Goal: Task Accomplishment & Management: Manage account settings

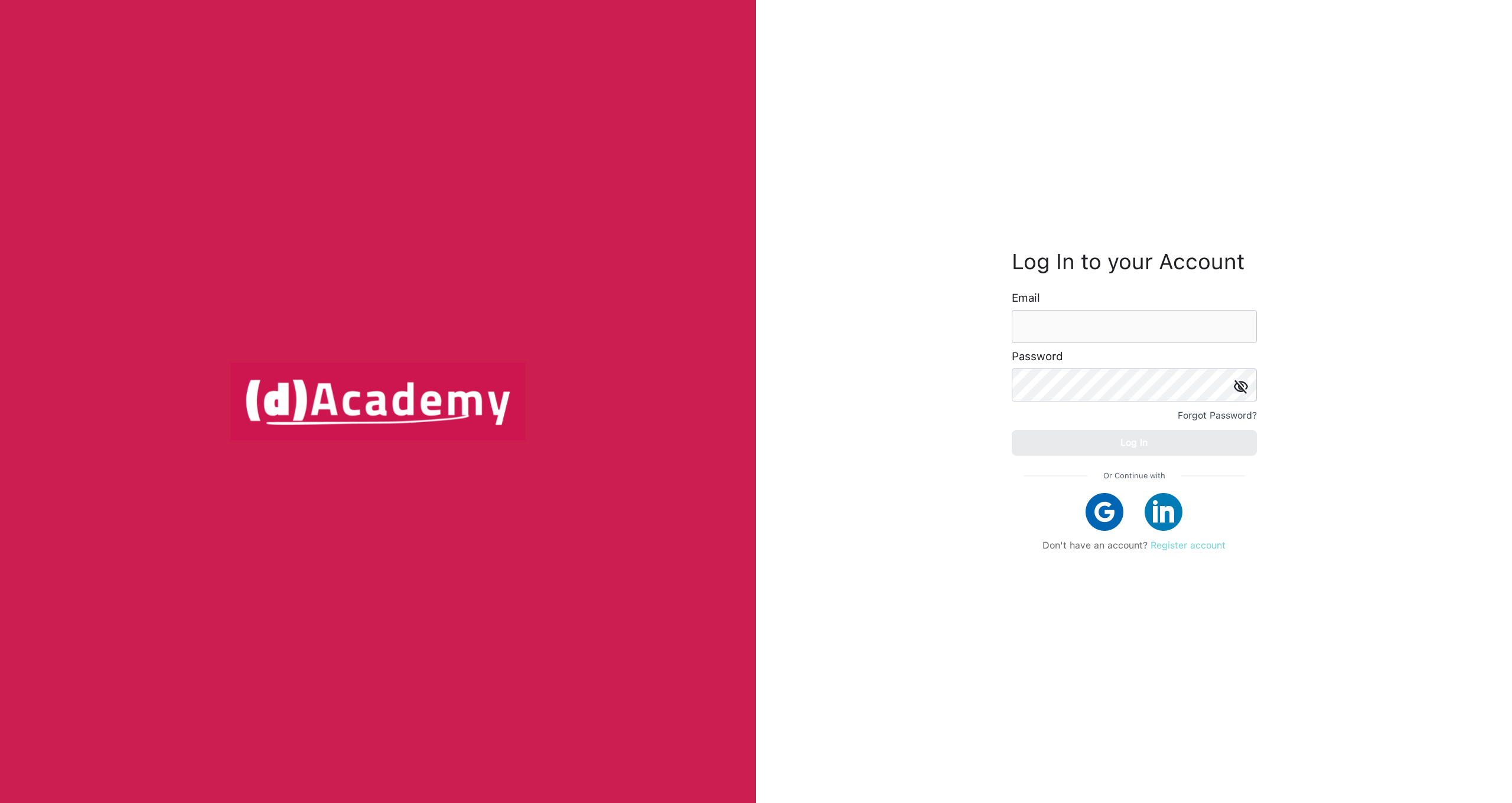
click at [1164, 547] on link "Register account" at bounding box center [1188, 545] width 75 height 11
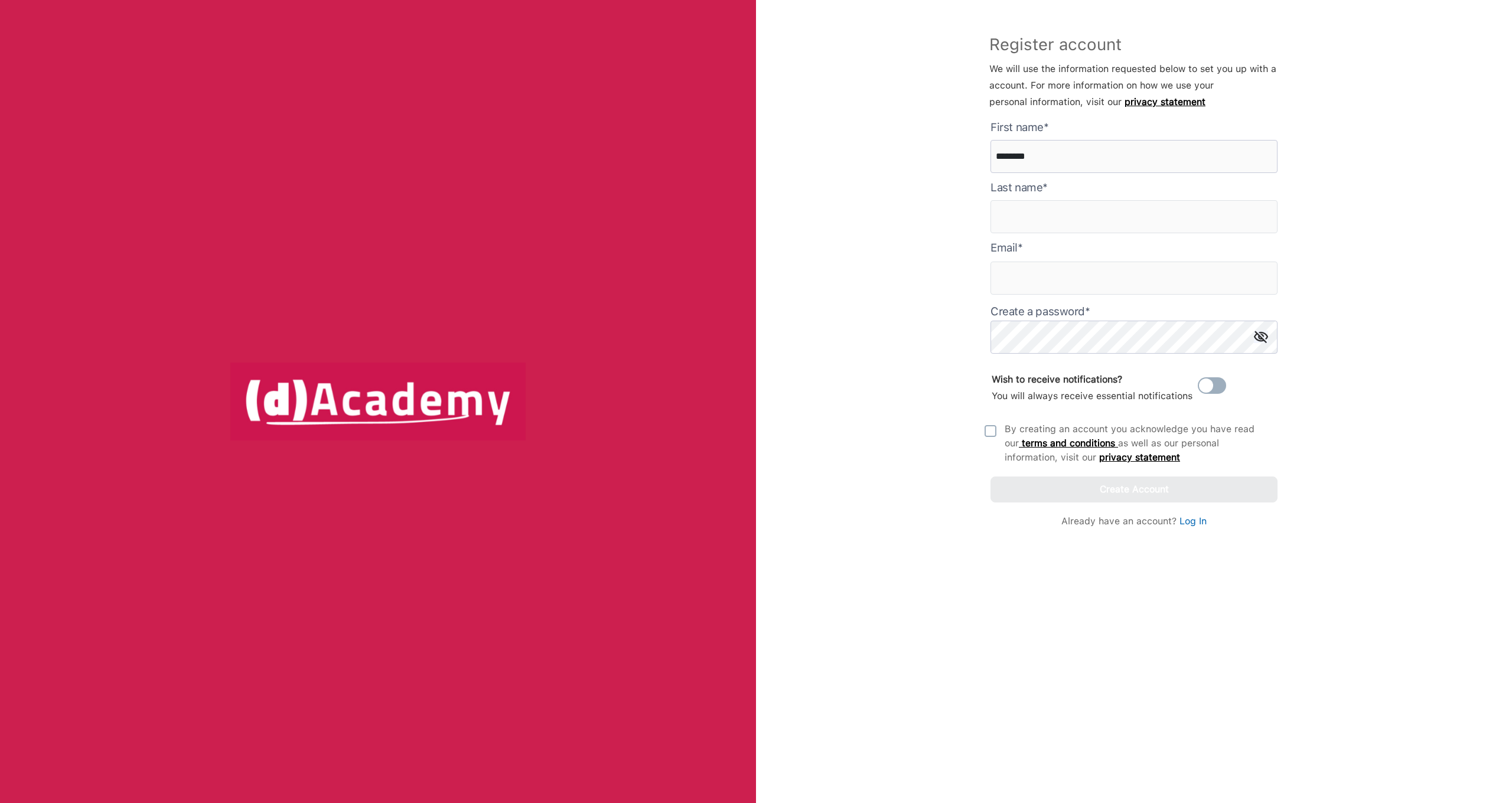
type here "********"
type input "******"
type input "**********"
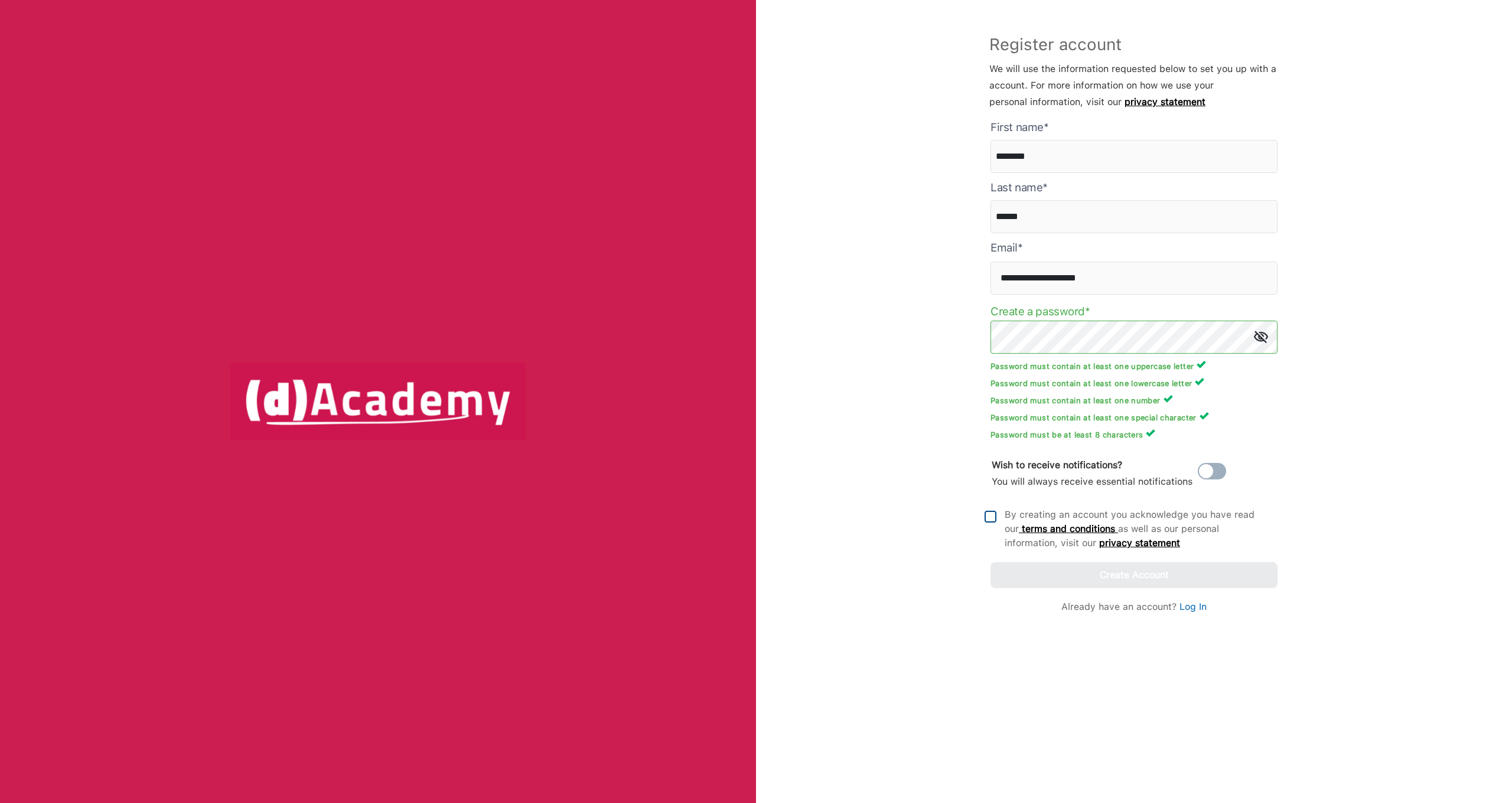
click at [996, 522] on img at bounding box center [991, 516] width 12 height 12
click at [1129, 574] on div "Create Account" at bounding box center [1134, 574] width 69 height 16
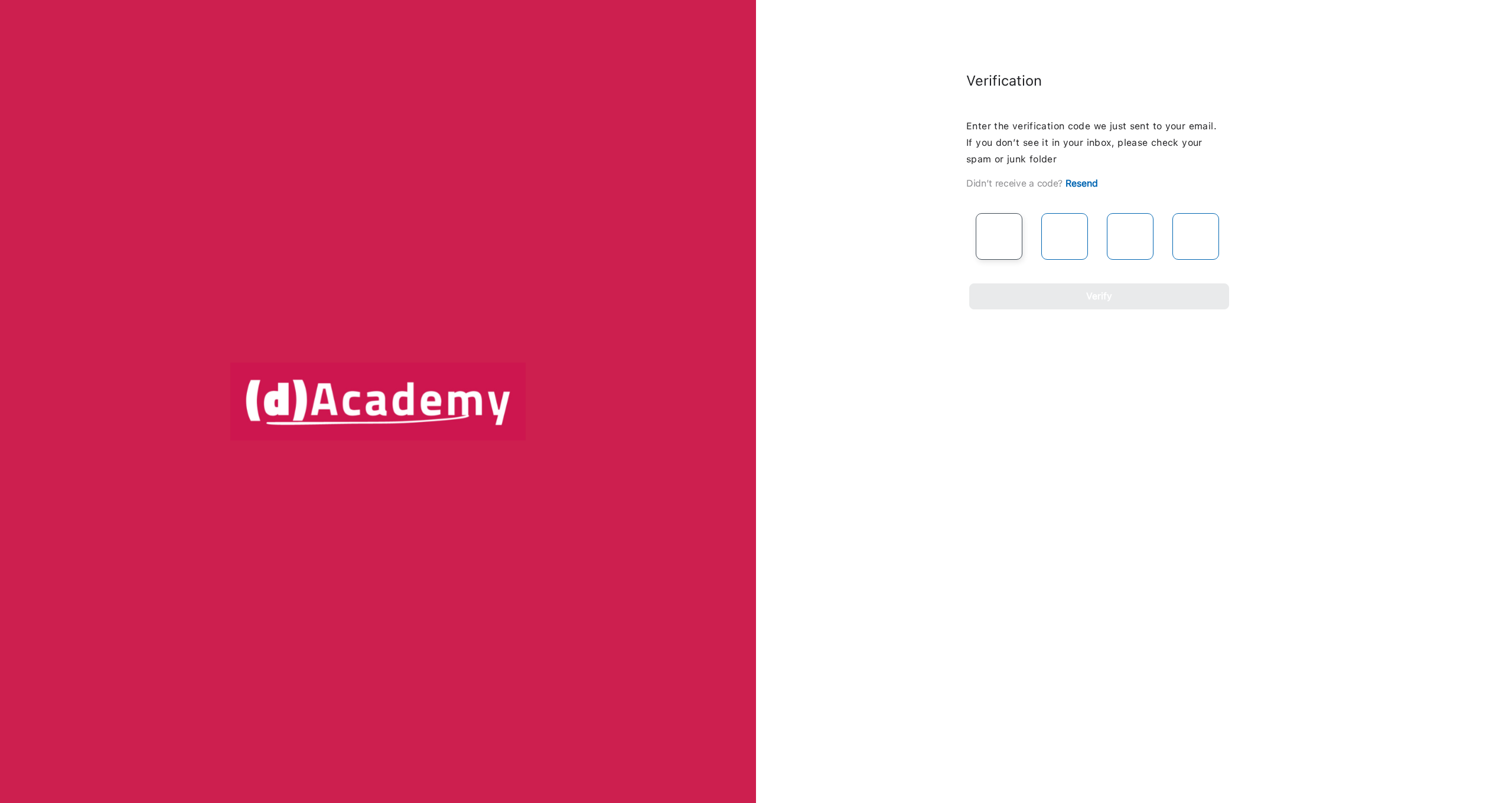
click at [1006, 234] on input "text" at bounding box center [999, 236] width 47 height 47
type input "*"
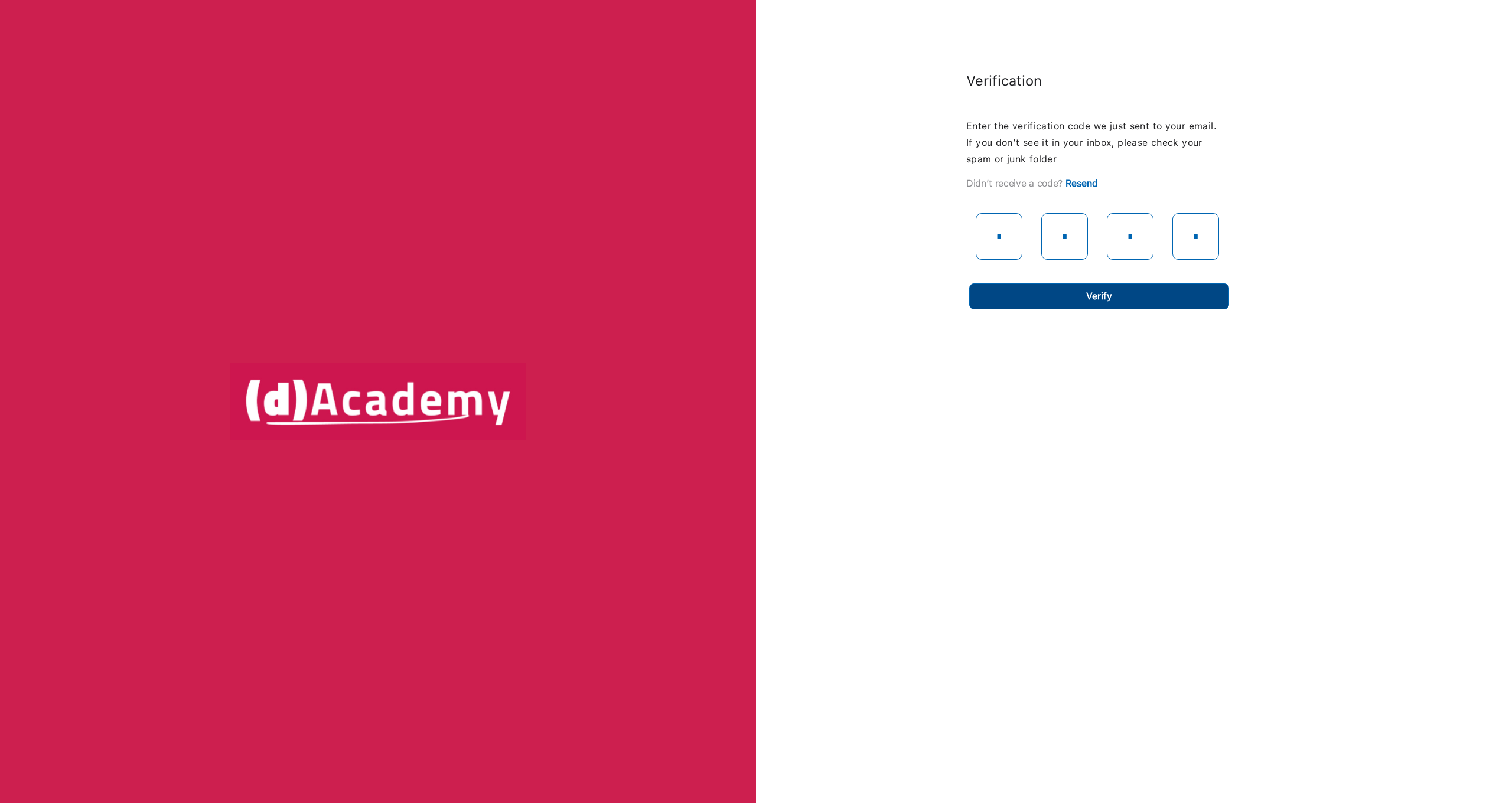
click at [1124, 296] on button "Verify" at bounding box center [1099, 296] width 260 height 26
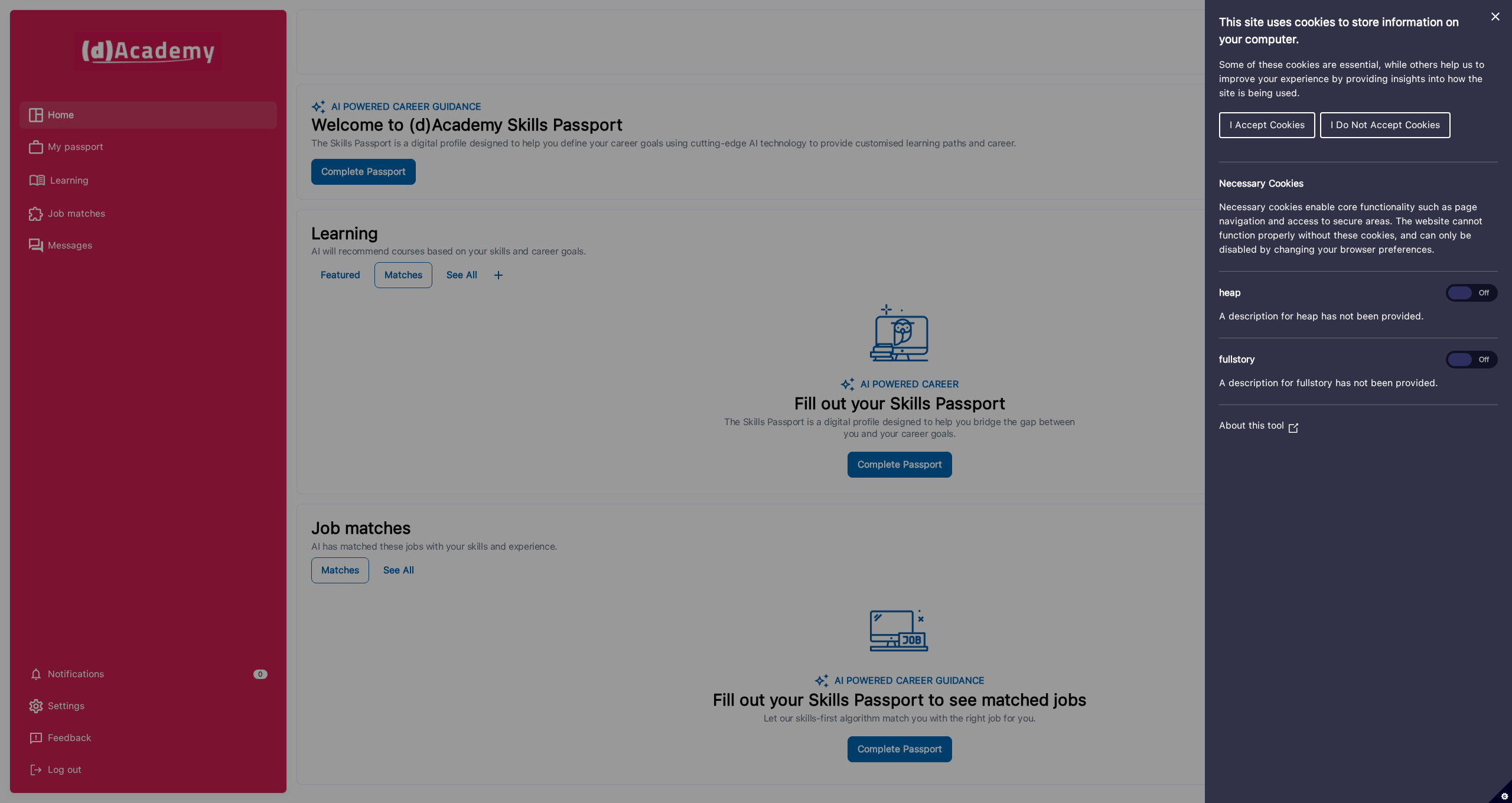
click at [167, 423] on div "Cookie preferences" at bounding box center [756, 401] width 1512 height 803
click at [1350, 124] on span "I Do Not Accept Cookies" at bounding box center [1385, 124] width 109 height 11
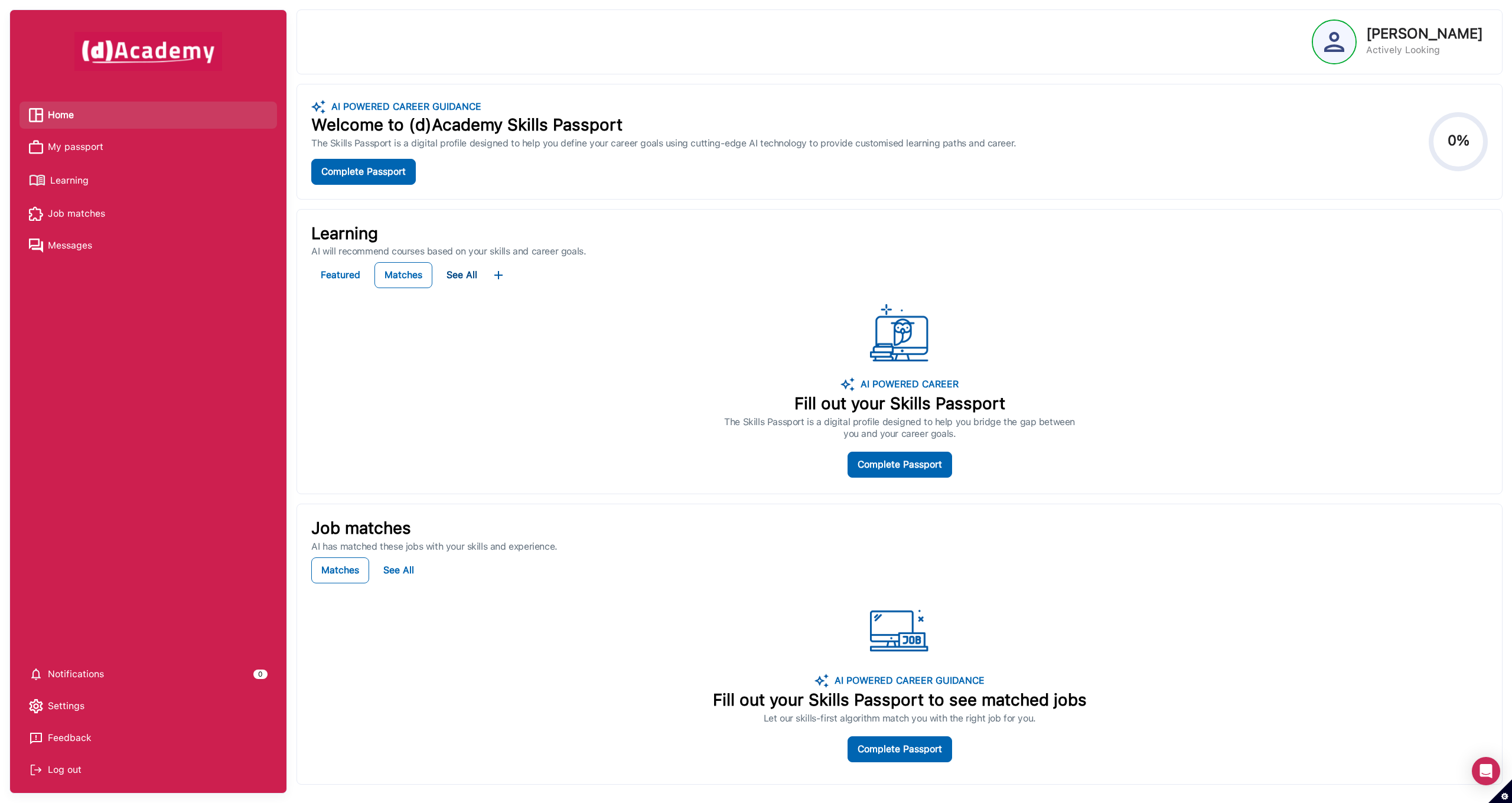
click at [469, 275] on div "See All" at bounding box center [461, 275] width 31 height 16
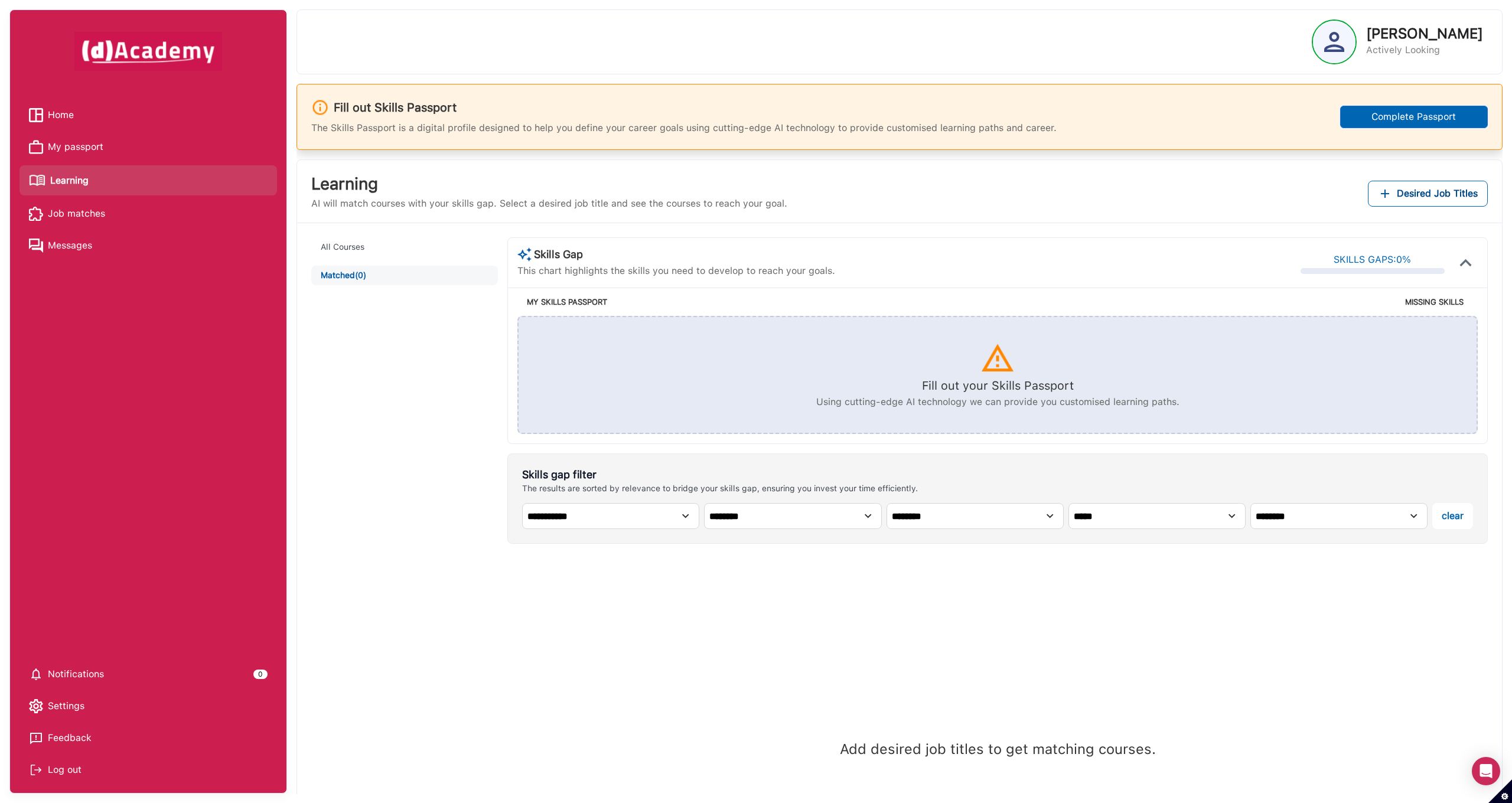
click at [57, 212] on span "Job matches" at bounding box center [76, 214] width 57 height 18
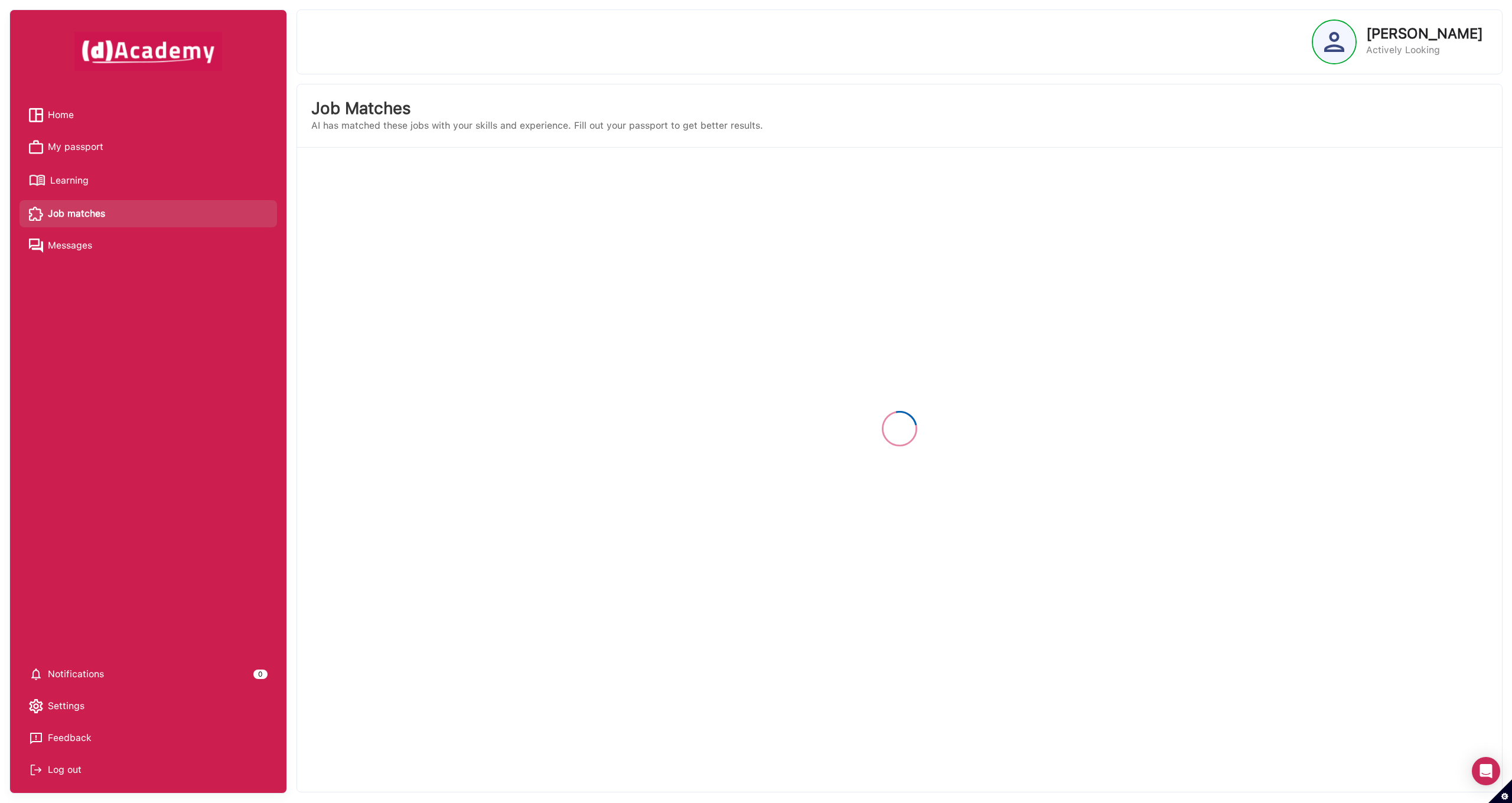
click at [68, 246] on span "Messages" at bounding box center [70, 245] width 44 height 18
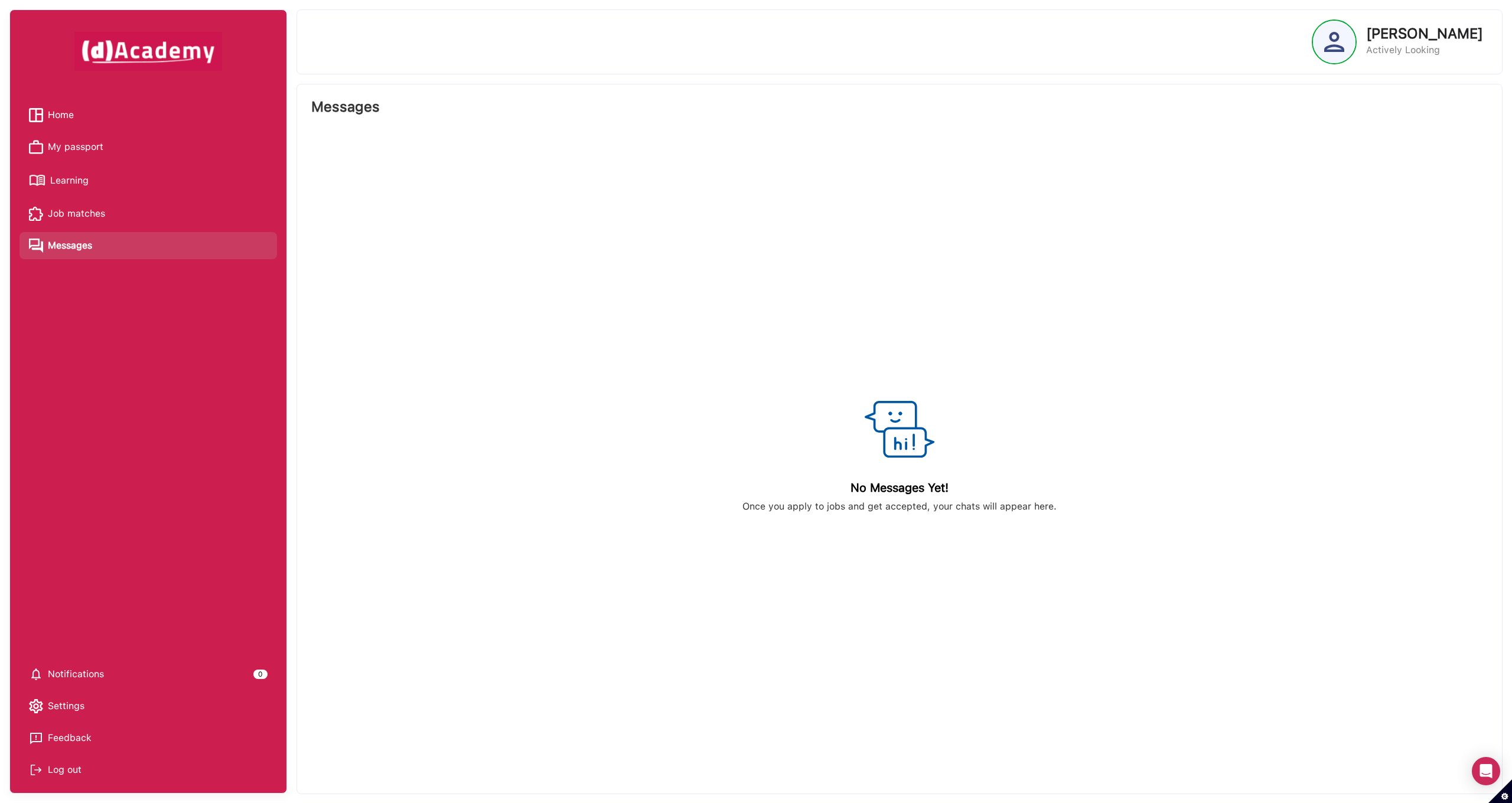
click at [67, 188] on span "Learning" at bounding box center [69, 180] width 38 height 18
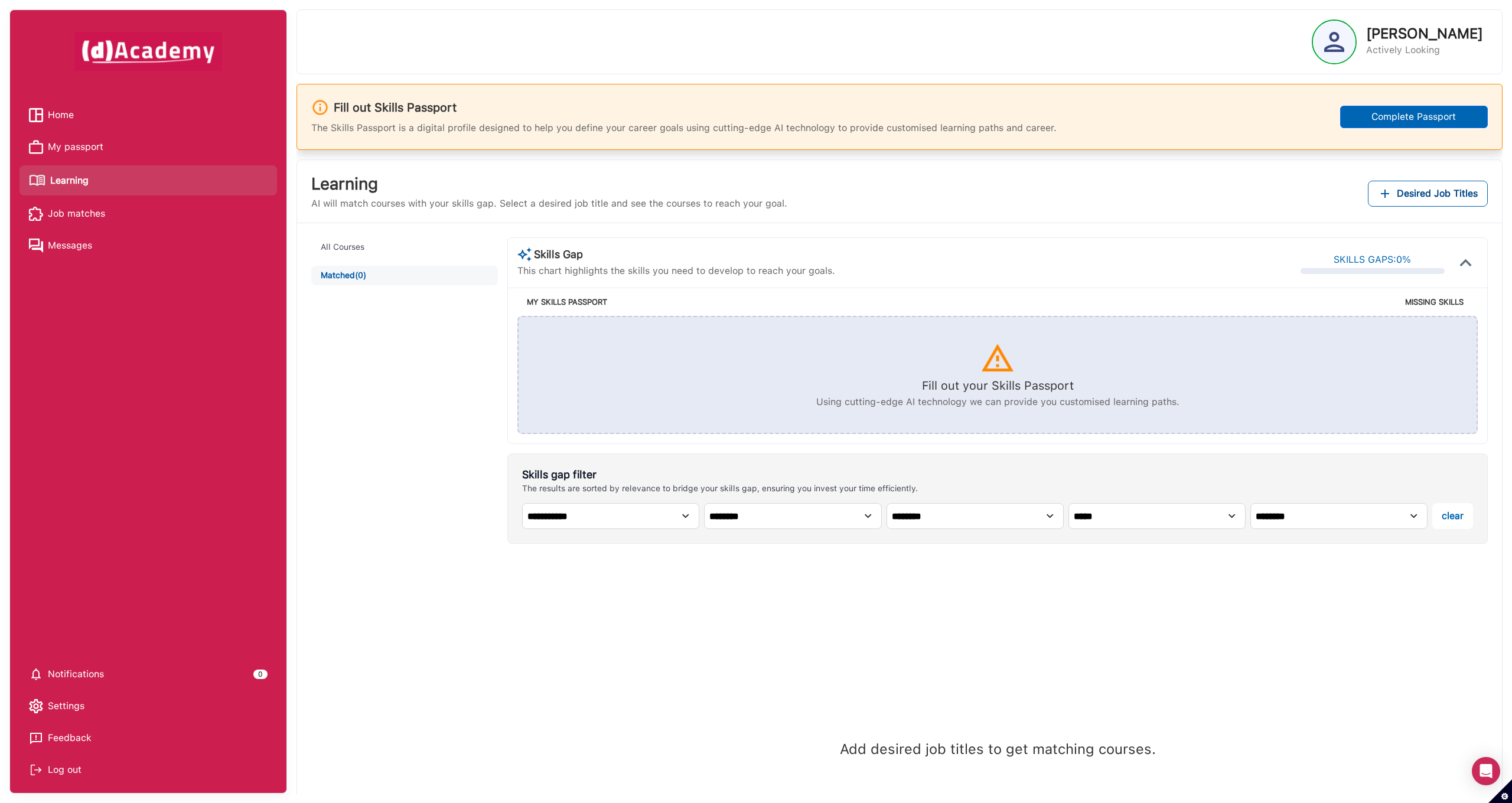
click at [64, 137] on li "My passport" at bounding box center [149, 147] width 258 height 27
click at [64, 144] on span "My passport" at bounding box center [76, 147] width 55 height 18
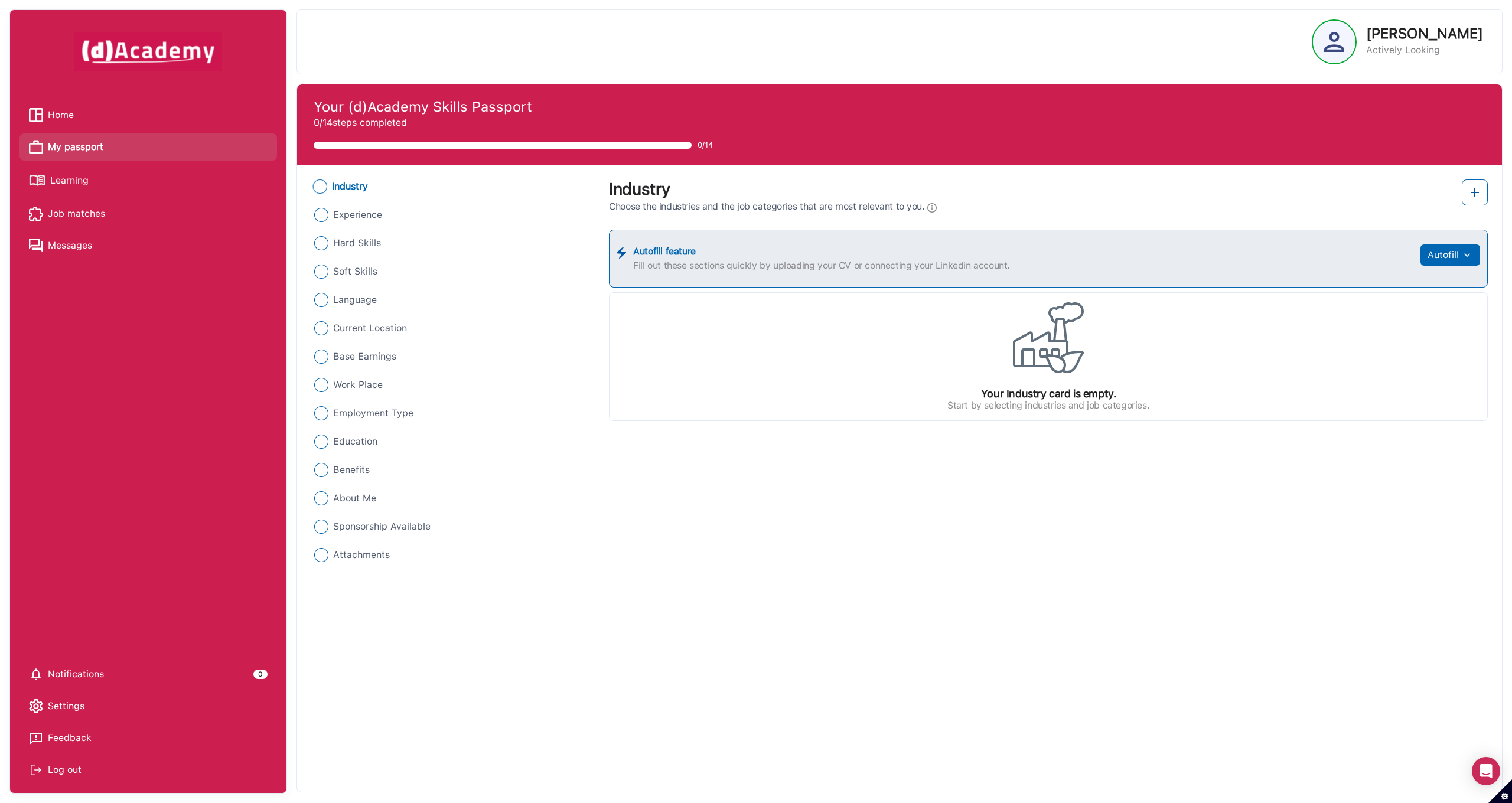
click at [61, 118] on span "Home" at bounding box center [61, 115] width 26 height 18
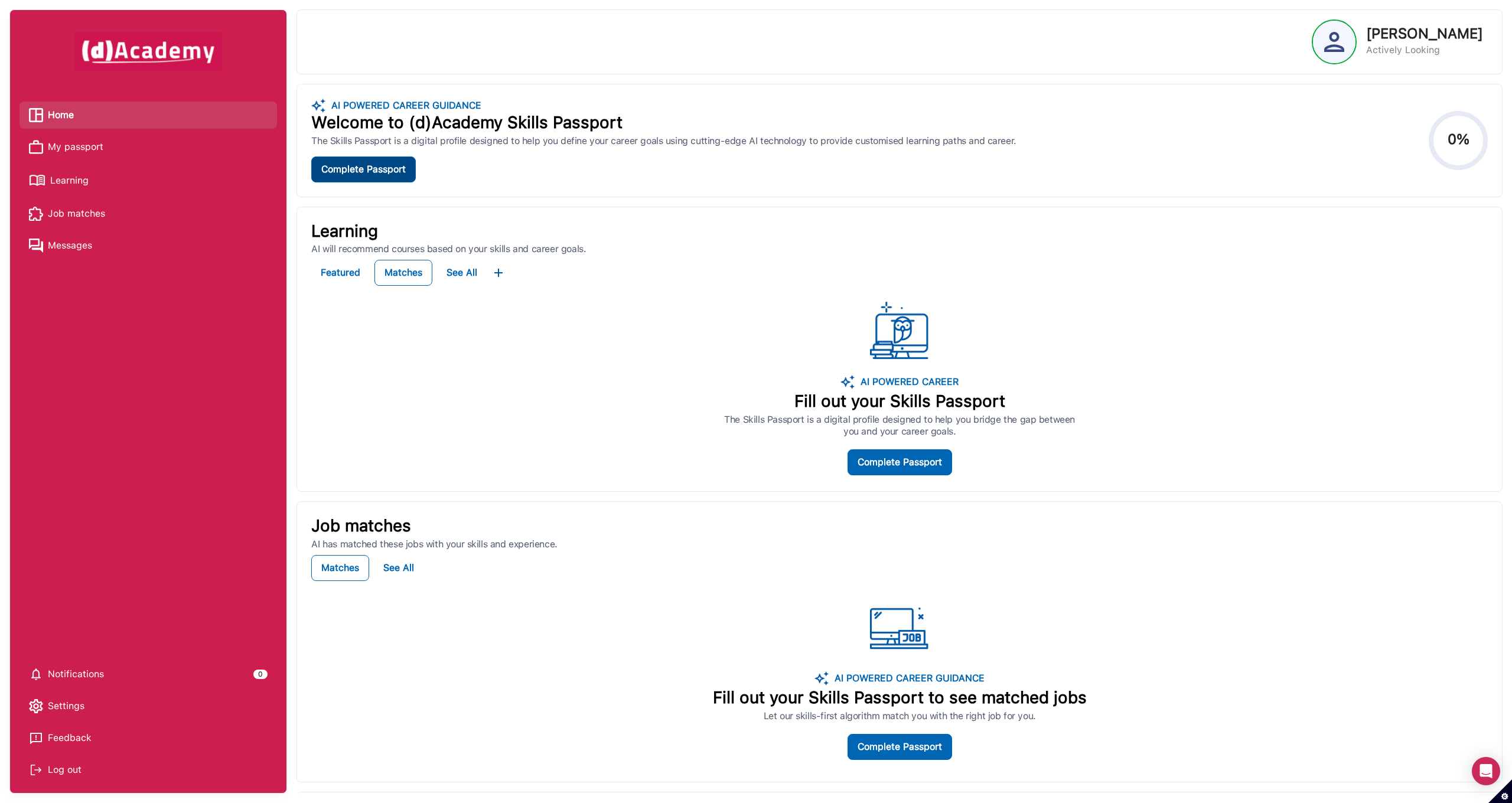
click at [364, 172] on div "Complete Passport" at bounding box center [364, 170] width 84 height 14
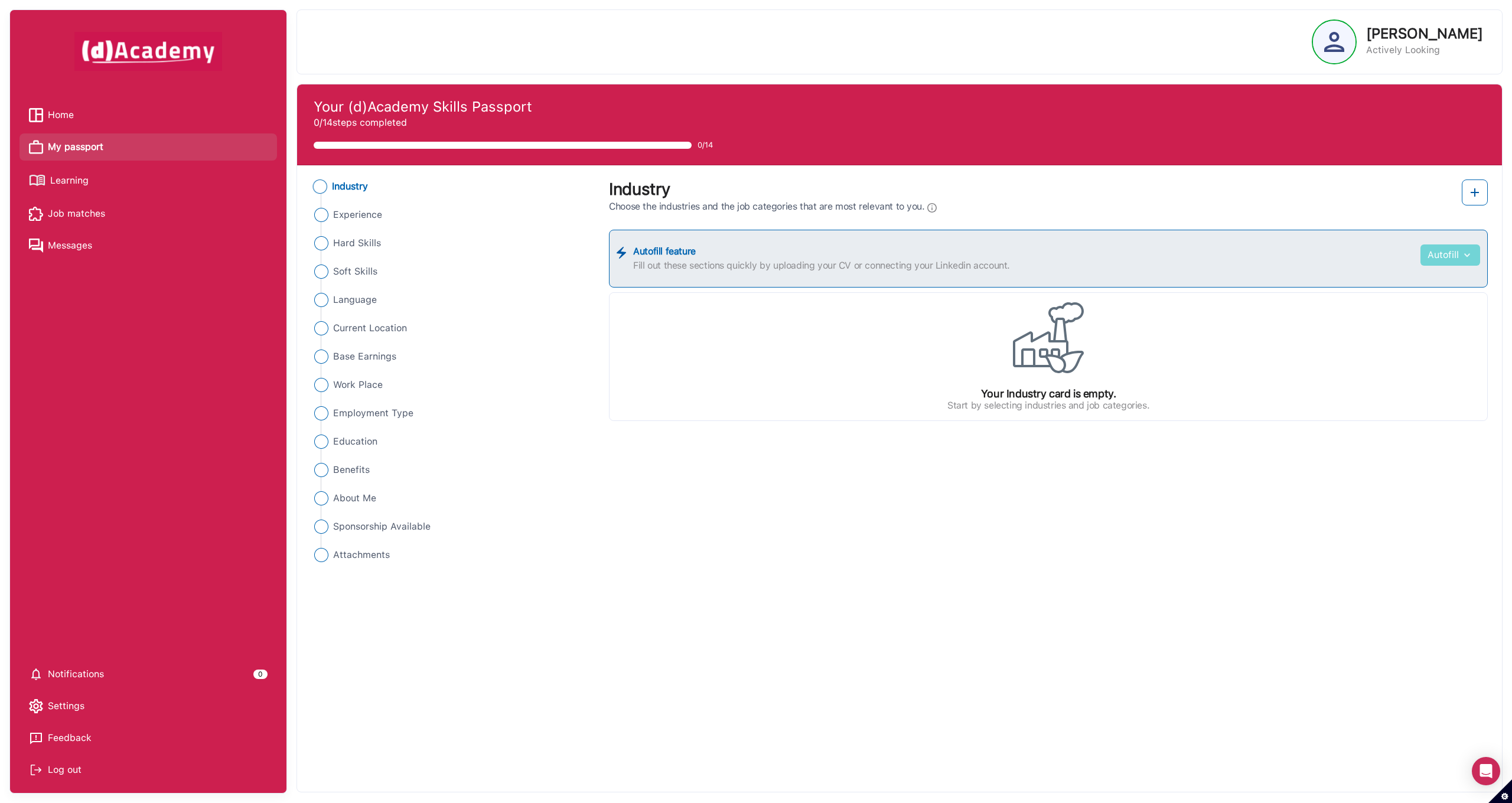
click at [1455, 254] on button "Autofill" at bounding box center [1450, 255] width 60 height 21
click at [1039, 197] on div "Industry Choose the industries and the job categories that are most relevant to…" at bounding box center [1048, 196] width 879 height 33
click at [740, 260] on label "Fill out these sections quickly by uploading your CV or connecting your Linkedi…" at bounding box center [1023, 265] width 780 height 14
click at [1056, 352] on img at bounding box center [1049, 338] width 71 height 71
click at [1480, 194] on img at bounding box center [1475, 193] width 14 height 14
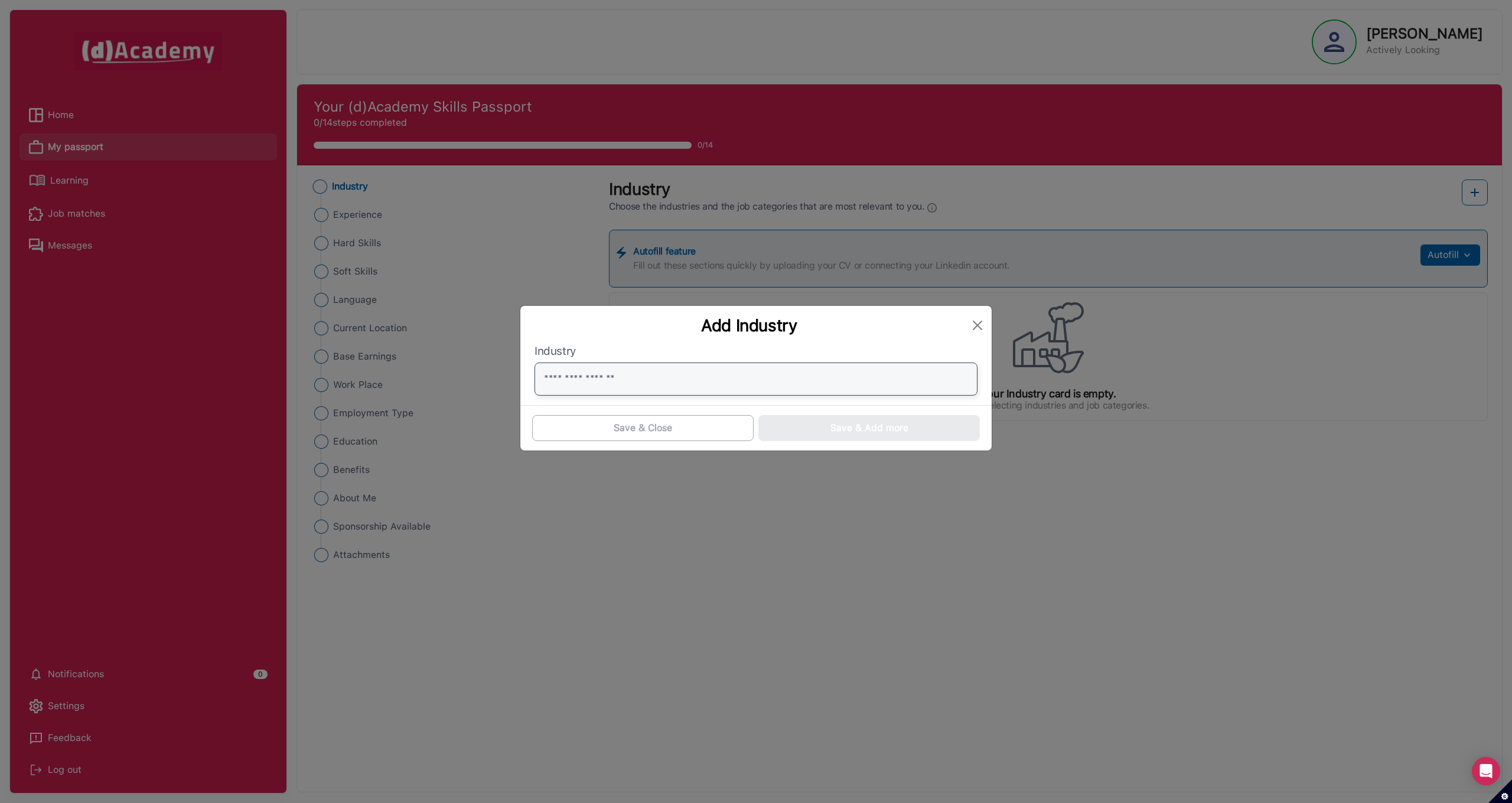
click at [601, 379] on input "text" at bounding box center [756, 379] width 443 height 33
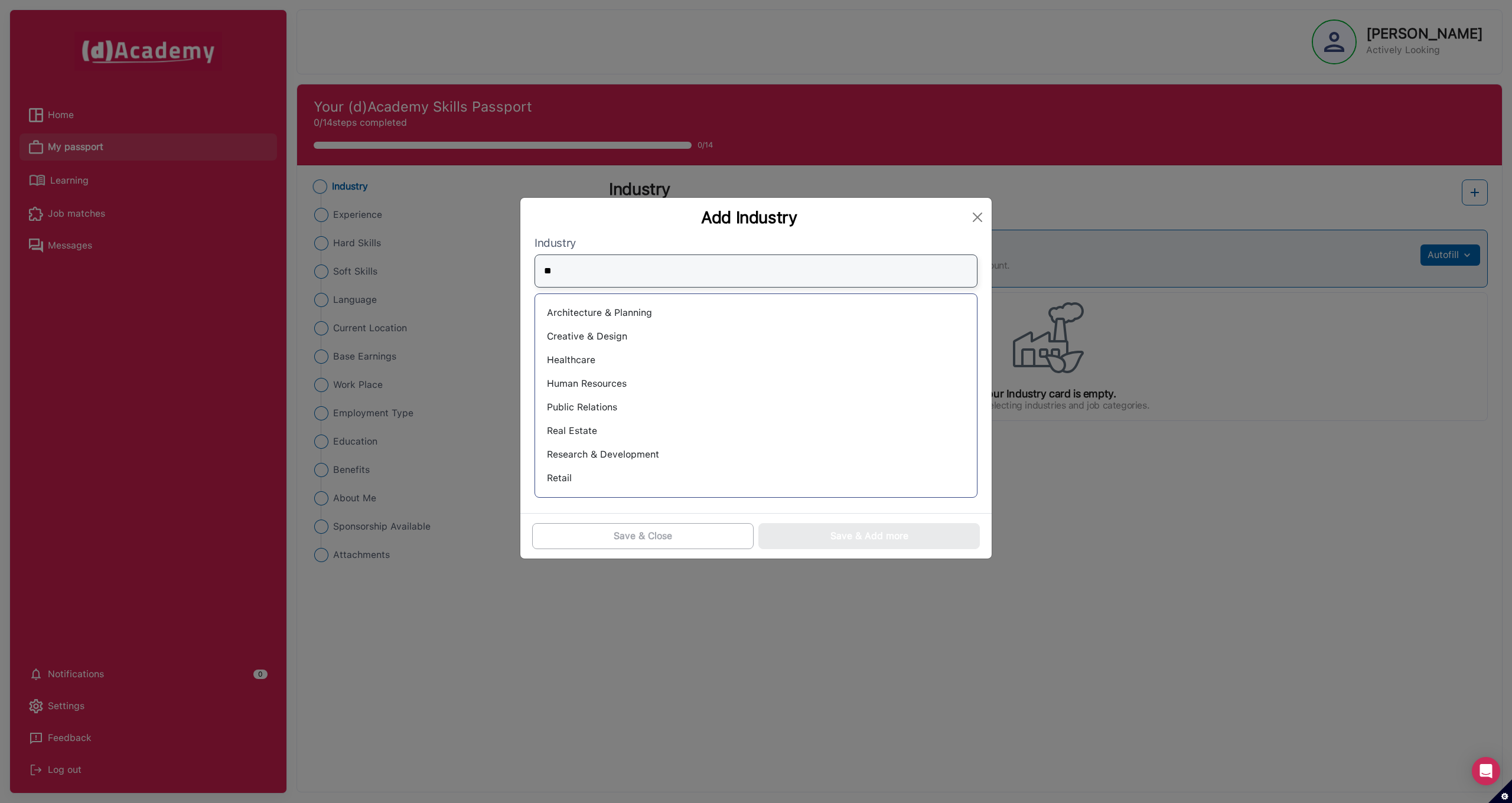
type input "**"
click at [607, 452] on div "Research & Development" at bounding box center [755, 454] width 423 height 19
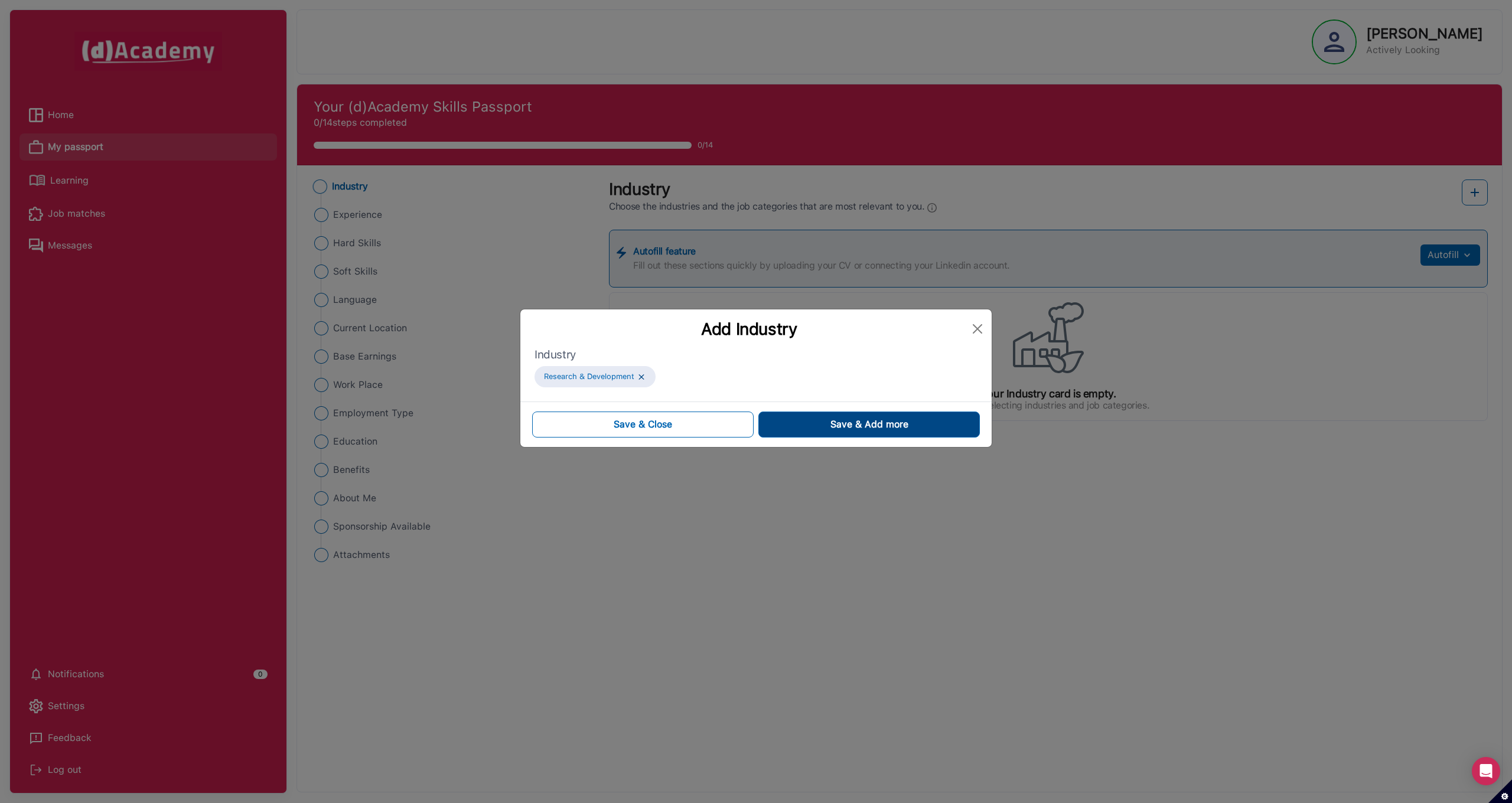
click at [855, 433] on button "Save & Add more" at bounding box center [868, 424] width 222 height 26
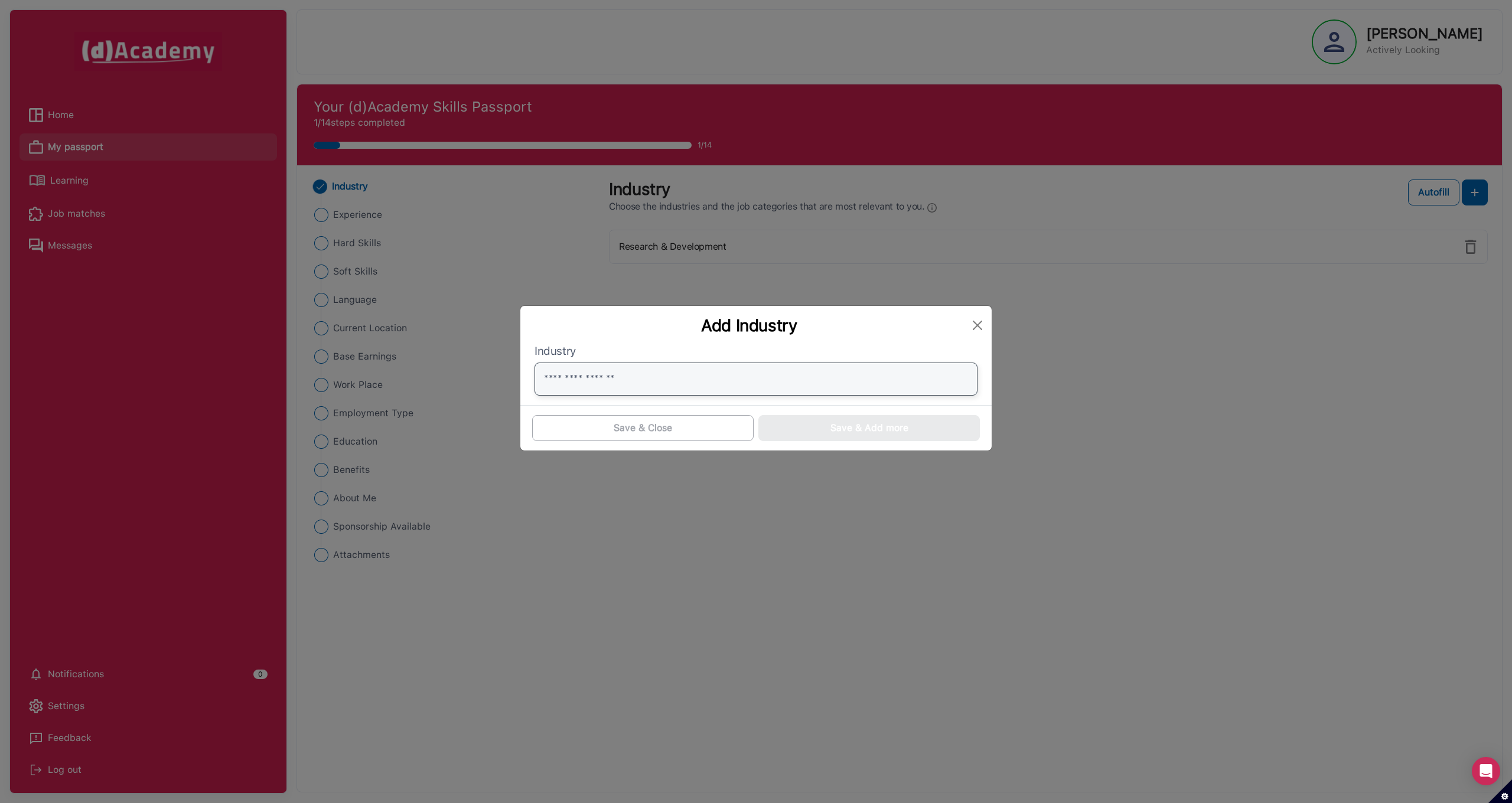
click at [676, 390] on input "text" at bounding box center [756, 379] width 443 height 33
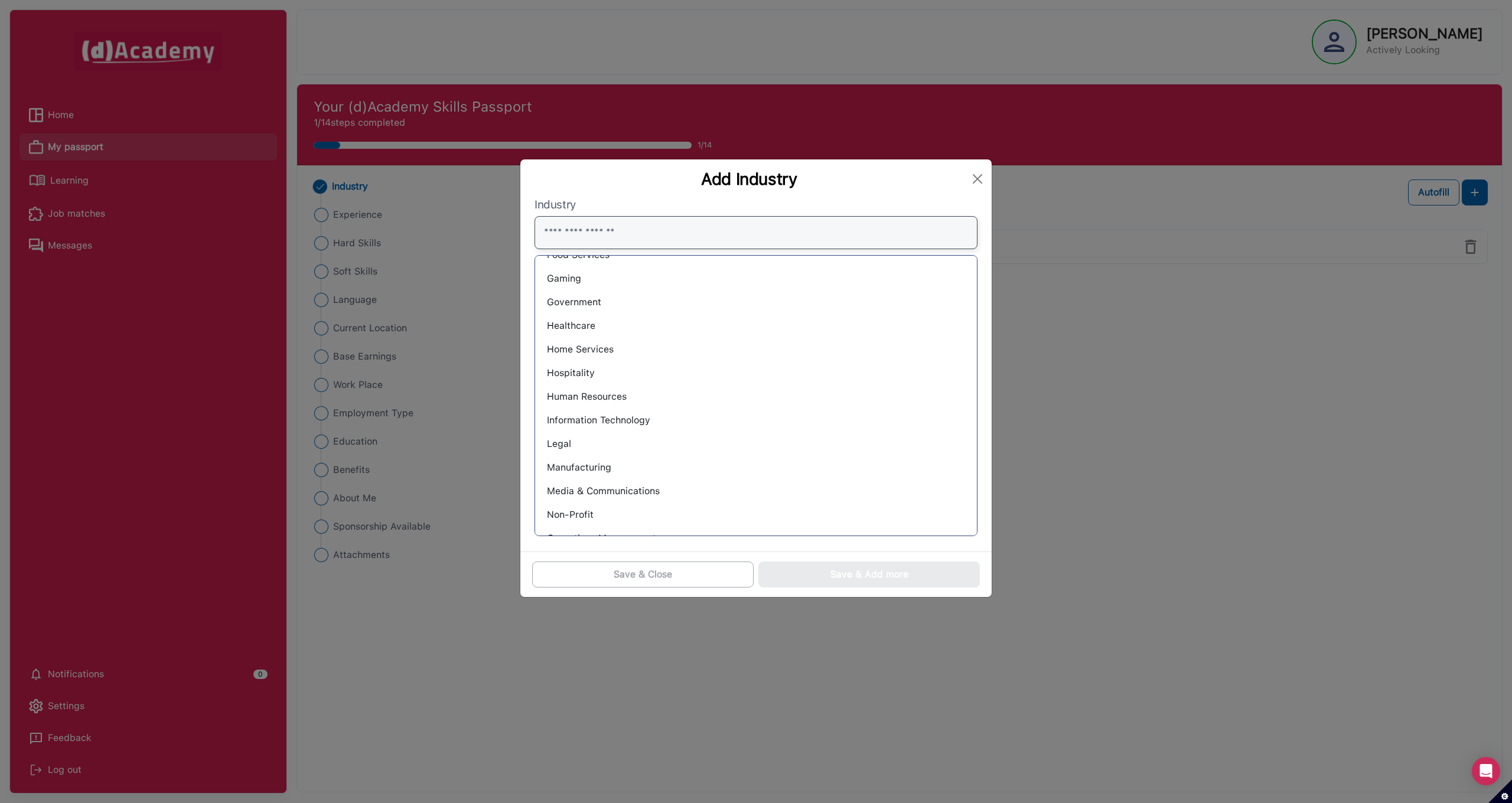
scroll to position [533, 0]
click at [641, 407] on div "Information Technology" at bounding box center [755, 402] width 423 height 19
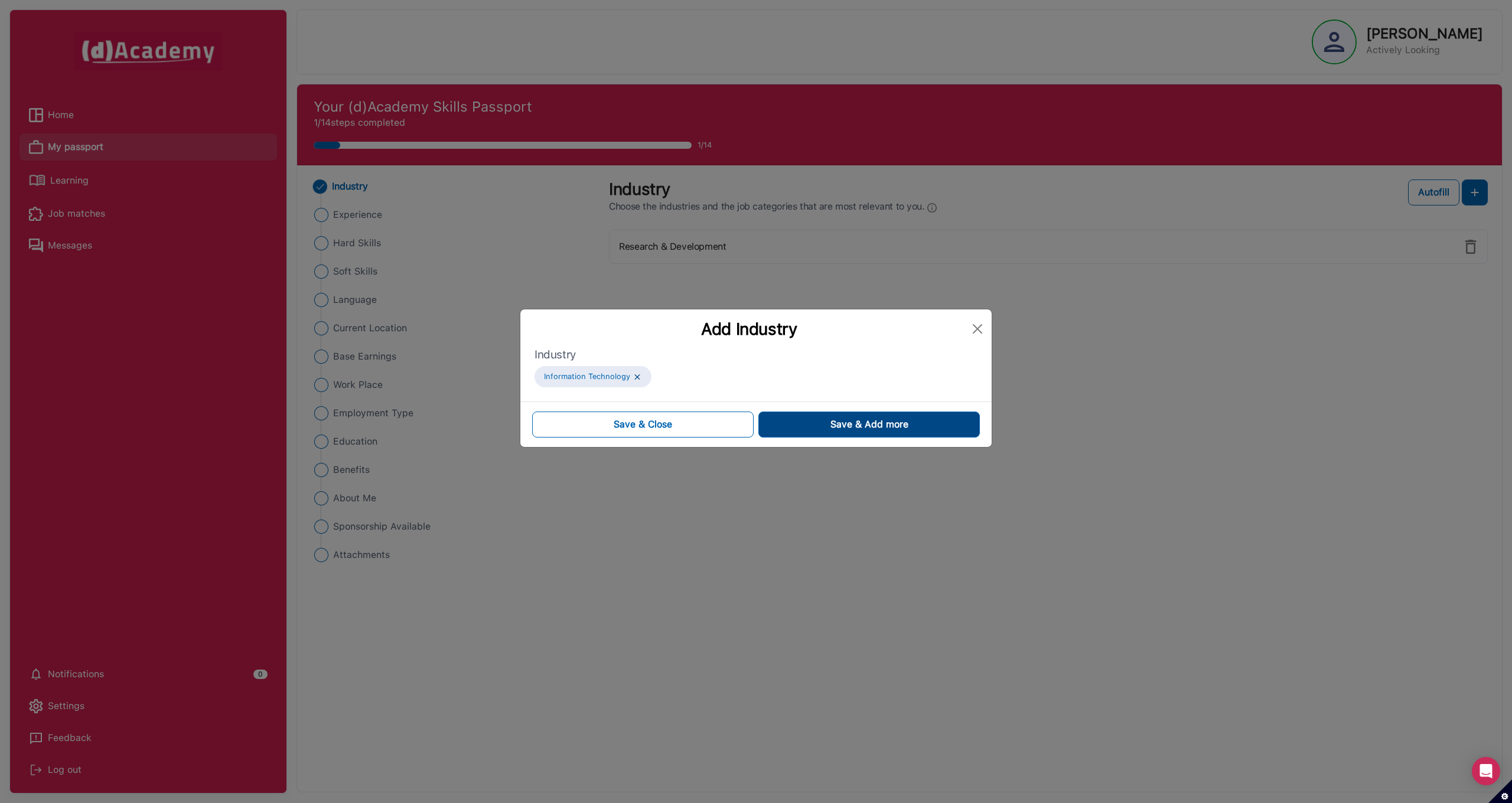
click at [809, 428] on button "Save & Add more" at bounding box center [868, 424] width 222 height 26
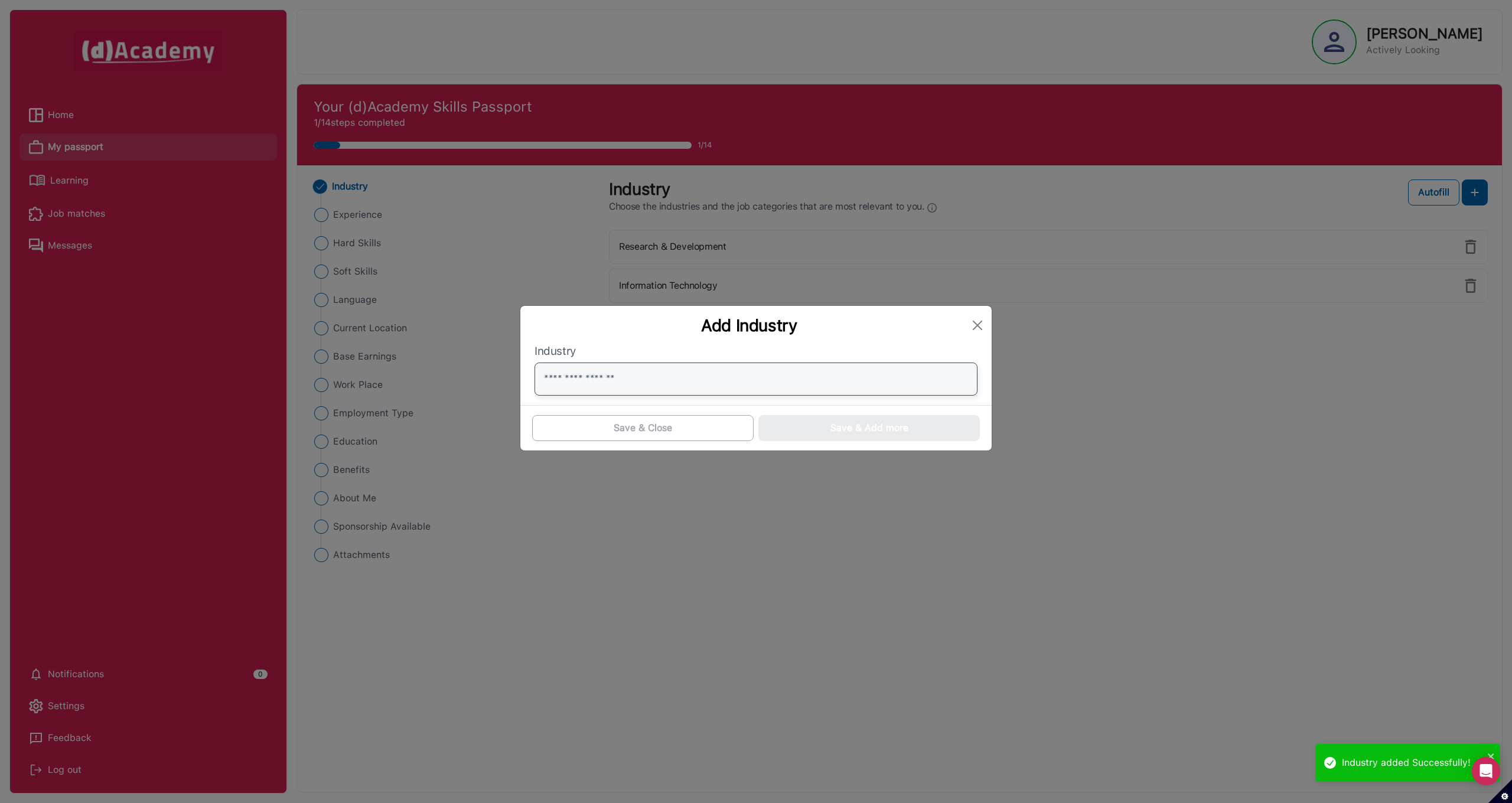
click at [633, 374] on input "text" at bounding box center [756, 379] width 443 height 33
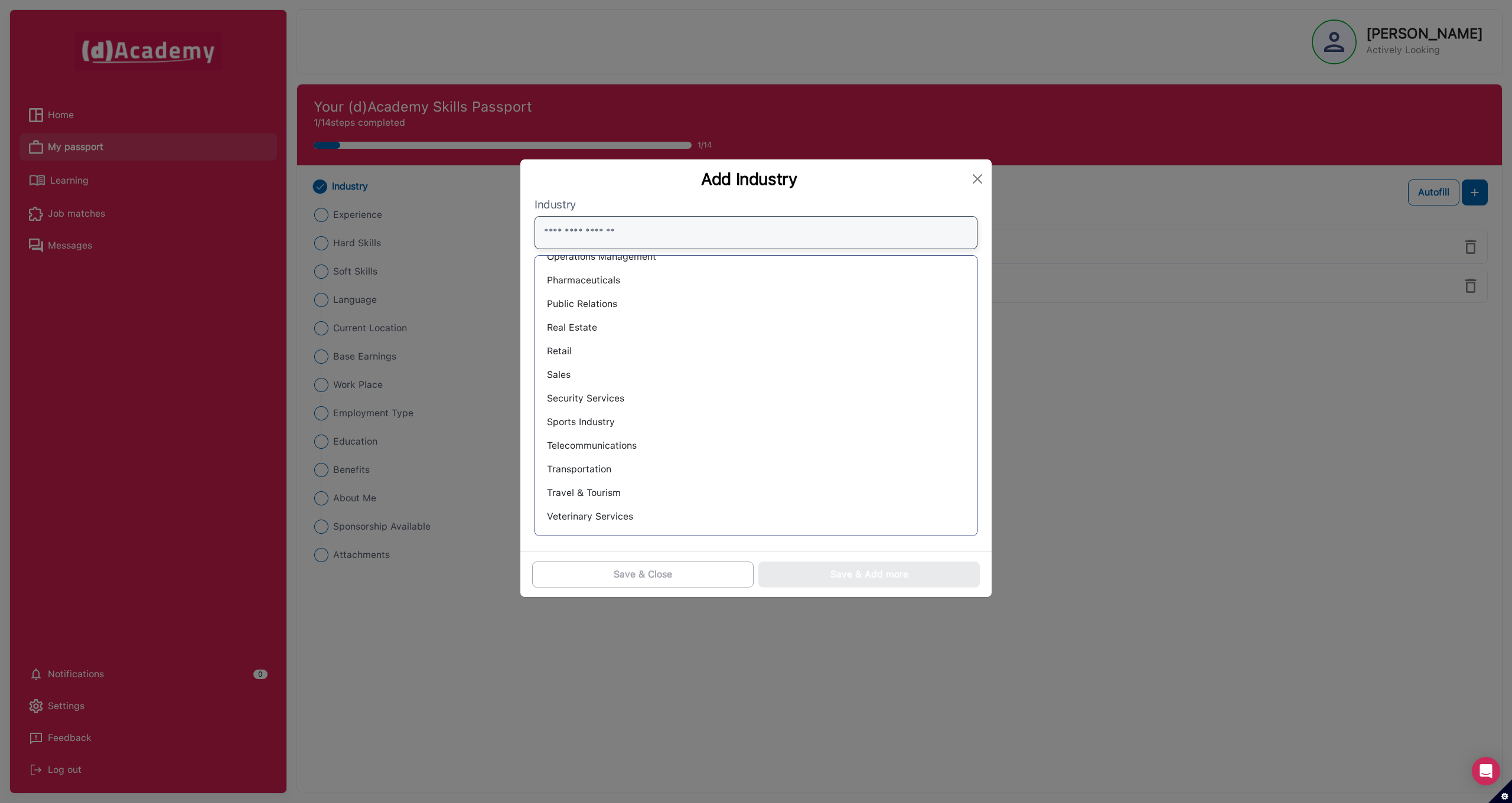
scroll to position [773, 0]
click at [974, 177] on button "Close" at bounding box center [977, 179] width 19 height 19
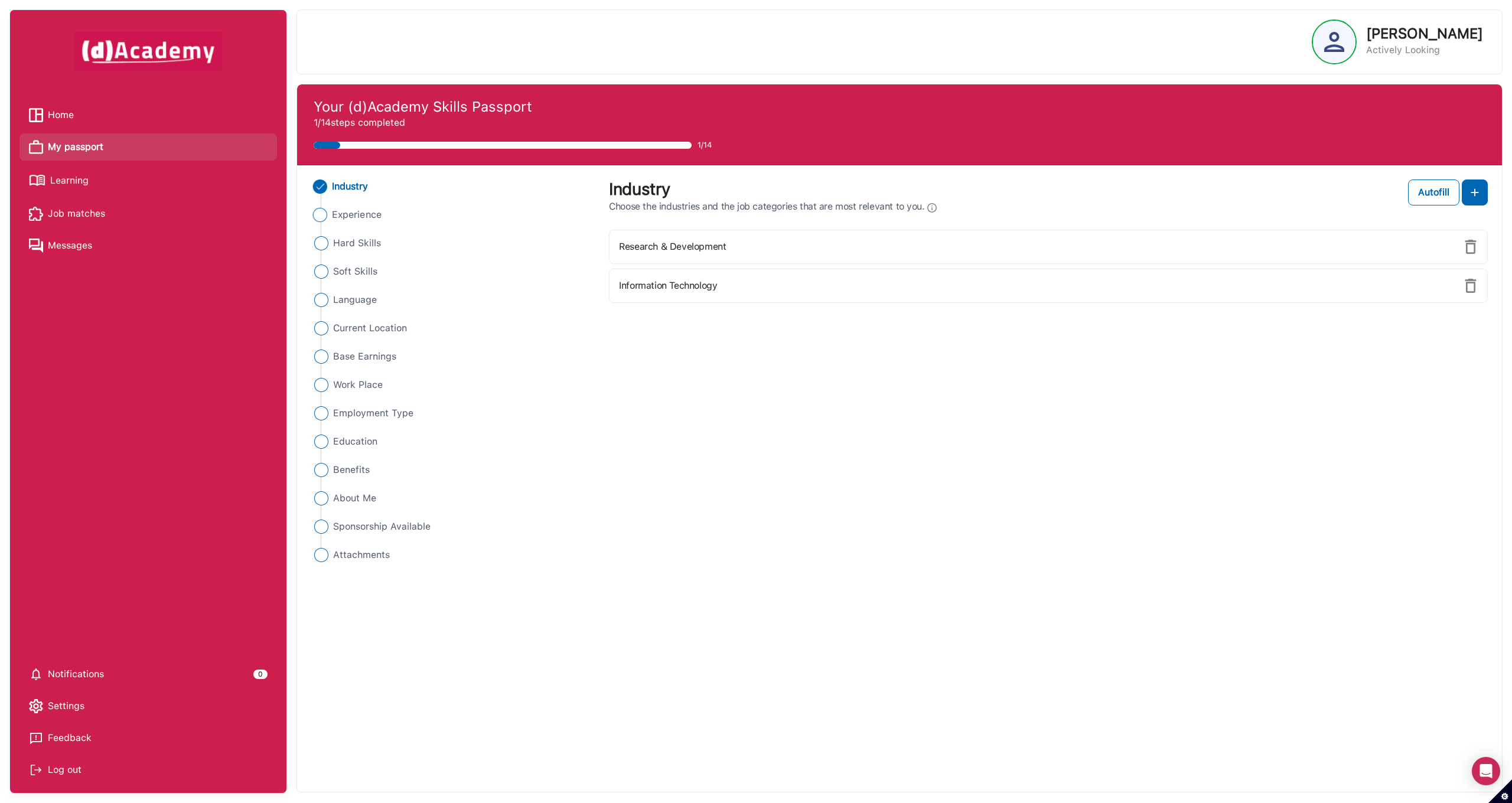
click at [356, 217] on span "Experience" at bounding box center [356, 215] width 49 height 14
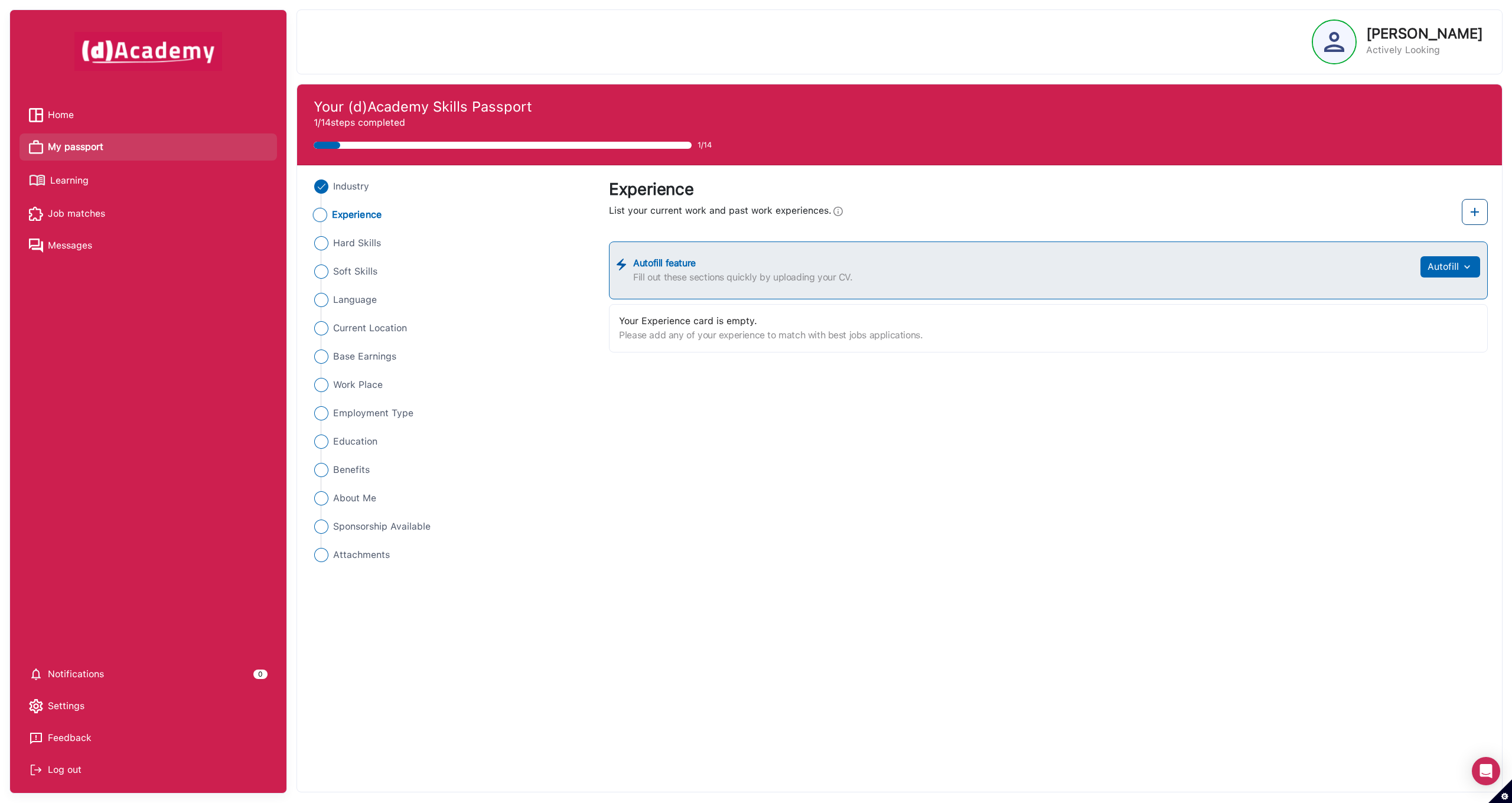
click at [1478, 216] on img at bounding box center [1475, 212] width 14 height 14
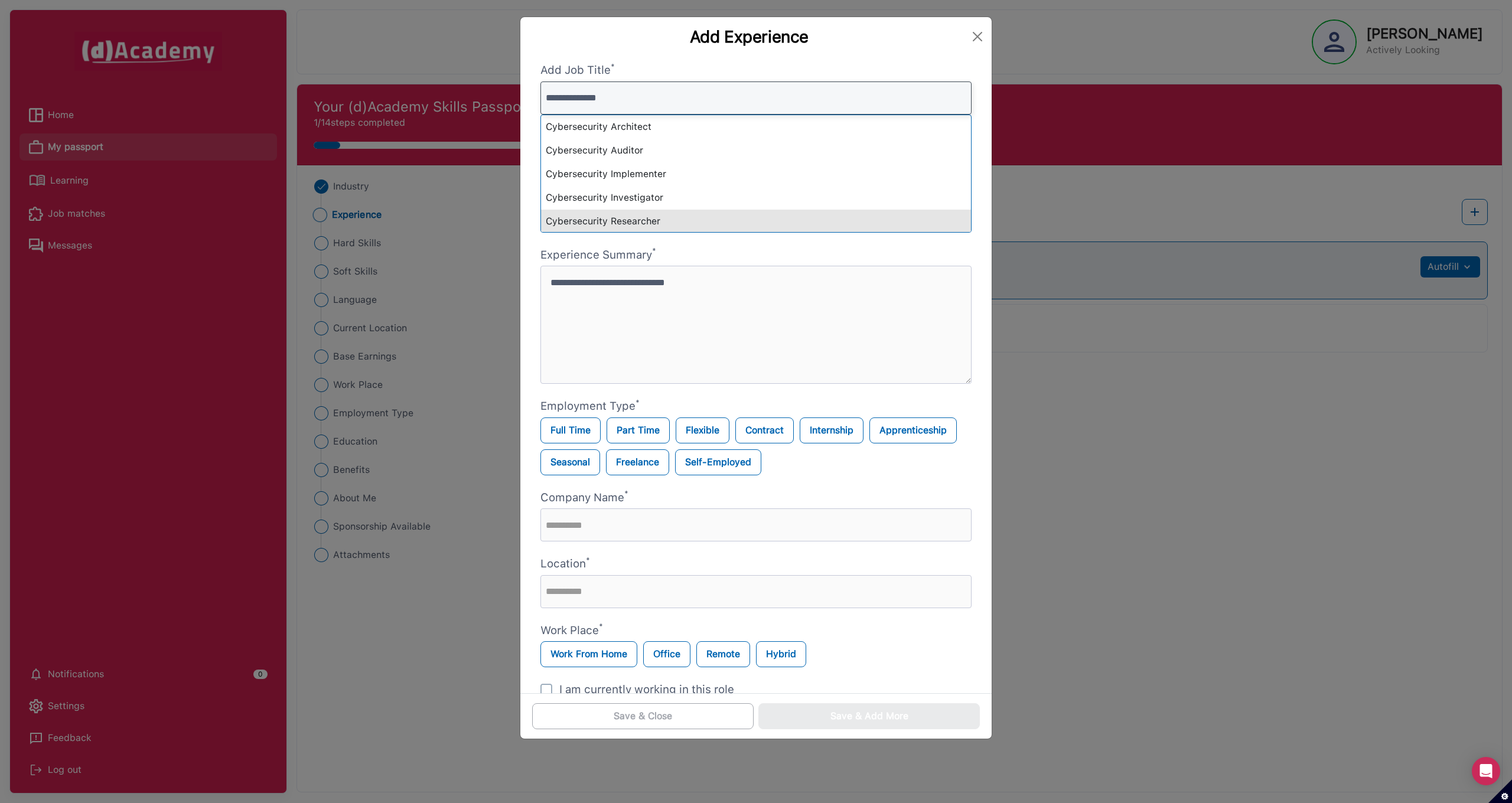
type input "**********"
click at [607, 223] on div "Cybersecurity Researcher" at bounding box center [756, 221] width 430 height 24
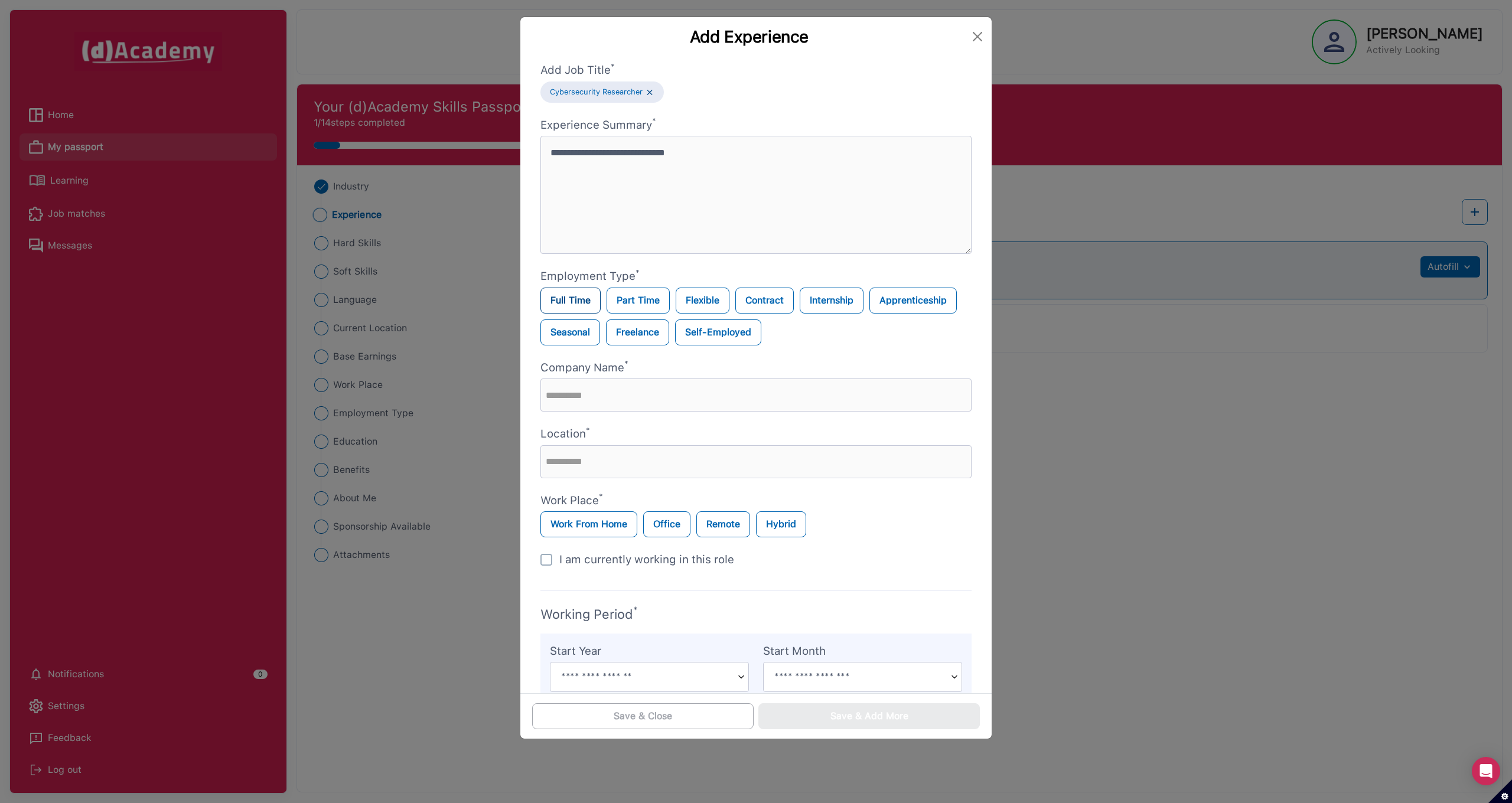
click at [590, 298] on label "Full Time" at bounding box center [571, 300] width 60 height 26
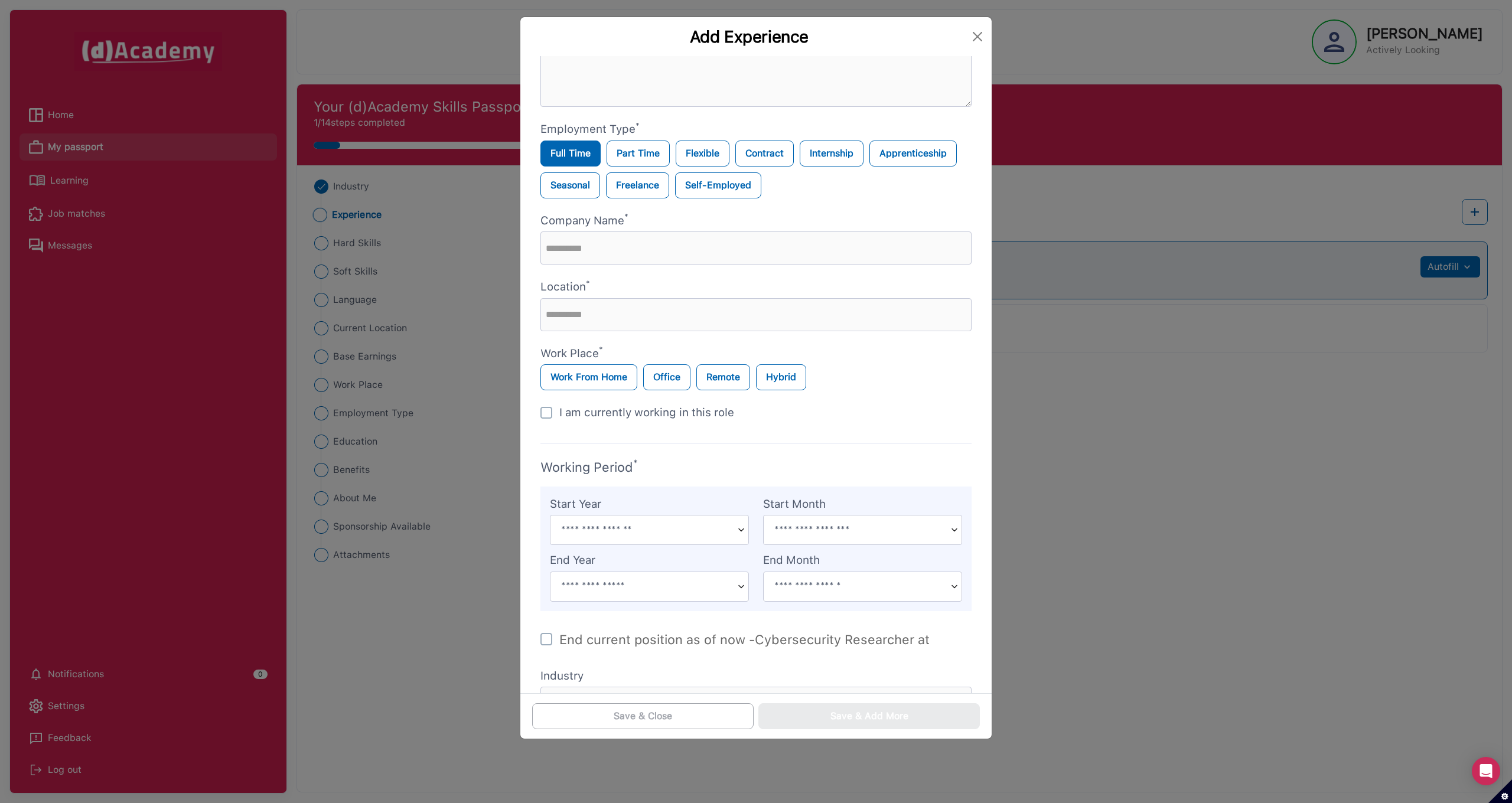
scroll to position [148, 0]
type input "****"
click at [651, 300] on input "text" at bounding box center [756, 314] width 431 height 33
type input "*"
type input "******"
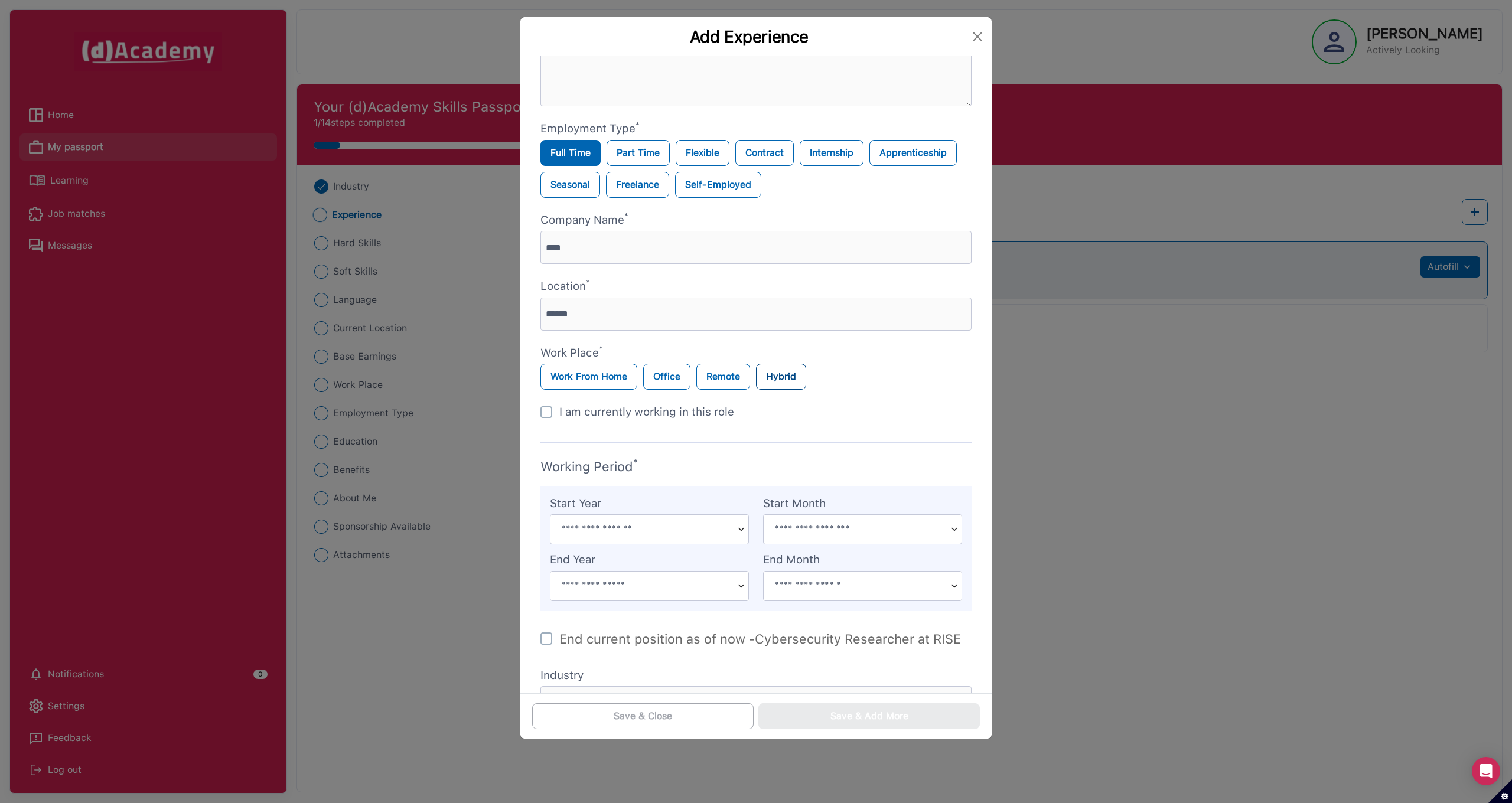
click at [786, 375] on label "Hybrid" at bounding box center [781, 377] width 50 height 26
click at [680, 378] on label "Office" at bounding box center [667, 377] width 47 height 26
click at [790, 380] on label "Hybrid" at bounding box center [781, 377] width 50 height 26
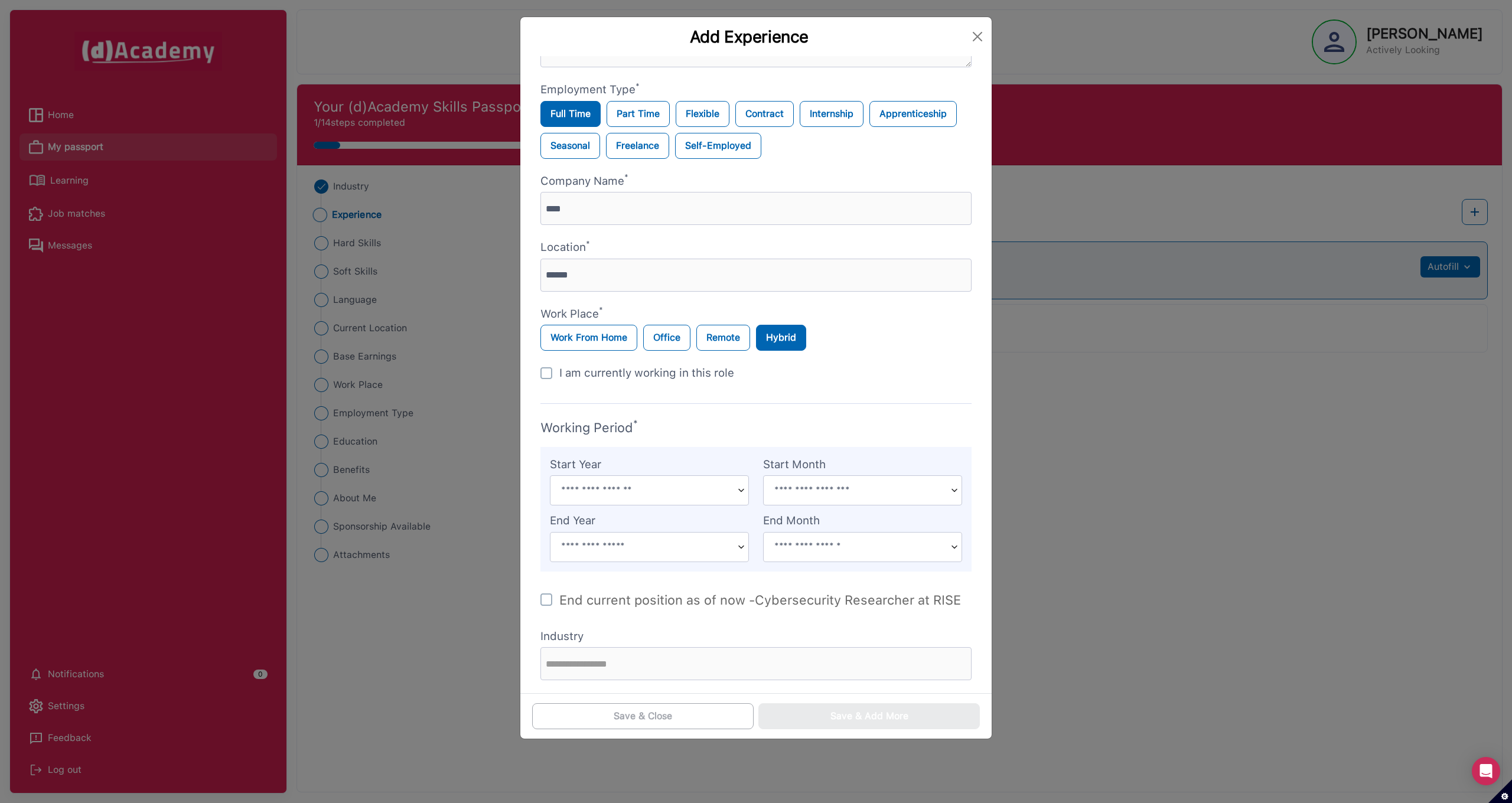
scroll to position [186, 0]
click at [600, 378] on div "I am currently working in this role" at bounding box center [647, 374] width 175 height 17
click at [621, 656] on input "text" at bounding box center [756, 664] width 431 height 33
click at [745, 489] on img at bounding box center [742, 491] width 14 height 29
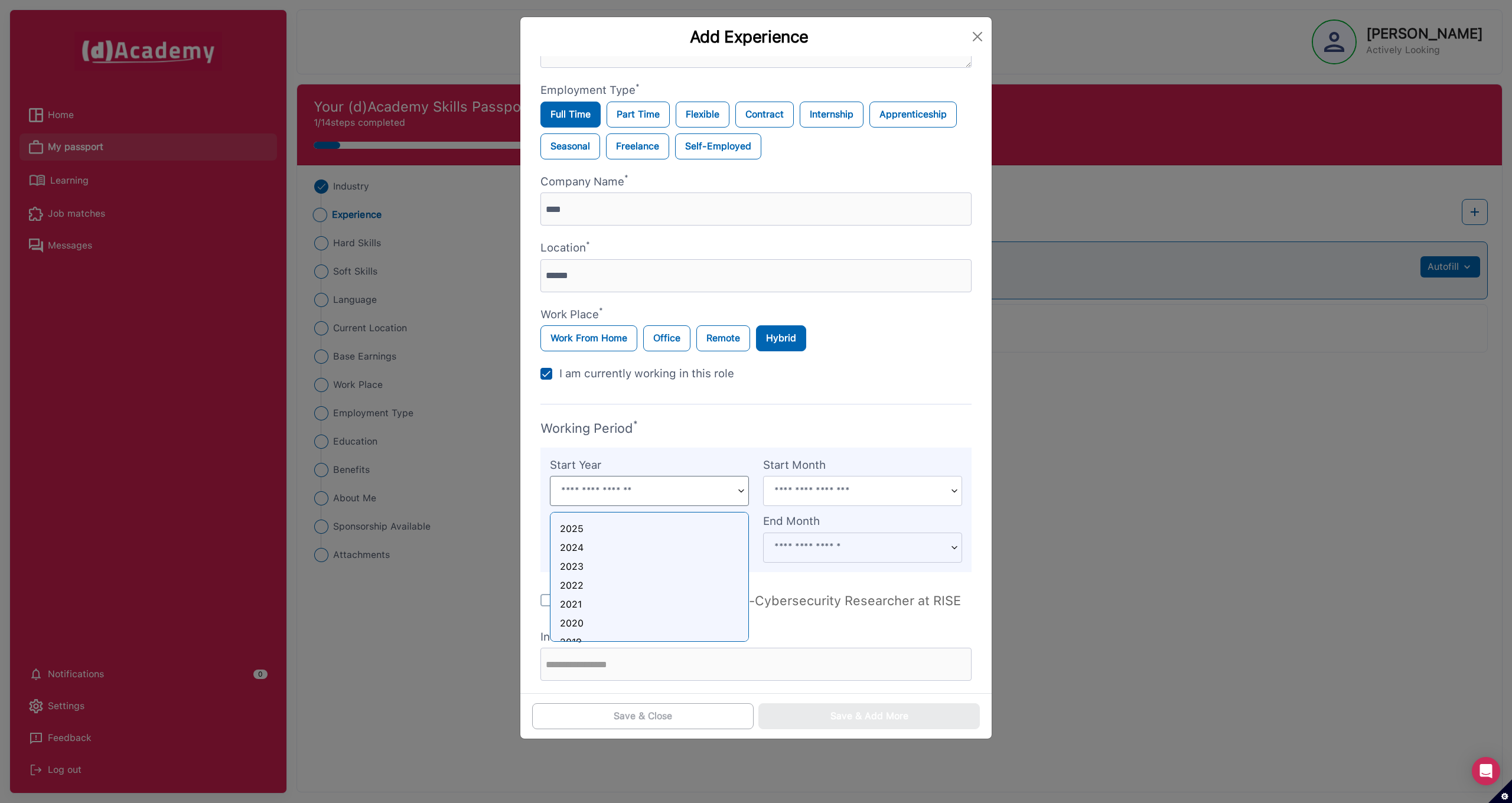
scroll to position [0, 0]
click at [583, 620] on div "2020" at bounding box center [650, 624] width 179 height 14
type input "****"
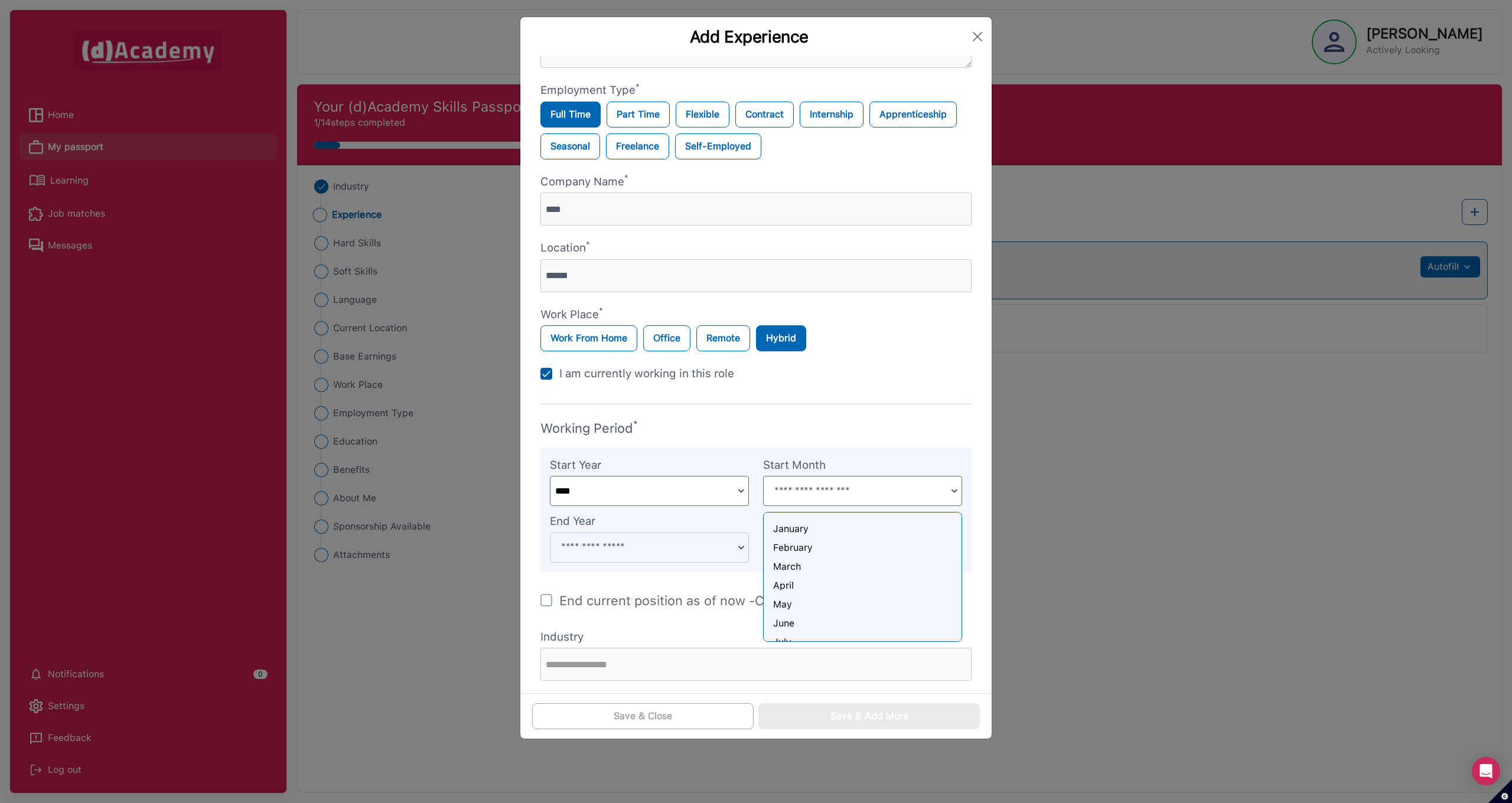
click at [838, 489] on input at bounding box center [855, 490] width 182 height 28
click at [778, 601] on div "May" at bounding box center [862, 605] width 179 height 14
type input "***"
click at [739, 491] on img at bounding box center [742, 491] width 14 height 29
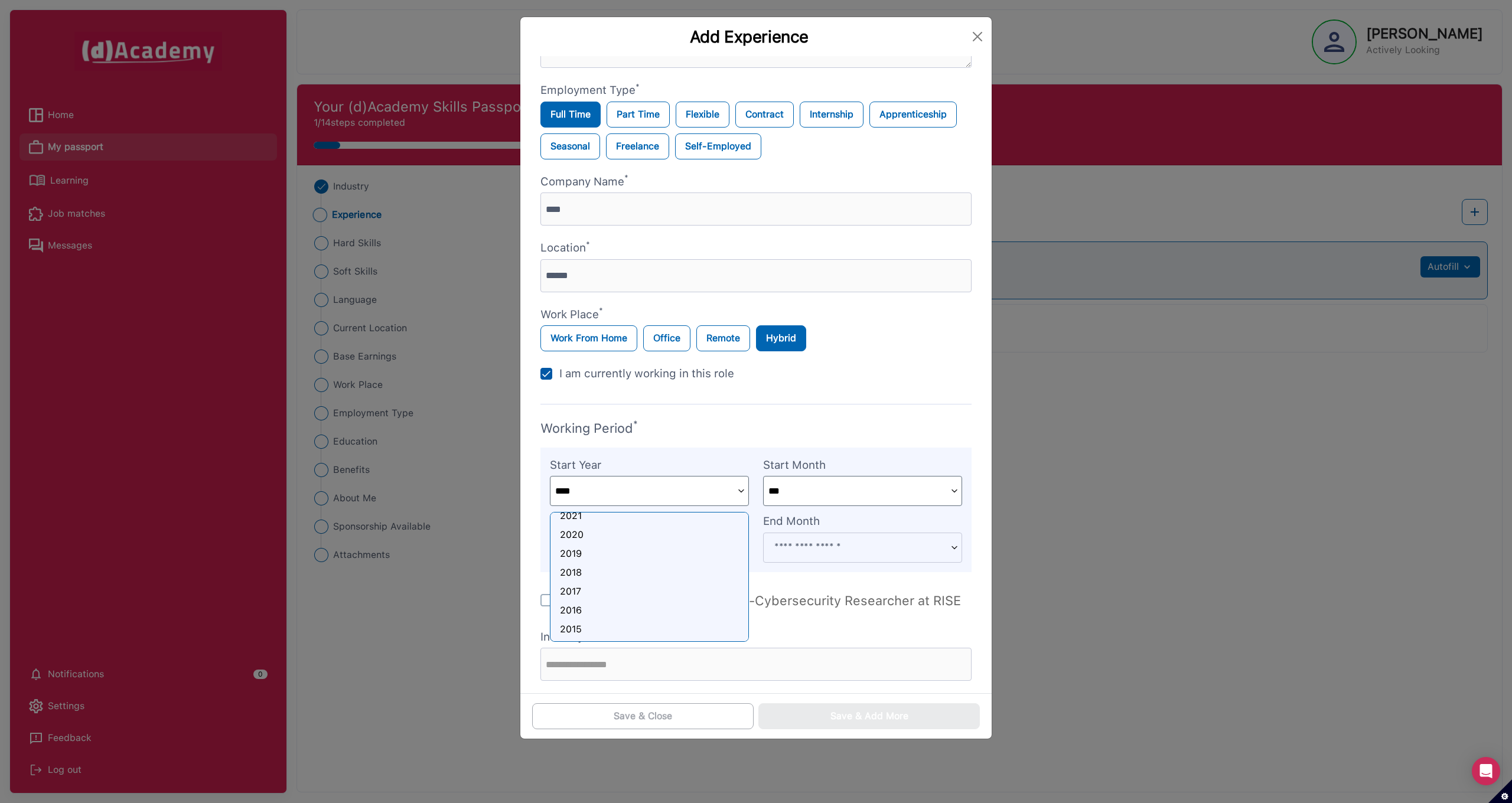
scroll to position [93, 0]
click at [797, 612] on div "Add Job Title * Cybersecurity Researcher Experience Summary * Employment Type *…" at bounding box center [756, 278] width 443 height 816
click at [785, 612] on div "Add Job Title * Cybersecurity Researcher Experience Summary * Employment Type *…" at bounding box center [756, 278] width 443 height 816
click at [573, 524] on div "2025" at bounding box center [650, 529] width 179 height 14
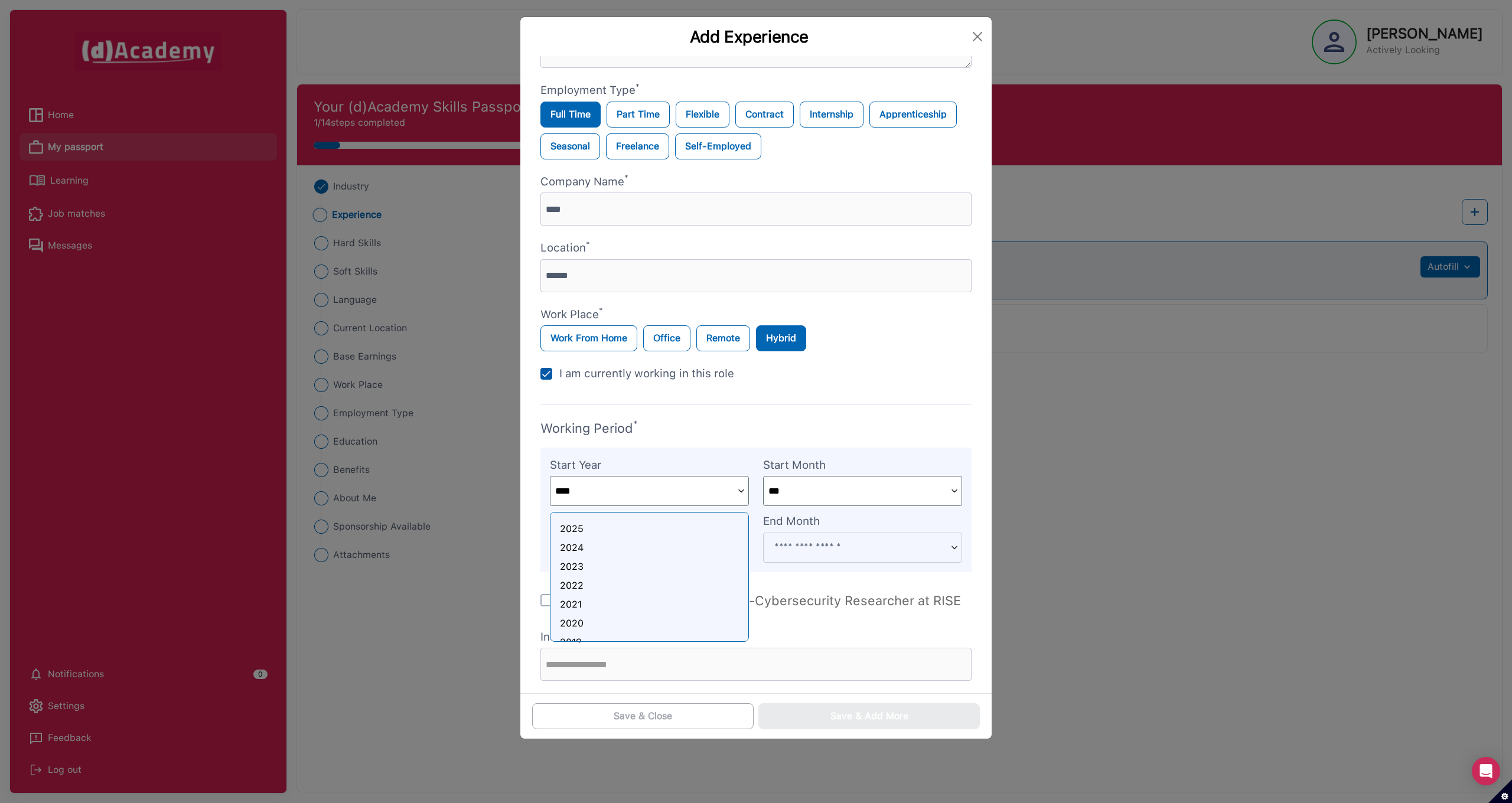
type input "****"
click at [548, 601] on img at bounding box center [546, 600] width 12 height 12
type input "****"
type input "******"
click at [548, 601] on img at bounding box center [546, 600] width 12 height 12
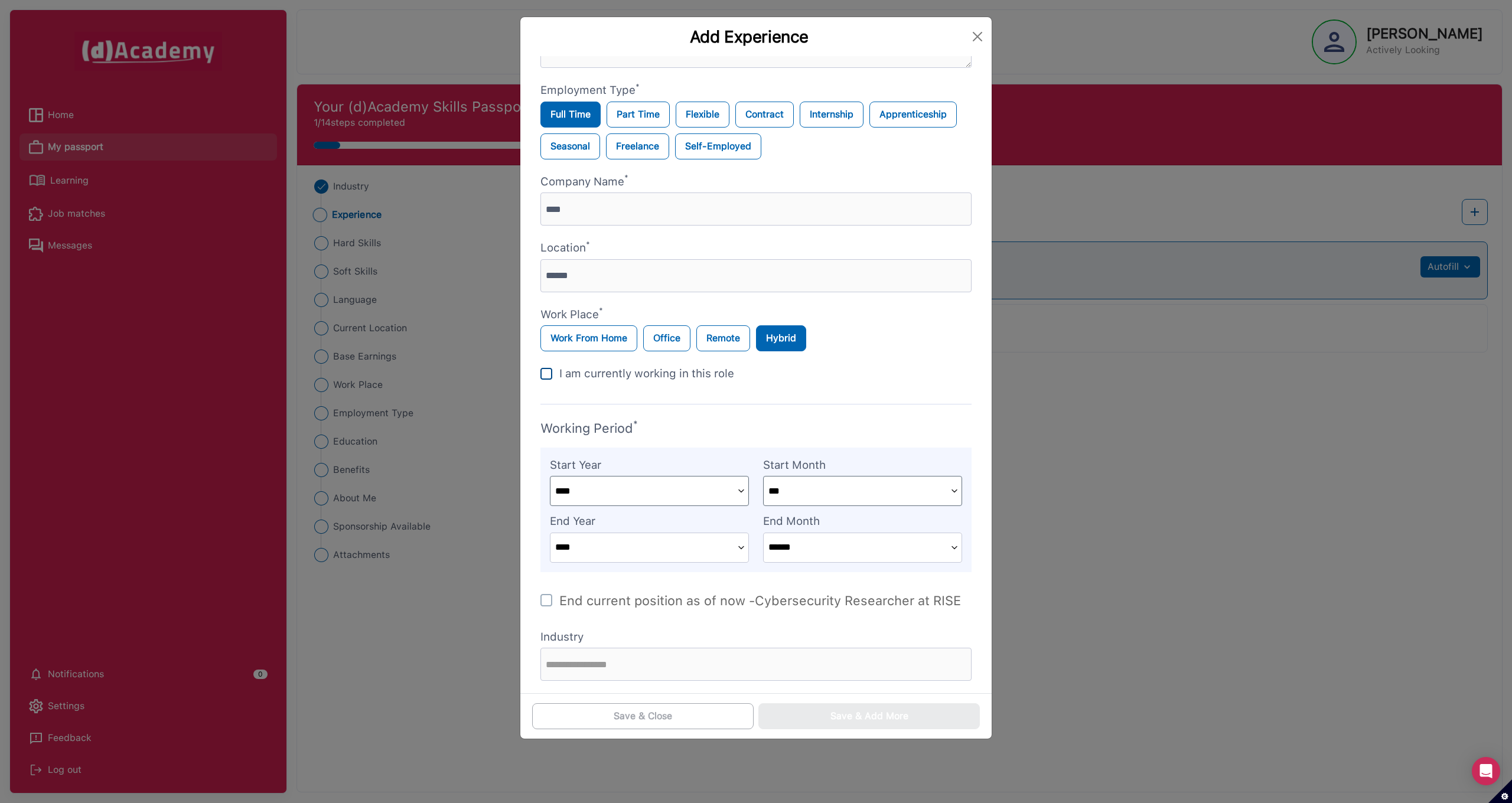
click at [546, 376] on img at bounding box center [546, 374] width 12 height 12
click at [606, 662] on input "text" at bounding box center [756, 664] width 431 height 33
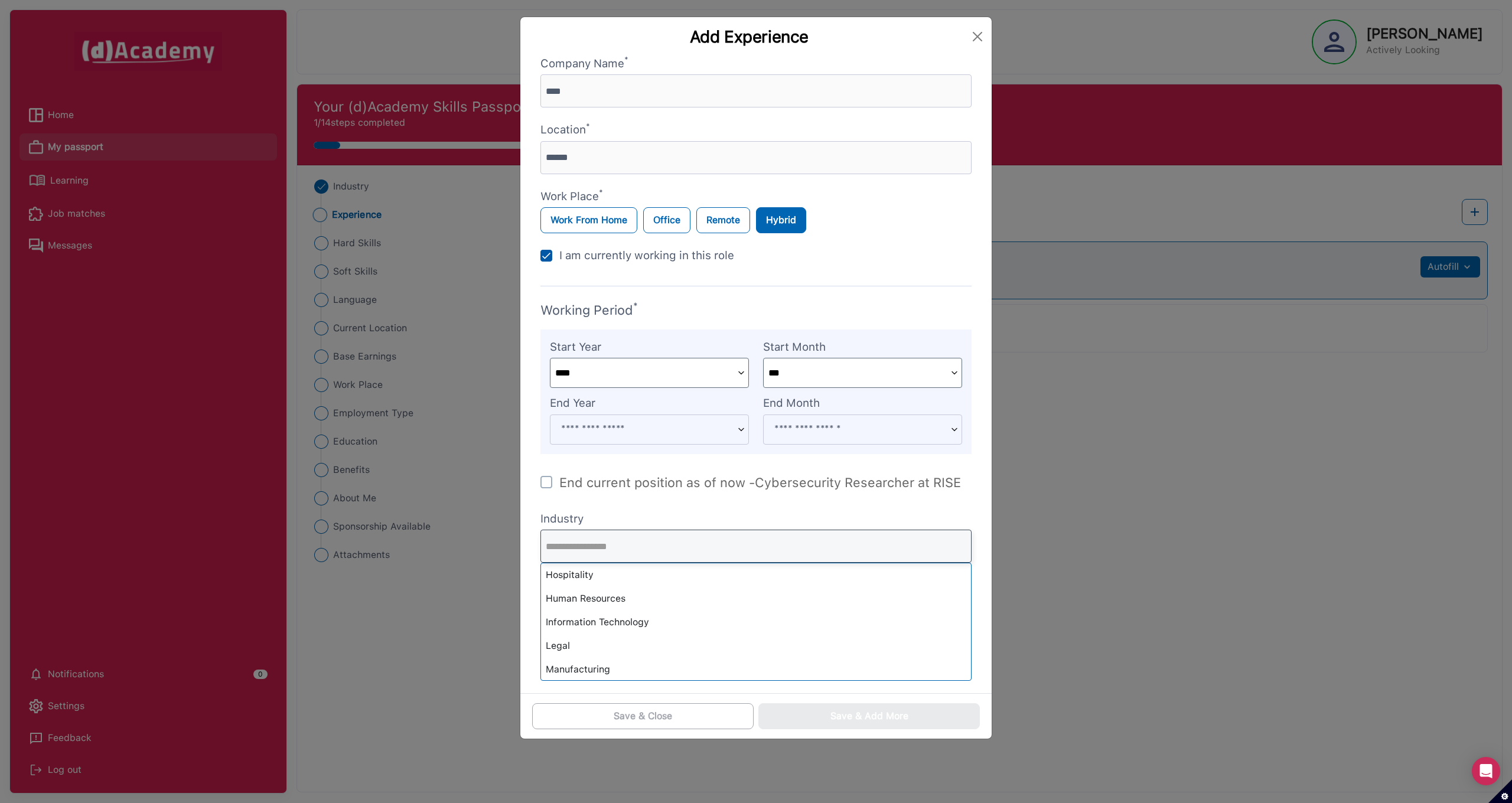
scroll to position [609, 0]
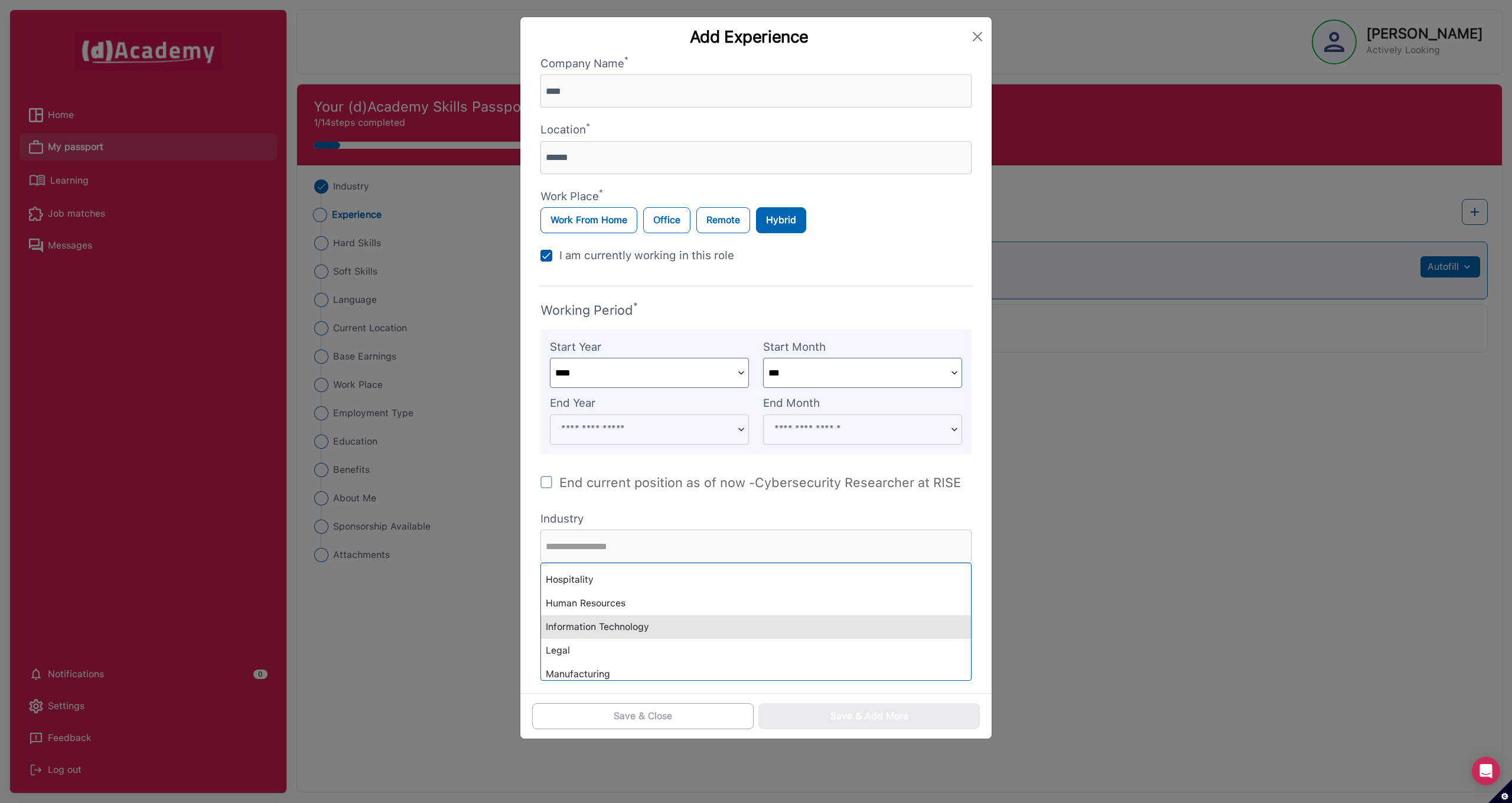
click at [605, 631] on div "Information Technology" at bounding box center [756, 627] width 430 height 24
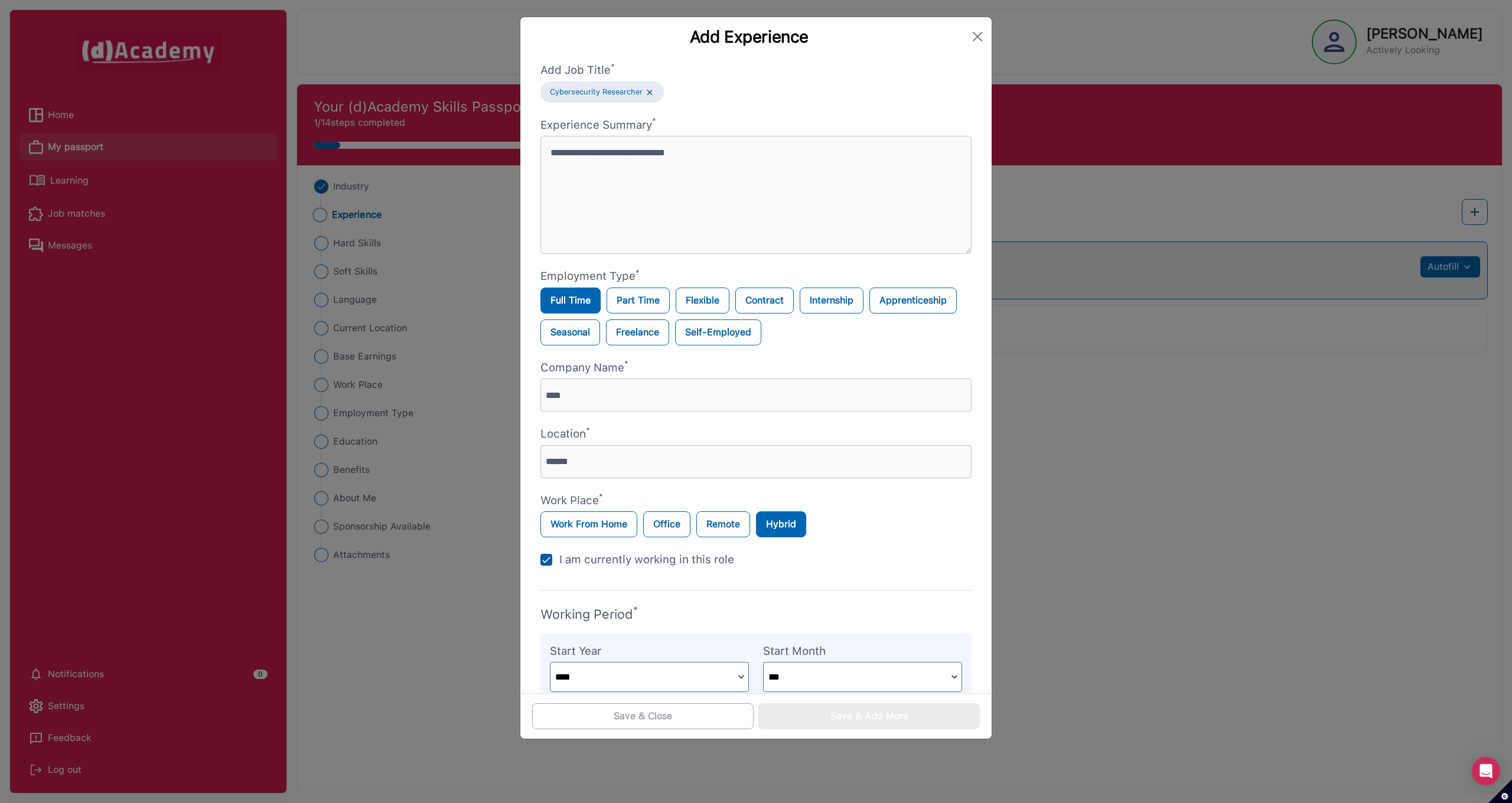
scroll to position [0, 0]
click at [569, 152] on textarea at bounding box center [756, 195] width 431 height 118
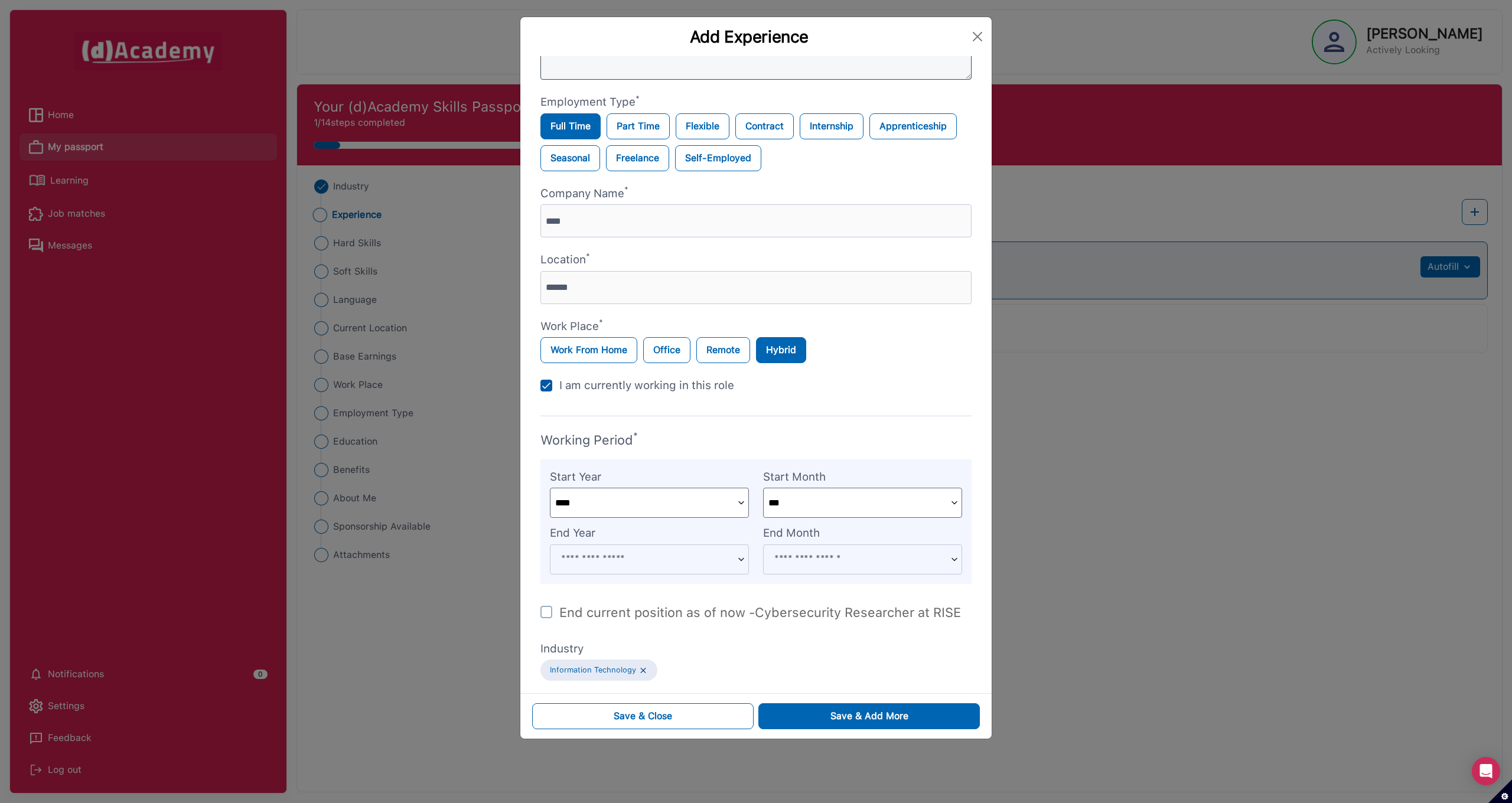
scroll to position [173, 0]
type textarea "**********"
click at [667, 722] on div "Save & Close" at bounding box center [642, 716] width 59 height 14
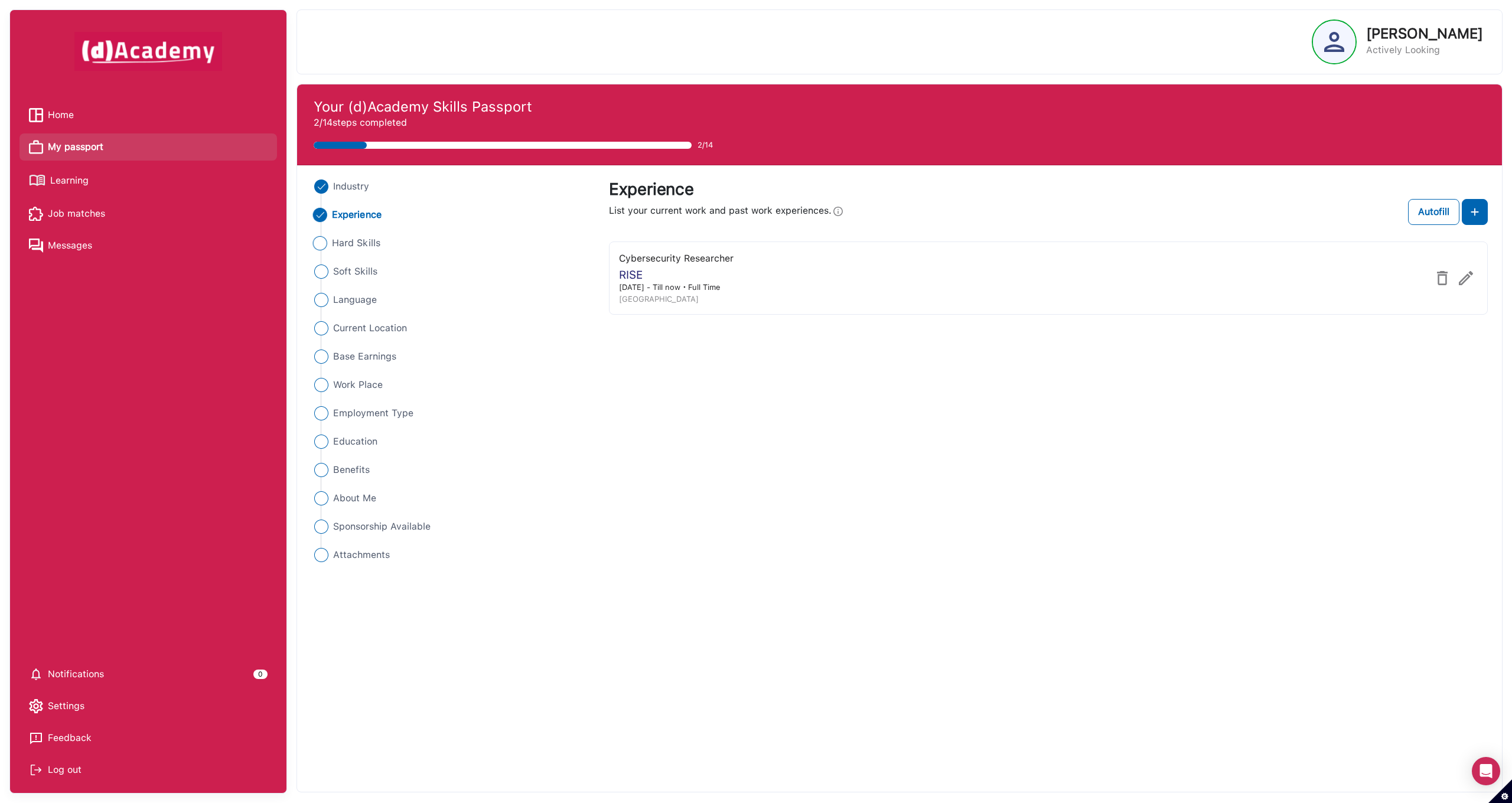
click at [340, 242] on span "Hard Skills" at bounding box center [356, 243] width 49 height 14
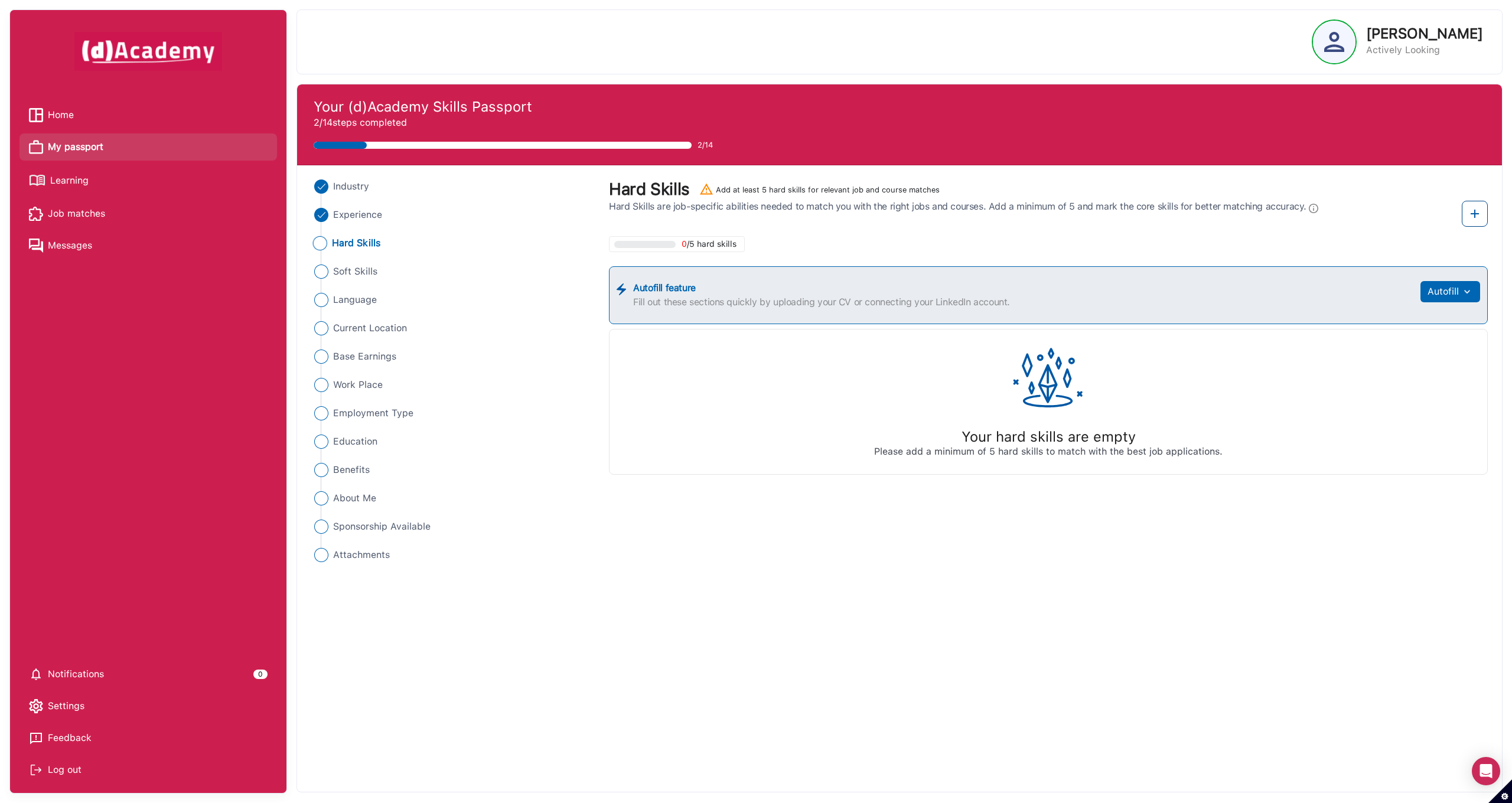
click at [1473, 218] on img at bounding box center [1475, 214] width 14 height 14
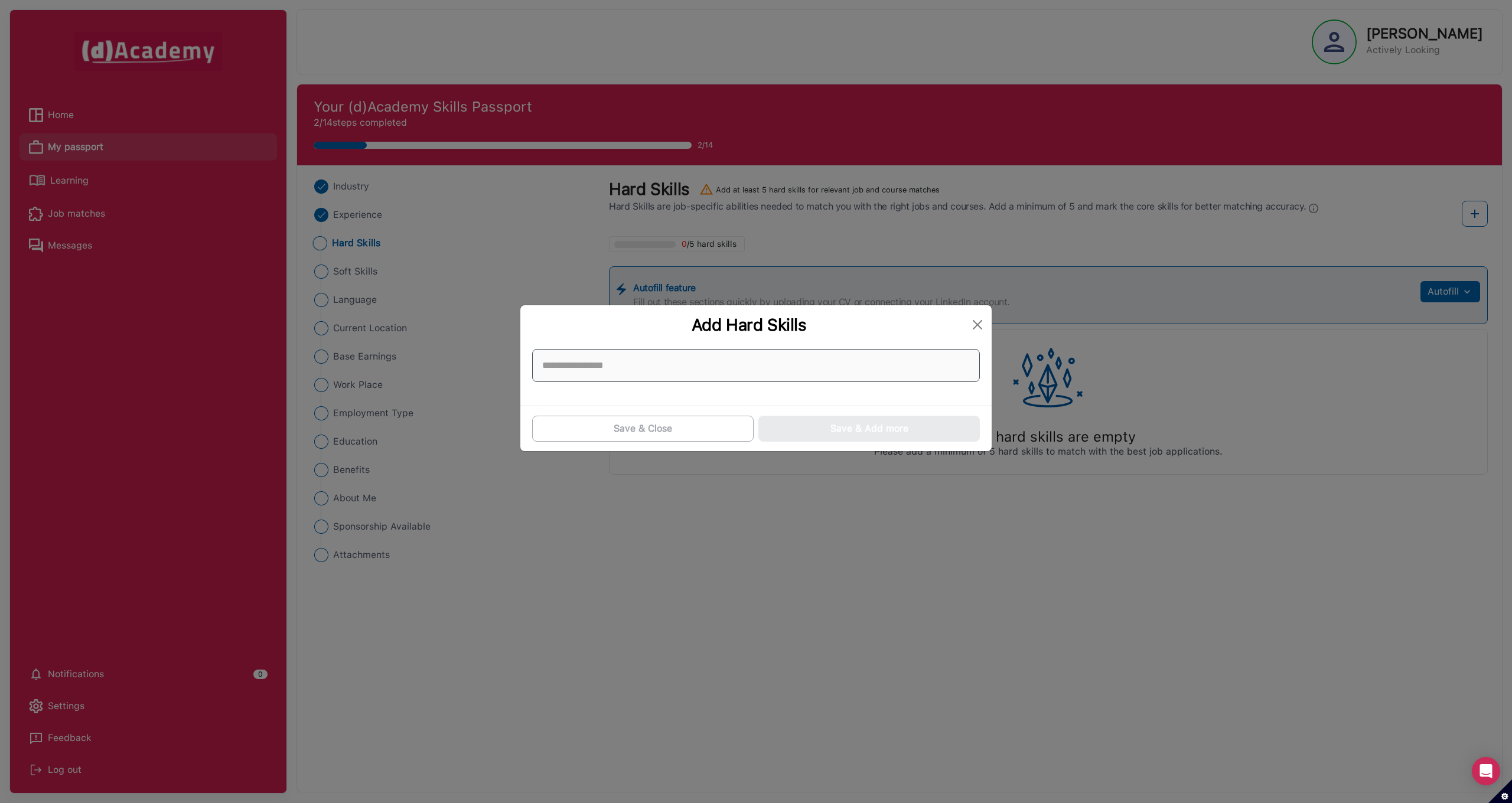
click at [601, 369] on input at bounding box center [755, 365] width 448 height 33
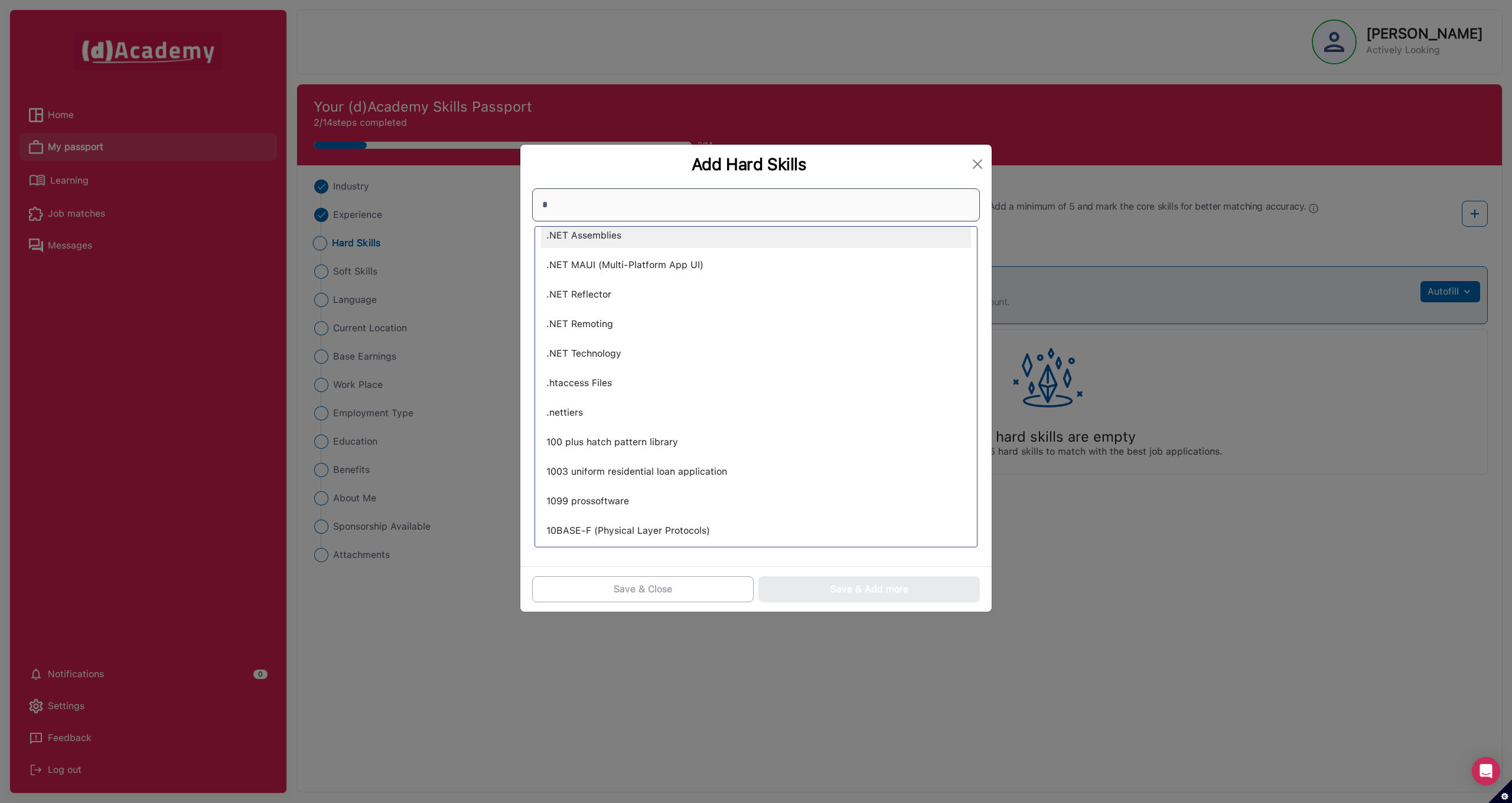
scroll to position [12, 0]
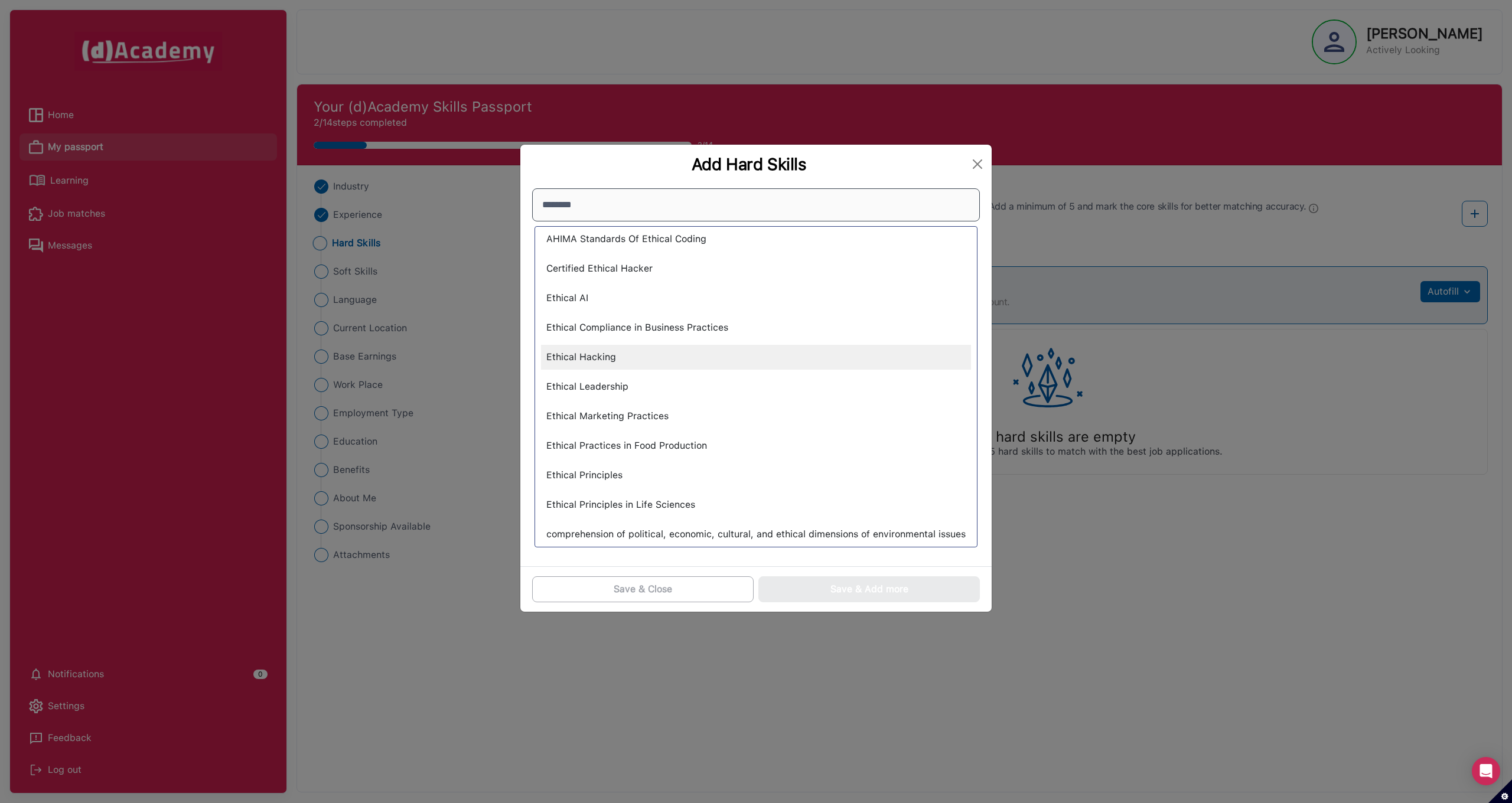
type input "*******"
click at [624, 358] on div "Ethical Hacking" at bounding box center [756, 357] width 430 height 25
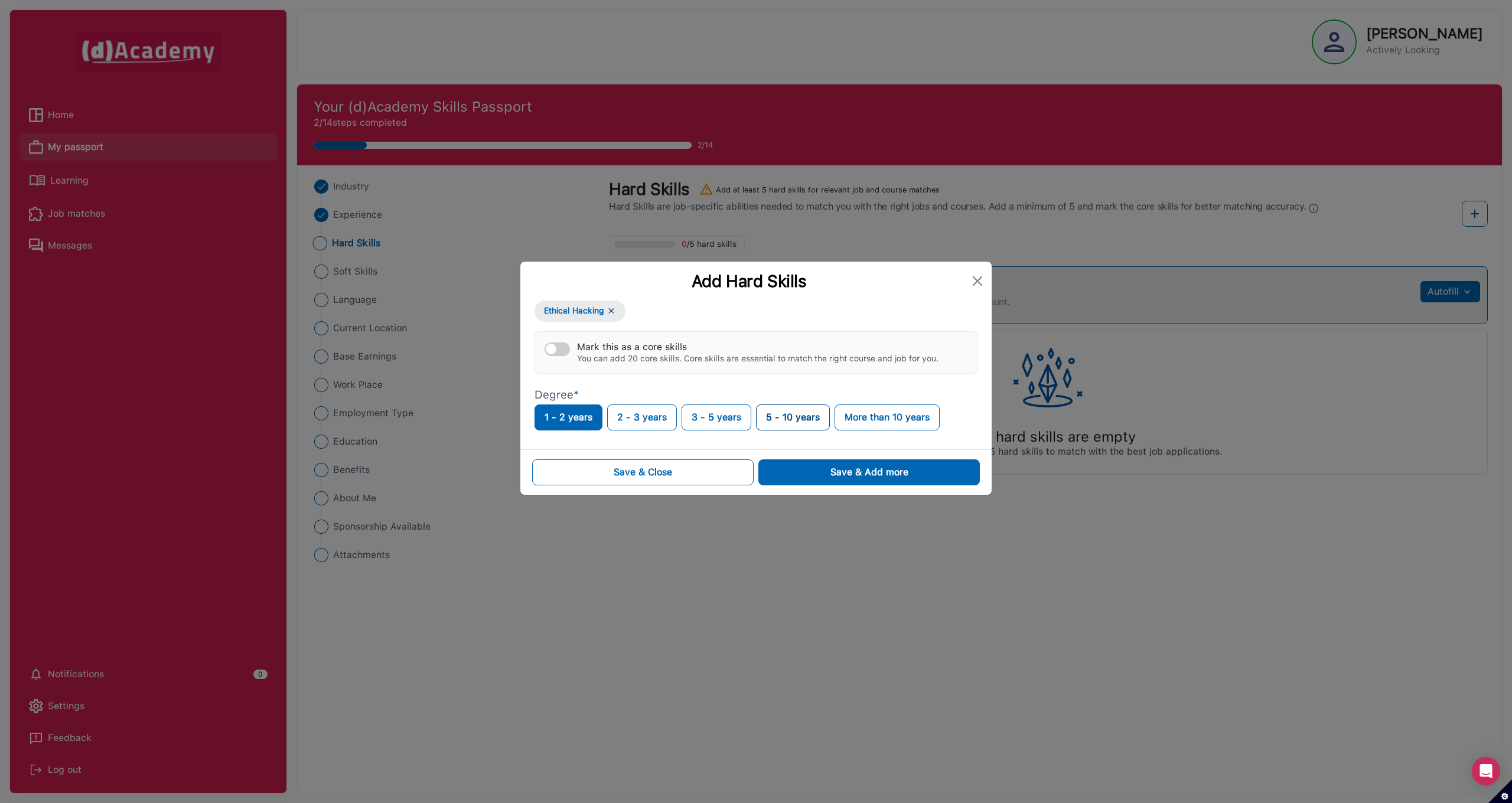
click at [775, 417] on button "5 - 10 years" at bounding box center [793, 417] width 74 height 26
click at [830, 475] on div "Save & Add more" at bounding box center [869, 472] width 78 height 14
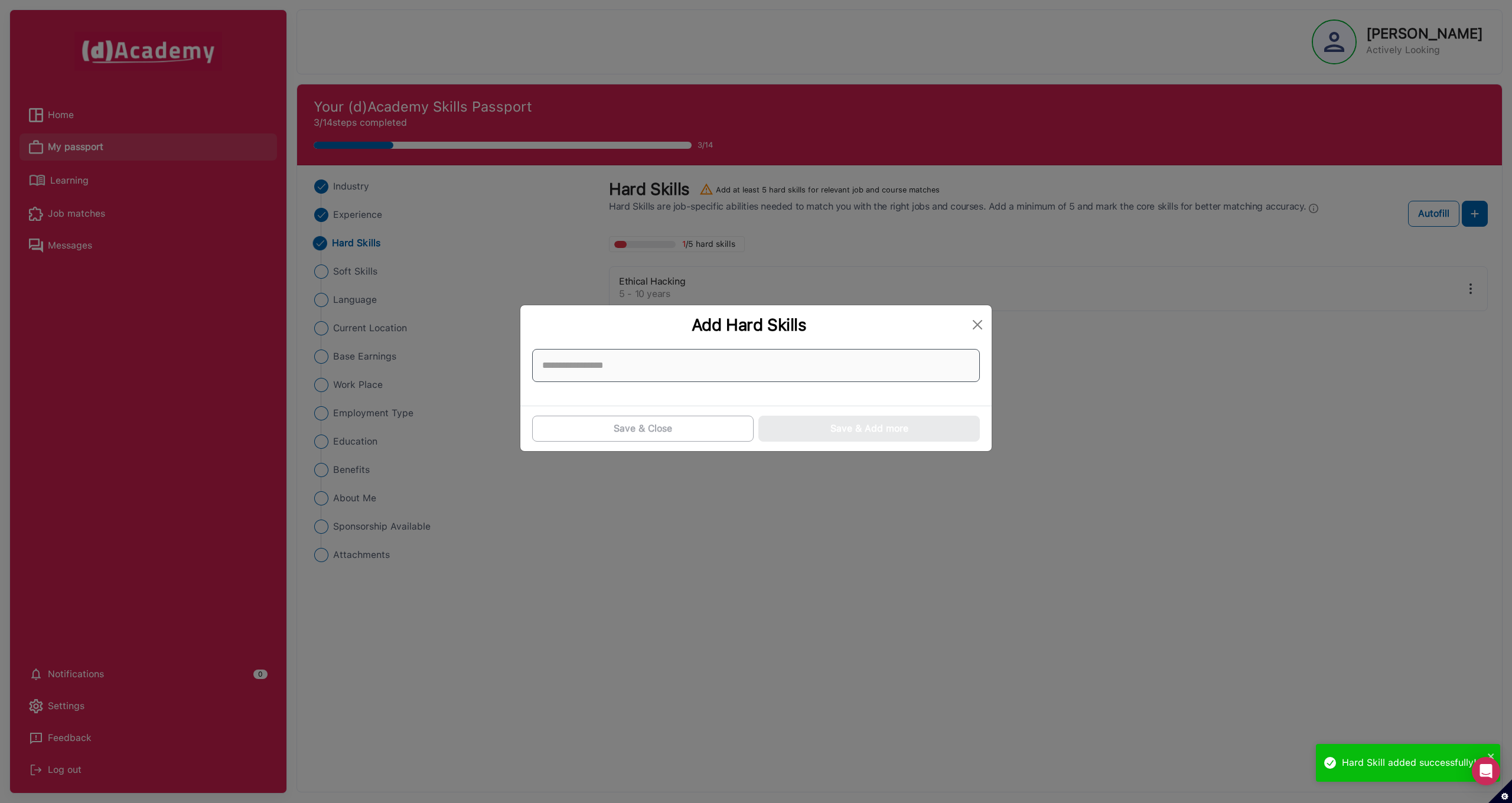
click at [640, 359] on input at bounding box center [755, 365] width 448 height 33
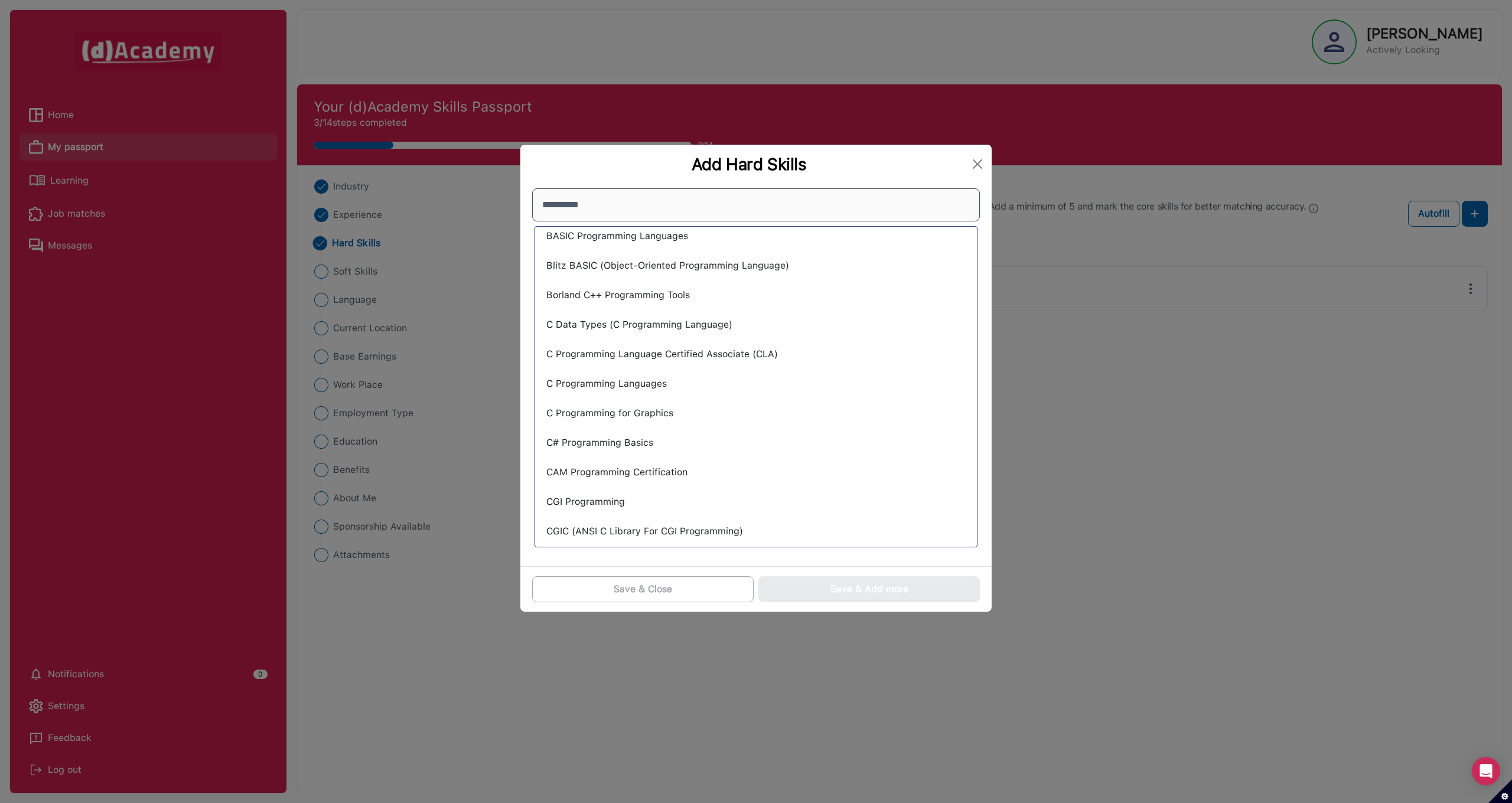
scroll to position [344, 0]
type input "**********"
click at [633, 380] on div "C Programming Languages" at bounding box center [756, 379] width 430 height 25
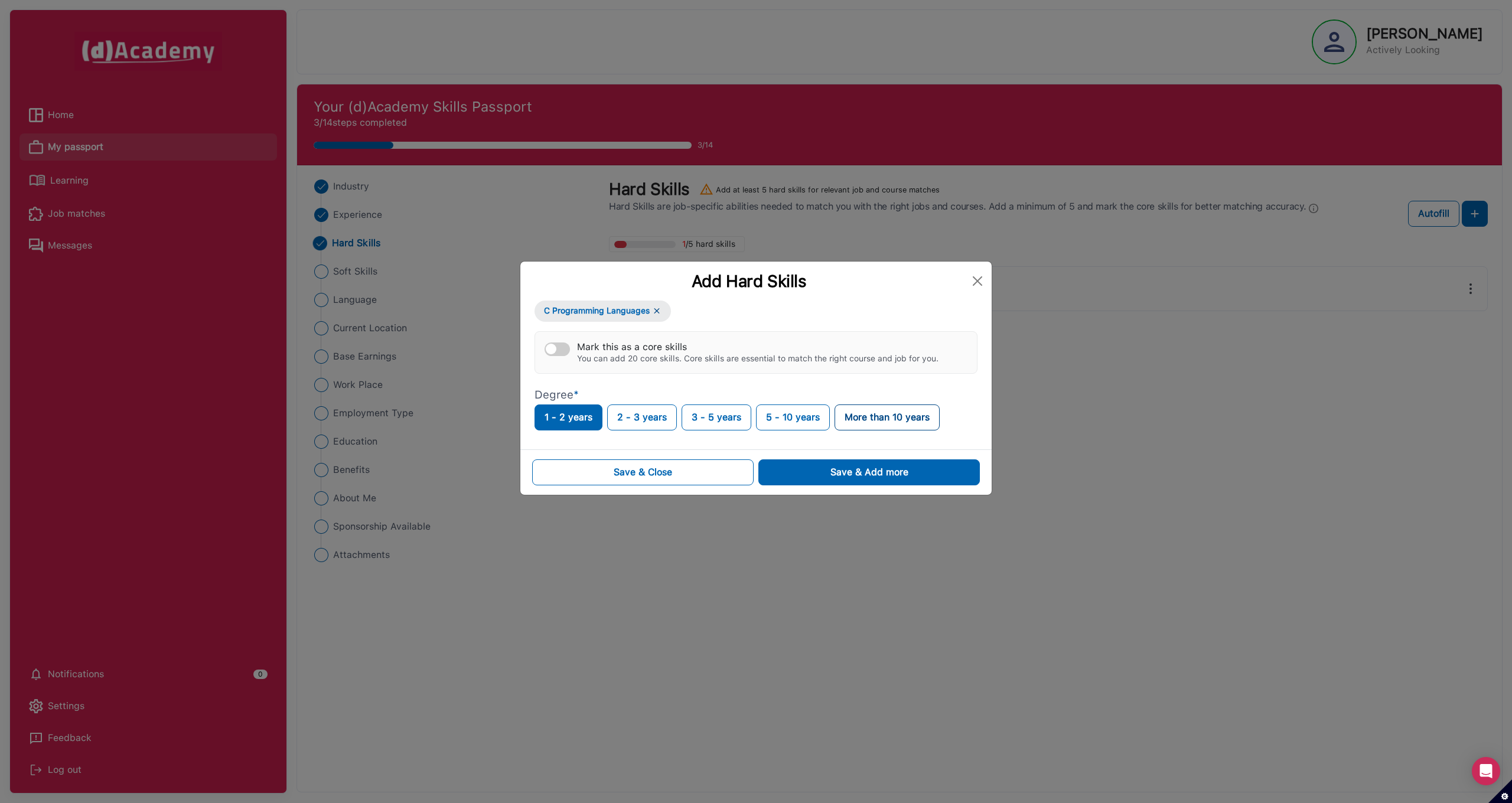
click at [851, 419] on button "More than 10 years" at bounding box center [887, 417] width 105 height 26
click at [811, 475] on button "Save & Add more" at bounding box center [868, 472] width 222 height 26
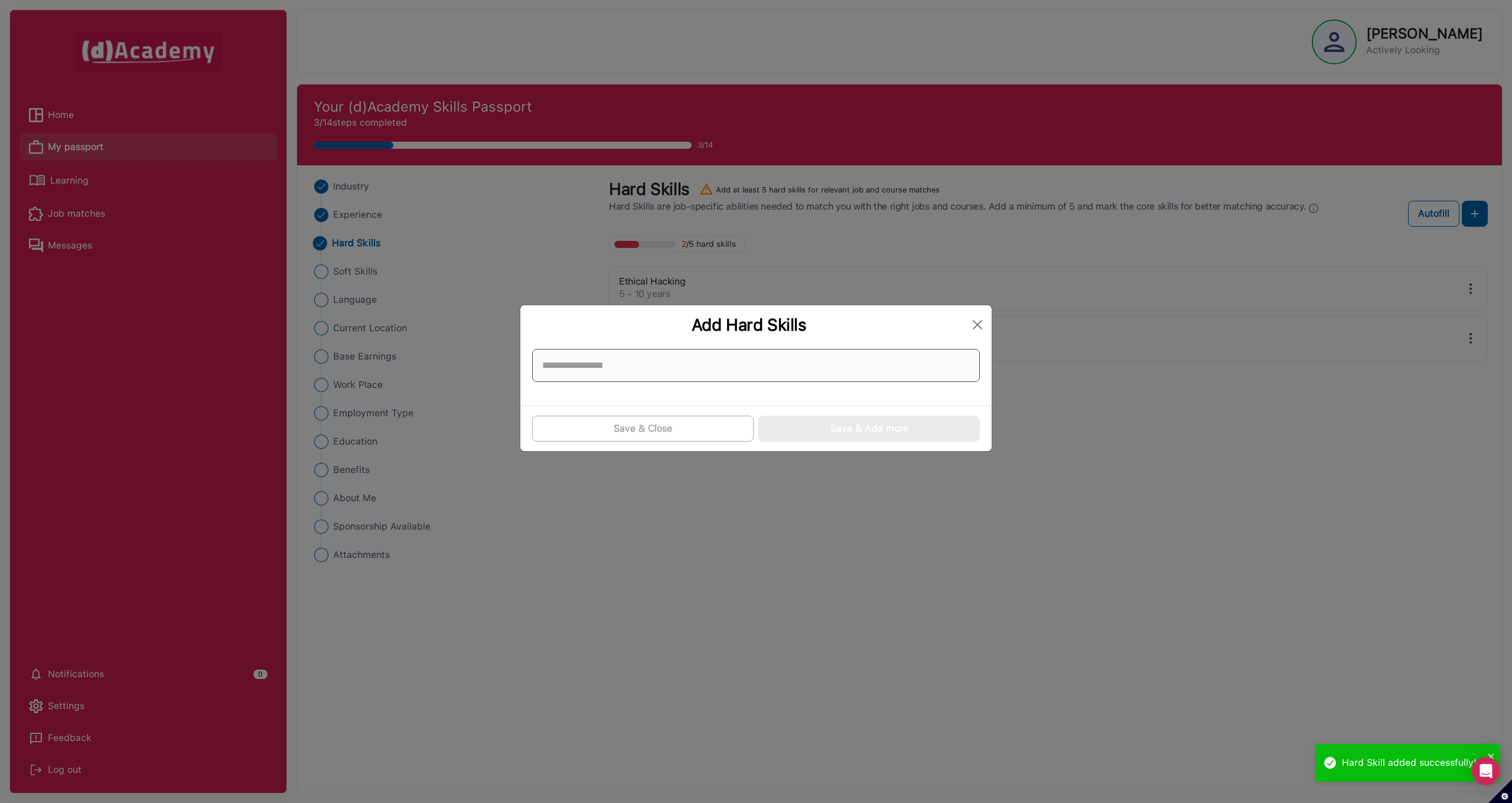
click at [645, 373] on input at bounding box center [755, 365] width 448 height 33
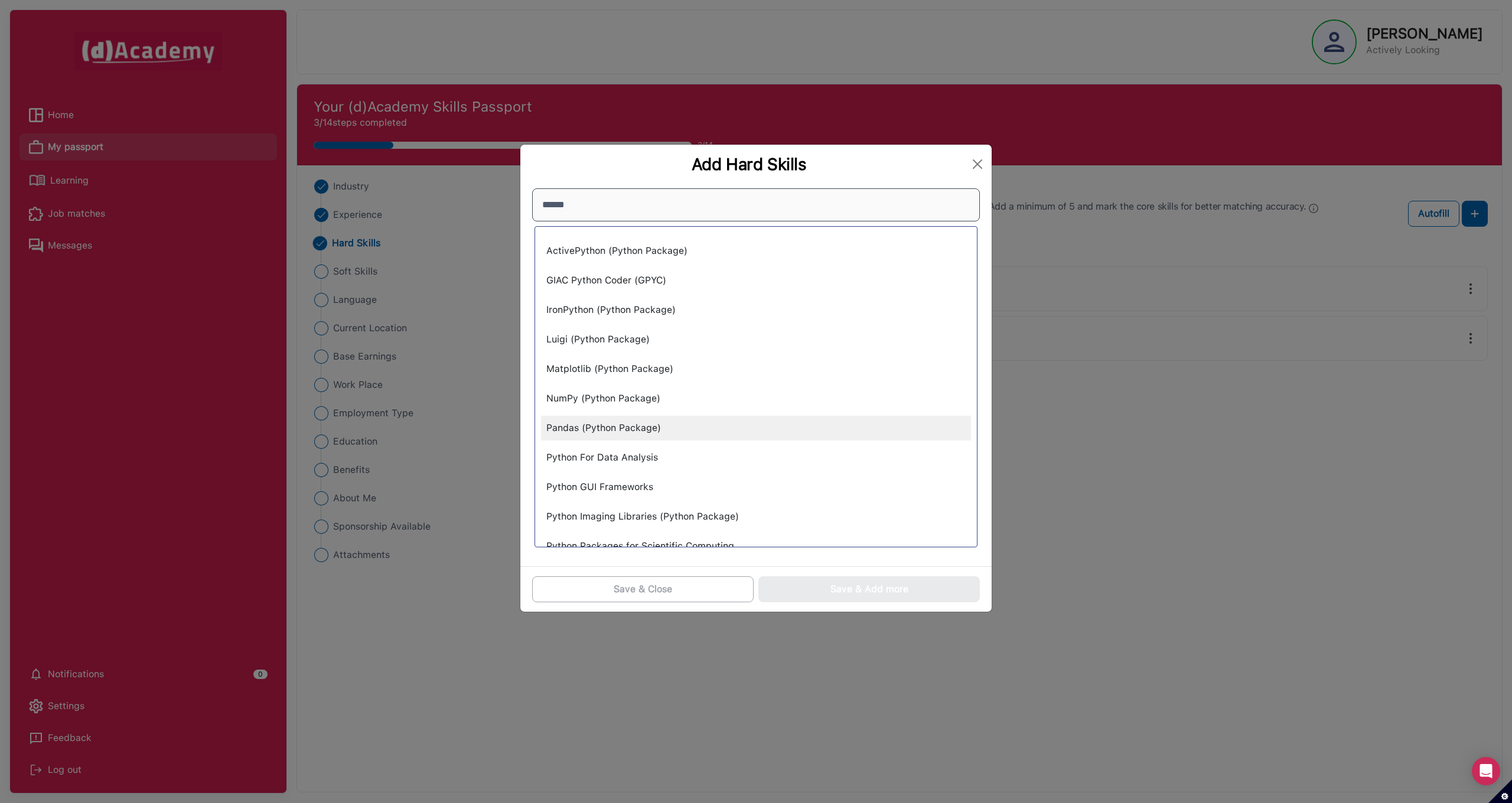
type input "******"
click at [587, 436] on div "Pandas (Python Package)" at bounding box center [756, 428] width 430 height 25
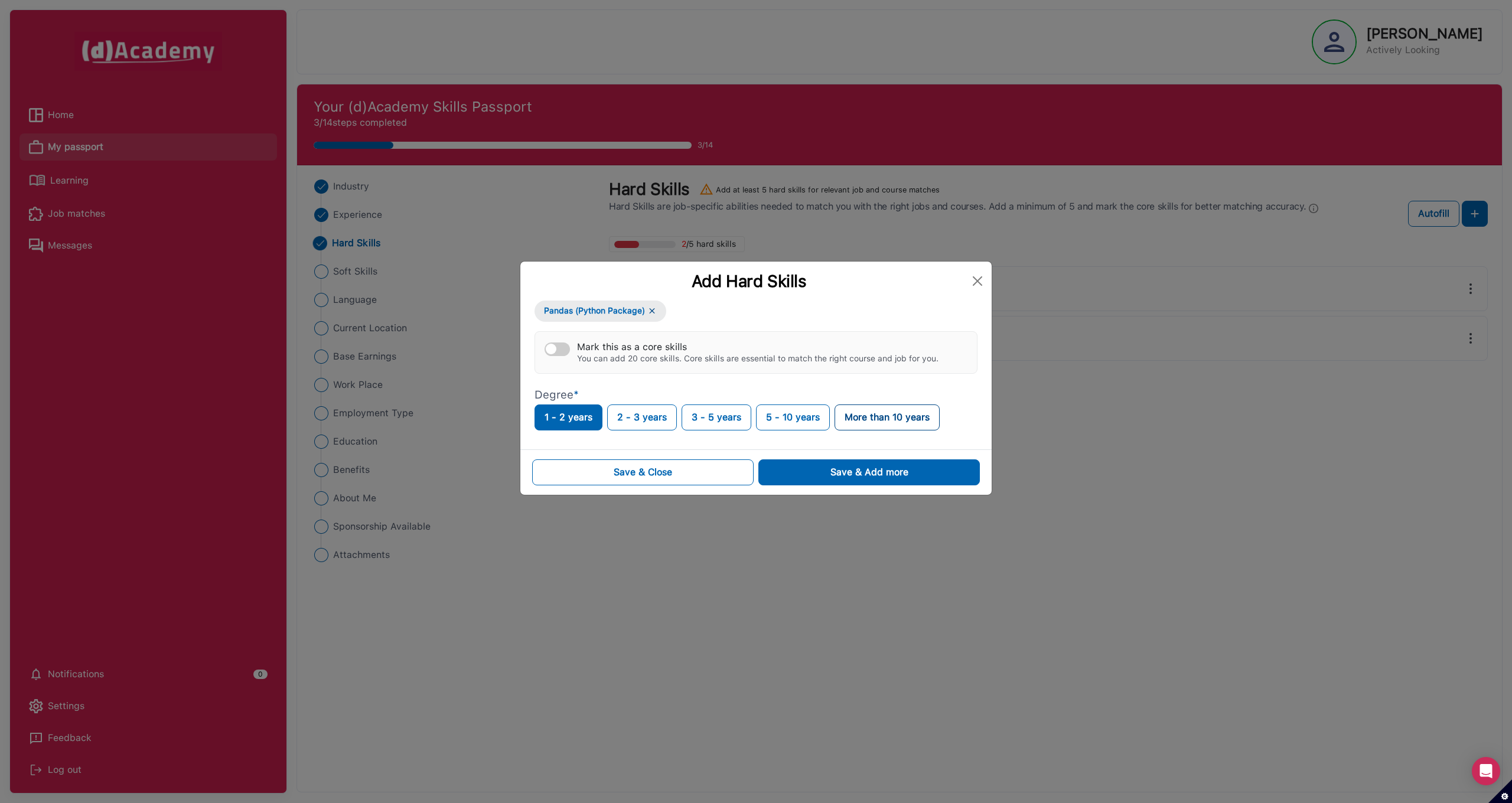
click at [868, 417] on button "More than 10 years" at bounding box center [887, 417] width 105 height 26
click at [843, 475] on div "Save & Add more" at bounding box center [869, 472] width 78 height 14
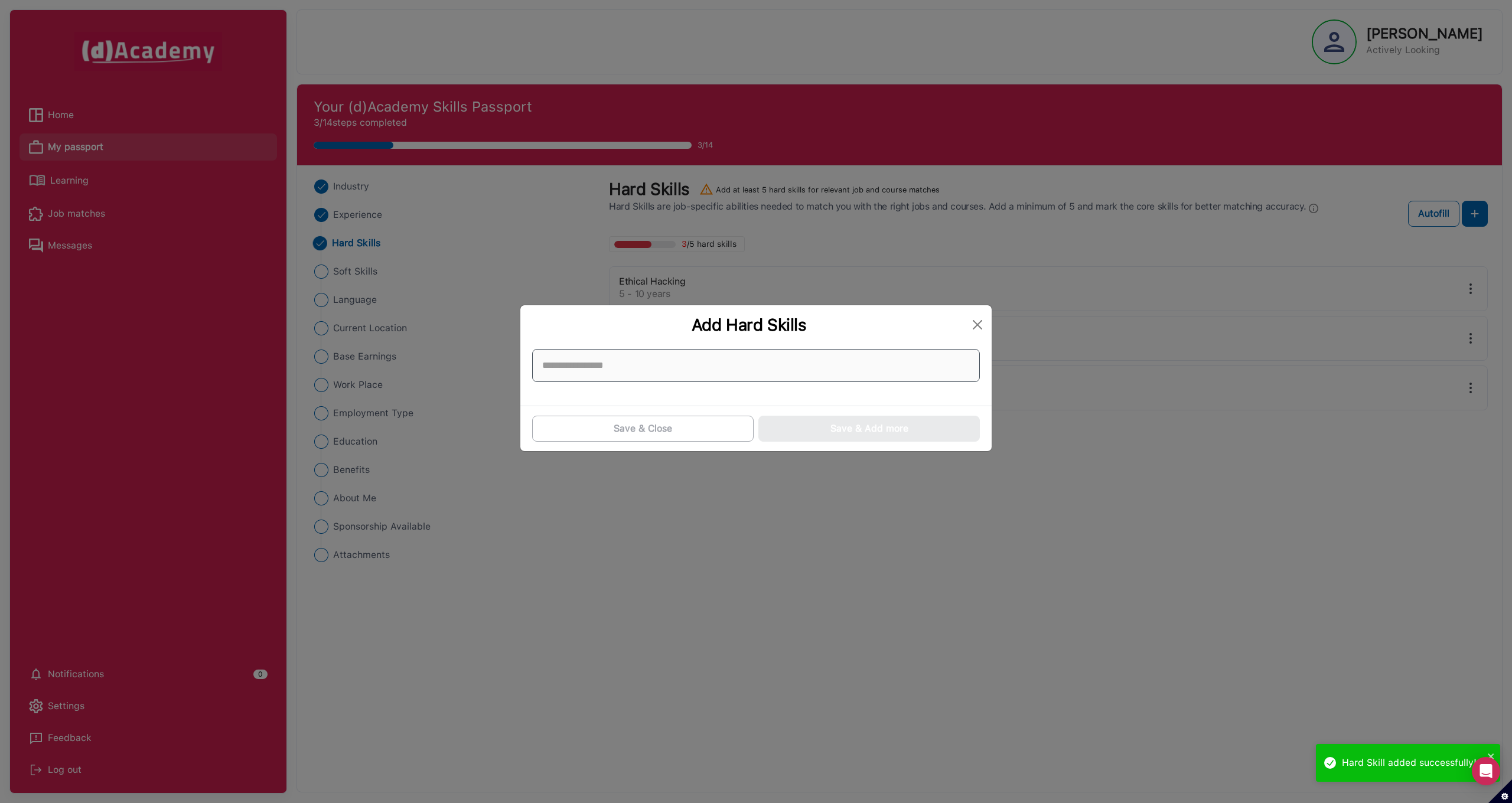
click at [635, 373] on input at bounding box center [755, 365] width 448 height 33
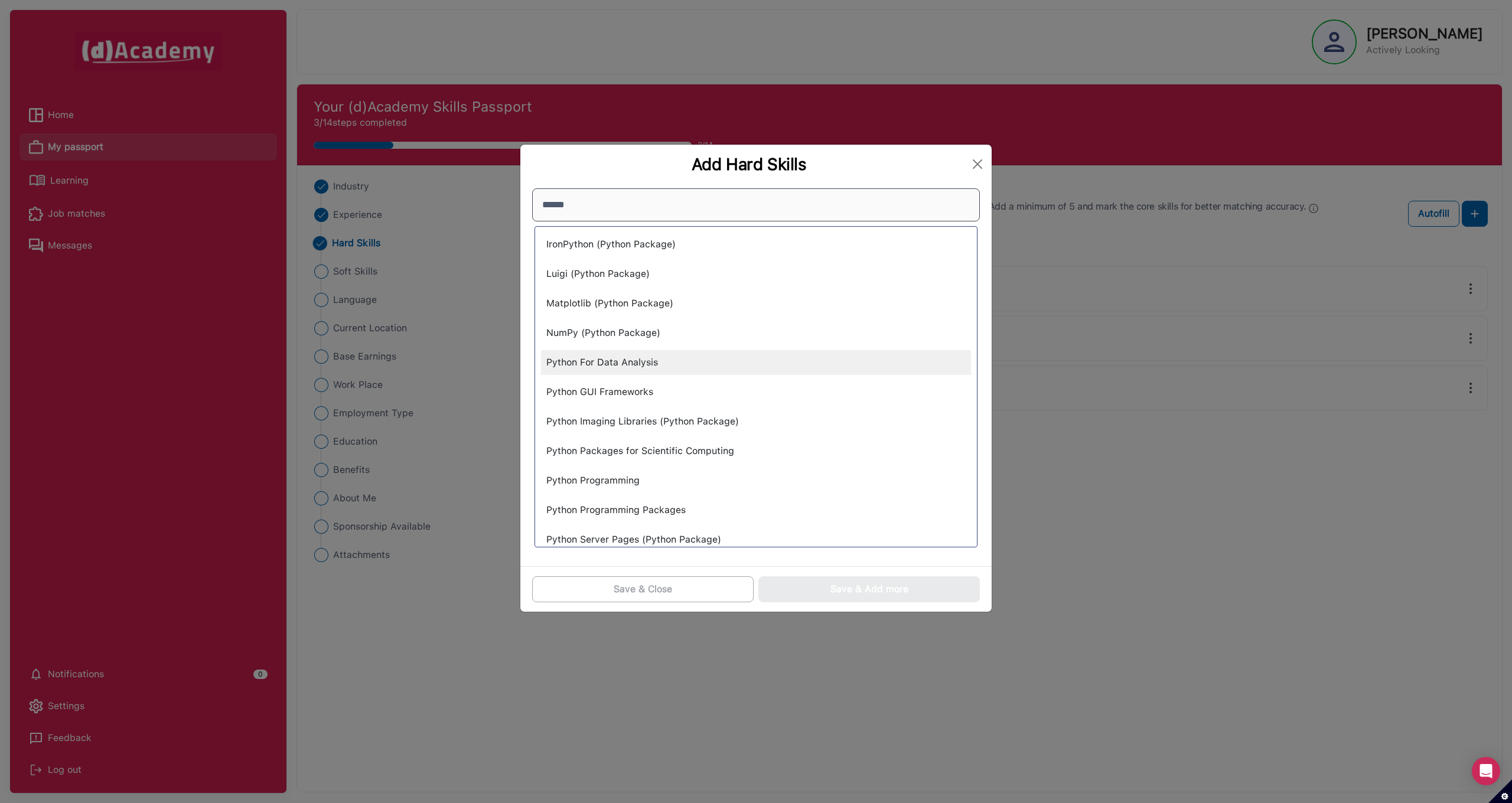
scroll to position [83, 0]
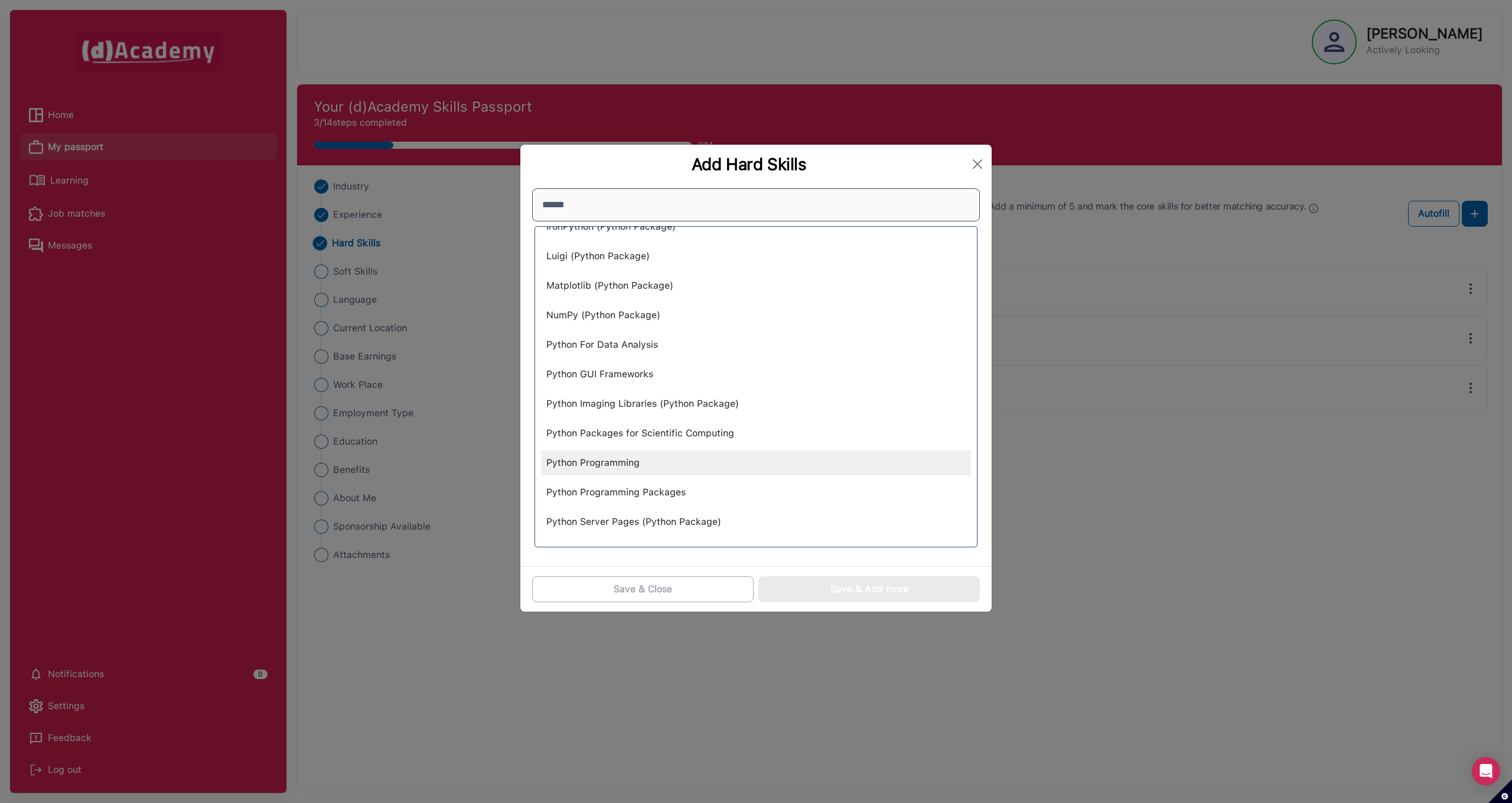
type input "******"
click at [634, 463] on div "Python Programming" at bounding box center [756, 463] width 430 height 25
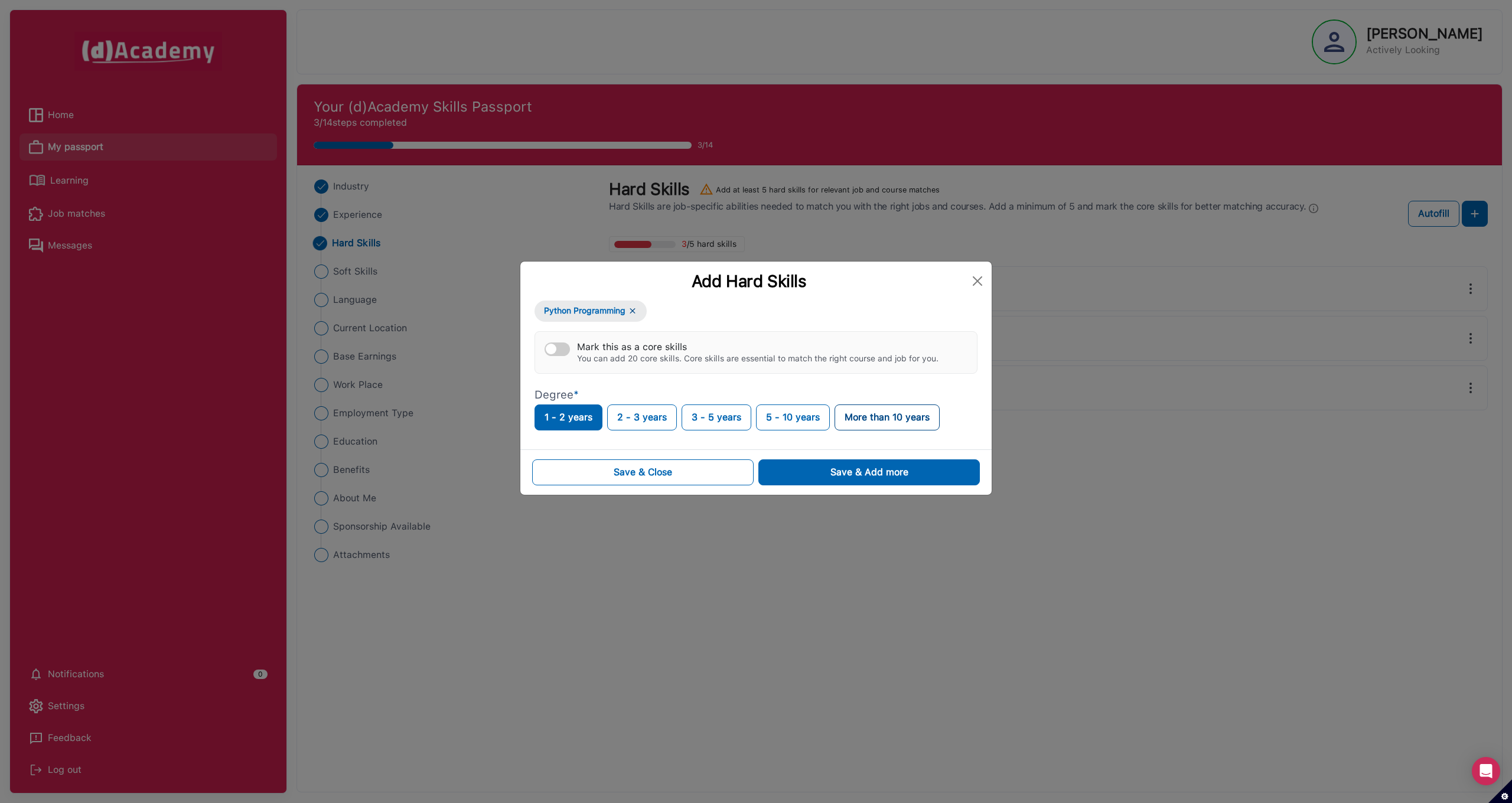
click at [883, 415] on button "More than 10 years" at bounding box center [887, 417] width 105 height 26
click at [866, 469] on div "Save & Add more" at bounding box center [869, 472] width 78 height 14
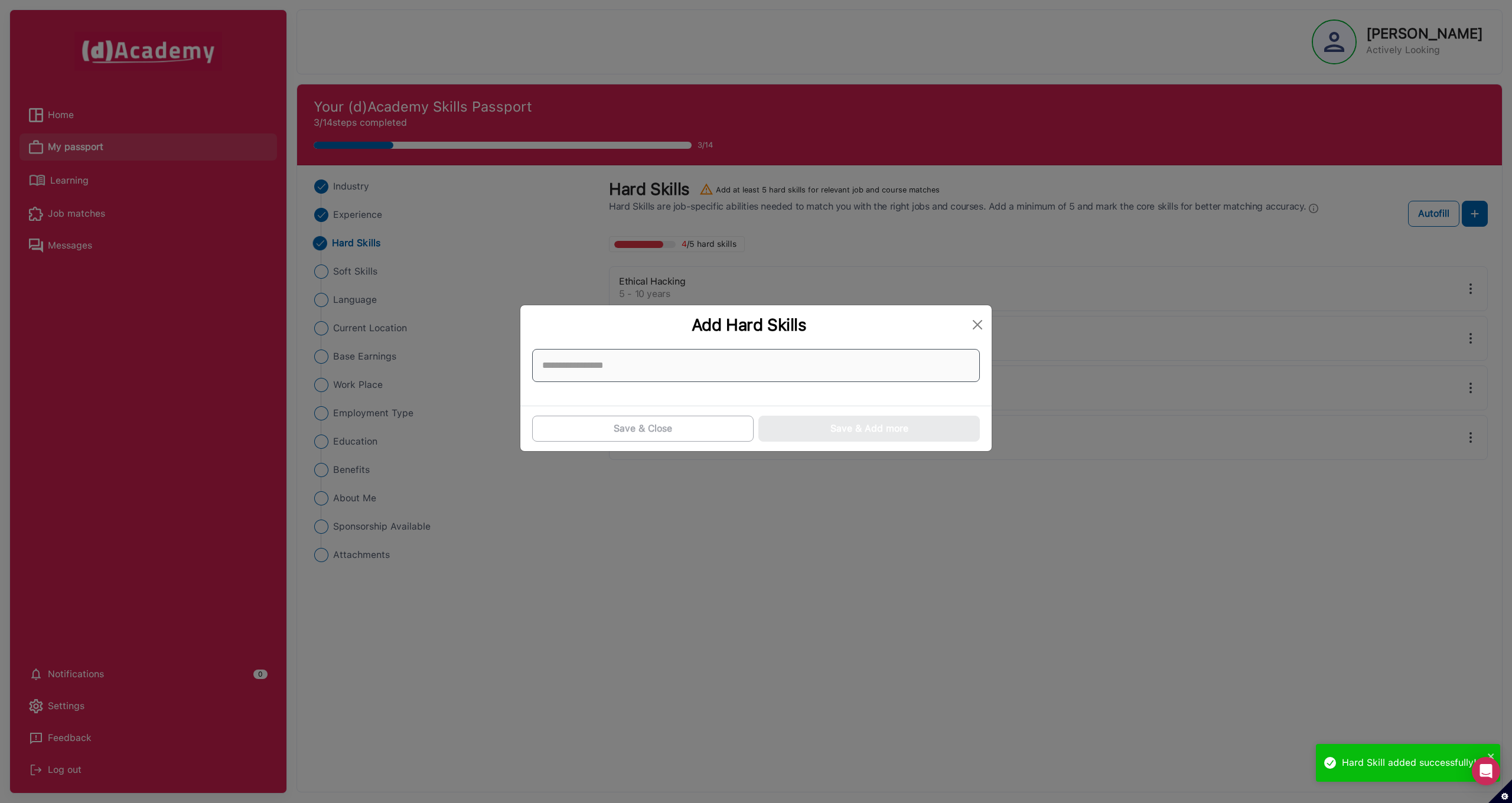
click at [607, 368] on input at bounding box center [755, 365] width 448 height 33
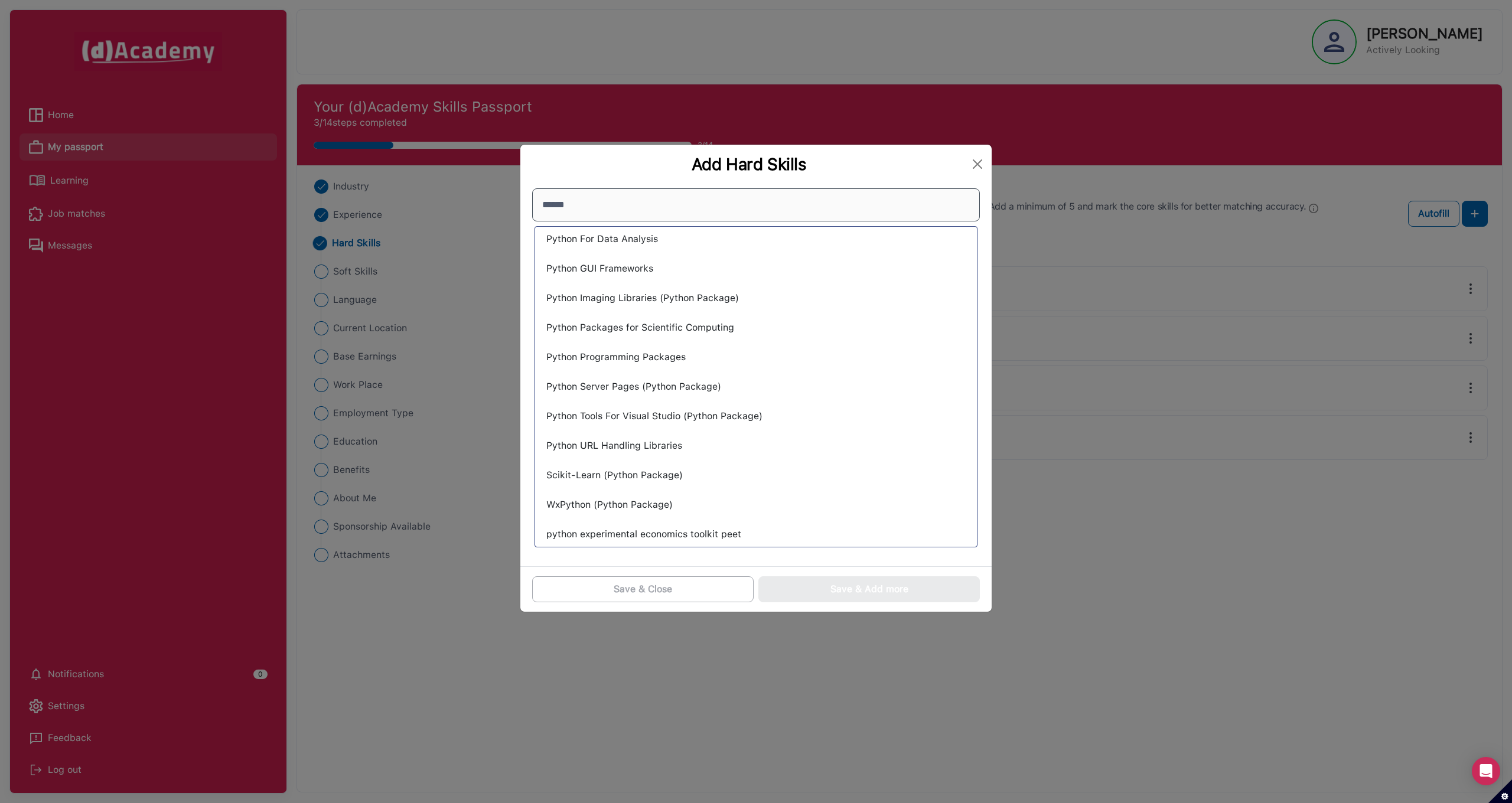
scroll to position [189, 0]
type input "******"
click at [659, 474] on div "Scikit-Learn (Python Package)" at bounding box center [756, 475] width 430 height 25
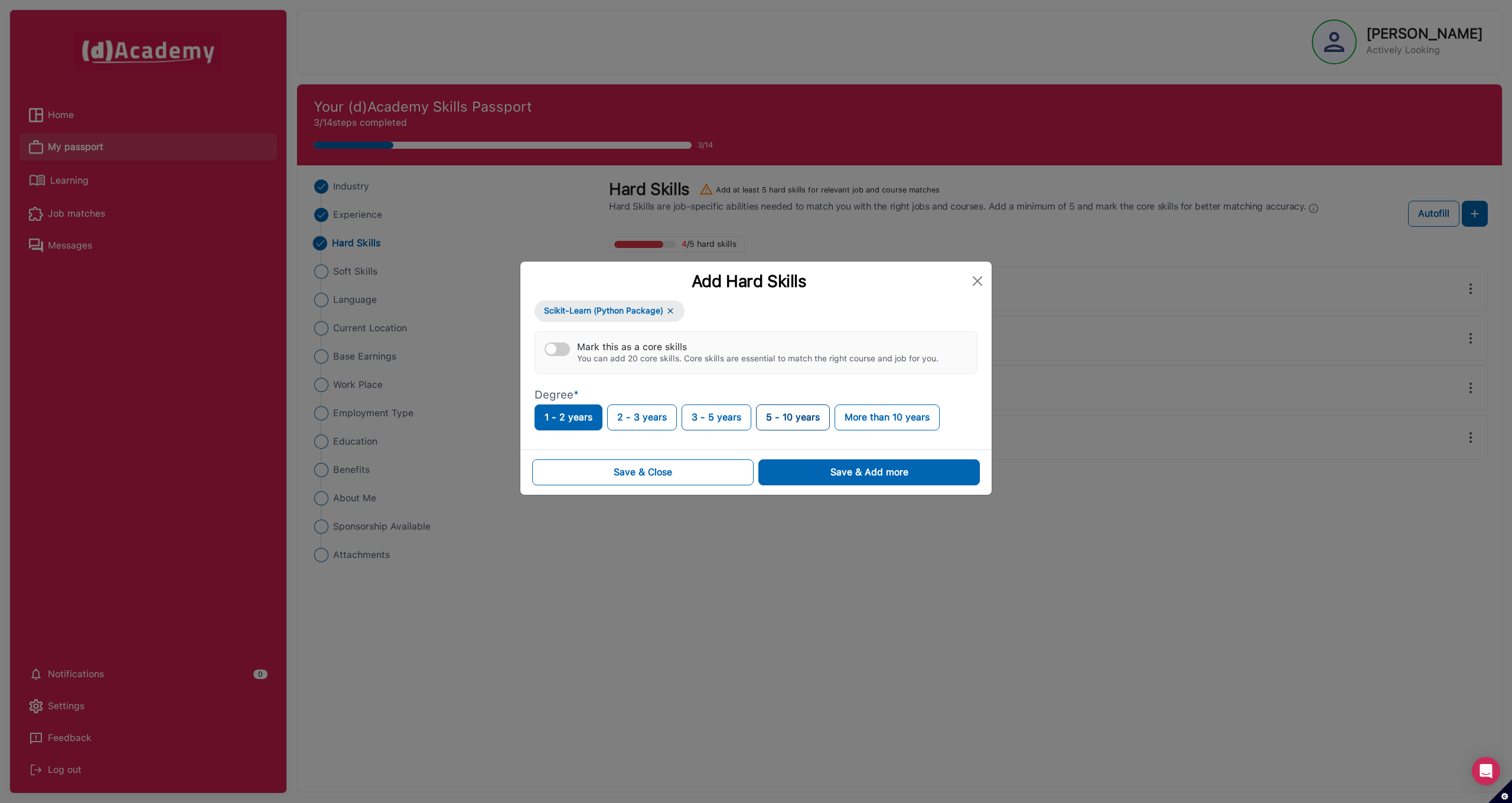
click at [787, 423] on button "5 - 10 years" at bounding box center [793, 417] width 74 height 26
click at [826, 475] on button "Save & Add more" at bounding box center [868, 472] width 222 height 26
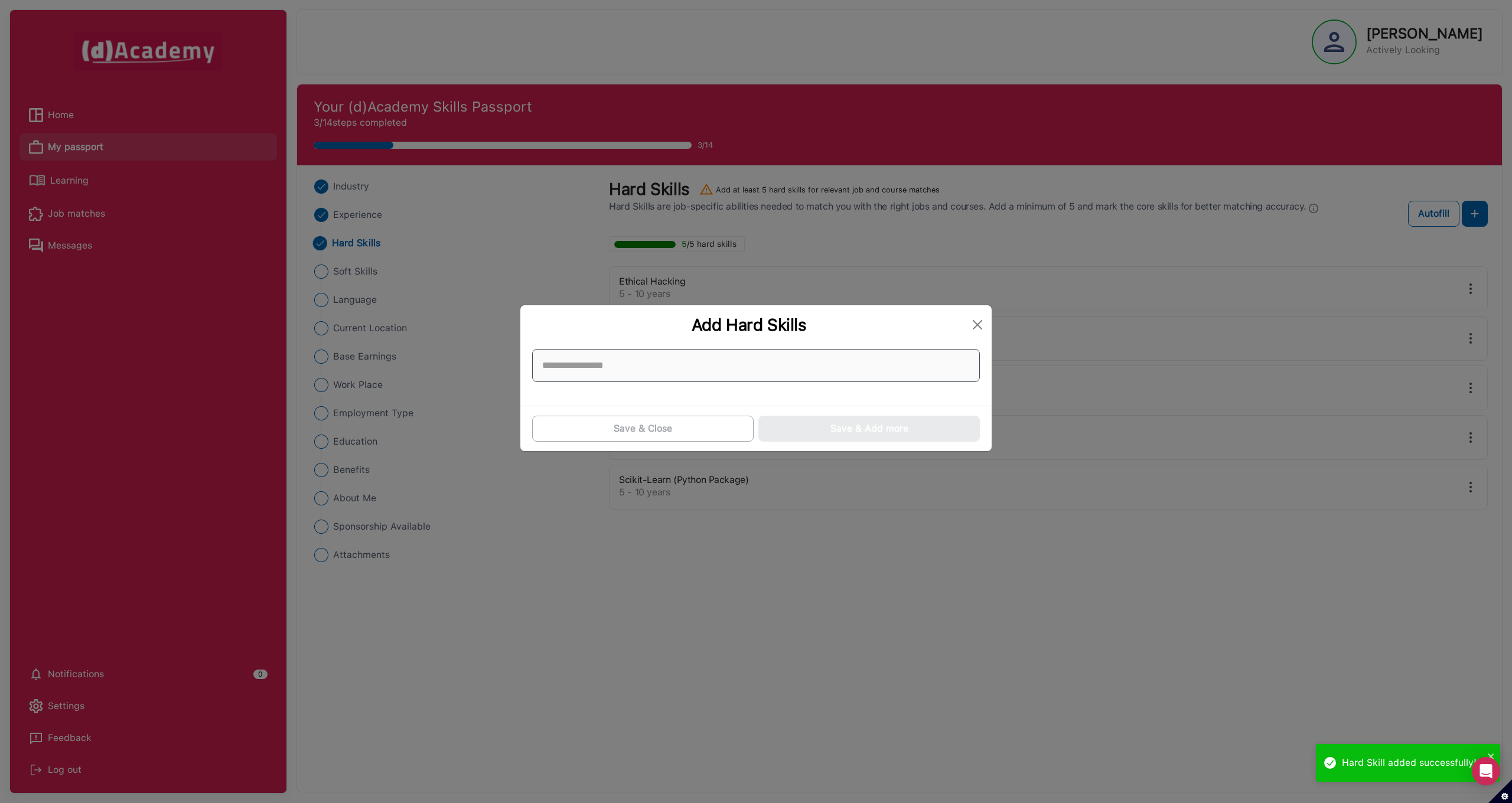
click at [600, 369] on input at bounding box center [755, 365] width 448 height 33
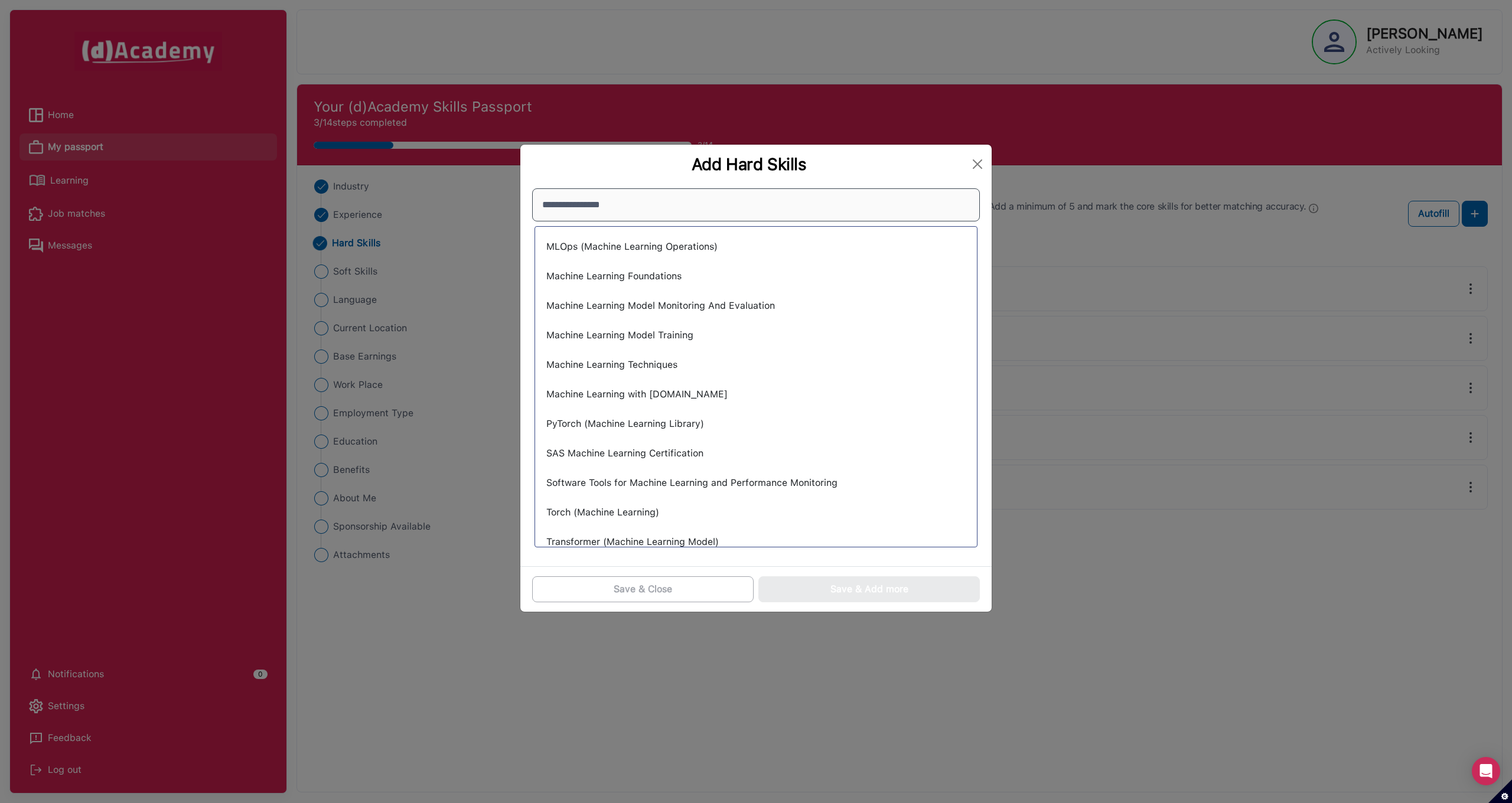
scroll to position [128, 0]
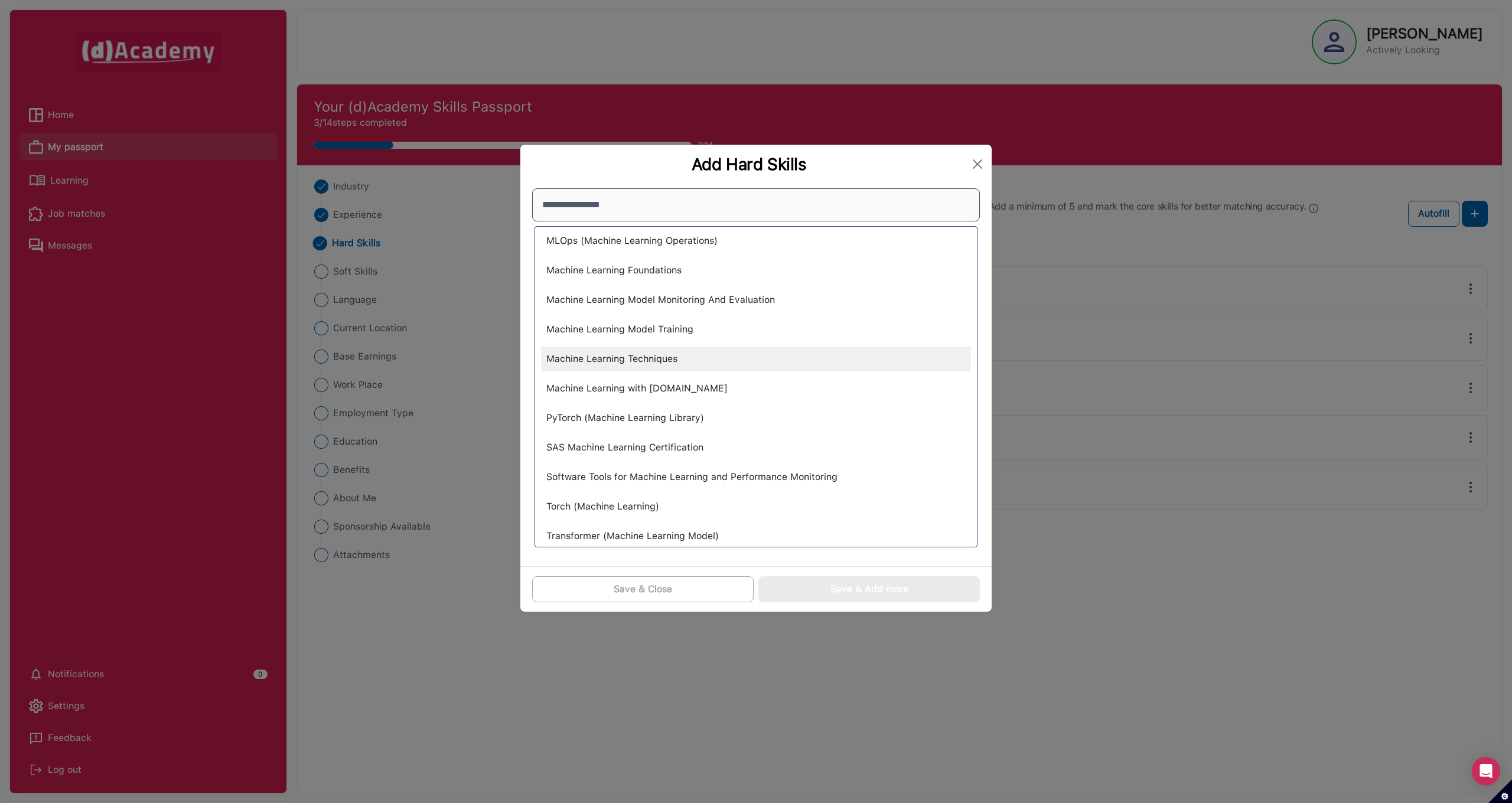
type input "**********"
click at [665, 361] on div "Machine Learning Techniques" at bounding box center [756, 359] width 430 height 25
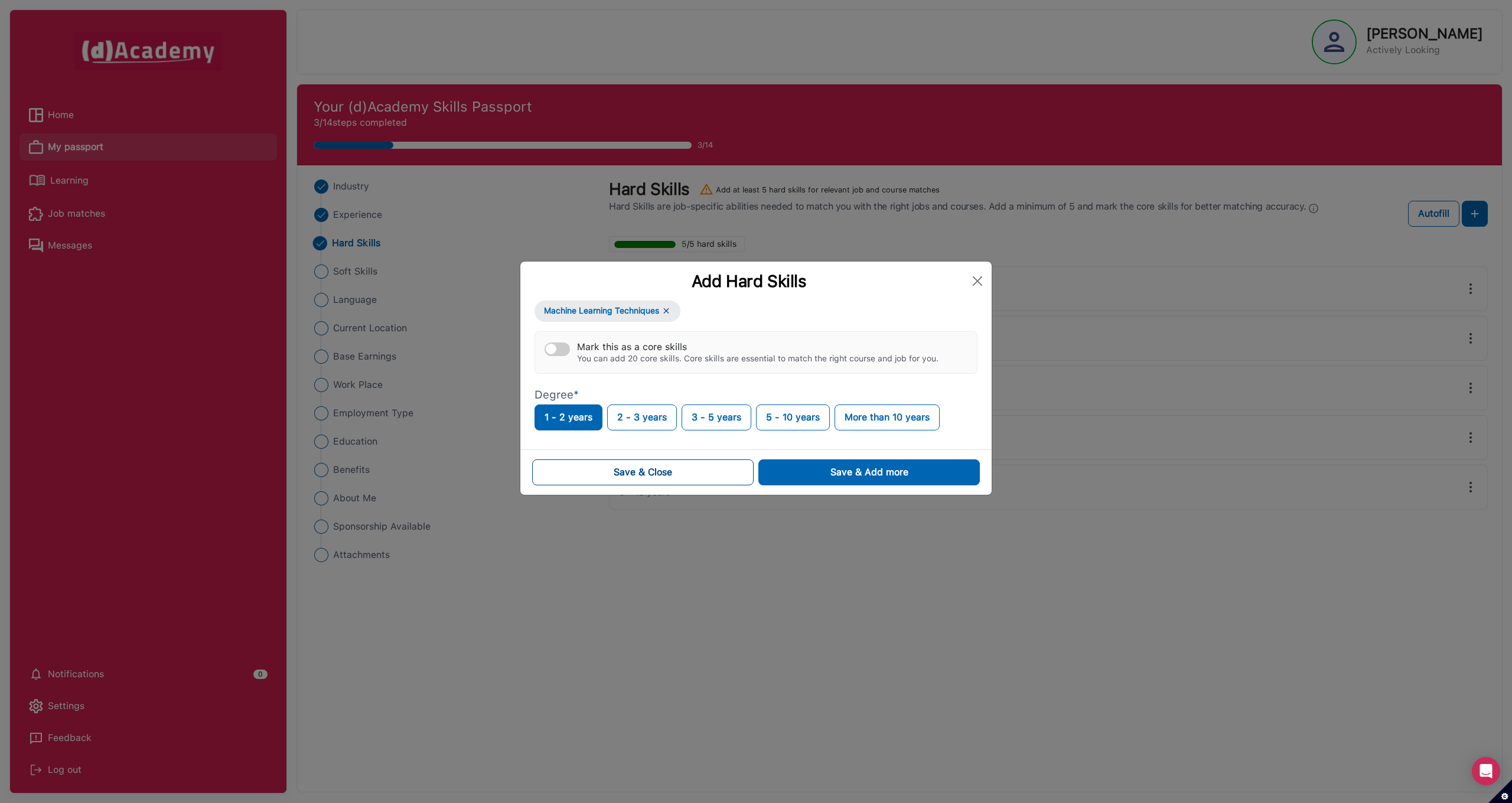
click at [679, 471] on button "Save & Close" at bounding box center [642, 472] width 222 height 26
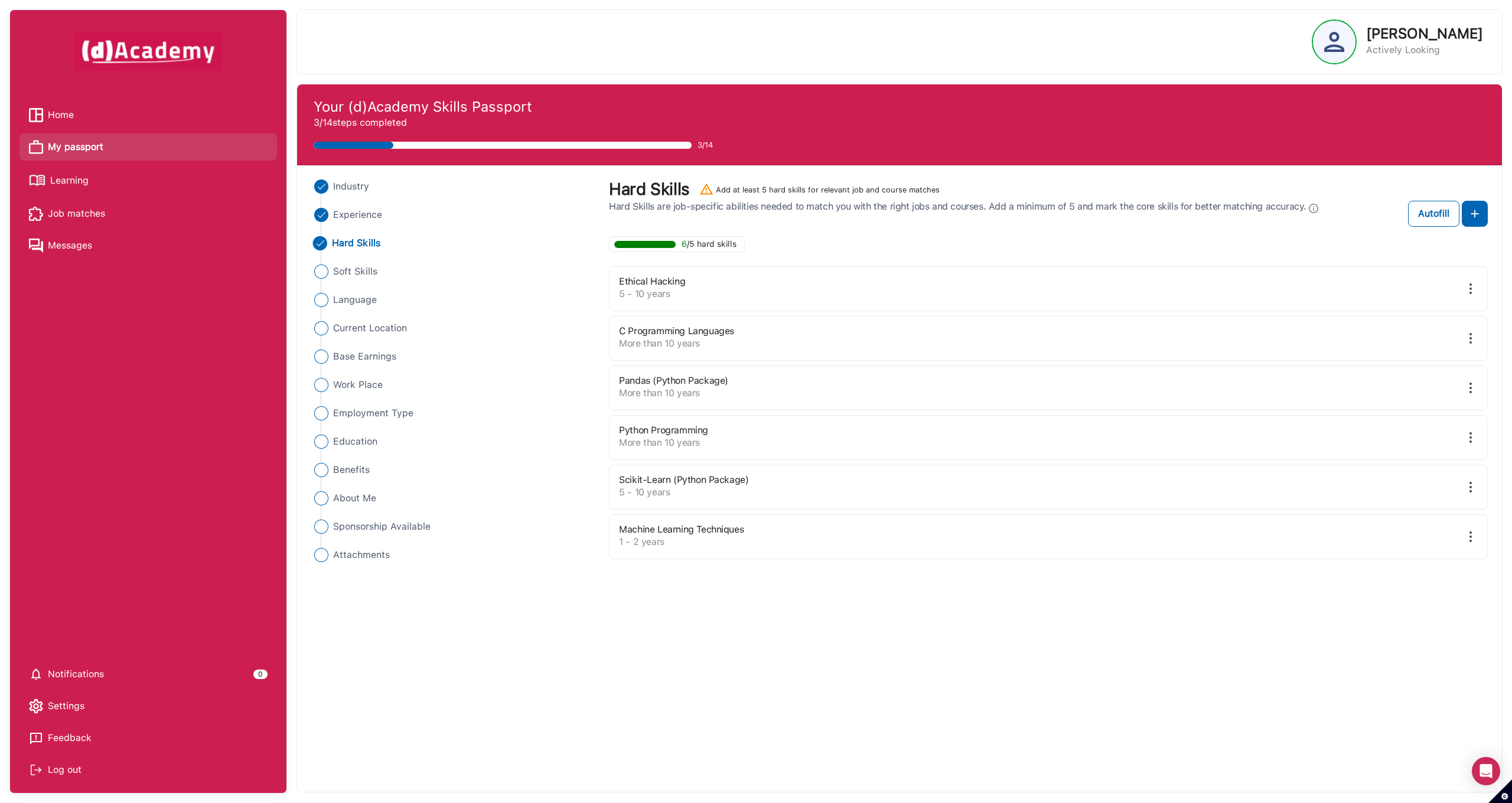
click at [1471, 537] on img at bounding box center [1471, 537] width 14 height 14
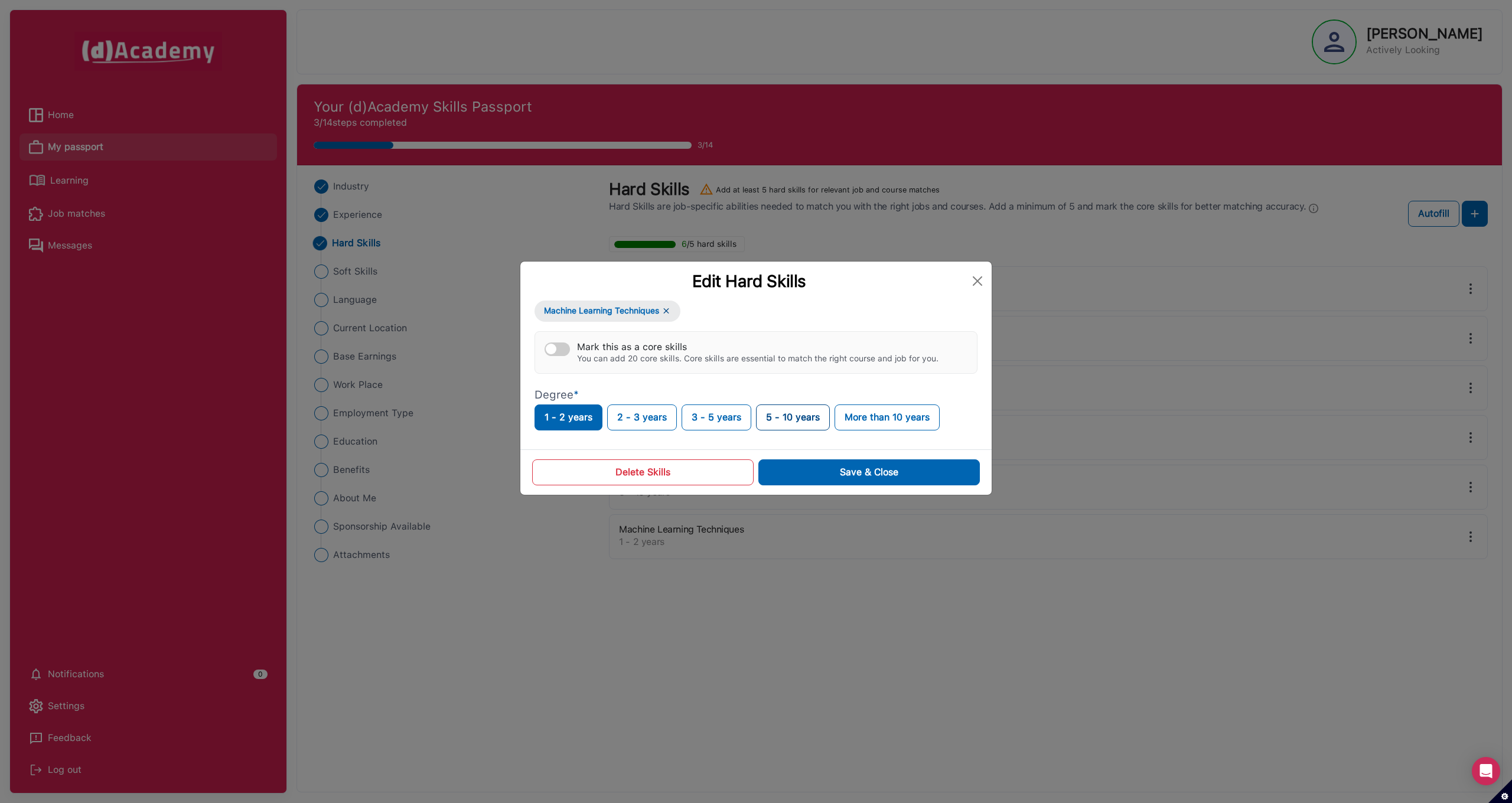
click at [772, 417] on button "5 - 10 years" at bounding box center [793, 417] width 74 height 26
click at [815, 466] on button "Save & Close" at bounding box center [868, 472] width 222 height 26
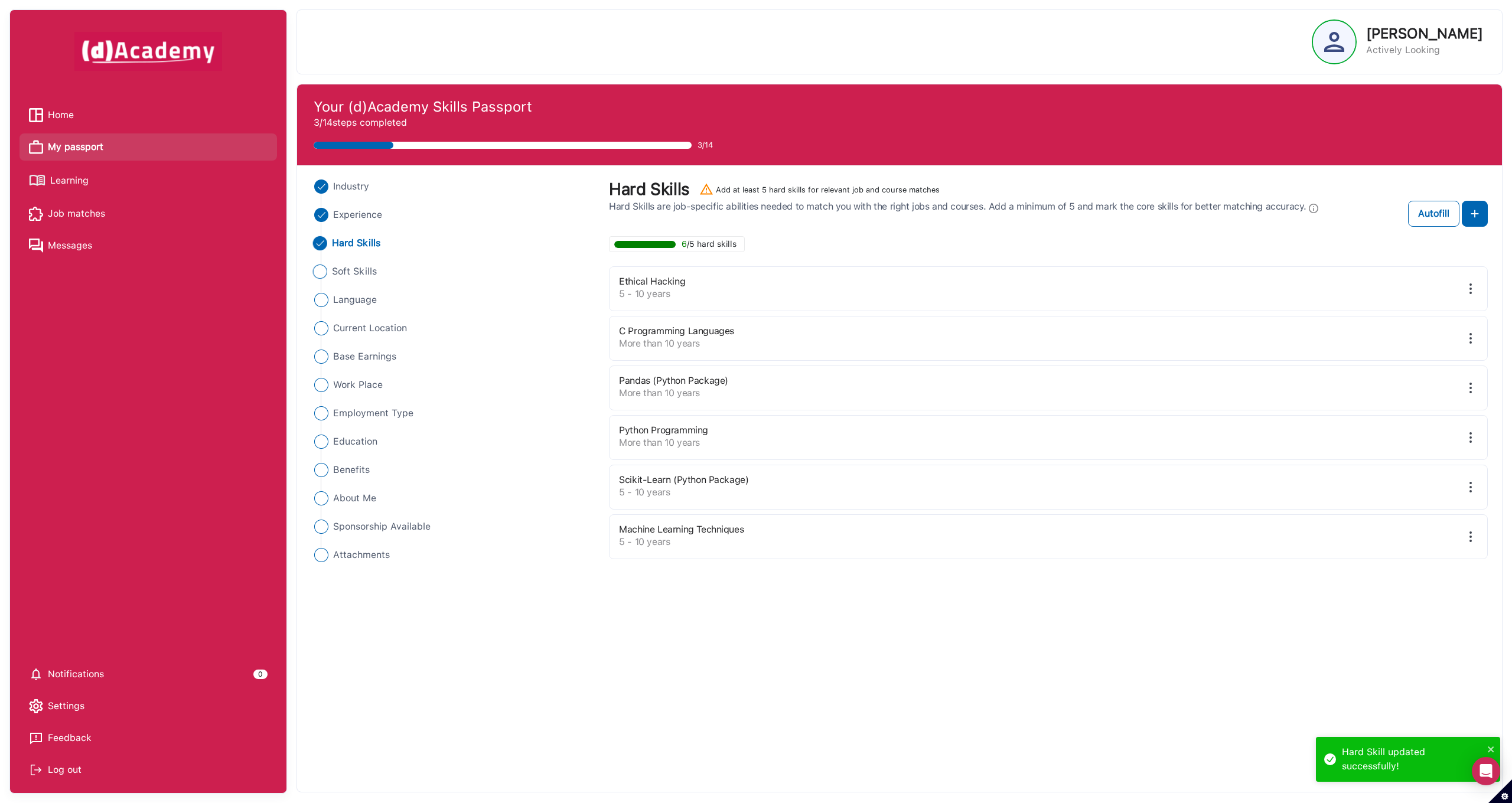
click at [377, 276] on span "Soft Skills" at bounding box center [354, 271] width 45 height 14
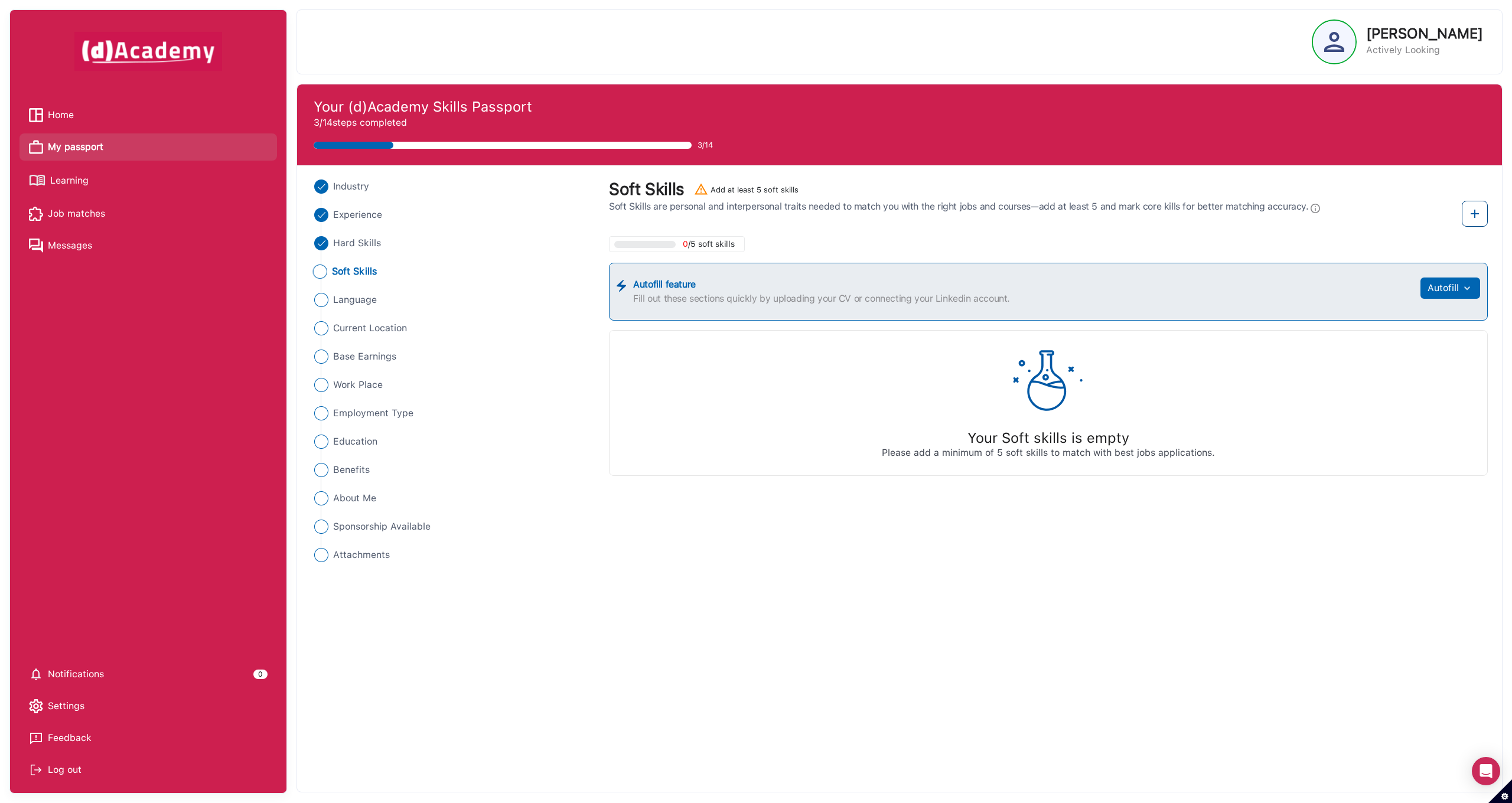
click at [1477, 206] on img at bounding box center [1475, 214] width 14 height 14
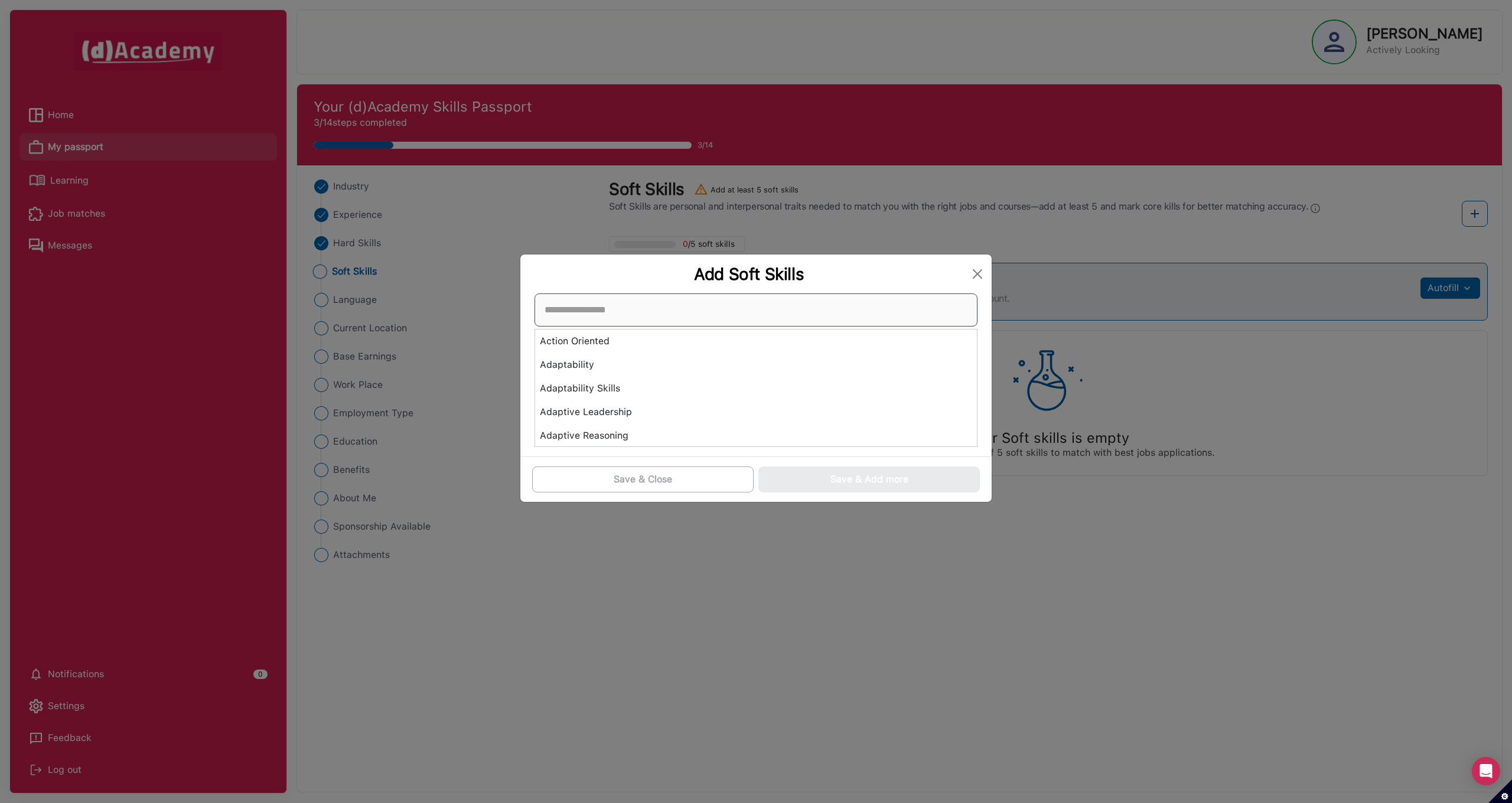
click at [811, 378] on div "Action Oriented Adaptability Adaptability Skills Adaptive Leadership Adaptive R…" at bounding box center [756, 370] width 443 height 154
click at [653, 398] on div "Analytical Reflection" at bounding box center [756, 402] width 442 height 24
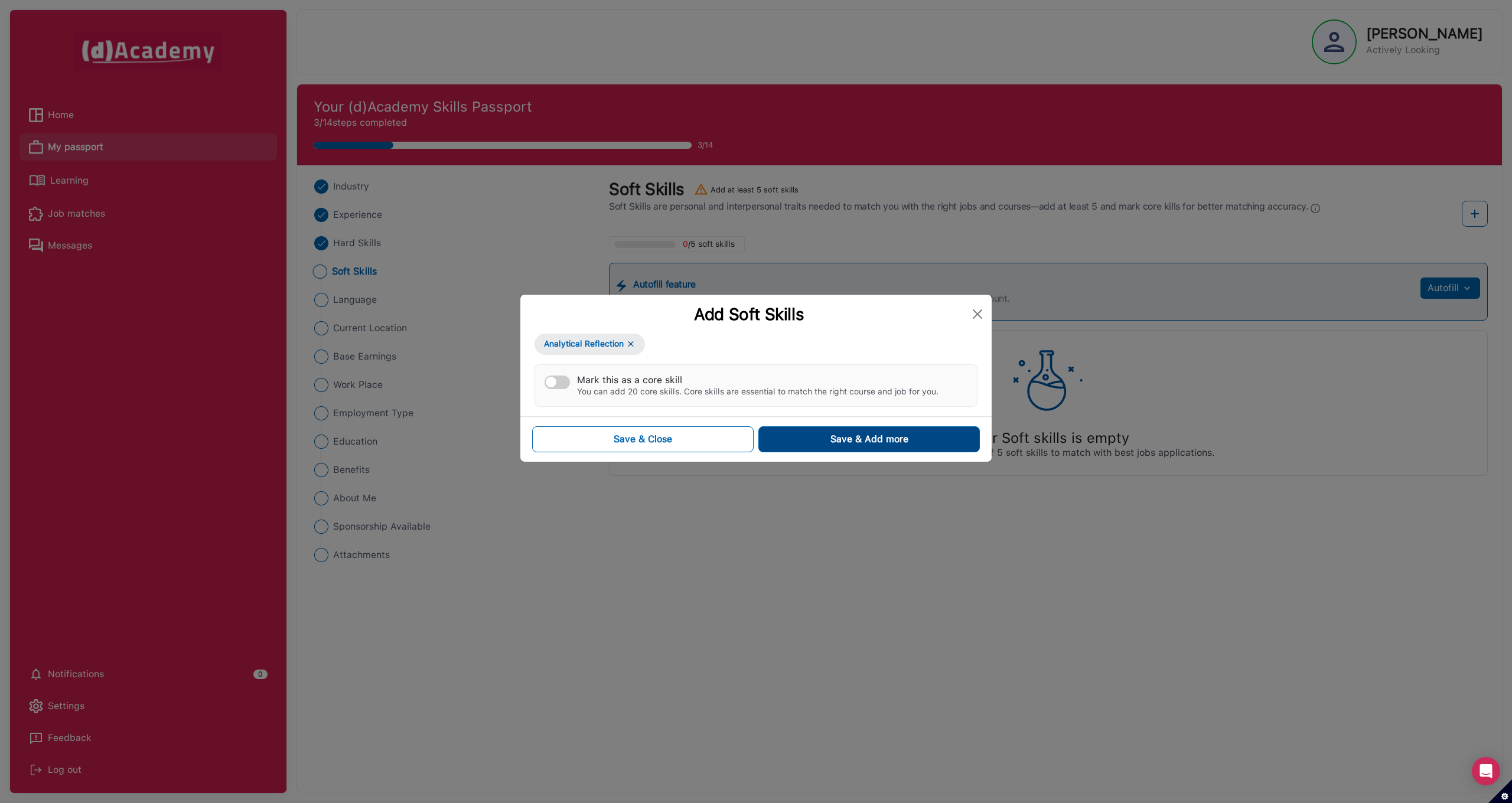
click at [821, 439] on button "Save & Add more" at bounding box center [868, 440] width 222 height 26
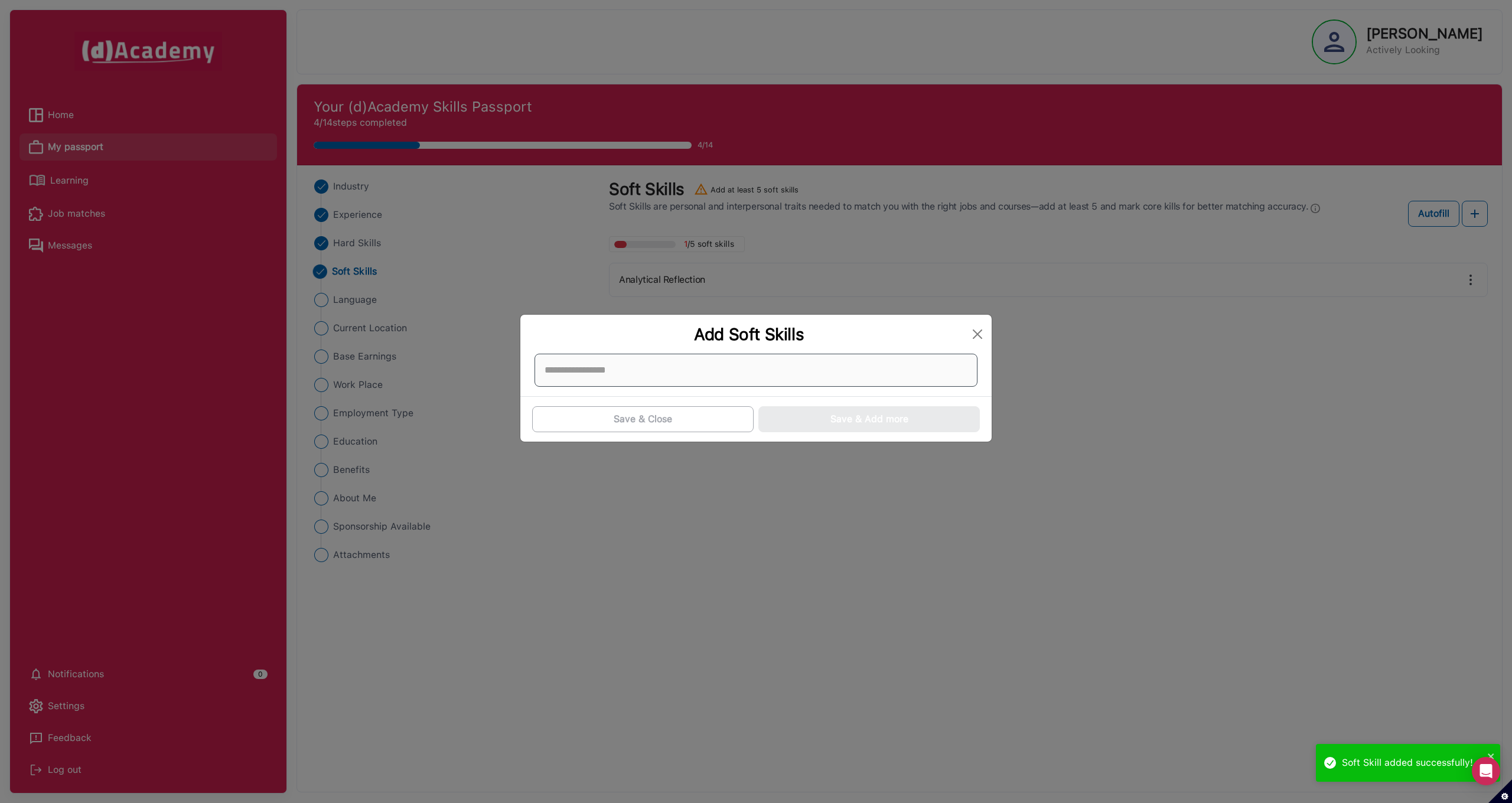
click at [619, 372] on div at bounding box center [756, 370] width 443 height 33
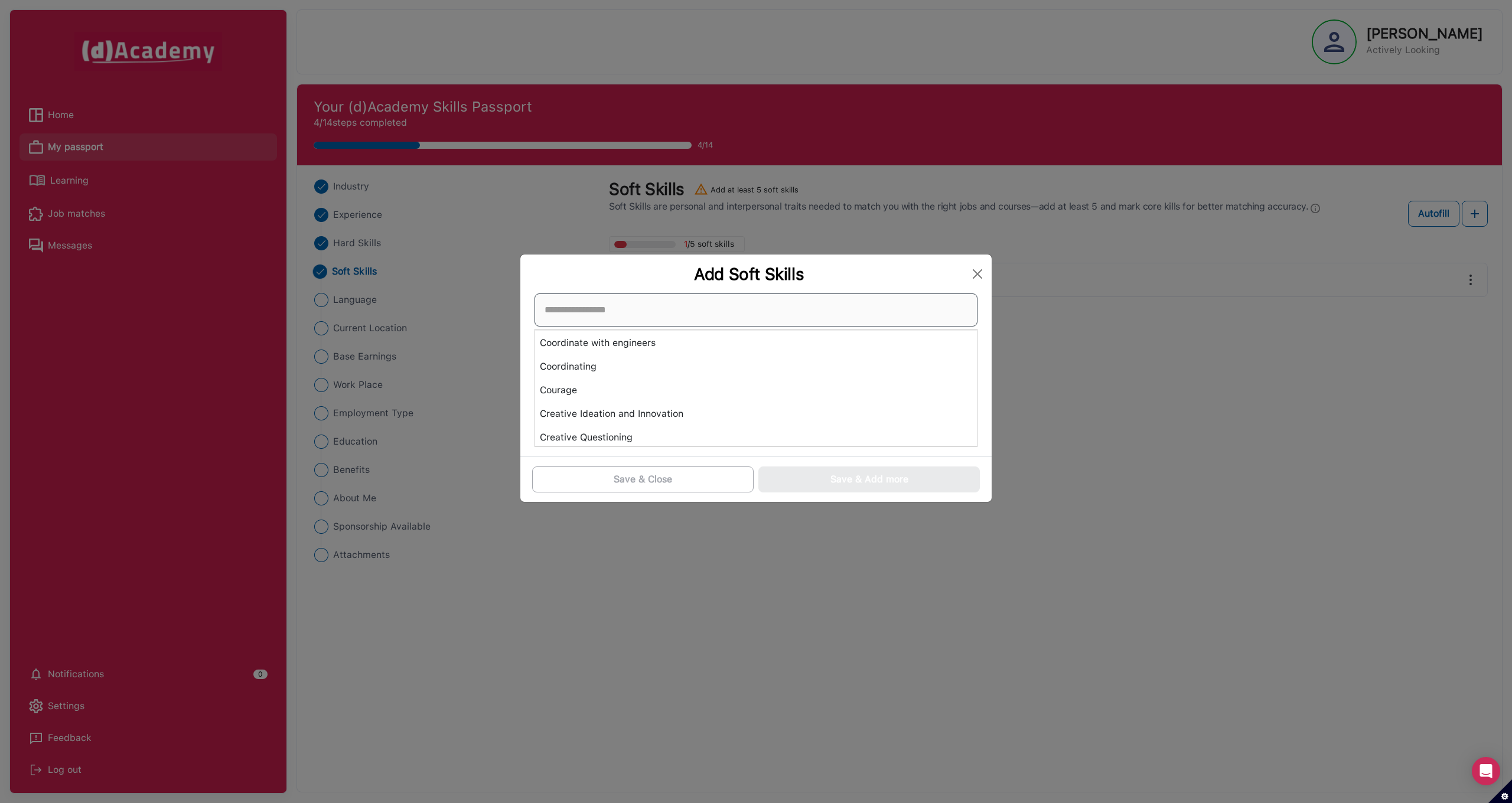
scroll to position [1159, 0]
click at [575, 386] on div "Courage" at bounding box center [756, 386] width 442 height 24
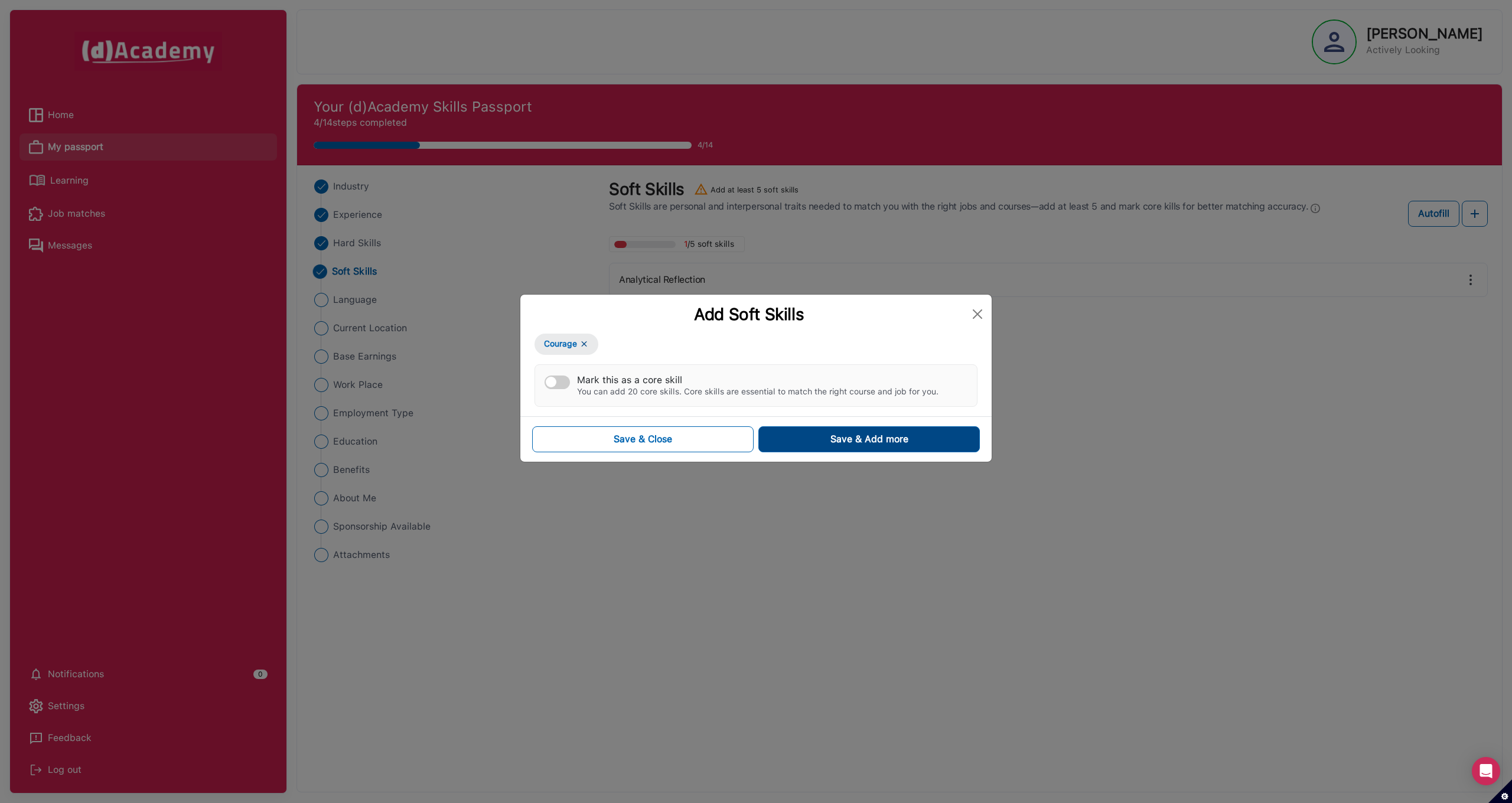
click at [830, 444] on div "Save & Add more" at bounding box center [869, 440] width 78 height 14
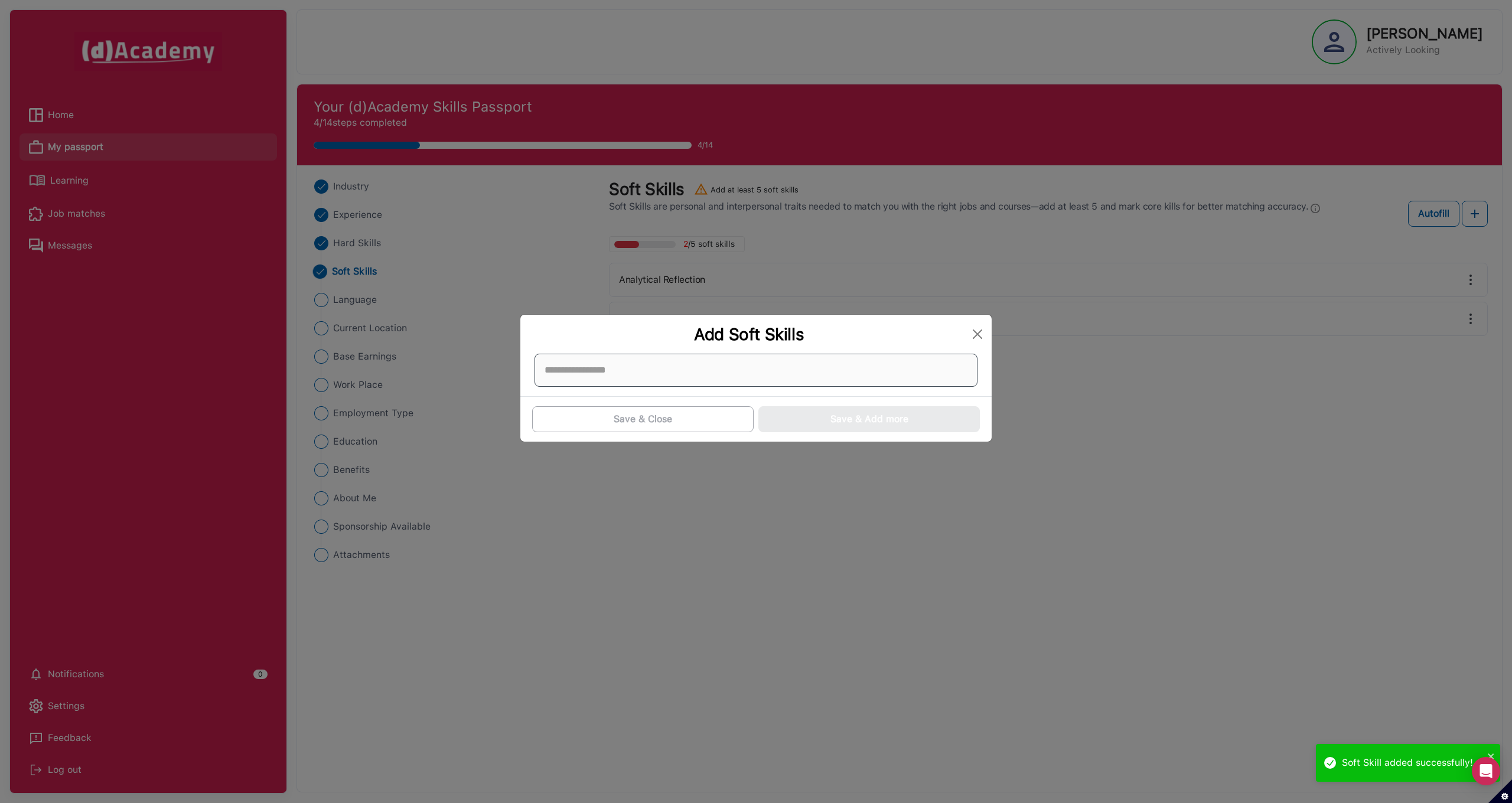
click at [624, 368] on div at bounding box center [756, 370] width 443 height 33
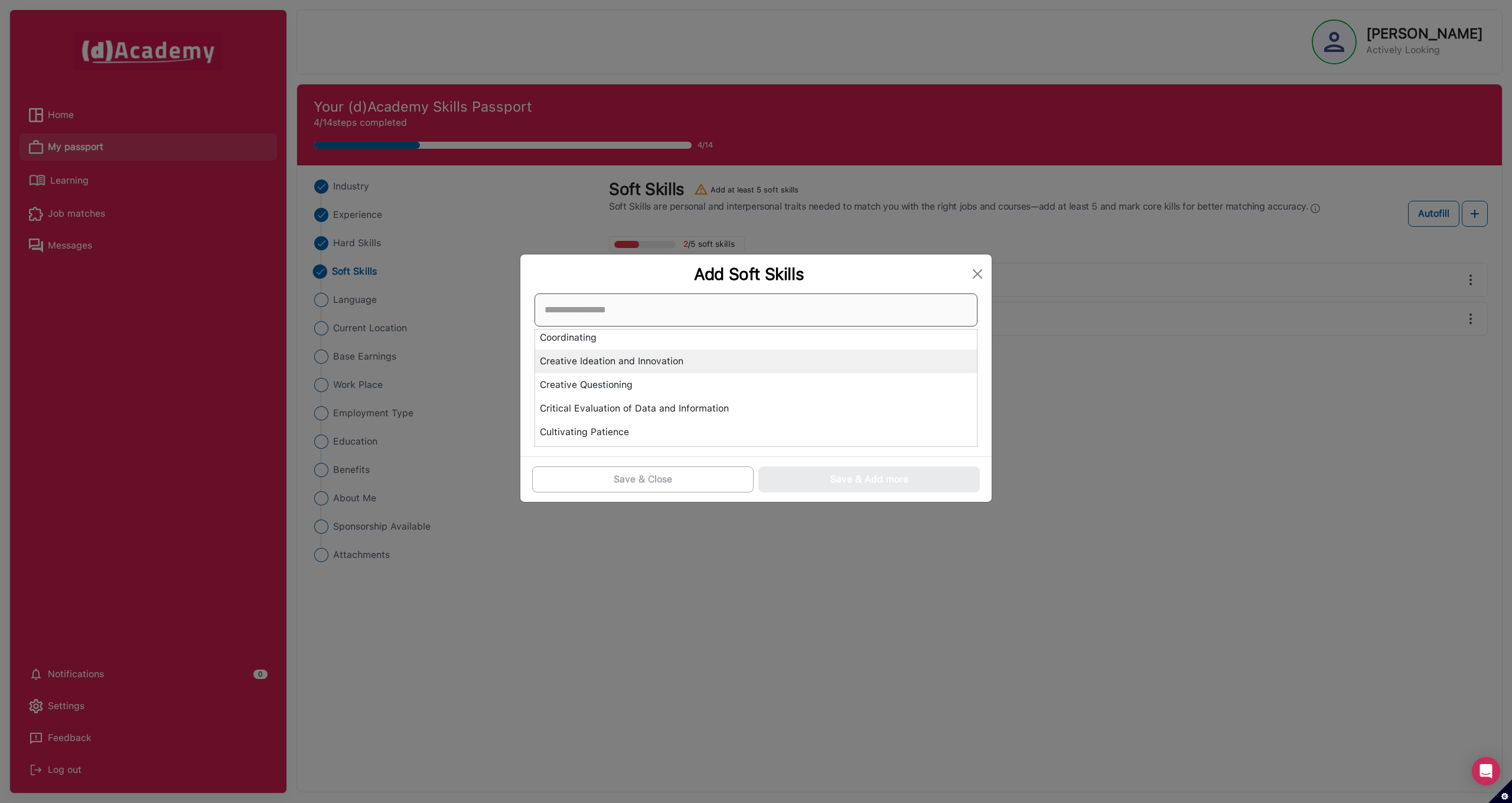
scroll to position [1189, 0]
click at [644, 357] on div "Creative Ideation and Innovation" at bounding box center [756, 356] width 442 height 24
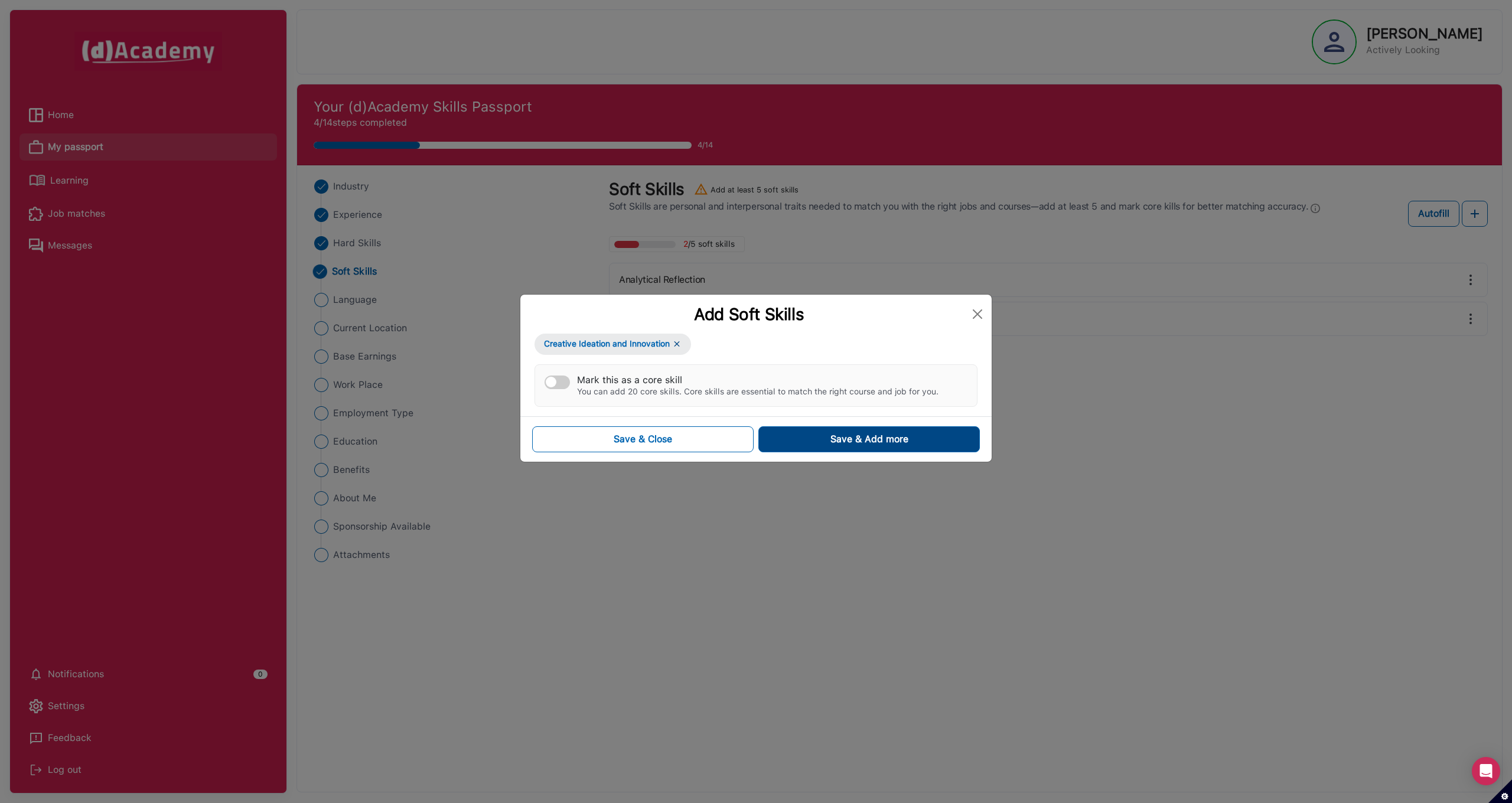
click at [828, 429] on button "Save & Add more" at bounding box center [868, 440] width 222 height 26
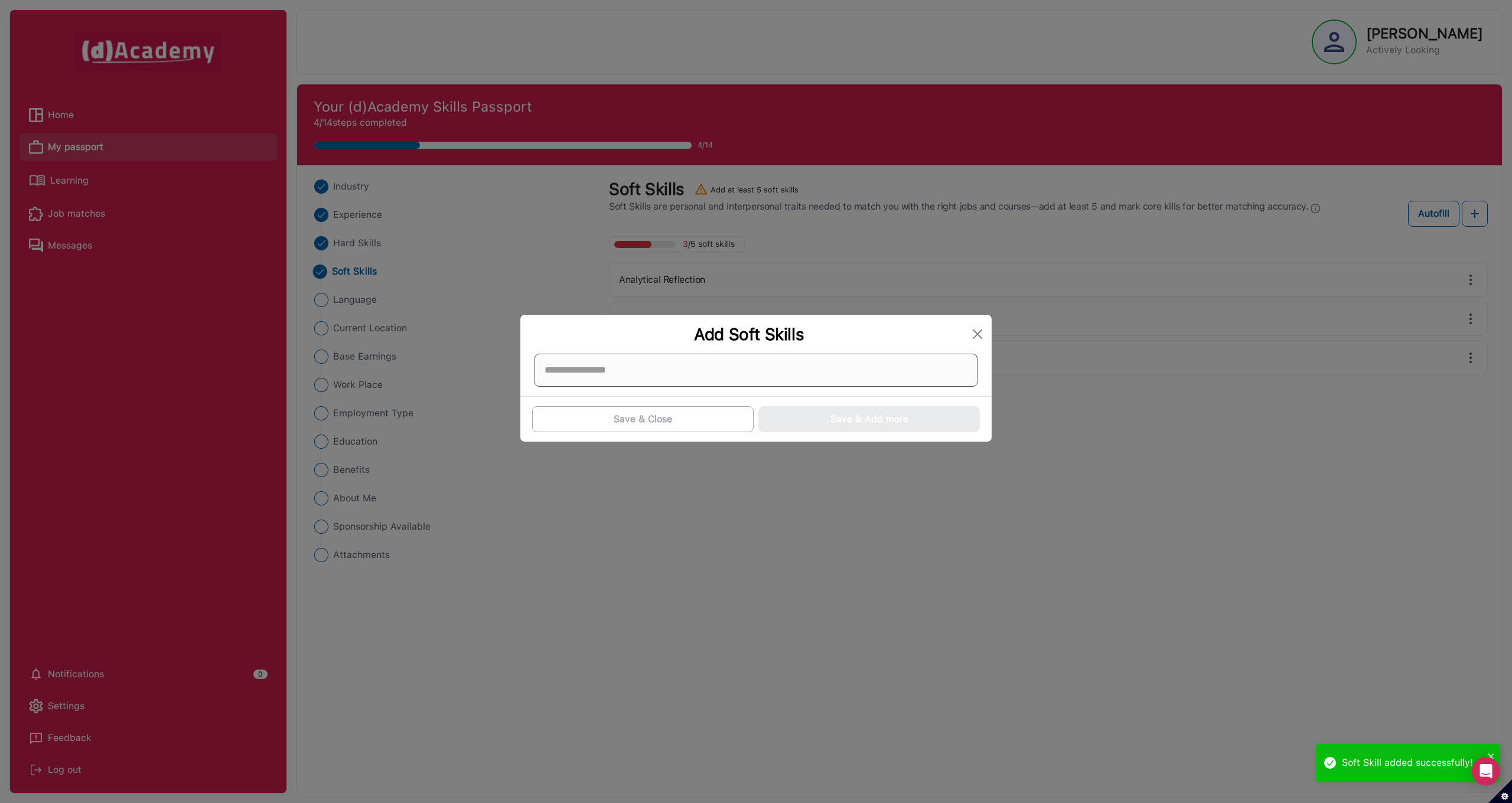
click at [659, 380] on div at bounding box center [756, 370] width 443 height 33
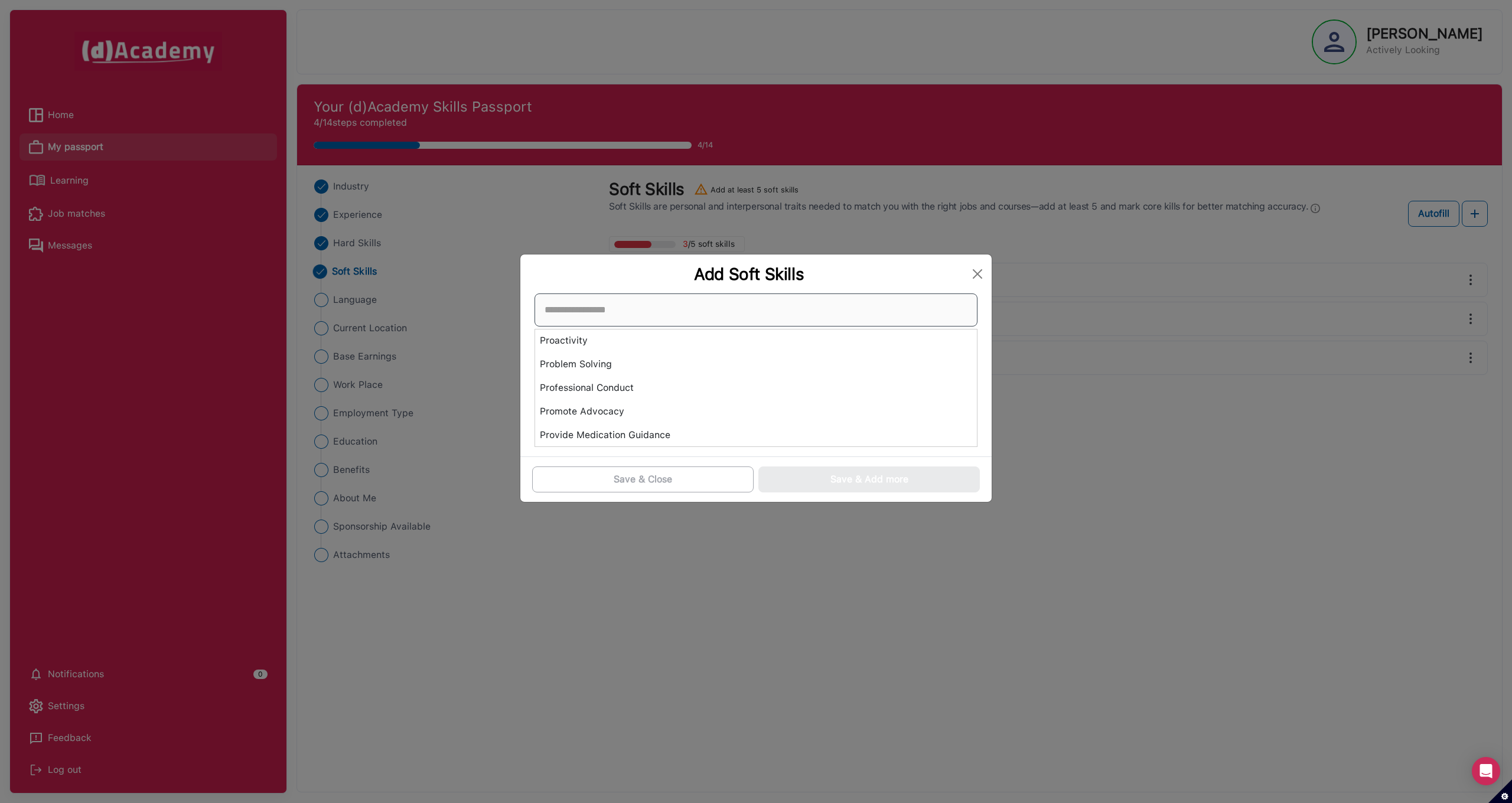
scroll to position [3328, 0]
click at [610, 373] on div "Problem Solving" at bounding box center [756, 367] width 442 height 24
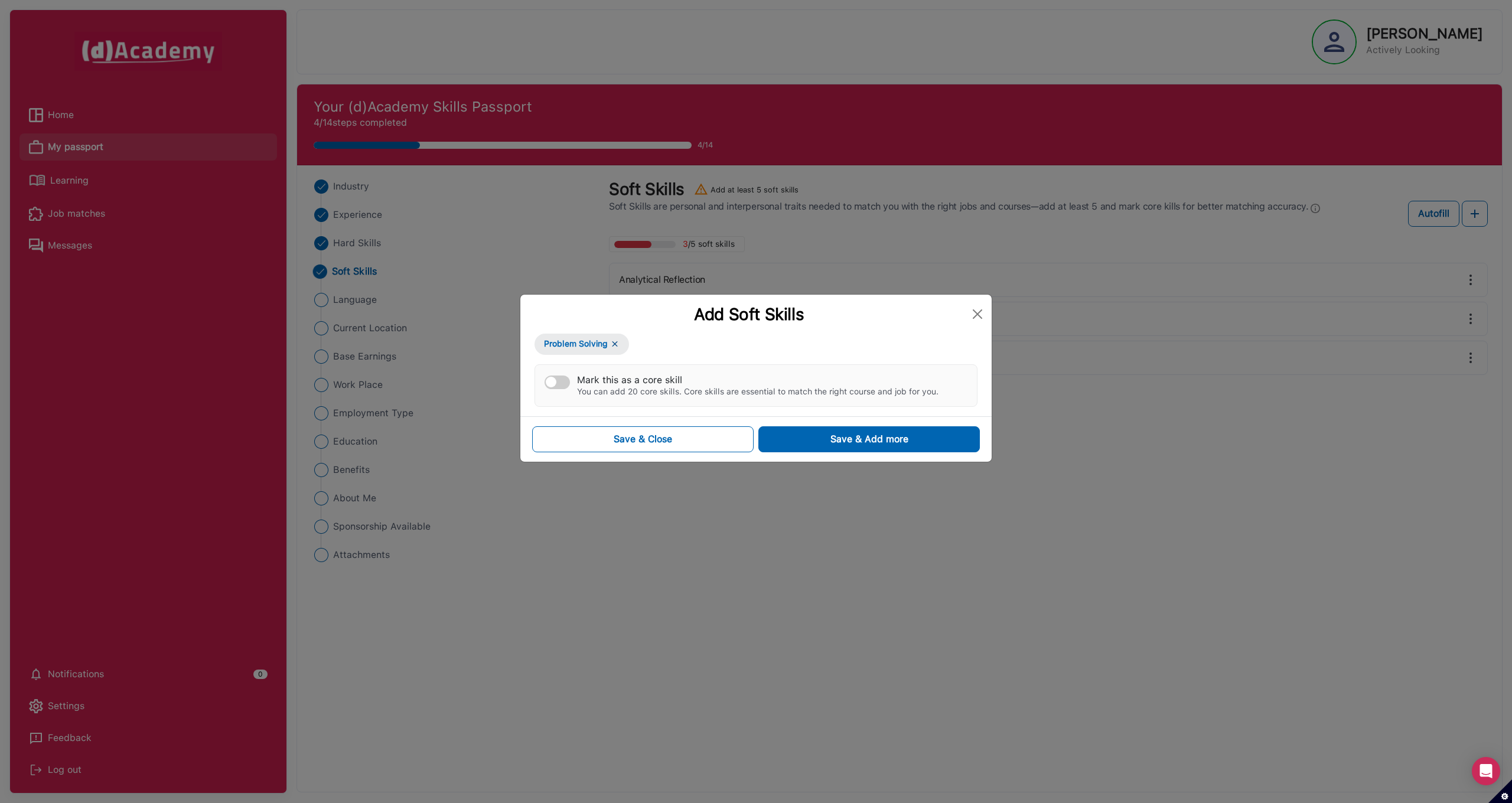
drag, startPoint x: 700, startPoint y: 446, endPoint x: 709, endPoint y: 454, distance: 12.0
click at [700, 446] on button "Save & Close" at bounding box center [642, 440] width 222 height 26
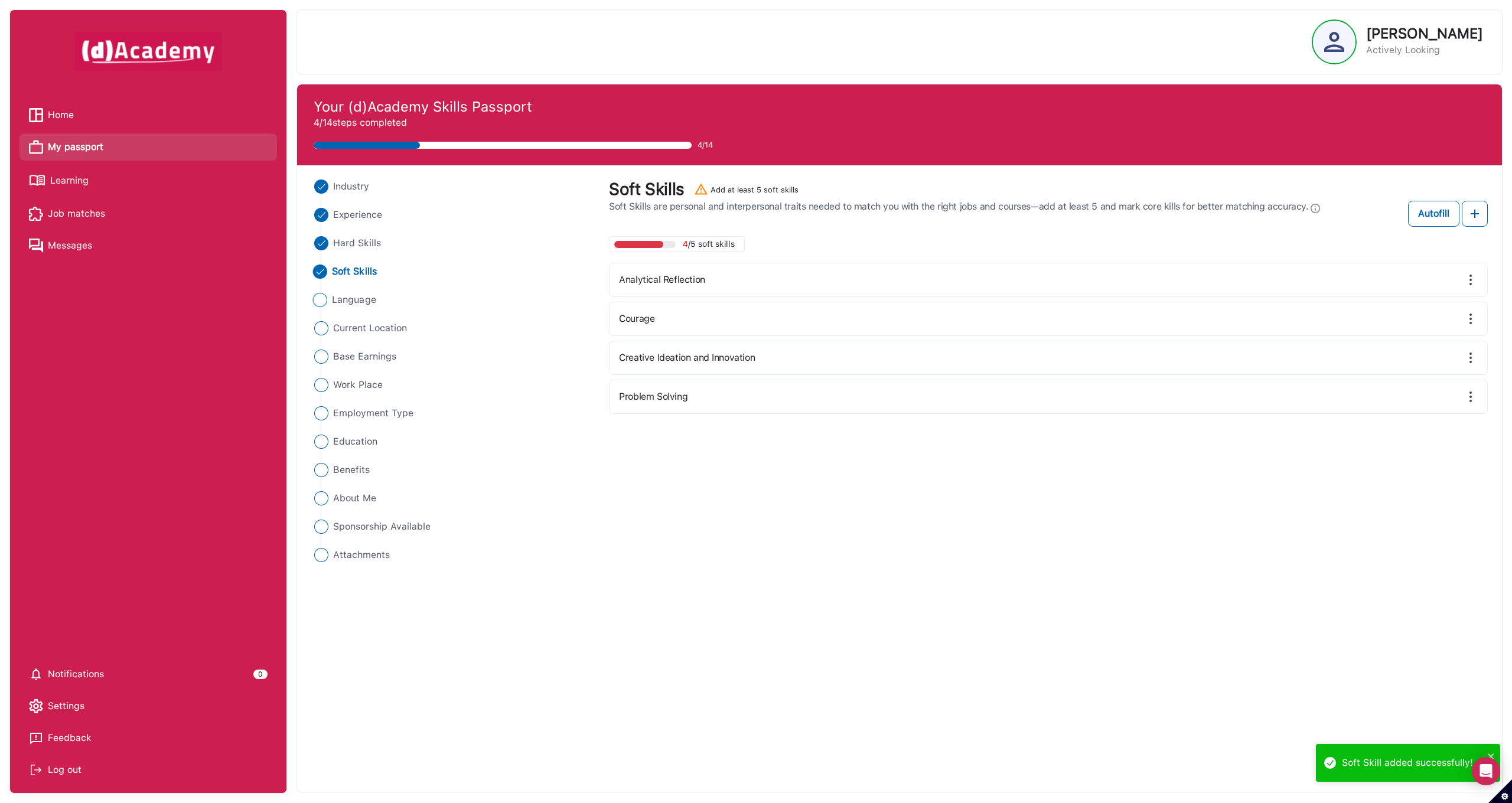
click at [354, 299] on span "Language" at bounding box center [354, 300] width 44 height 14
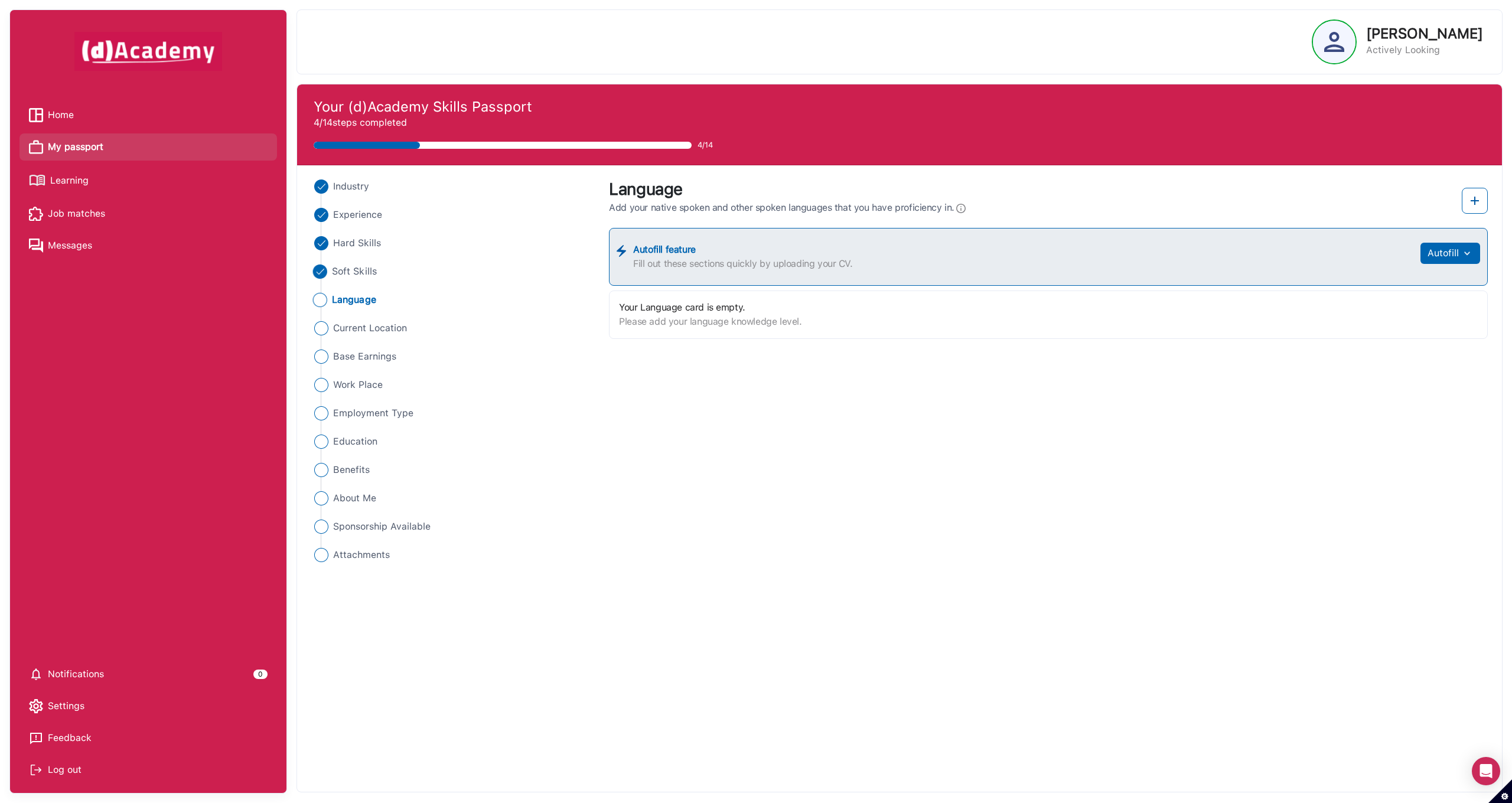
click at [364, 272] on span "Soft Skills" at bounding box center [354, 271] width 45 height 14
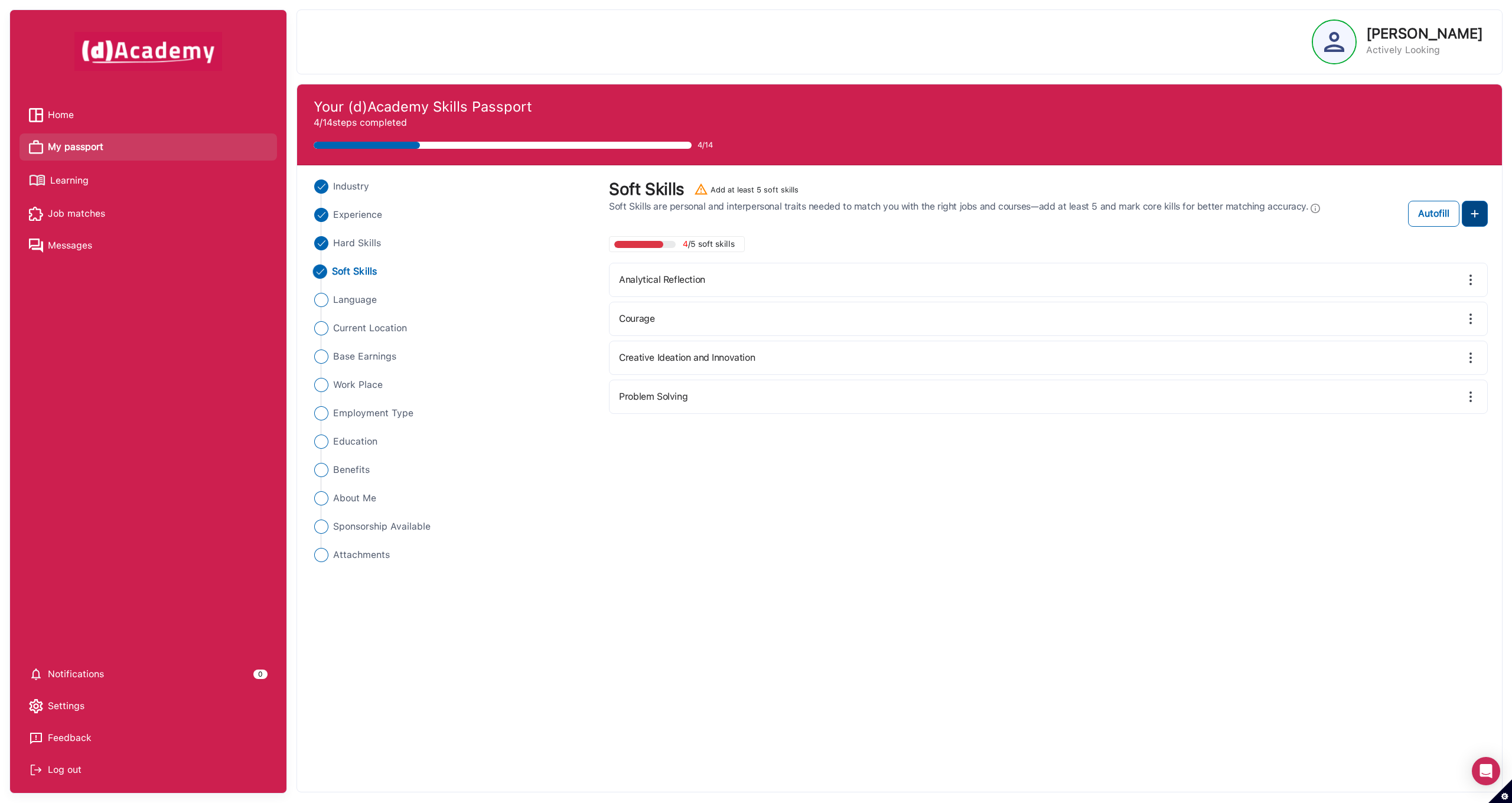
click at [1476, 221] on button at bounding box center [1475, 214] width 26 height 26
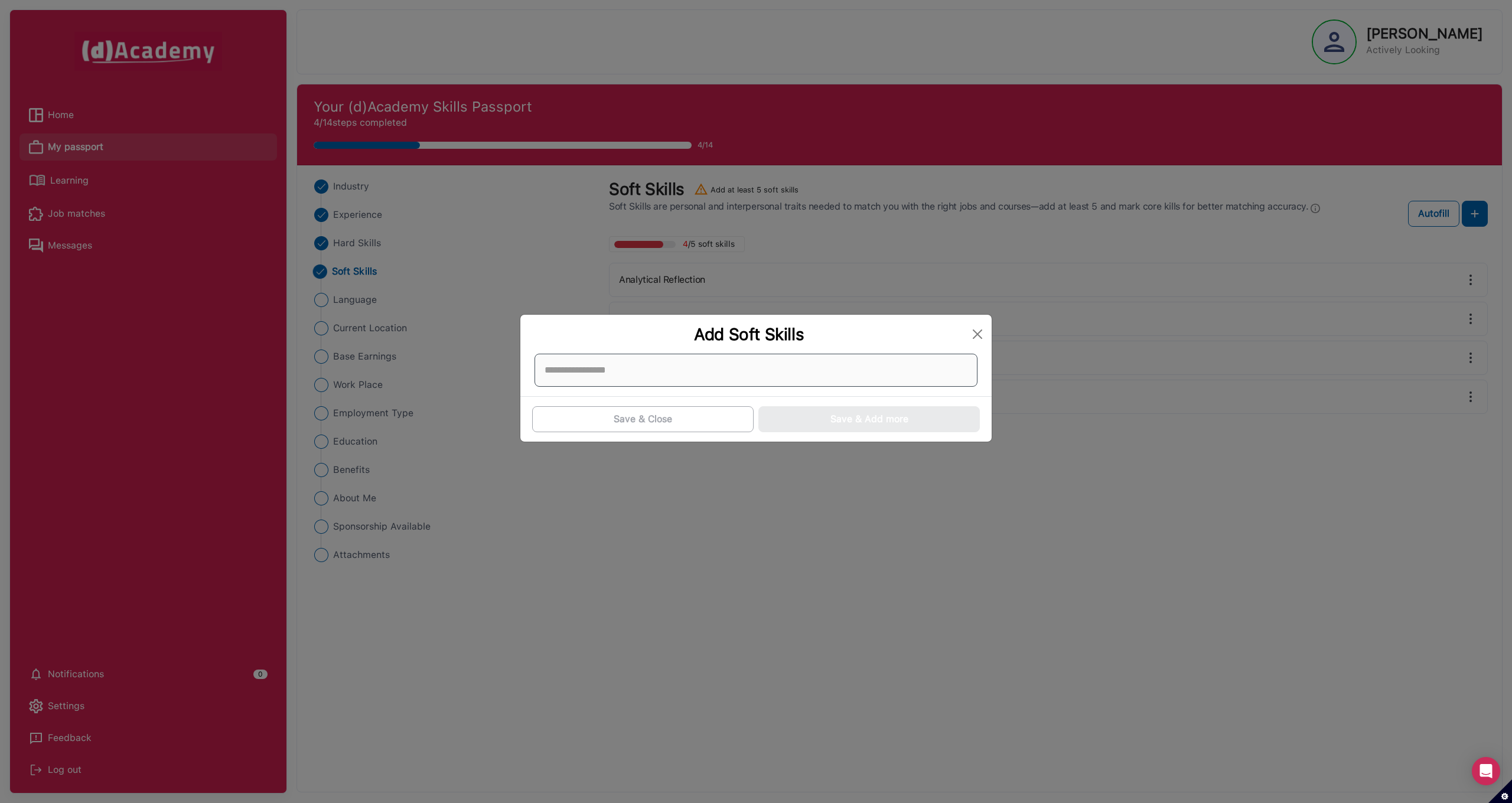
click at [694, 362] on div at bounding box center [756, 370] width 443 height 33
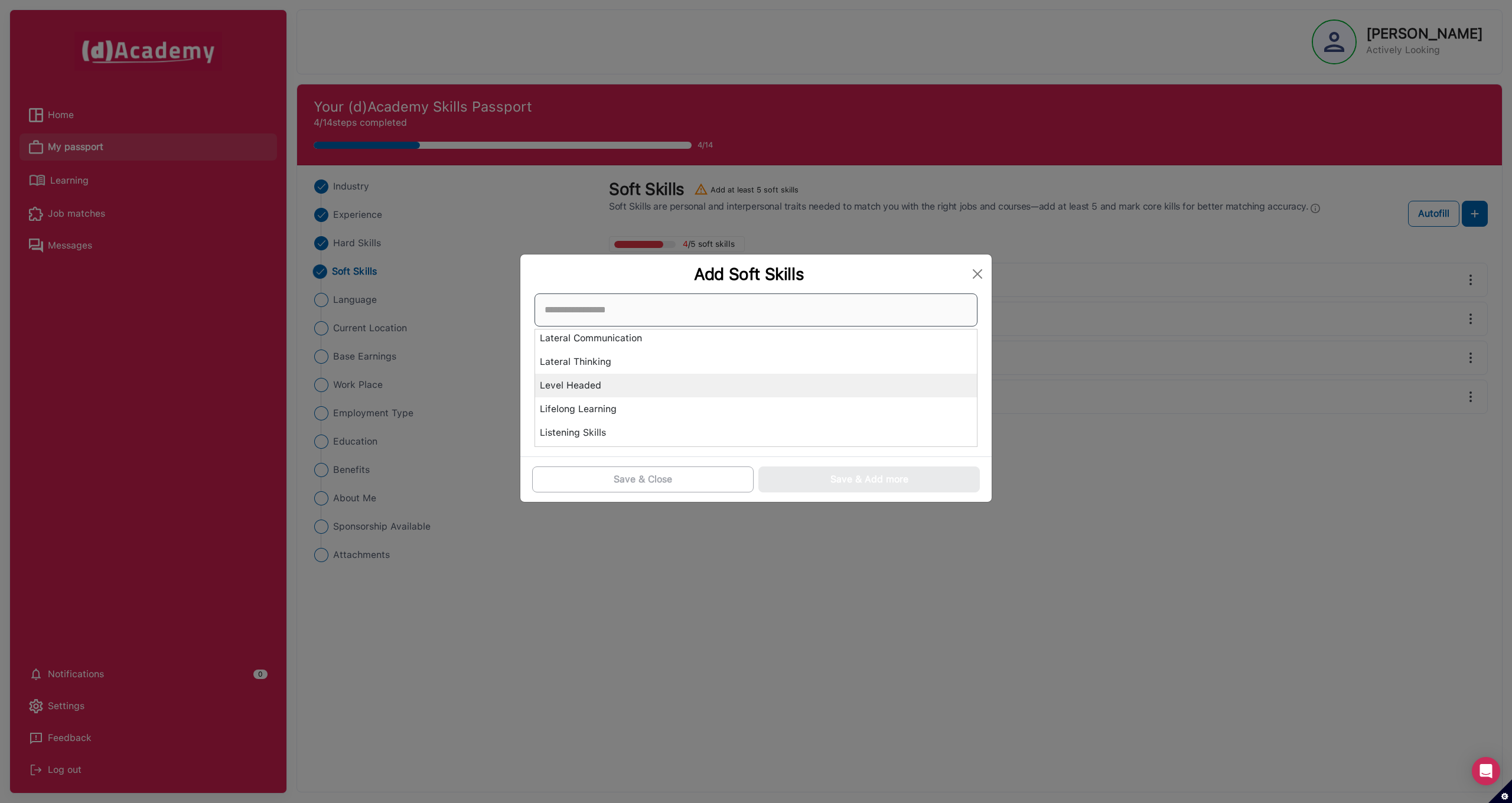
scroll to position [2694, 0]
click at [679, 369] on div "Lateral Thinking" at bounding box center [756, 363] width 442 height 24
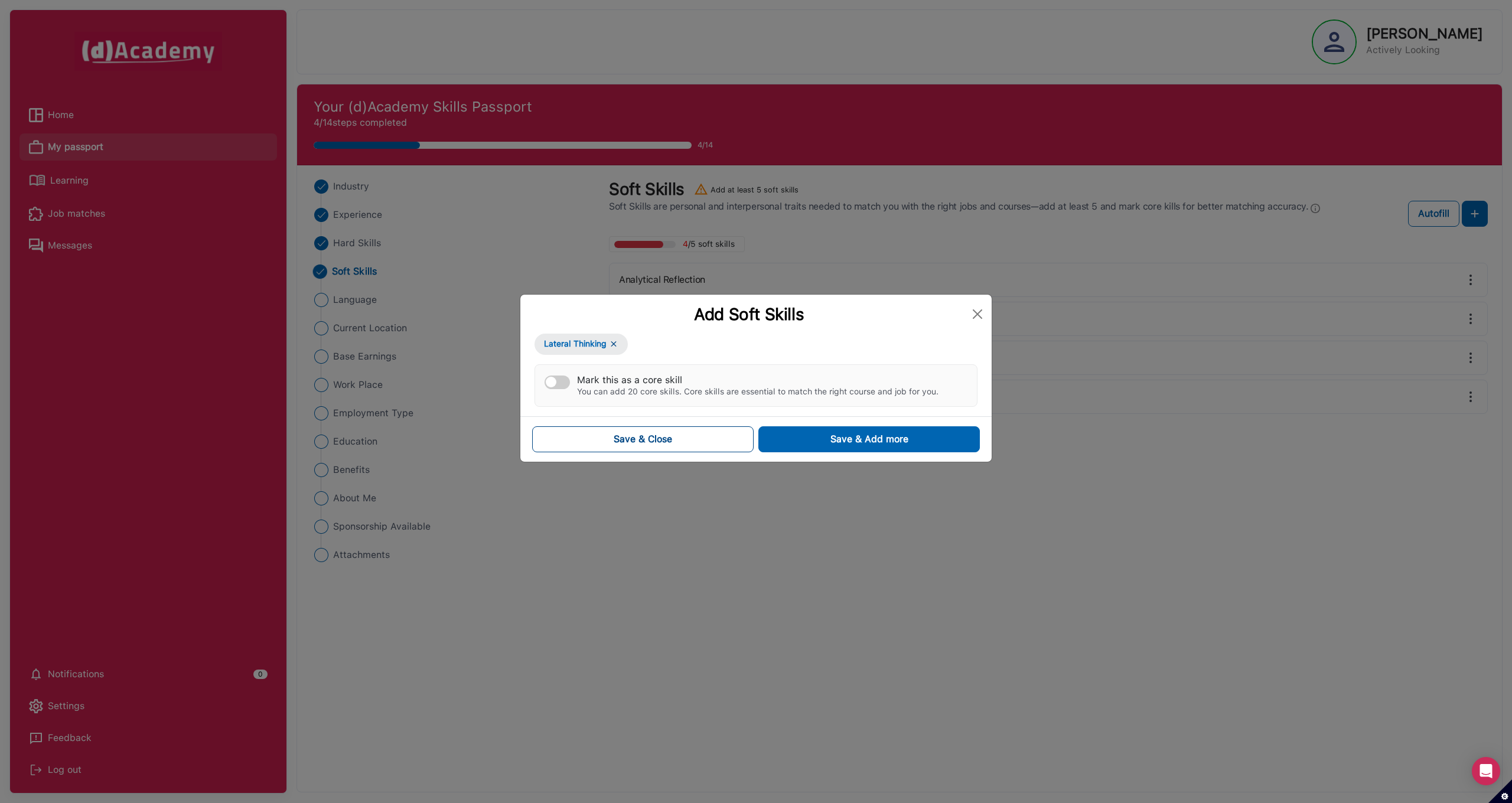
click at [705, 442] on button "Save & Close" at bounding box center [642, 440] width 222 height 26
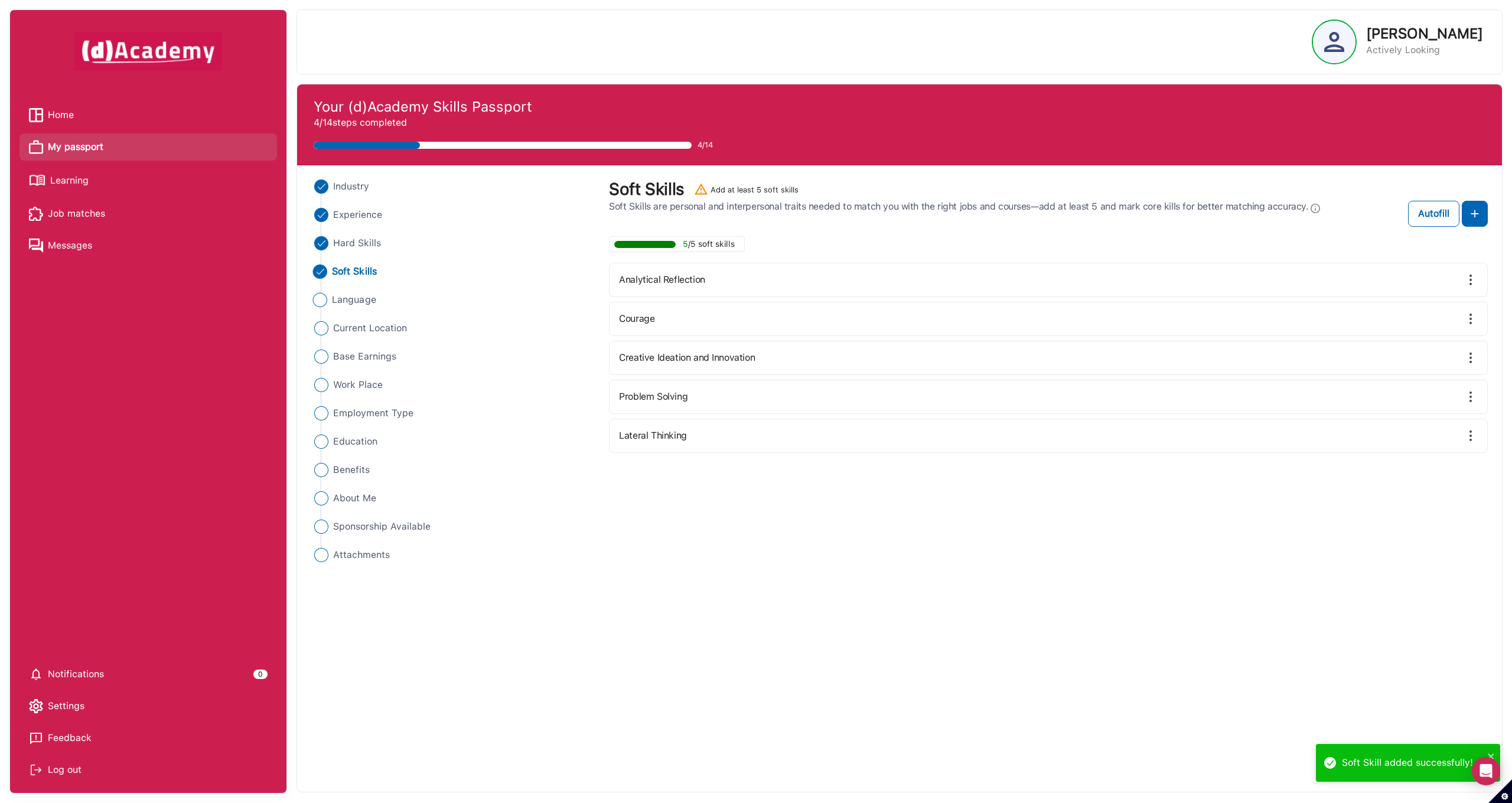
click at [347, 298] on span "Language" at bounding box center [354, 300] width 44 height 14
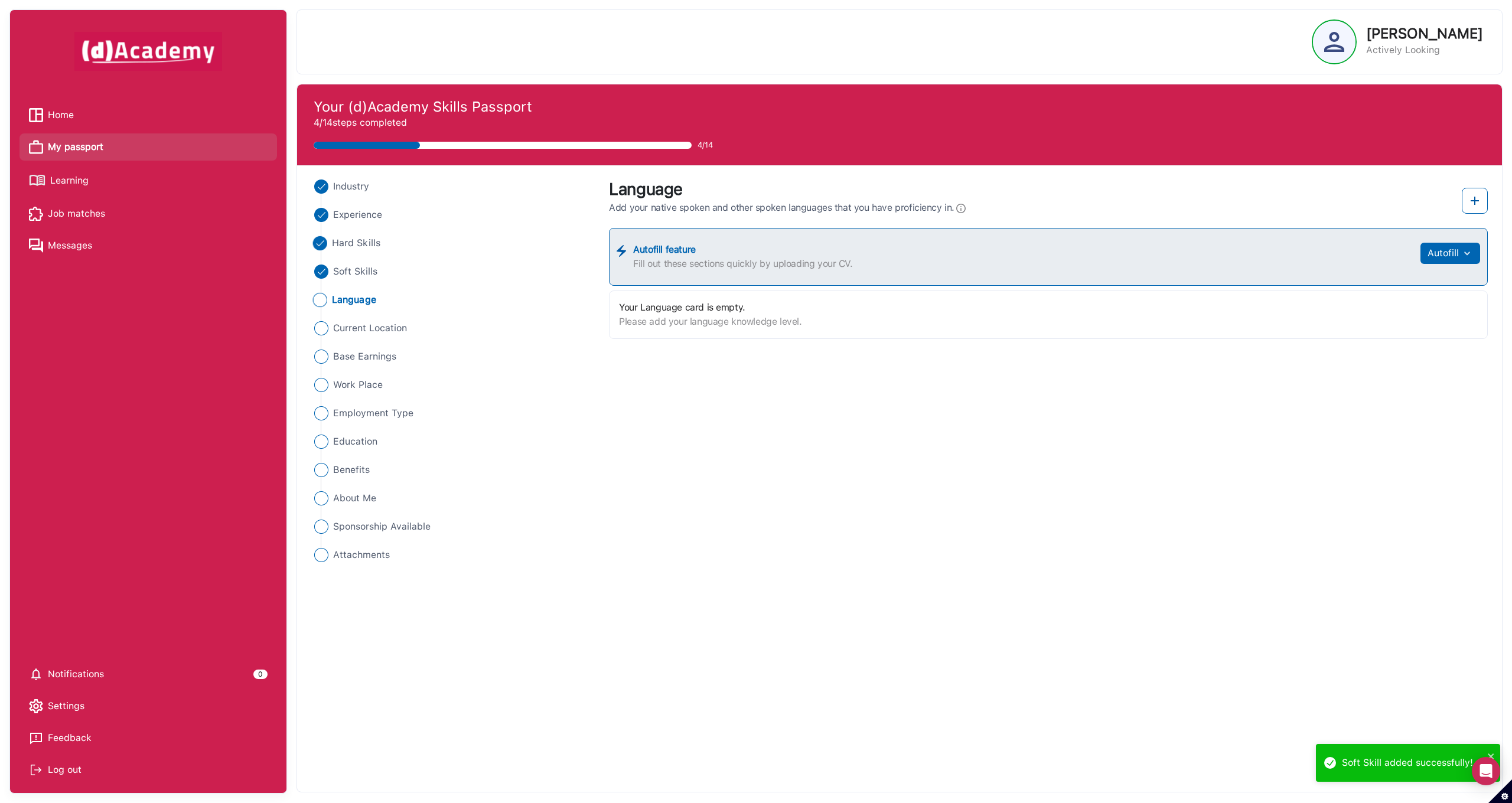
click at [356, 244] on span "Hard Skills" at bounding box center [356, 243] width 49 height 14
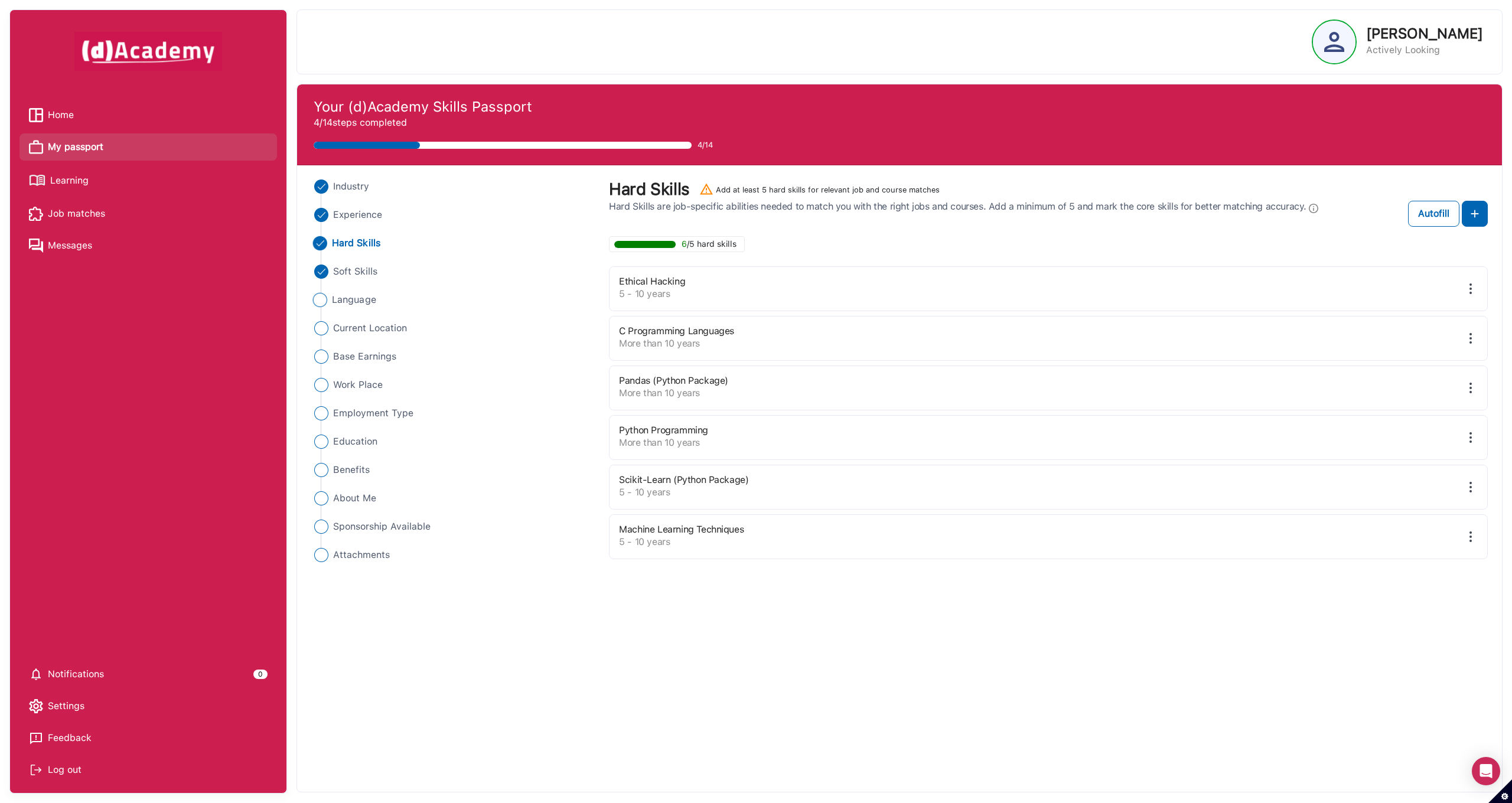
click at [351, 300] on span "Language" at bounding box center [354, 300] width 44 height 14
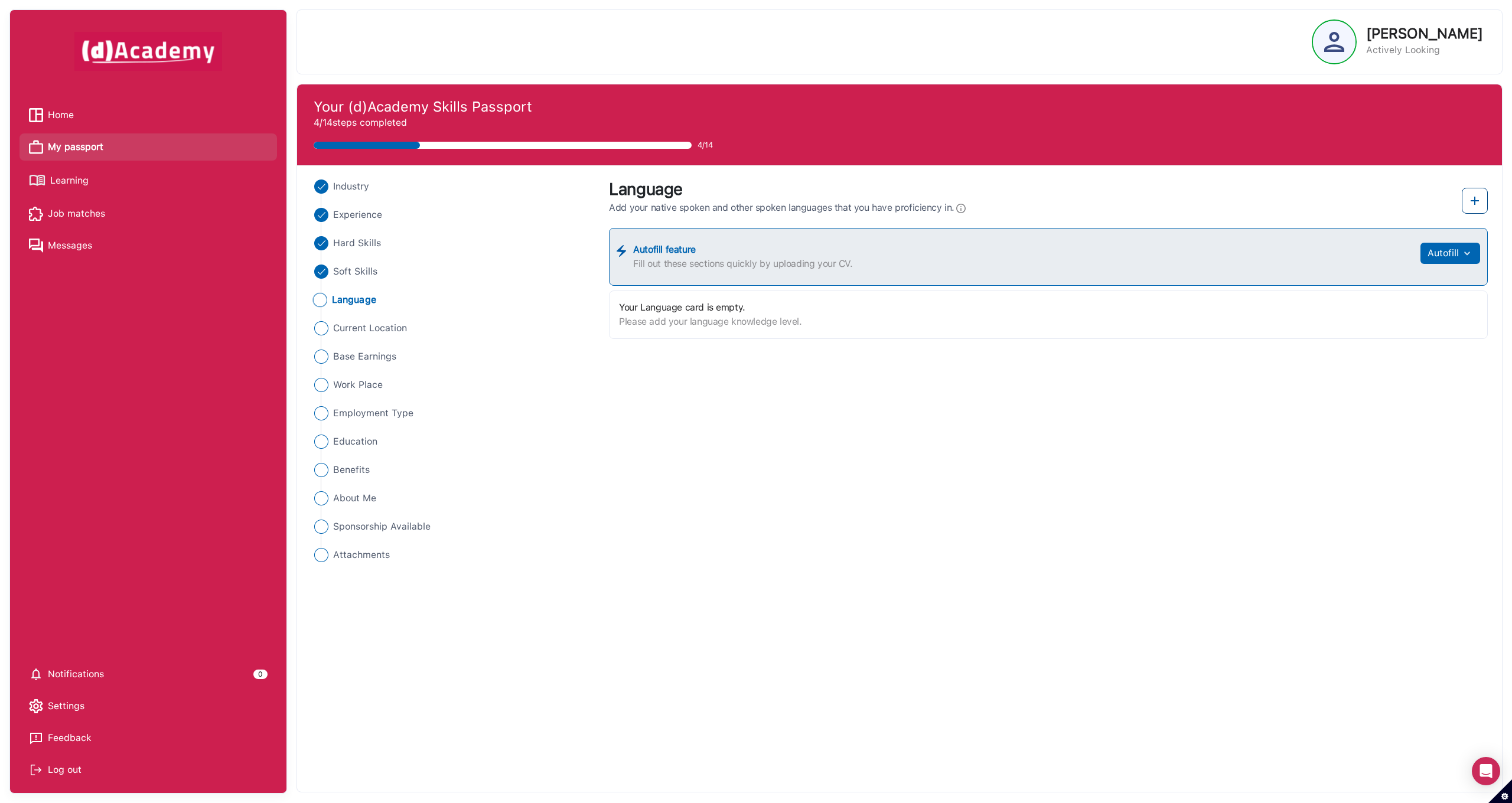
click at [1479, 201] on img at bounding box center [1475, 201] width 14 height 14
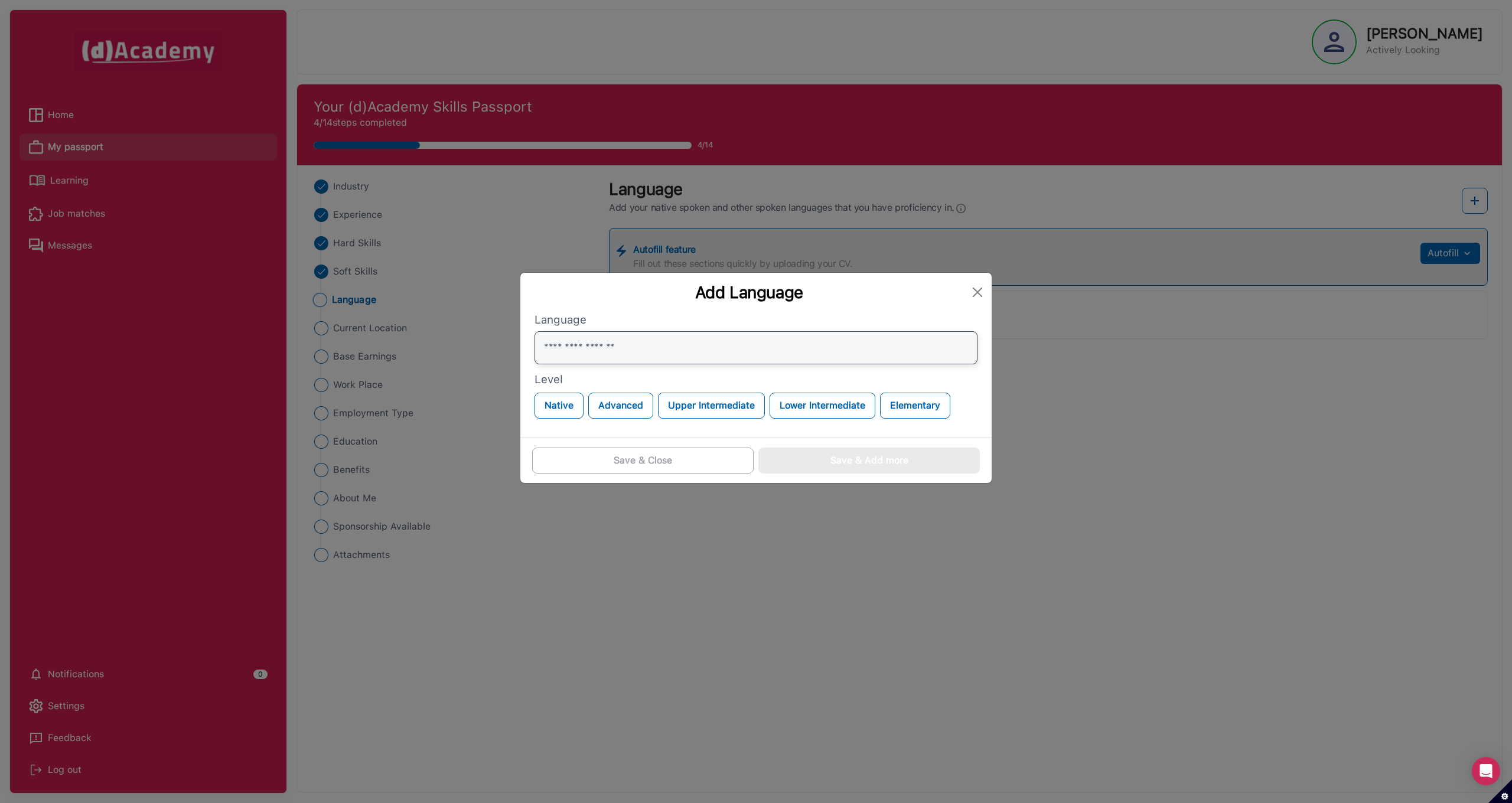
click at [602, 347] on input "text" at bounding box center [756, 348] width 443 height 33
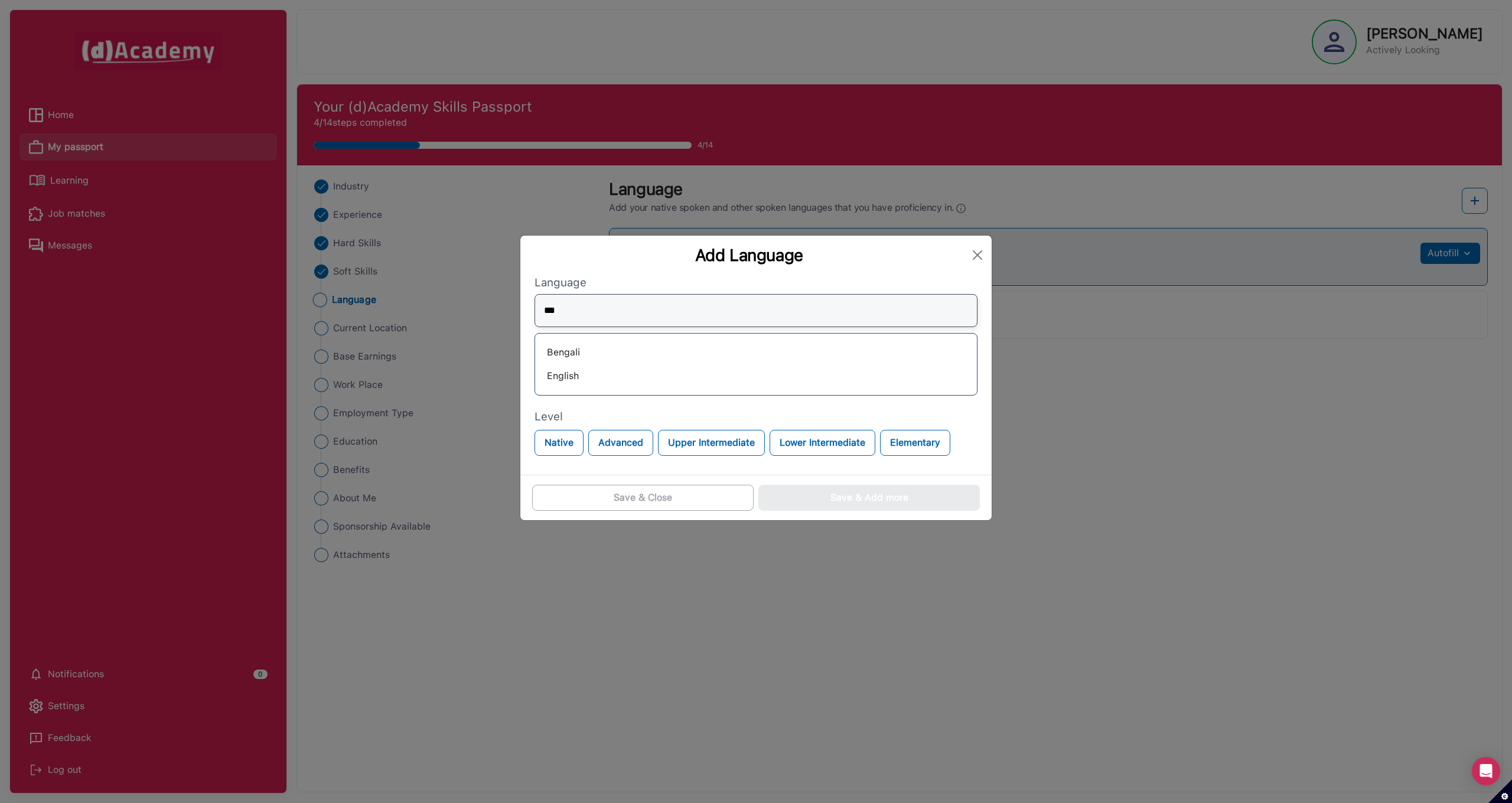
type input "***"
click at [592, 381] on div "English" at bounding box center [755, 376] width 423 height 19
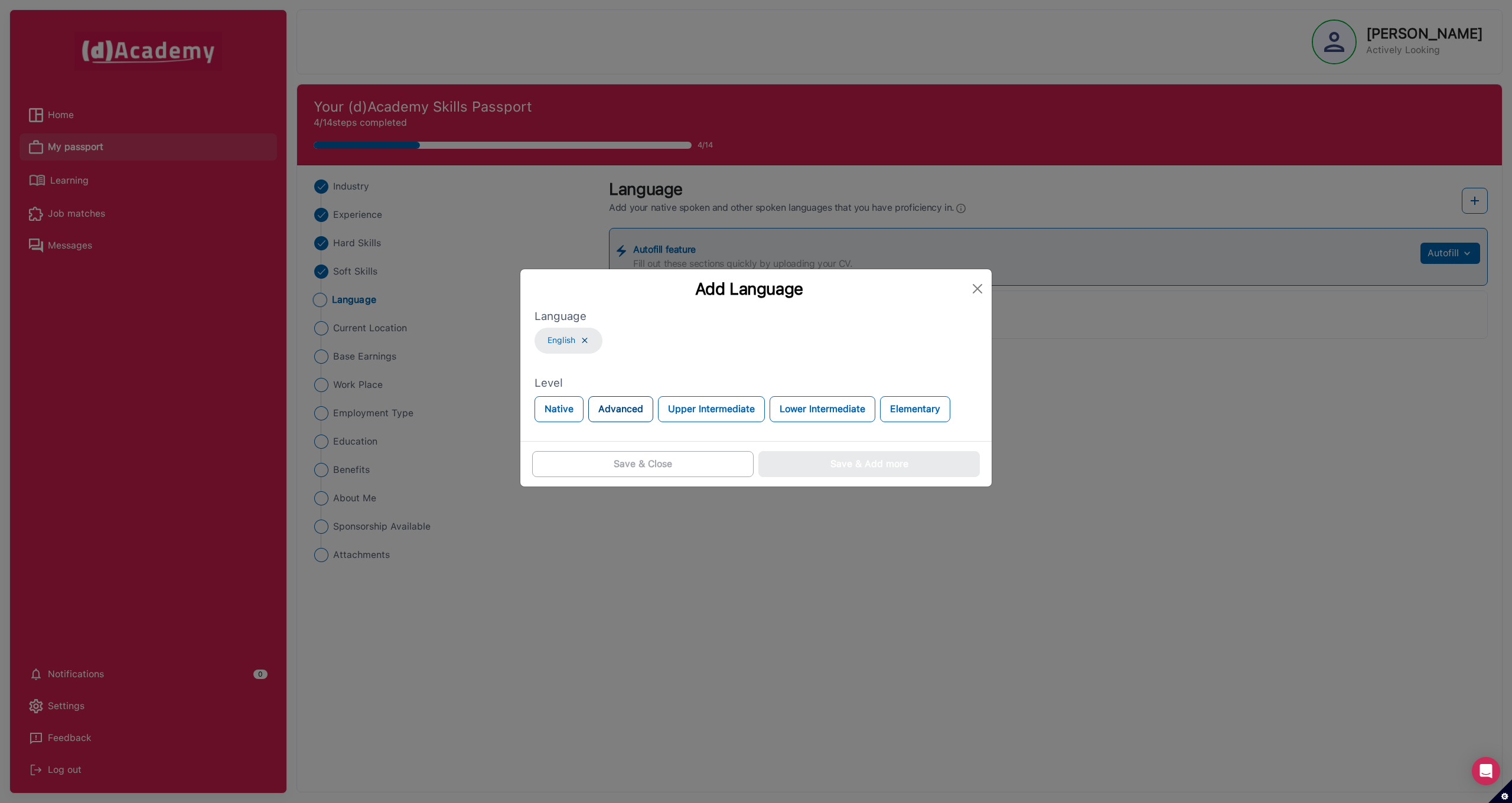
click at [610, 413] on button "Advanced" at bounding box center [621, 409] width 65 height 26
click at [851, 462] on div "Save & Add more" at bounding box center [869, 464] width 78 height 14
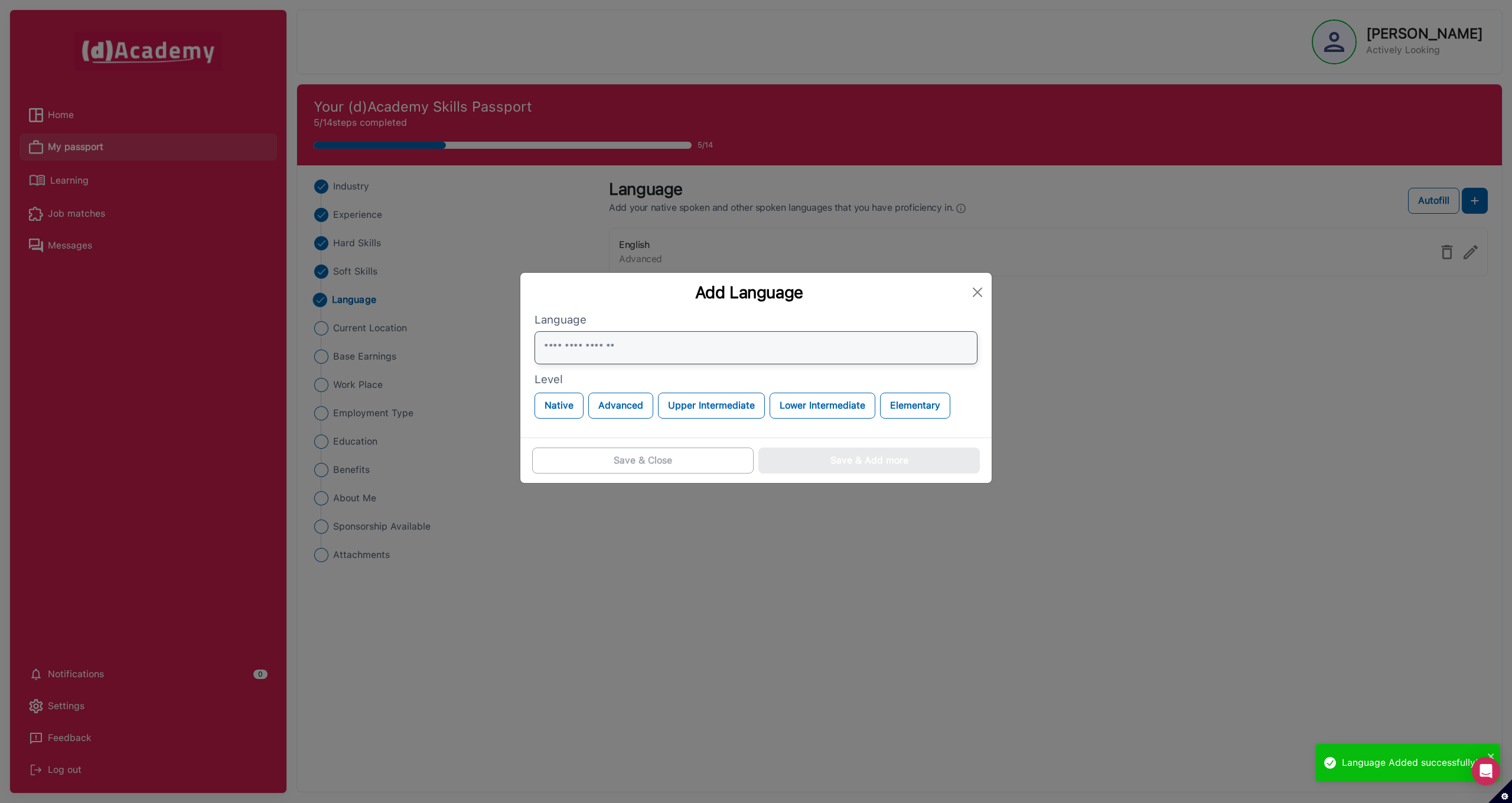
click at [615, 346] on input "text" at bounding box center [756, 348] width 443 height 33
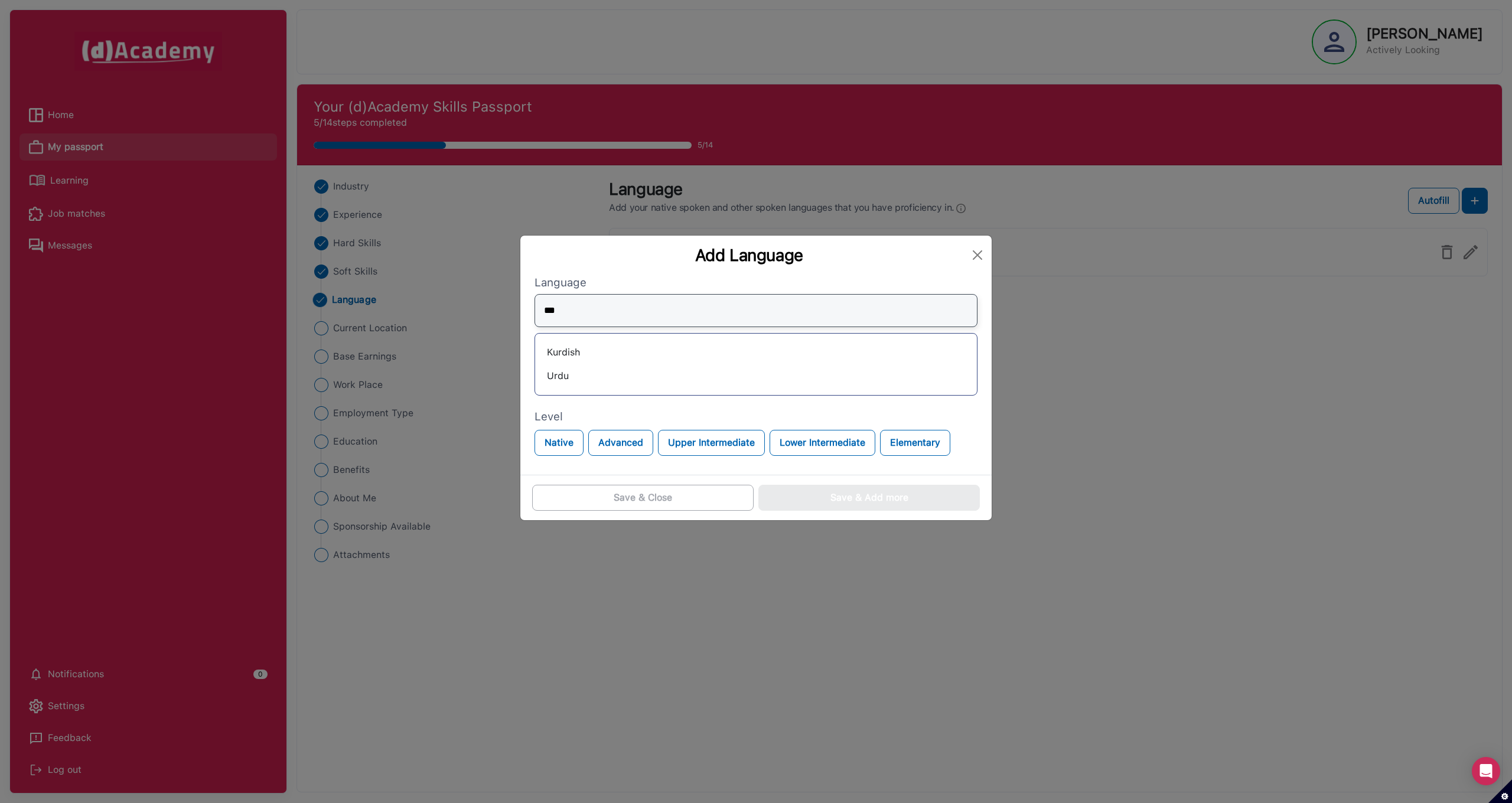
type input "***"
click at [585, 382] on div "Urdu" at bounding box center [755, 376] width 423 height 19
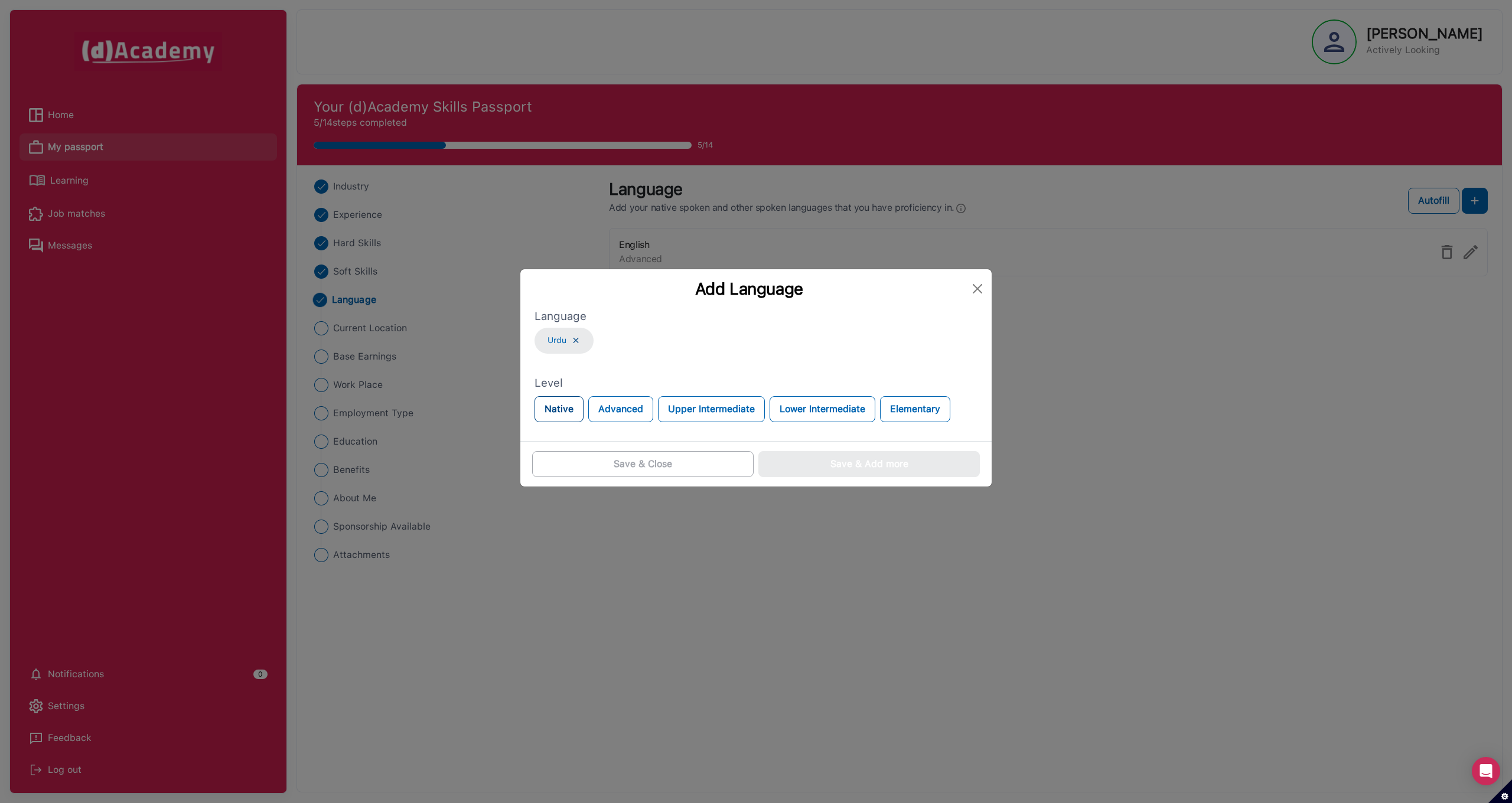
click at [569, 409] on button "Native" at bounding box center [559, 409] width 49 height 26
click at [839, 461] on div "Save & Add more" at bounding box center [869, 464] width 78 height 14
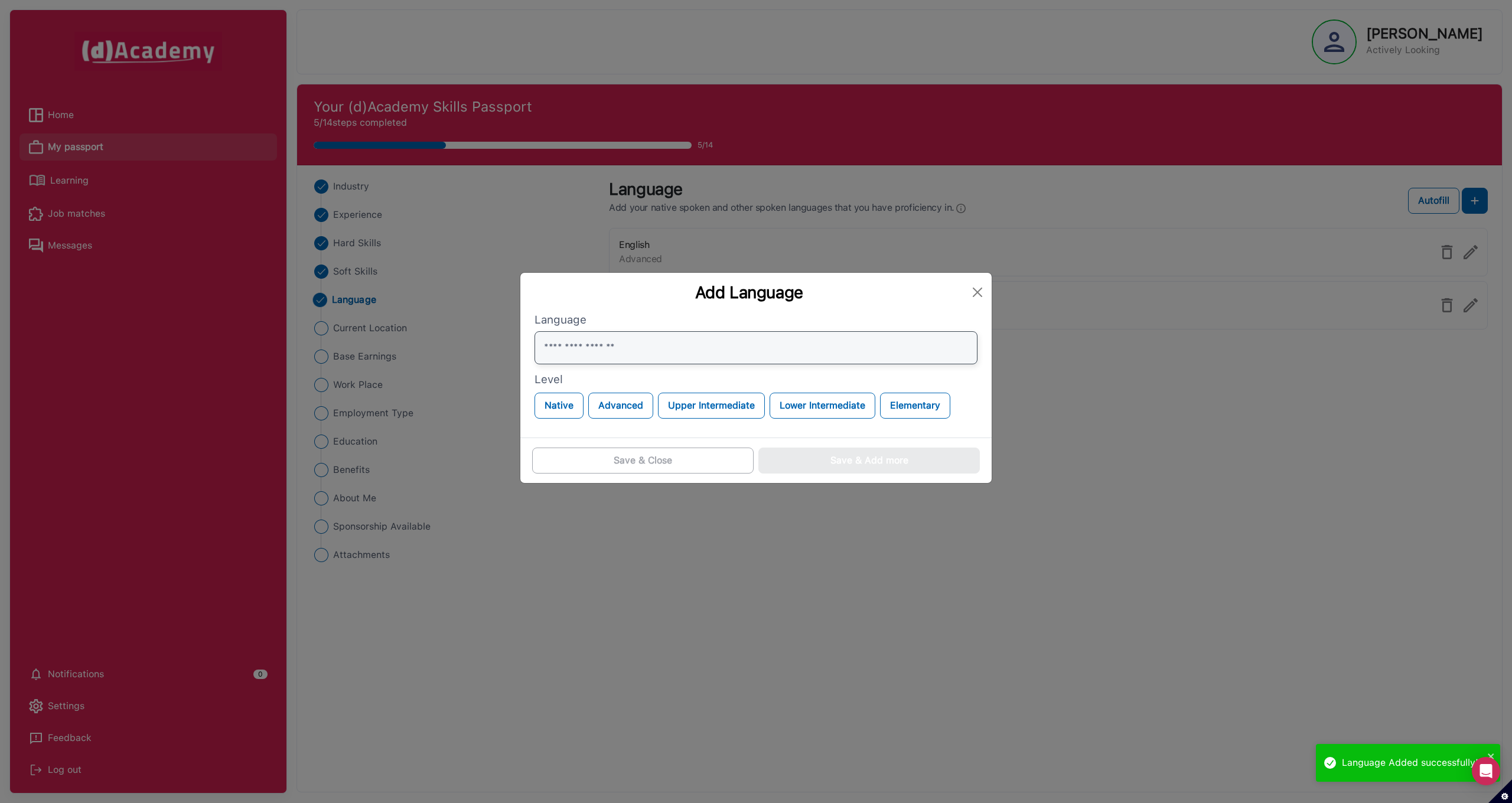
click at [632, 356] on input "text" at bounding box center [756, 348] width 443 height 33
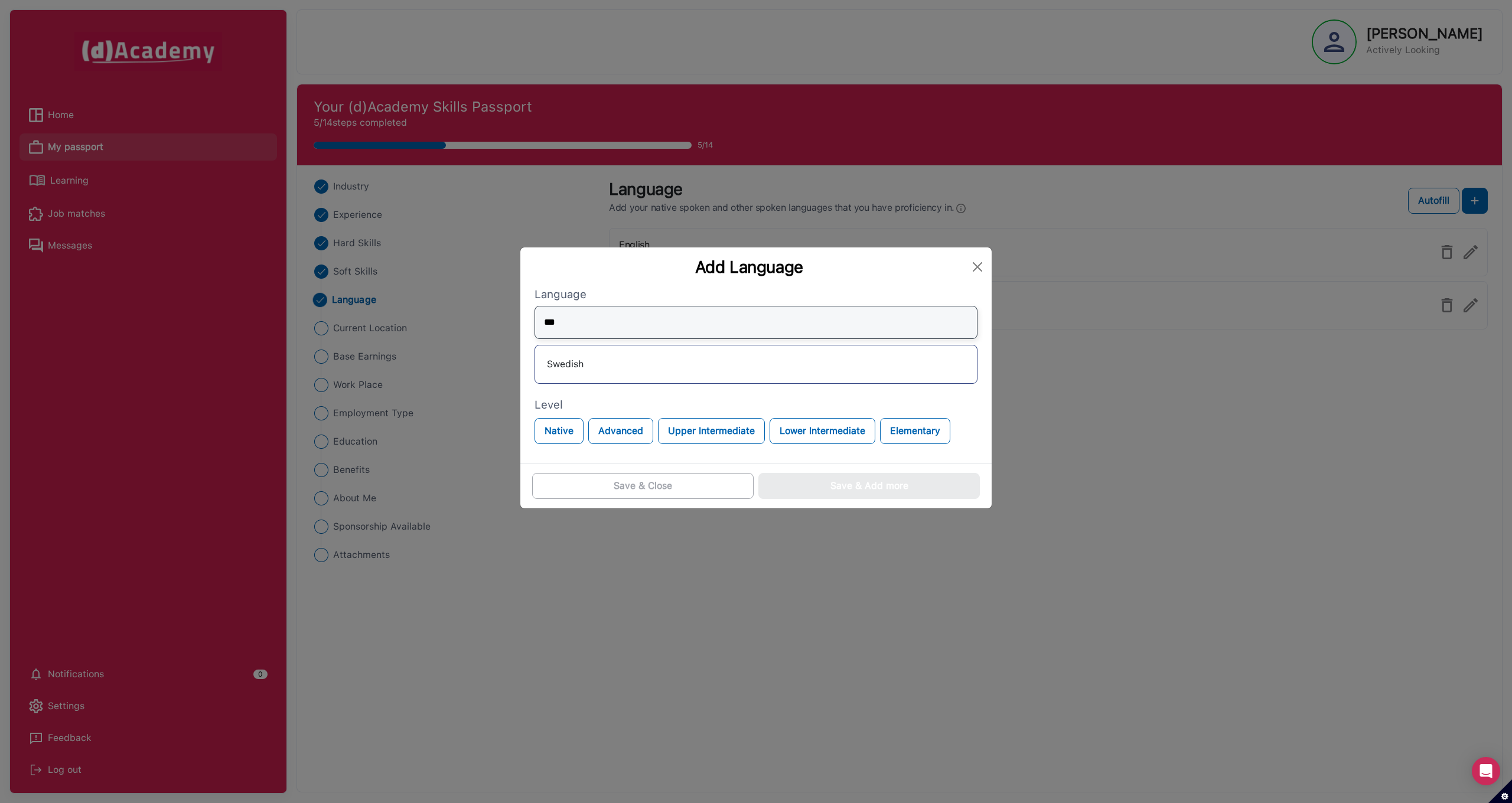
type input "***"
click at [586, 367] on div "Swedish" at bounding box center [755, 364] width 423 height 19
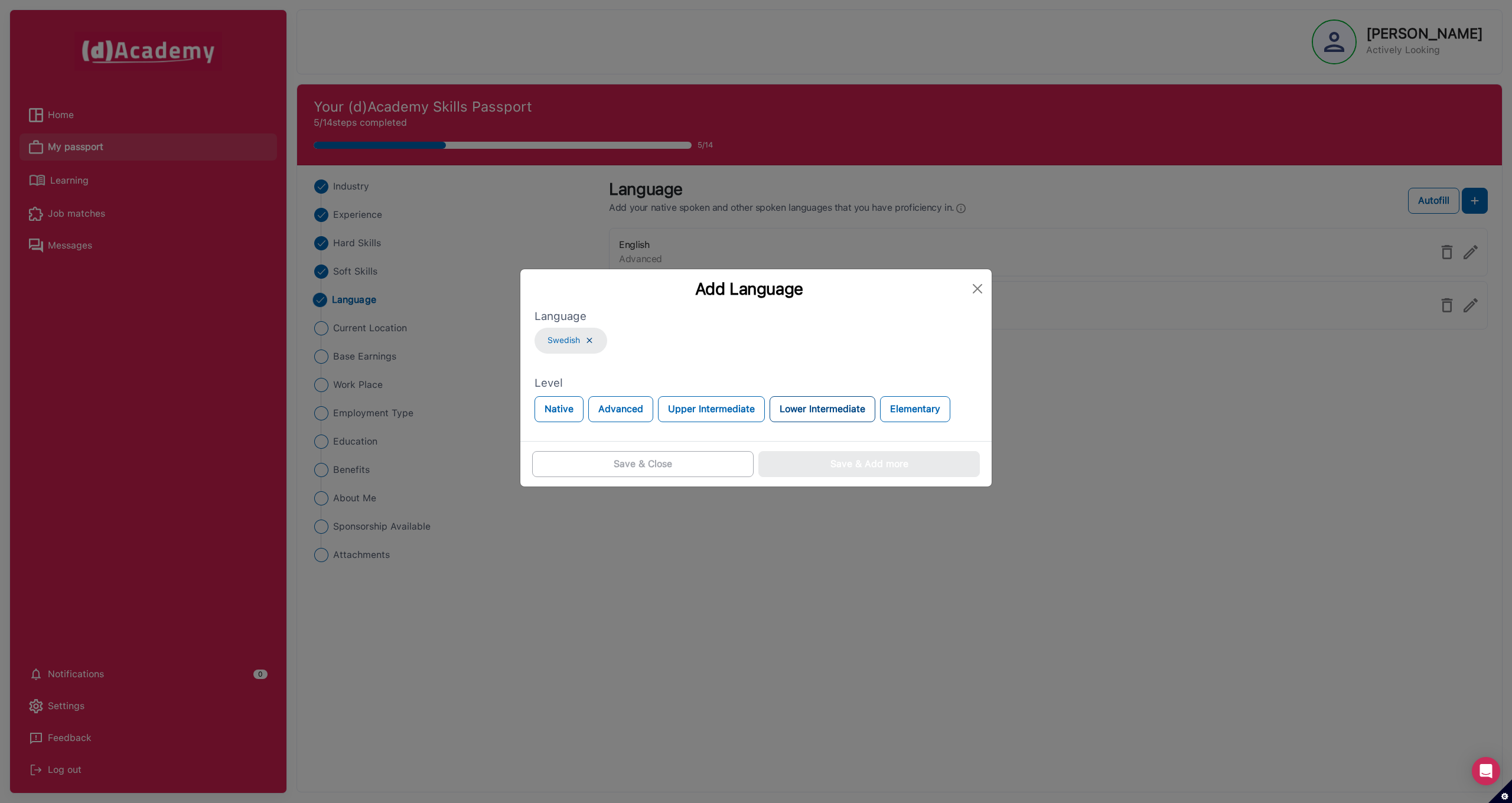
click at [794, 409] on button "Lower Intermediate" at bounding box center [822, 409] width 106 height 26
click at [691, 469] on button "Save & Close" at bounding box center [642, 464] width 222 height 26
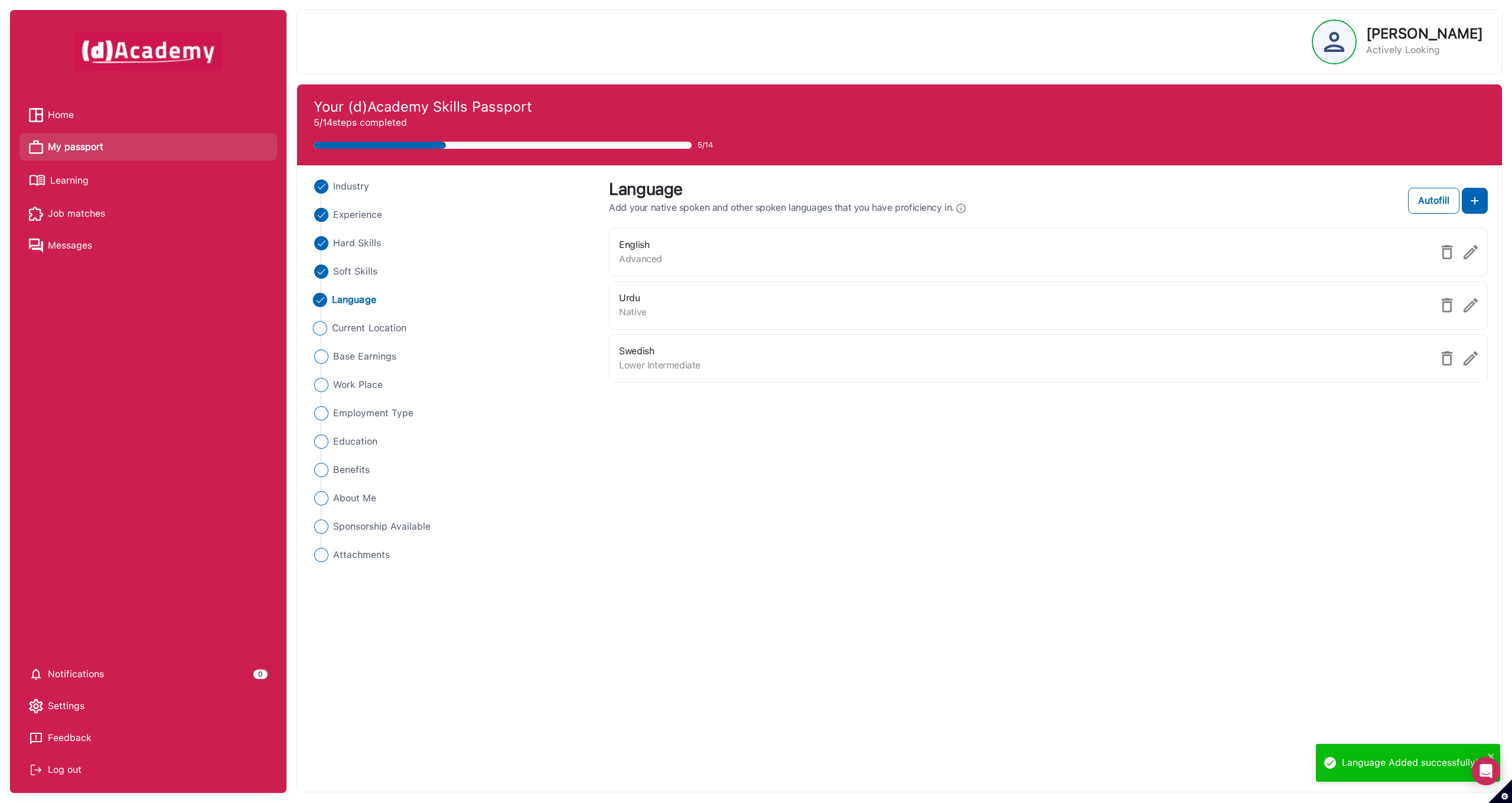
click at [355, 334] on span "Current Location" at bounding box center [369, 329] width 74 height 14
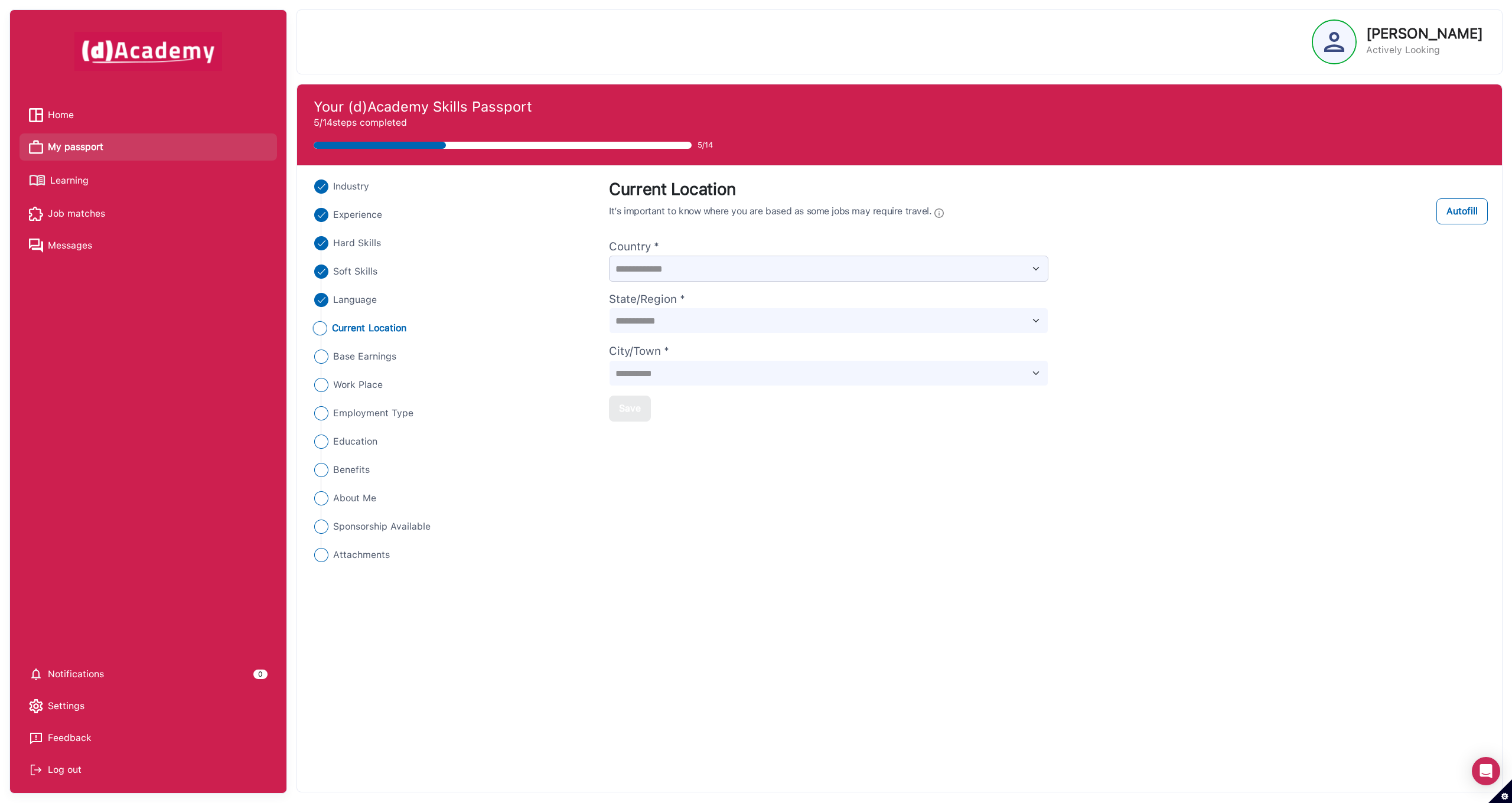
select select "******"
select select "**********"
click at [631, 405] on div "Save" at bounding box center [629, 409] width 22 height 14
click at [375, 359] on span "Base Earnings" at bounding box center [364, 357] width 64 height 14
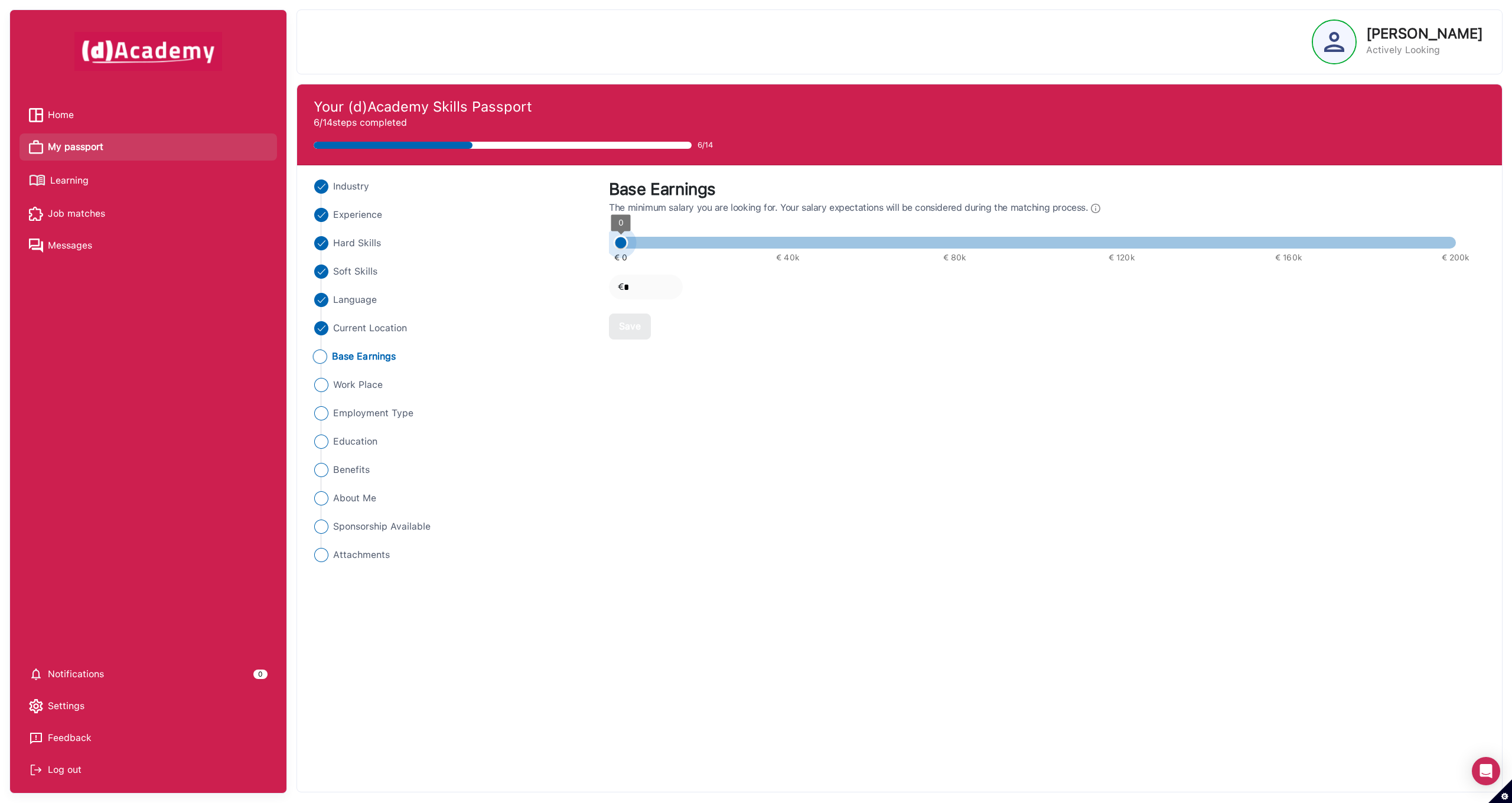
type input "****"
type input "*****"
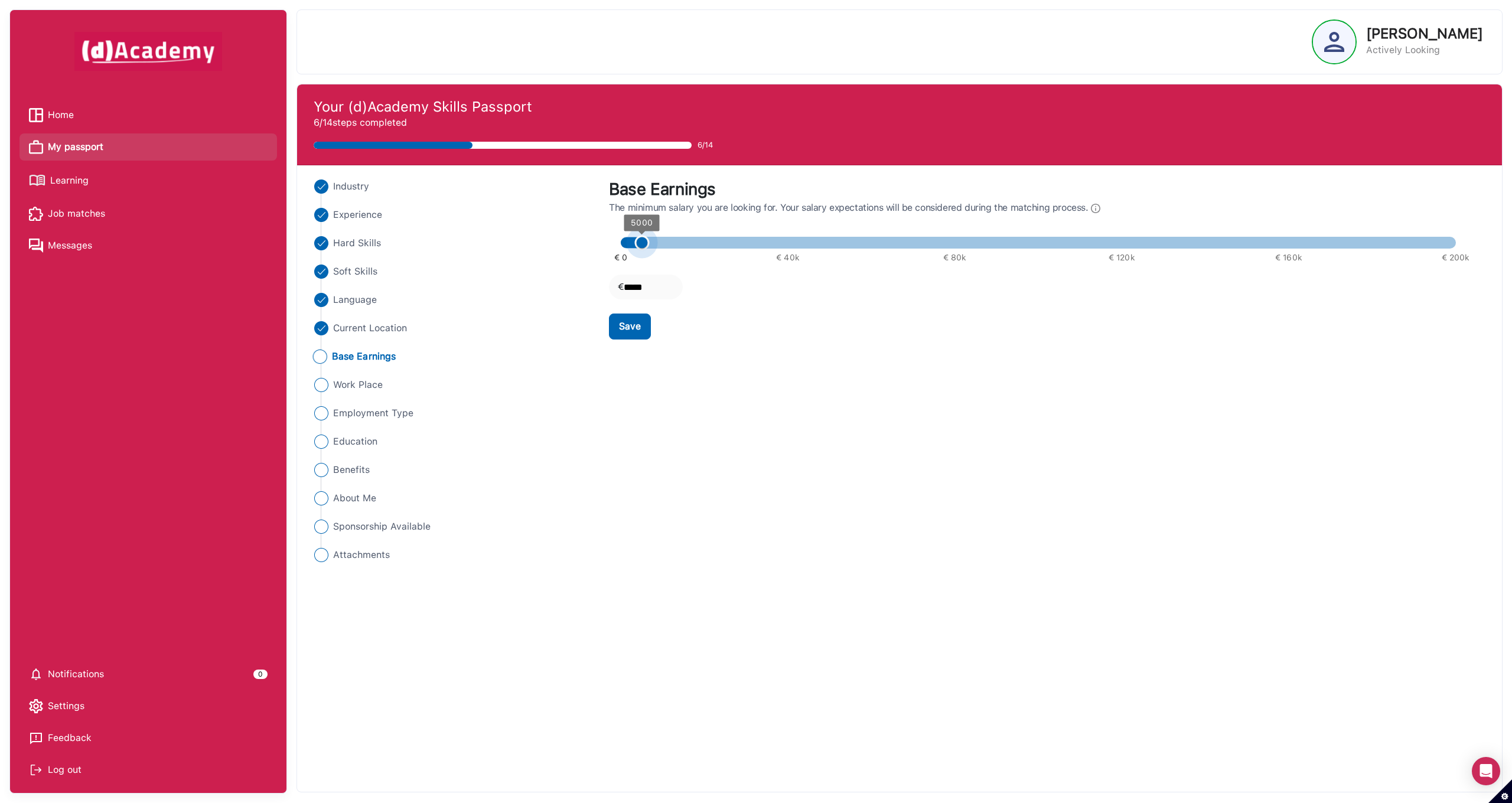
type input "*****"
type input "****"
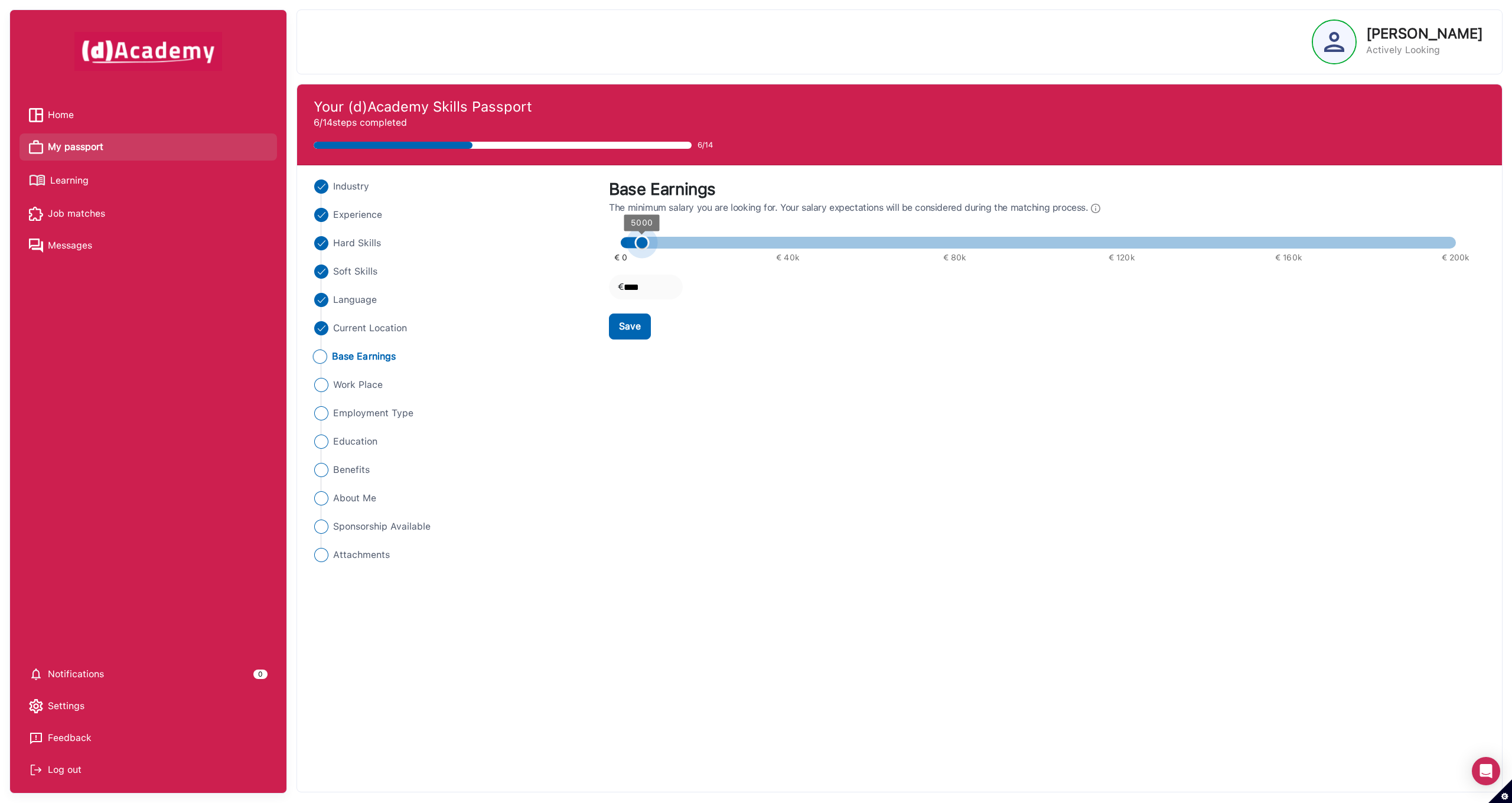
type input "*****"
drag, startPoint x: 623, startPoint y: 242, endPoint x: 664, endPoint y: 246, distance: 41.2
click at [664, 246] on span "10000" at bounding box center [662, 242] width 14 height 14
drag, startPoint x: 663, startPoint y: 246, endPoint x: 653, endPoint y: 245, distance: 10.0
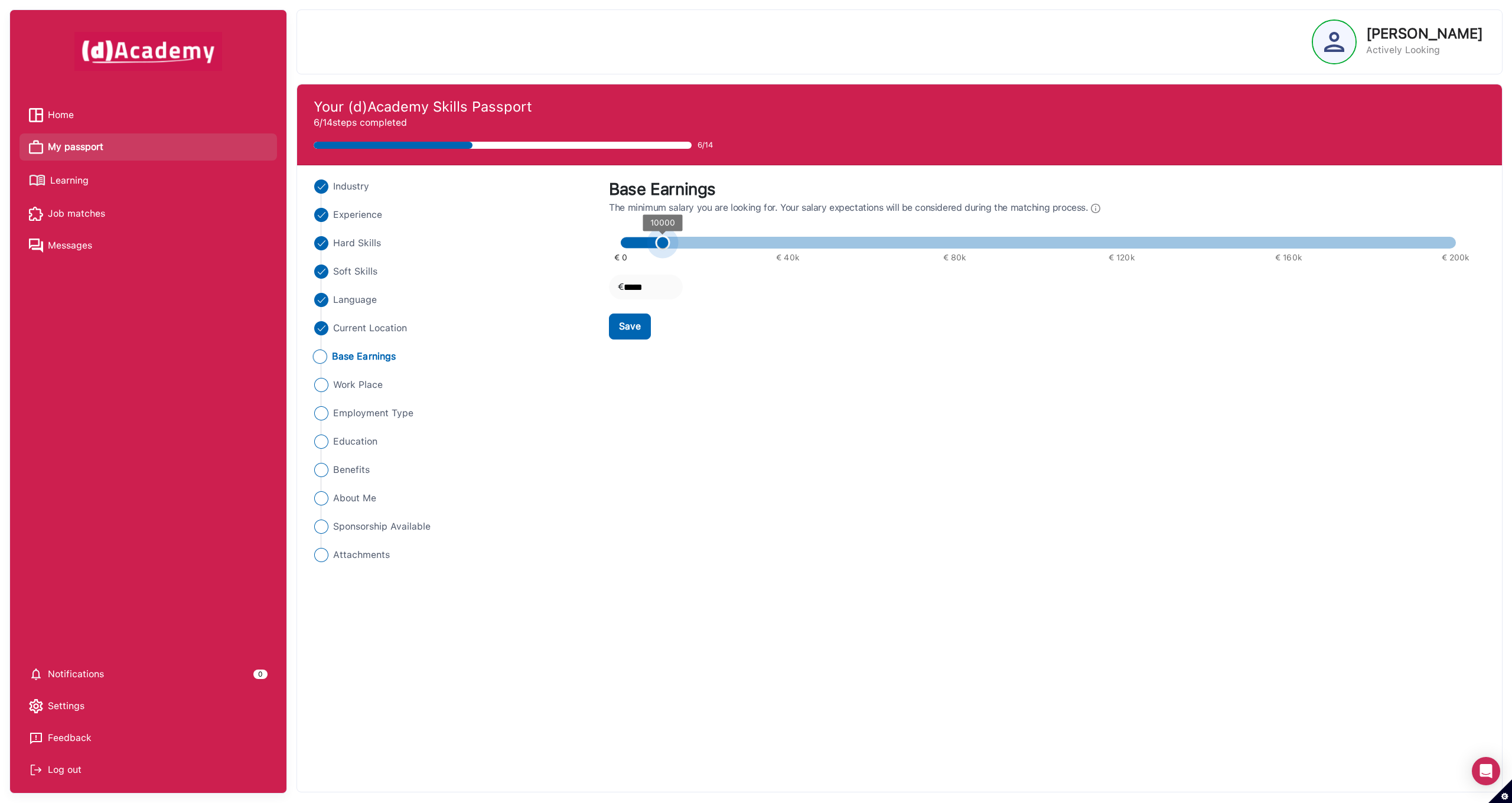
click at [655, 245] on span "10000" at bounding box center [662, 242] width 14 height 14
type input "****"
type input "*****"
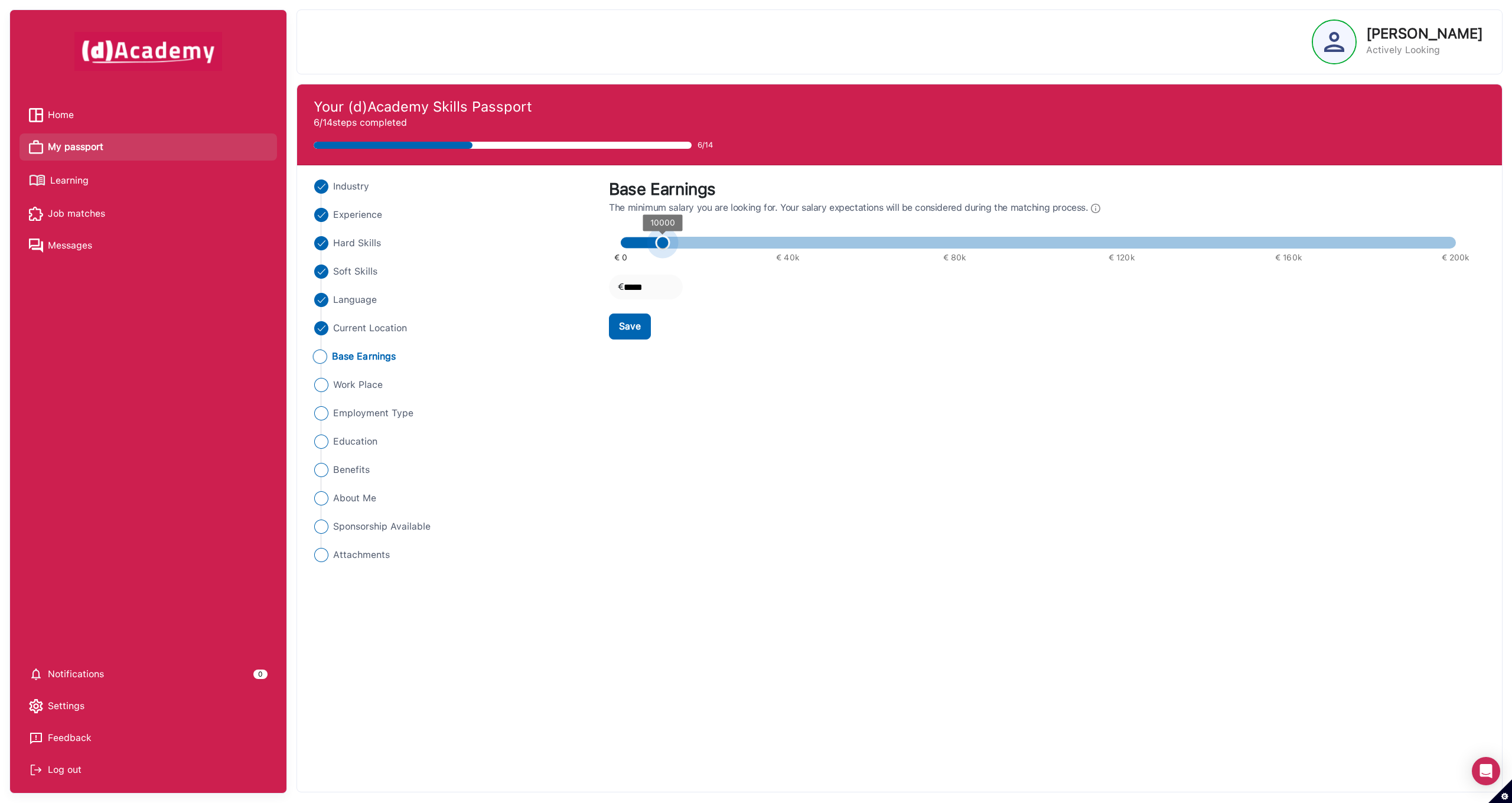
type input "****"
type input "*****"
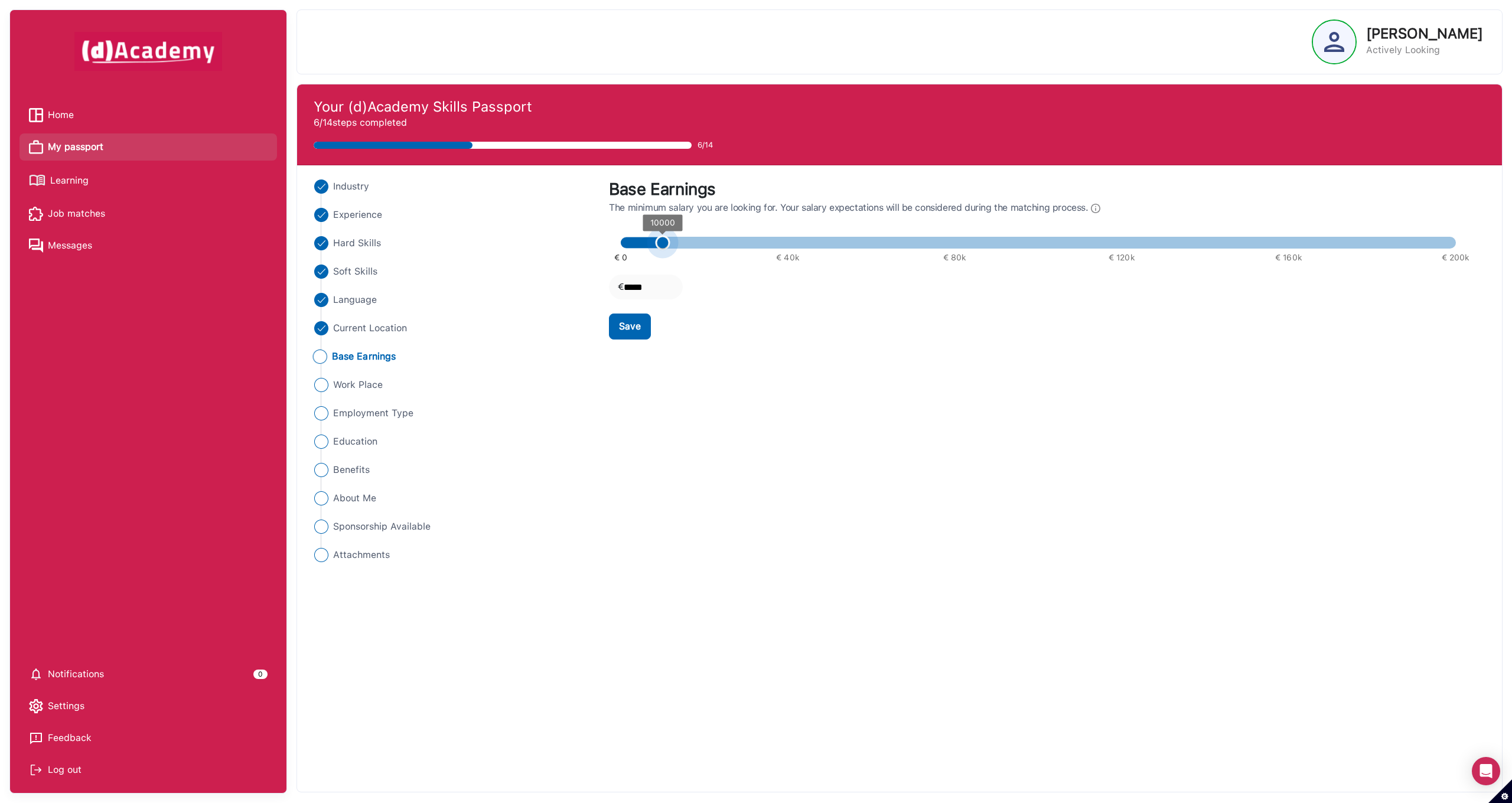
type input "*****"
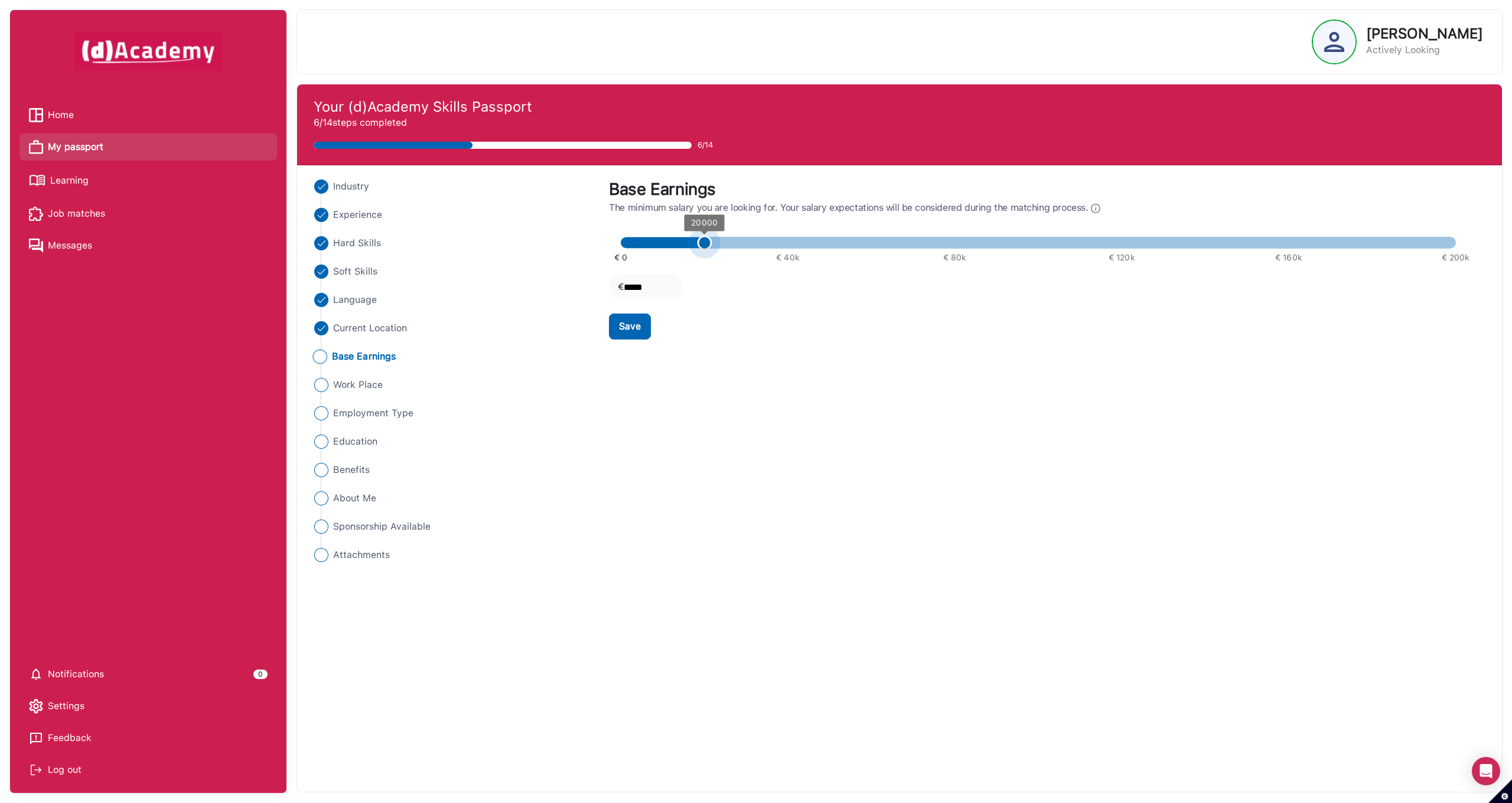
type input "*****"
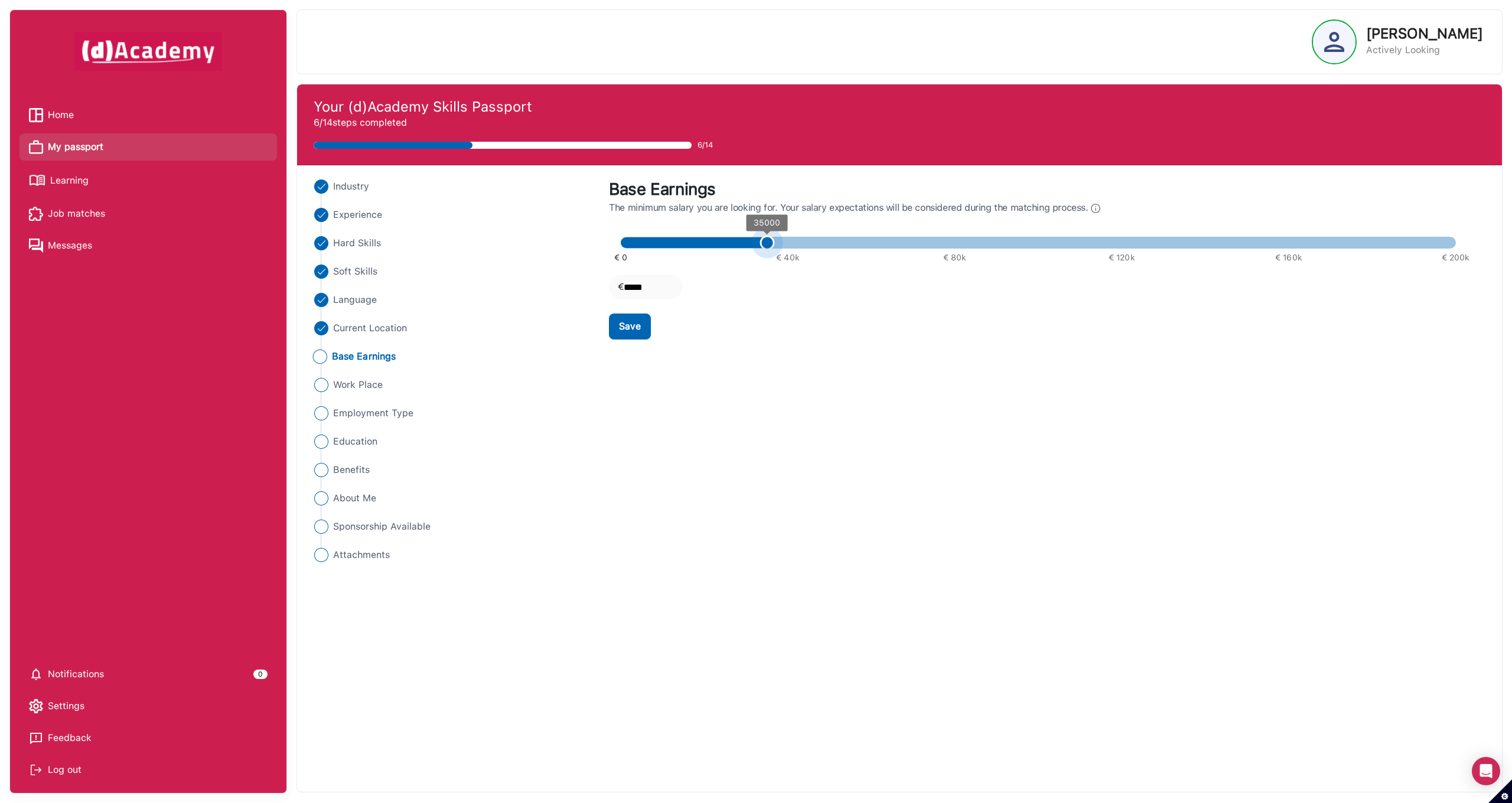
type input "*****"
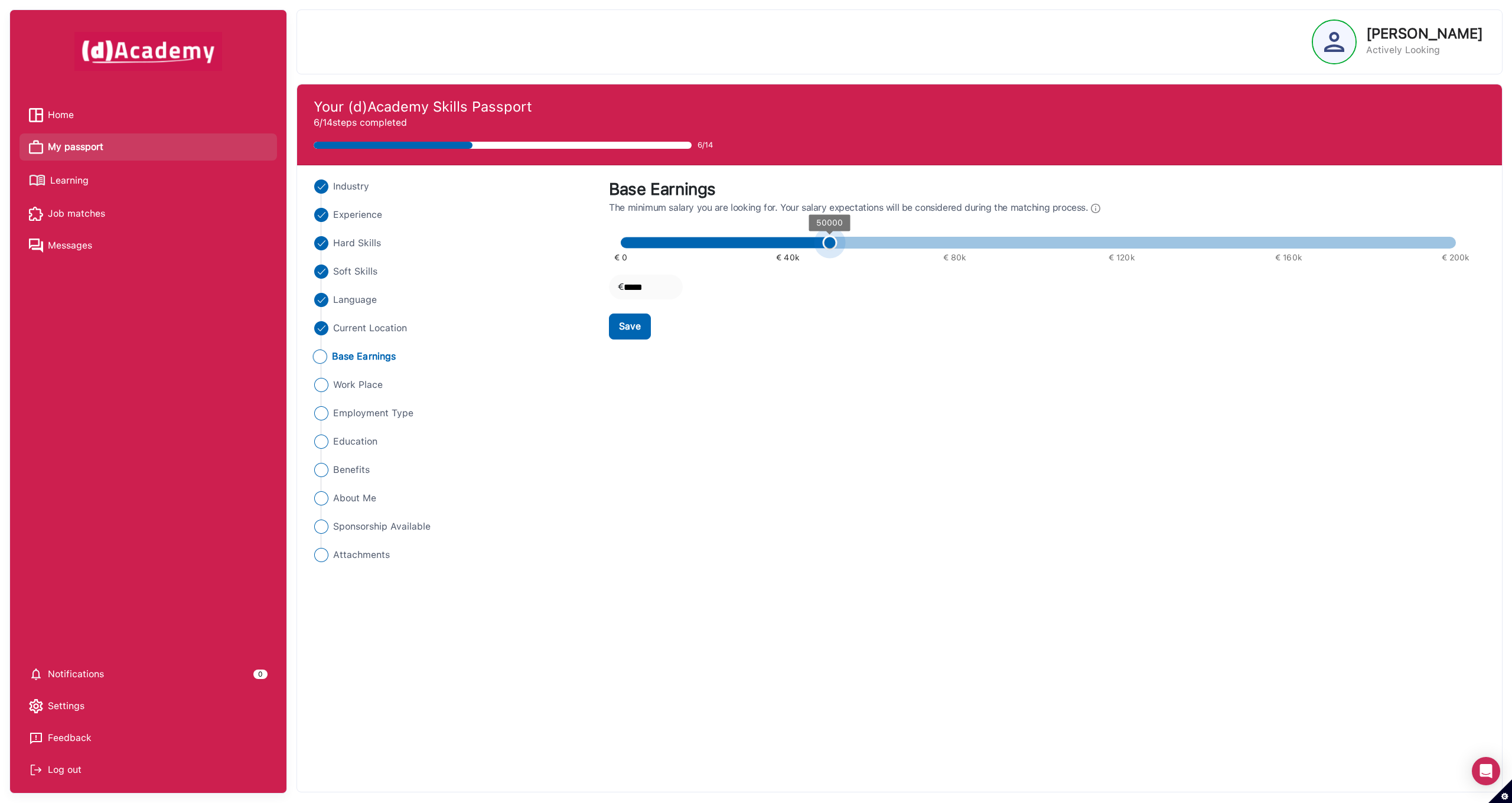
type input "*****"
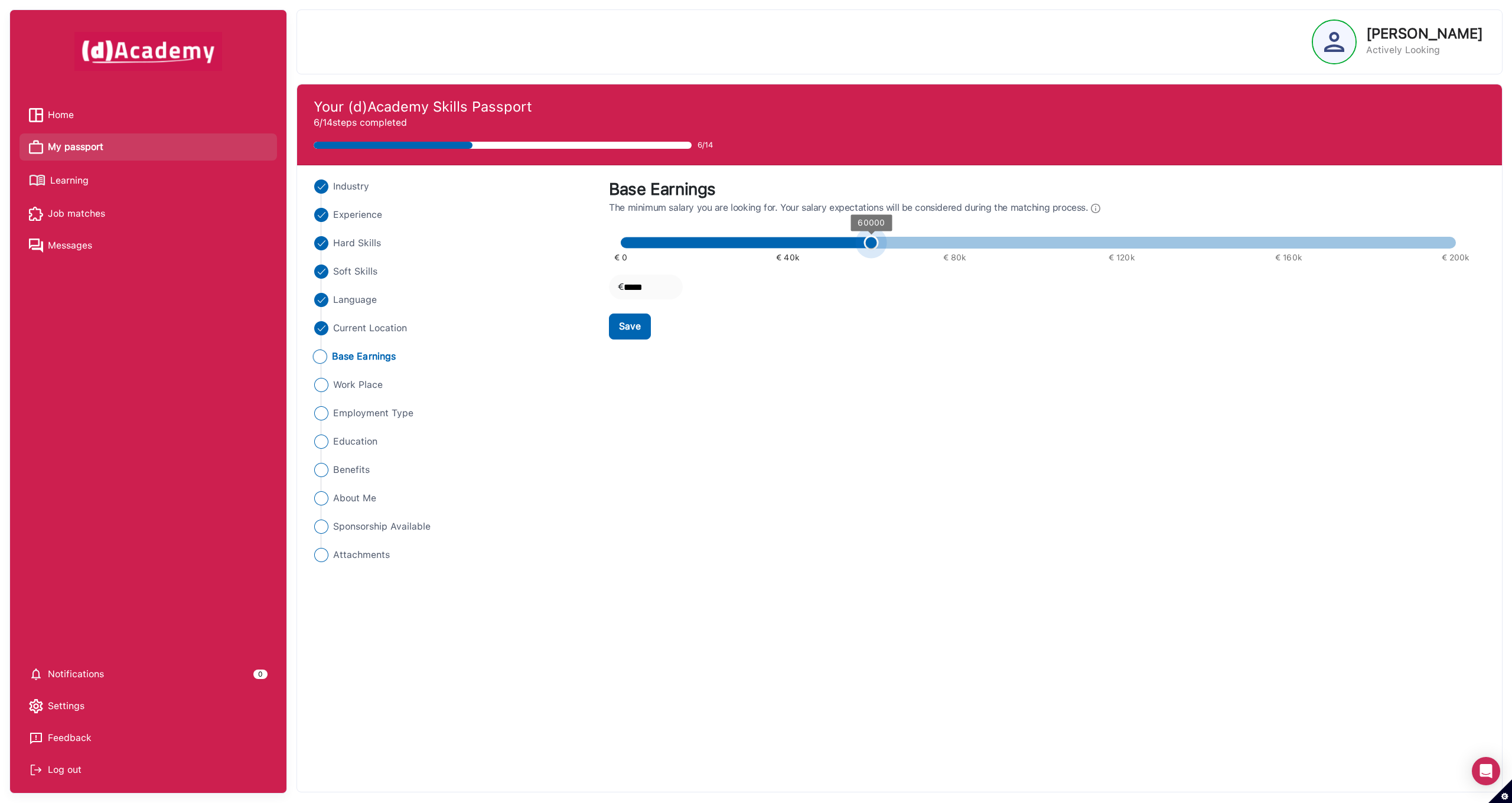
type input "*****"
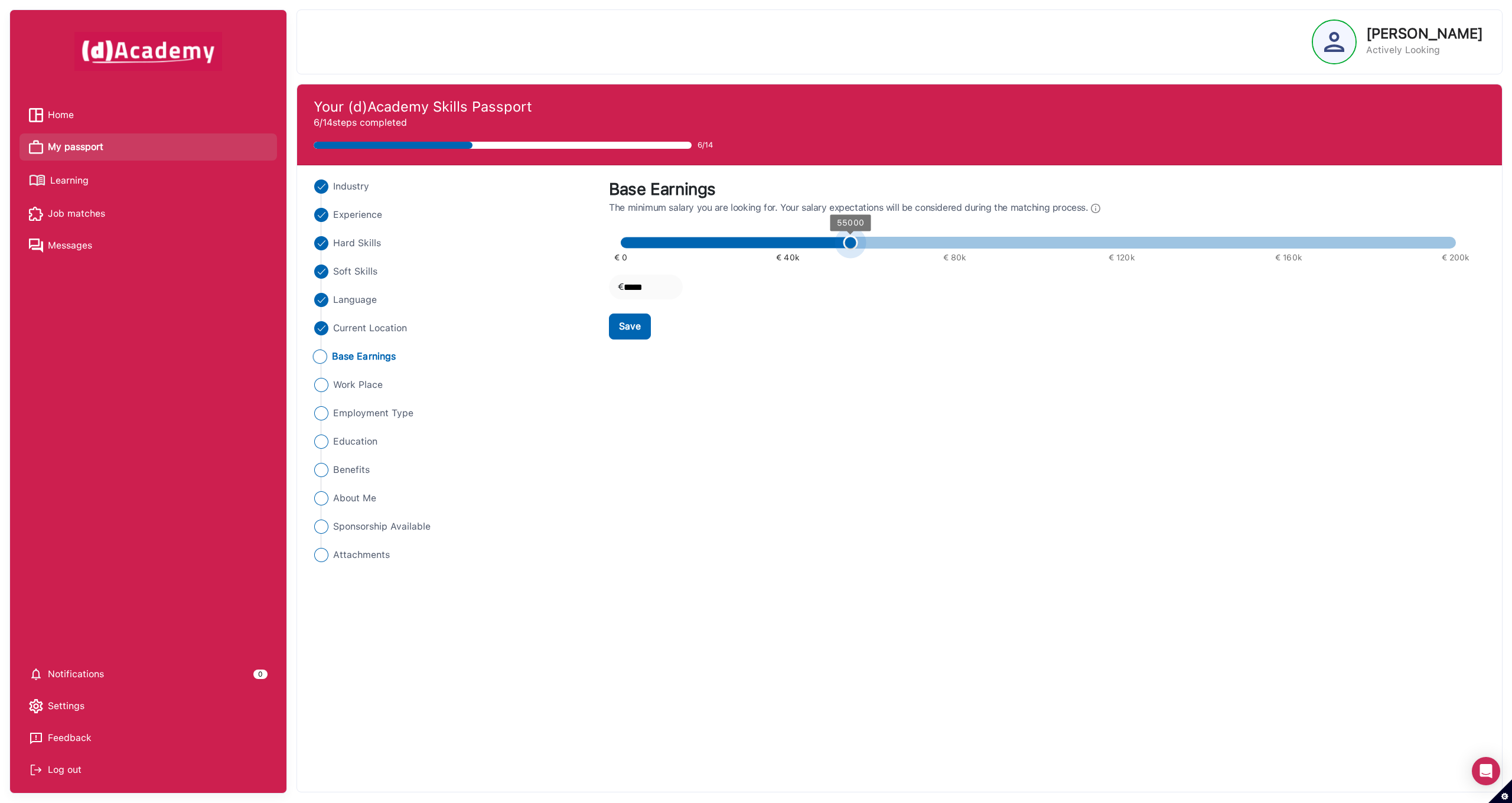
drag, startPoint x: 658, startPoint y: 243, endPoint x: 858, endPoint y: 243, distance: 200.0
click at [857, 243] on span "55000" at bounding box center [850, 242] width 14 height 14
click at [626, 325] on div "Save" at bounding box center [629, 327] width 22 height 14
click at [358, 386] on span "Work Place" at bounding box center [357, 385] width 50 height 14
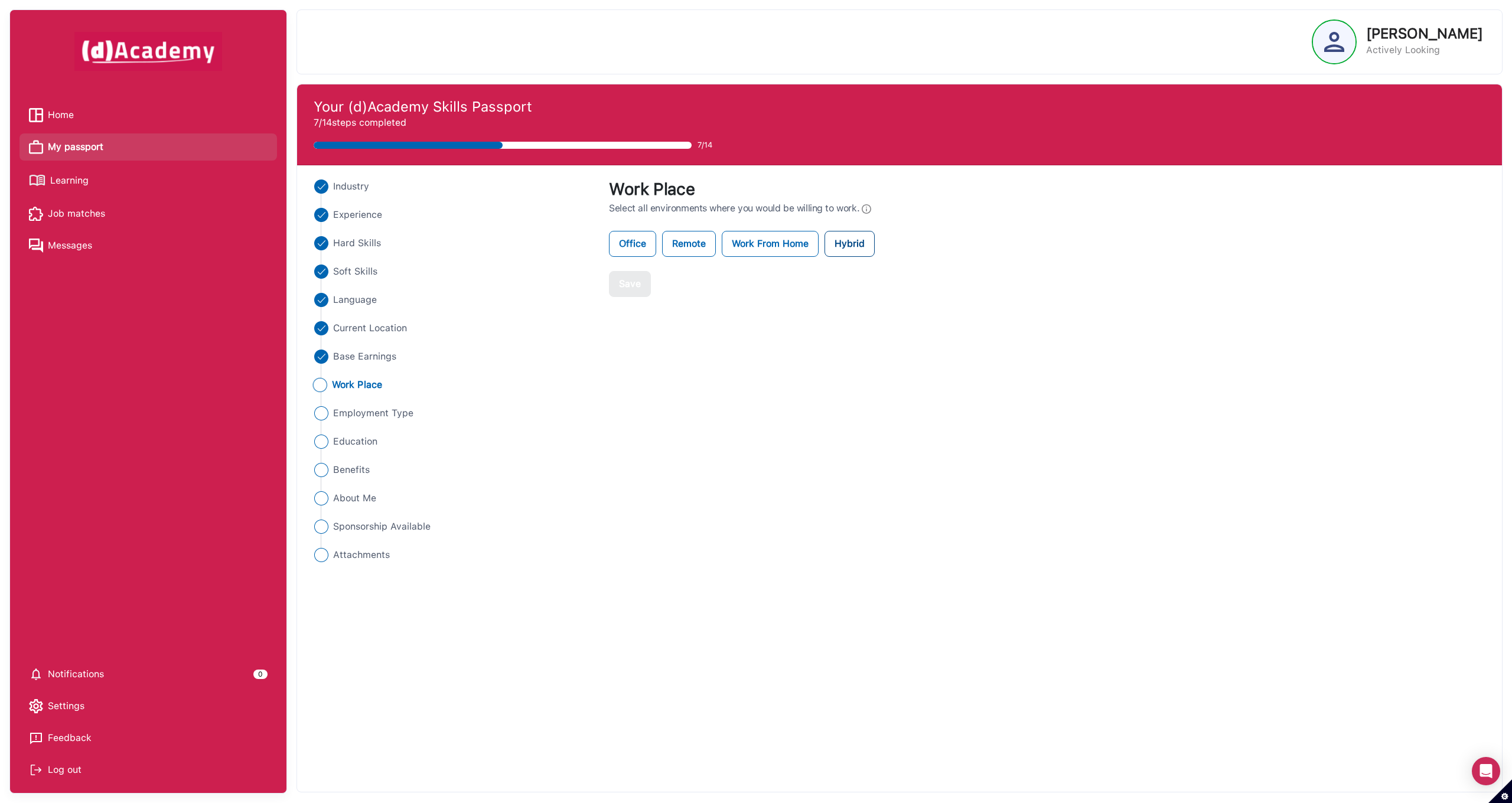
click at [863, 243] on label "Hybrid" at bounding box center [849, 244] width 50 height 26
click at [373, 386] on span "Work Place" at bounding box center [357, 385] width 50 height 14
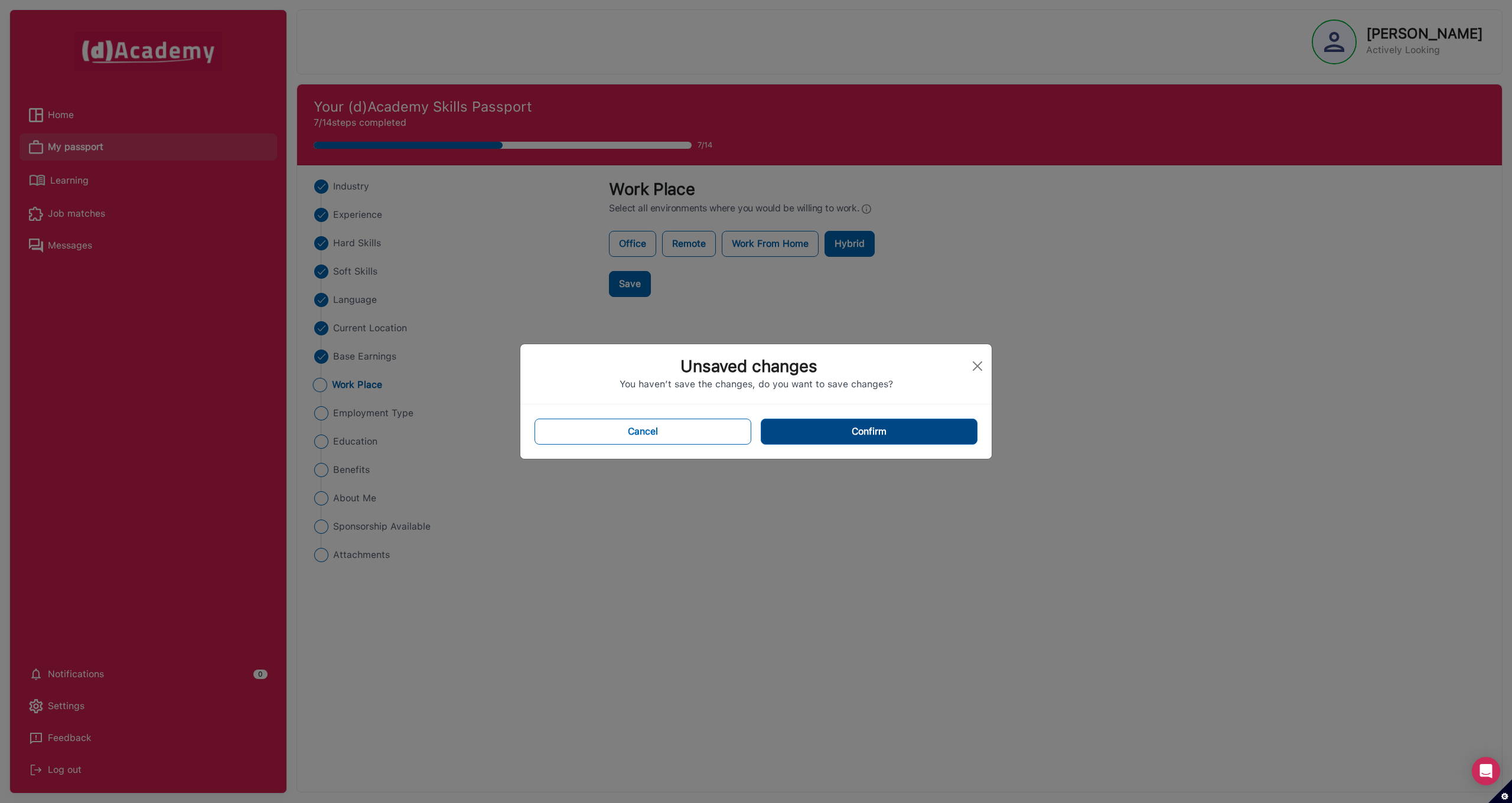
click at [872, 432] on button "Confirm" at bounding box center [869, 432] width 217 height 26
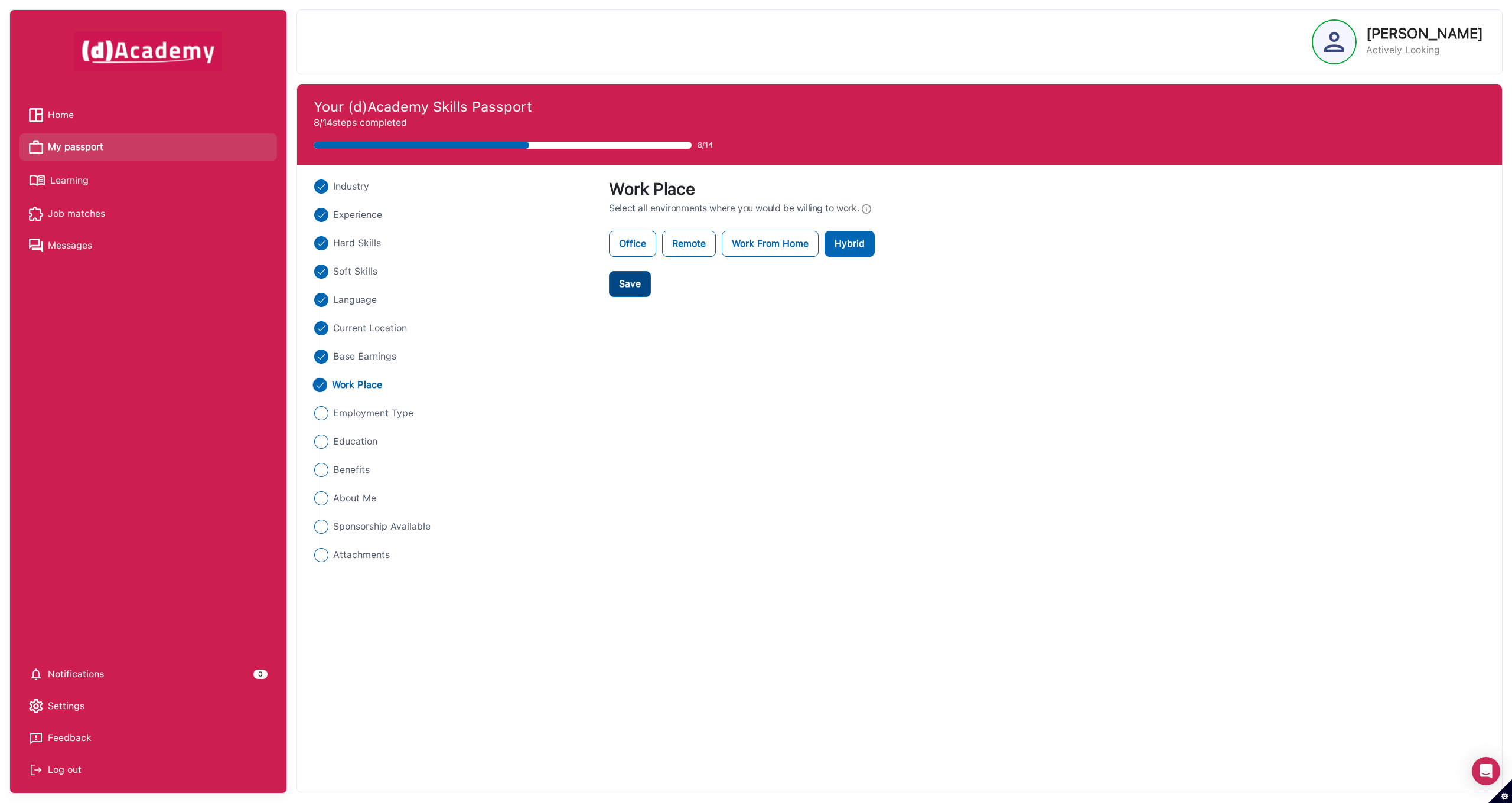
drag, startPoint x: 634, startPoint y: 287, endPoint x: 632, endPoint y: 295, distance: 8.2
click at [634, 287] on div "Save" at bounding box center [629, 284] width 22 height 14
click at [353, 414] on span "Employment Type" at bounding box center [372, 413] width 81 height 14
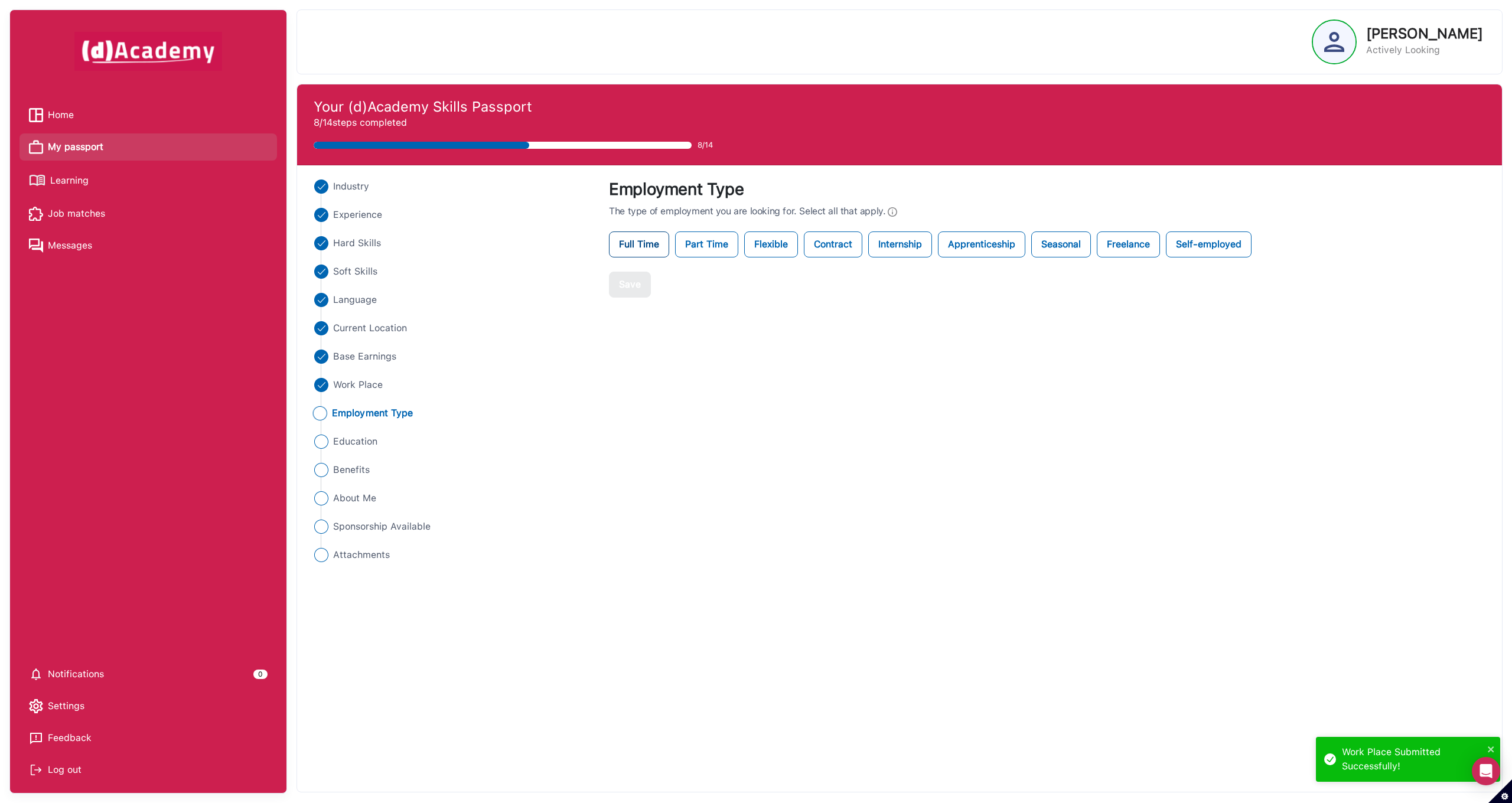
click at [642, 244] on label "Full Time" at bounding box center [639, 244] width 60 height 26
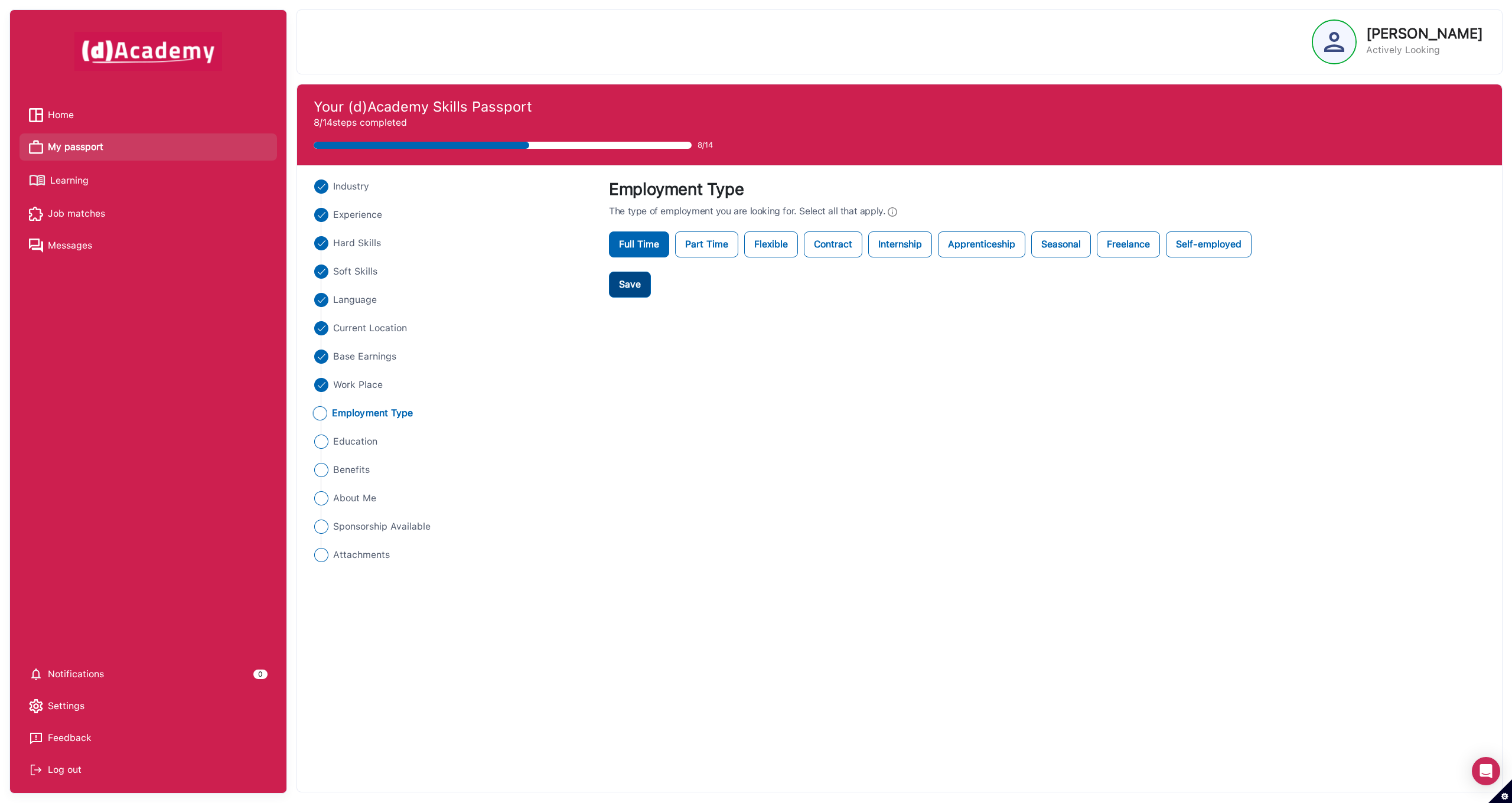
click at [641, 285] on div "Save" at bounding box center [629, 285] width 22 height 14
click at [358, 442] on span "Education" at bounding box center [354, 442] width 45 height 14
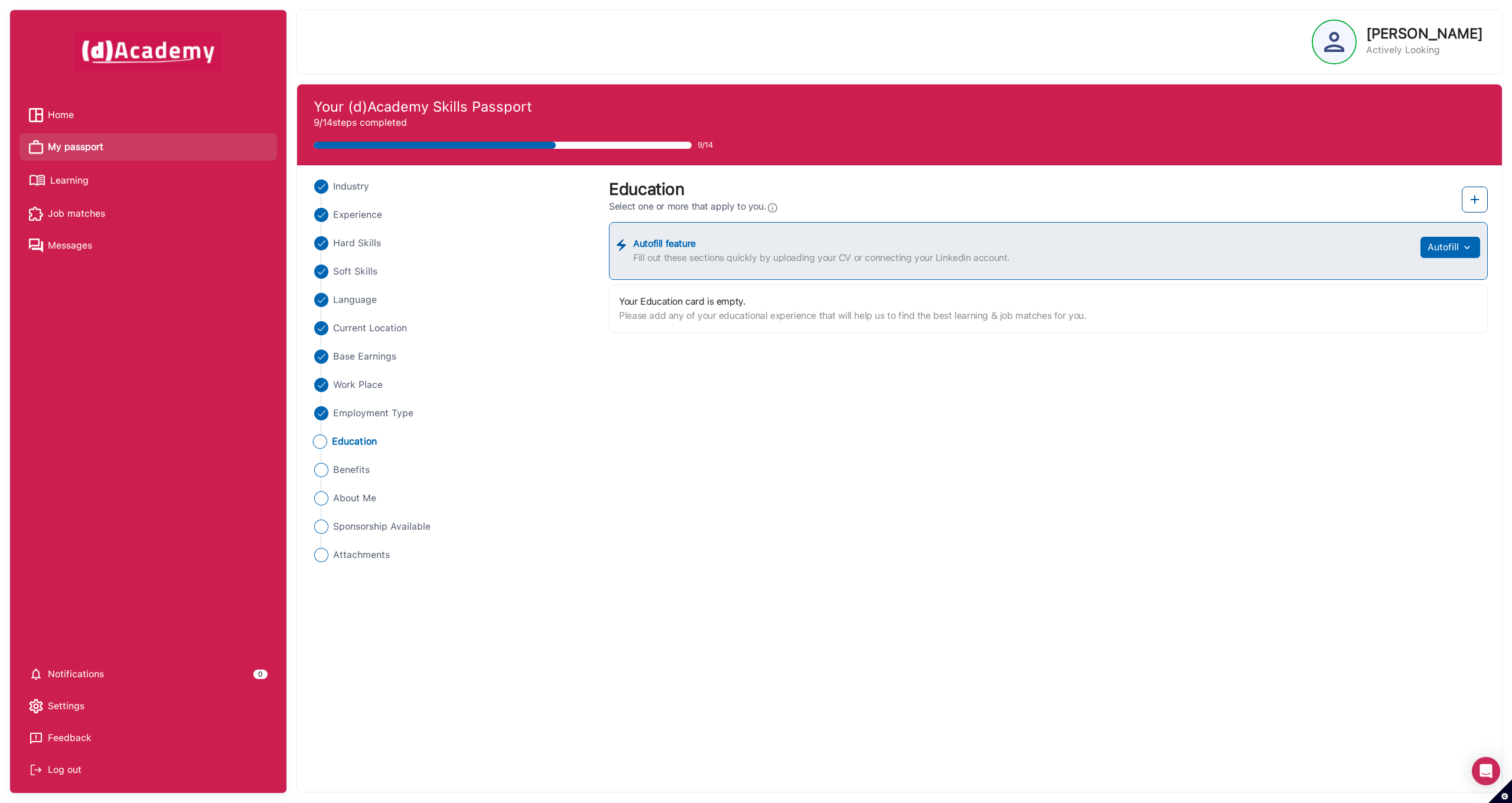
click at [1476, 200] on img at bounding box center [1475, 200] width 14 height 14
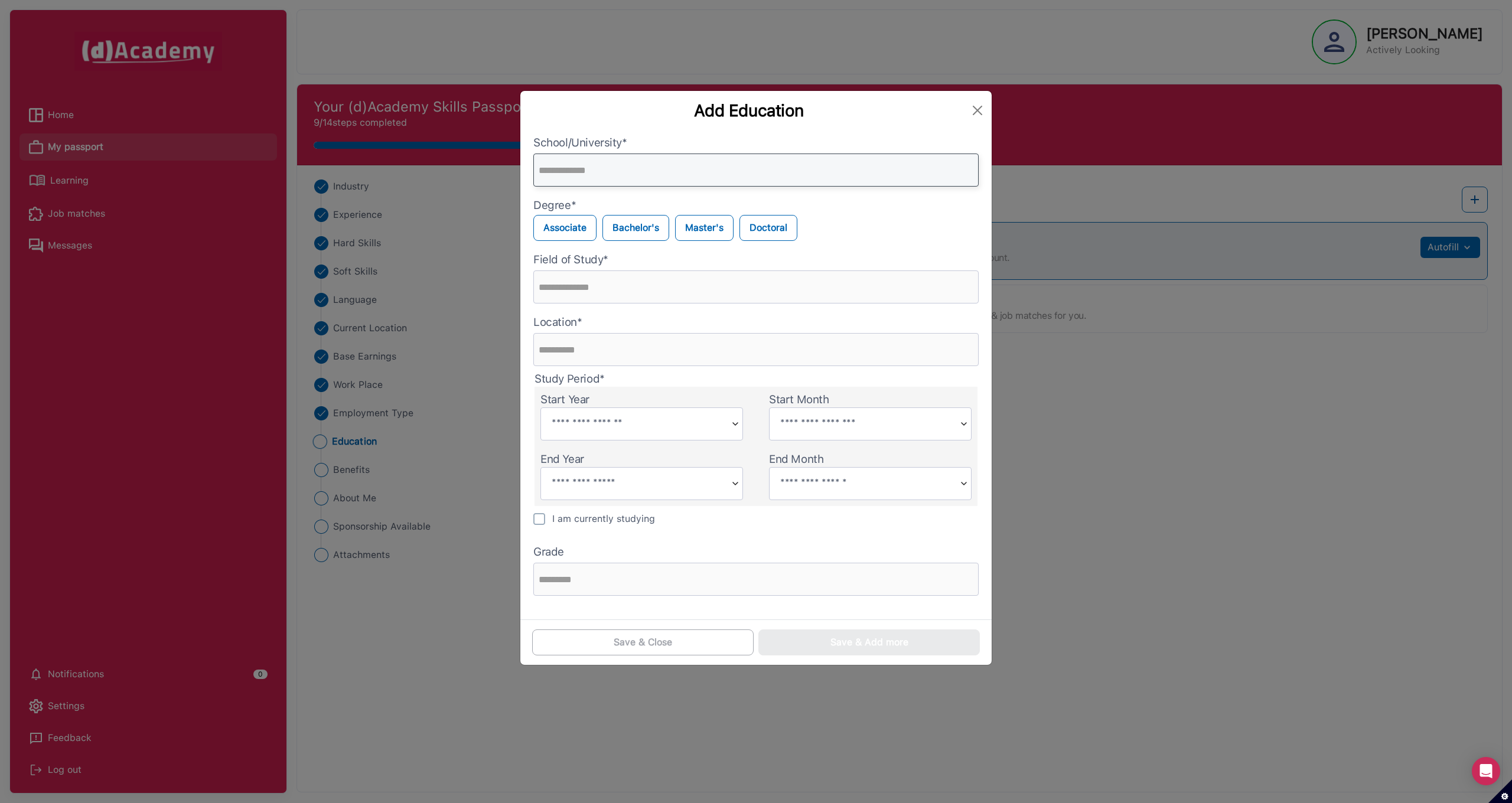
click at [565, 170] on input "text" at bounding box center [755, 170] width 445 height 33
click at [764, 231] on label "Doctoral" at bounding box center [768, 228] width 58 height 26
click at [584, 174] on input "text" at bounding box center [755, 170] width 445 height 33
type input "***"
click at [632, 283] on input "text" at bounding box center [755, 287] width 445 height 33
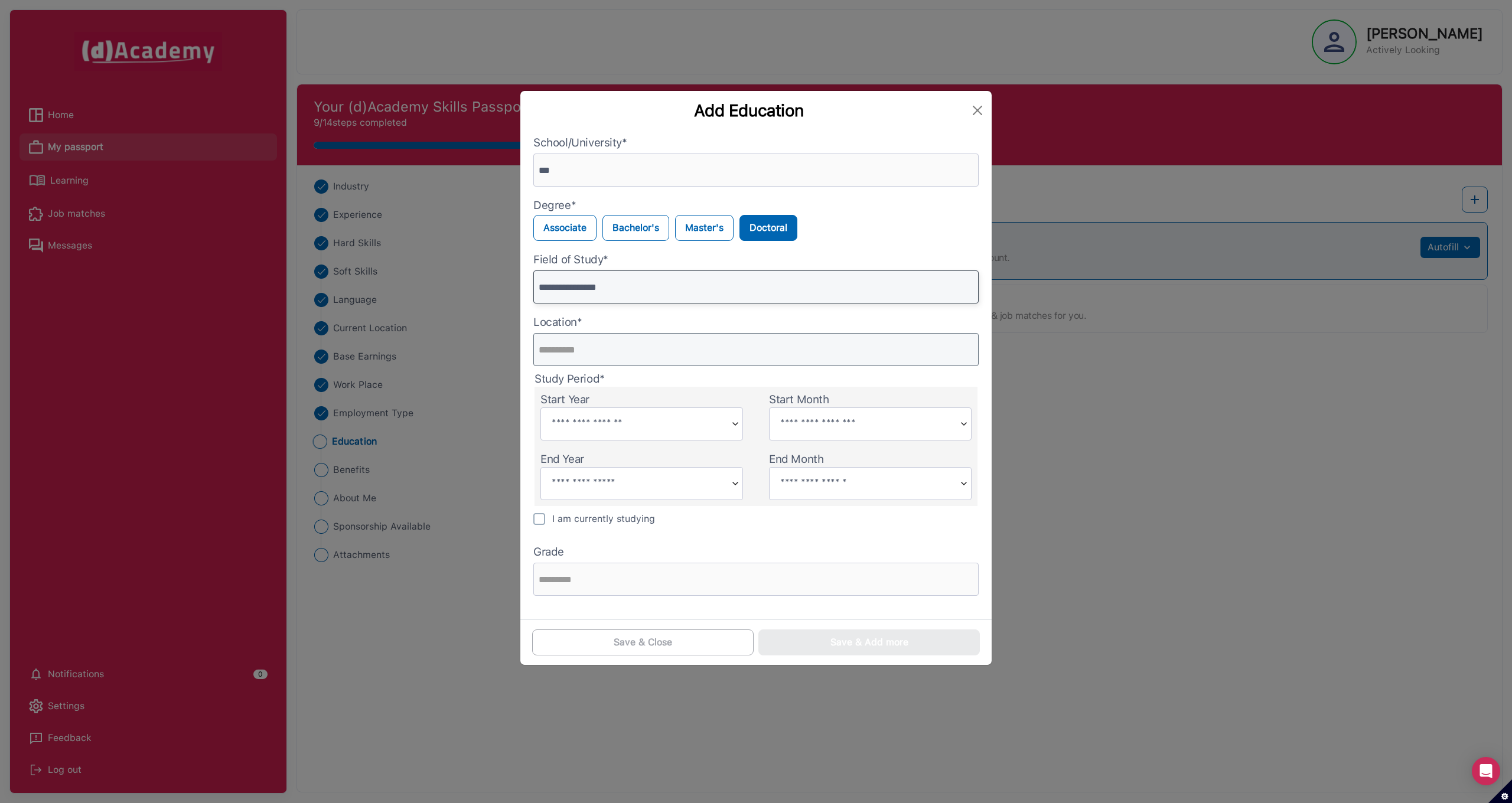
type input "**********"
click at [584, 352] on input "text" at bounding box center [755, 350] width 445 height 33
type input "******"
click at [737, 430] on img at bounding box center [736, 424] width 14 height 32
type input "****"
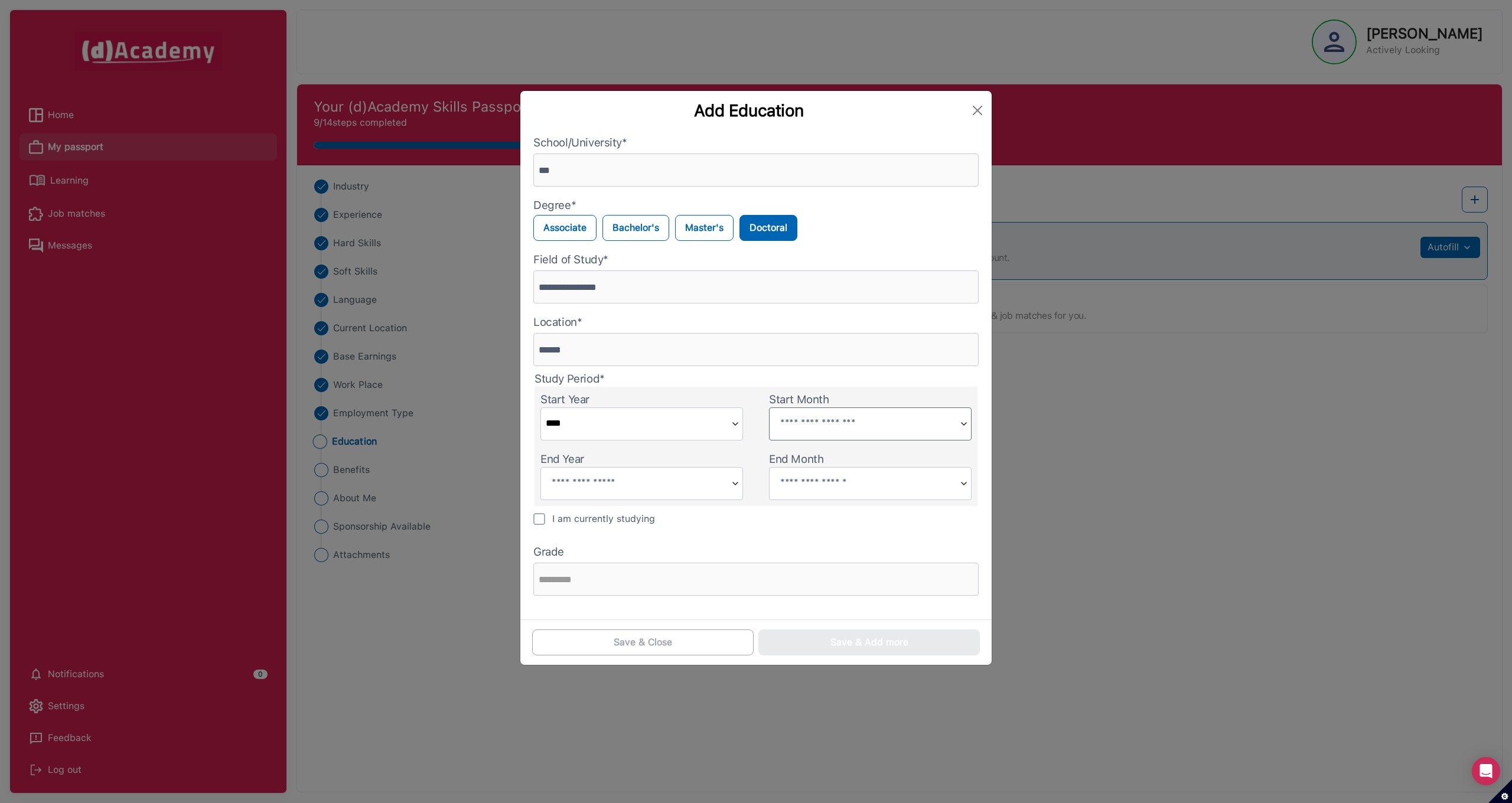
click at [889, 426] on input "text" at bounding box center [862, 423] width 185 height 30
type input "***"
click at [682, 486] on input "text" at bounding box center [634, 482] width 185 height 30
type input "****"
click at [861, 489] on input "text" at bounding box center [862, 482] width 185 height 30
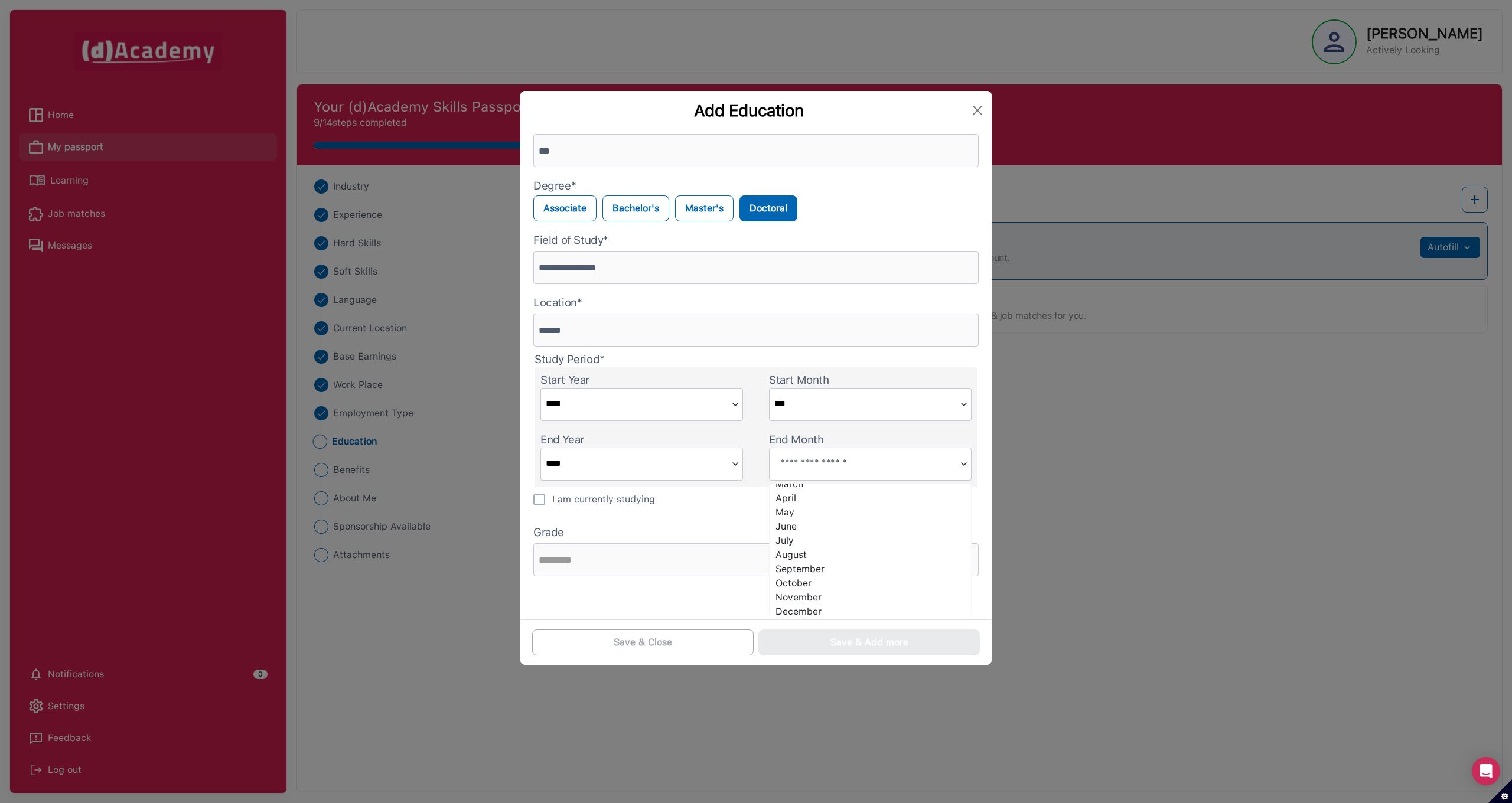
scroll to position [20, 0]
type input "********"
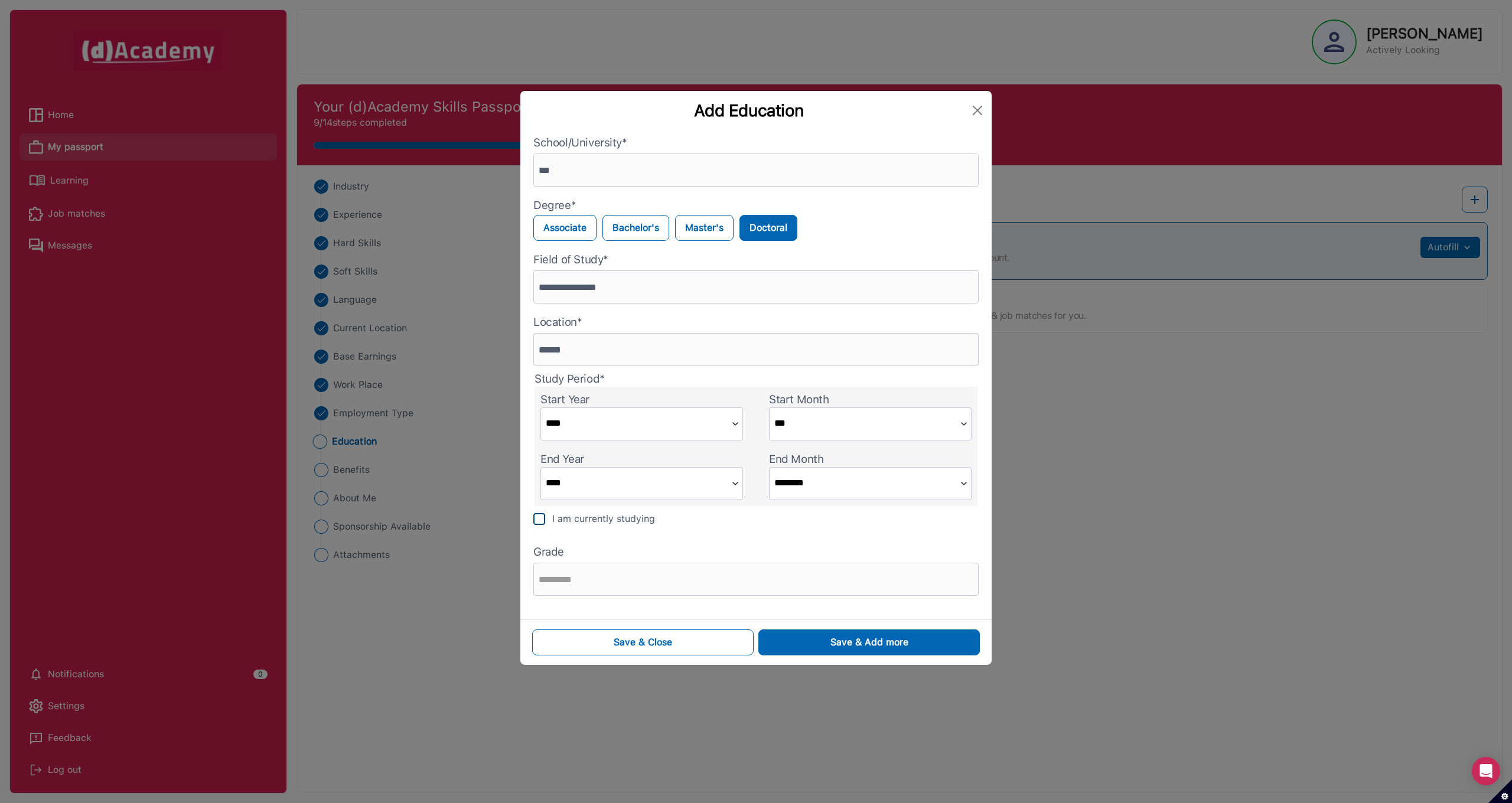
click at [540, 524] on img at bounding box center [539, 519] width 12 height 12
click at [682, 644] on button "Save & Close" at bounding box center [642, 643] width 222 height 26
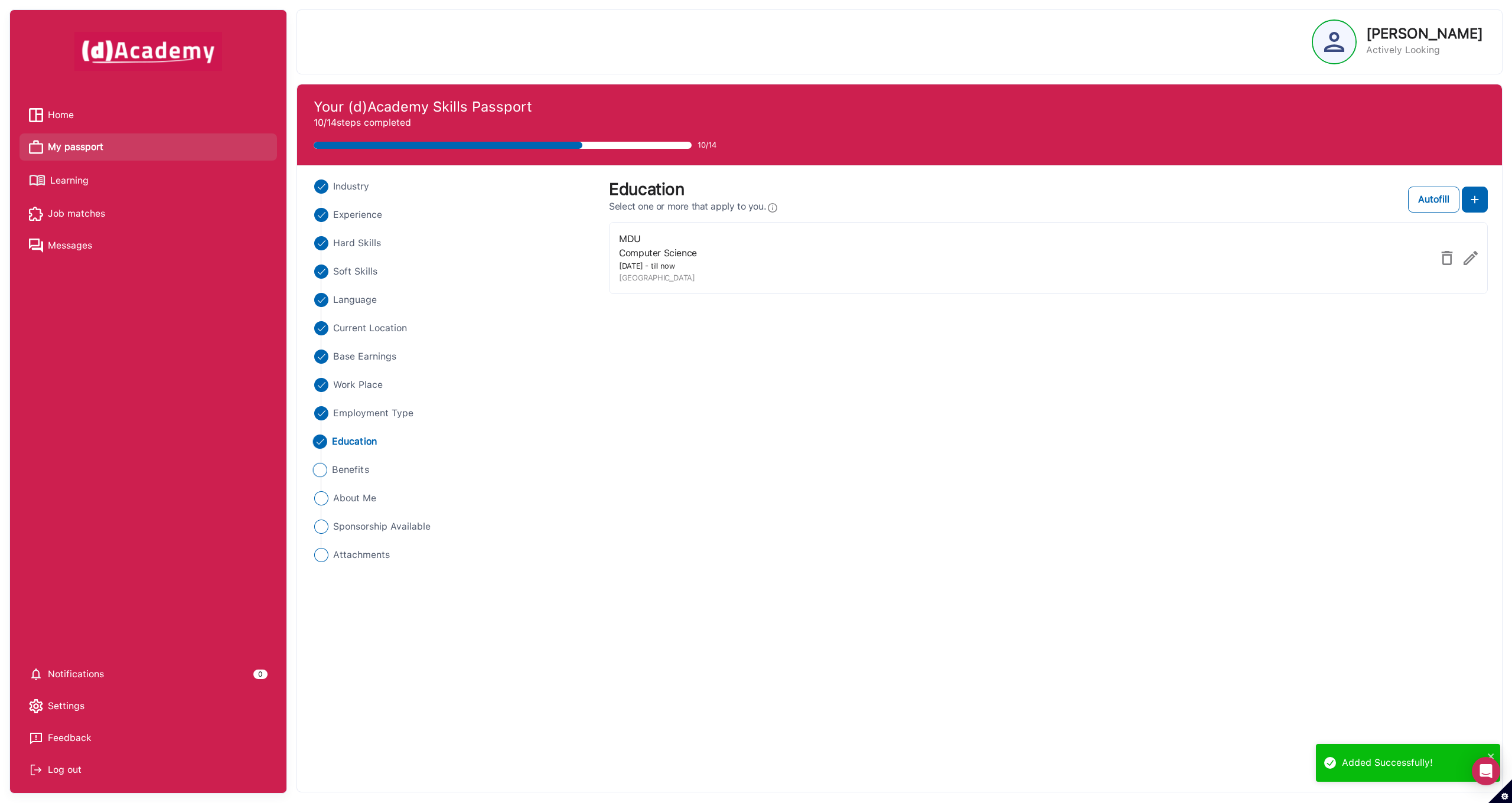
click at [364, 468] on span "Benefits" at bounding box center [350, 470] width 37 height 14
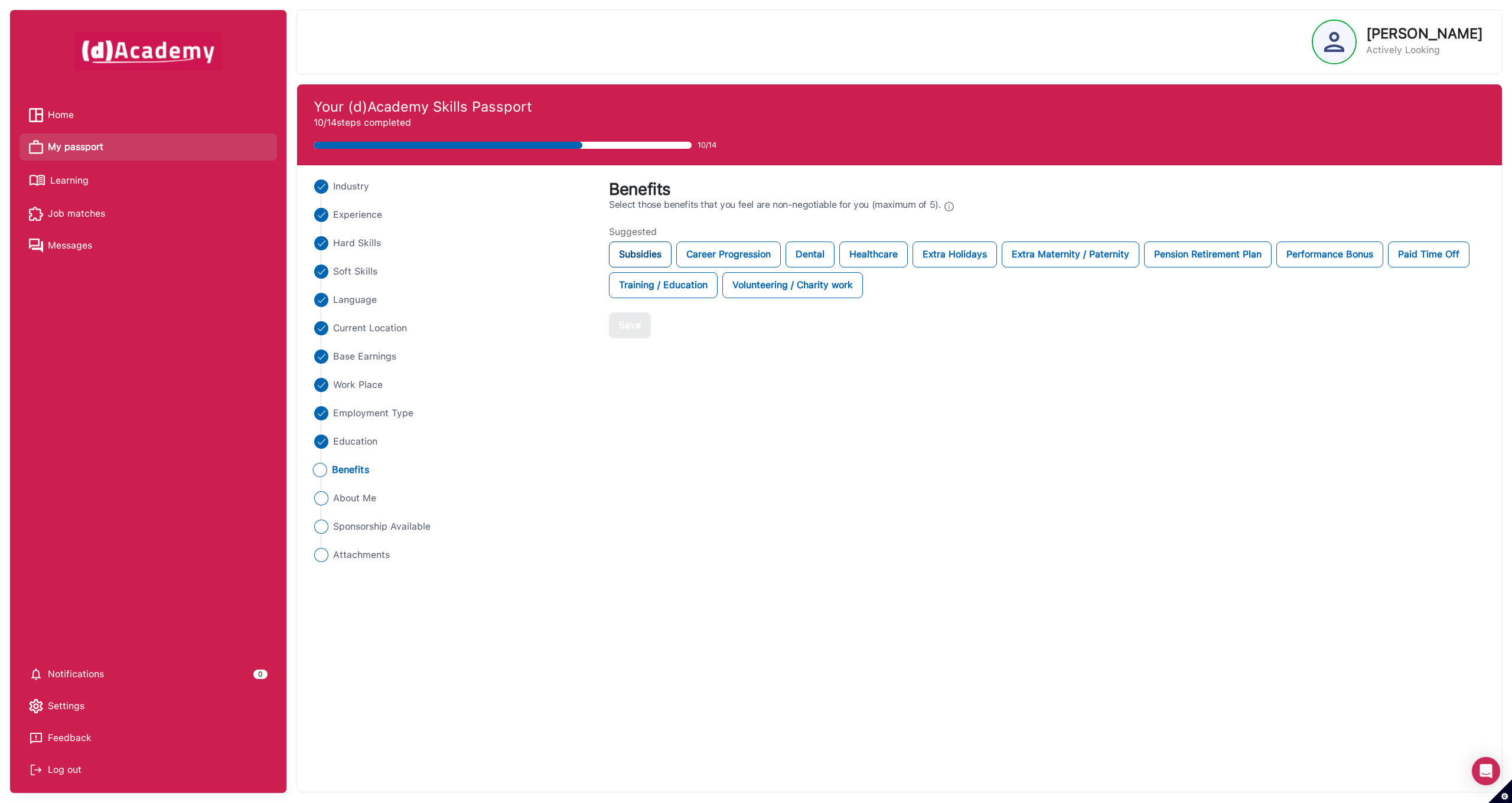
click at [651, 254] on div "Subsidies" at bounding box center [640, 254] width 62 height 26
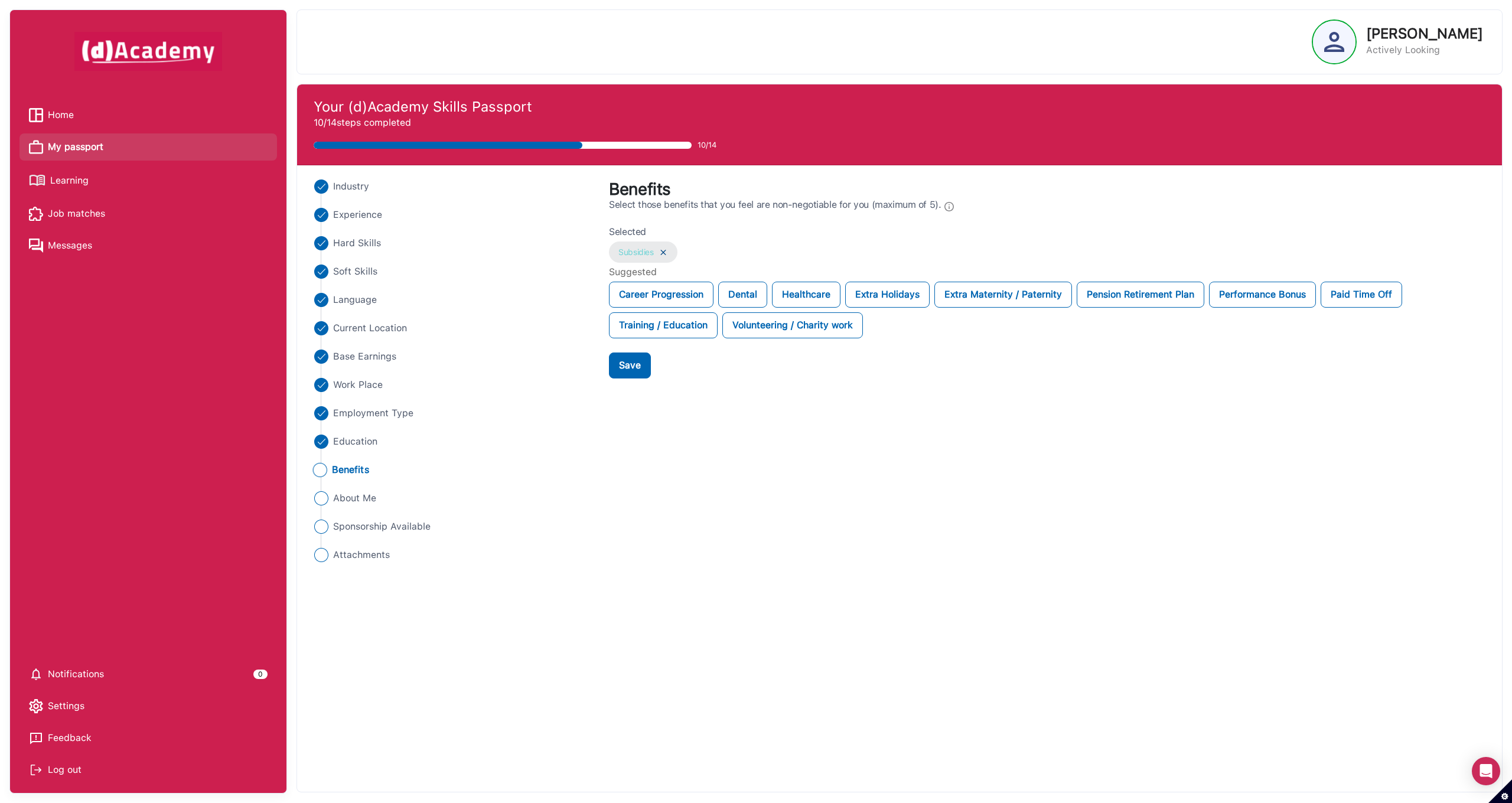
click at [664, 252] on img at bounding box center [663, 252] width 9 height 10
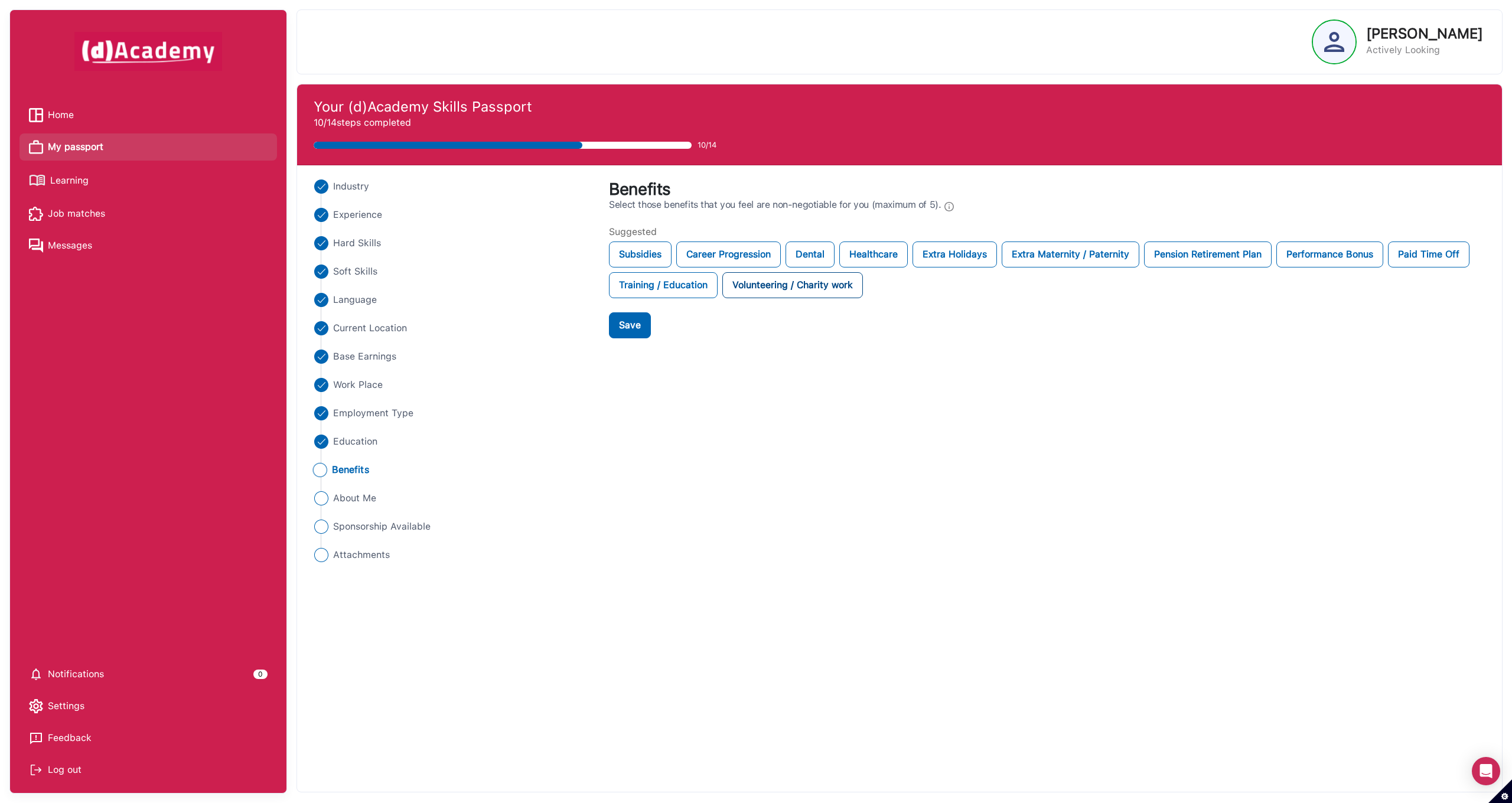
click at [859, 292] on div "Volunteering / Charity work" at bounding box center [793, 285] width 141 height 26
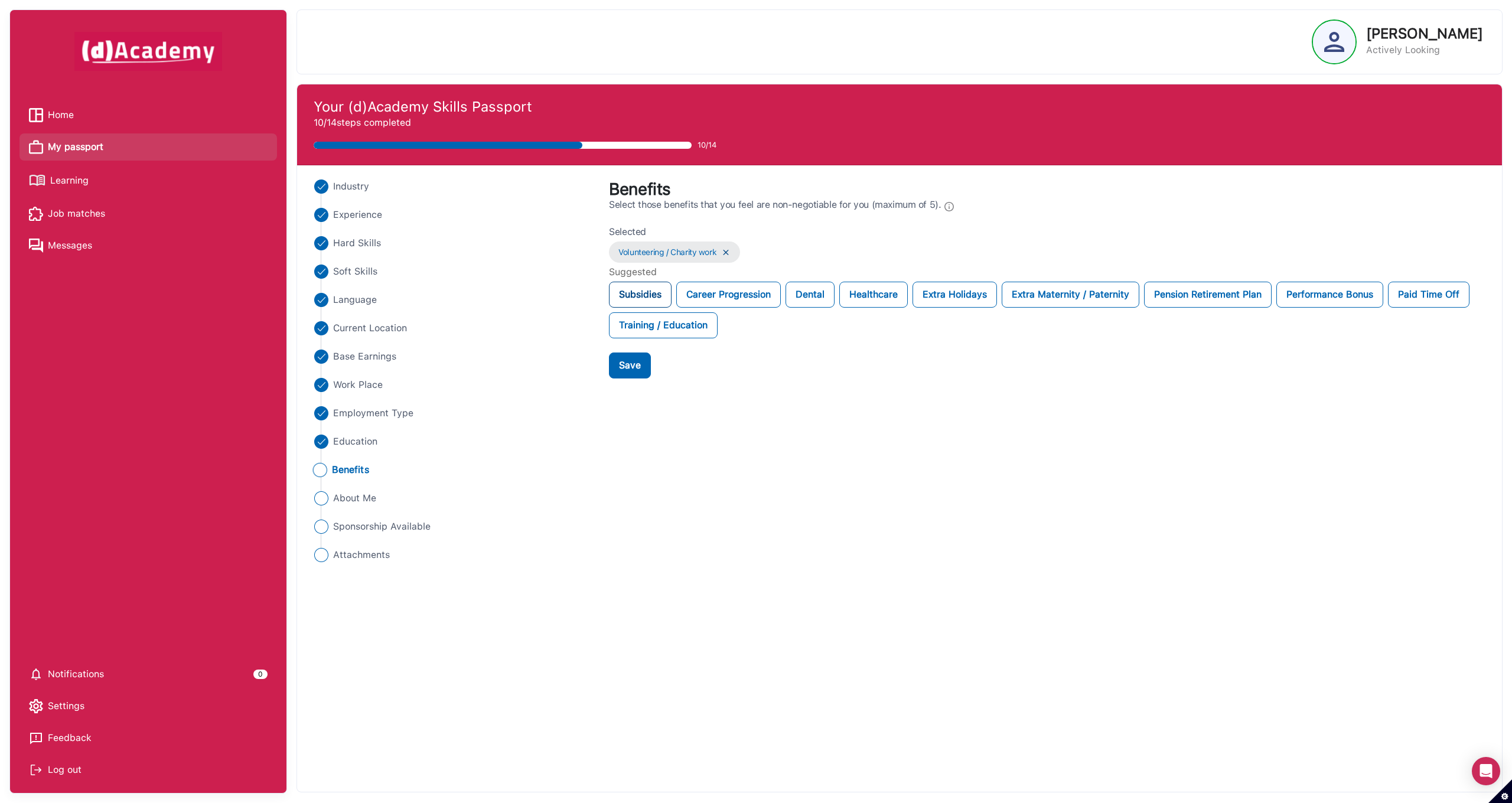
click at [655, 292] on div "Subsidies" at bounding box center [640, 294] width 62 height 26
click at [729, 254] on img at bounding box center [726, 252] width 9 height 10
click at [667, 252] on img at bounding box center [663, 252] width 9 height 10
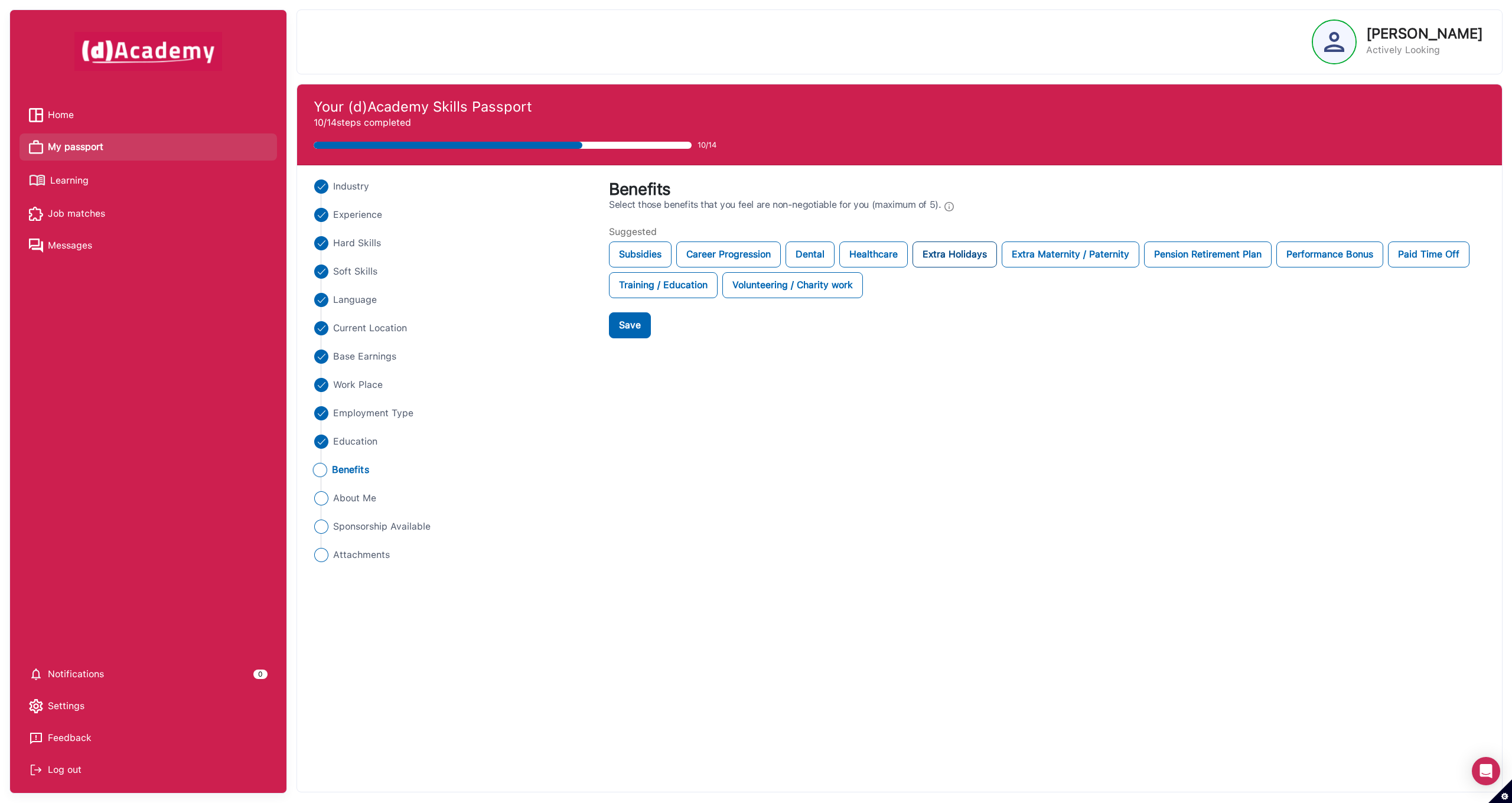
click at [957, 260] on div "Extra Holidays" at bounding box center [955, 254] width 84 height 26
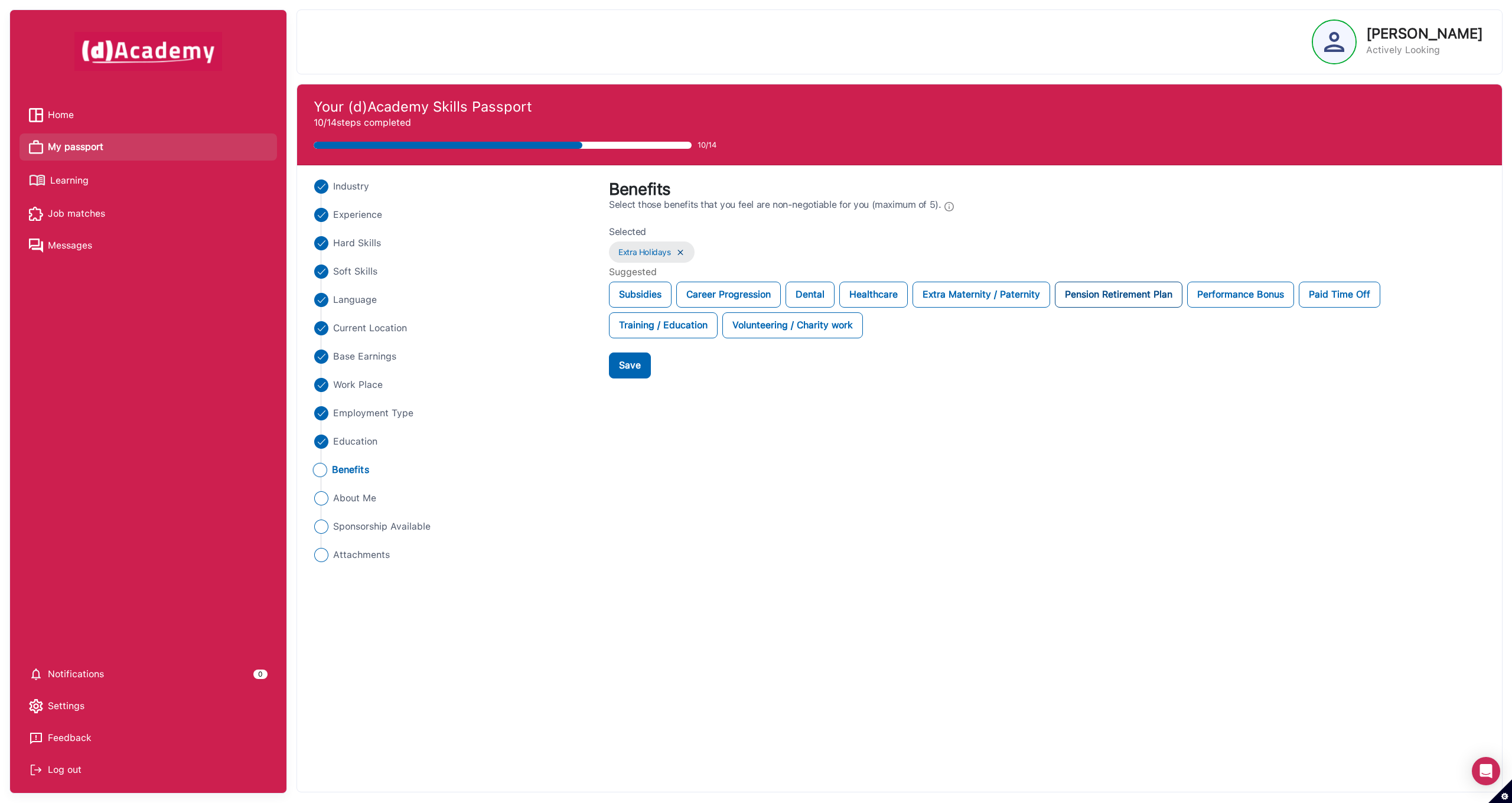
click at [1132, 299] on div "Pension Retirement Plan" at bounding box center [1118, 294] width 128 height 26
click at [1222, 299] on div "Paid Time Off" at bounding box center [1207, 294] width 82 height 26
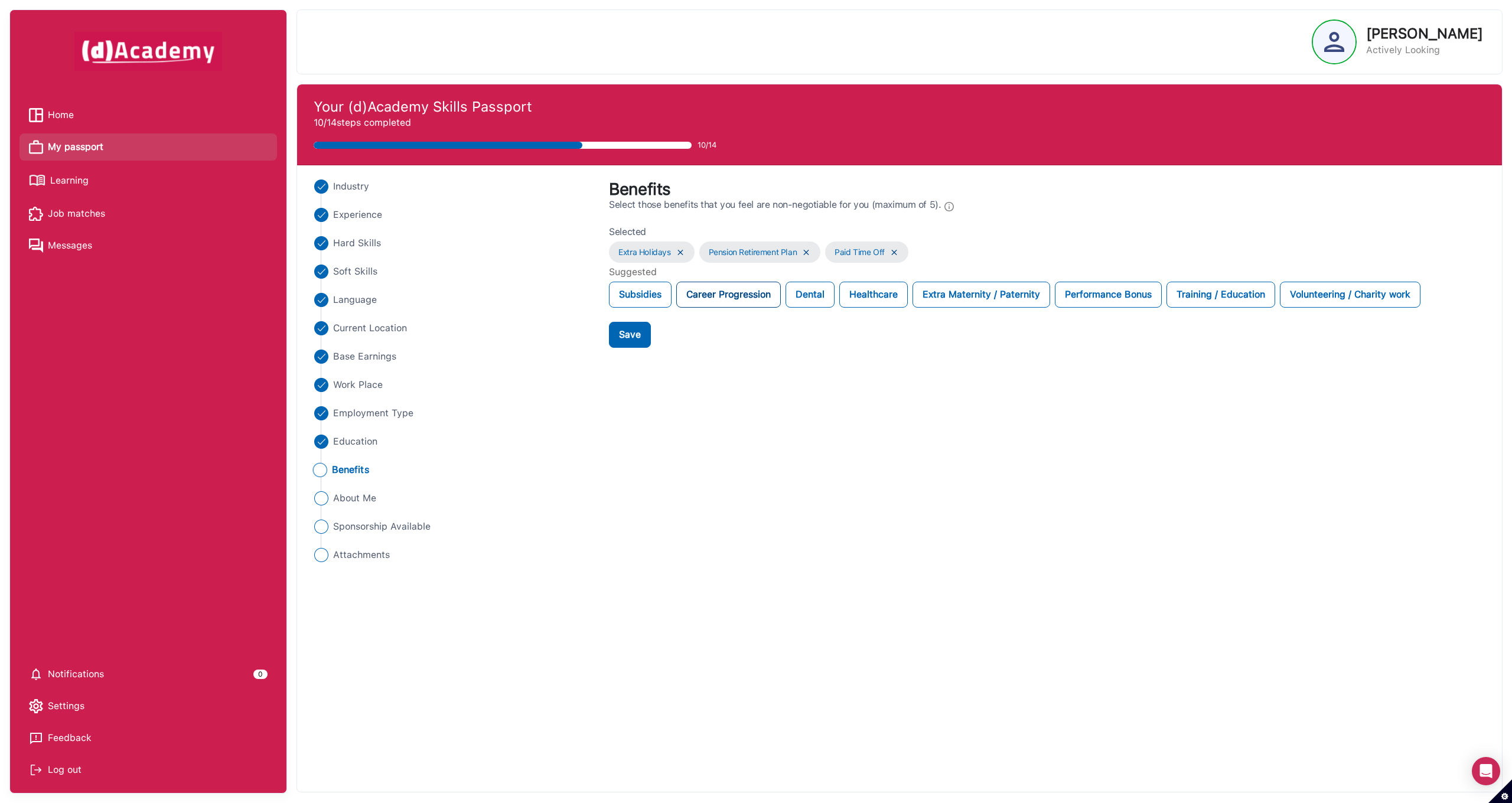
click at [742, 299] on div "Career Progression" at bounding box center [728, 294] width 105 height 26
click at [770, 298] on div "Healthcare" at bounding box center [764, 294] width 68 height 26
click at [701, 296] on div "Dental" at bounding box center [701, 294] width 49 height 26
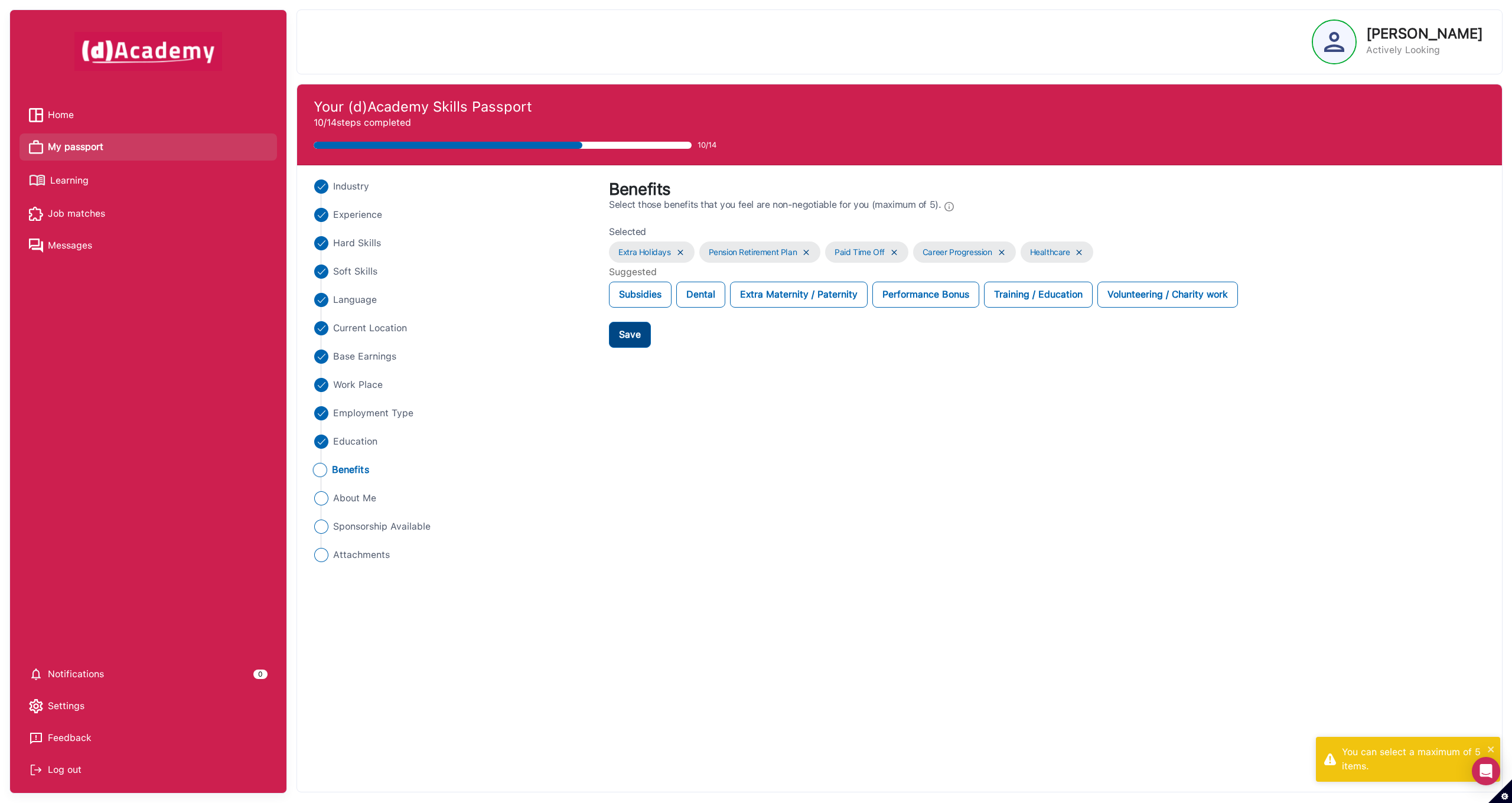
click at [628, 339] on div "Save" at bounding box center [629, 335] width 22 height 14
click at [341, 494] on span "About Me" at bounding box center [354, 498] width 43 height 14
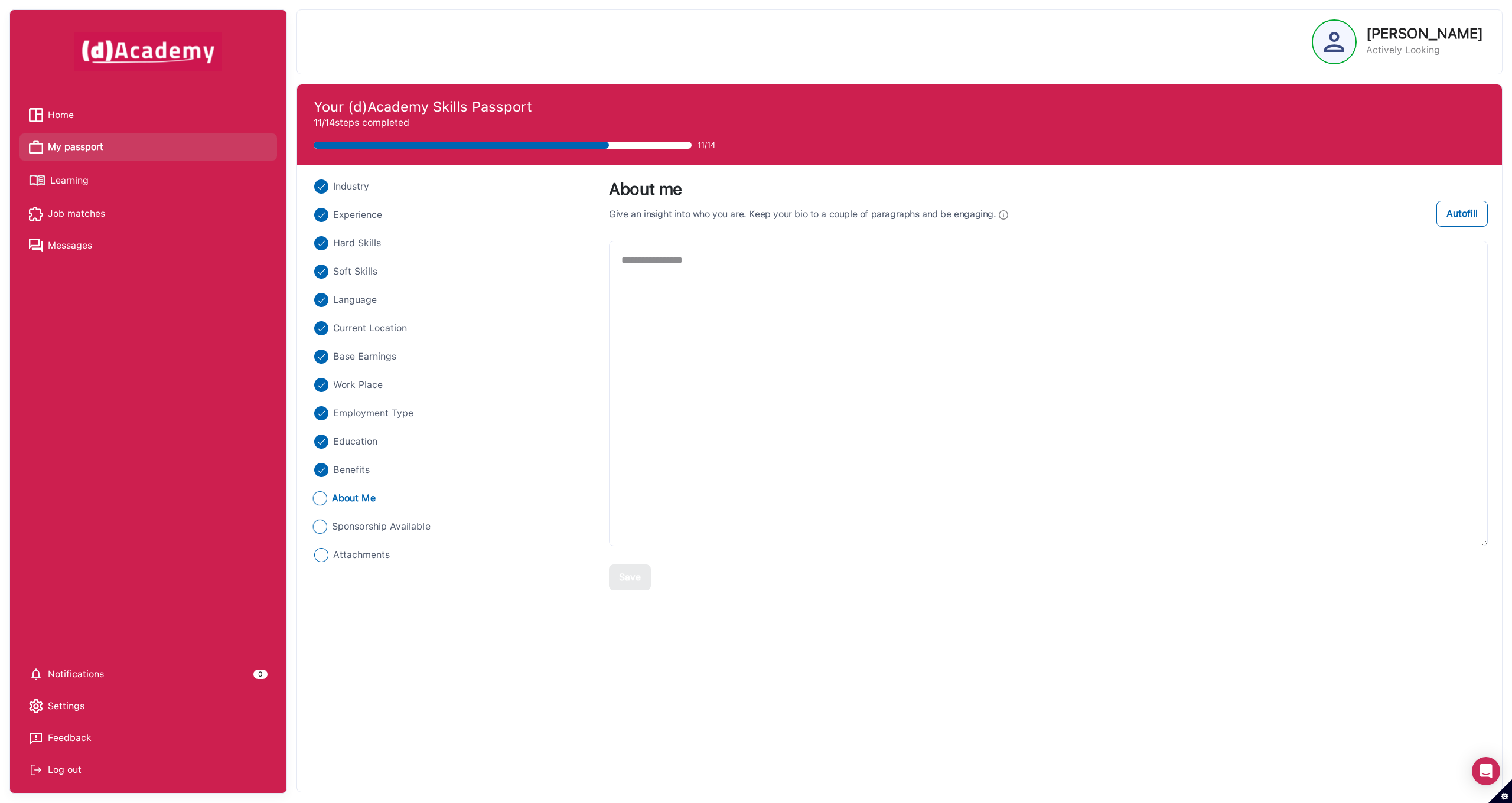
click at [381, 528] on span "Sponsorship Available" at bounding box center [381, 527] width 99 height 14
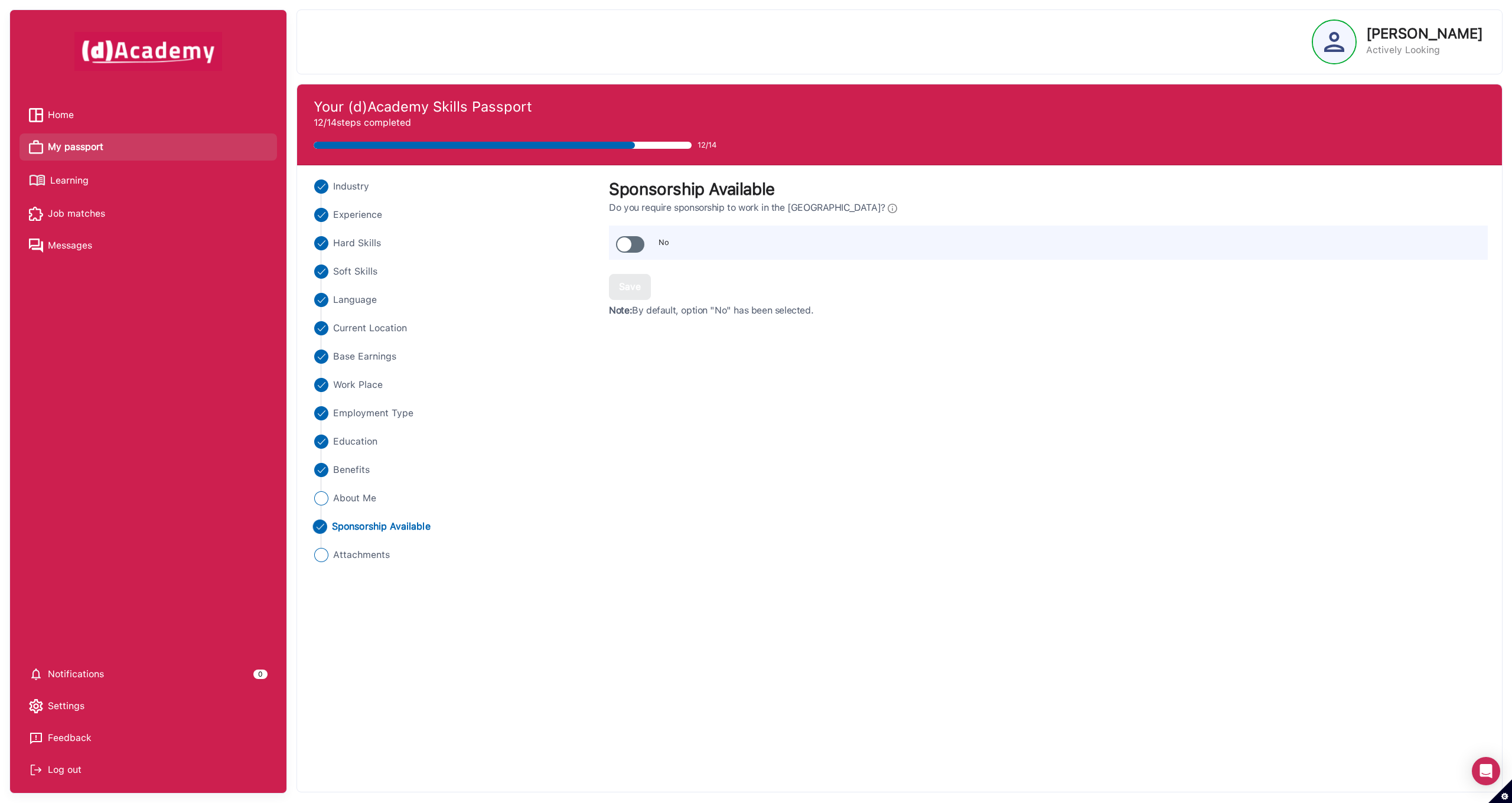
click at [629, 245] on span at bounding box center [630, 244] width 28 height 16
click at [632, 288] on div "Save" at bounding box center [629, 287] width 22 height 14
click at [329, 554] on li "Attachments" at bounding box center [454, 555] width 287 height 14
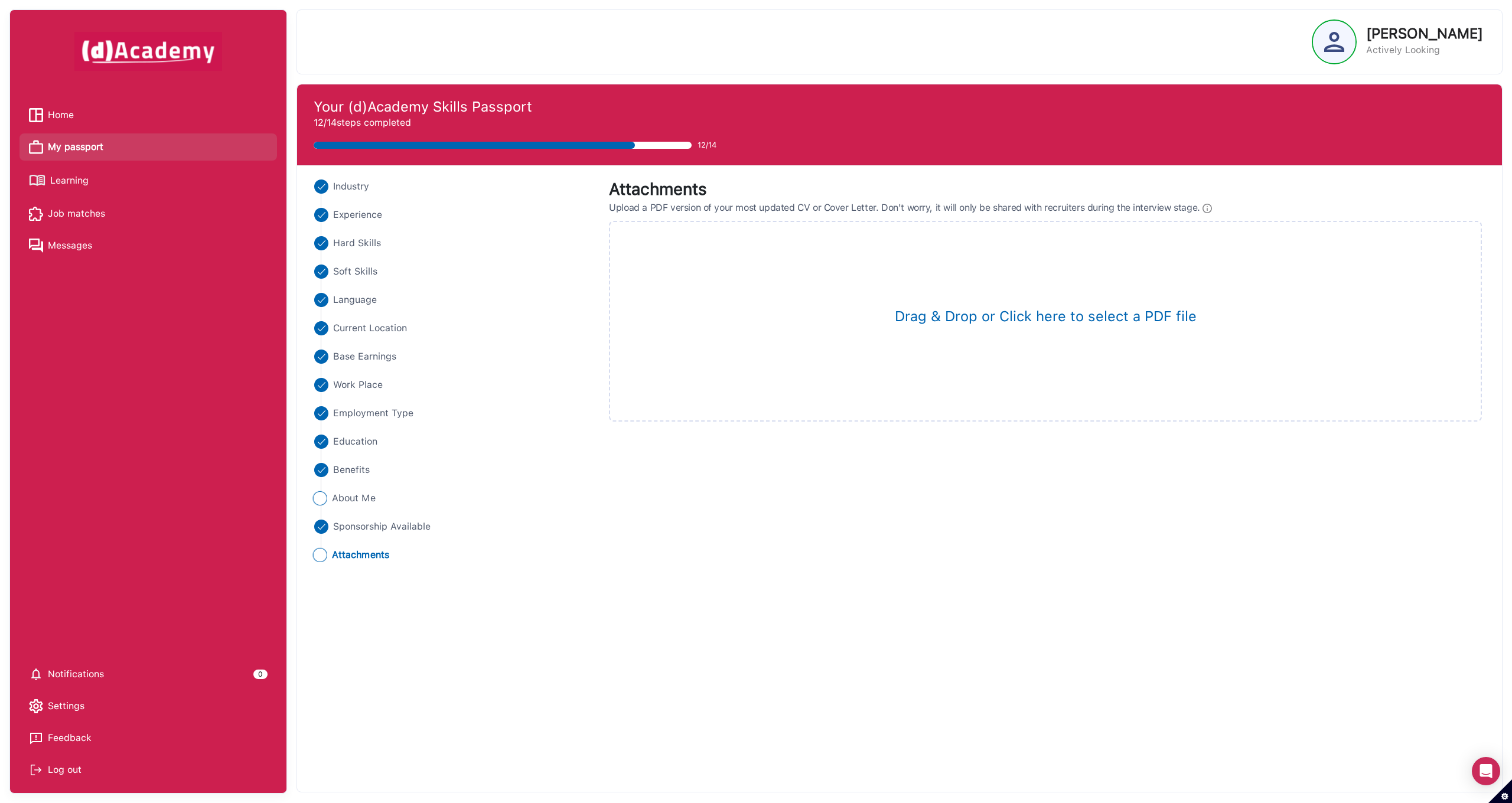
click at [356, 498] on span "About Me" at bounding box center [354, 498] width 43 height 14
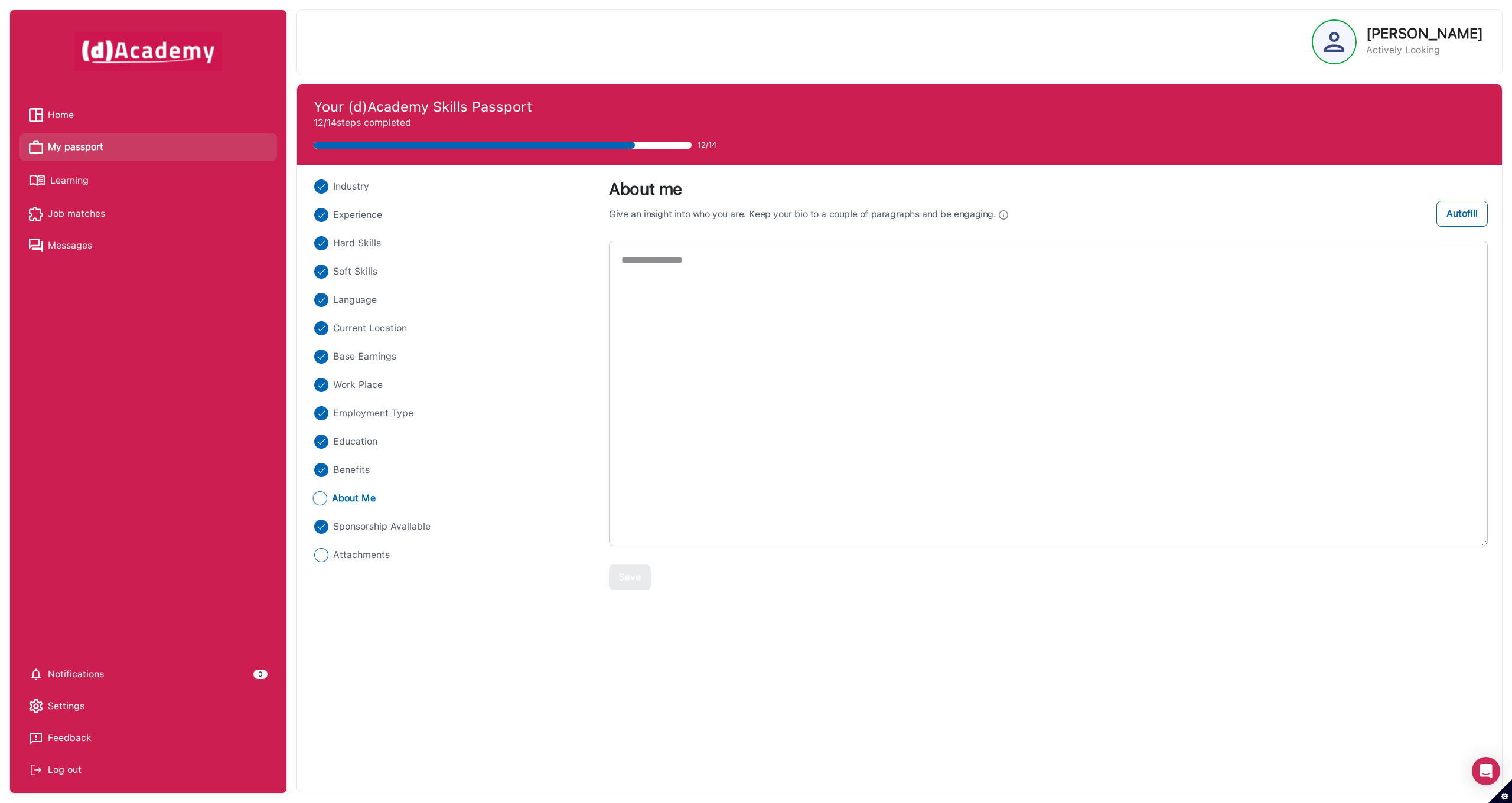
click at [665, 293] on textarea at bounding box center [1048, 394] width 879 height 305
type textarea "**********"
click at [632, 585] on button "Save" at bounding box center [630, 578] width 42 height 26
click at [68, 175] on span "Learning" at bounding box center [69, 180] width 38 height 18
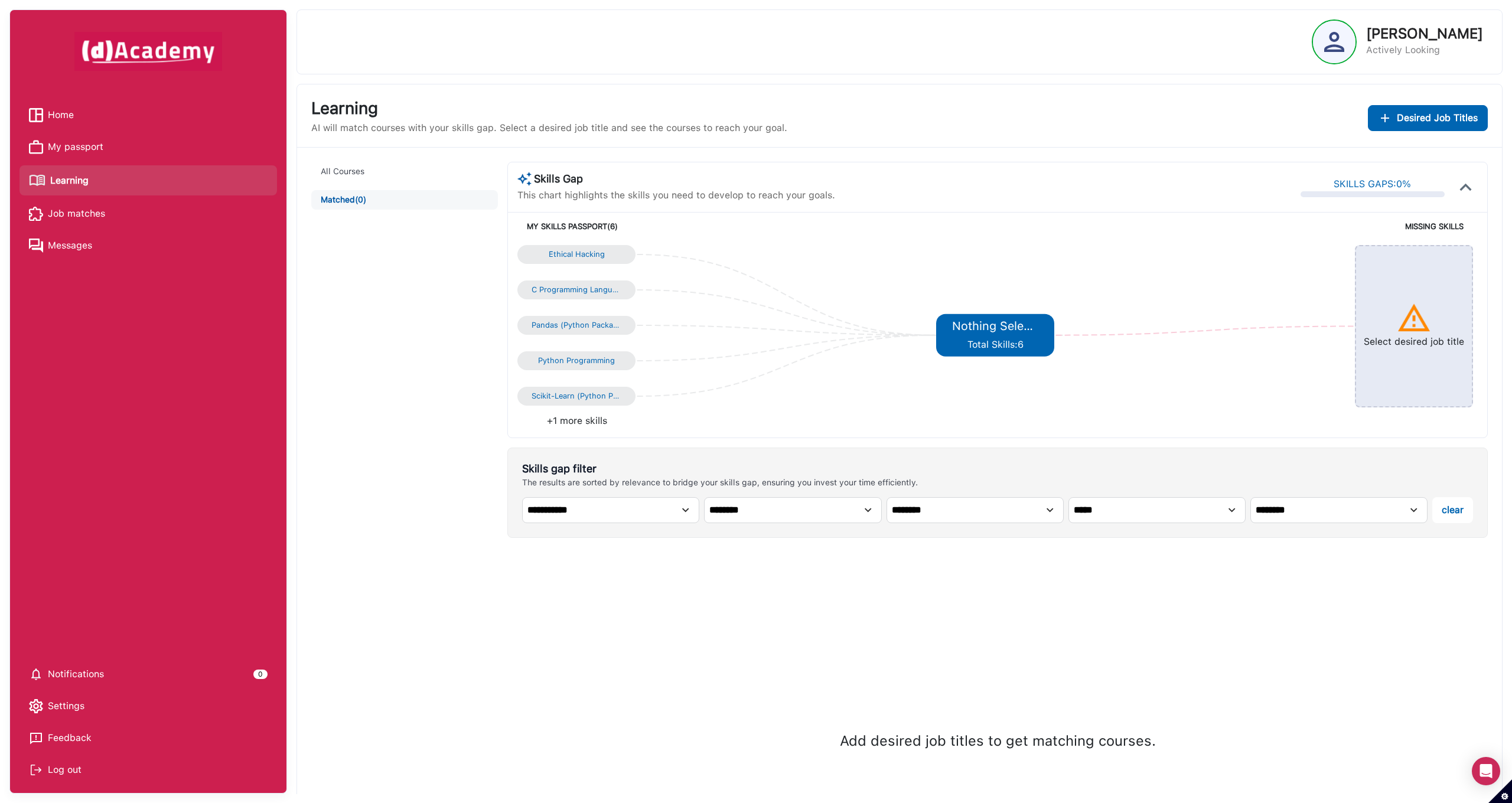
scroll to position [3, 0]
click at [1406, 325] on img at bounding box center [1414, 316] width 35 height 35
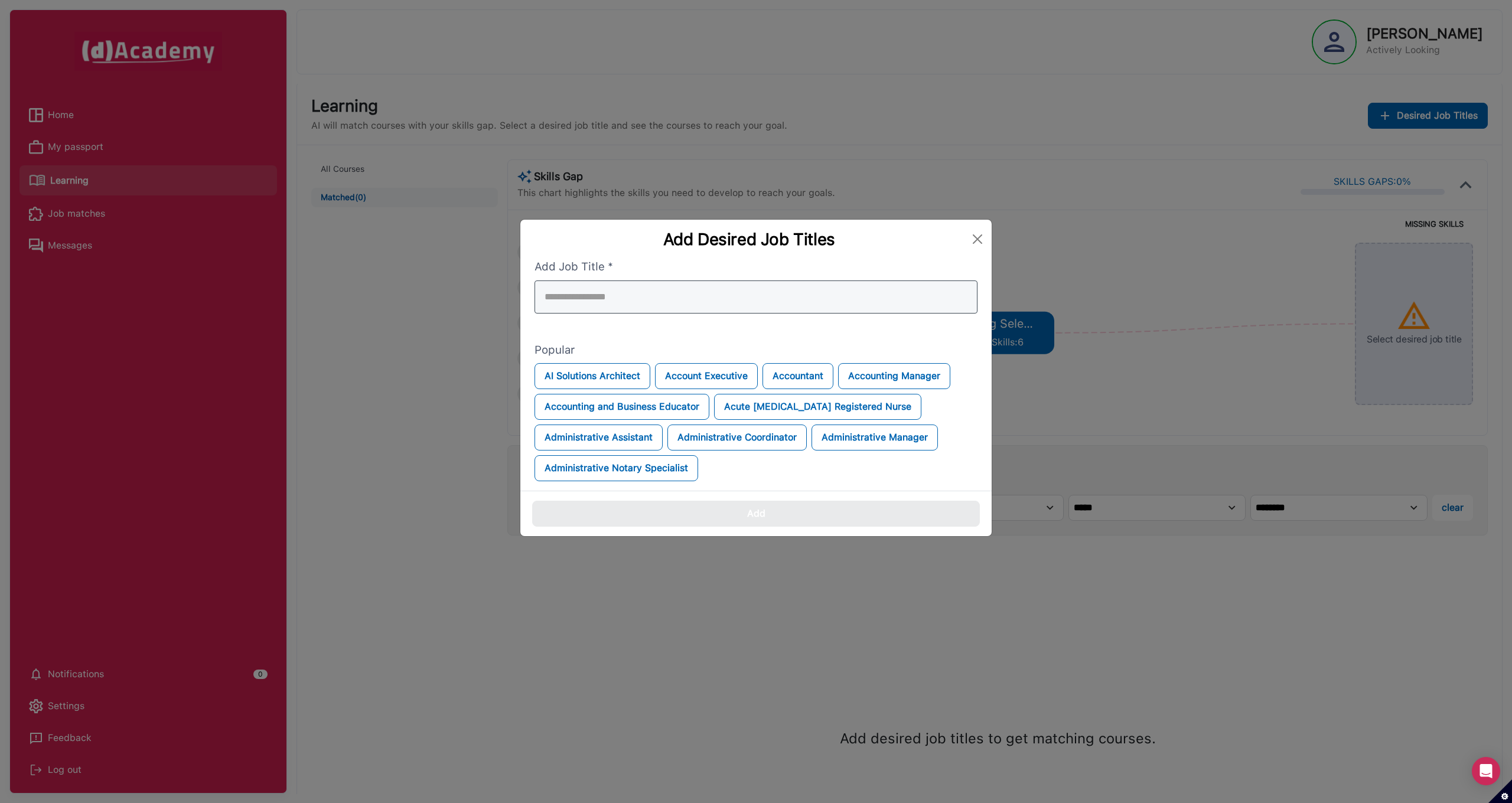
click at [602, 298] on div at bounding box center [756, 297] width 443 height 33
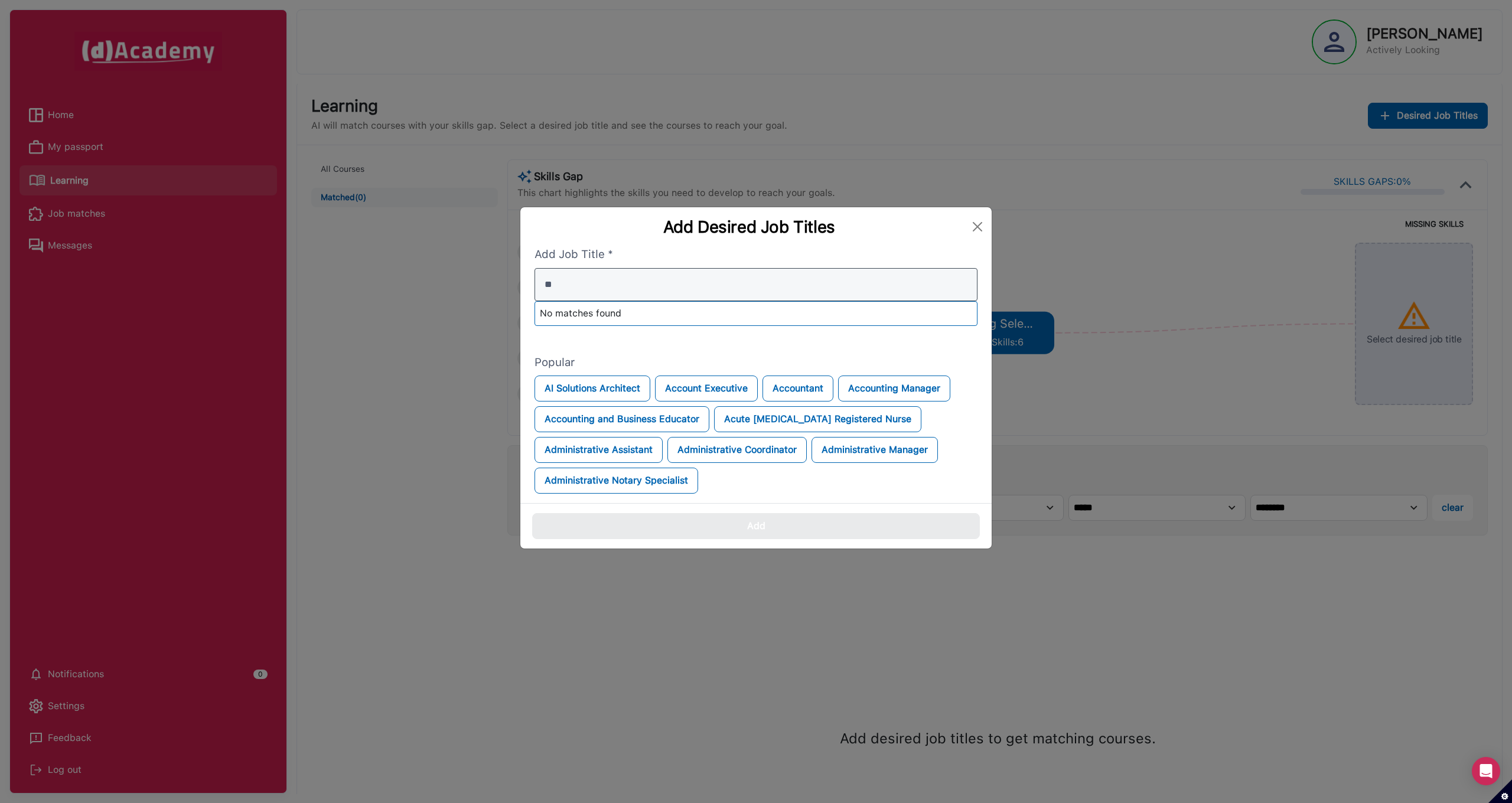
type input "*"
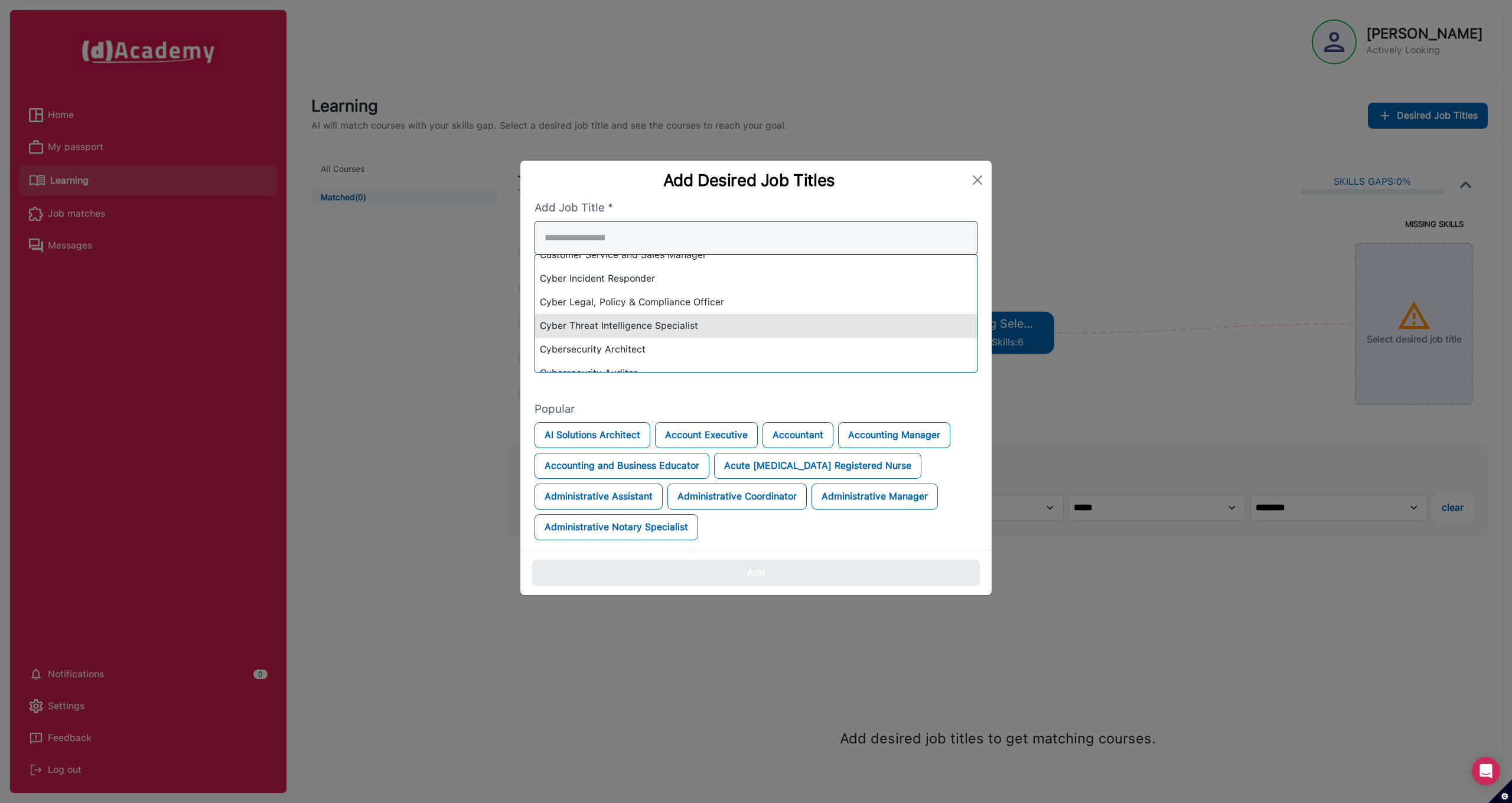
scroll to position [3151, 0]
click at [639, 328] on div "Cyber Threat Intelligence Specialist" at bounding box center [756, 327] width 442 height 24
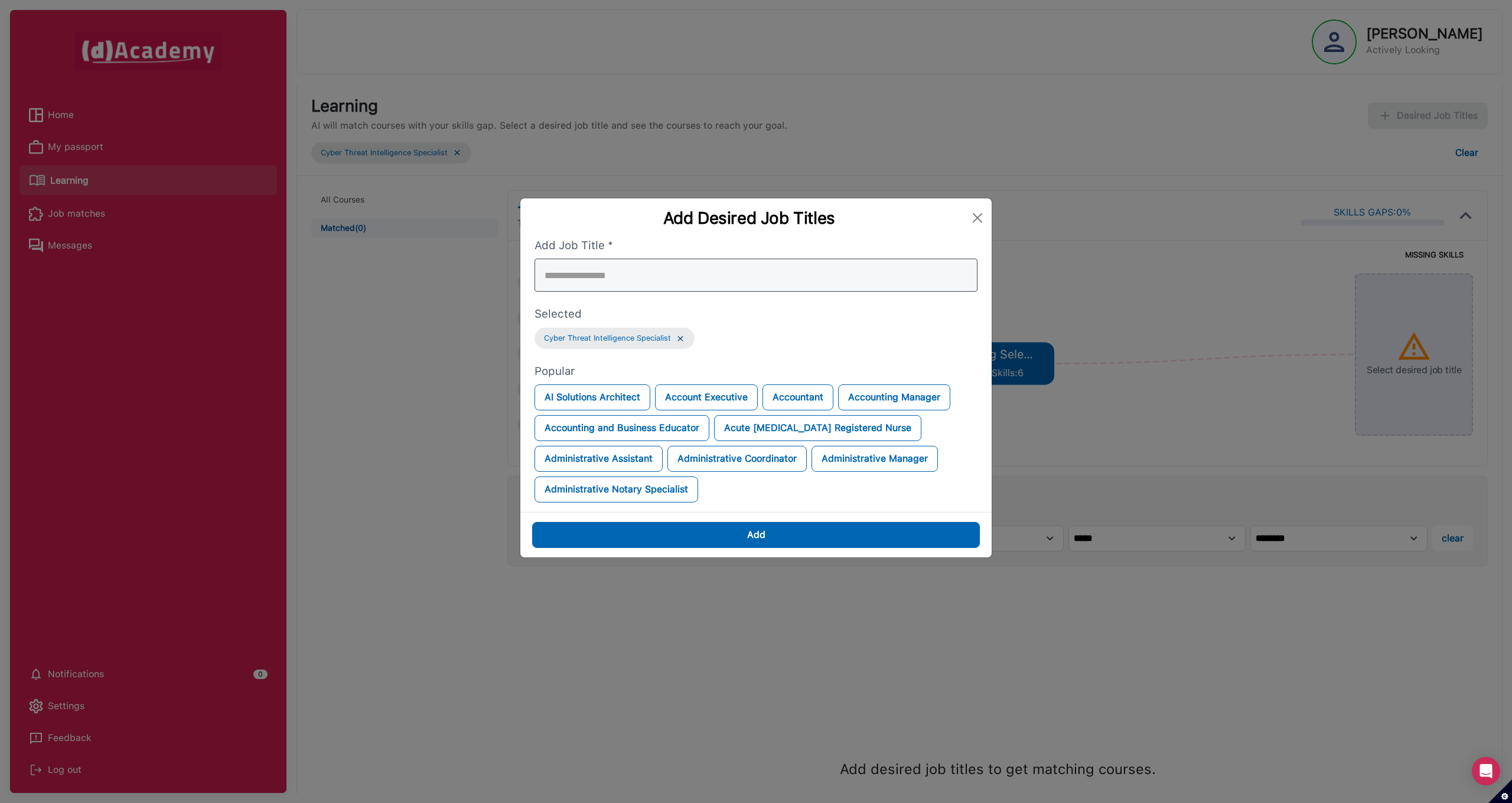
click at [595, 279] on div at bounding box center [756, 275] width 443 height 33
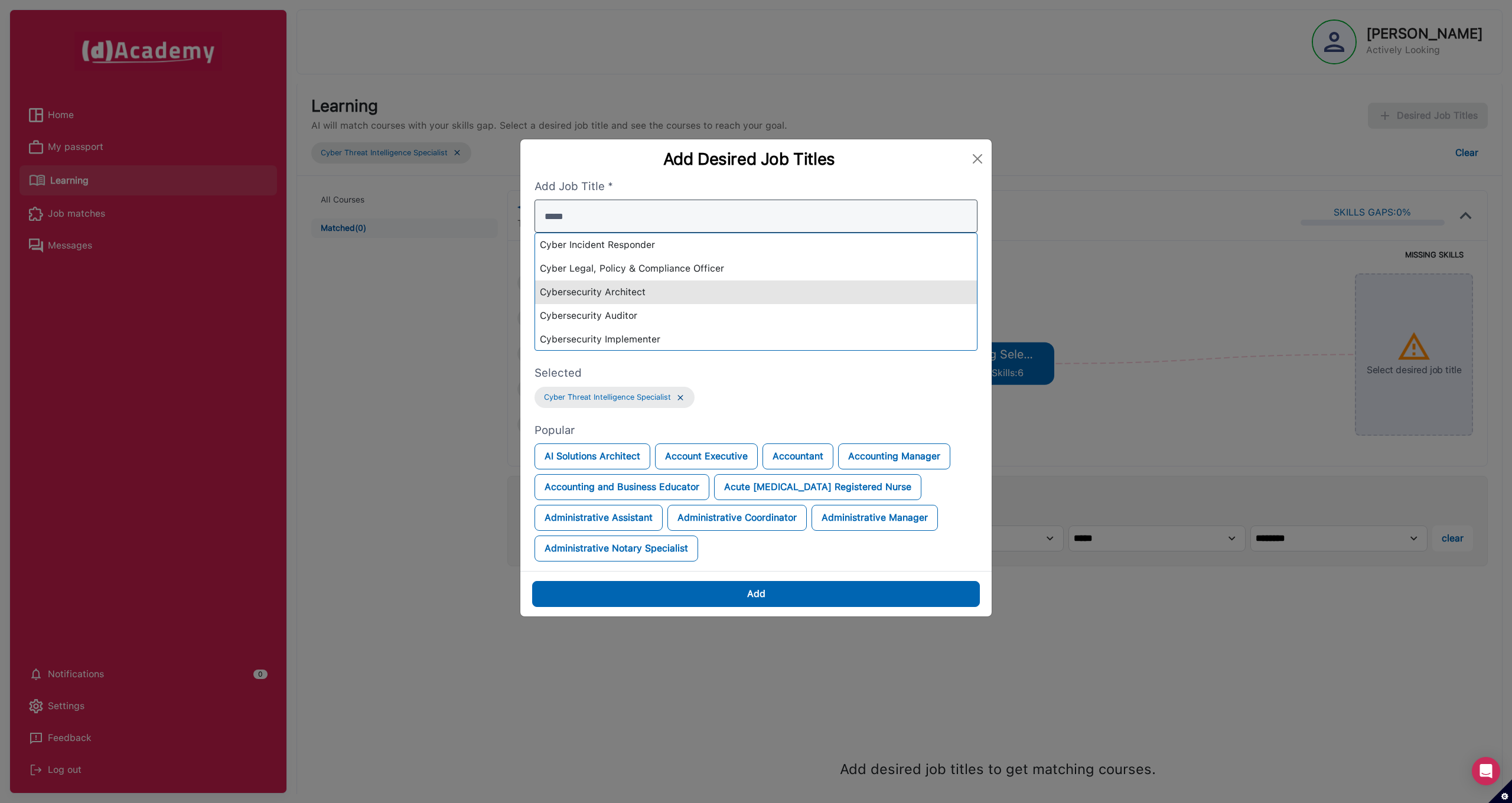
type input "*****"
click at [619, 298] on div "Cybersecurity Architect" at bounding box center [756, 292] width 442 height 24
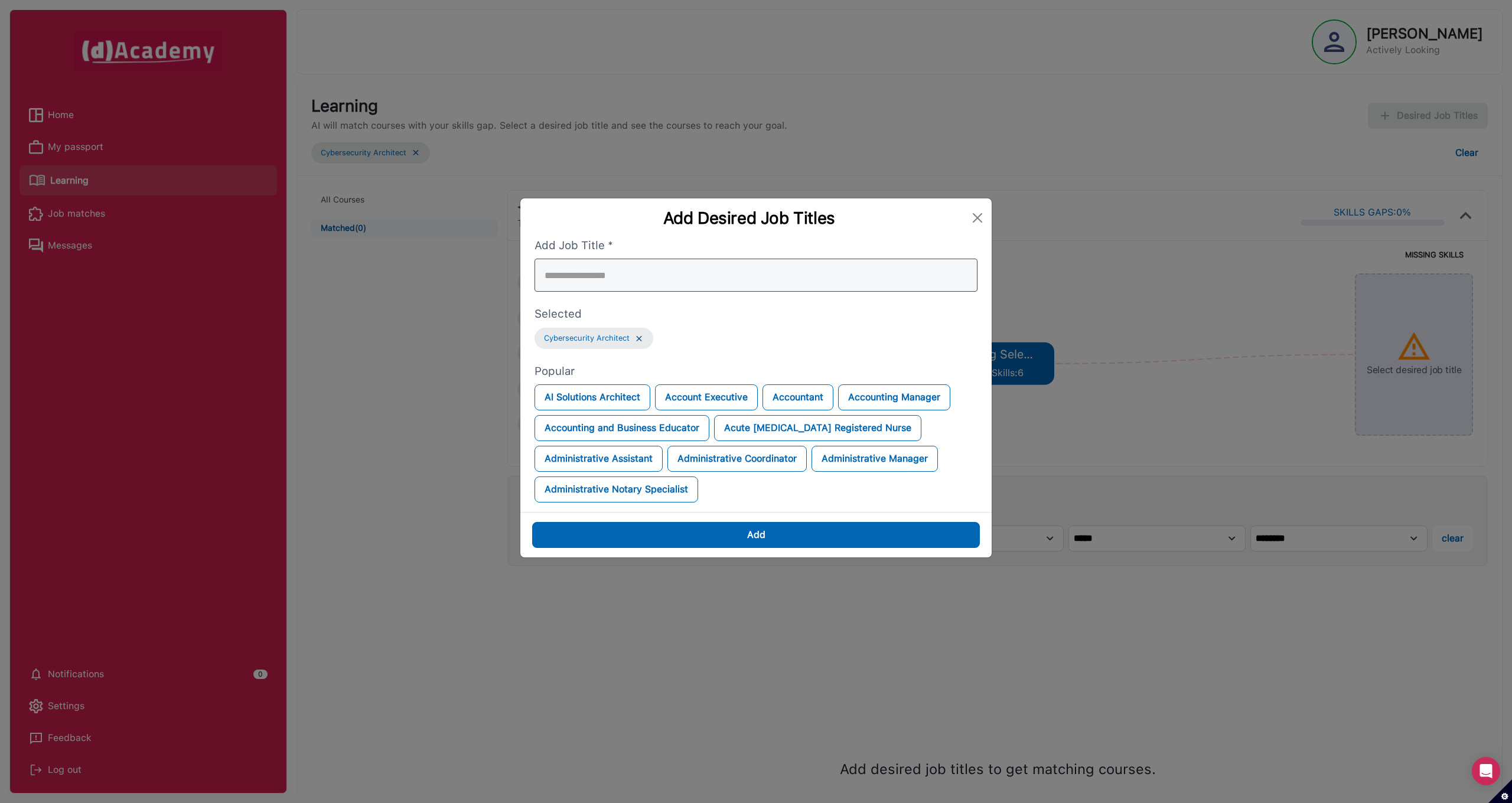
click at [590, 281] on div at bounding box center [756, 275] width 443 height 33
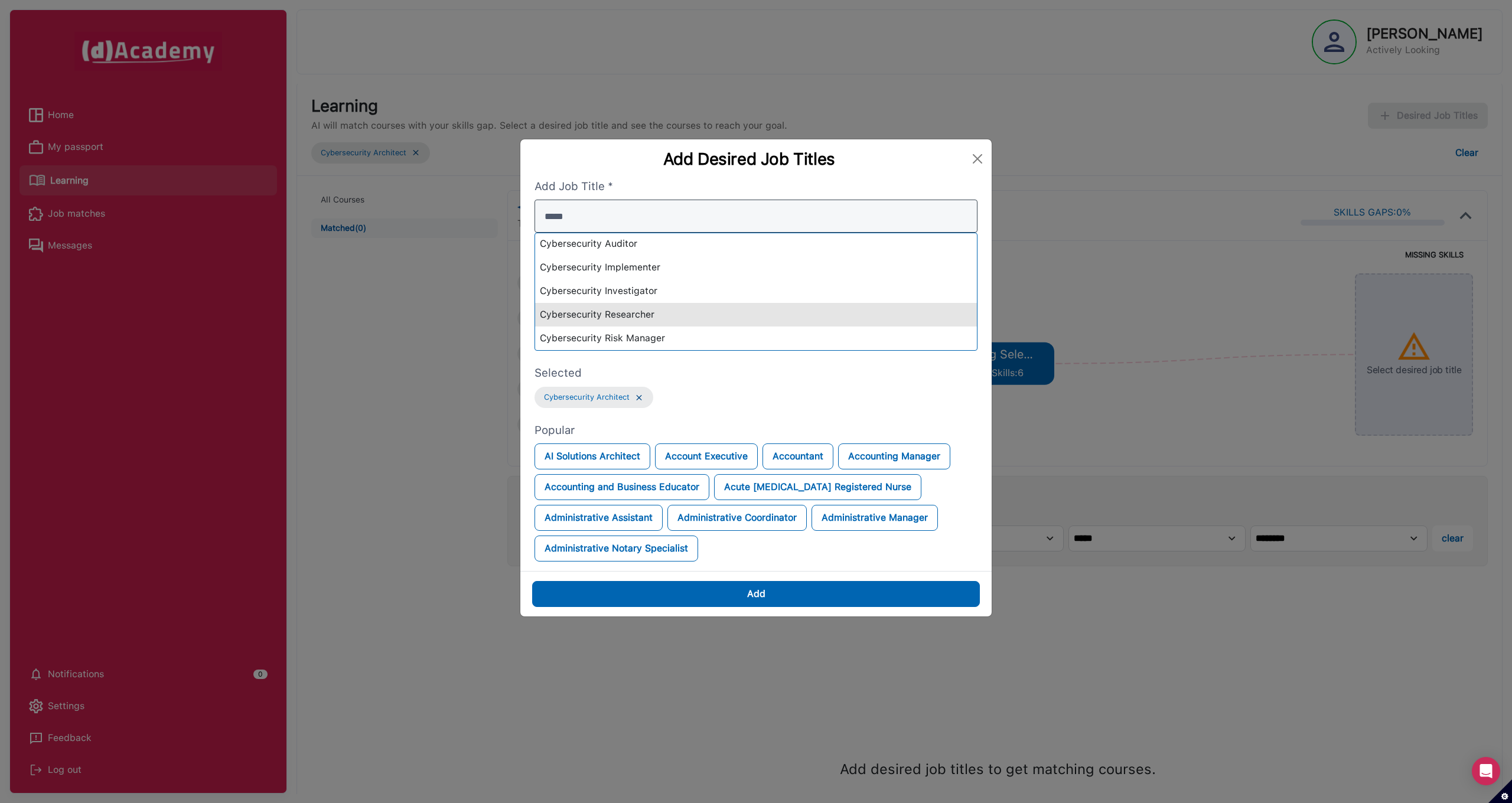
scroll to position [72, 0]
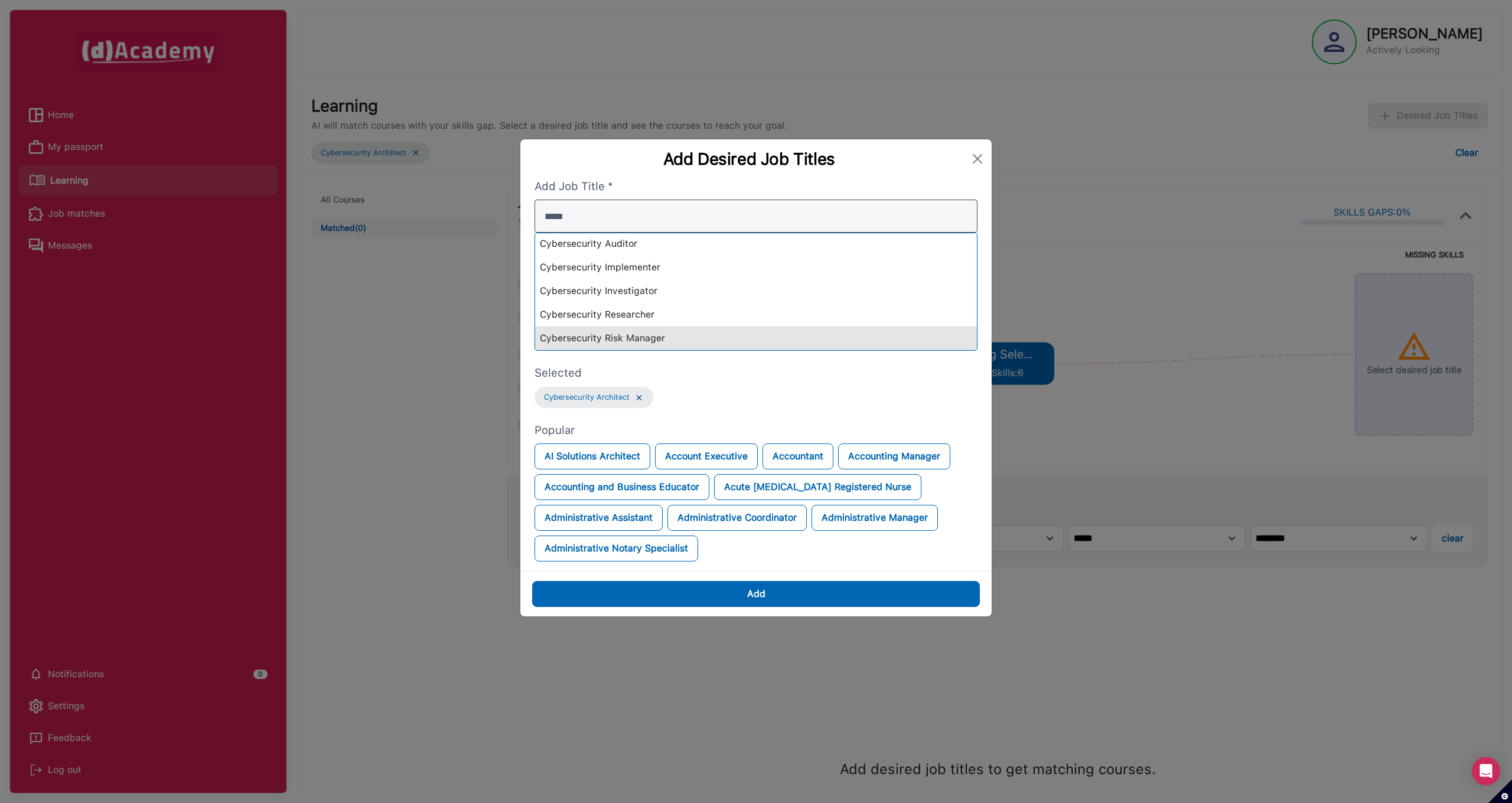
type input "*****"
click at [623, 334] on div "Cybersecurity Risk Manager" at bounding box center [756, 338] width 442 height 24
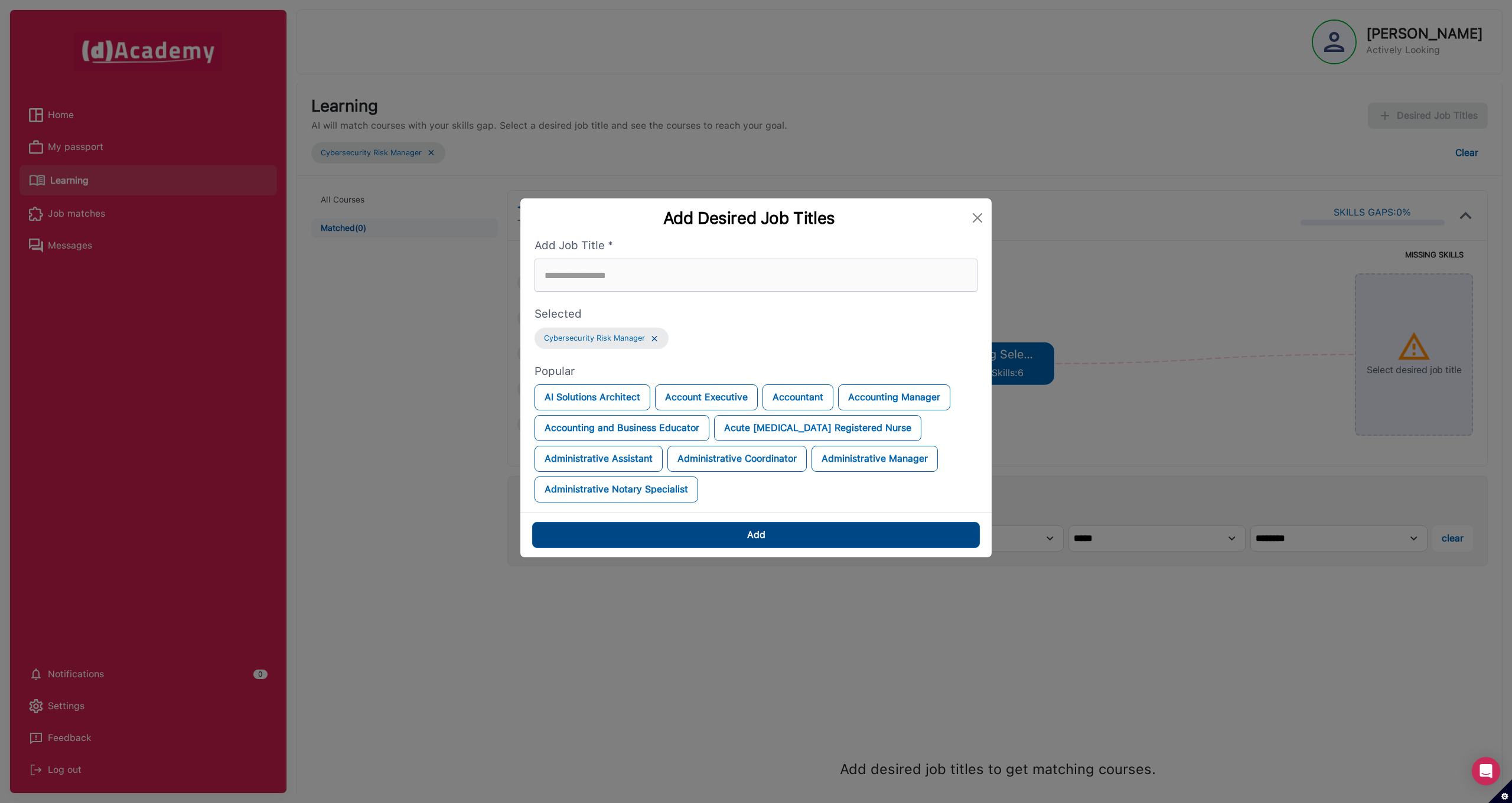
click at [768, 532] on button "Add" at bounding box center [755, 535] width 448 height 26
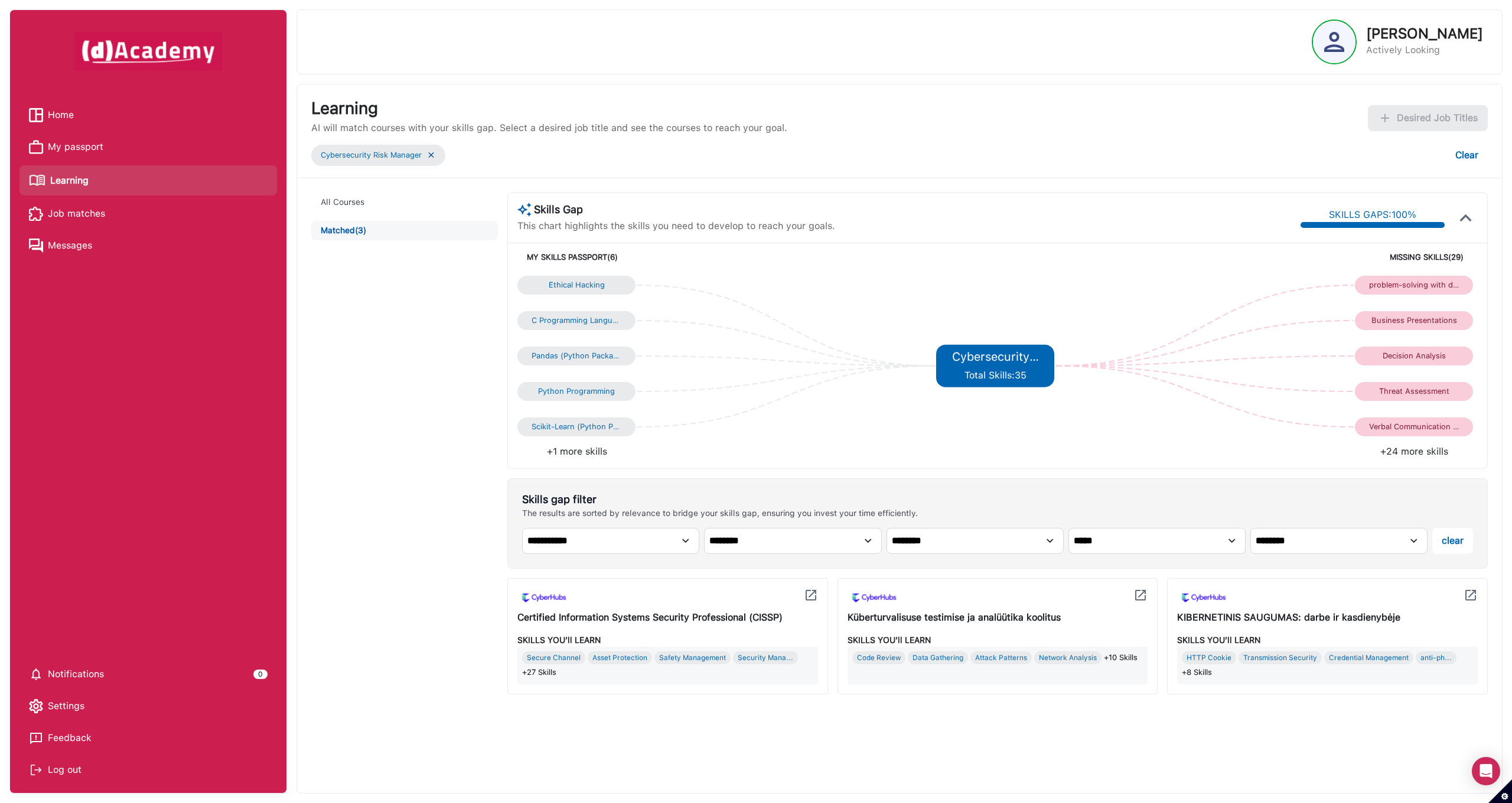
click at [811, 594] on img at bounding box center [811, 595] width 14 height 14
click at [812, 591] on img at bounding box center [811, 595] width 14 height 14
click at [560, 597] on img at bounding box center [544, 598] width 53 height 20
click at [566, 612] on div "Certified Information Systems Security Professional (CISSP)" at bounding box center [667, 618] width 300 height 14
drag, startPoint x: 713, startPoint y: 612, endPoint x: 839, endPoint y: 598, distance: 126.8
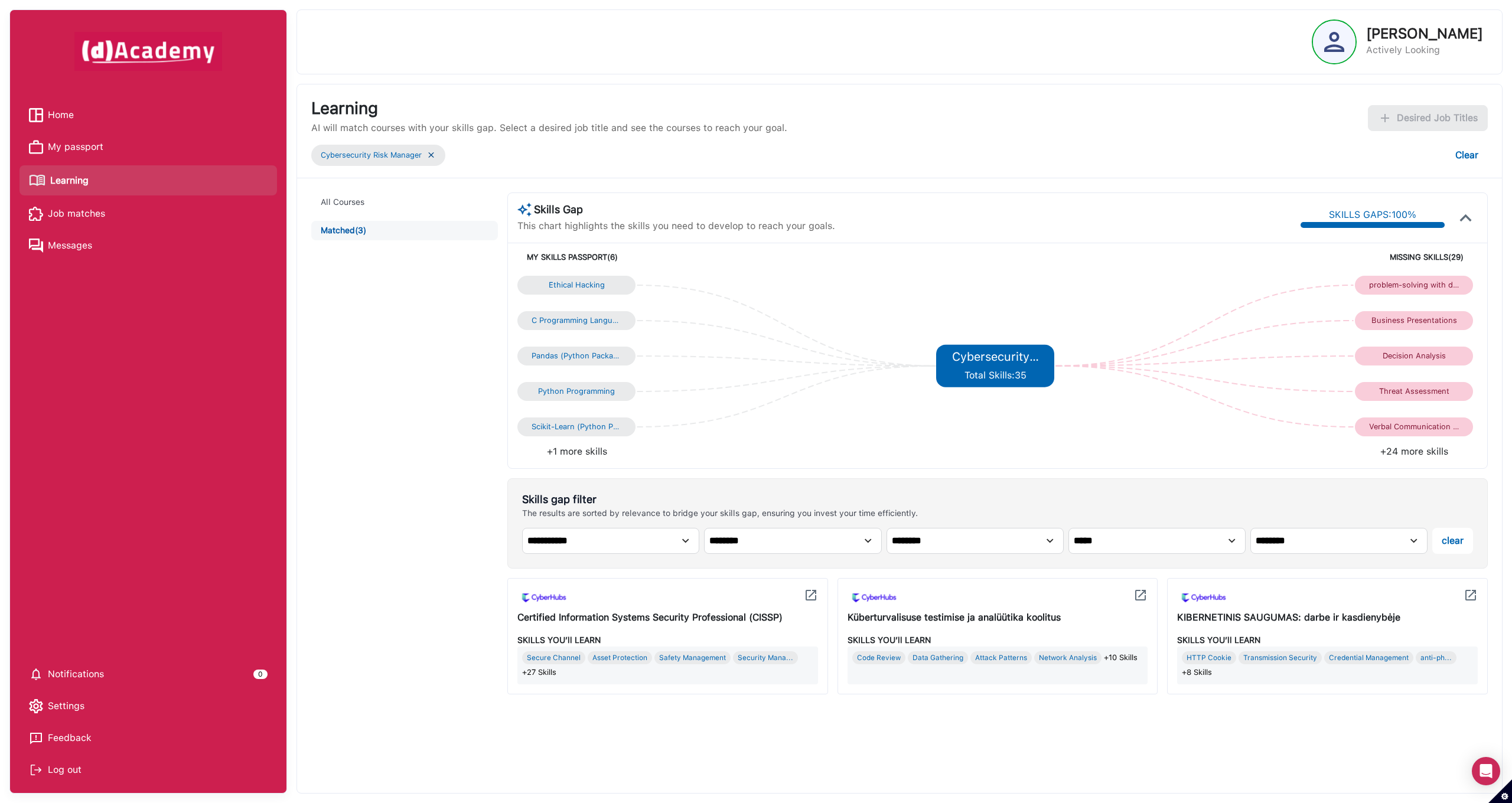
click at [714, 612] on div "Certified Information Systems Security Professional (CISSP)" at bounding box center [667, 618] width 300 height 14
click at [817, 593] on img at bounding box center [811, 595] width 14 height 14
click at [813, 588] on img at bounding box center [811, 595] width 14 height 14
click at [628, 618] on div "Certified Information Systems Security Professional (CISSP)" at bounding box center [667, 618] width 300 height 14
click at [538, 595] on img at bounding box center [544, 598] width 53 height 20
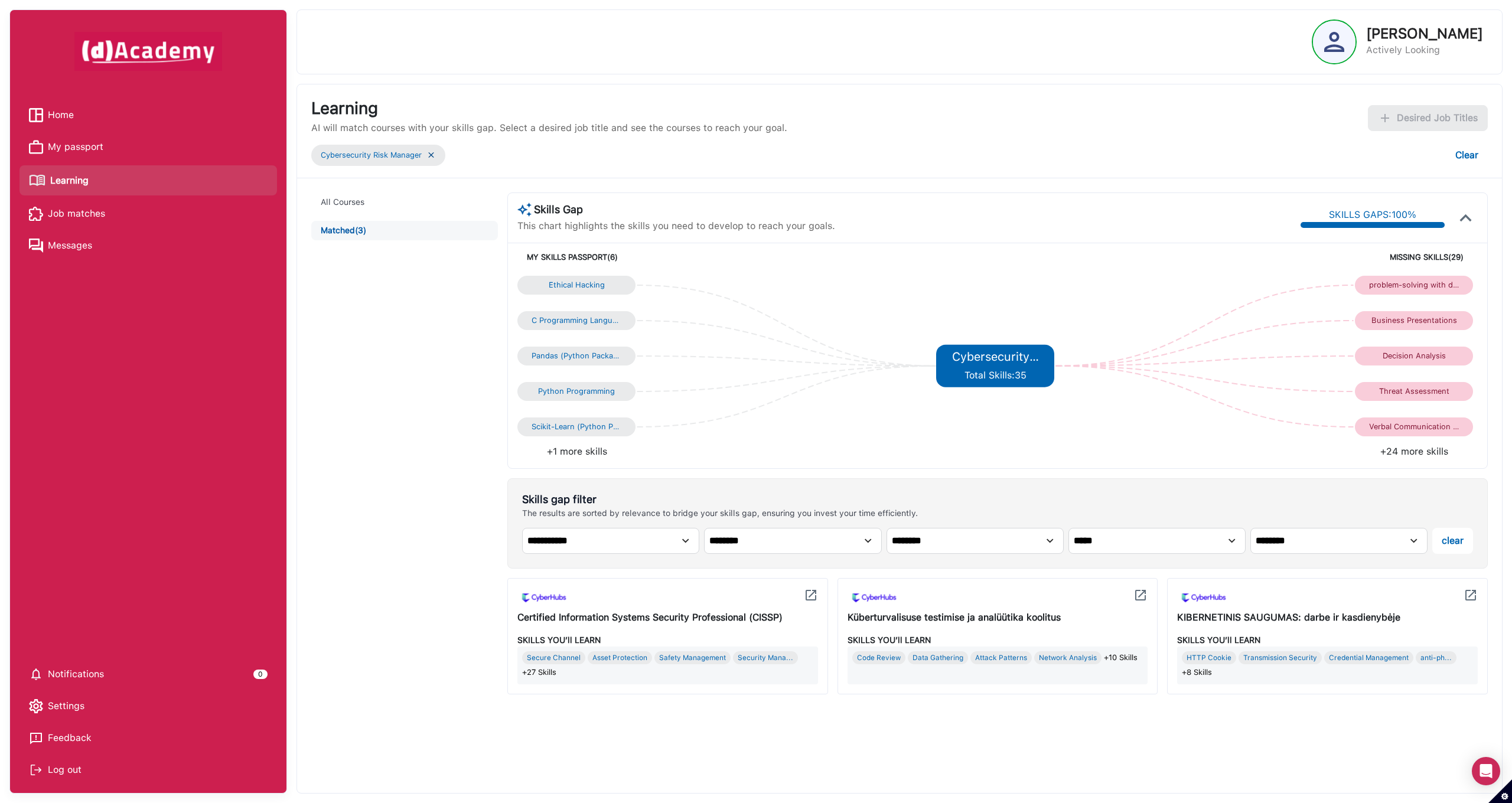
click at [561, 451] on li "+1 more skills" at bounding box center [757, 451] width 480 height 14
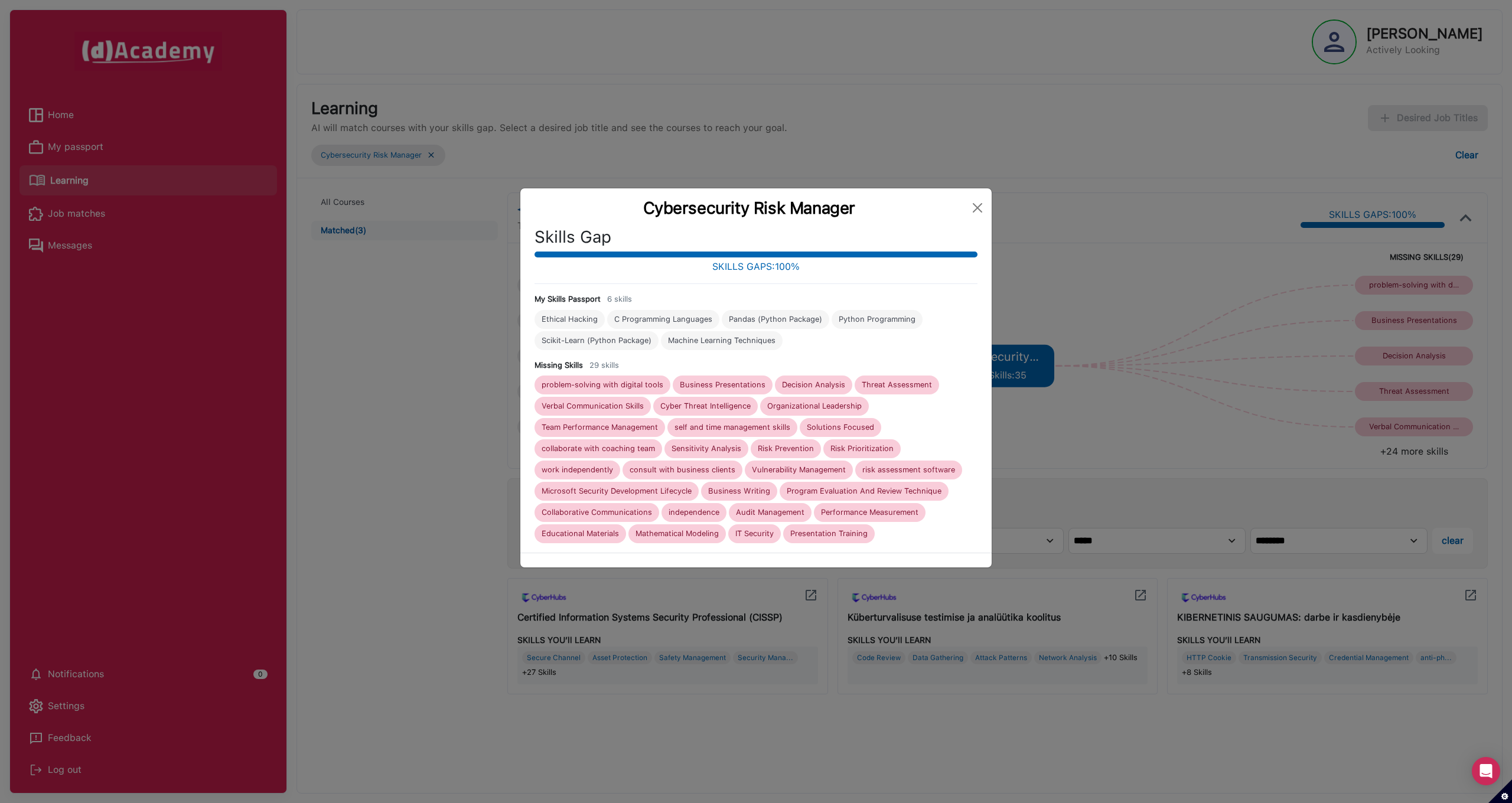
click at [621, 386] on div "problem-solving with digital tools" at bounding box center [602, 385] width 122 height 9
click at [979, 204] on button "Close" at bounding box center [977, 208] width 19 height 19
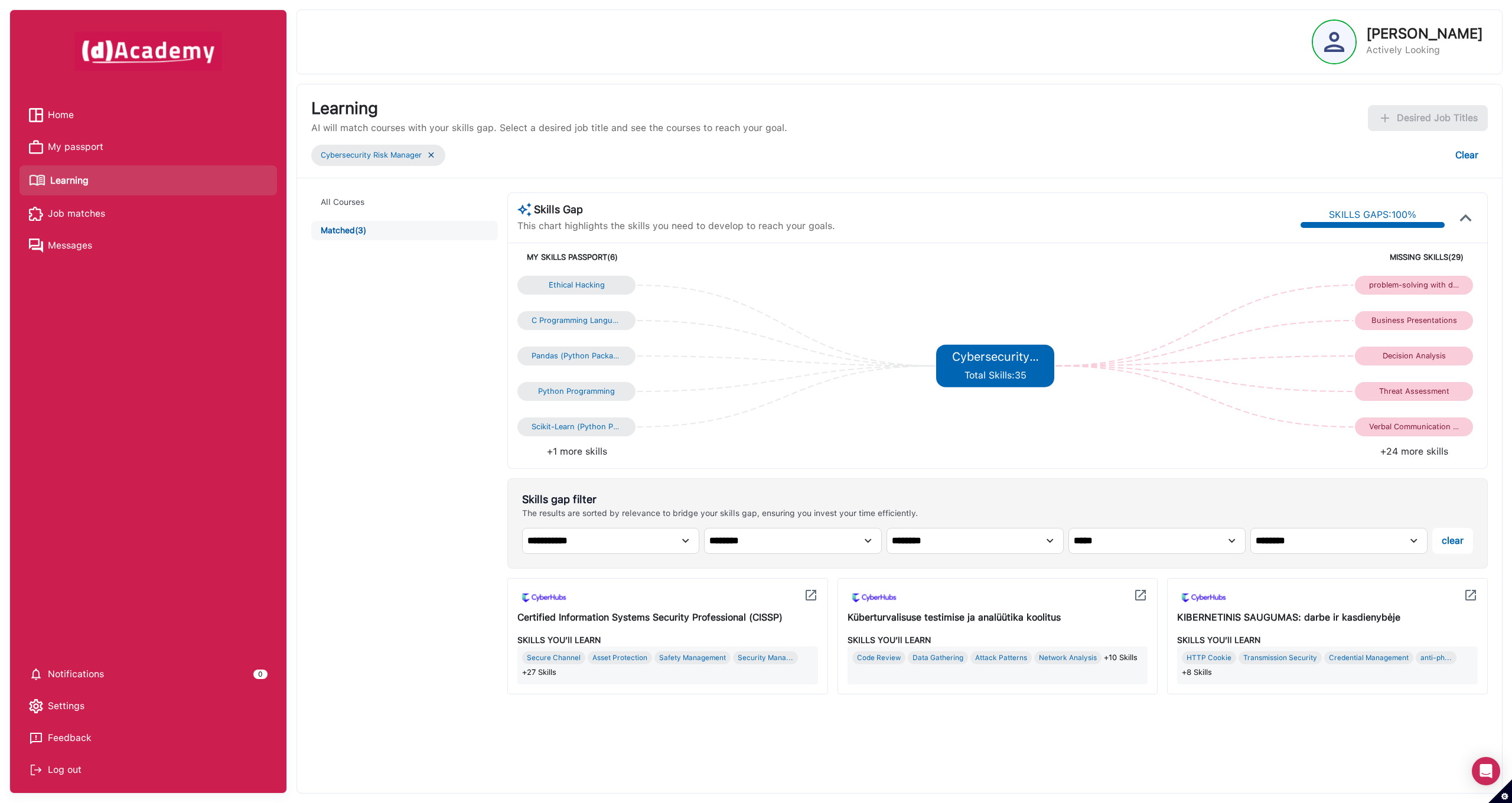
click at [678, 614] on div "Certified Information Systems Security Professional (CISSP)" at bounding box center [667, 618] width 300 height 14
click at [815, 596] on img at bounding box center [811, 595] width 14 height 14
click at [776, 553] on div "**********" at bounding box center [997, 523] width 980 height 90
select select "******"
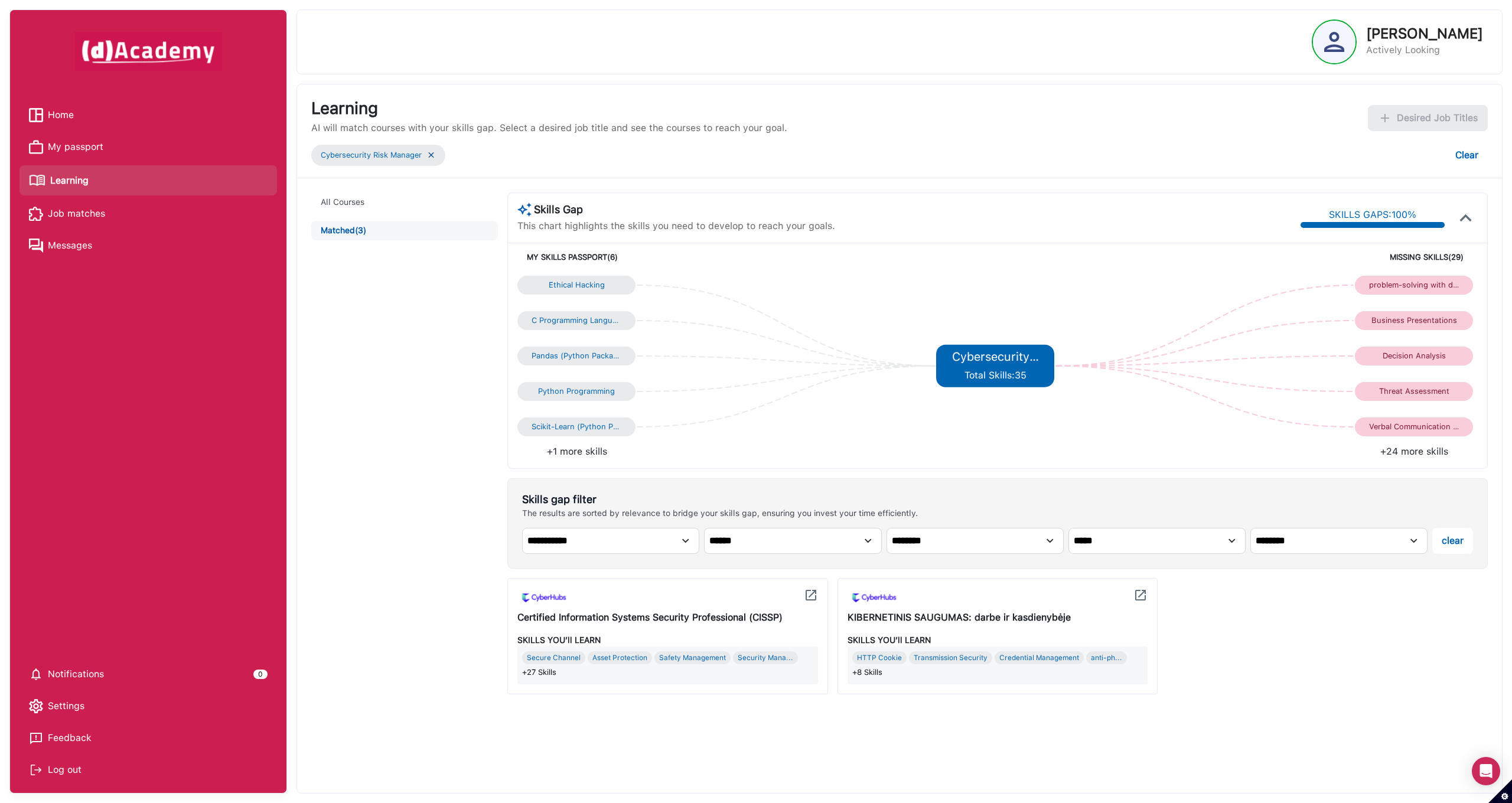
click at [717, 617] on div "Certified Information Systems Security Professional (CISSP)" at bounding box center [667, 618] width 300 height 14
select select "**********"
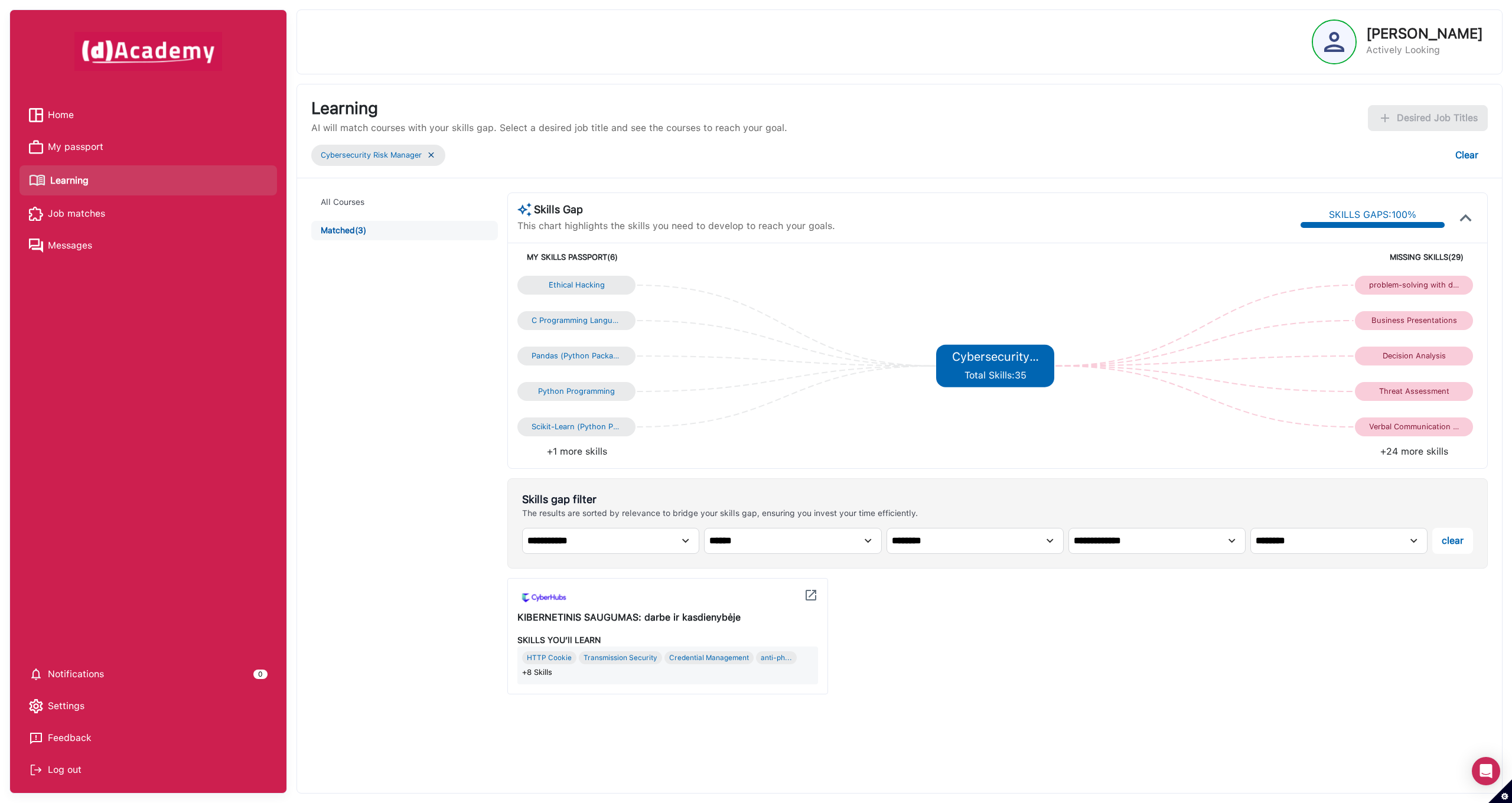
select select "****"
click at [812, 597] on img at bounding box center [811, 595] width 14 height 14
drag, startPoint x: 517, startPoint y: 614, endPoint x: 803, endPoint y: 618, distance: 286.0
click at [803, 618] on div "Certified Information Systems Security Professional (CISSP) SKILLS YOU’ll LEARN…" at bounding box center [668, 635] width 321 height 116
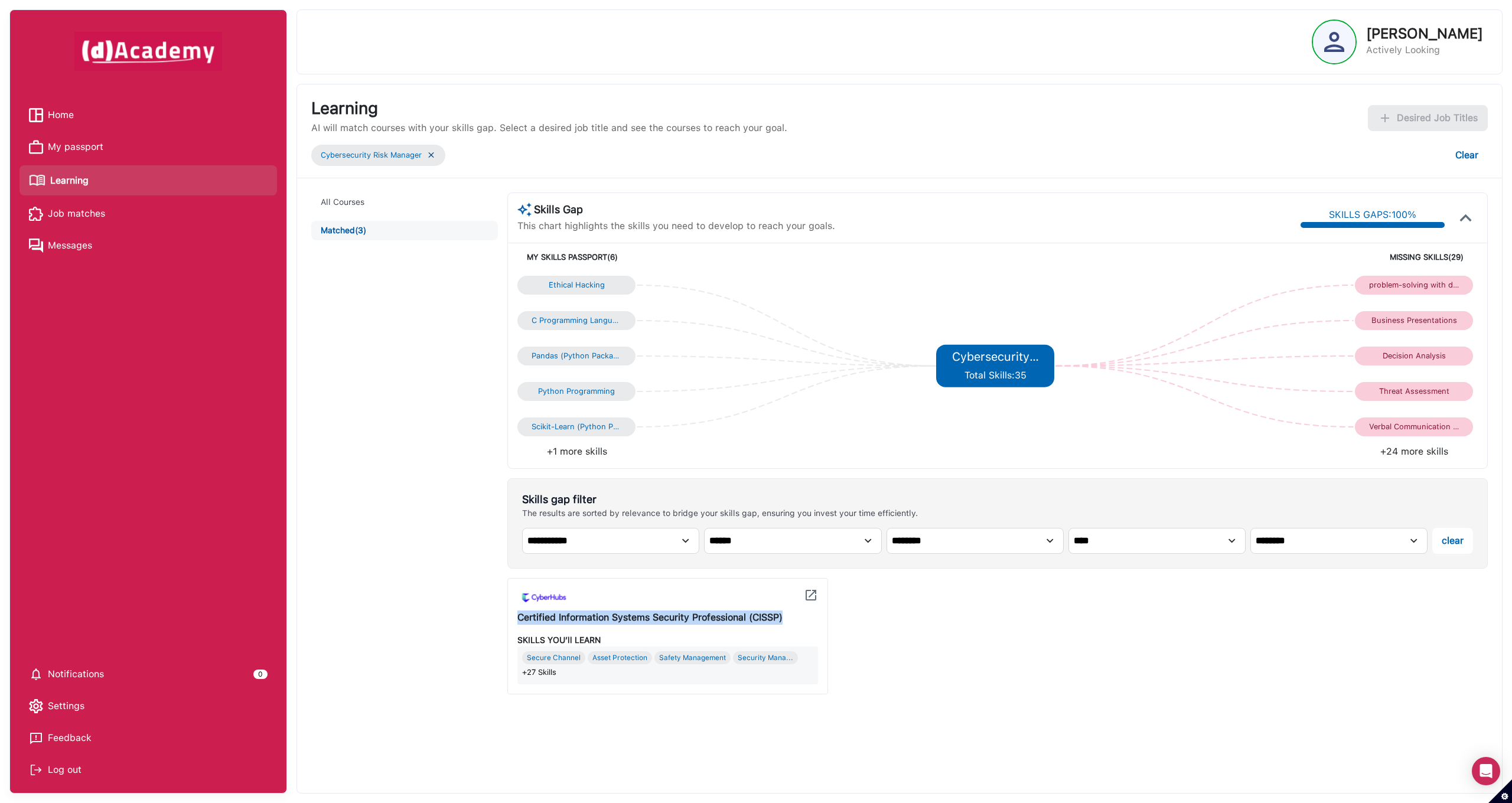
copy div "Certified Information Systems Security Professional (CISSP)"
click at [434, 158] on img at bounding box center [431, 154] width 9 height 10
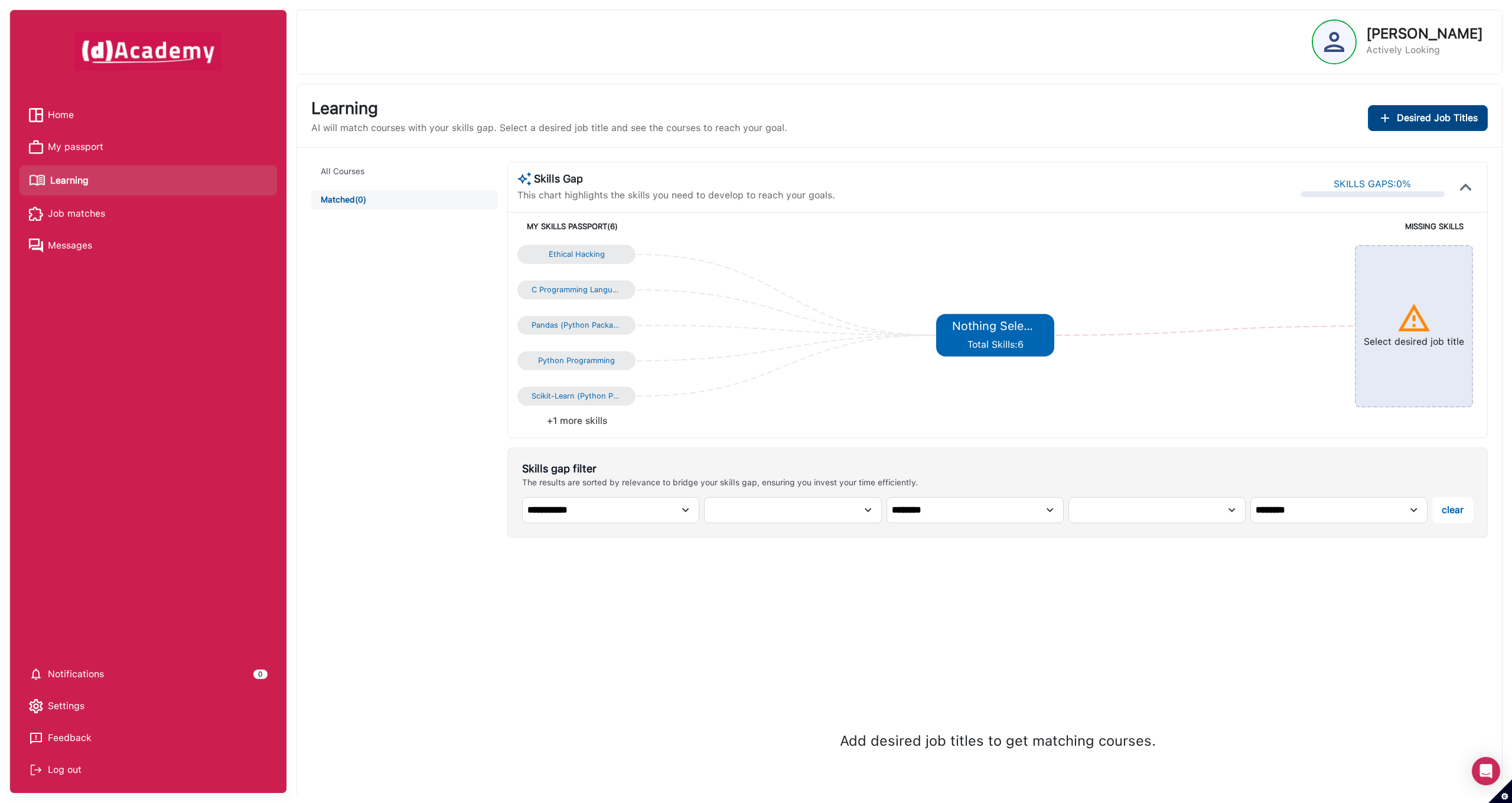
click at [1386, 122] on img "Add desired job titles" at bounding box center [1385, 118] width 14 height 14
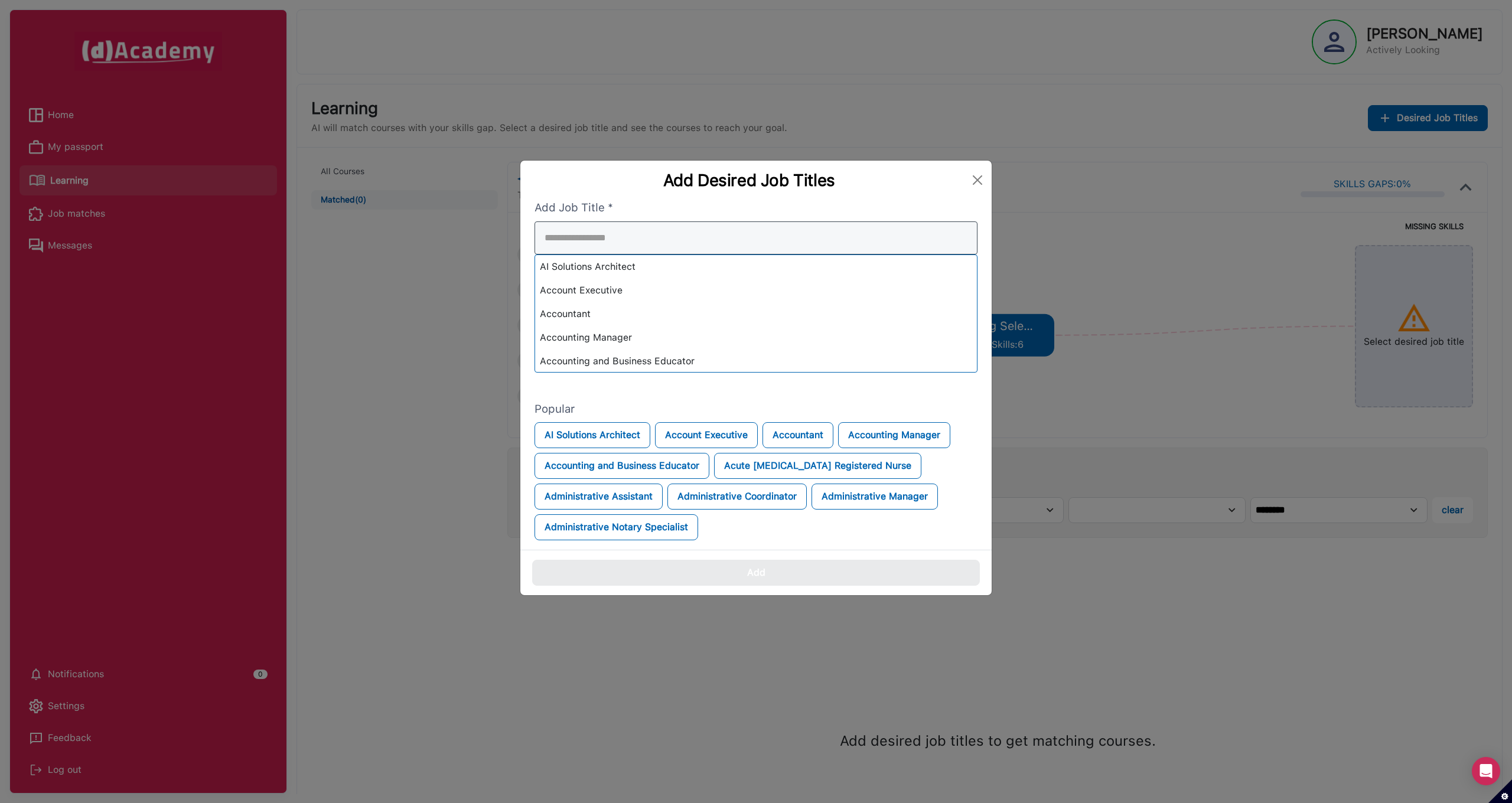
click at [640, 289] on div "AI Solutions Architect Account Executive Accountant Accounting Manager Accounti…" at bounding box center [756, 297] width 443 height 151
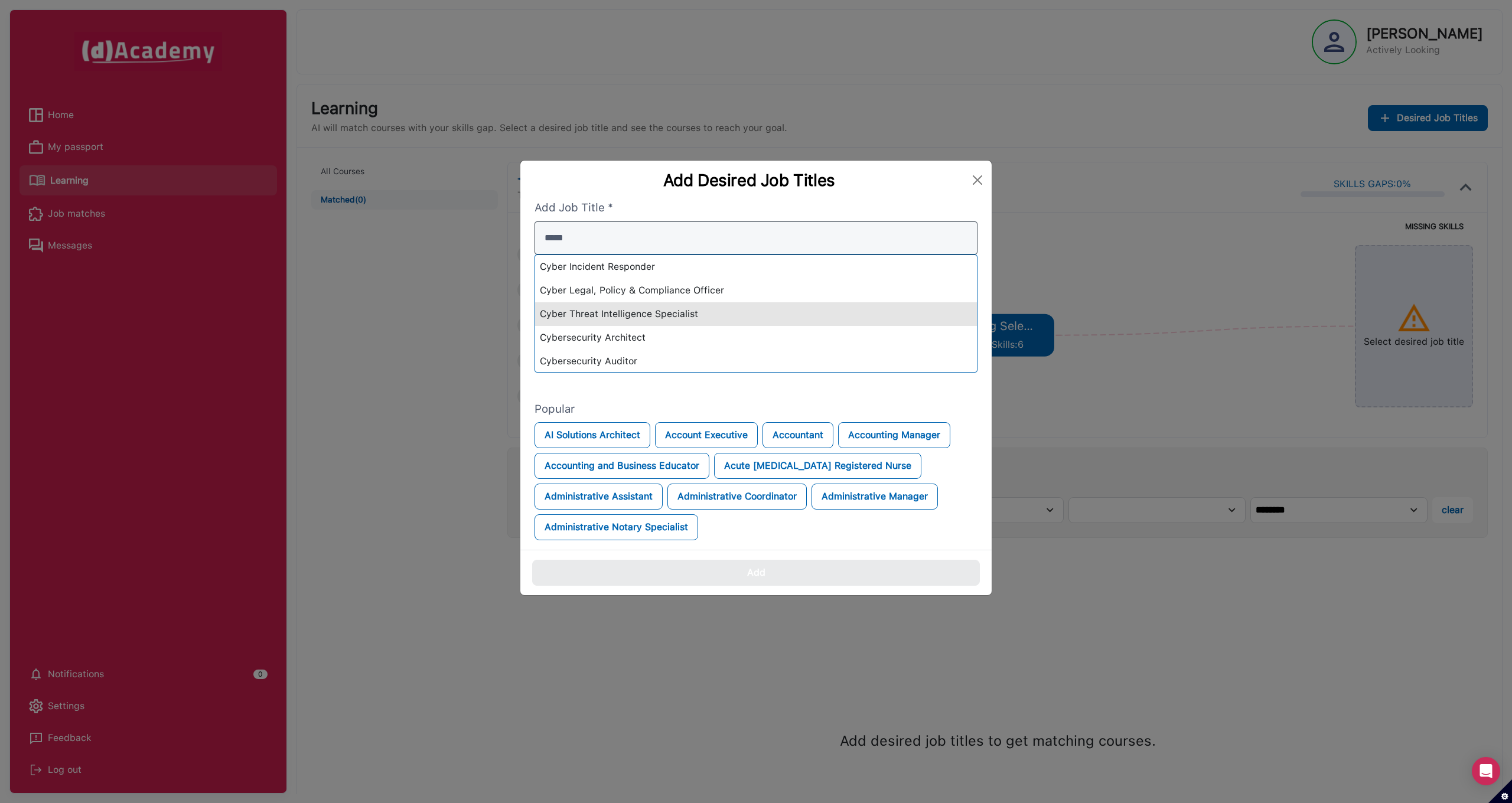
type input "*****"
click at [642, 319] on div "Cyber Threat Intelligence Specialist" at bounding box center [756, 314] width 442 height 24
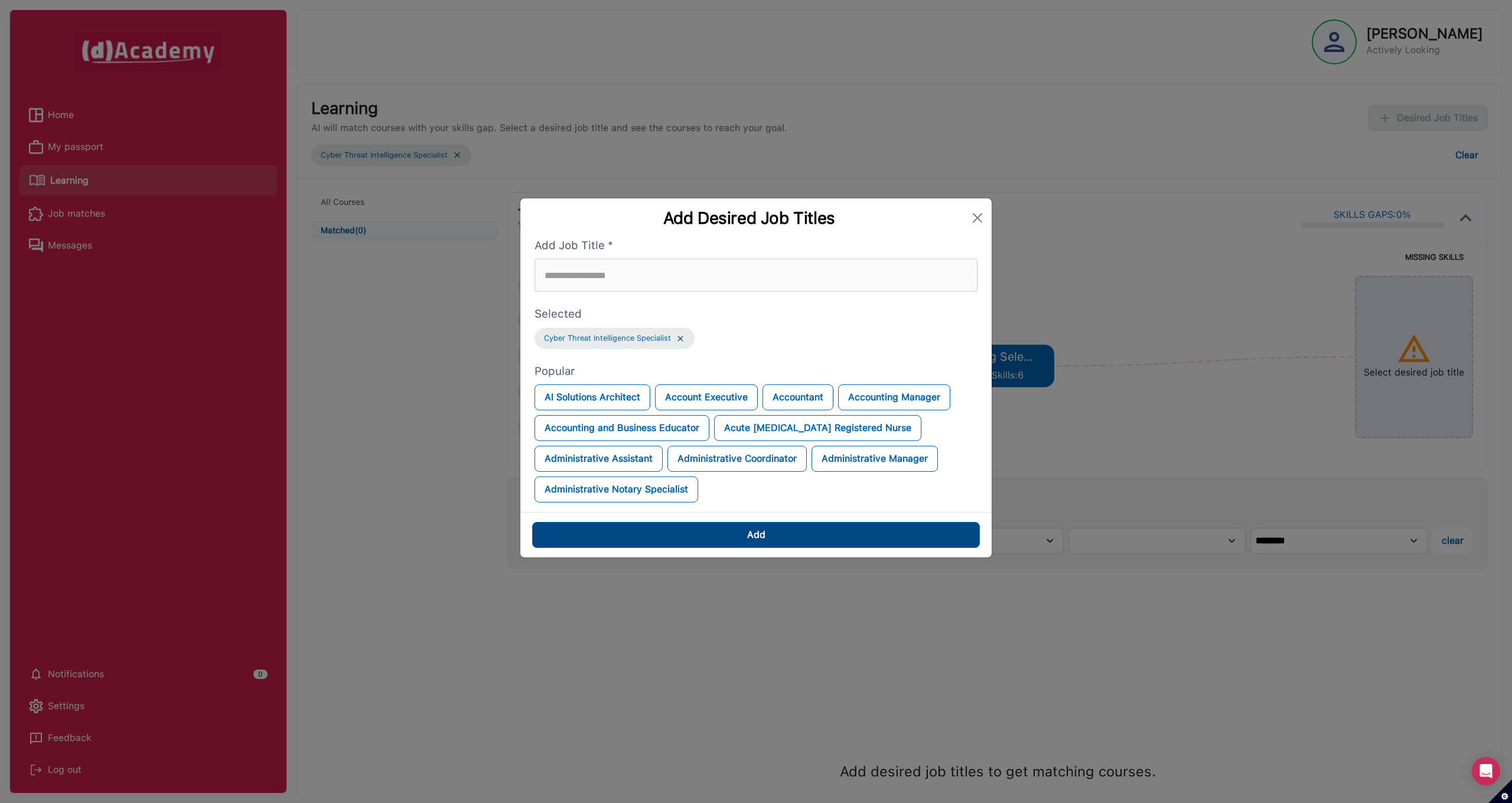
click at [785, 543] on button "Add" at bounding box center [755, 535] width 448 height 26
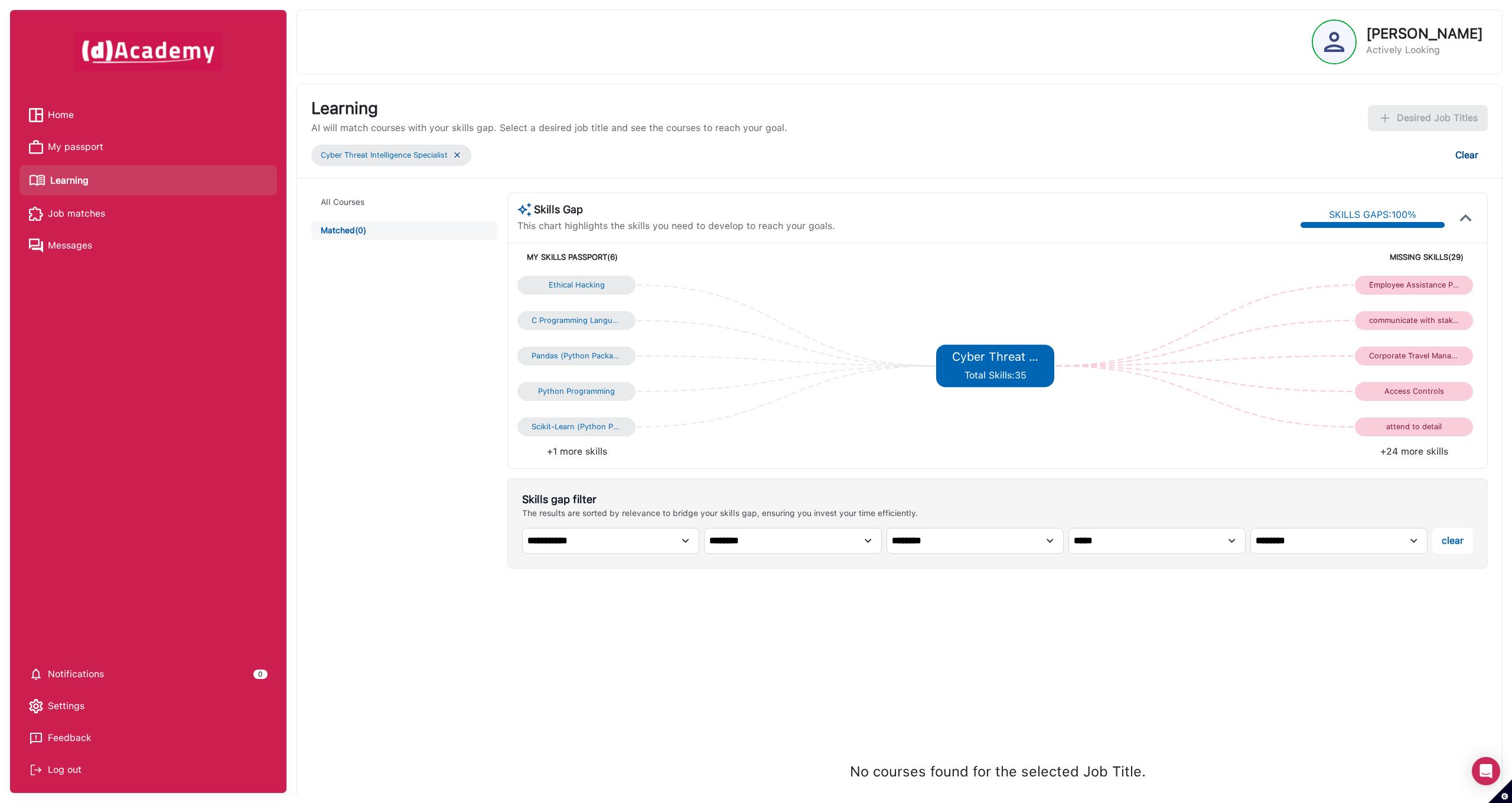
click at [1476, 157] on button "Clear" at bounding box center [1467, 155] width 42 height 26
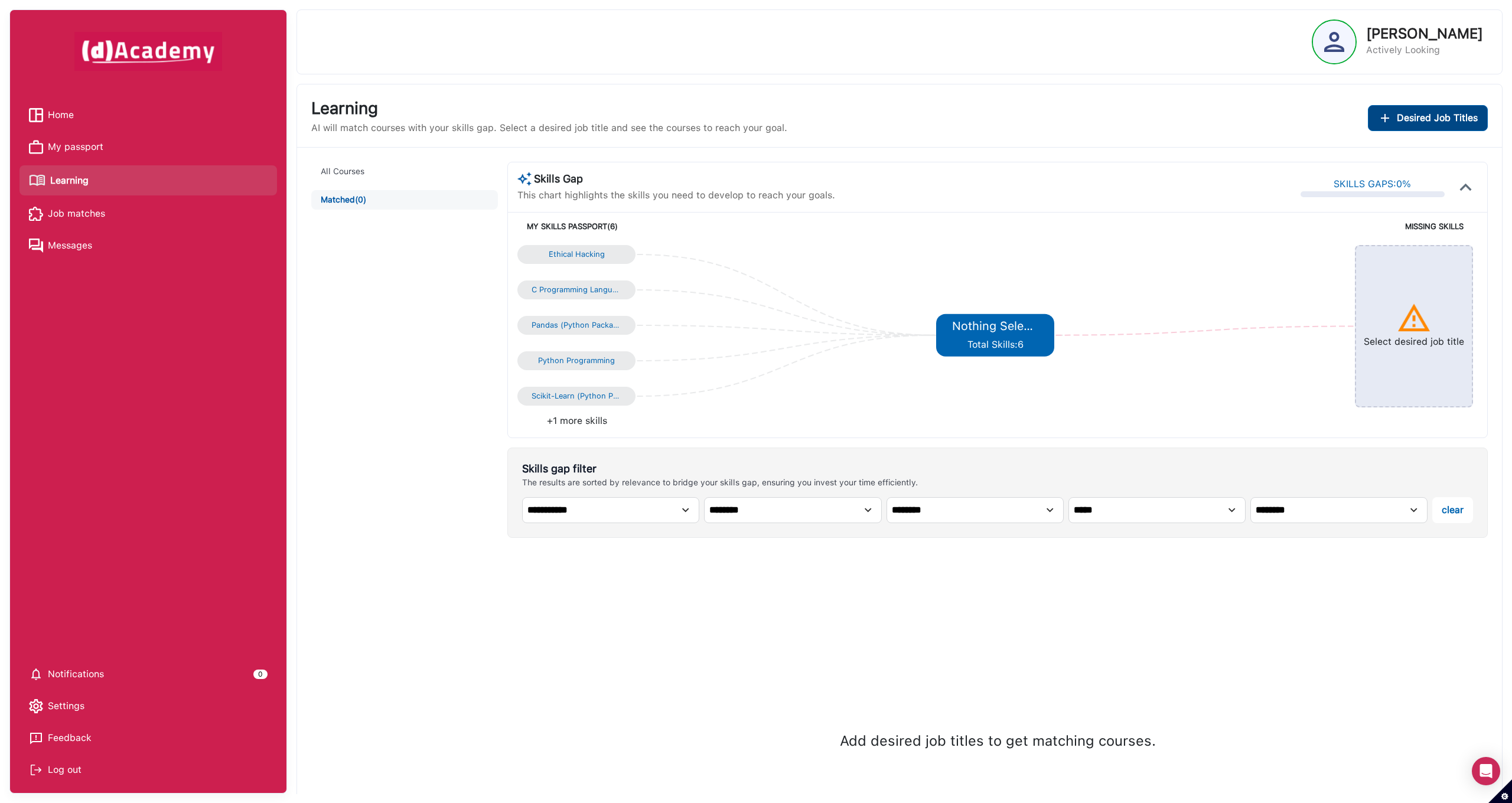
click at [1437, 125] on button "Desired Job Titles" at bounding box center [1428, 118] width 120 height 26
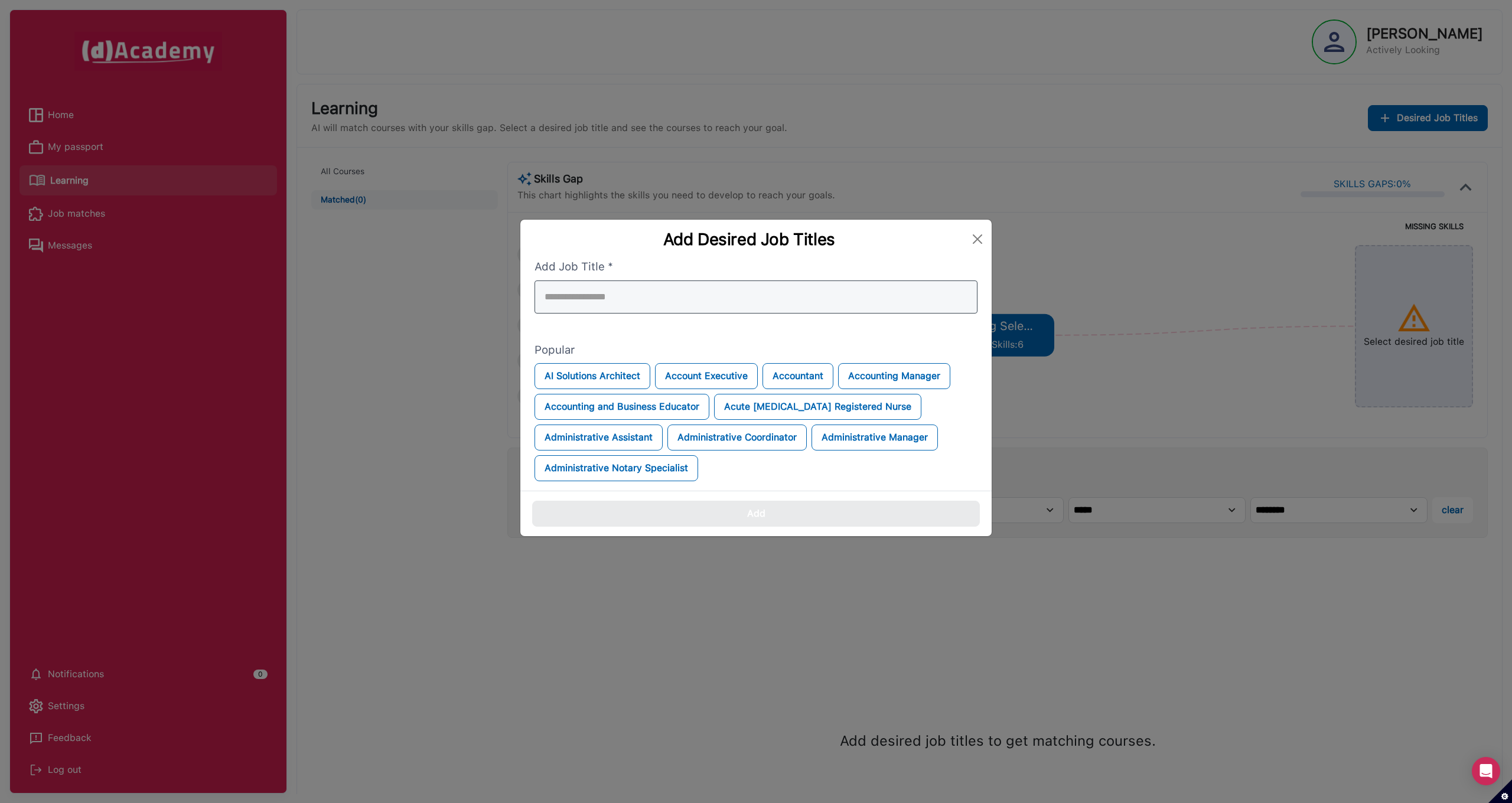
click at [686, 304] on div at bounding box center [756, 297] width 443 height 33
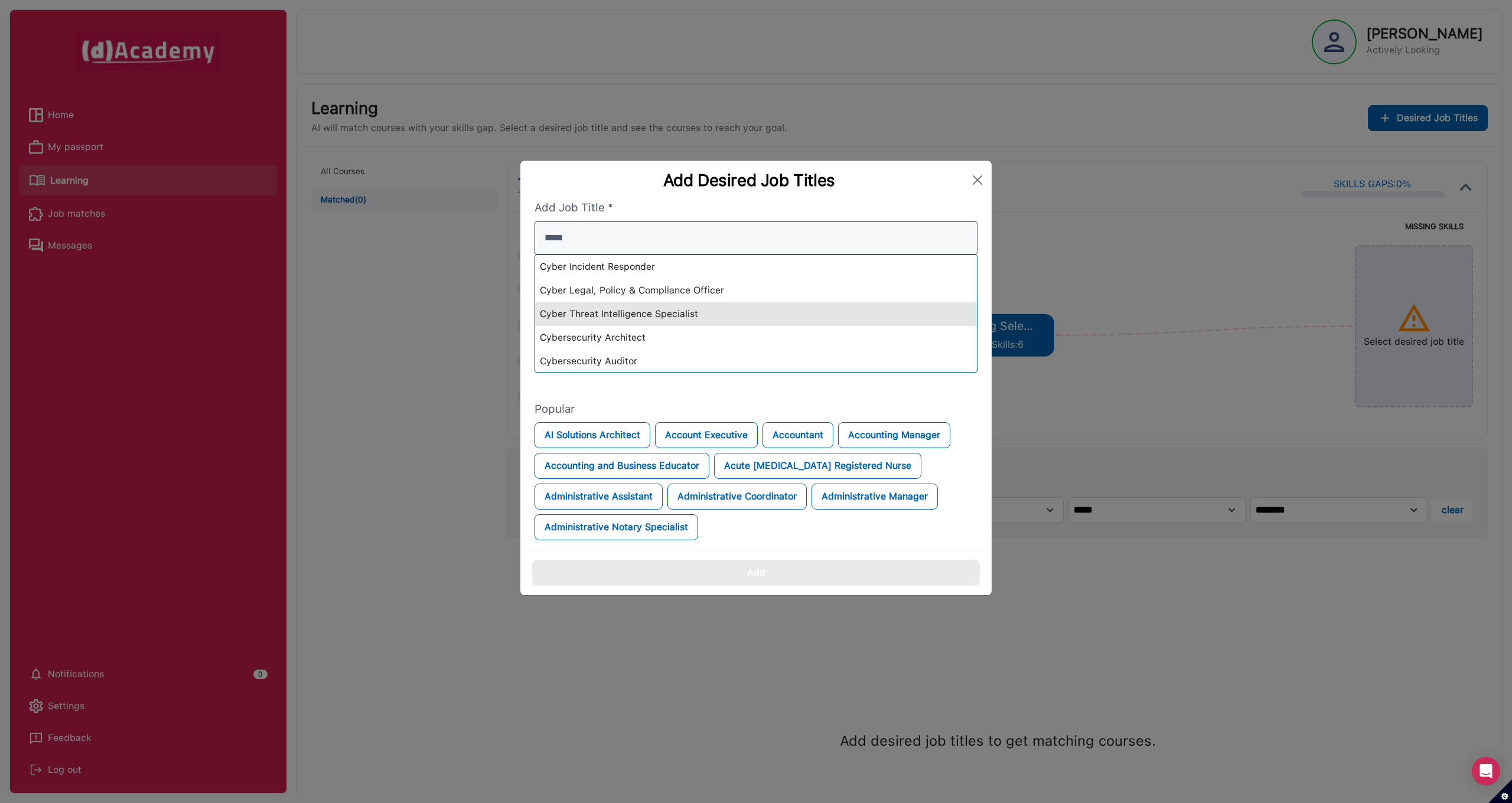
scroll to position [0, 0]
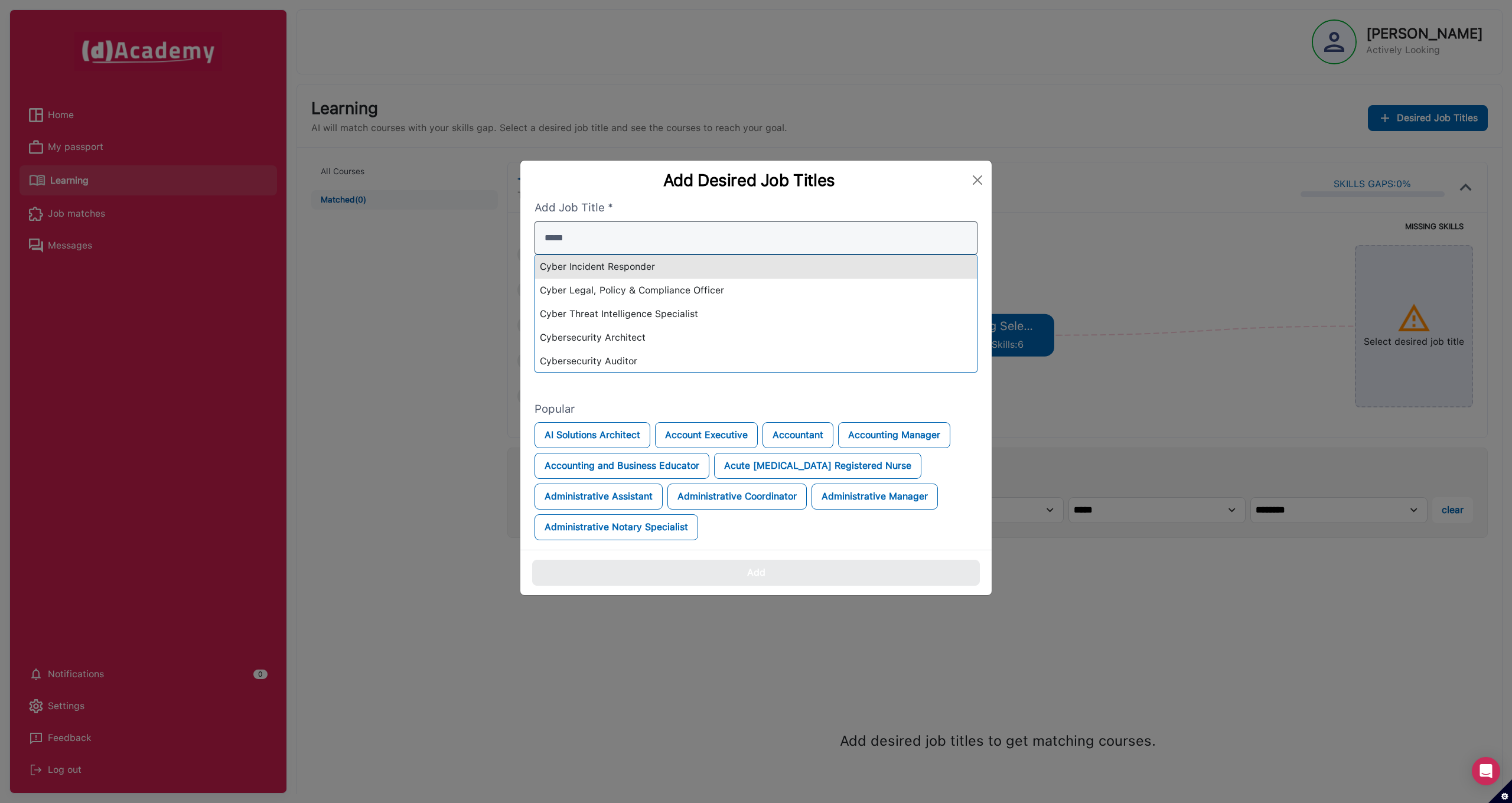
type input "*****"
click at [640, 269] on div "Cyber Incident Responder" at bounding box center [756, 267] width 442 height 24
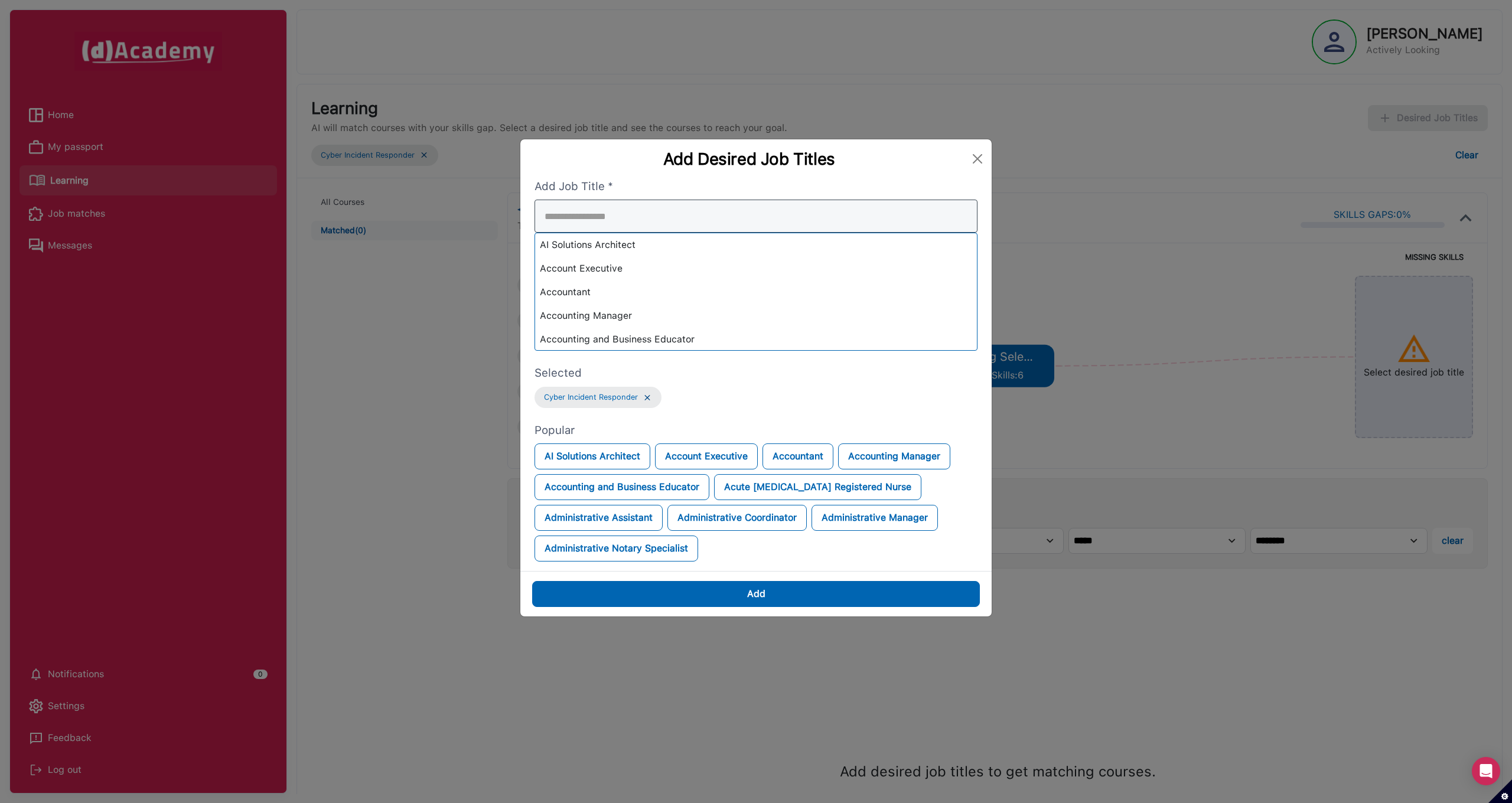
click at [640, 278] on div "AI Solutions Architect Account Executive Accountant Accounting Manager Accounti…" at bounding box center [756, 275] width 443 height 151
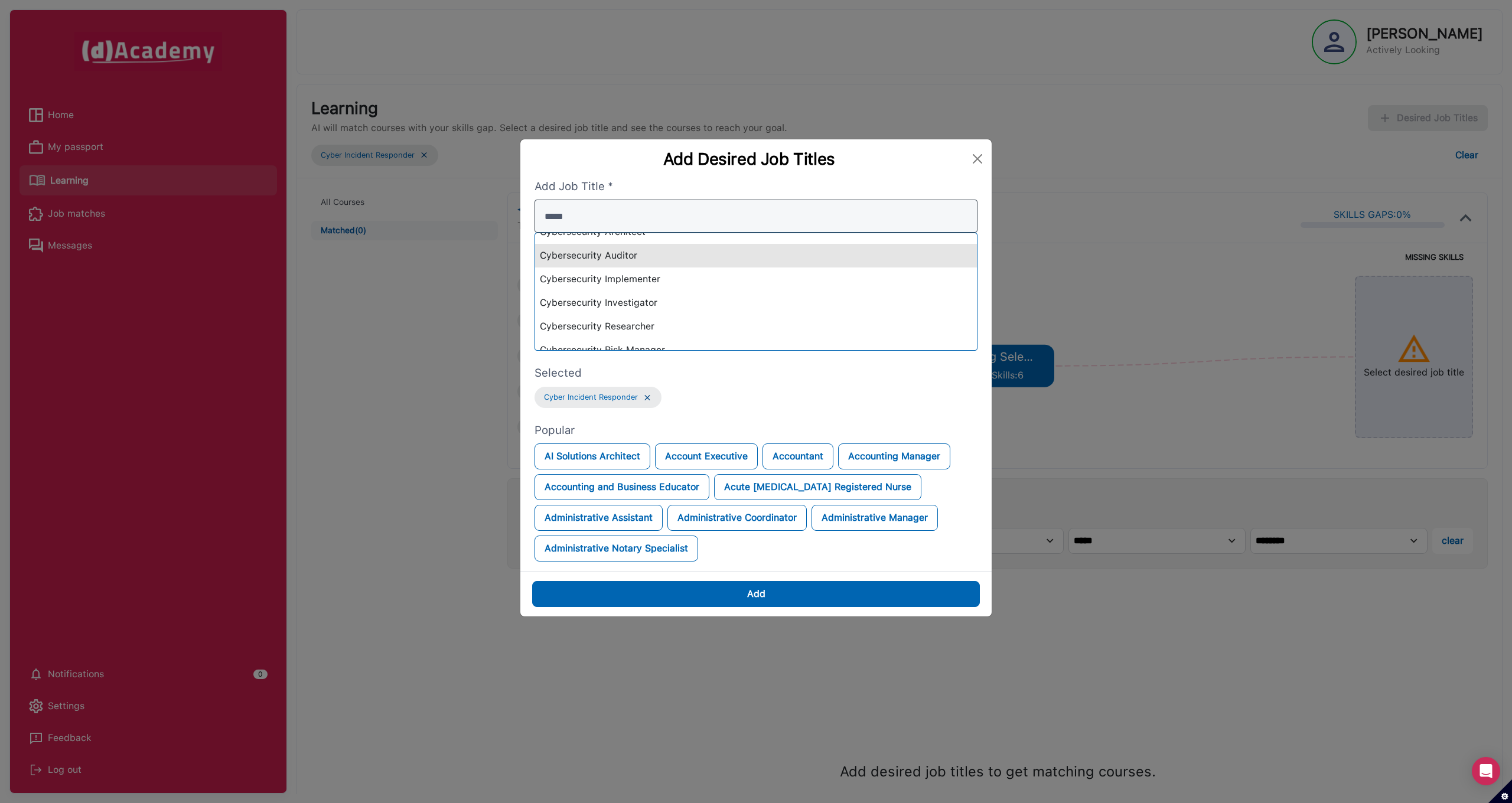
scroll to position [60, 0]
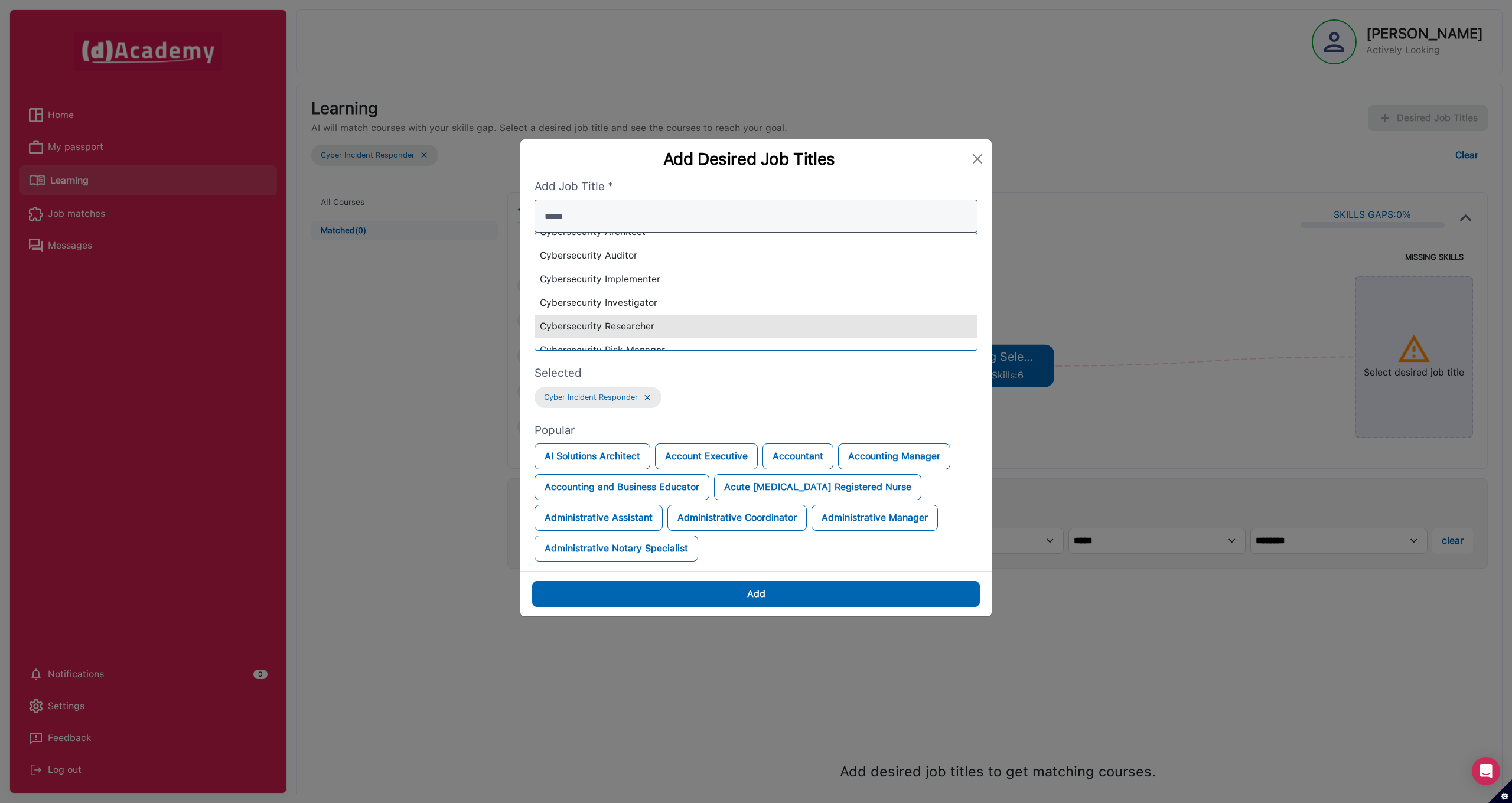
type input "*****"
click at [644, 327] on div "Cybersecurity Researcher" at bounding box center [756, 327] width 442 height 24
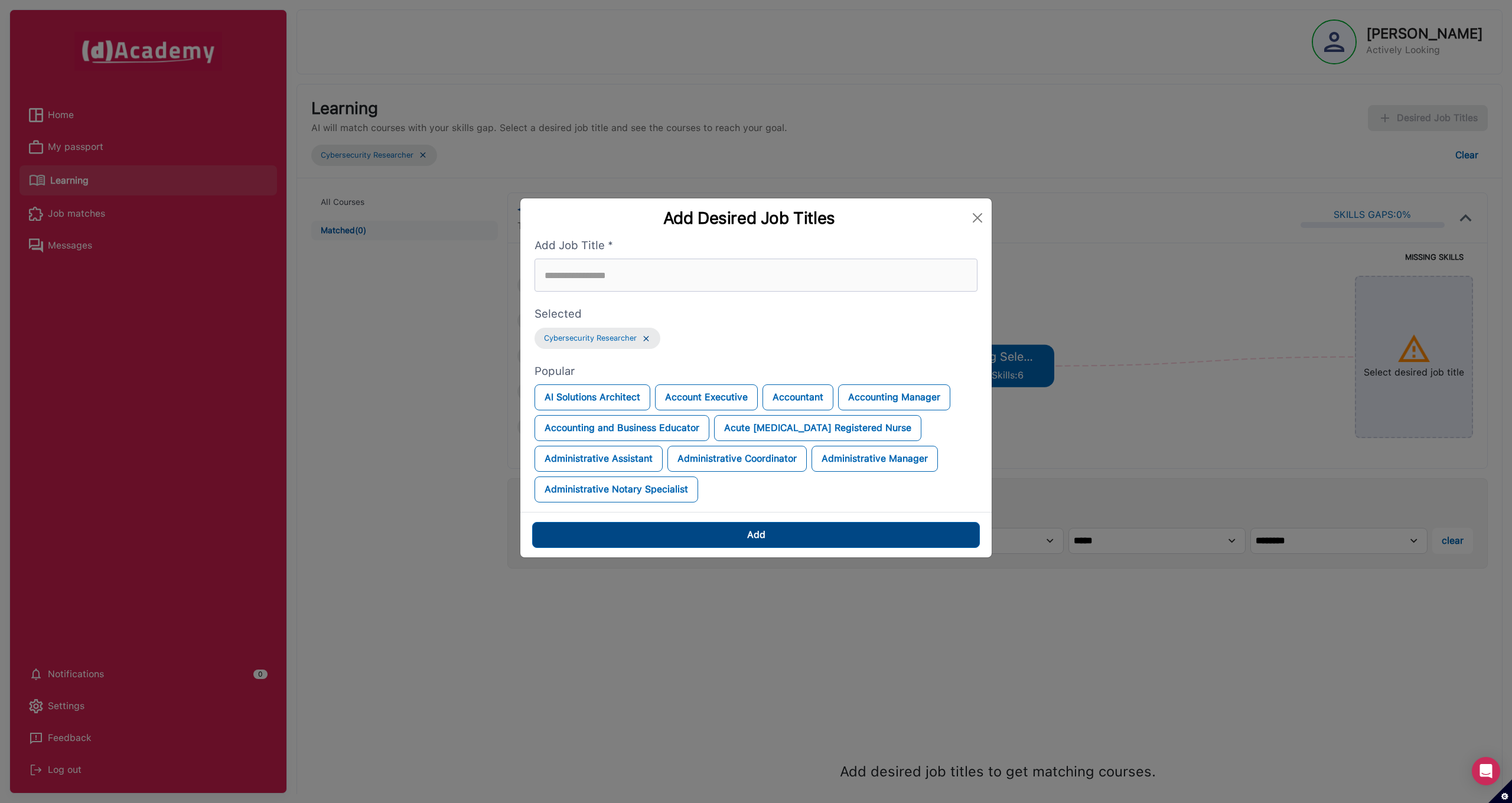
click at [800, 531] on button "Add" at bounding box center [755, 535] width 448 height 26
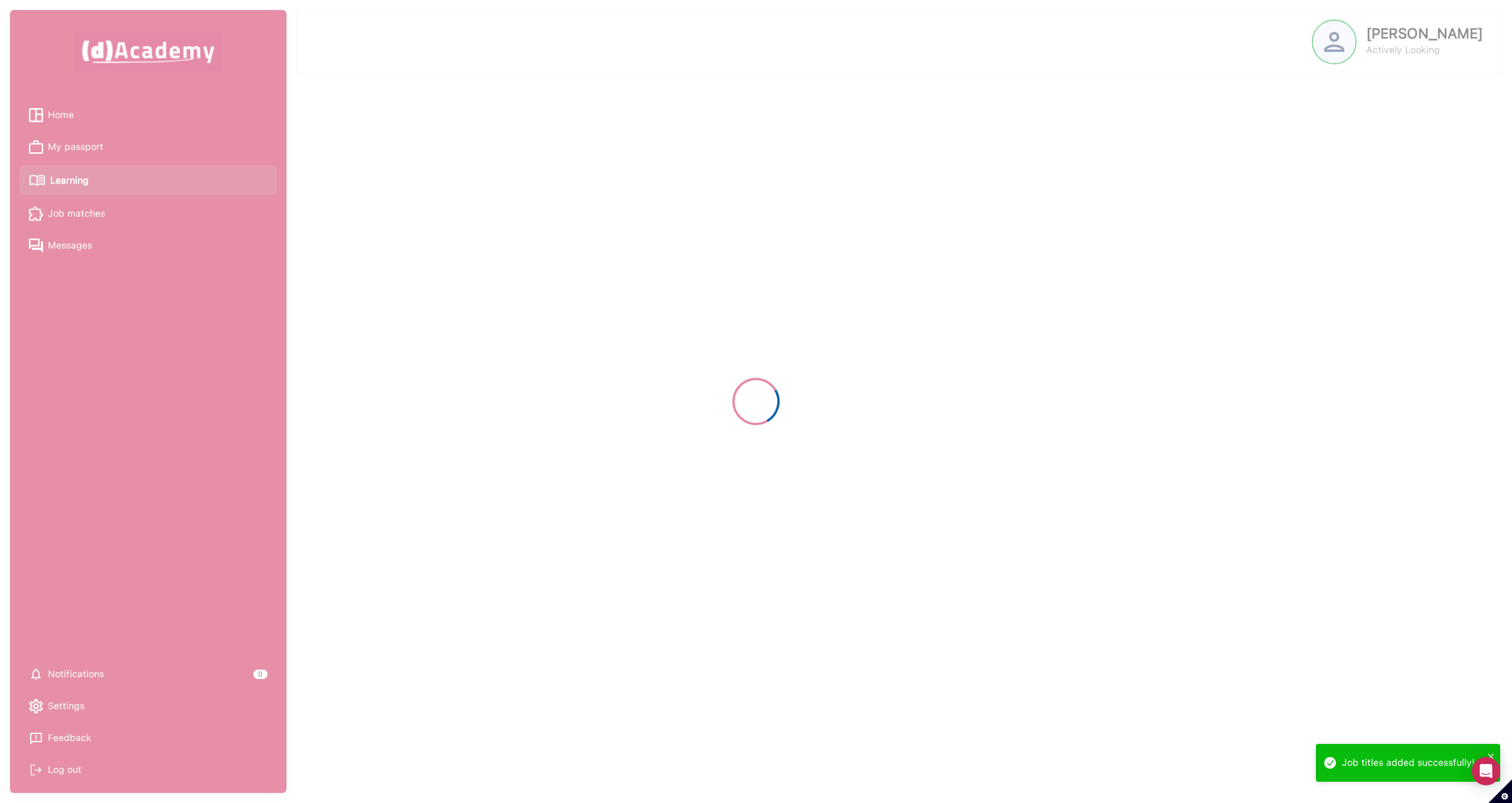
select select "******"
select select "****"
select select "******"
select select "****"
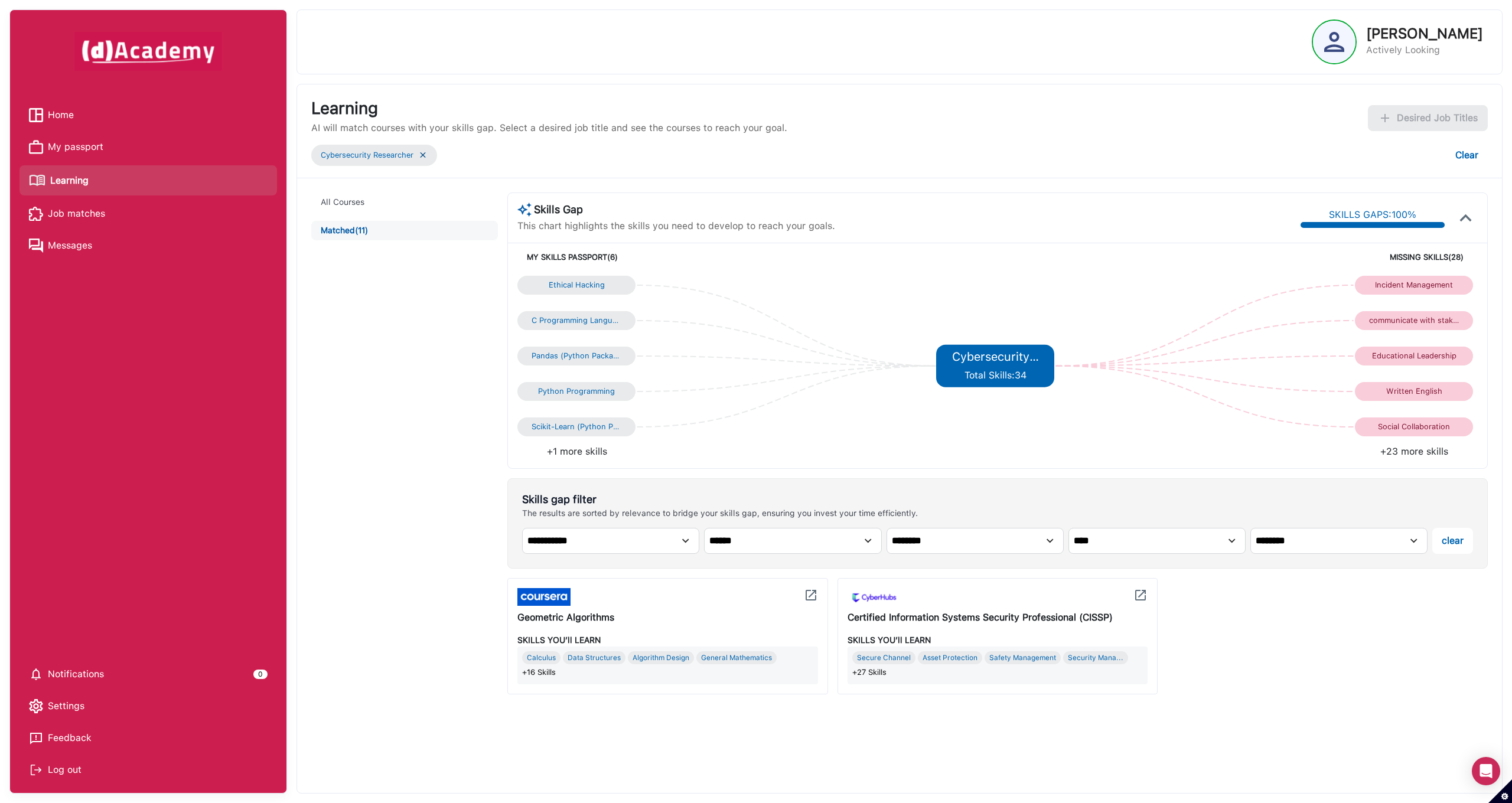
click at [607, 618] on div "Geometric Algorithms" at bounding box center [667, 618] width 300 height 14
click at [811, 591] on img at bounding box center [811, 595] width 14 height 14
click at [813, 595] on img at bounding box center [811, 595] width 14 height 14
click at [813, 595] on img at bounding box center [811, 595] width 14 height 14
click at [1141, 596] on img at bounding box center [1141, 595] width 14 height 14
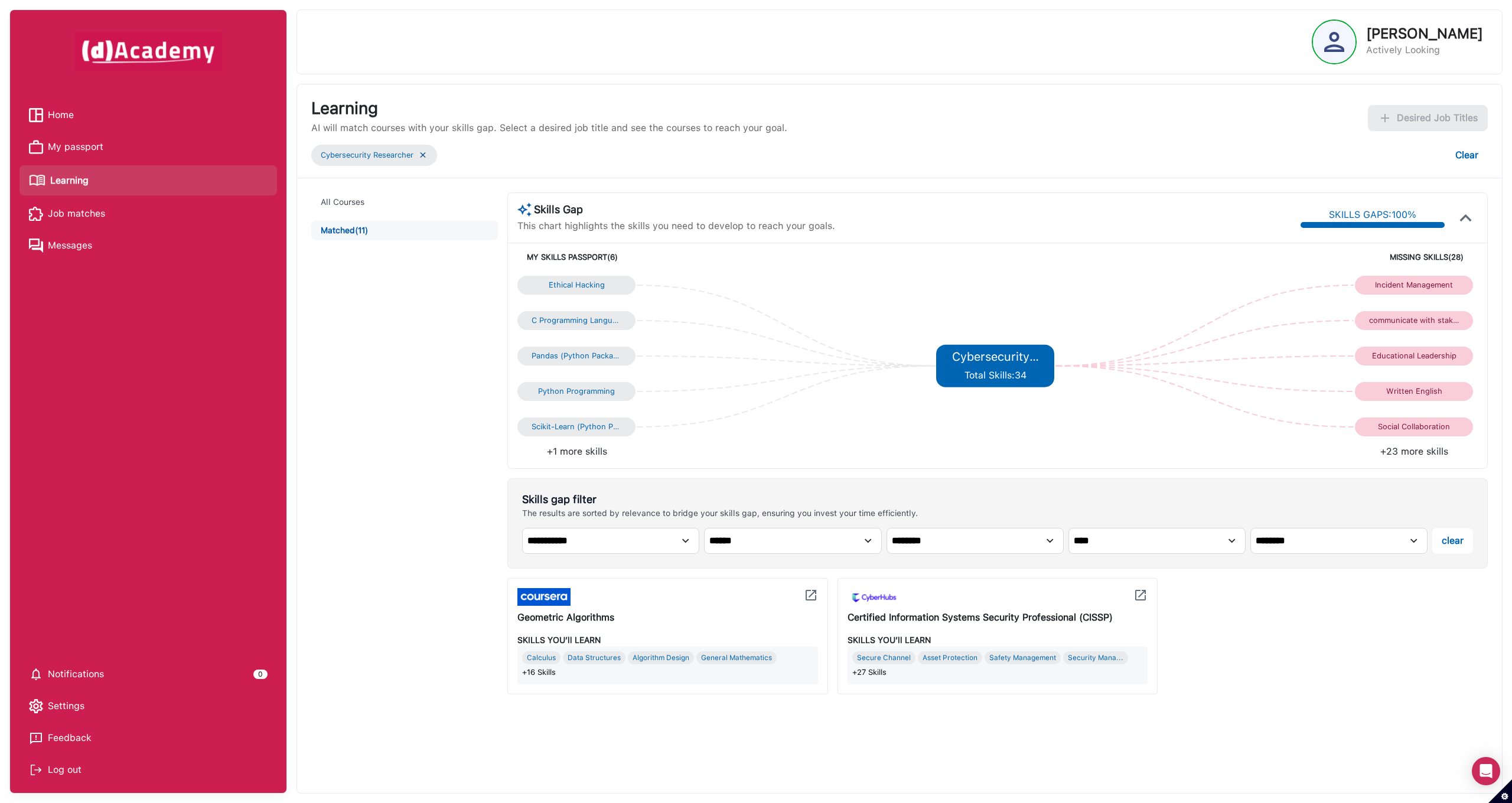
click at [1108, 620] on div "Certified Information Systems Security Professional (CISSP)" at bounding box center [997, 618] width 300 height 14
click at [78, 208] on span "Job matches" at bounding box center [76, 214] width 57 height 18
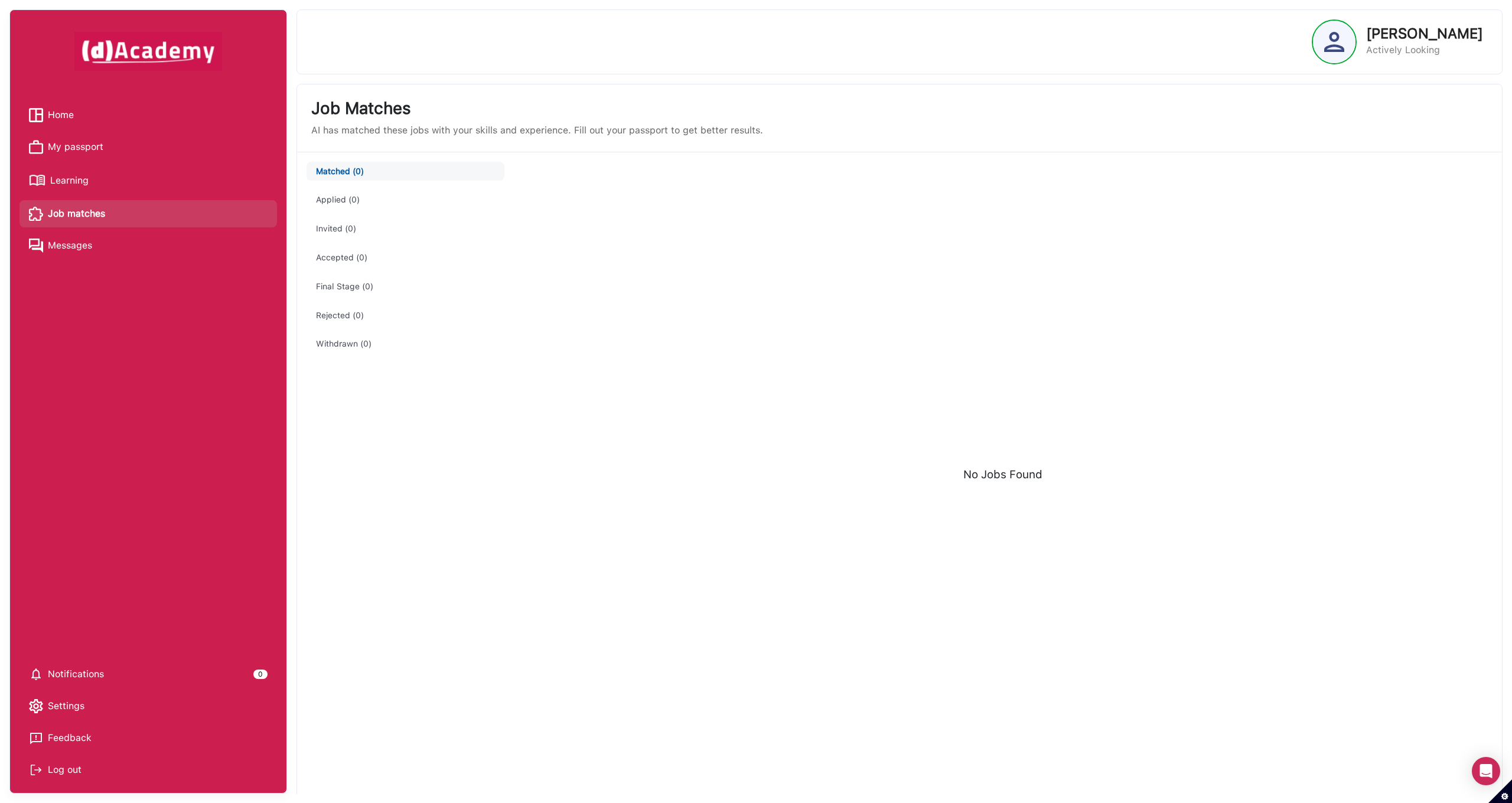
click at [64, 711] on span "Settings" at bounding box center [66, 706] width 37 height 18
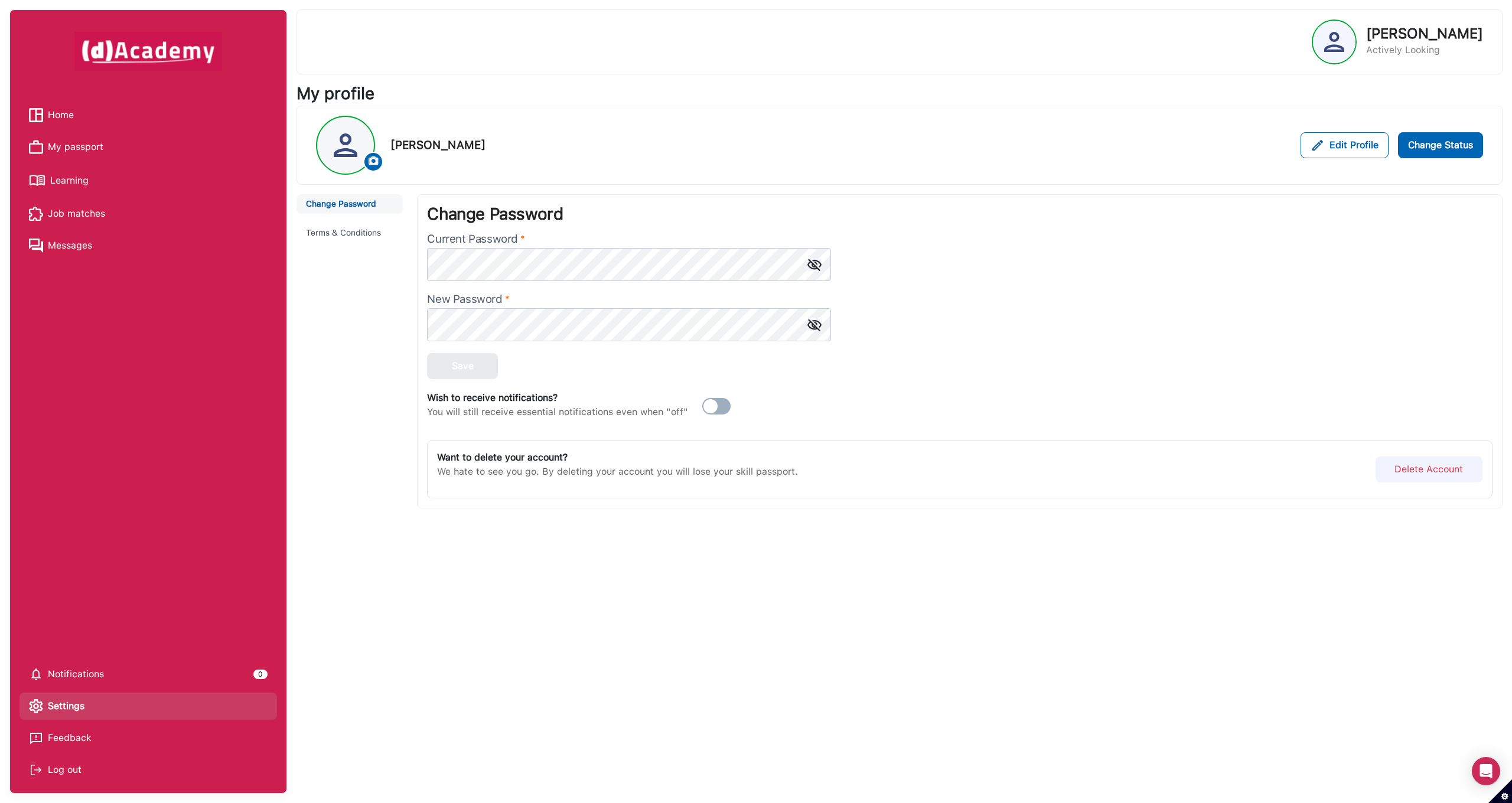
click at [53, 212] on span "Job matches" at bounding box center [76, 214] width 57 height 18
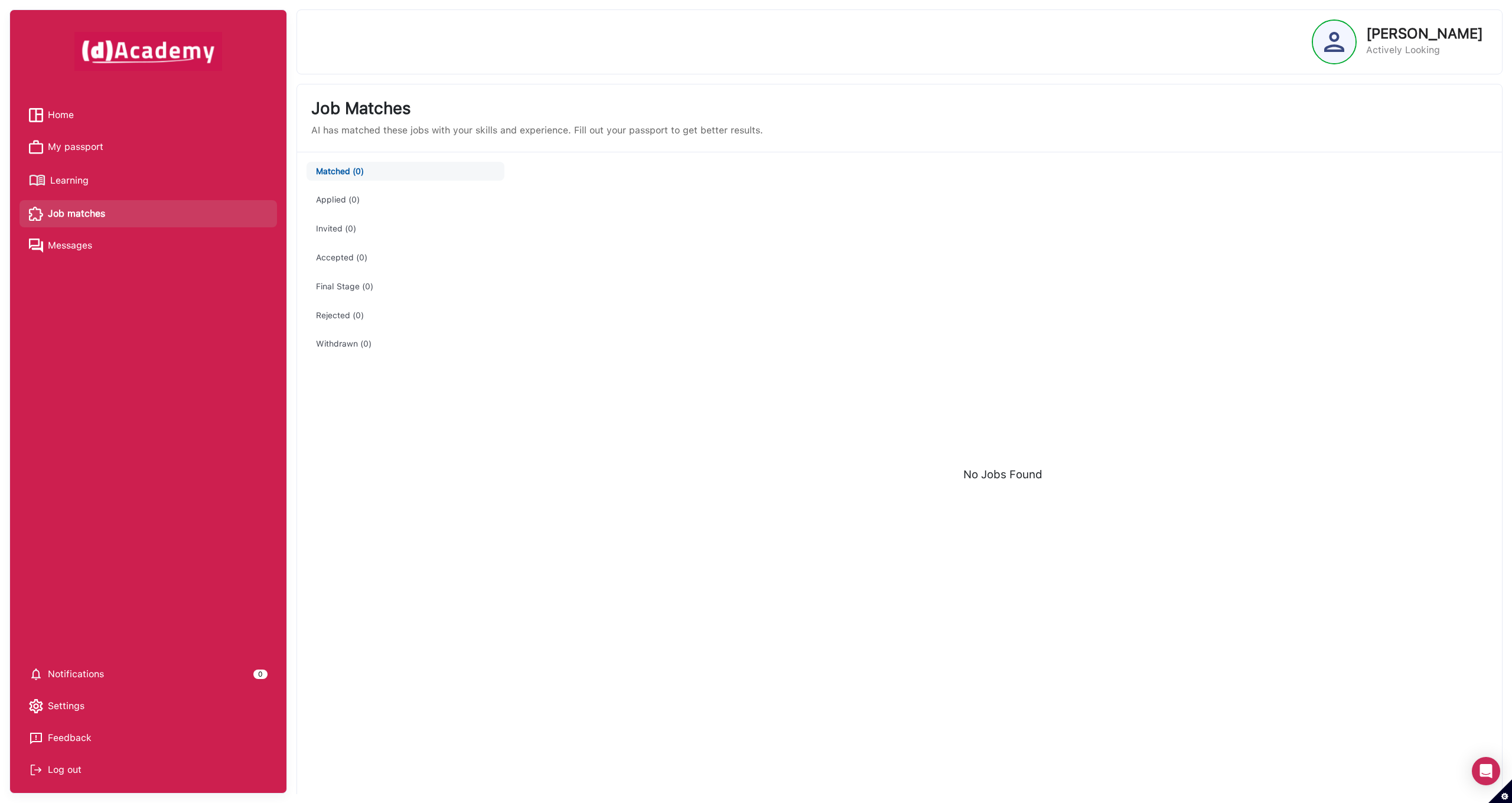
click at [57, 250] on span "Messages" at bounding box center [70, 245] width 44 height 18
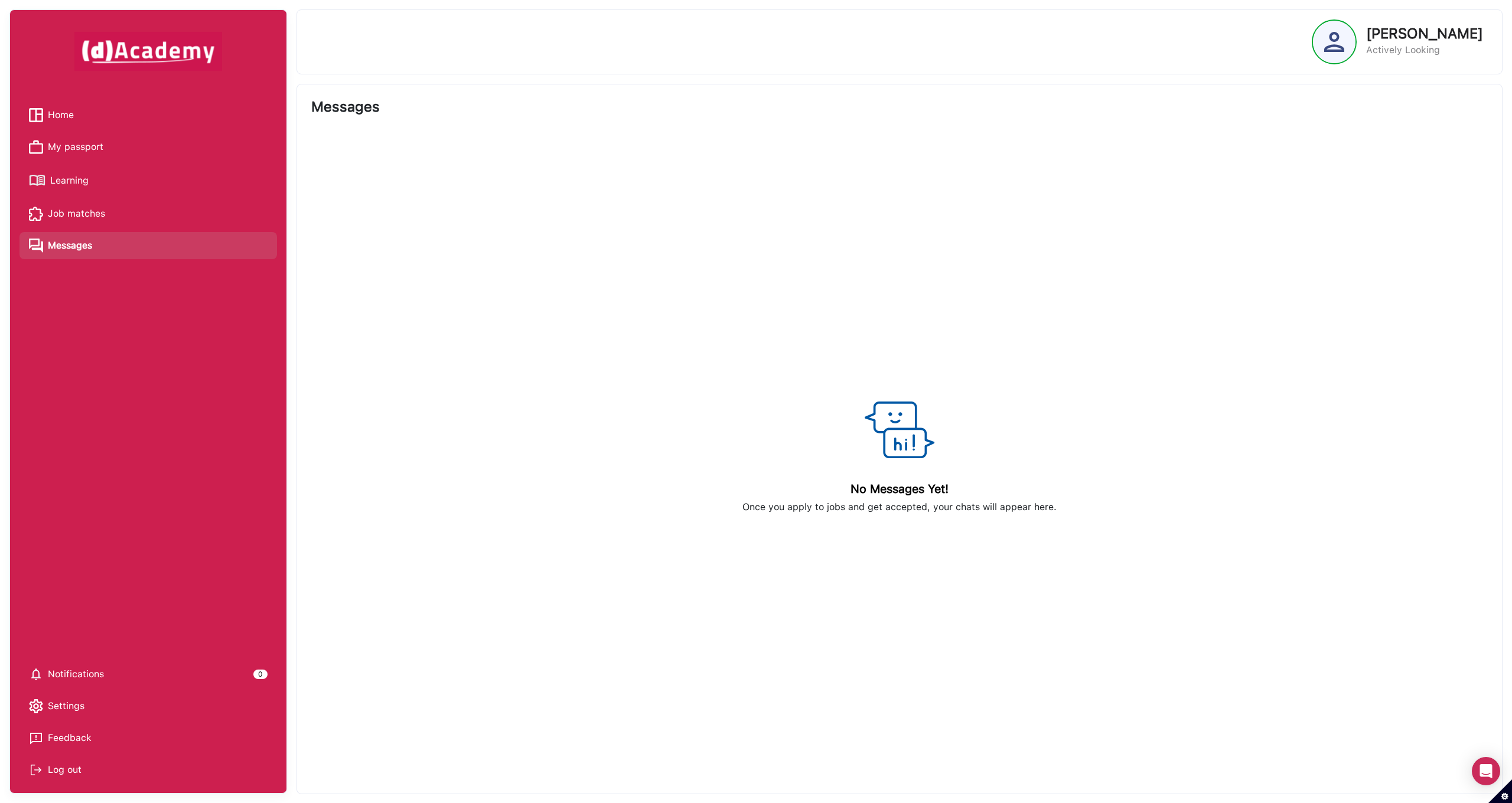
click at [72, 177] on span "Learning" at bounding box center [69, 180] width 38 height 18
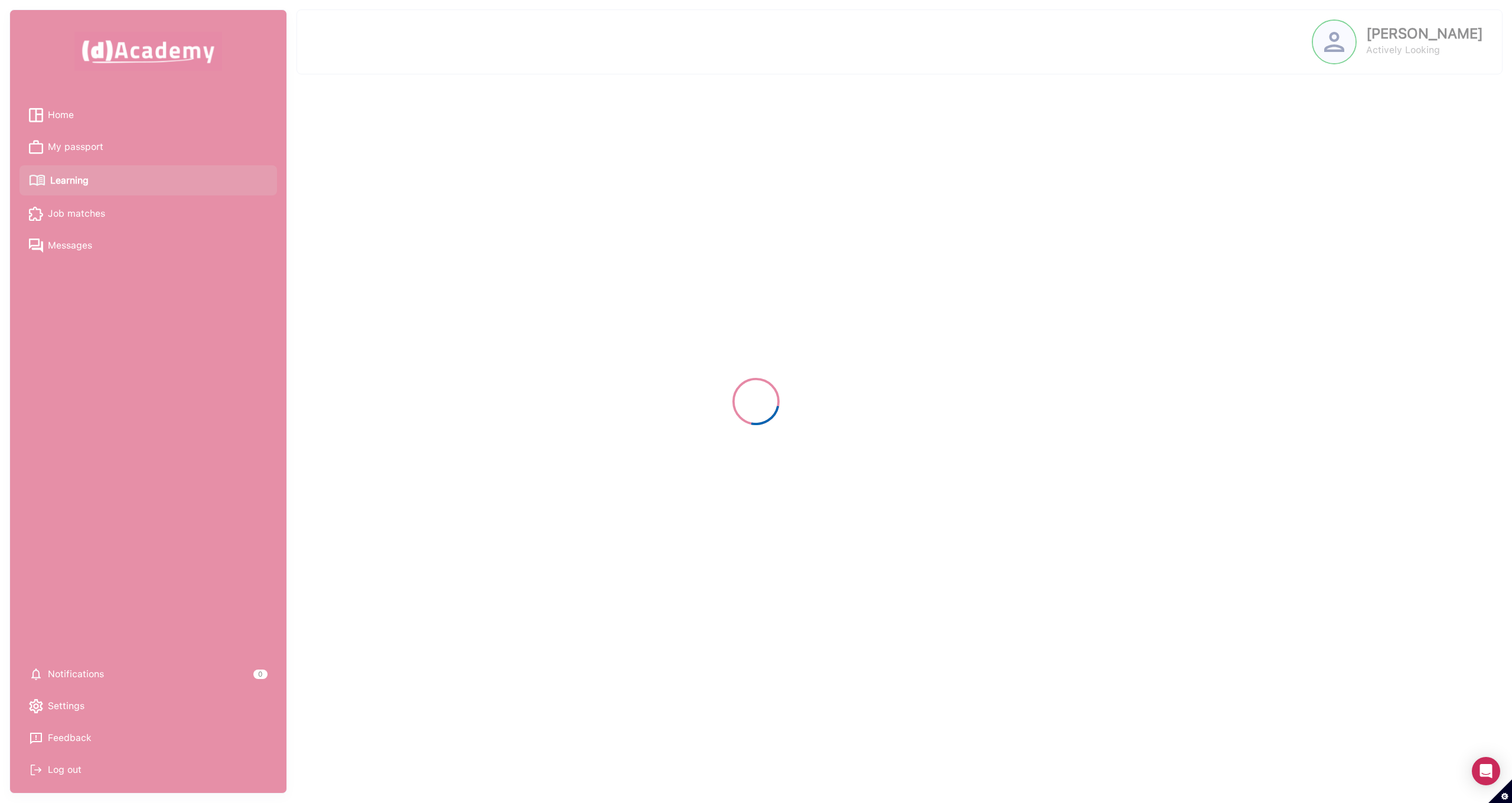
select select "******"
select select "****"
select select "******"
select select "****"
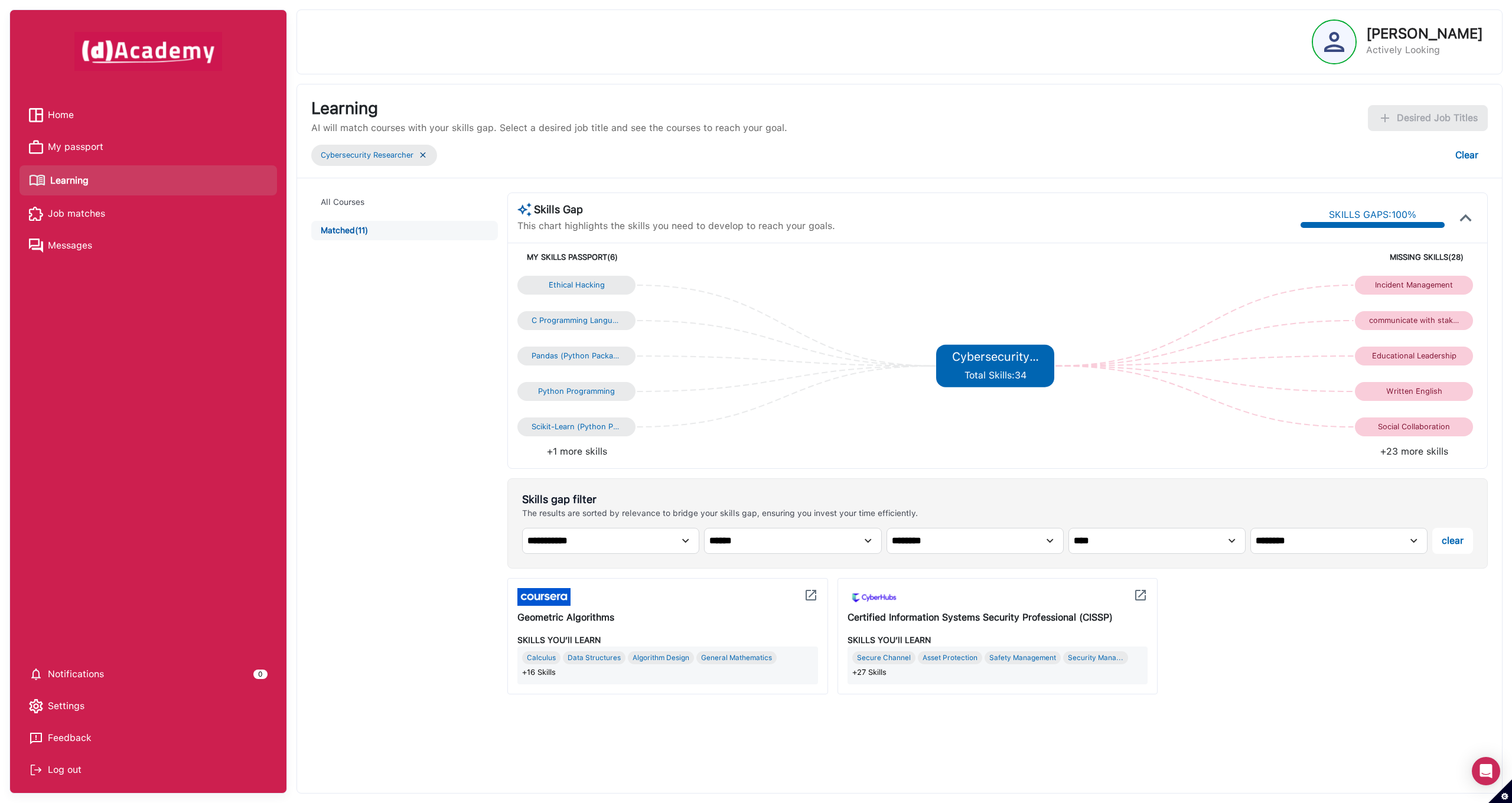
click at [1411, 453] on li "+23 more skills" at bounding box center [1237, 451] width 480 height 14
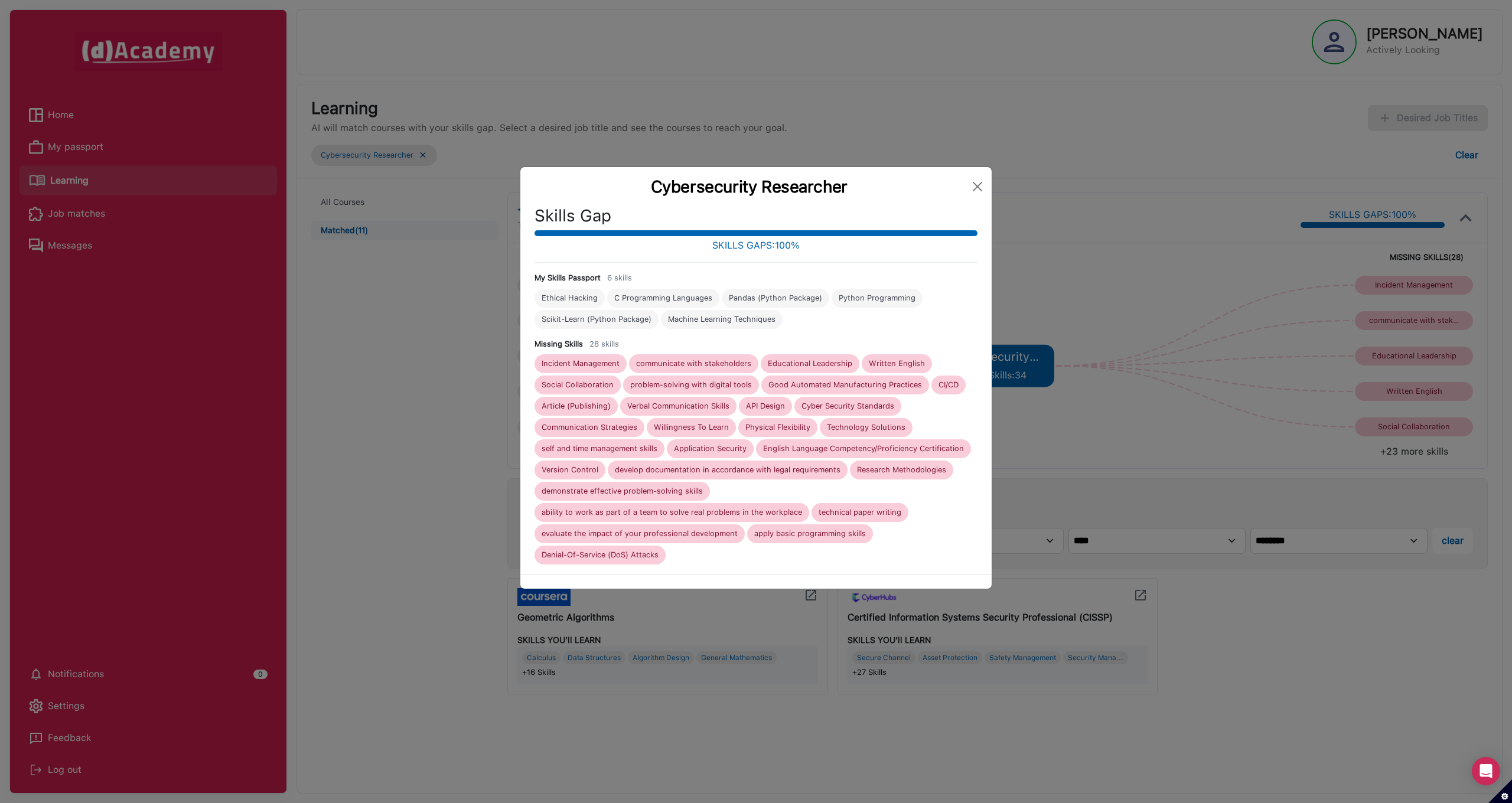
click at [620, 269] on div "Skills Gap SKILLS GAPS: 100 % My Skills Passport 6 skills Ethical Hacking C Pro…" at bounding box center [756, 386] width 443 height 359
click at [979, 187] on button "Close" at bounding box center [977, 186] width 19 height 19
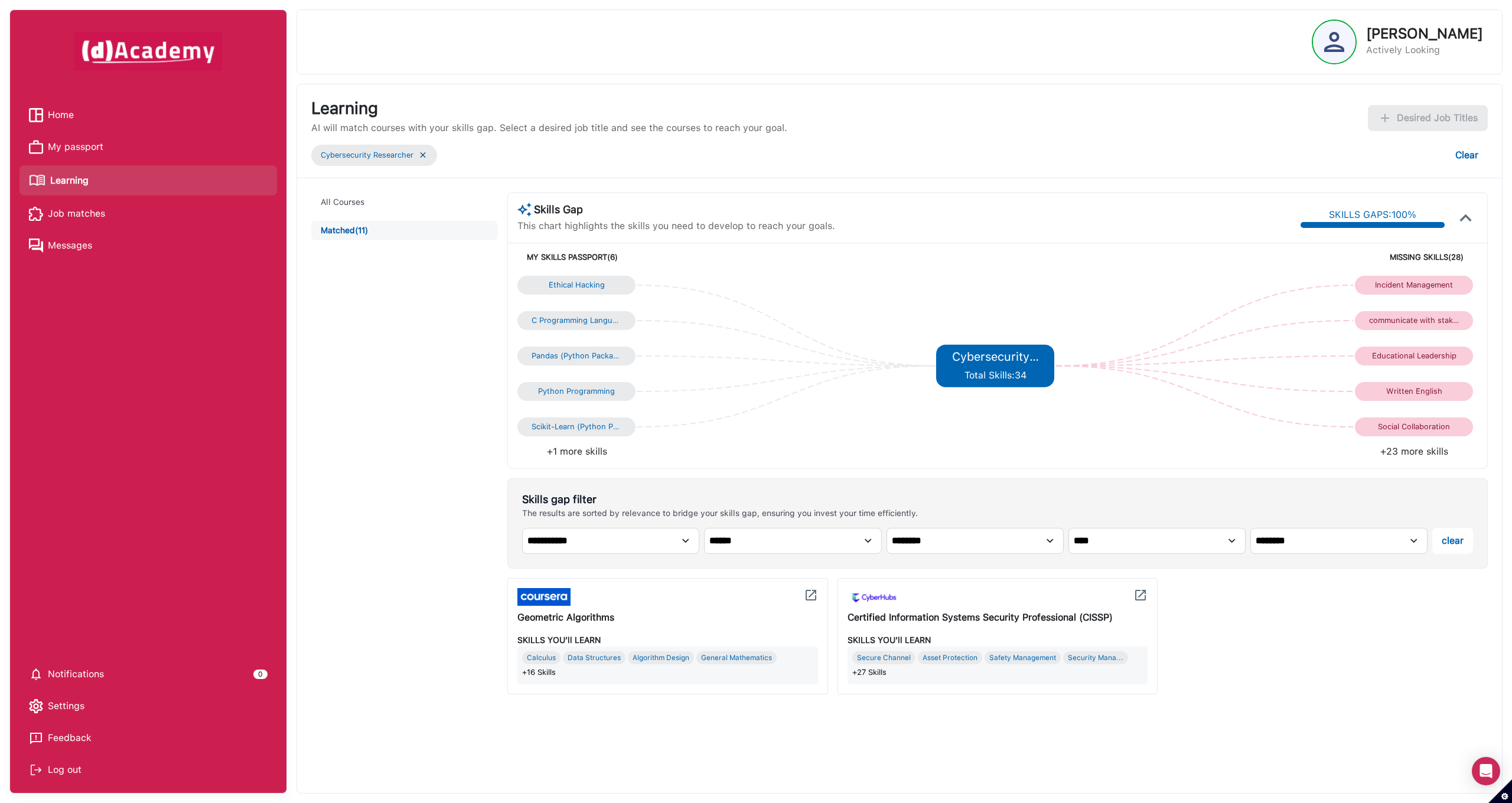
click at [85, 149] on span "My passport" at bounding box center [76, 147] width 55 height 18
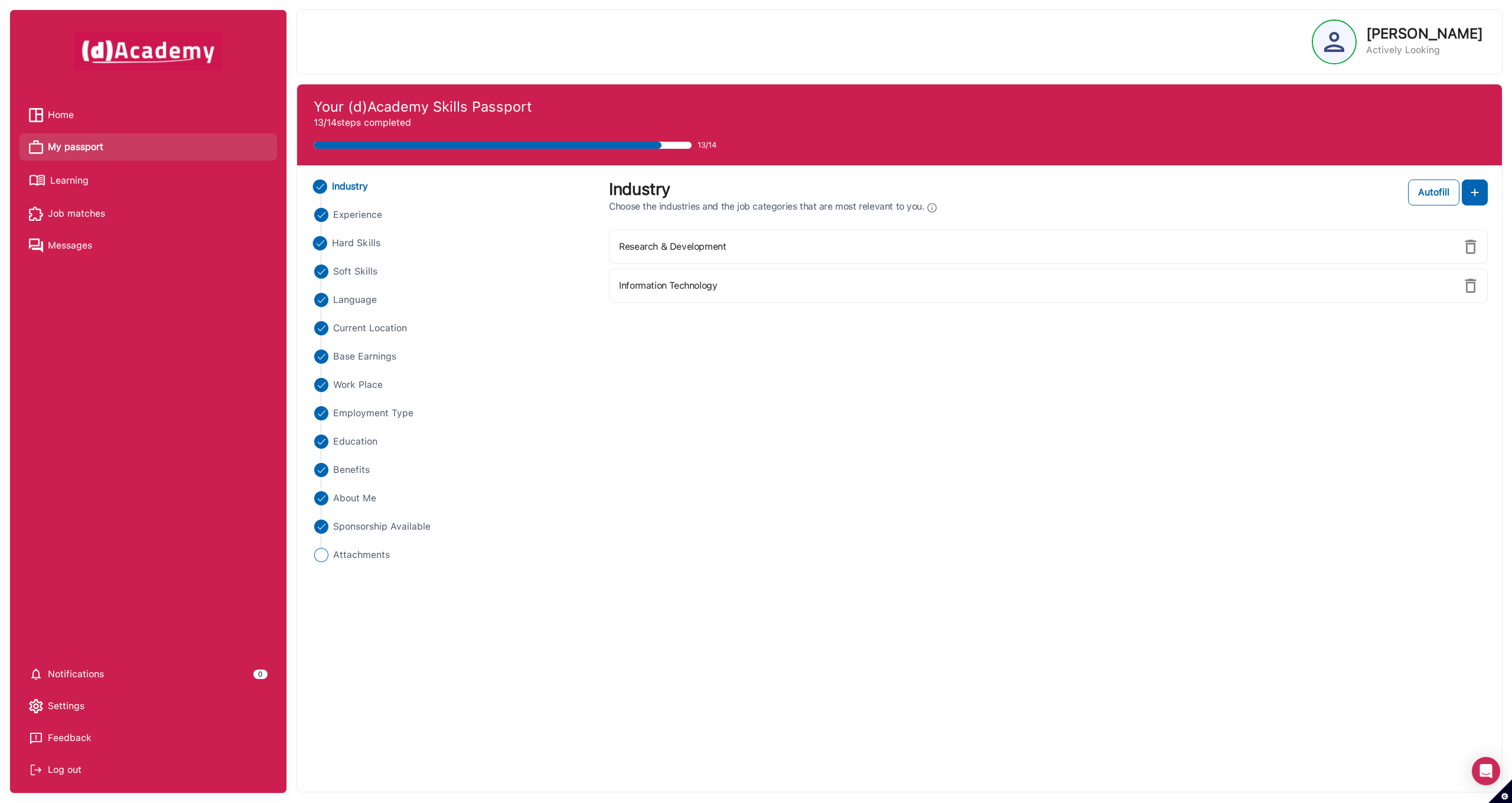
click at [370, 243] on span "Hard Skills" at bounding box center [356, 243] width 49 height 14
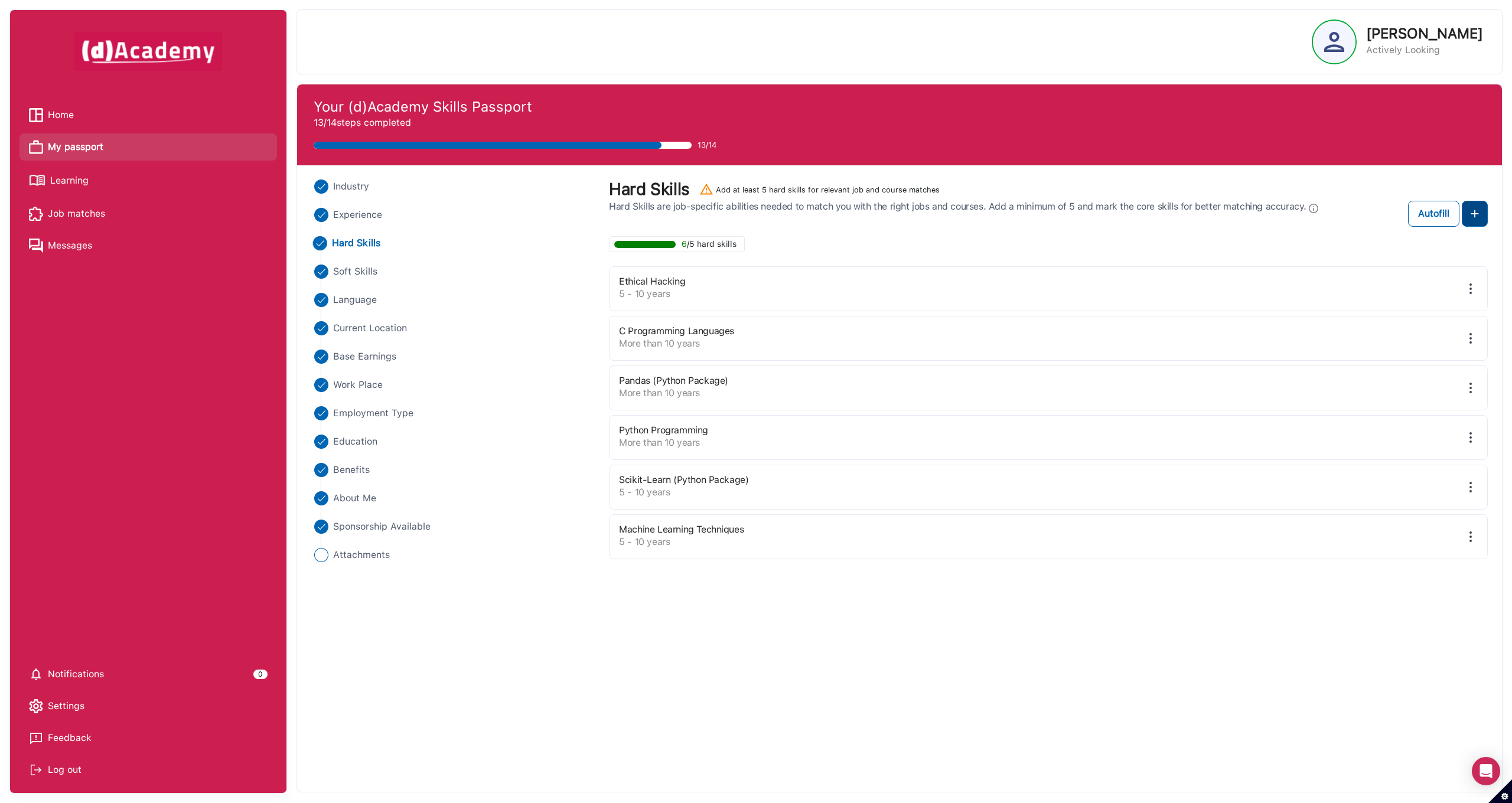
click at [1473, 214] on img at bounding box center [1475, 214] width 14 height 14
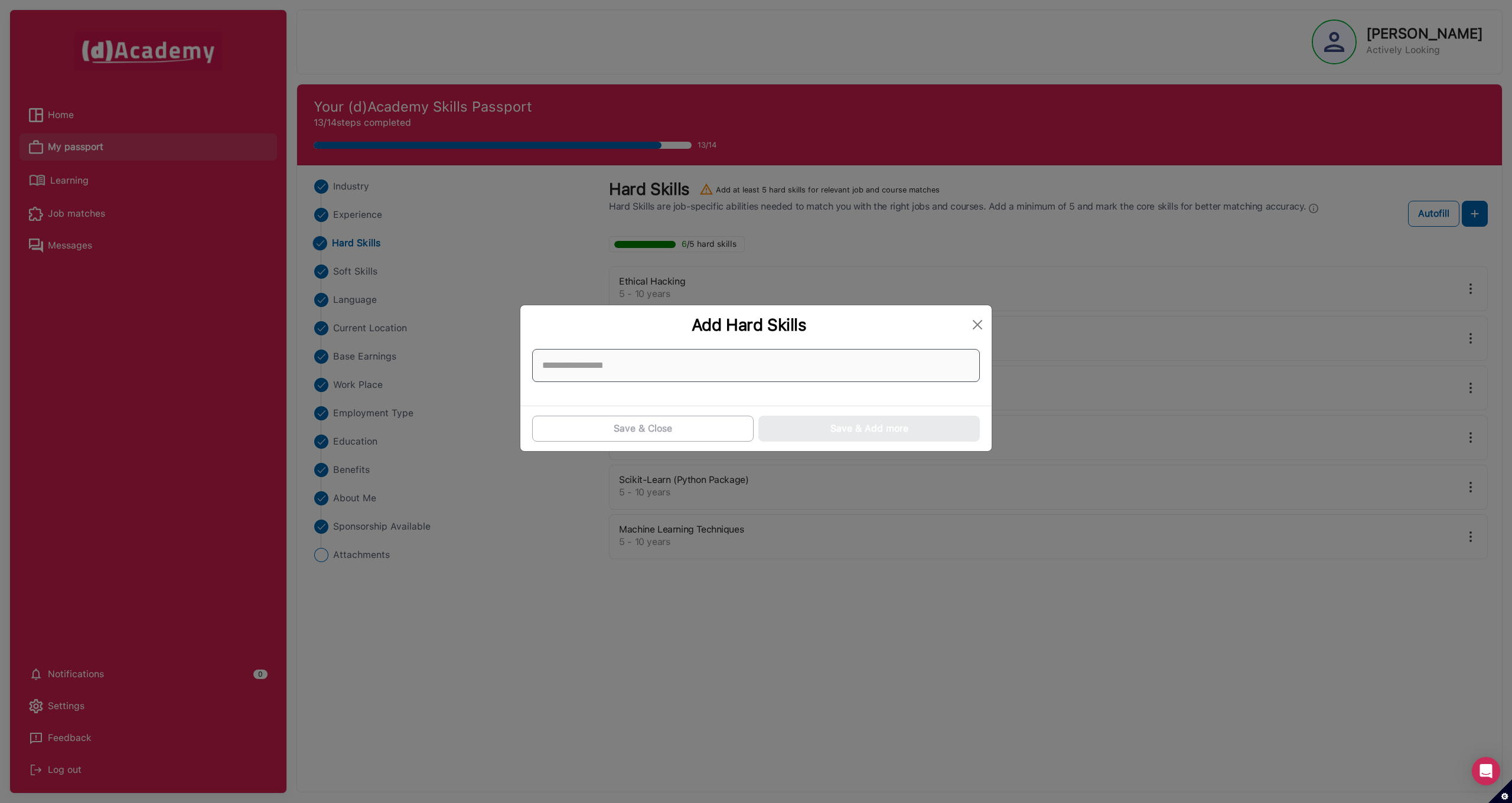
click at [793, 366] on input at bounding box center [755, 365] width 448 height 33
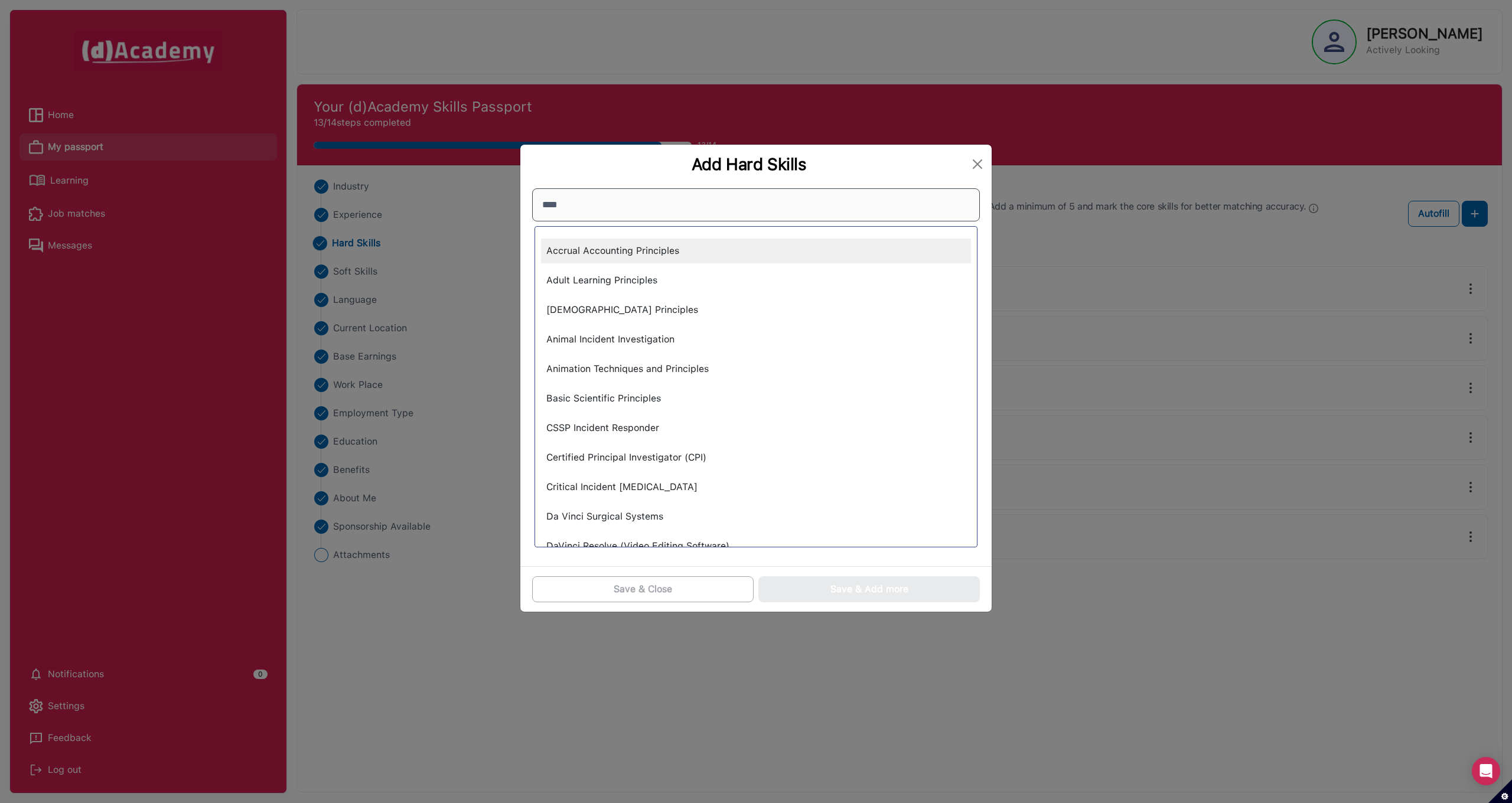
type input "*****"
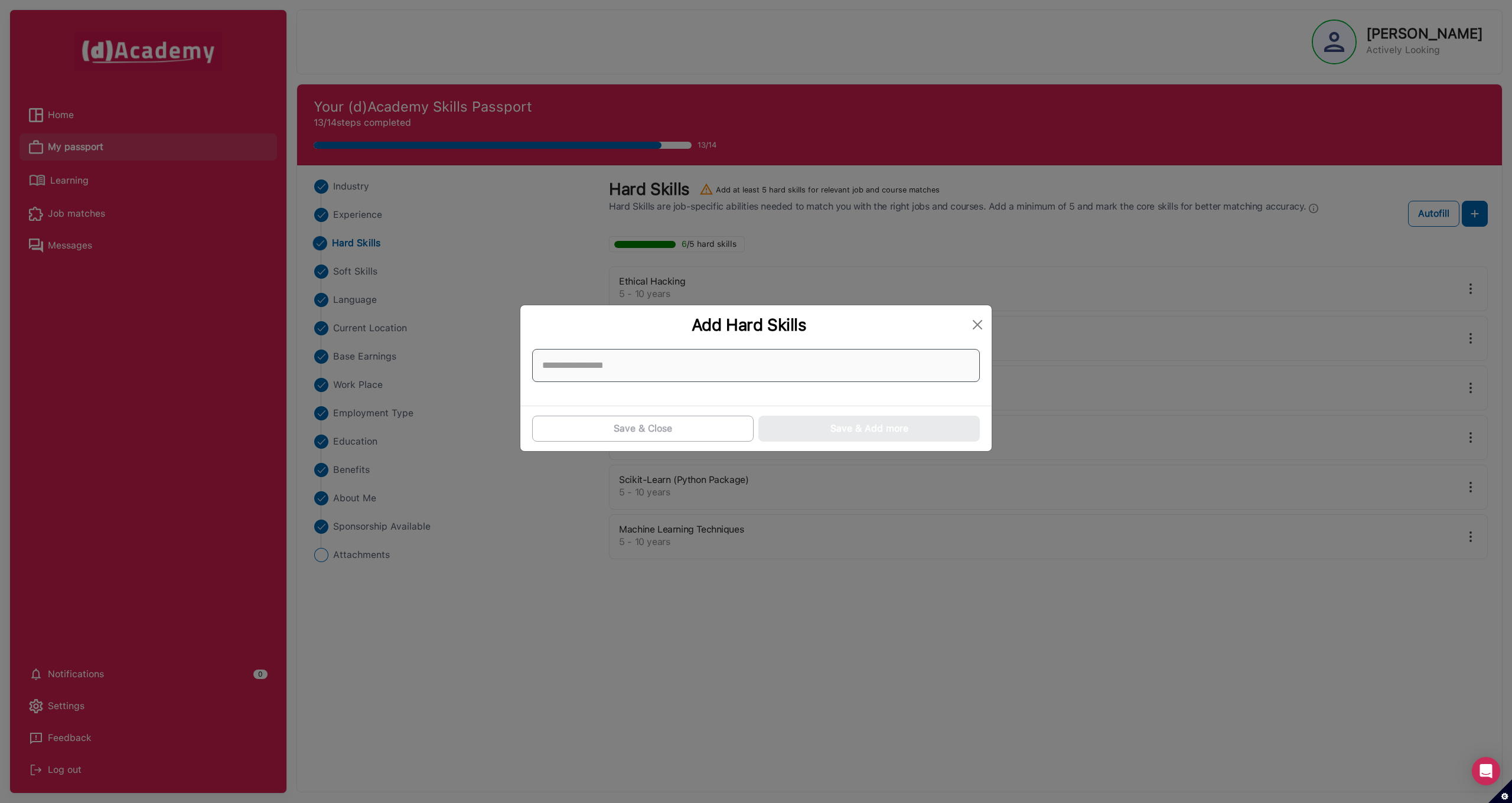
drag, startPoint x: 792, startPoint y: 365, endPoint x: 759, endPoint y: 365, distance: 33.0
click at [759, 365] on input at bounding box center [755, 365] width 448 height 33
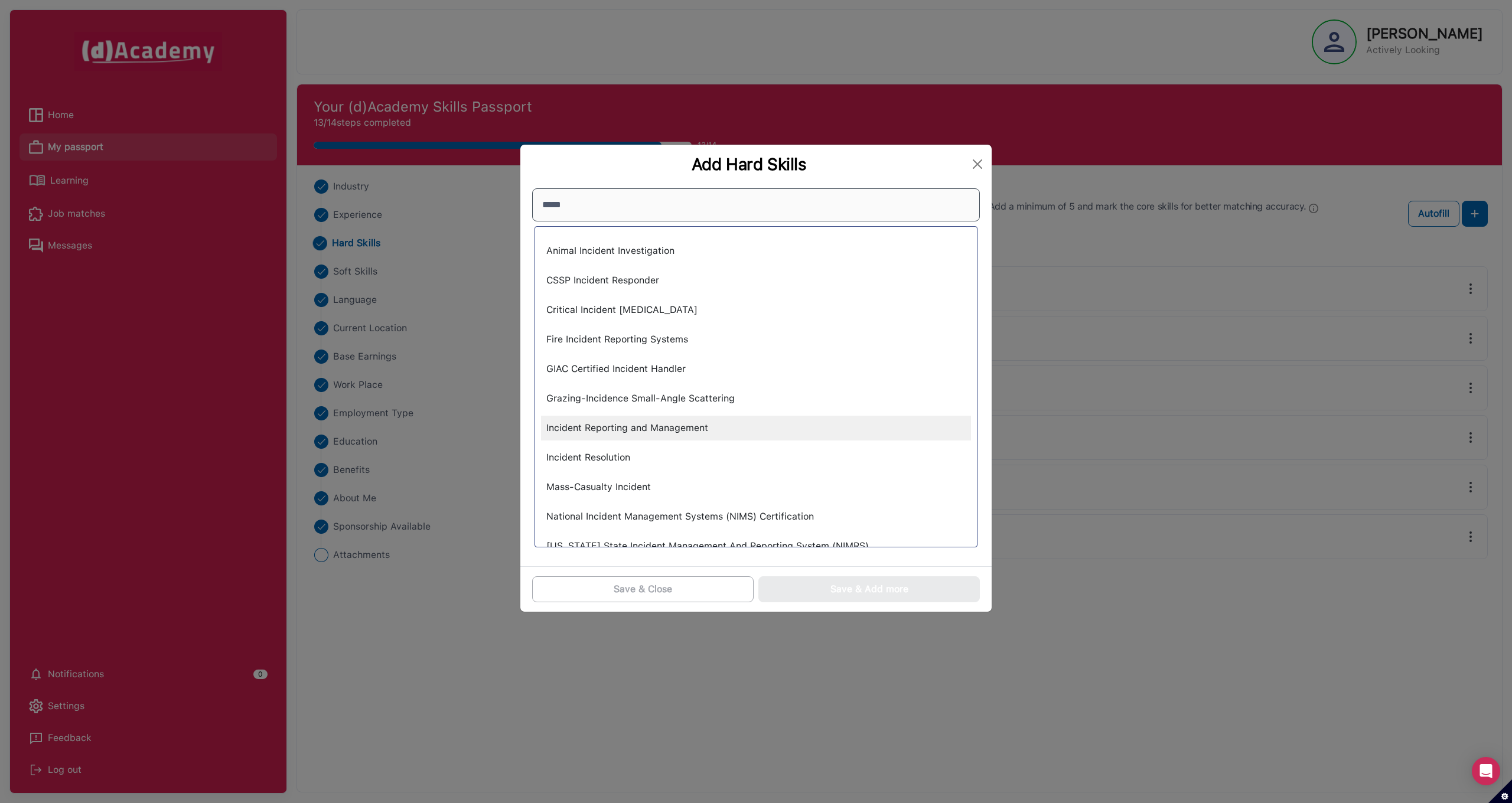
type input "*****"
click at [680, 430] on div "Incident Reporting and Management" at bounding box center [756, 428] width 430 height 25
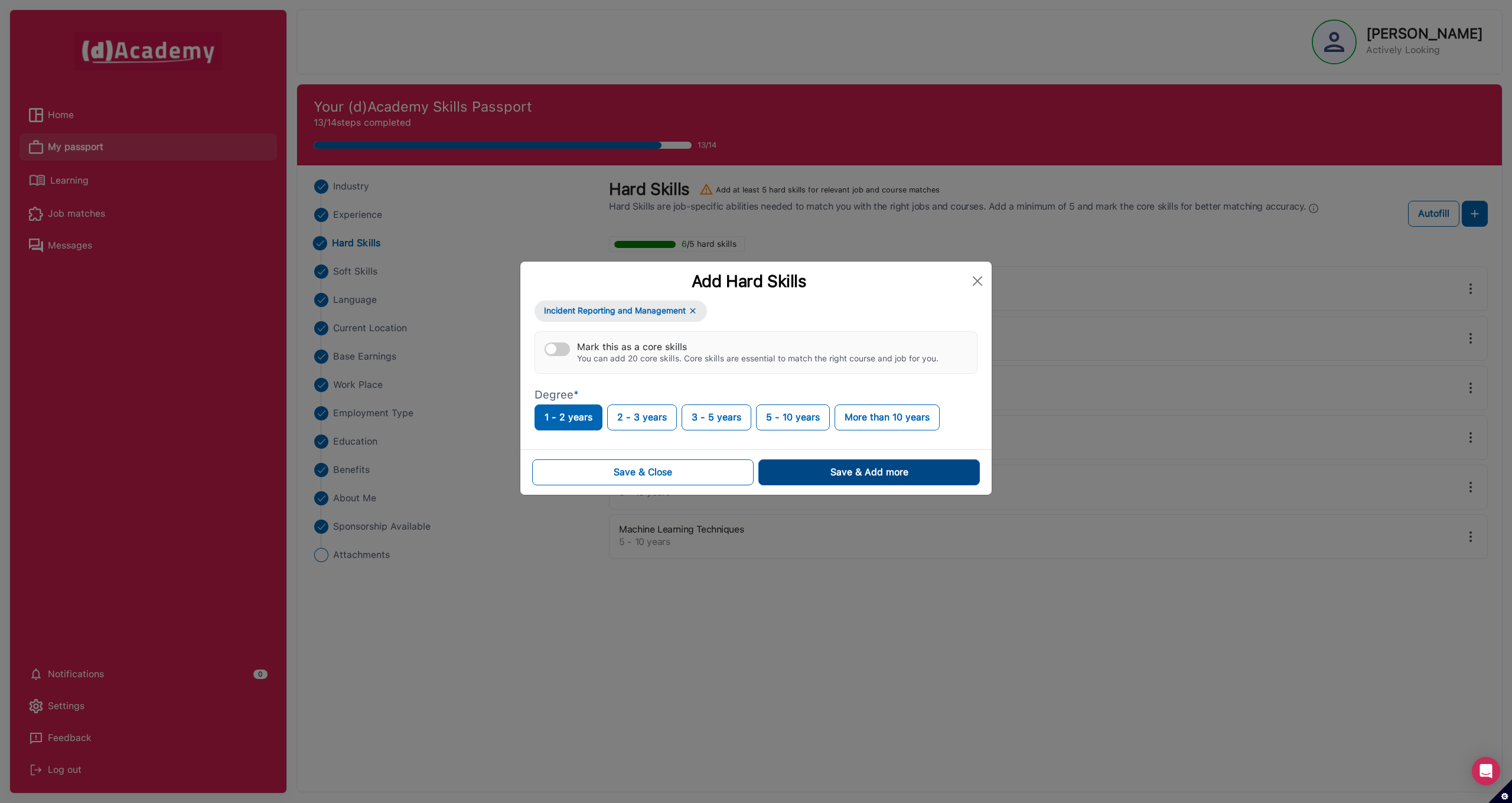
click at [825, 465] on button "Save & Add more" at bounding box center [868, 472] width 222 height 26
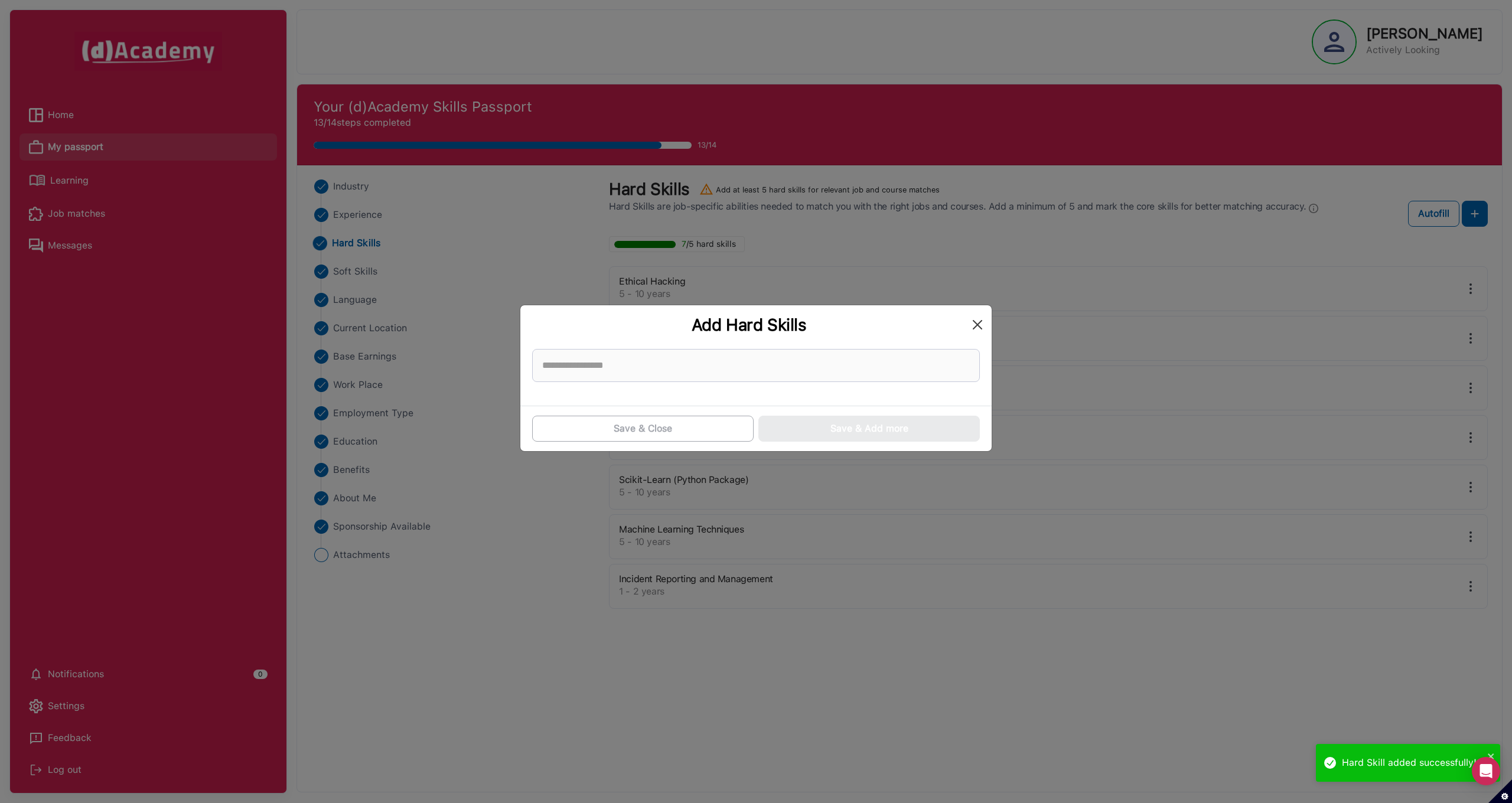
click at [976, 325] on button "Close" at bounding box center [977, 325] width 19 height 19
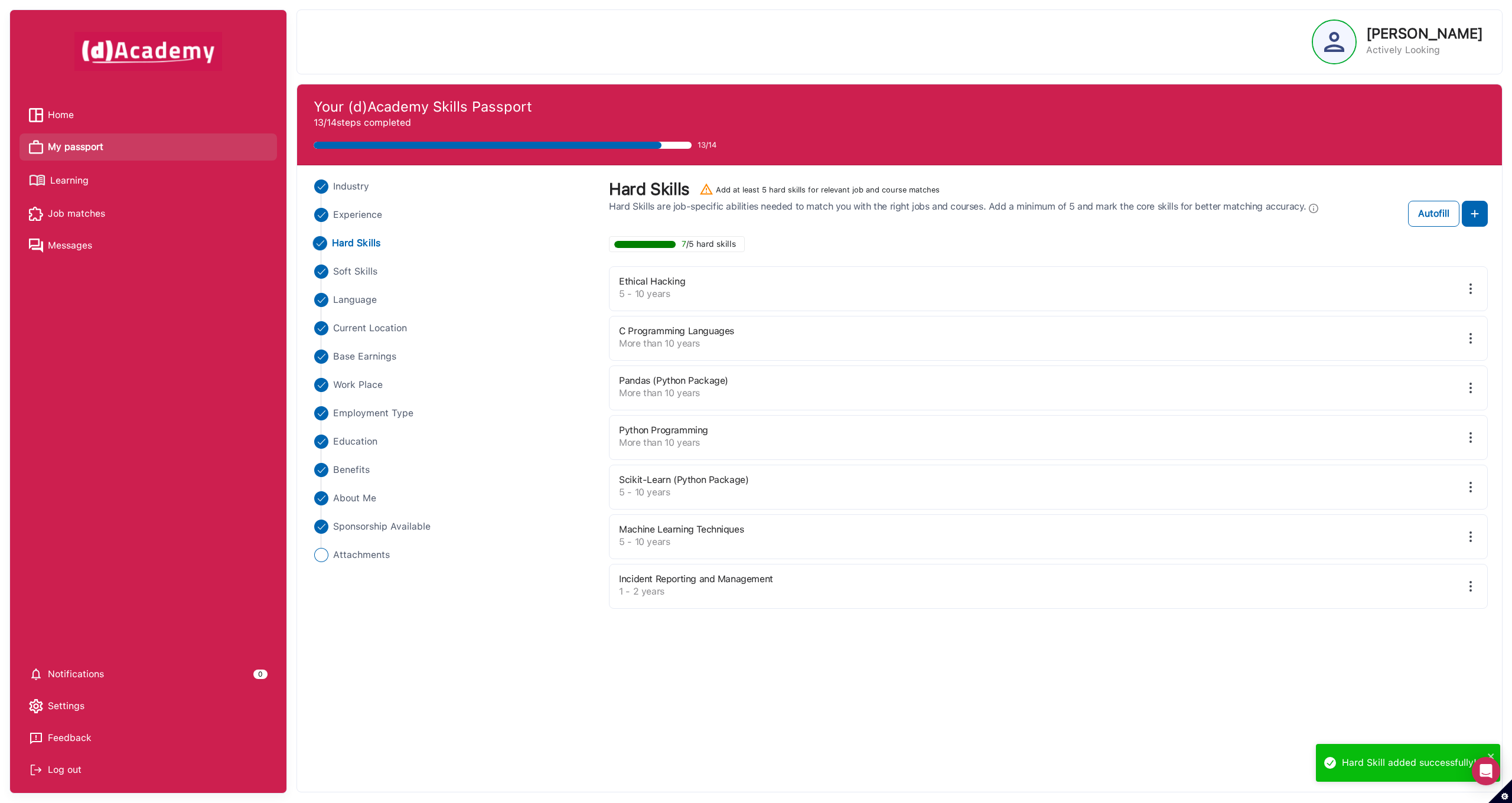
click at [78, 177] on span "Learning" at bounding box center [69, 180] width 38 height 18
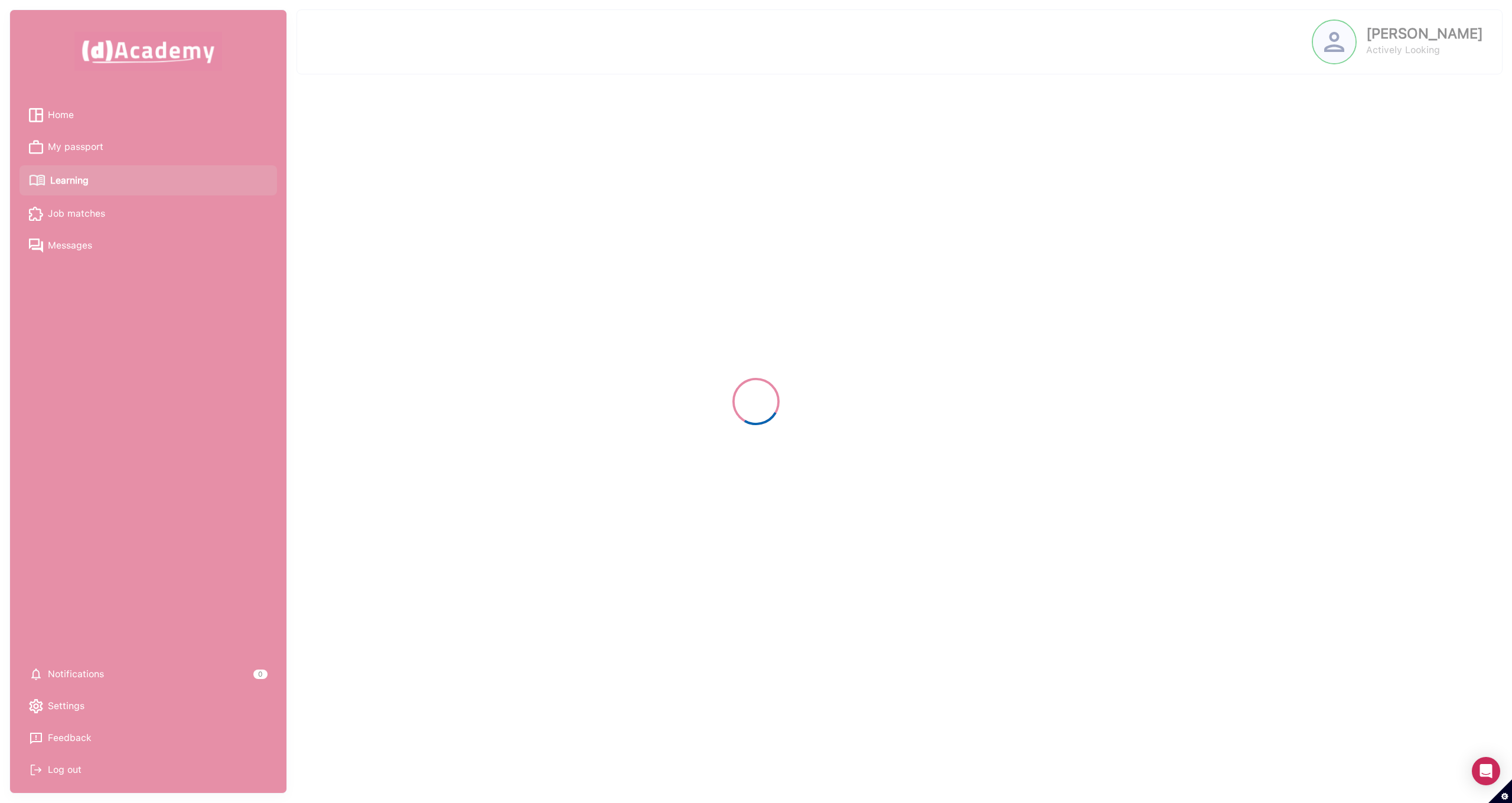
select select "******"
select select "****"
select select "******"
select select "****"
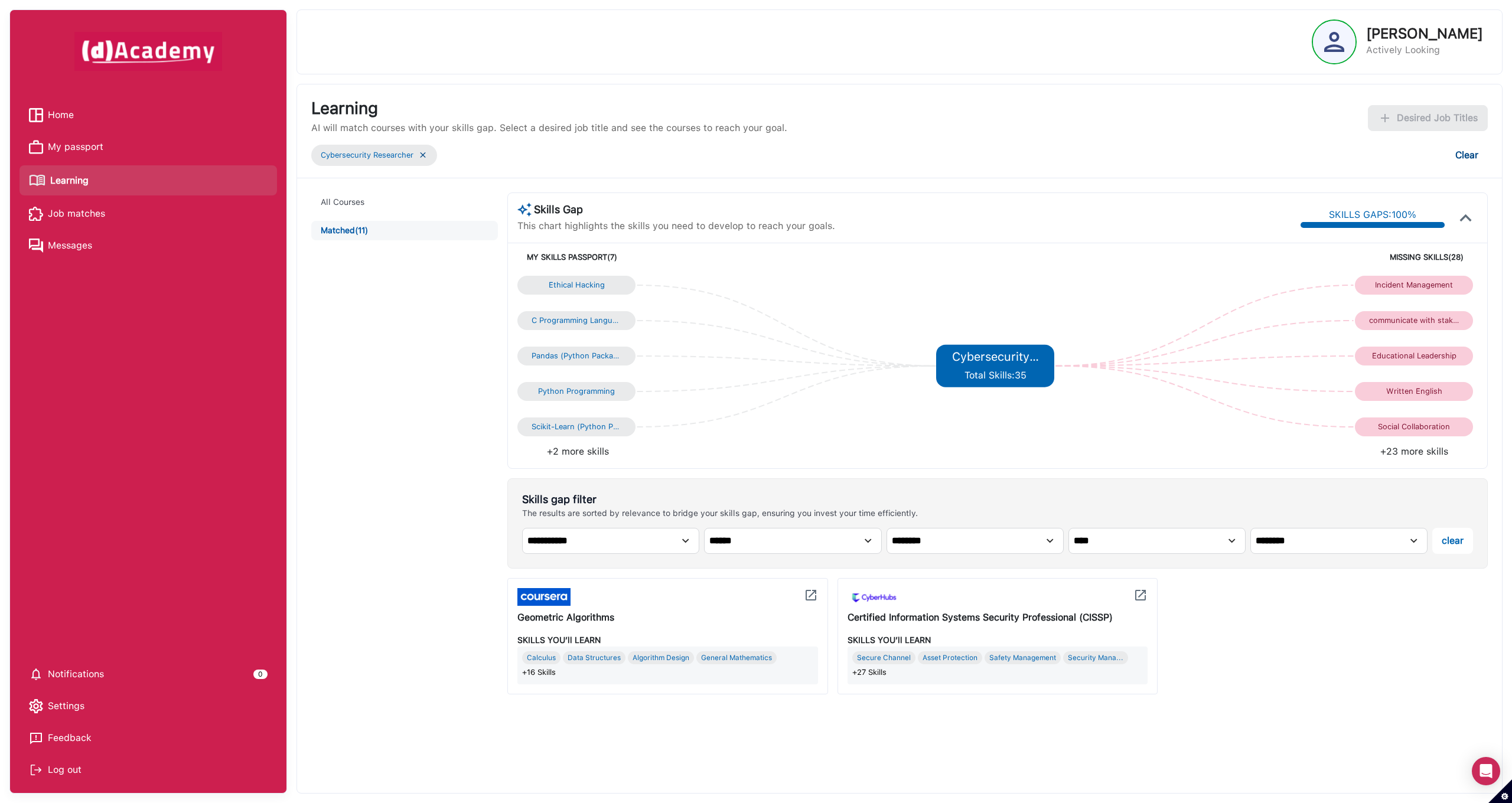
click at [1473, 160] on button "Clear" at bounding box center [1467, 155] width 42 height 26
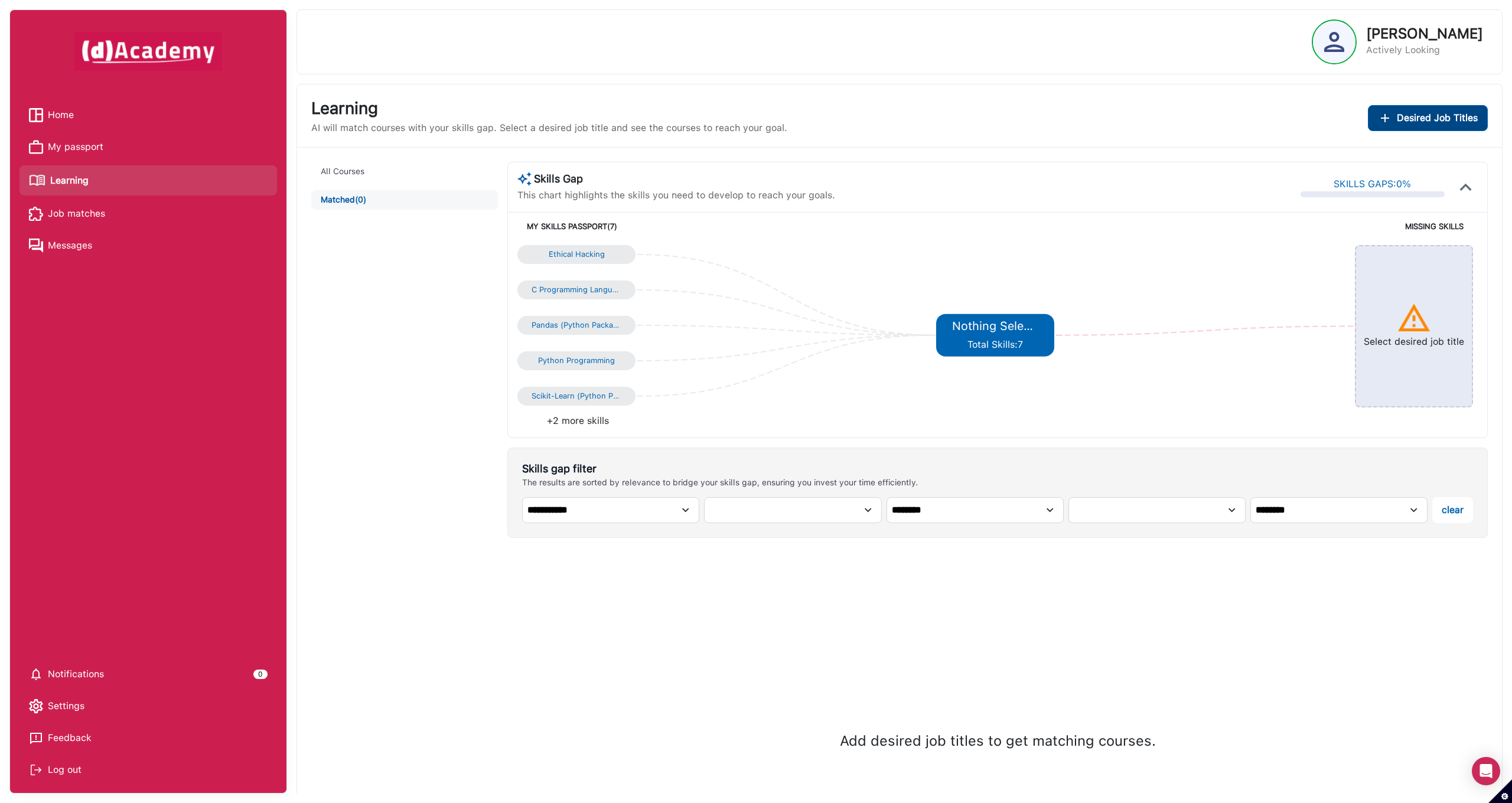
click at [1415, 118] on span "Desired Job Titles" at bounding box center [1437, 118] width 81 height 14
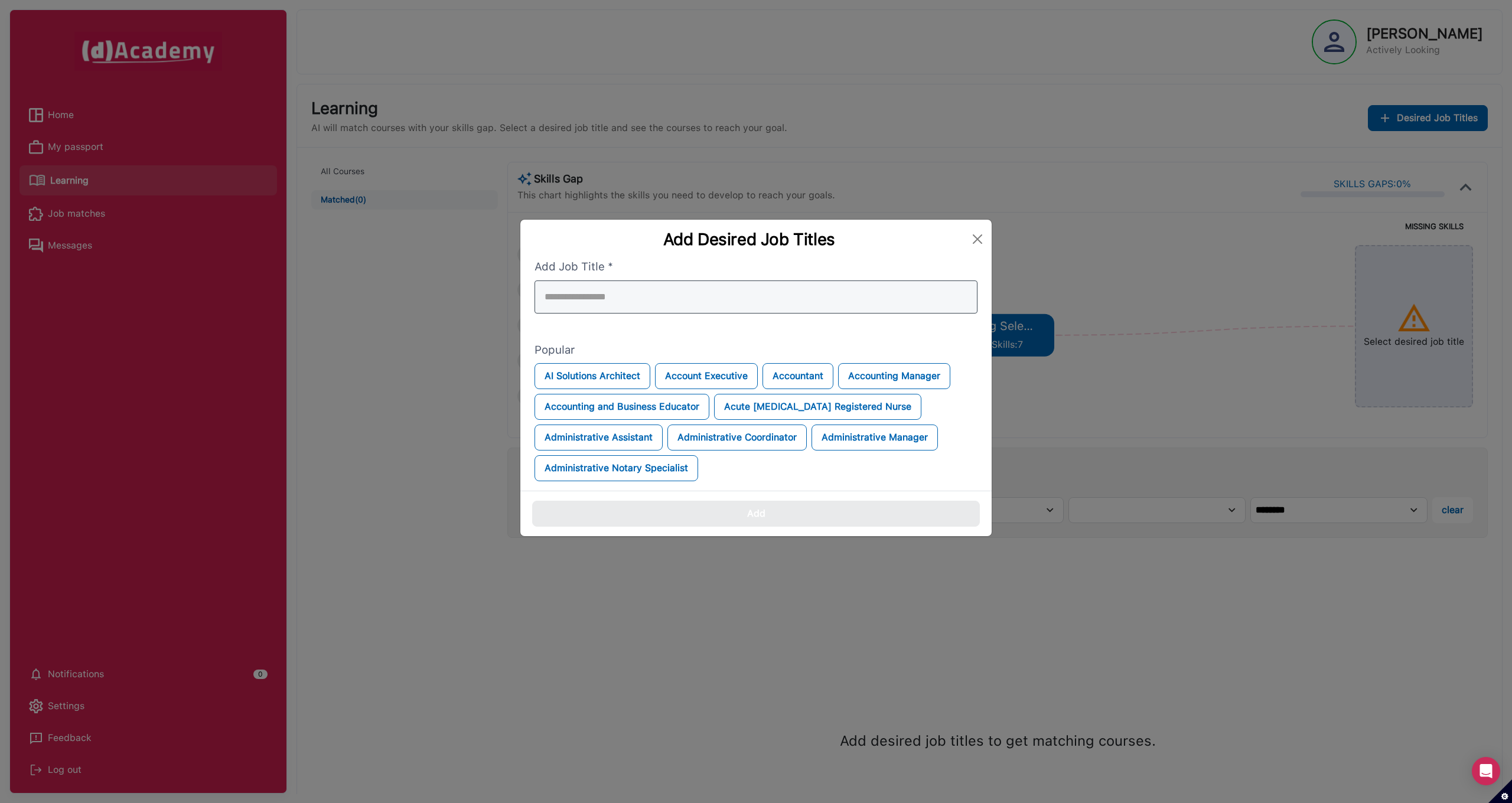
click at [744, 298] on div at bounding box center [756, 297] width 443 height 33
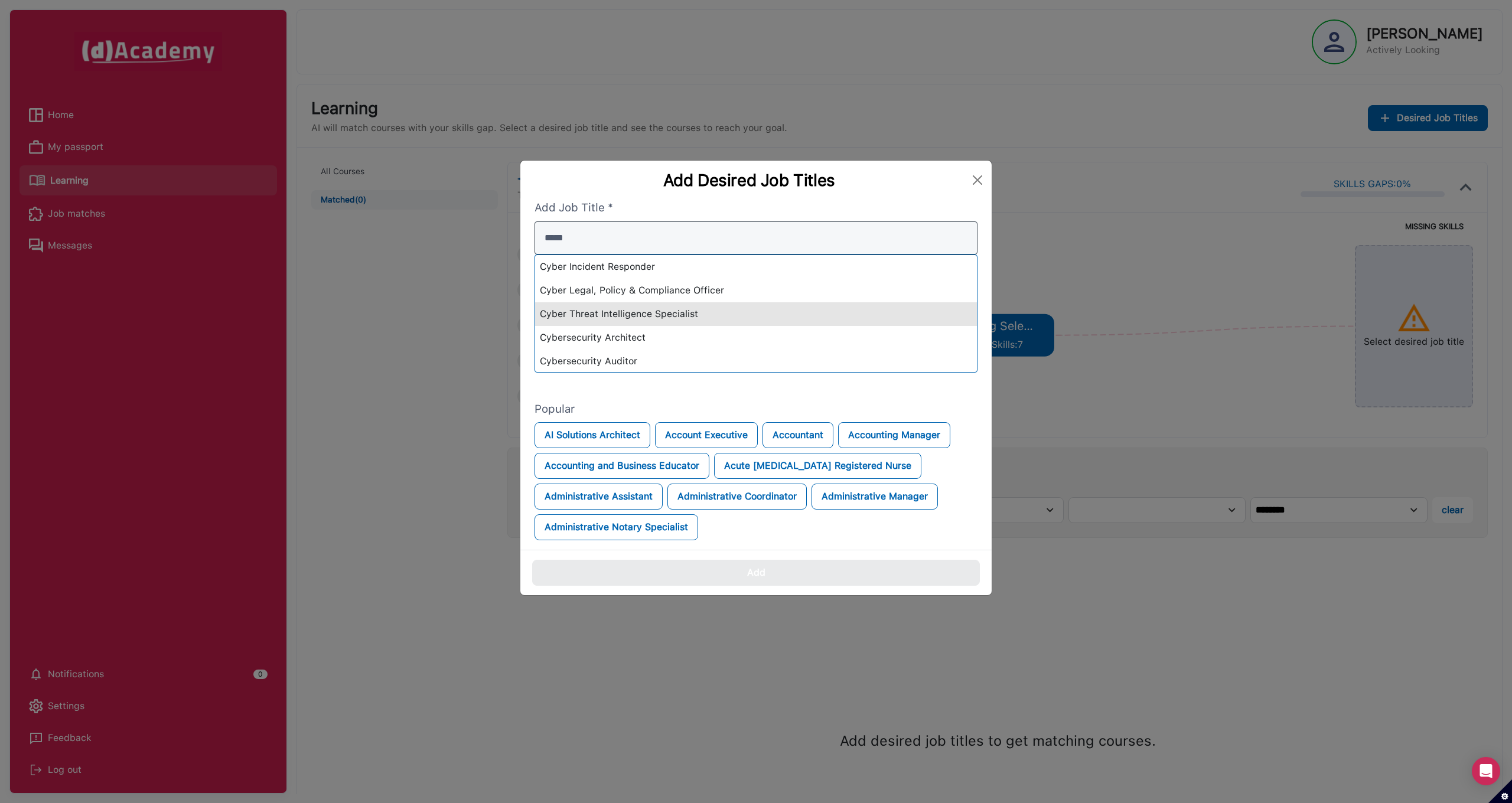
type input "*****"
click at [676, 312] on div "Cyber Threat Intelligence Specialist" at bounding box center [756, 314] width 442 height 24
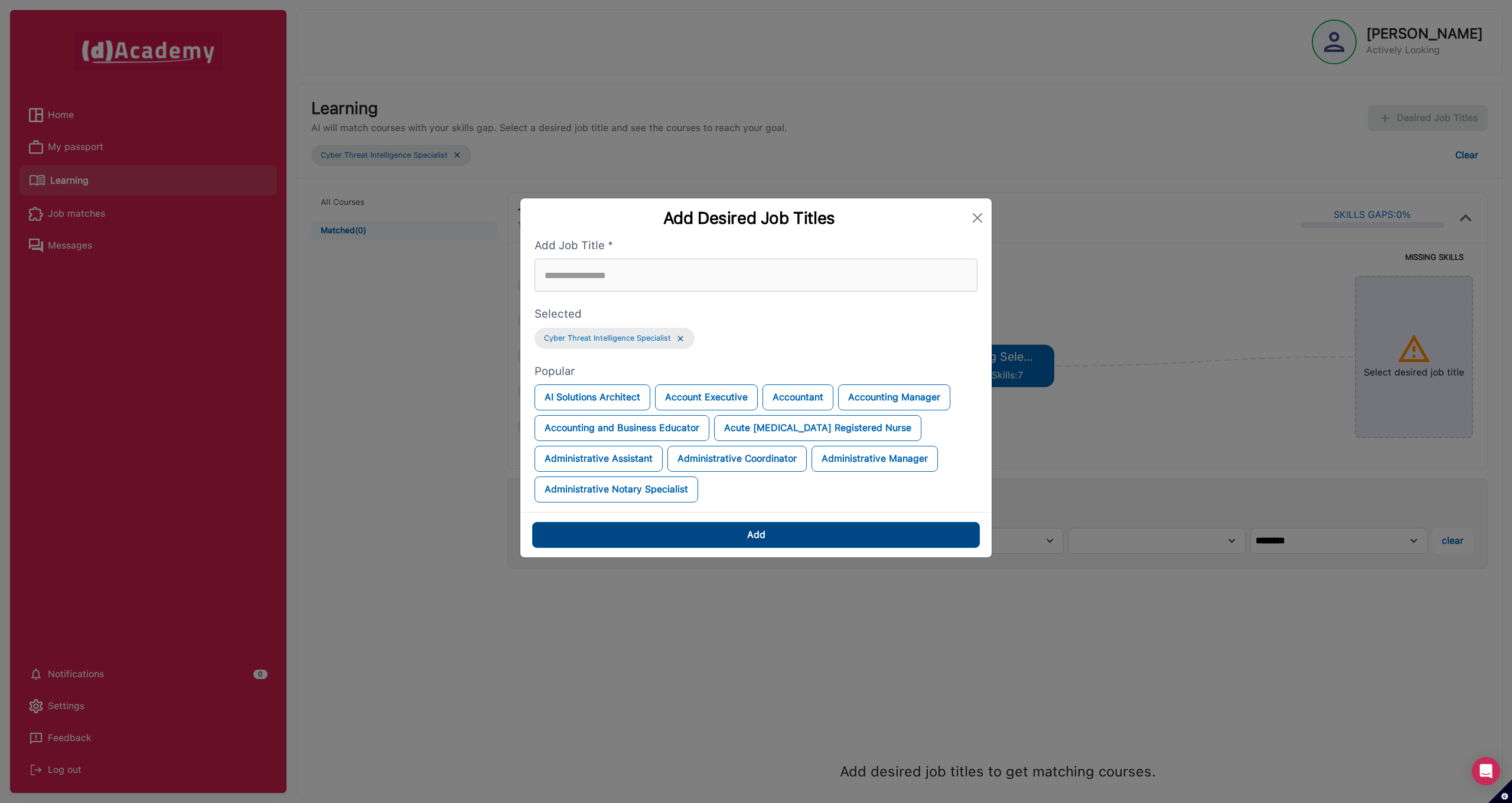
click at [743, 531] on button "Add" at bounding box center [755, 535] width 448 height 26
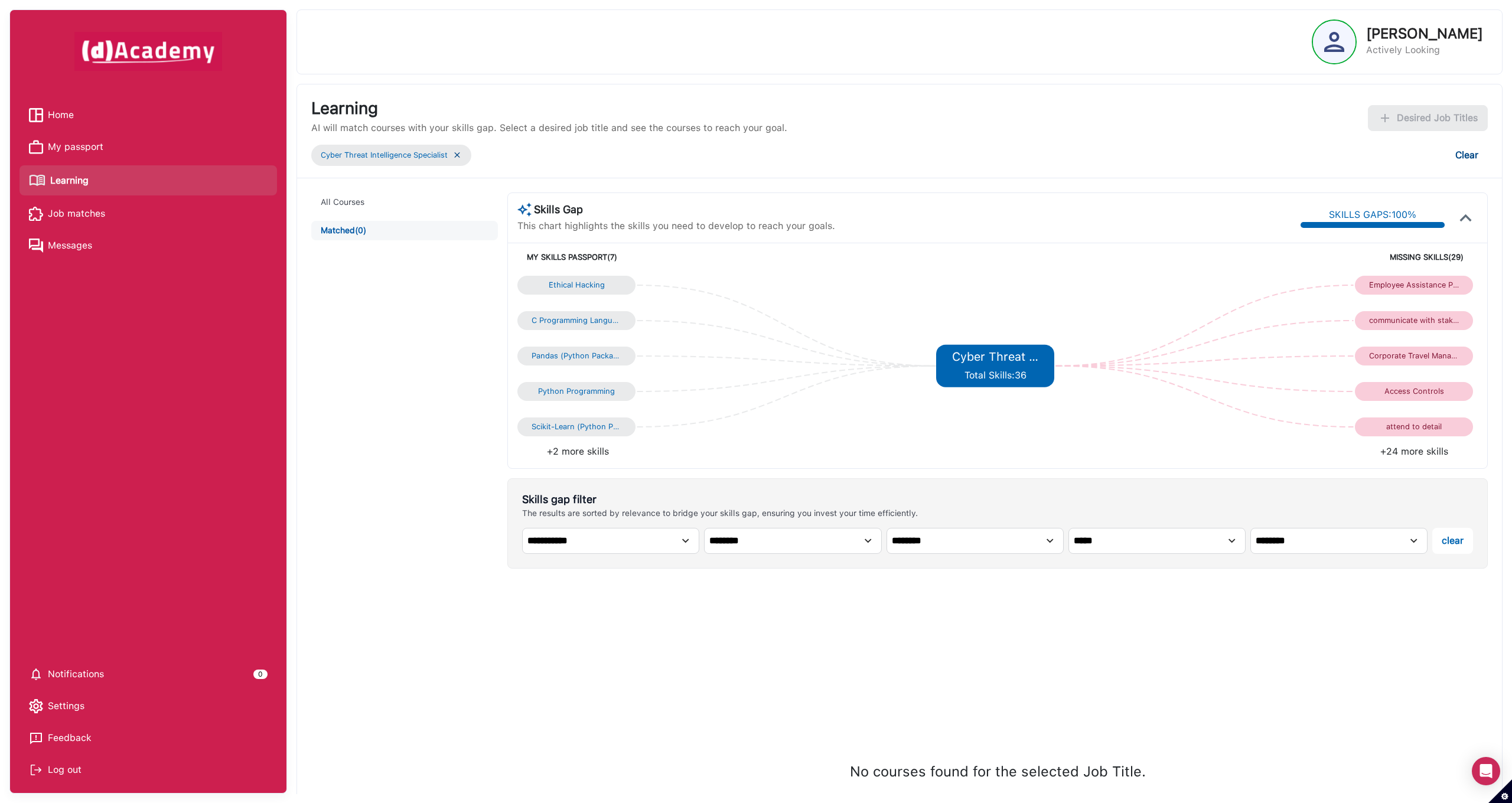
click at [1467, 154] on button "Clear" at bounding box center [1467, 155] width 42 height 26
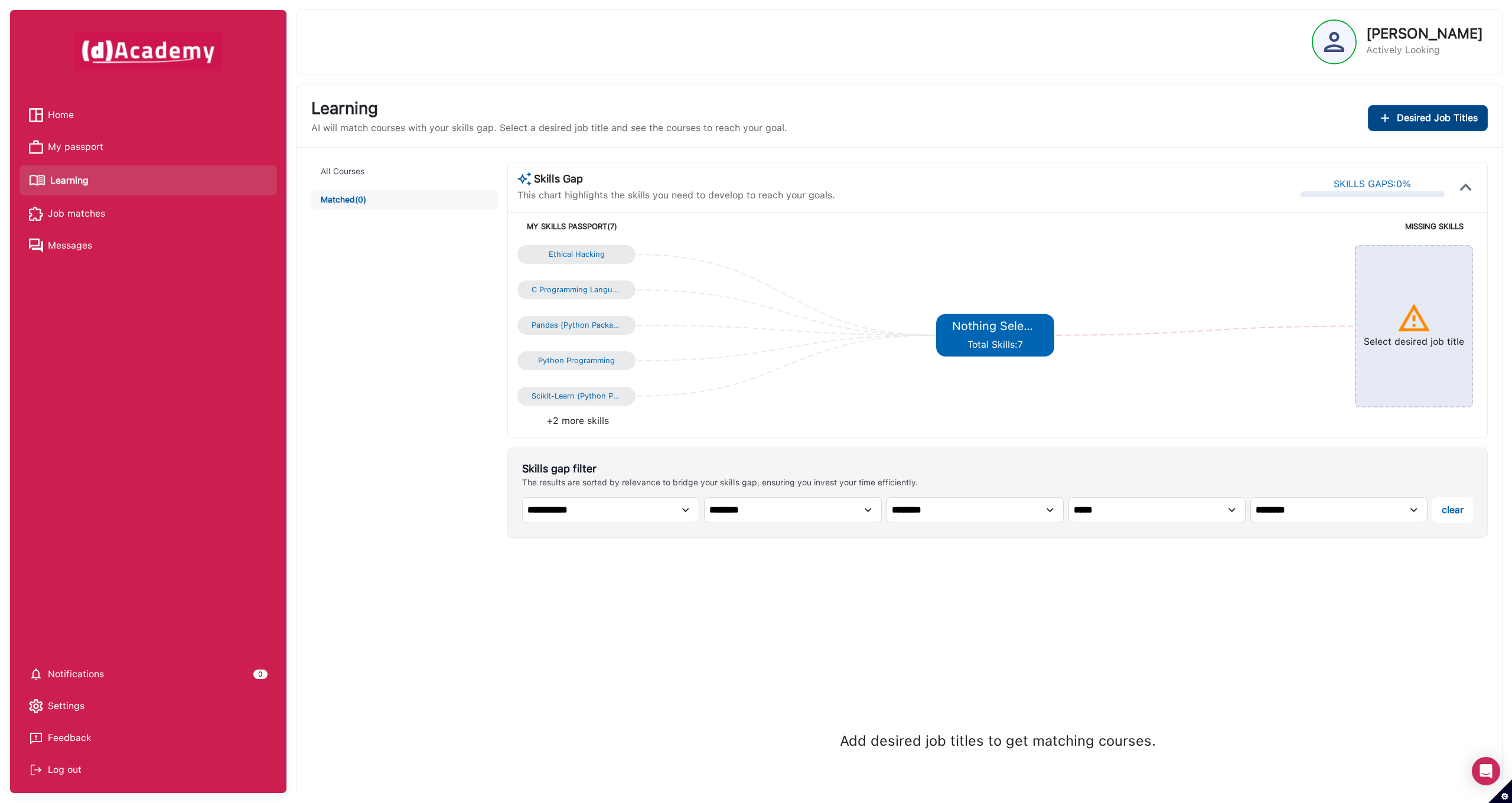
click at [1426, 123] on span "Desired Job Titles" at bounding box center [1437, 118] width 81 height 14
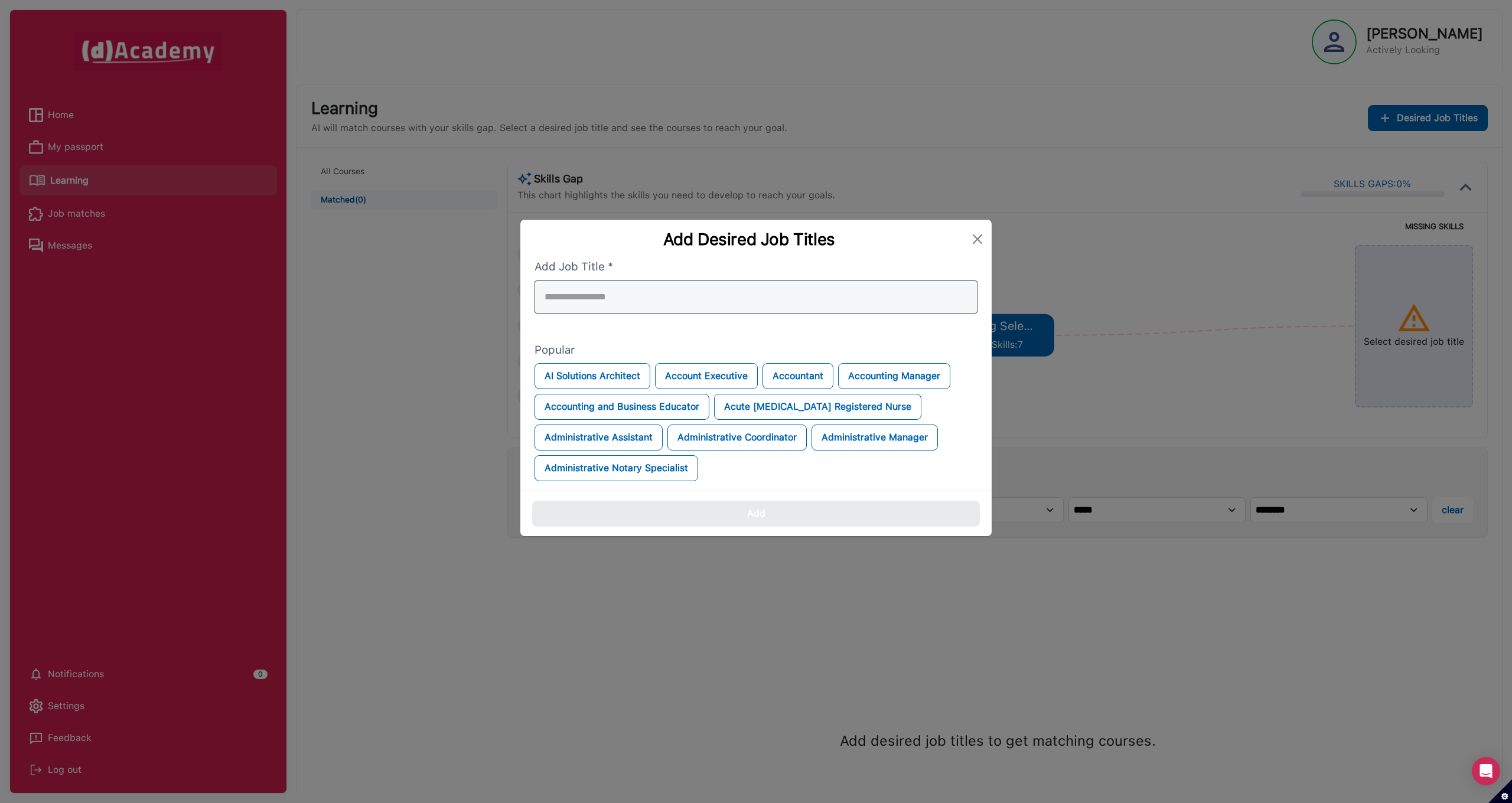
click at [665, 299] on div at bounding box center [756, 297] width 443 height 33
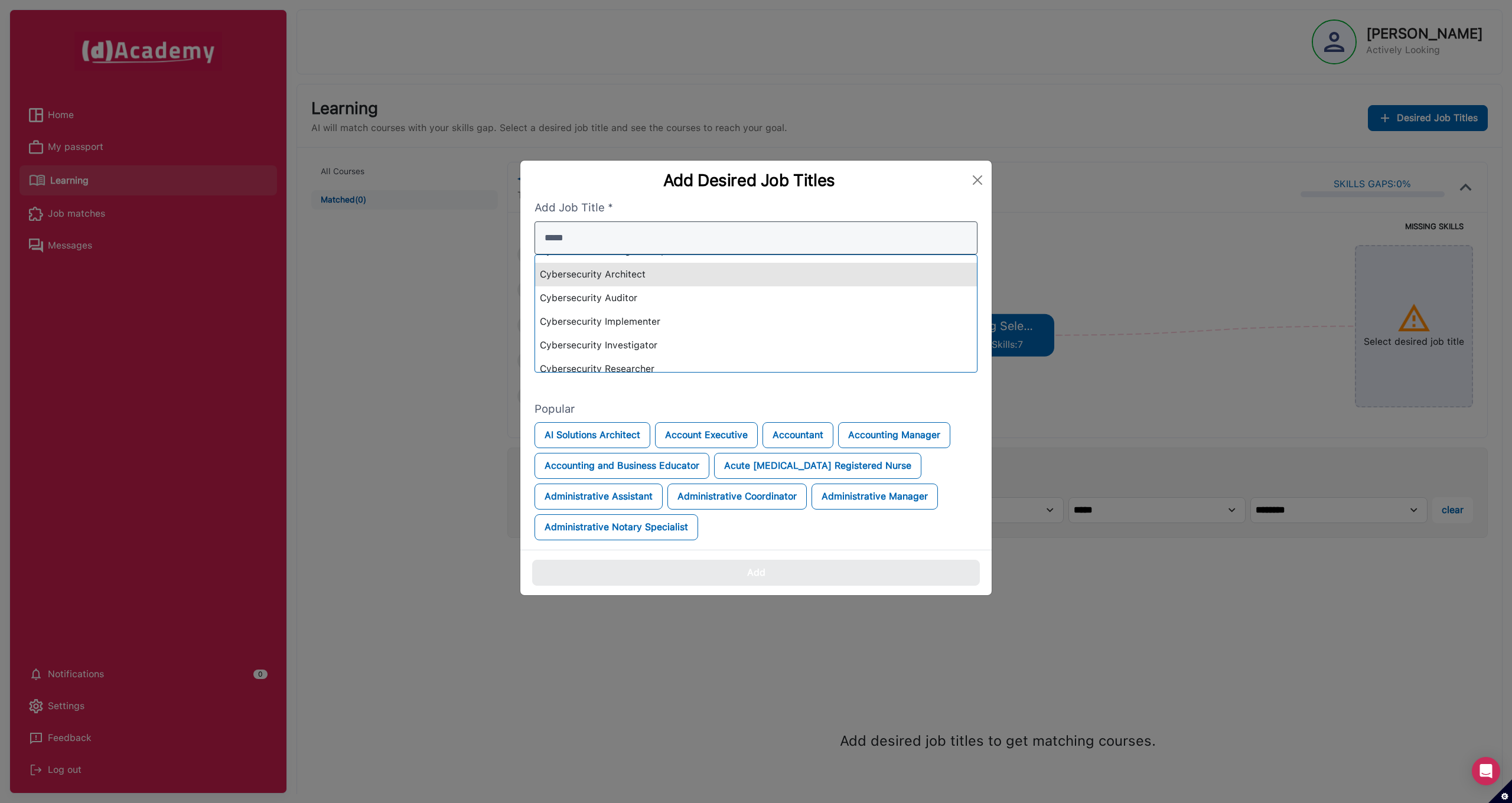
scroll to position [66, 0]
type input "*****"
click at [653, 273] on div "Cybersecurity Architect" at bounding box center [756, 272] width 442 height 24
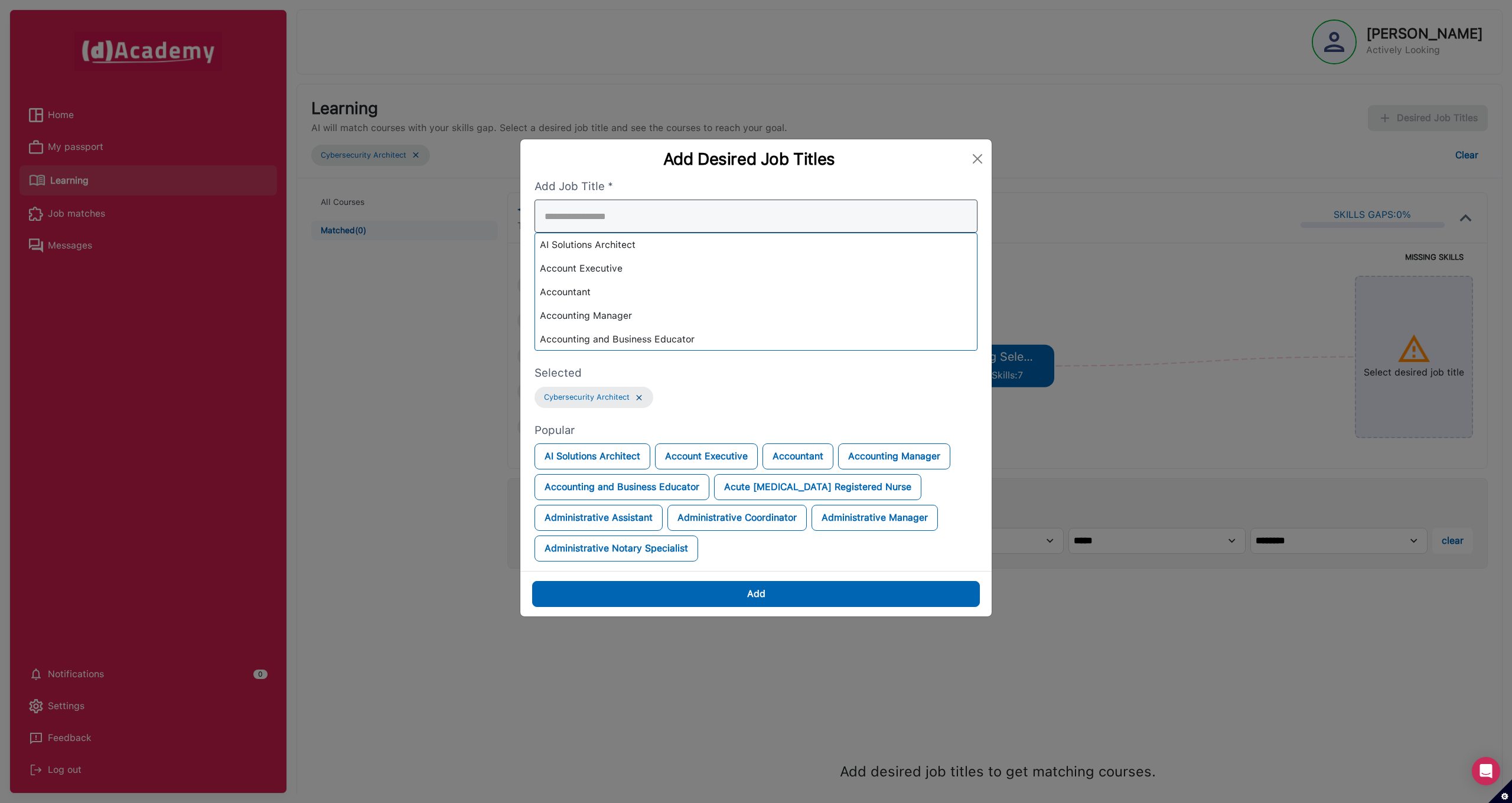
click at [653, 276] on div "AI Solutions Architect Account Executive Accountant Accounting Manager Accounti…" at bounding box center [756, 275] width 443 height 151
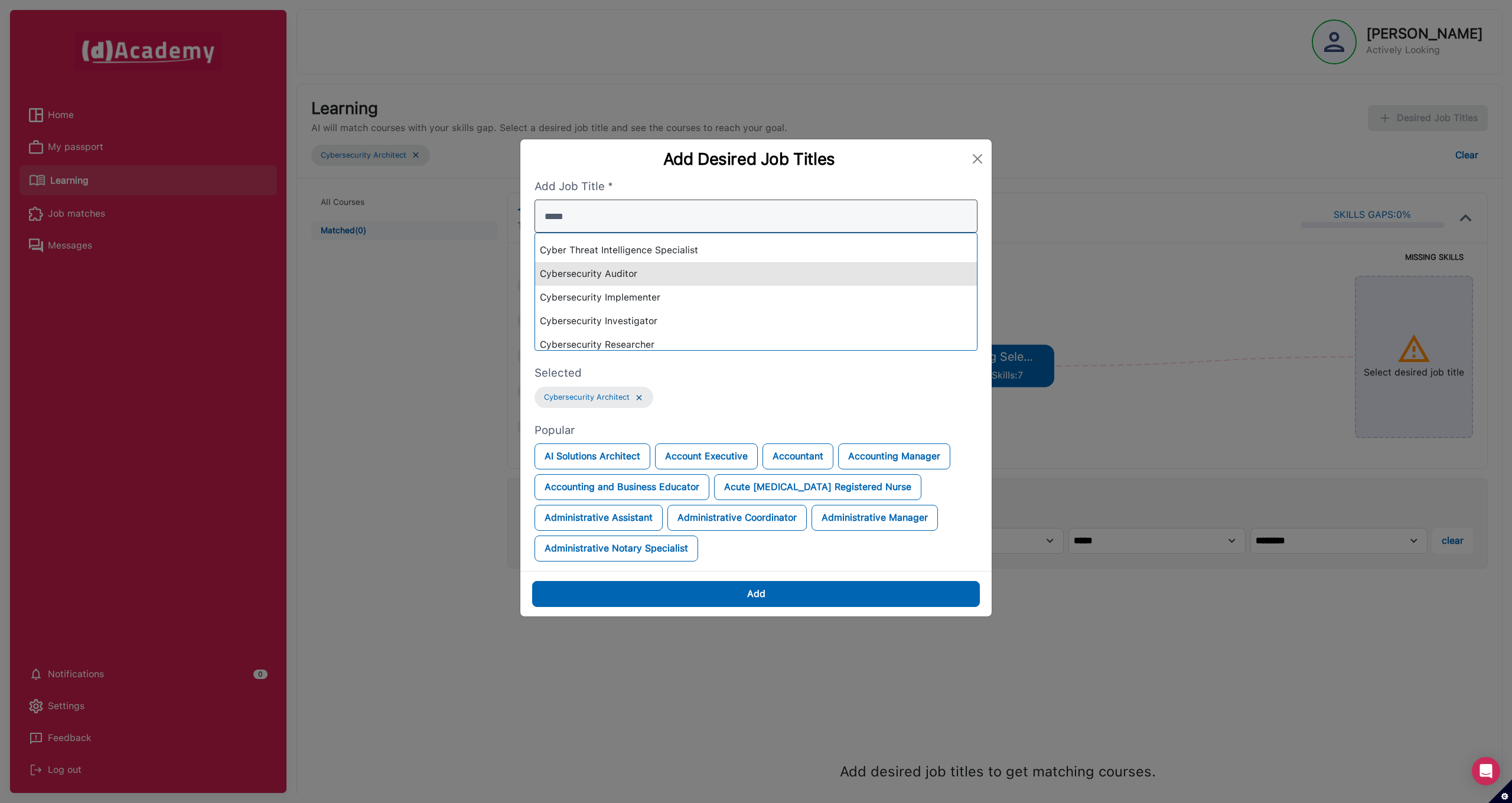
scroll to position [49, 0]
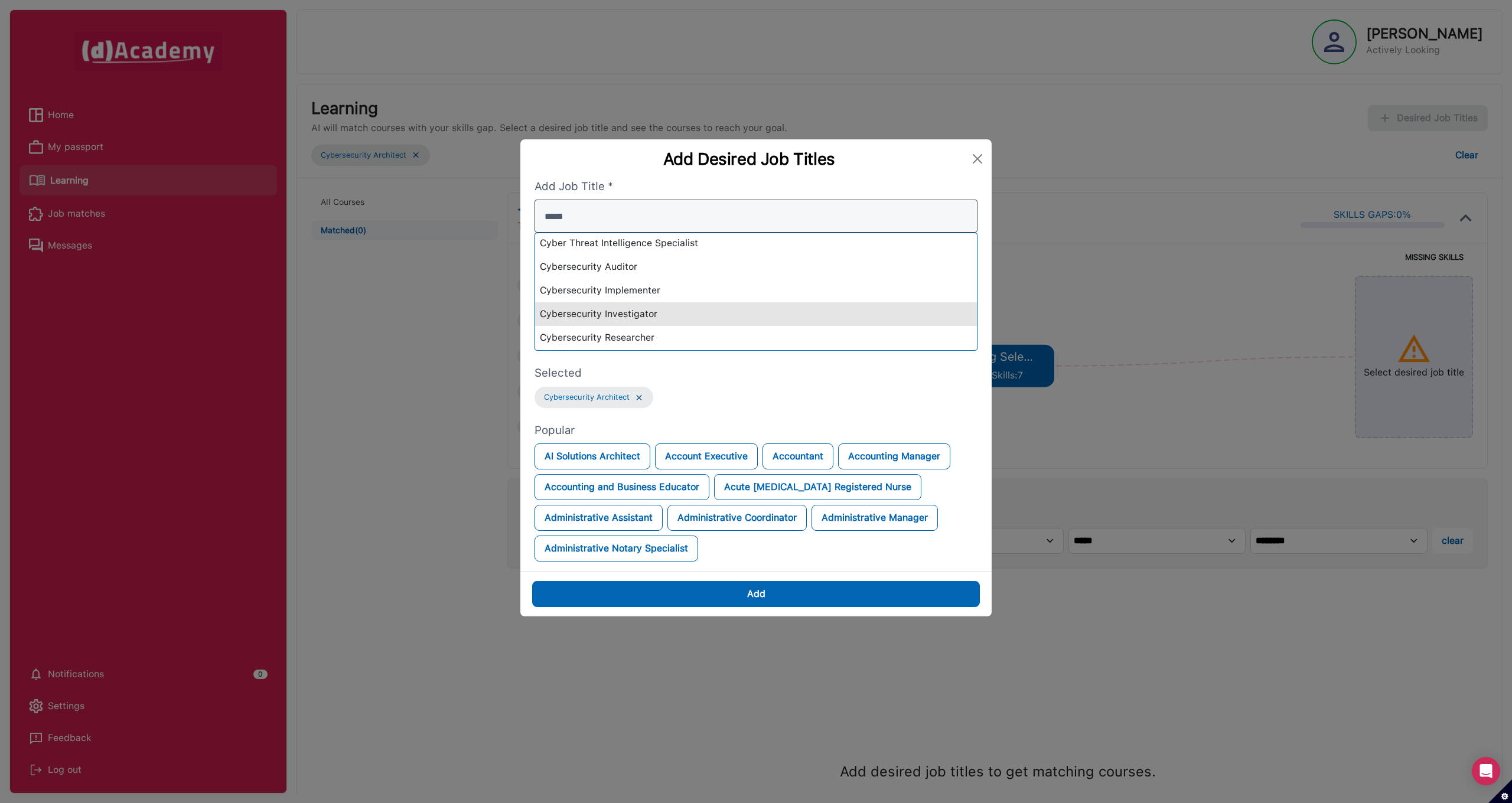
type input "*****"
click at [645, 317] on div "Cybersecurity Investigator" at bounding box center [756, 314] width 442 height 24
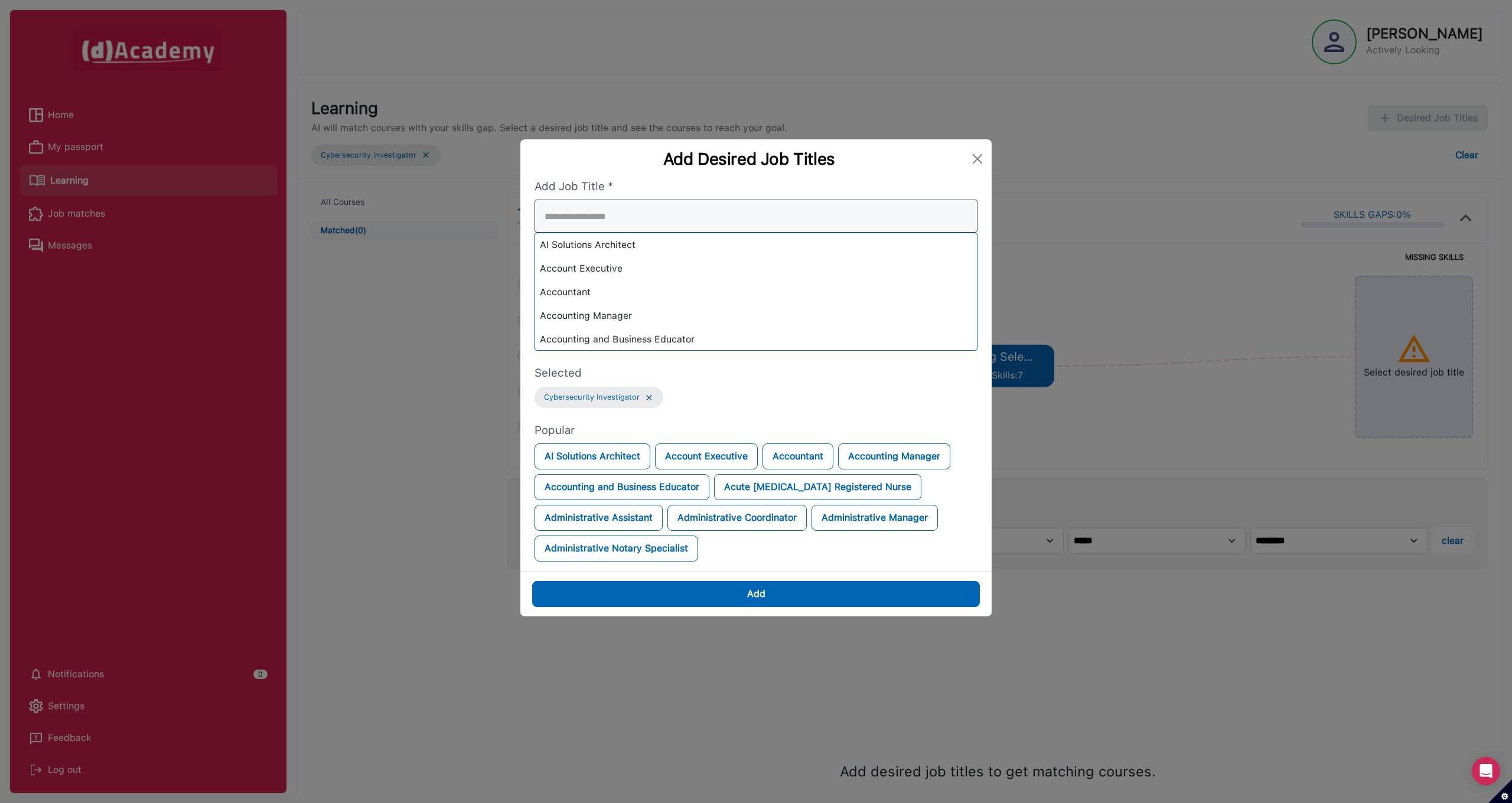
click at [642, 272] on div "AI Solutions Architect Account Executive Accountant Accounting Manager Accounti…" at bounding box center [756, 275] width 443 height 151
type input "*****"
click at [644, 321] on div "Cybersecurity Researcher" at bounding box center [756, 315] width 442 height 24
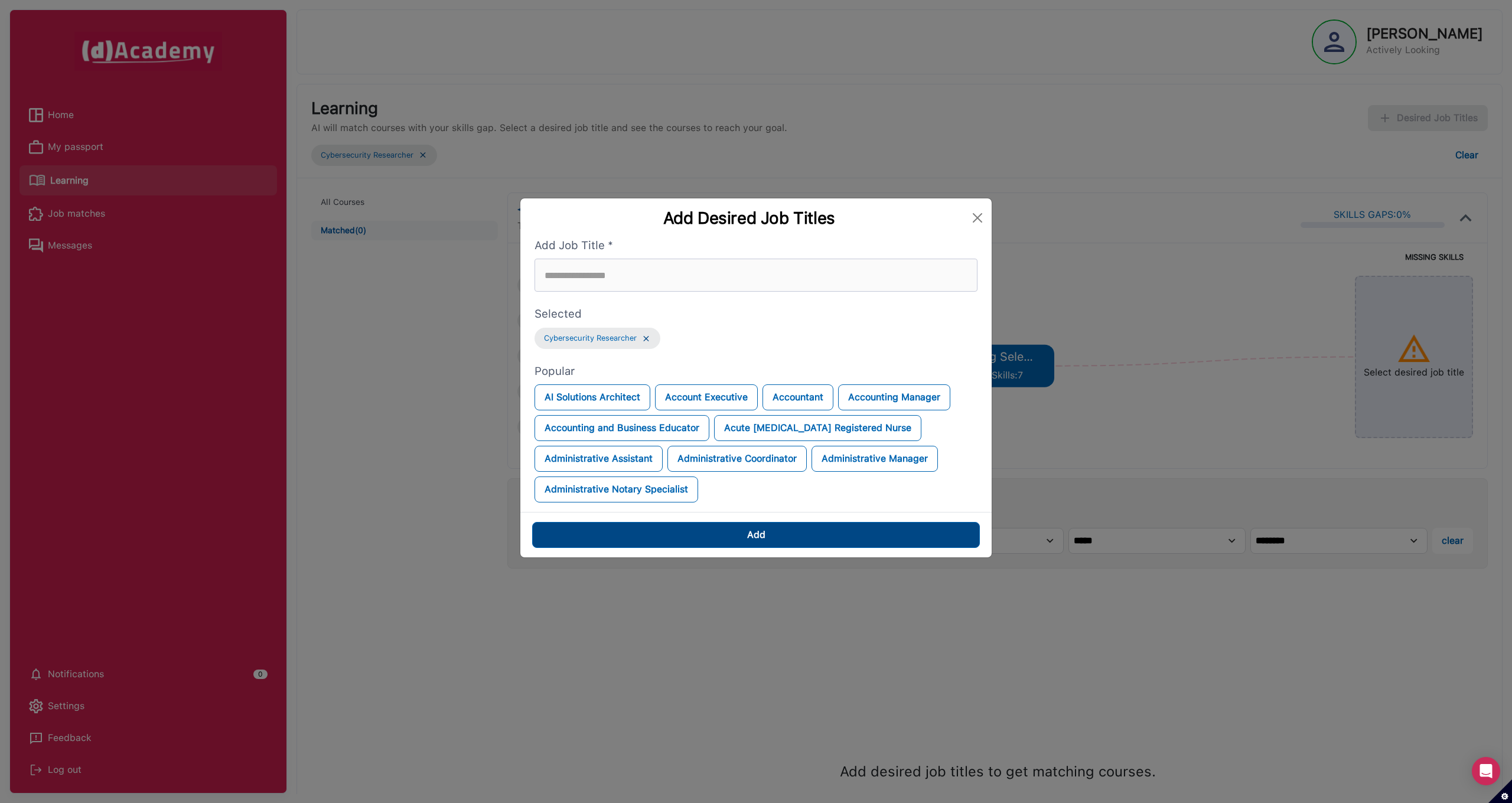
click at [757, 529] on div "Add" at bounding box center [756, 535] width 18 height 14
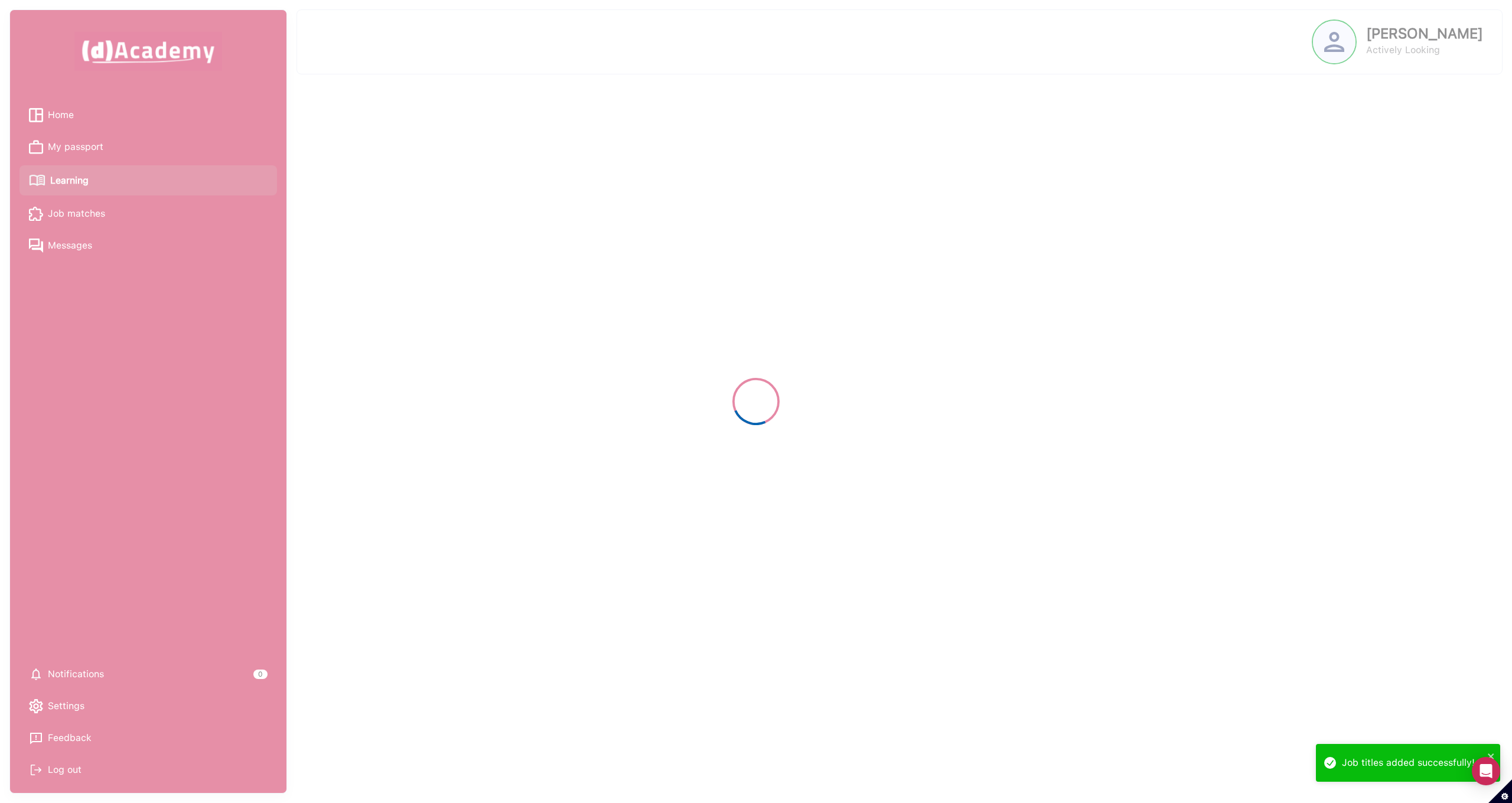
select select "******"
select select "****"
select select "******"
select select "****"
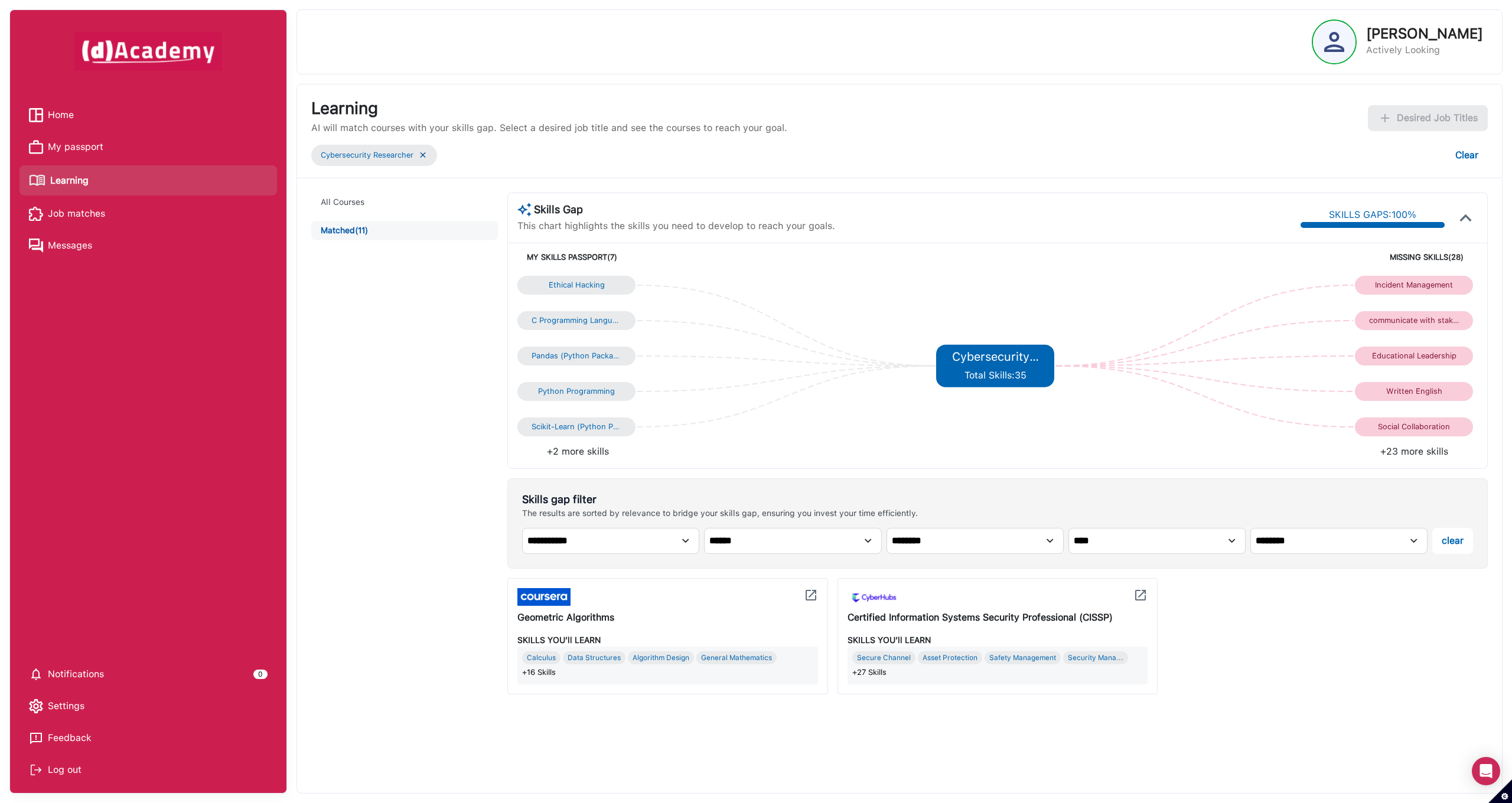
click at [876, 618] on div "Certified Information Systems Security Professional (CISSP)" at bounding box center [997, 618] width 300 height 14
drag, startPoint x: 848, startPoint y: 614, endPoint x: 1129, endPoint y: 618, distance: 281.0
click at [1129, 618] on div "Certified Information Systems Security Professional (CISSP)" at bounding box center [997, 618] width 300 height 14
copy div "Certified Information Systems Security Professional (CISSP)"
click at [1421, 43] on p "Actively Looking" at bounding box center [1425, 51] width 117 height 14
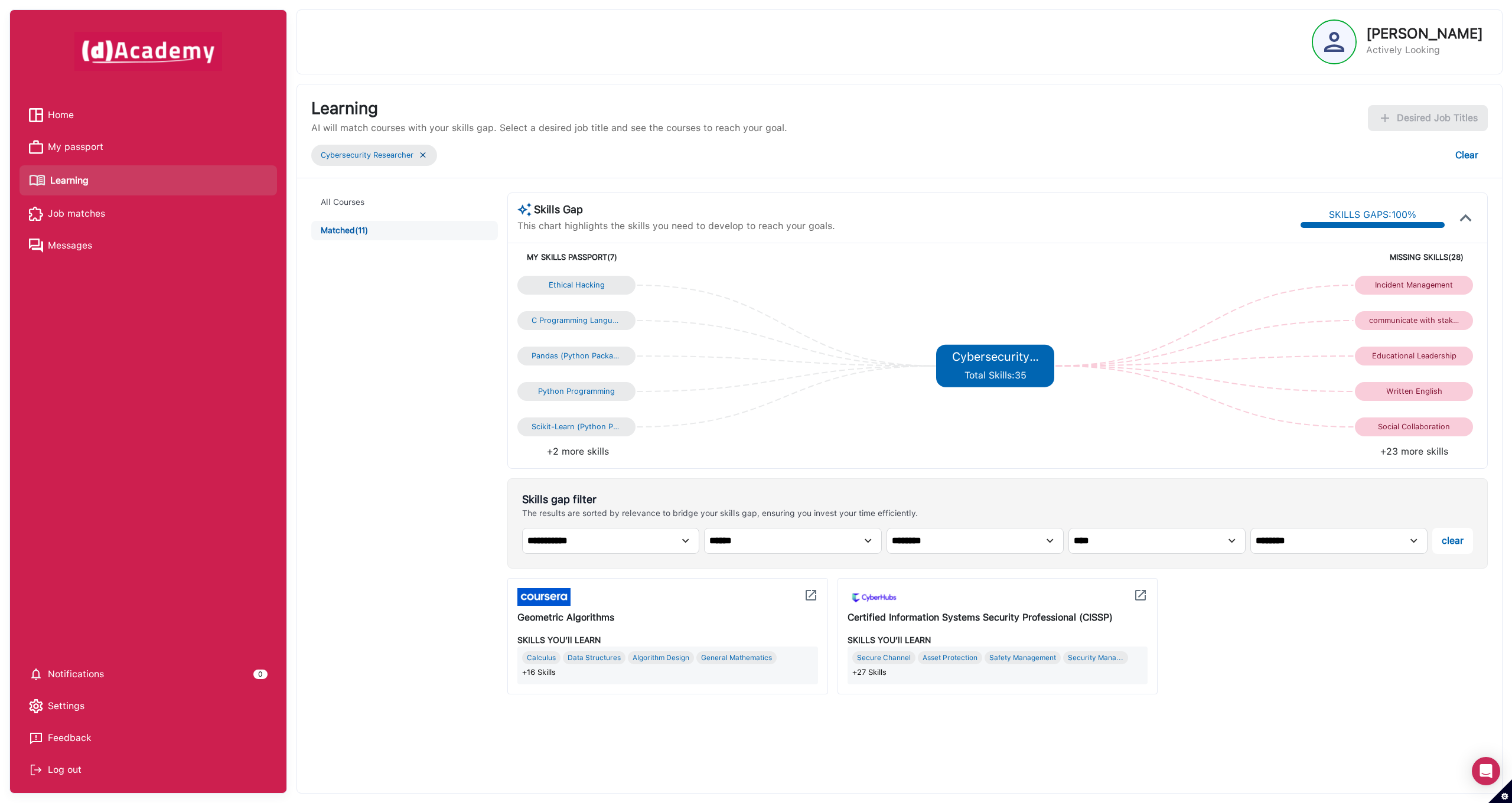
click at [1354, 43] on div "Shamoona Imtiaz Actively Looking" at bounding box center [1397, 42] width 172 height 45
click at [1337, 43] on img at bounding box center [1334, 42] width 20 height 20
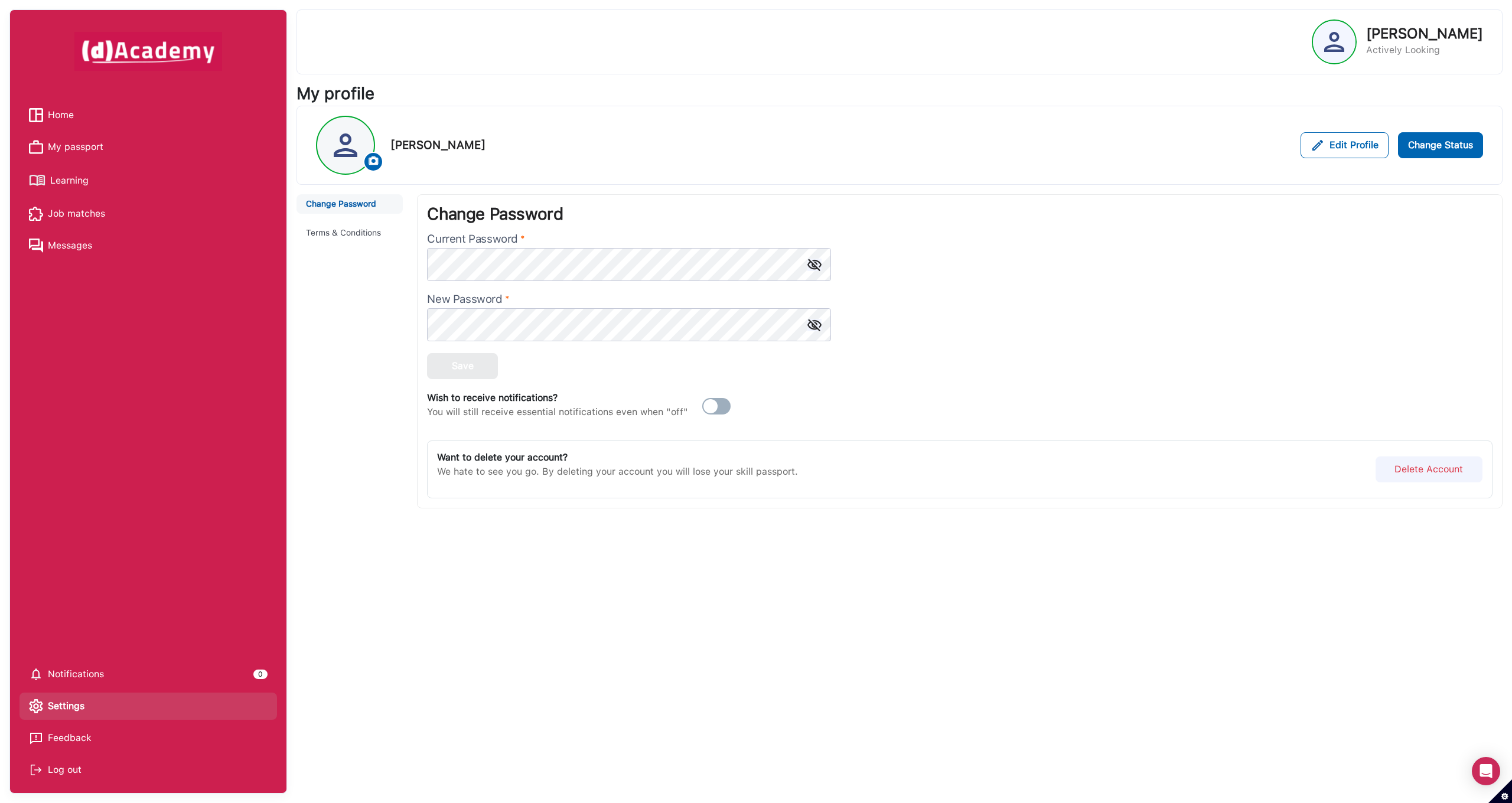
click at [73, 139] on span "My passport" at bounding box center [76, 147] width 55 height 18
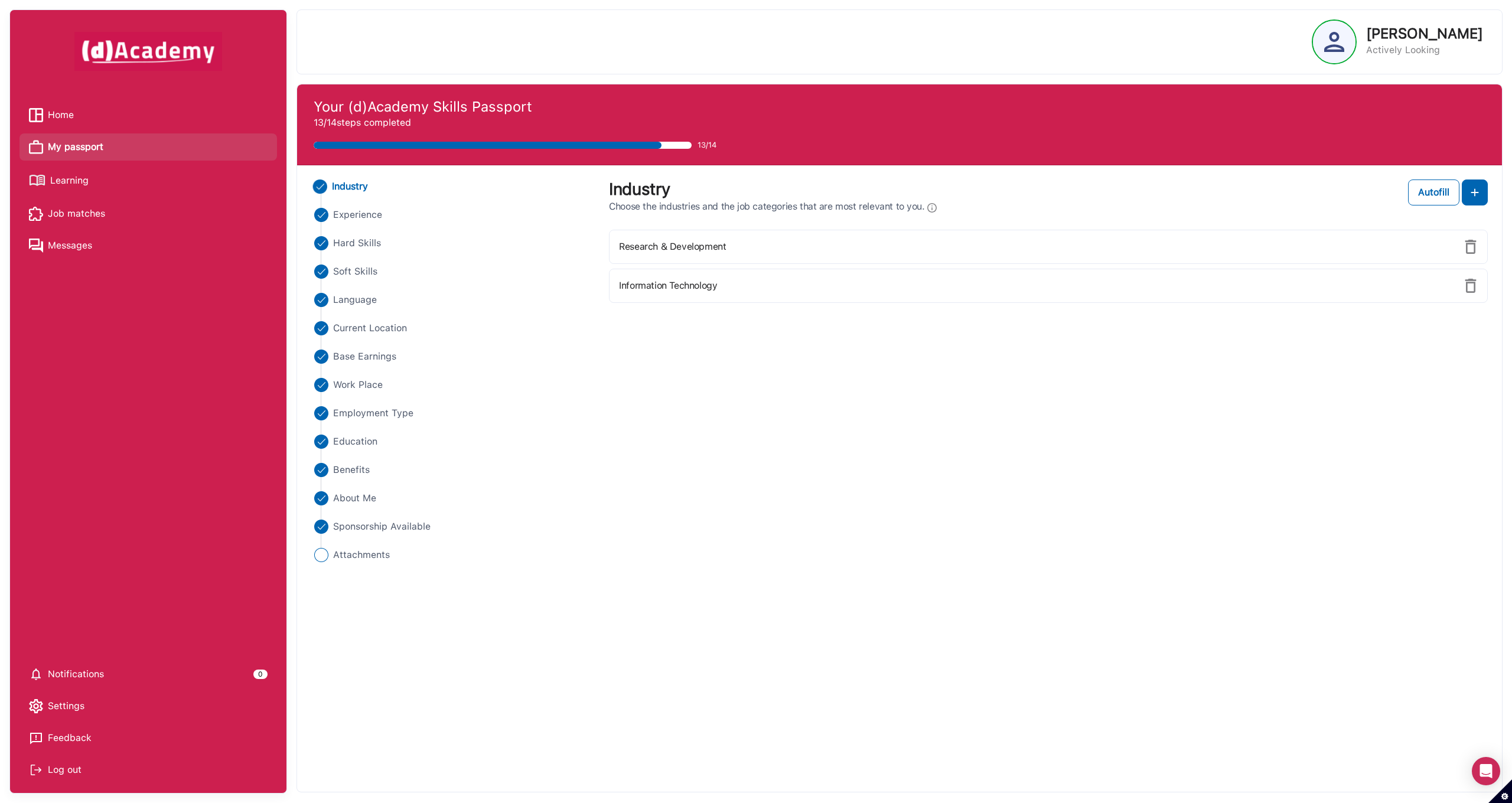
click at [350, 187] on span "Industry" at bounding box center [350, 187] width 37 height 14
click at [353, 187] on span "Industry" at bounding box center [350, 187] width 37 height 14
click at [1477, 246] on img at bounding box center [1471, 247] width 14 height 14
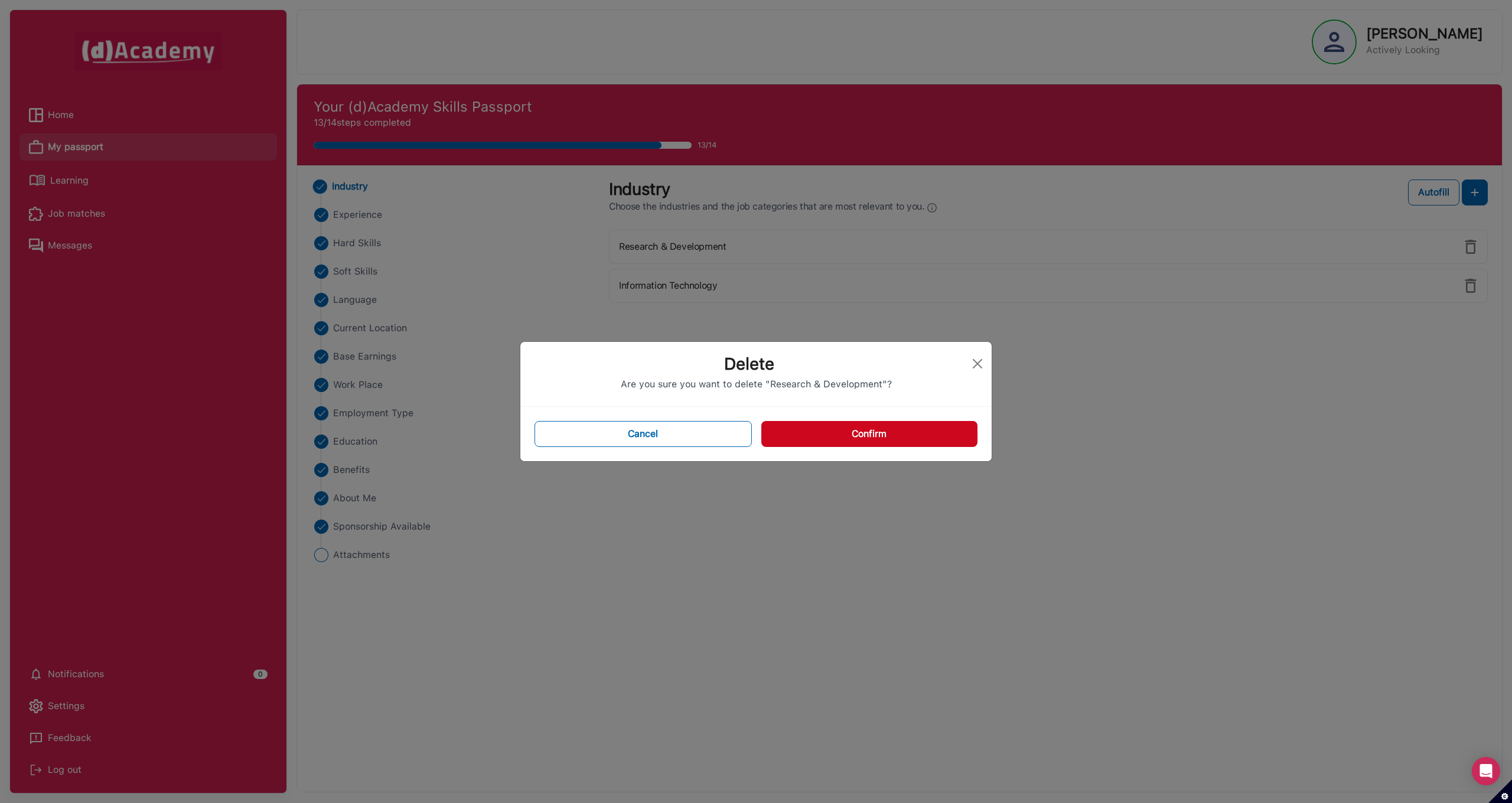
click at [903, 432] on button "Confirm" at bounding box center [869, 434] width 216 height 26
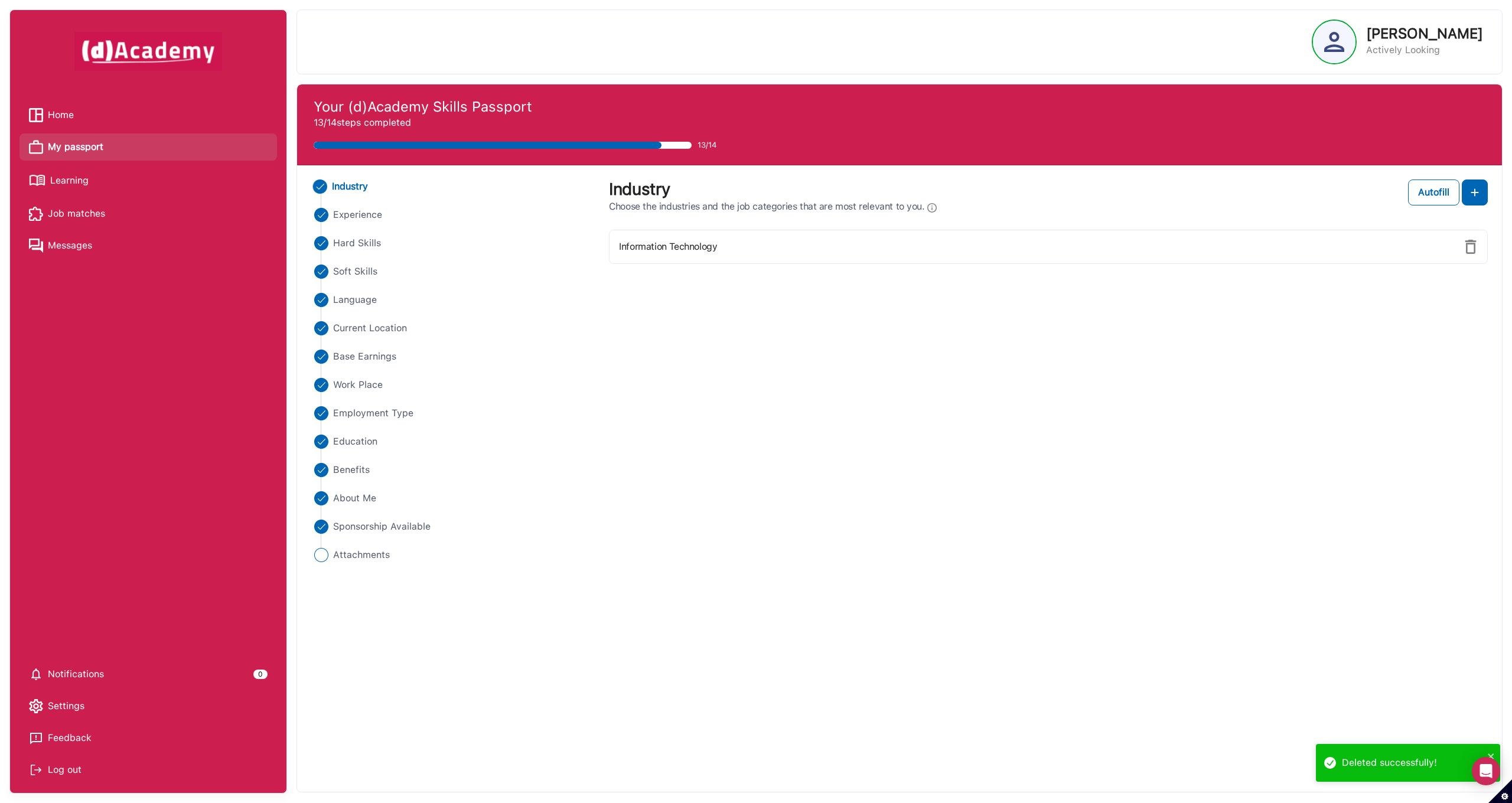
click at [1466, 250] on img at bounding box center [1471, 247] width 14 height 14
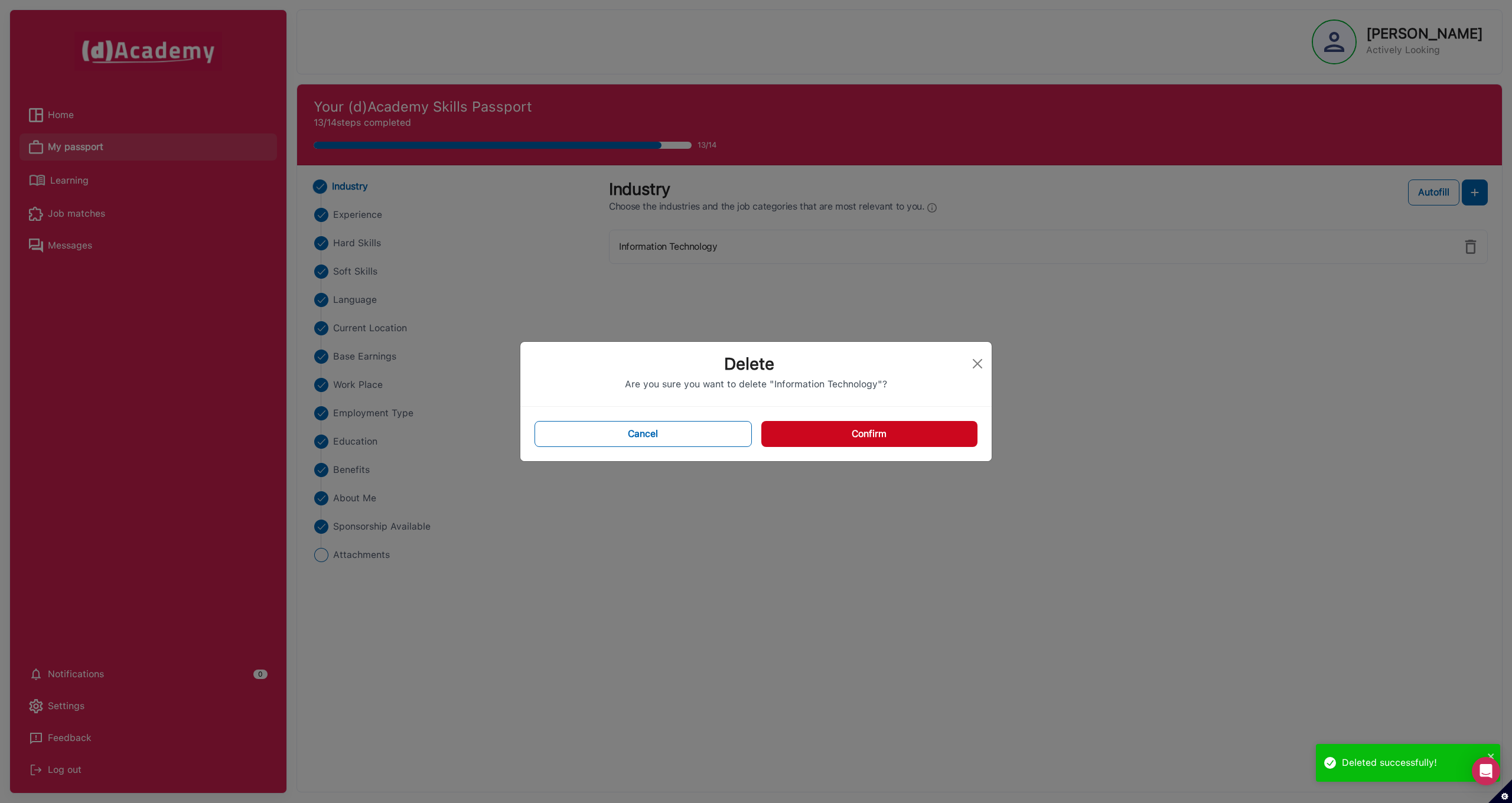
click at [899, 438] on button "Confirm" at bounding box center [869, 434] width 216 height 26
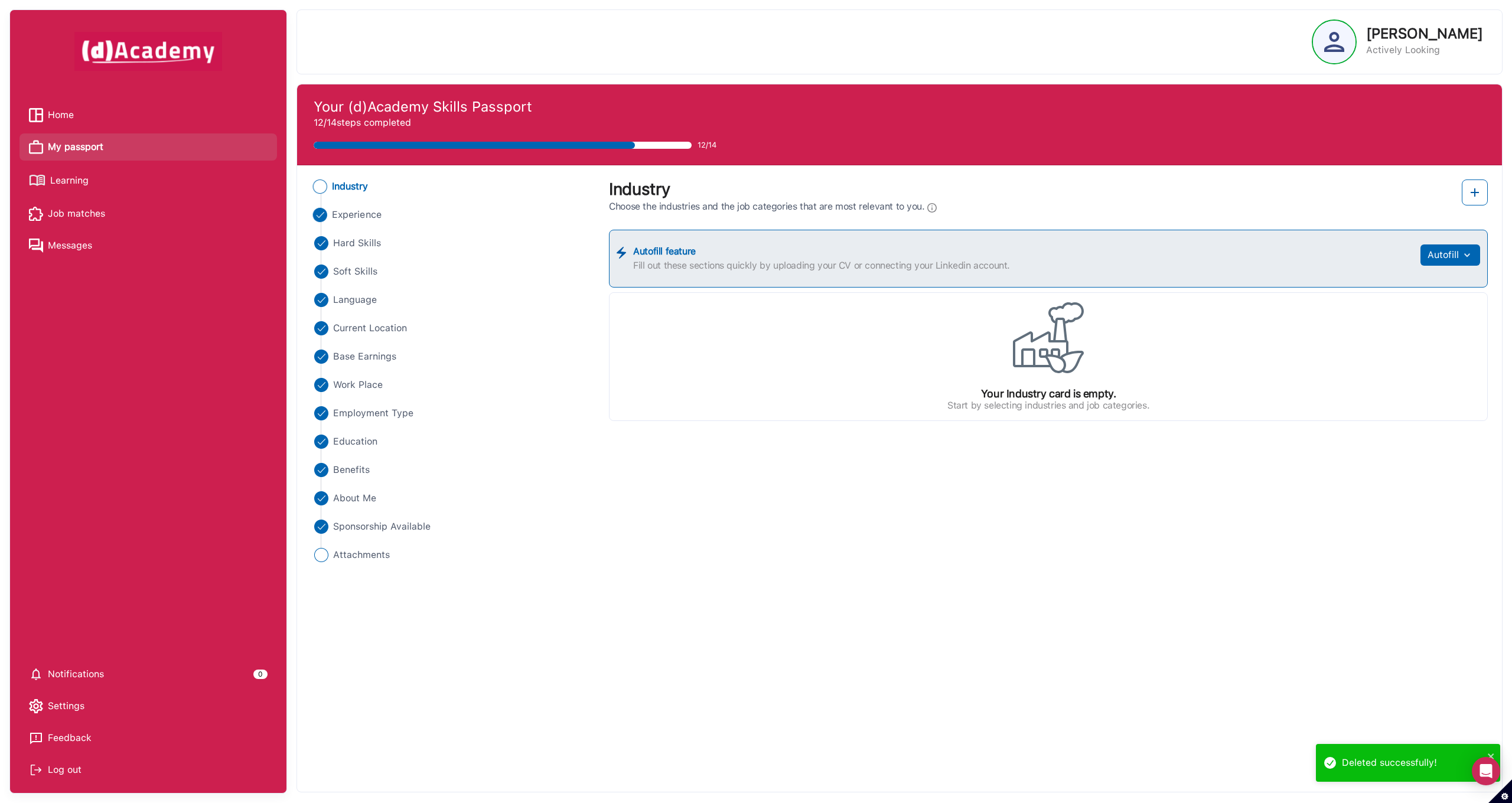
click at [348, 214] on span "Experience" at bounding box center [356, 215] width 49 height 14
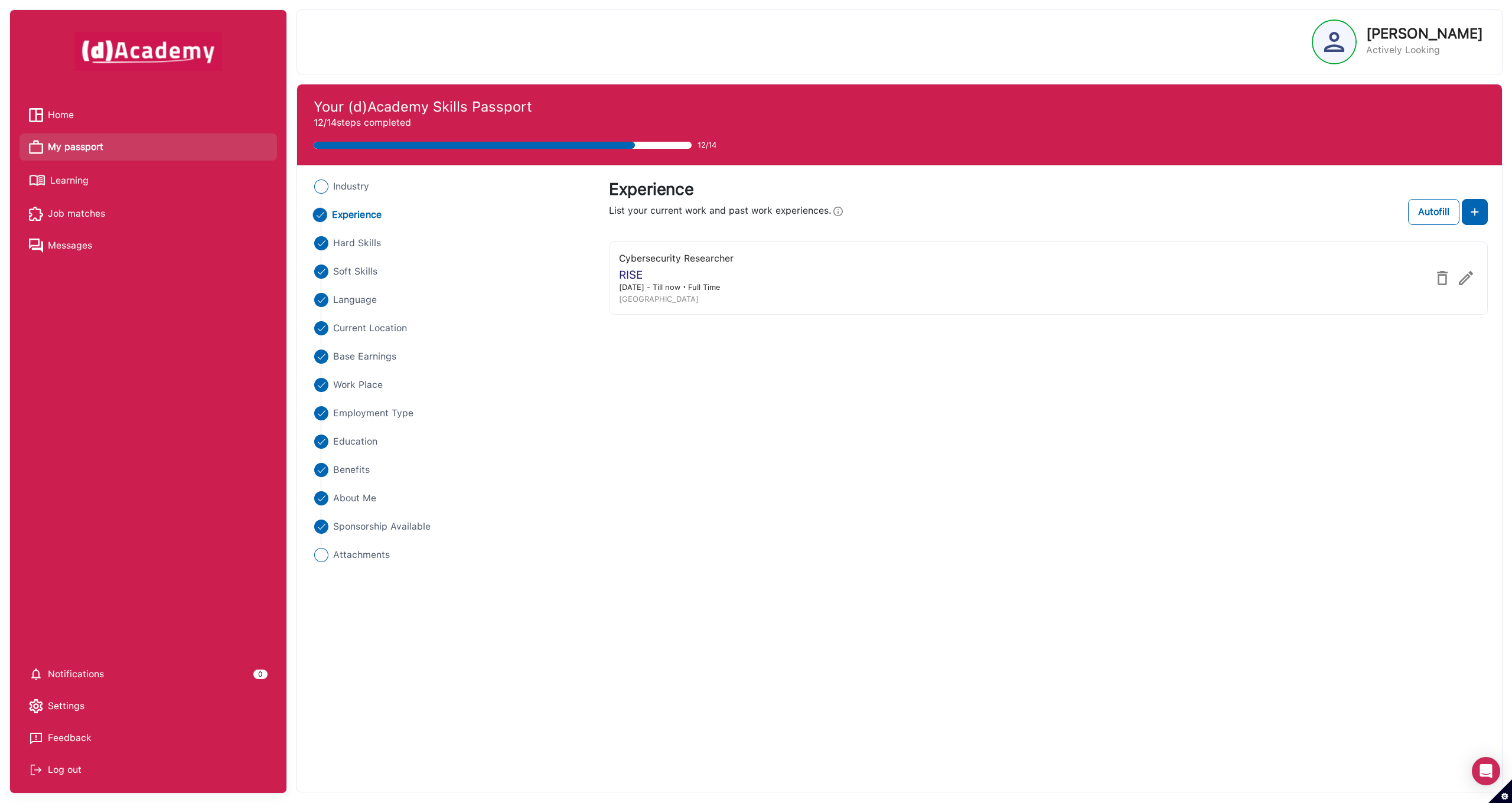
click at [1444, 281] on img at bounding box center [1442, 278] width 14 height 14
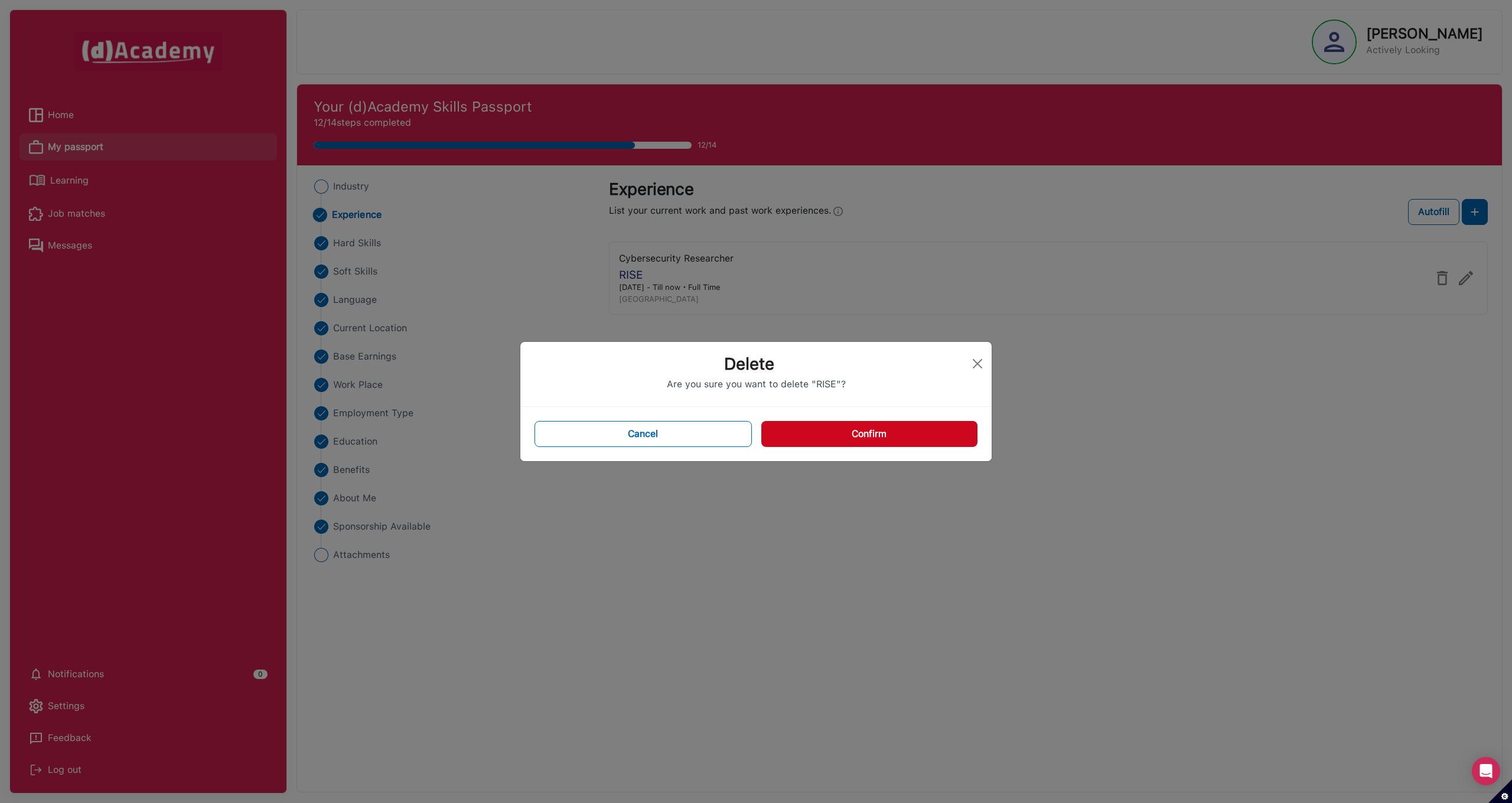
drag, startPoint x: 872, startPoint y: 421, endPoint x: 873, endPoint y: 430, distance: 9.1
click at [872, 422] on button "Confirm" at bounding box center [869, 434] width 216 height 26
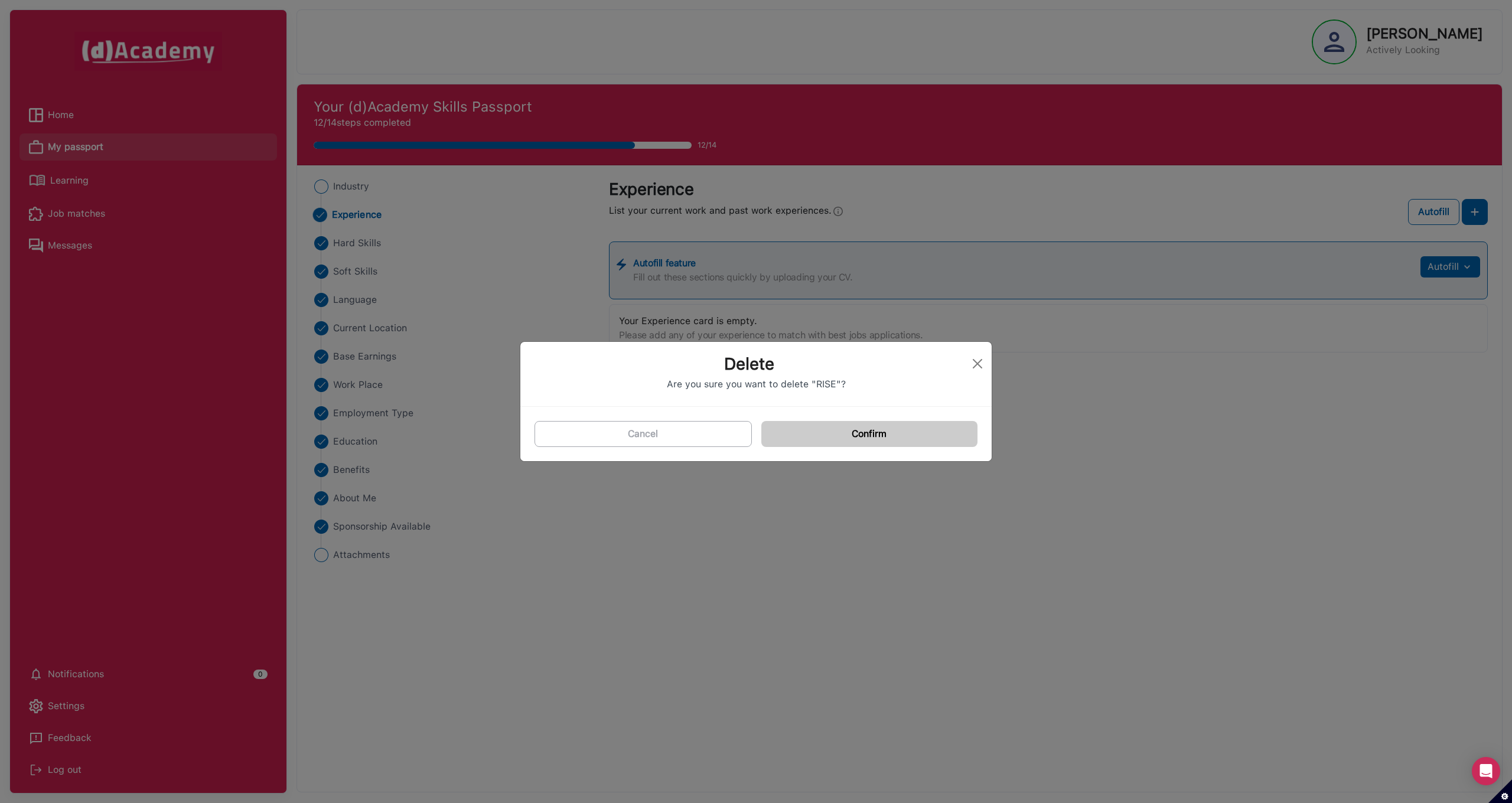
click at [873, 430] on button "Confirm" at bounding box center [869, 434] width 216 height 26
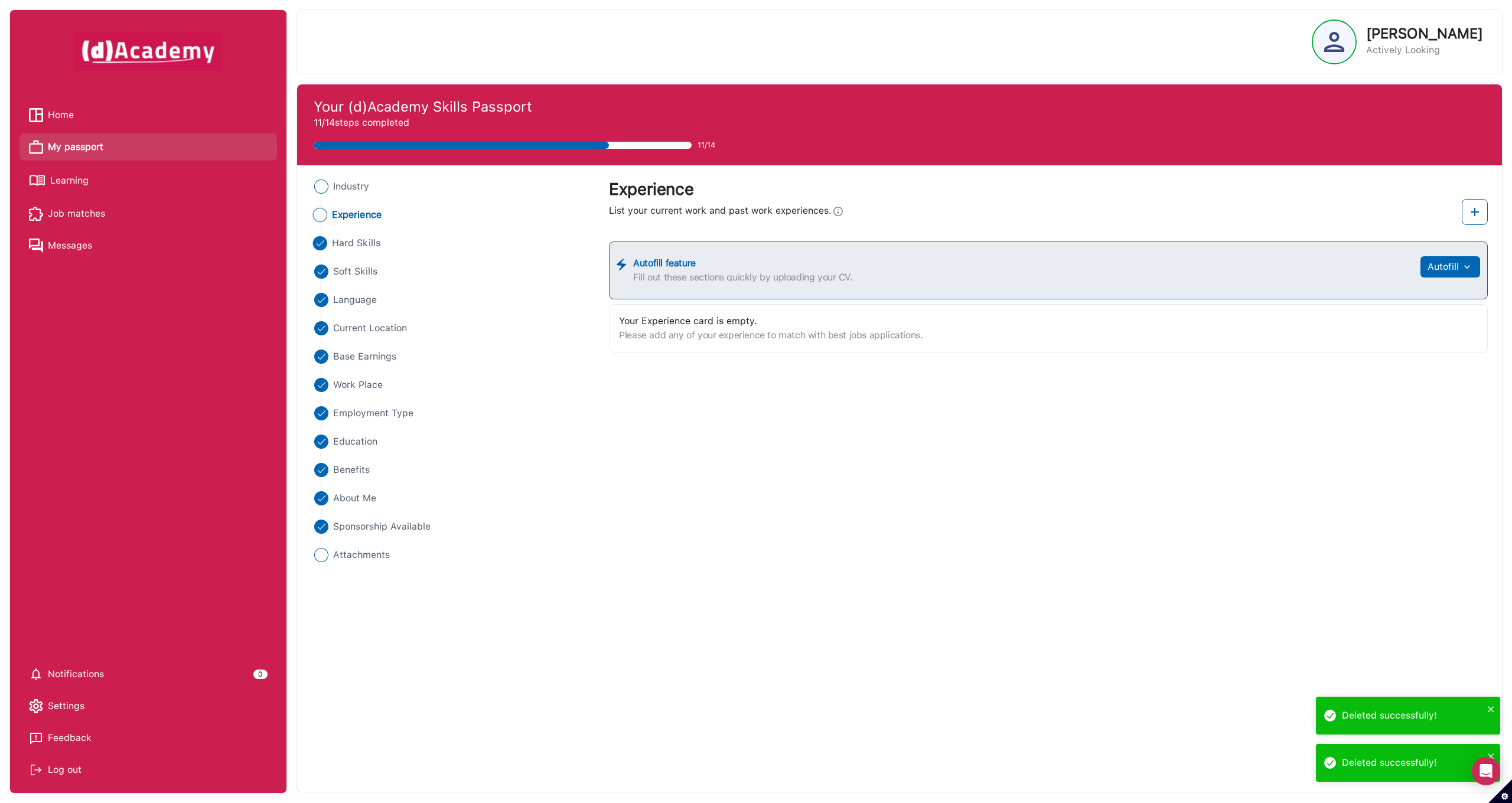
click at [330, 239] on Skills "Hard Skills" at bounding box center [454, 243] width 287 height 14
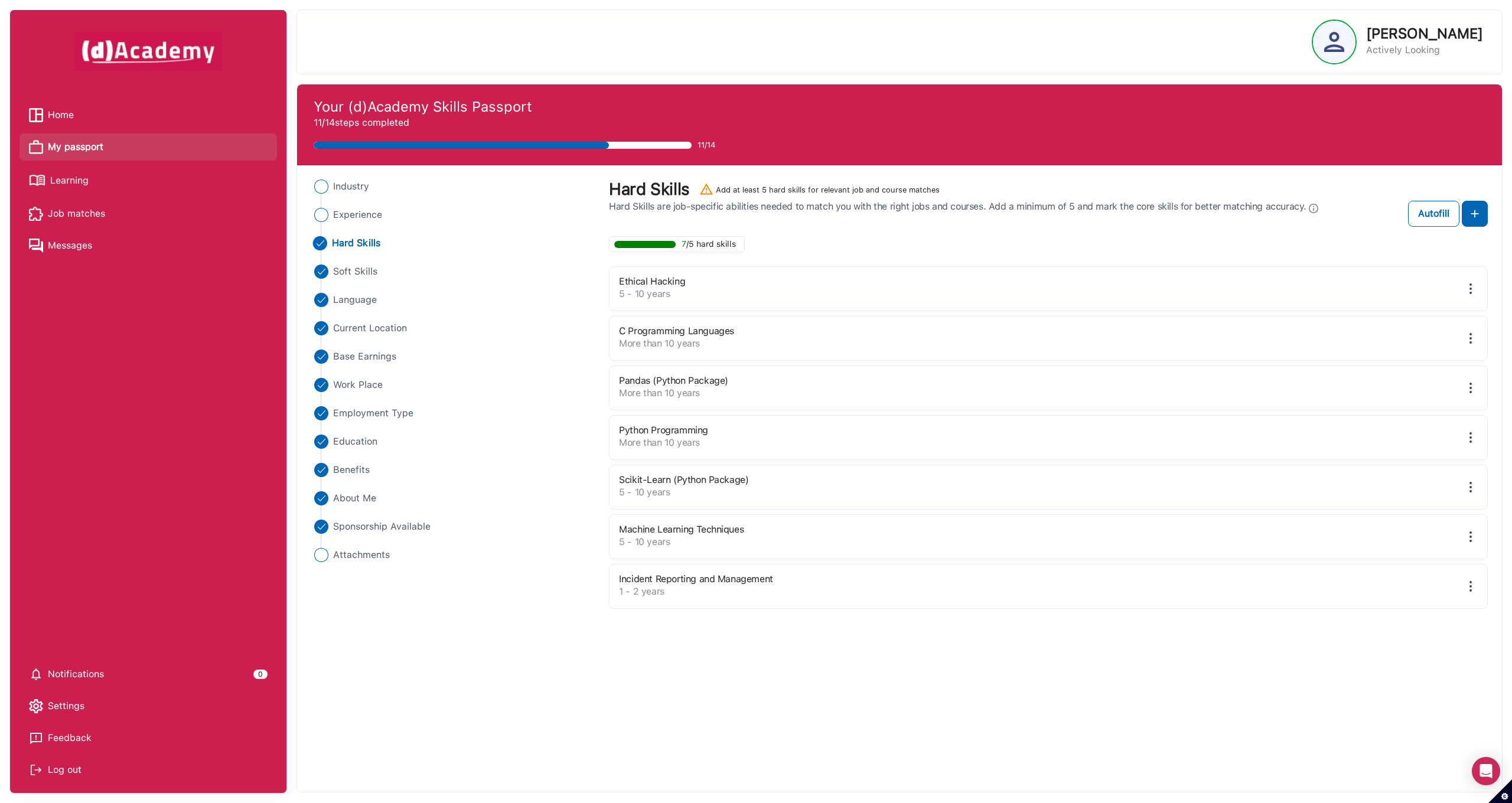
click at [1470, 290] on img at bounding box center [1471, 288] width 14 height 14
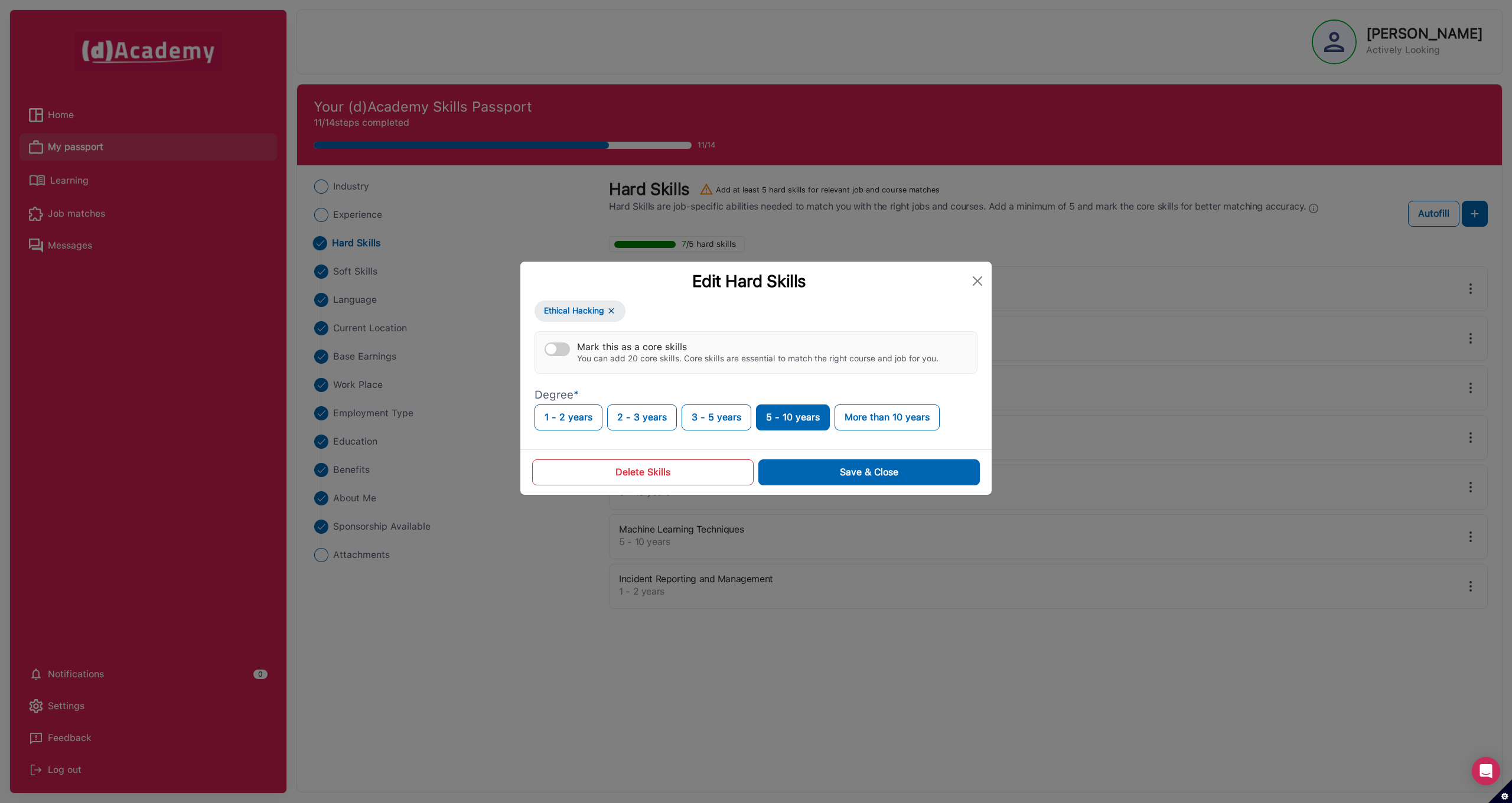
click at [612, 473] on button "Delete Skills" at bounding box center [642, 472] width 222 height 26
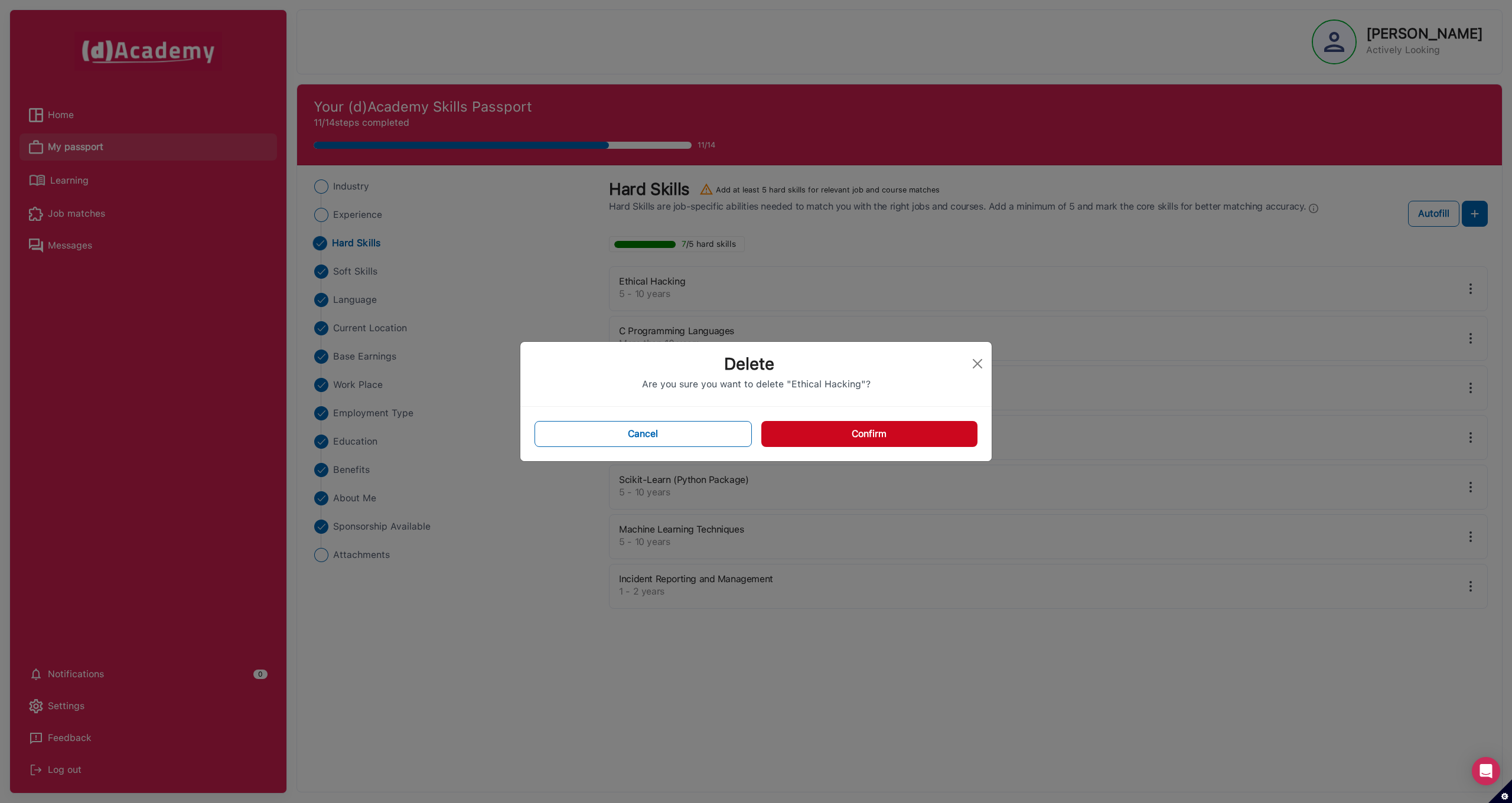
click at [874, 453] on div "Cancel Confirm" at bounding box center [755, 434] width 471 height 55
click at [876, 436] on button "Confirm" at bounding box center [869, 434] width 216 height 26
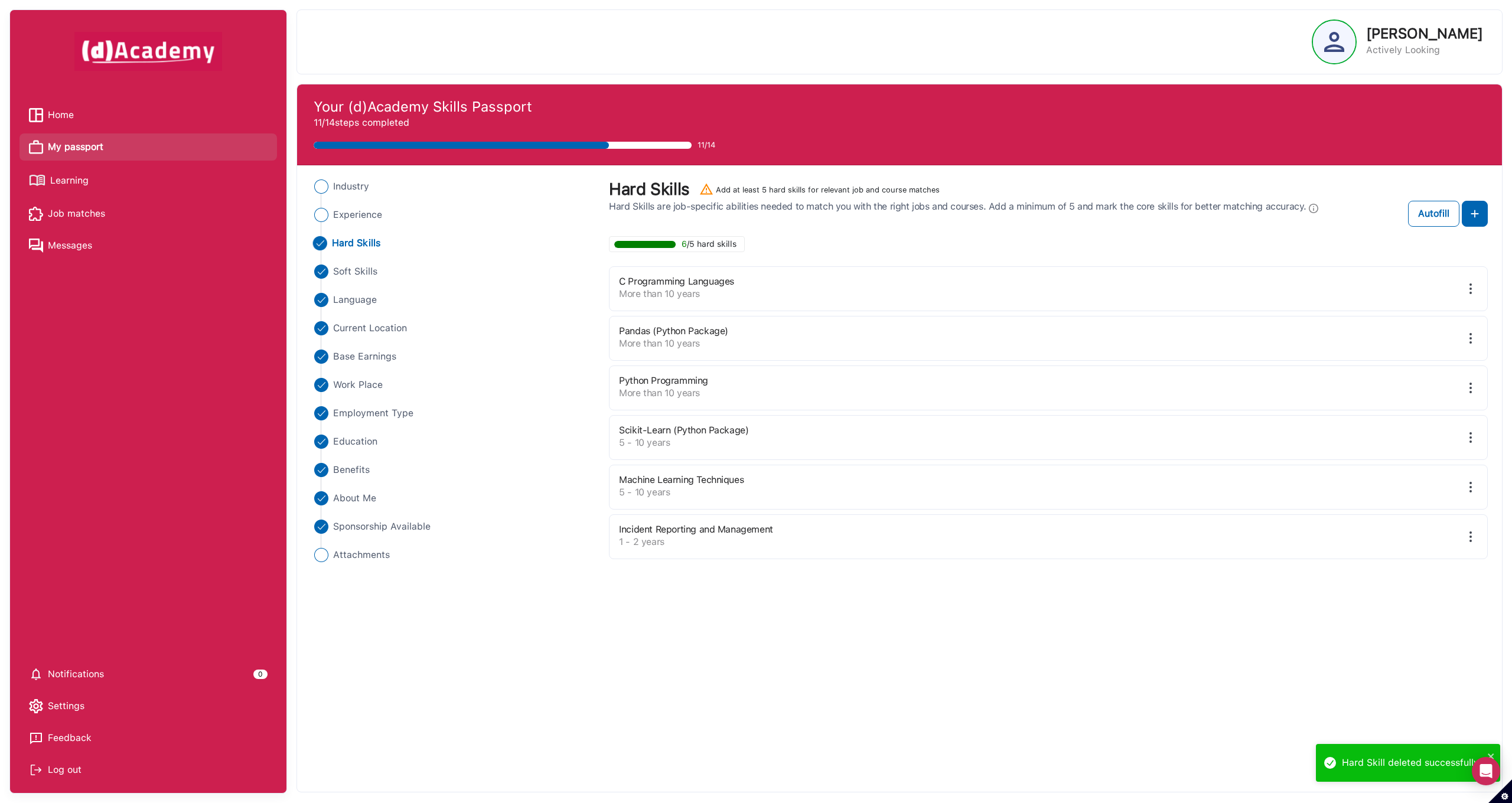
click at [1471, 292] on img at bounding box center [1471, 288] width 14 height 14
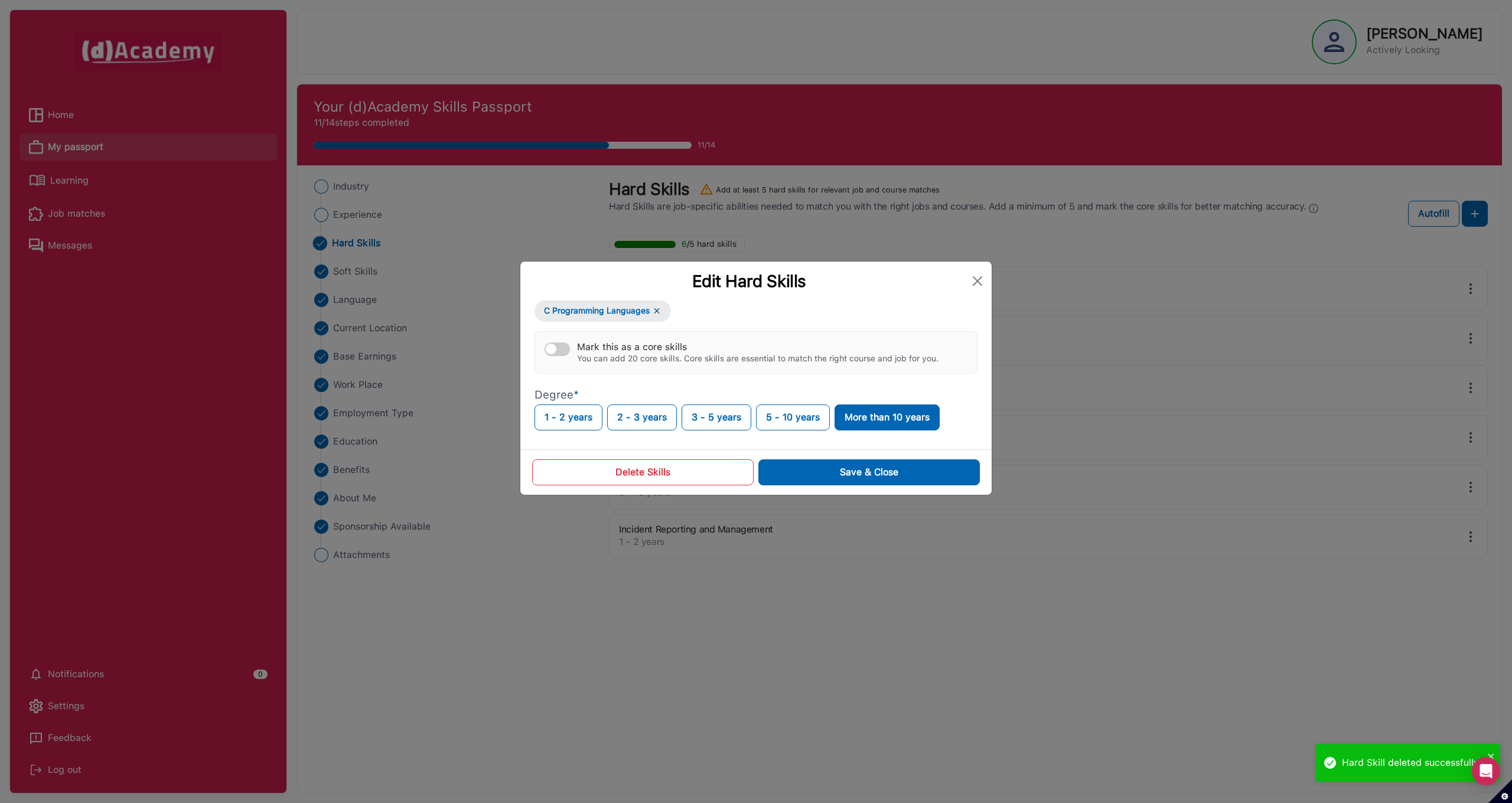
click at [676, 465] on button "Delete Skills" at bounding box center [642, 472] width 222 height 26
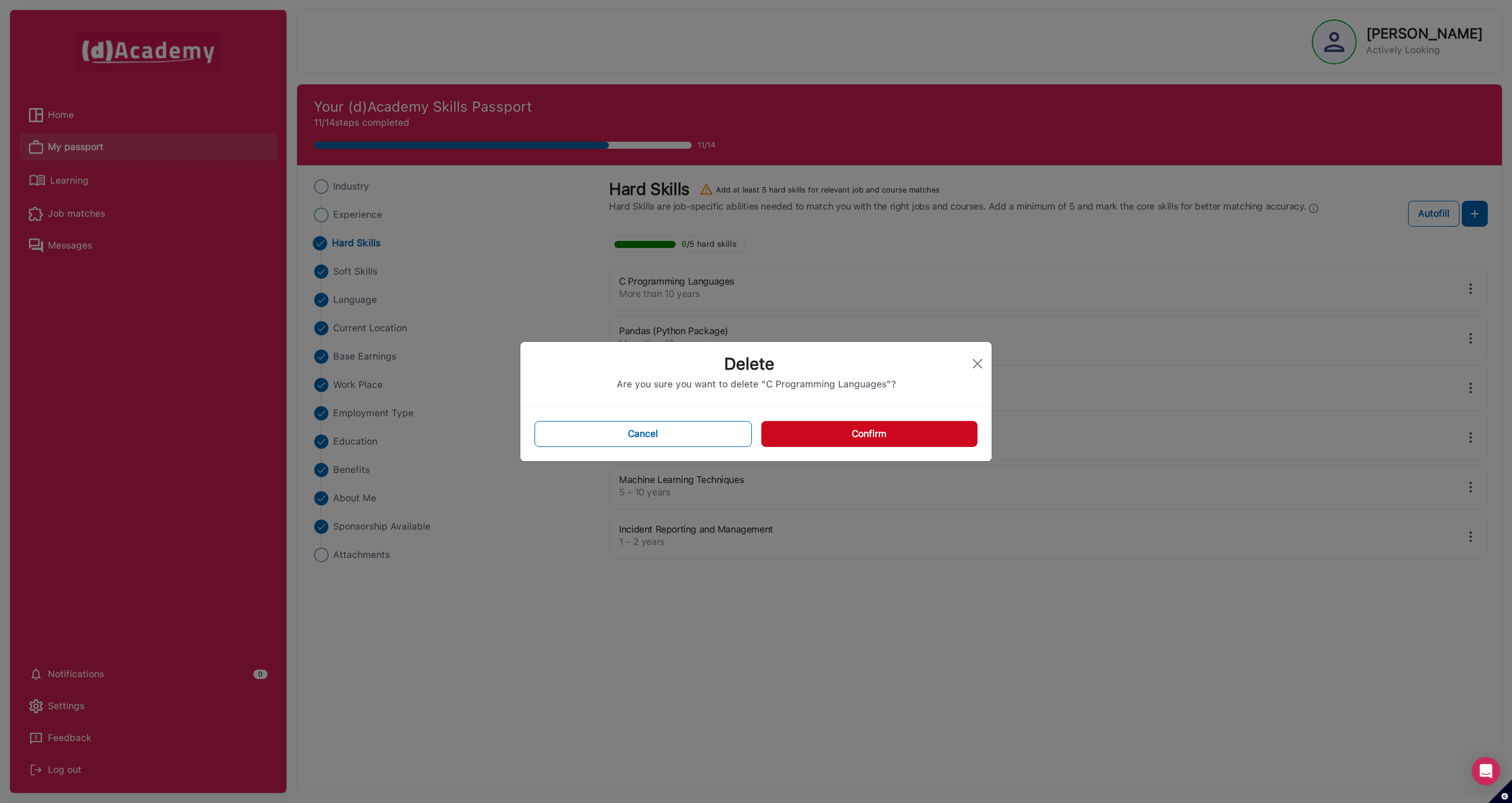
click at [859, 432] on button "Confirm" at bounding box center [869, 434] width 216 height 26
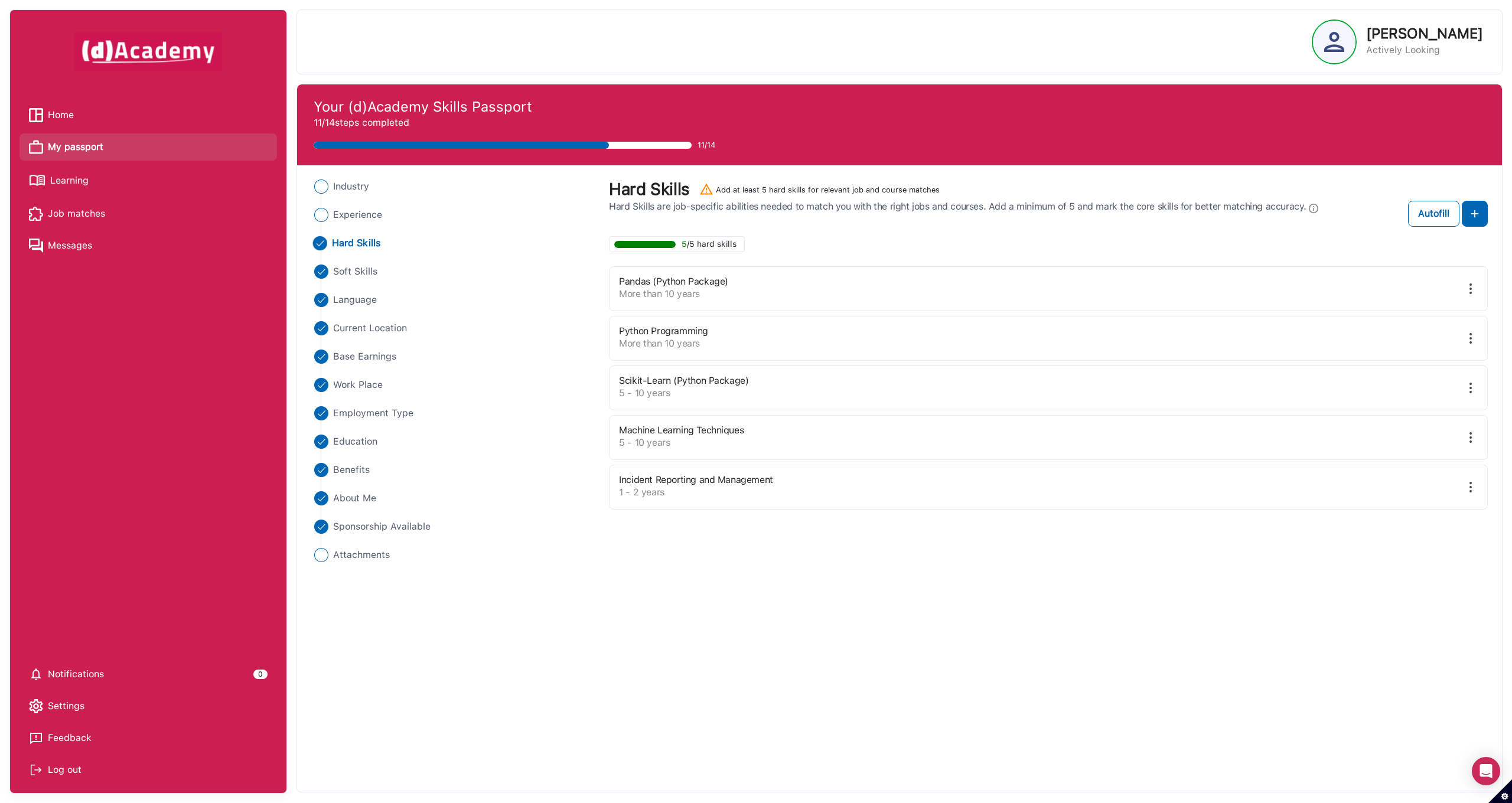
click at [1468, 288] on img at bounding box center [1471, 288] width 14 height 14
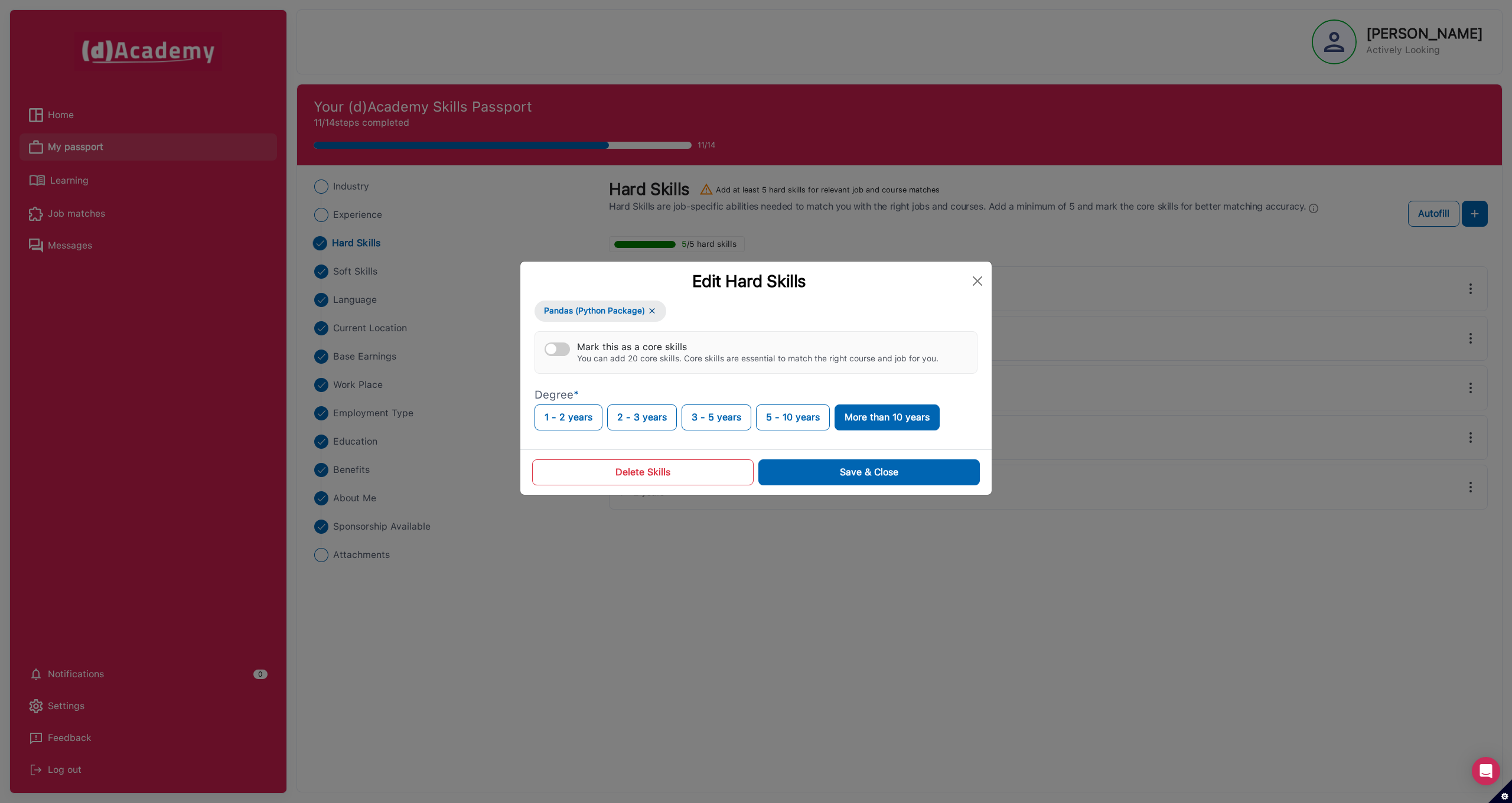
click at [625, 473] on button "Delete Skills" at bounding box center [642, 472] width 222 height 26
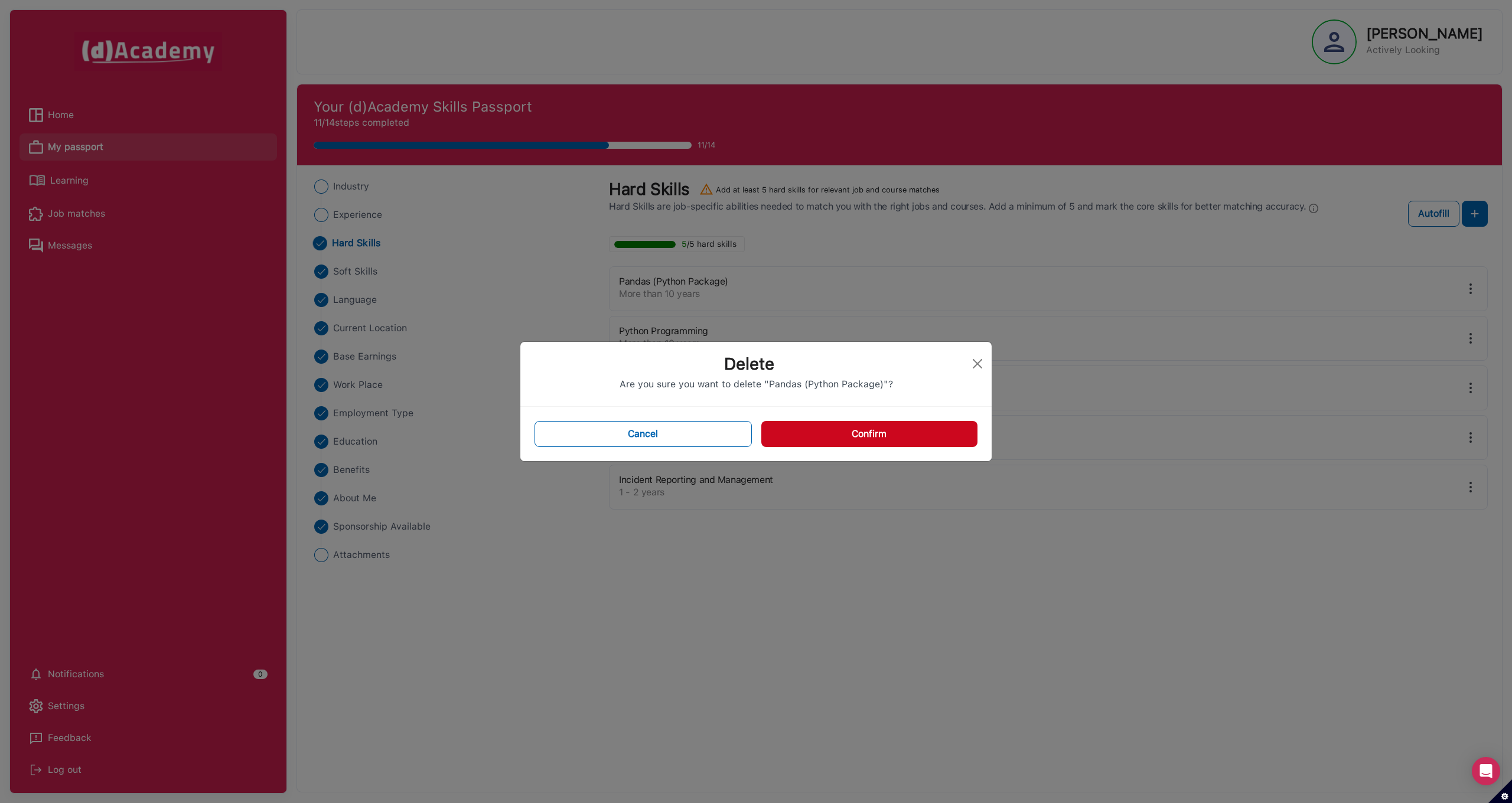
click at [912, 429] on button "Confirm" at bounding box center [869, 434] width 216 height 26
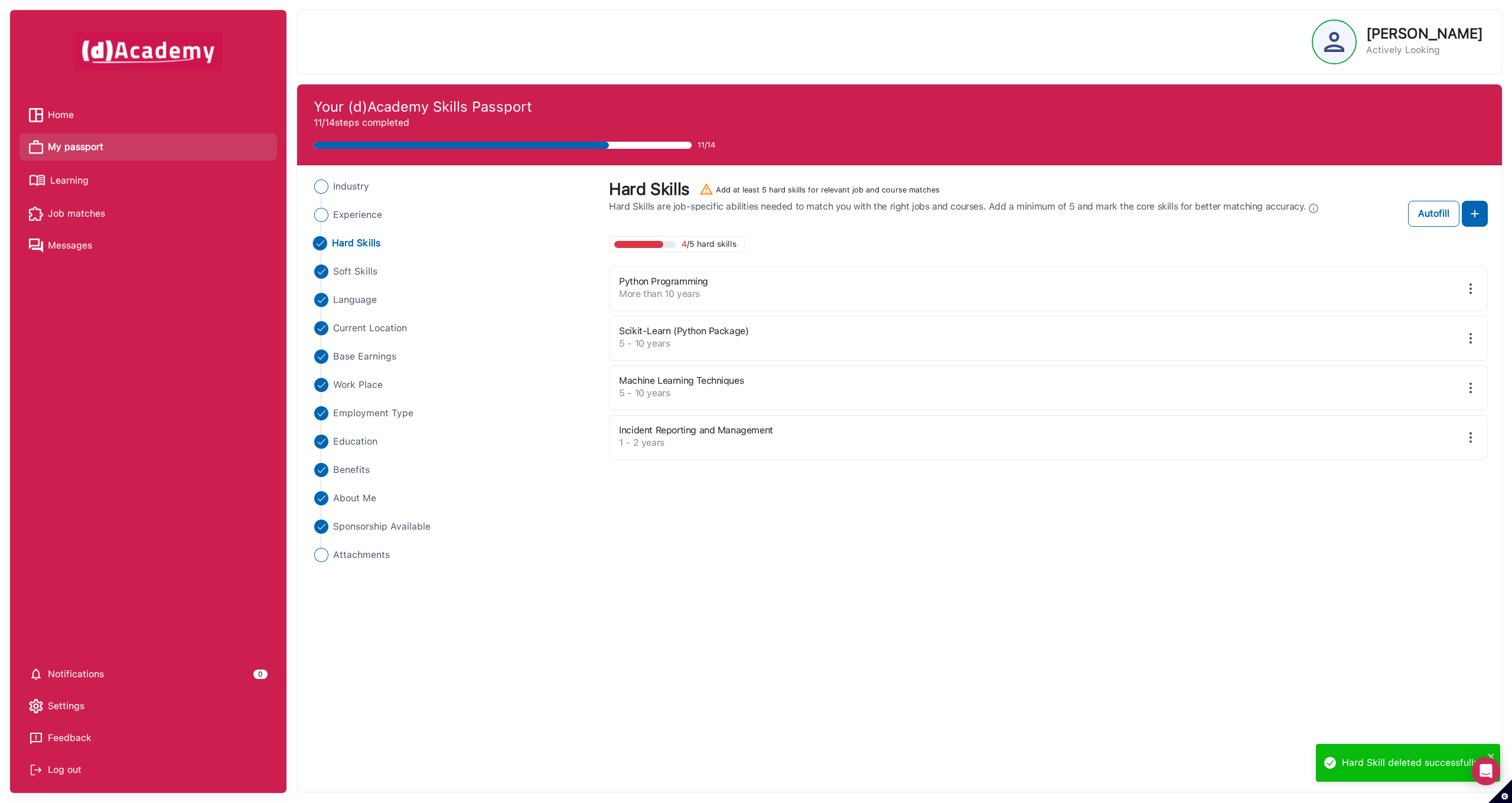
click at [1473, 288] on img at bounding box center [1471, 288] width 14 height 14
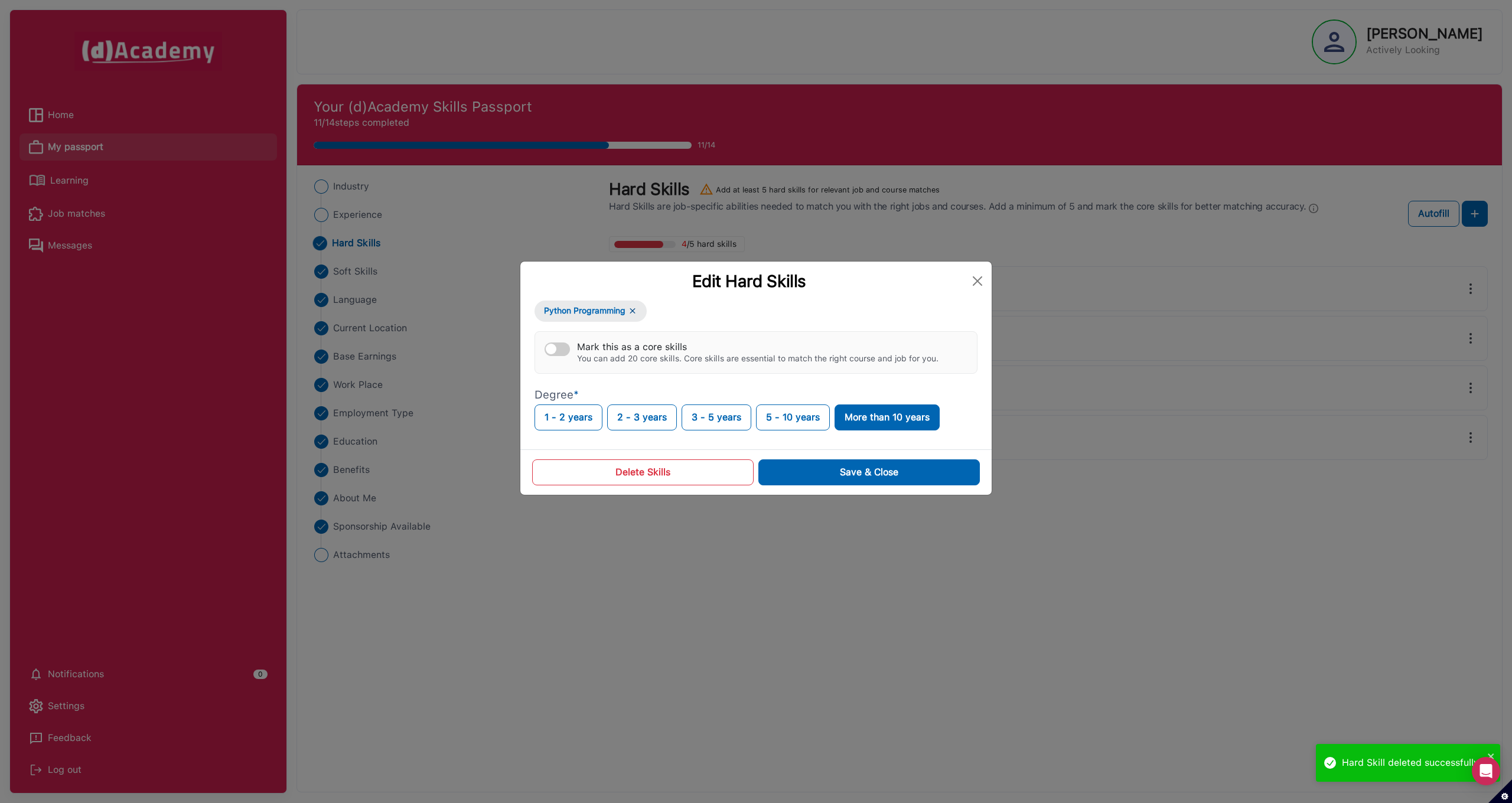
click at [650, 476] on button "Delete Skills" at bounding box center [642, 472] width 222 height 26
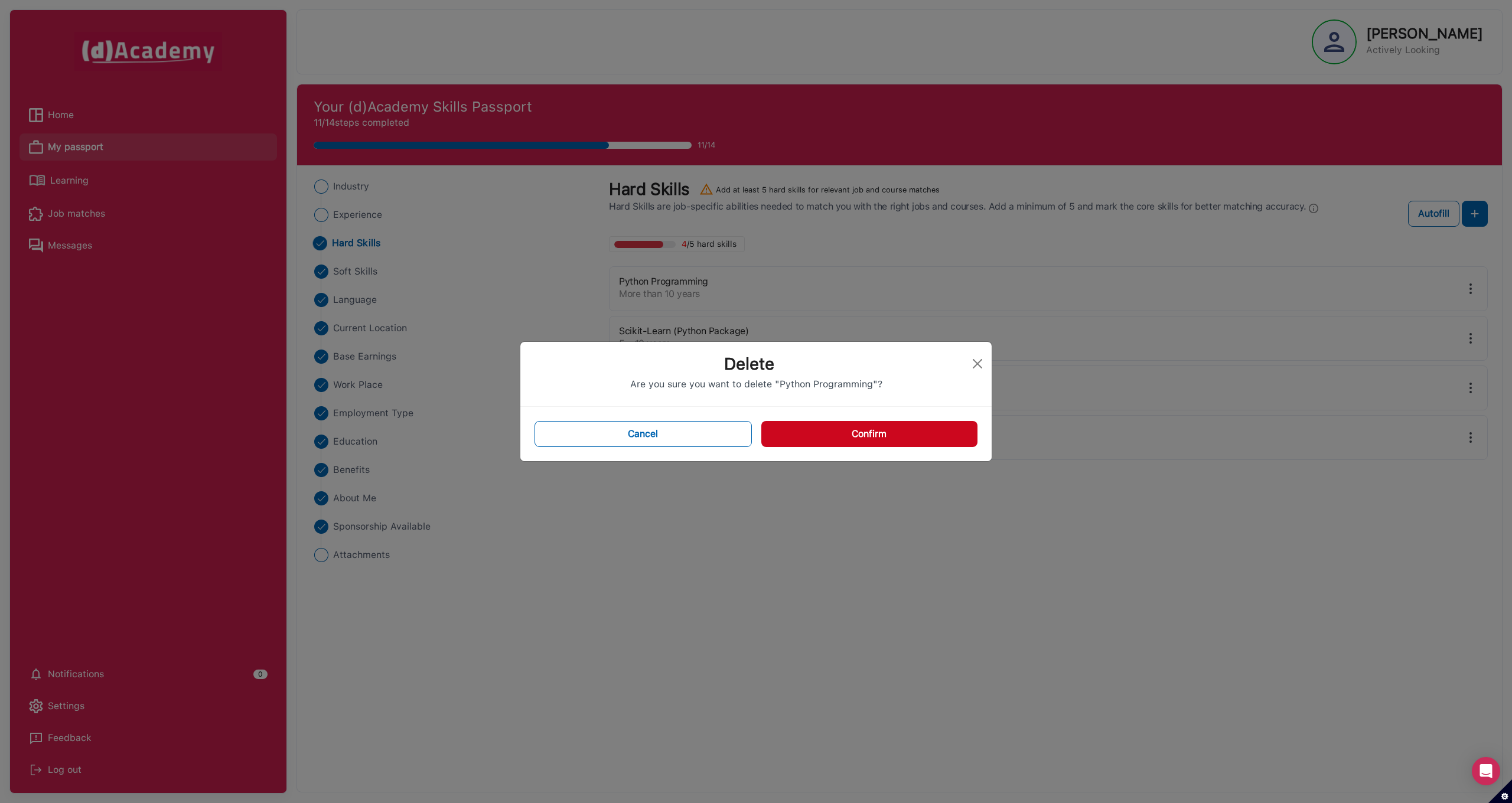
click at [866, 434] on button "Confirm" at bounding box center [869, 434] width 216 height 26
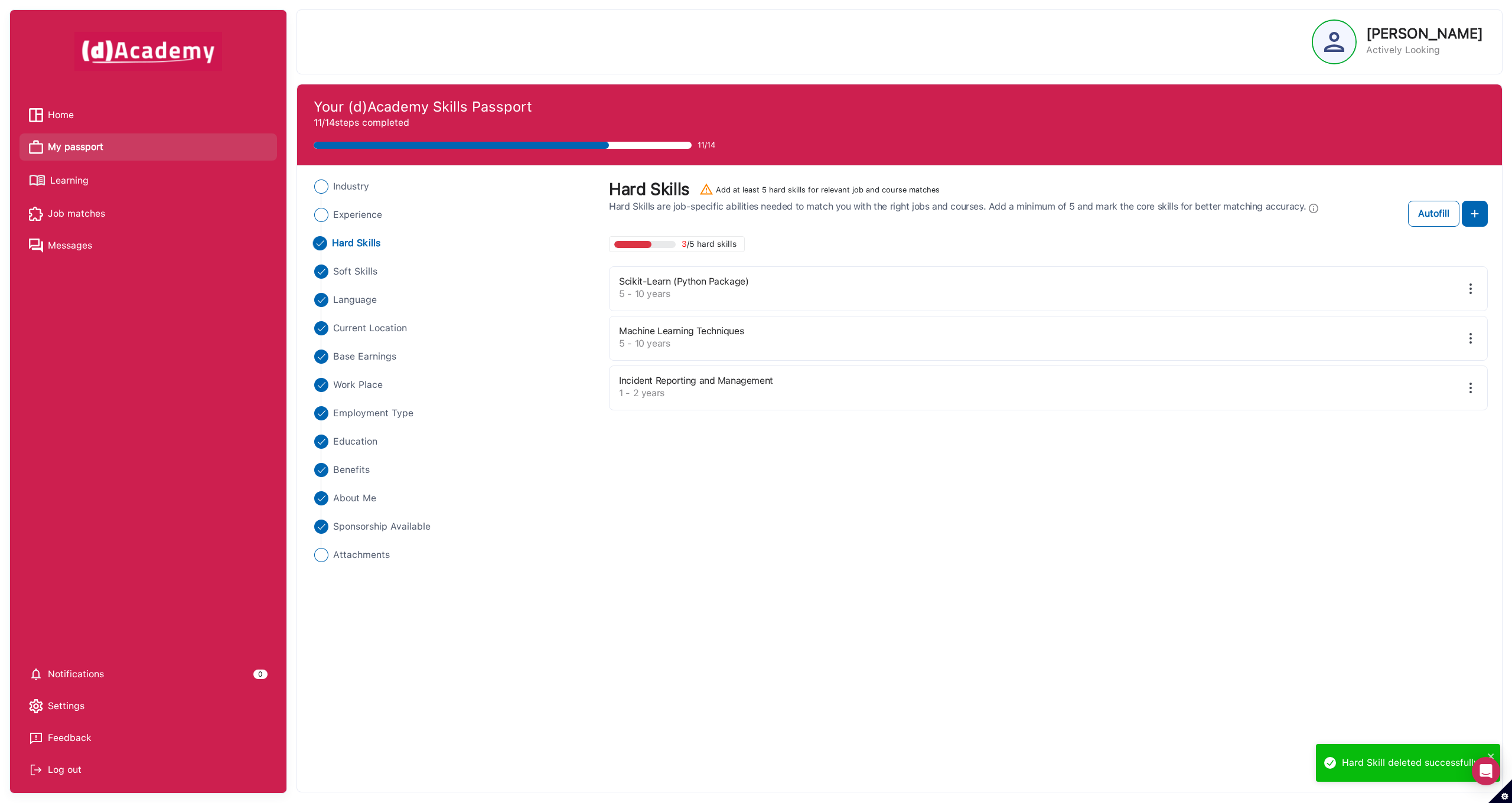
click at [1473, 292] on img at bounding box center [1471, 288] width 14 height 14
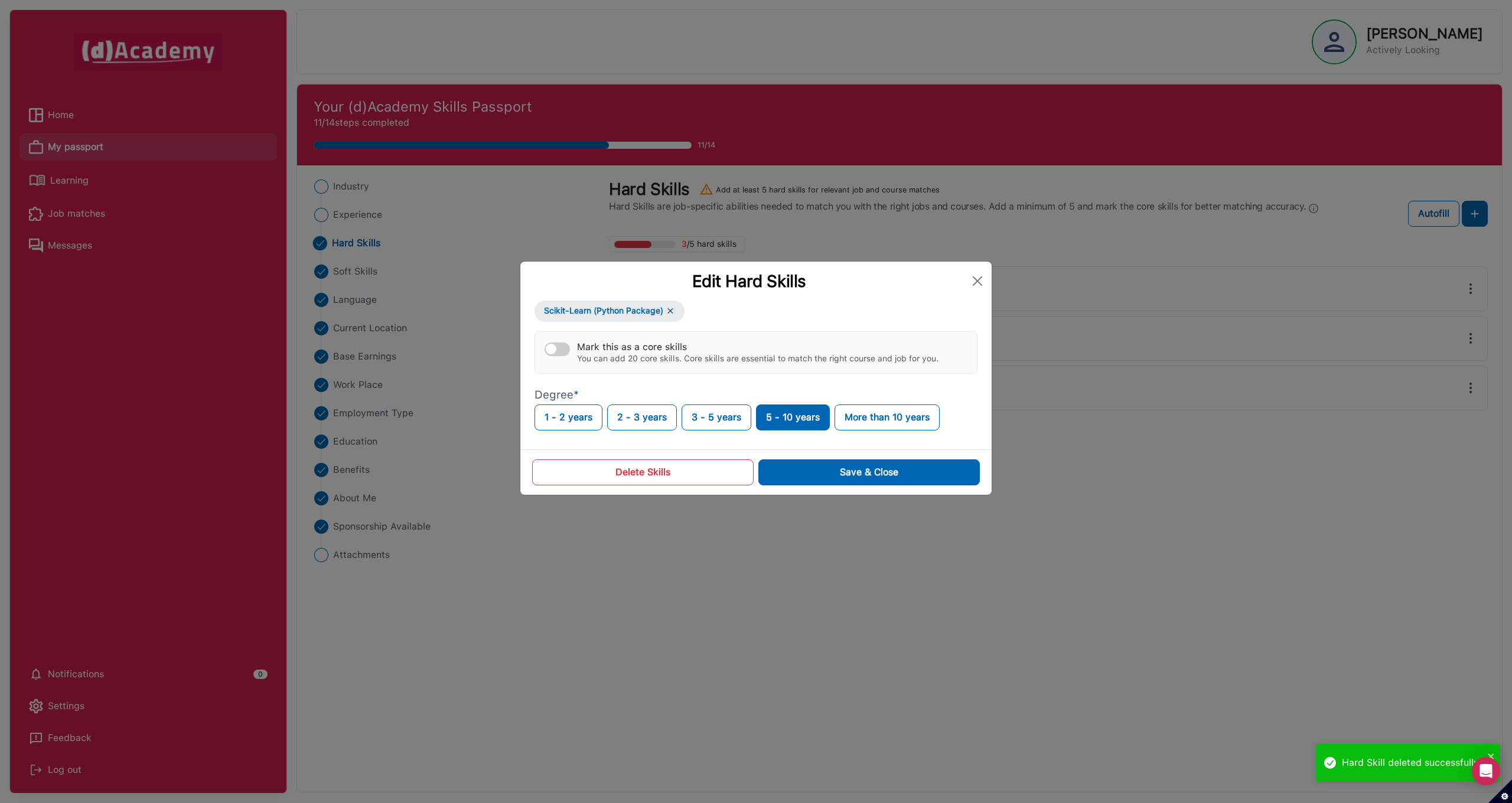
click at [682, 476] on button "Delete Skills" at bounding box center [642, 472] width 222 height 26
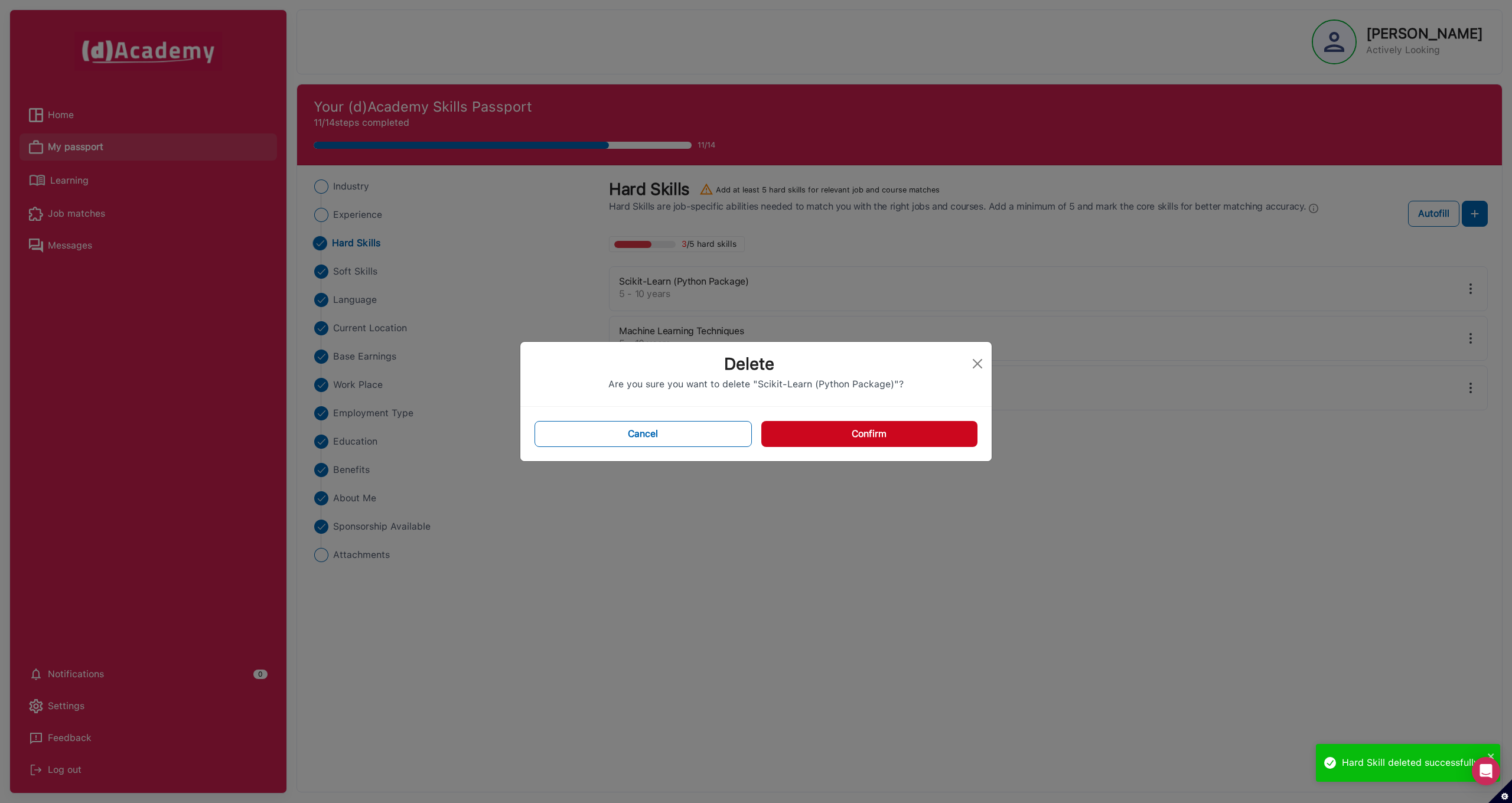
click at [907, 440] on button "Confirm" at bounding box center [869, 434] width 216 height 26
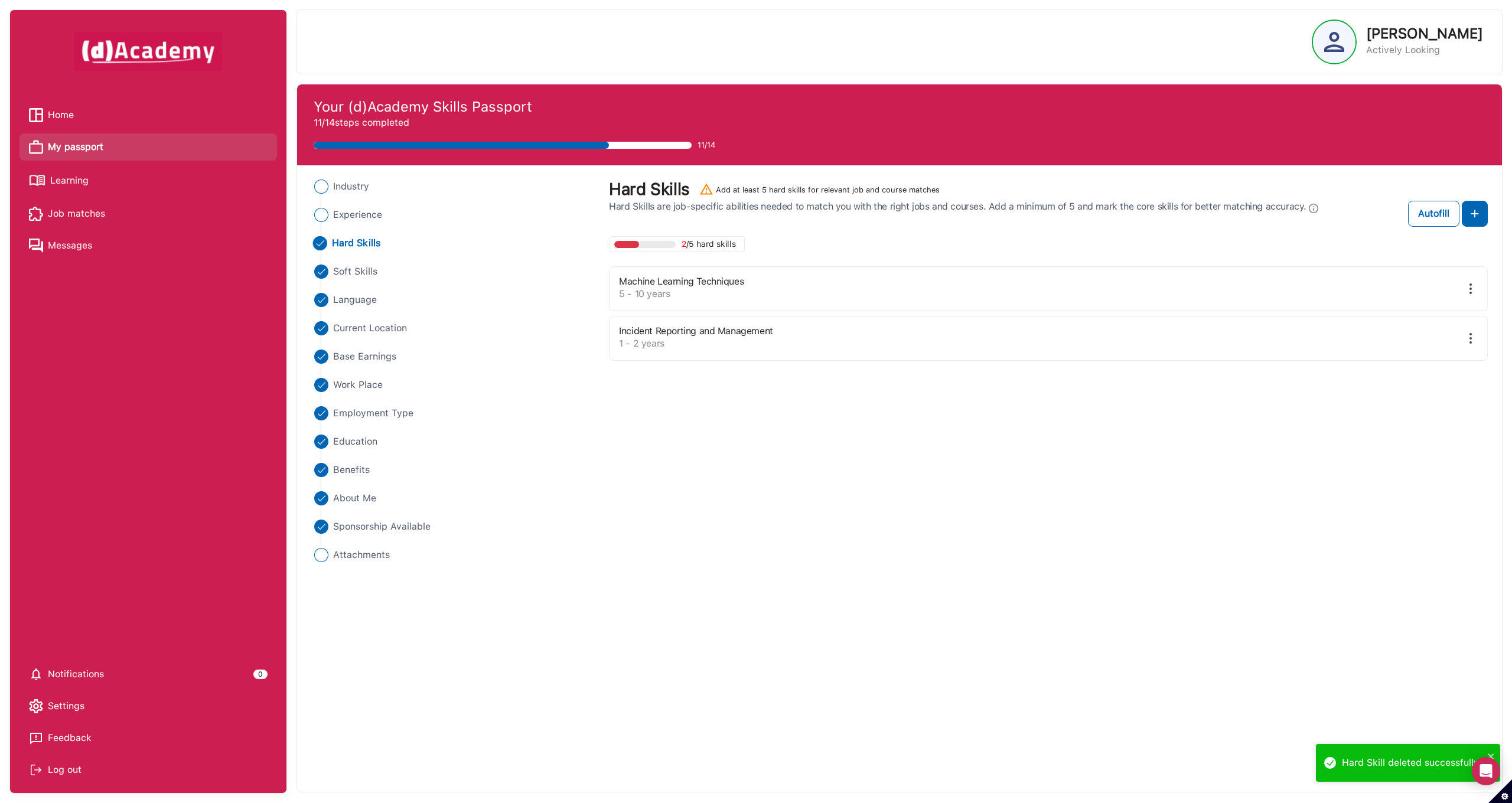
click at [1469, 287] on img at bounding box center [1471, 288] width 14 height 14
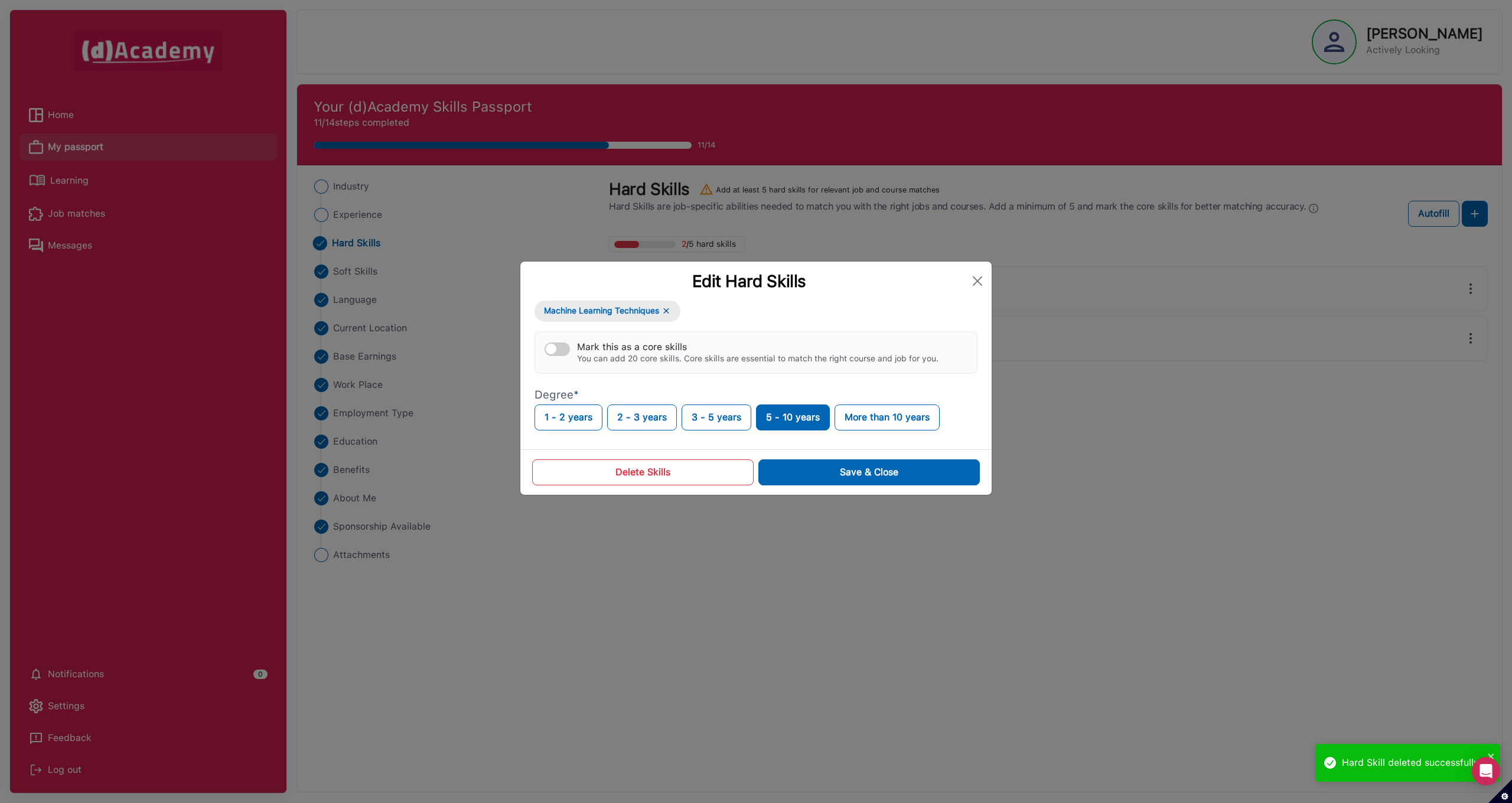
click at [650, 471] on button "Delete Skills" at bounding box center [642, 472] width 222 height 26
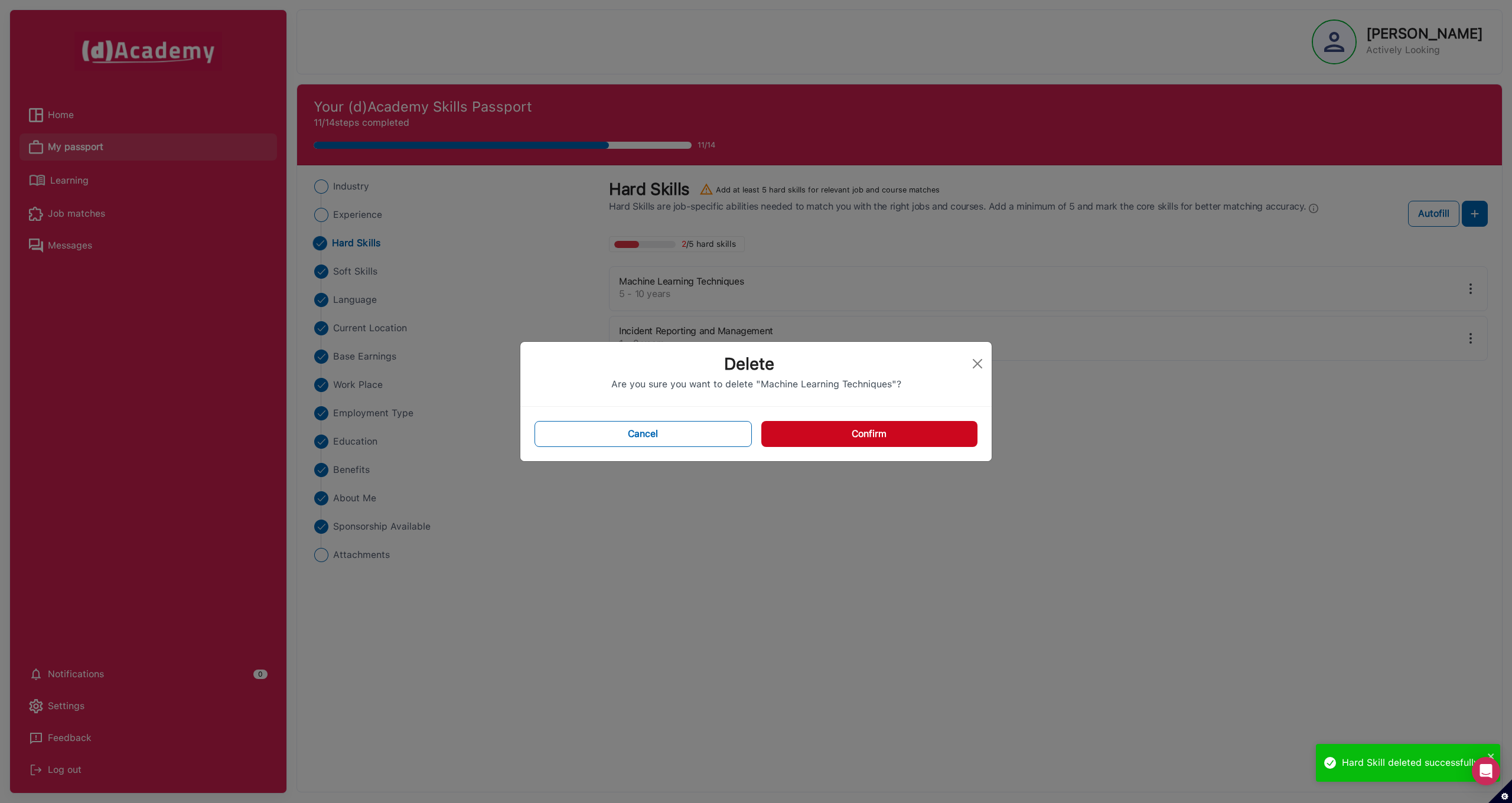
click at [844, 434] on button "Confirm" at bounding box center [869, 434] width 216 height 26
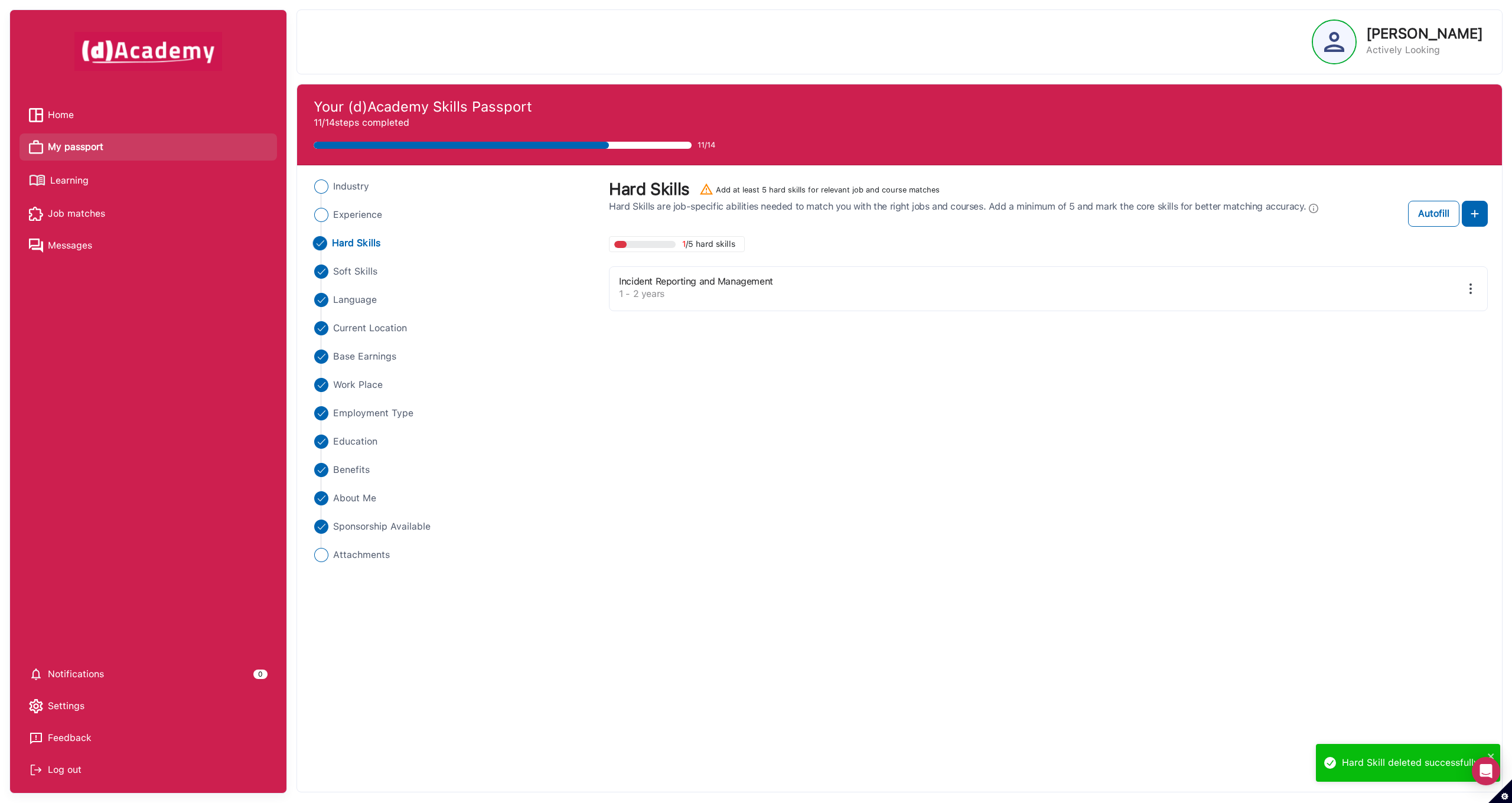
click at [1470, 288] on img at bounding box center [1471, 288] width 14 height 14
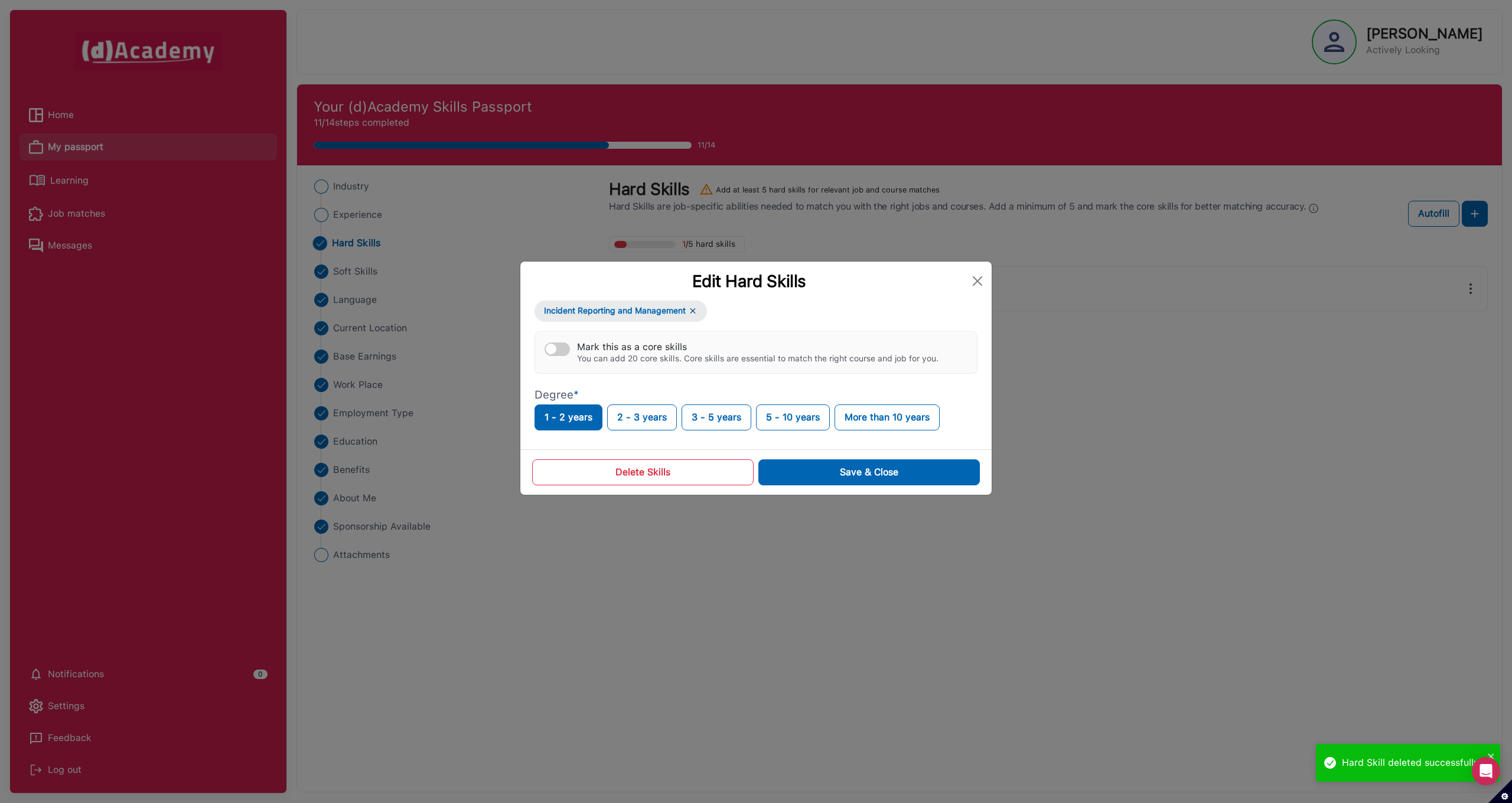
click at [661, 475] on button "Delete Skills" at bounding box center [642, 472] width 222 height 26
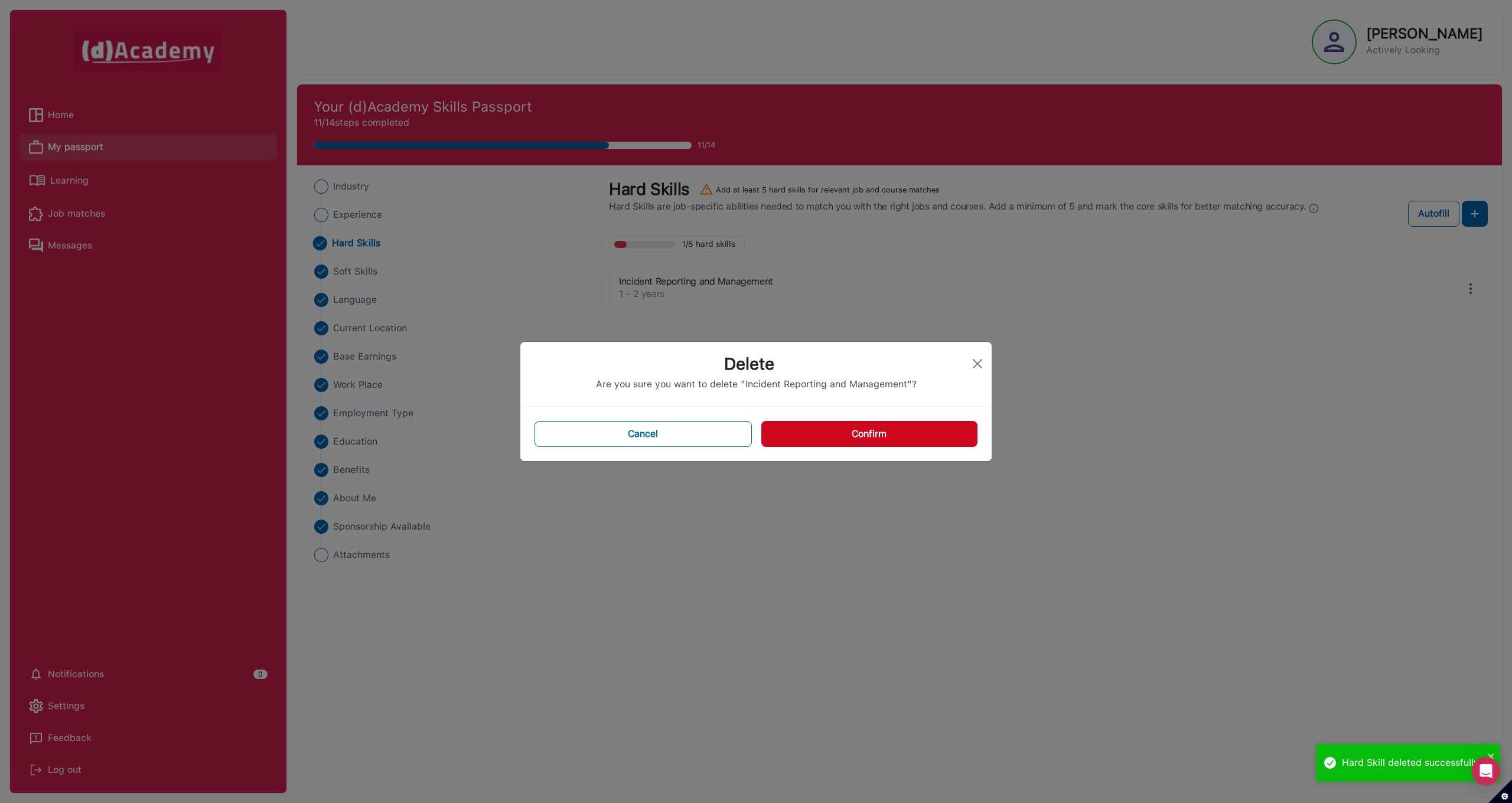
click at [845, 426] on button "Confirm" at bounding box center [869, 434] width 216 height 26
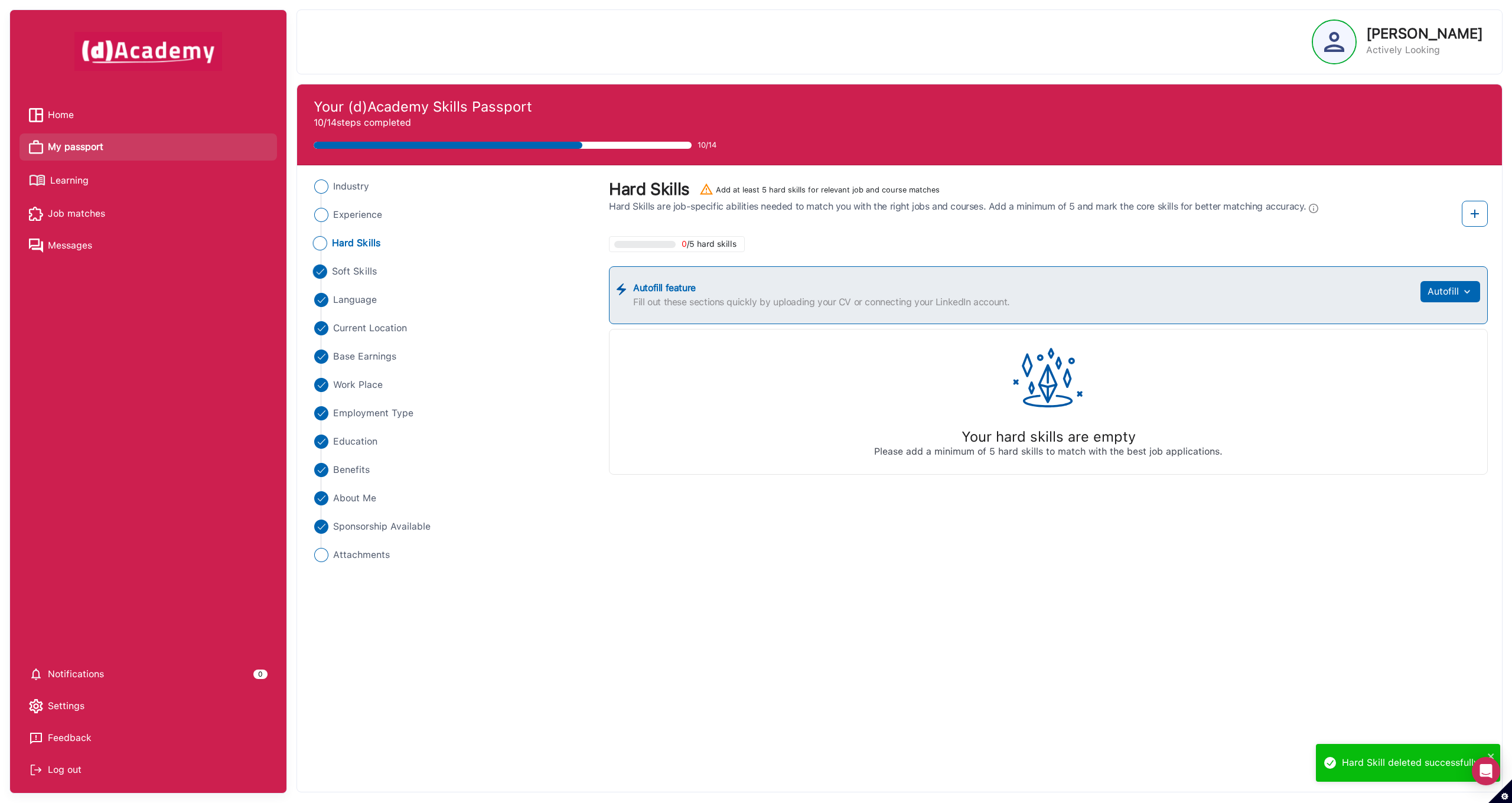
click at [357, 270] on span "Soft Skills" at bounding box center [354, 271] width 45 height 14
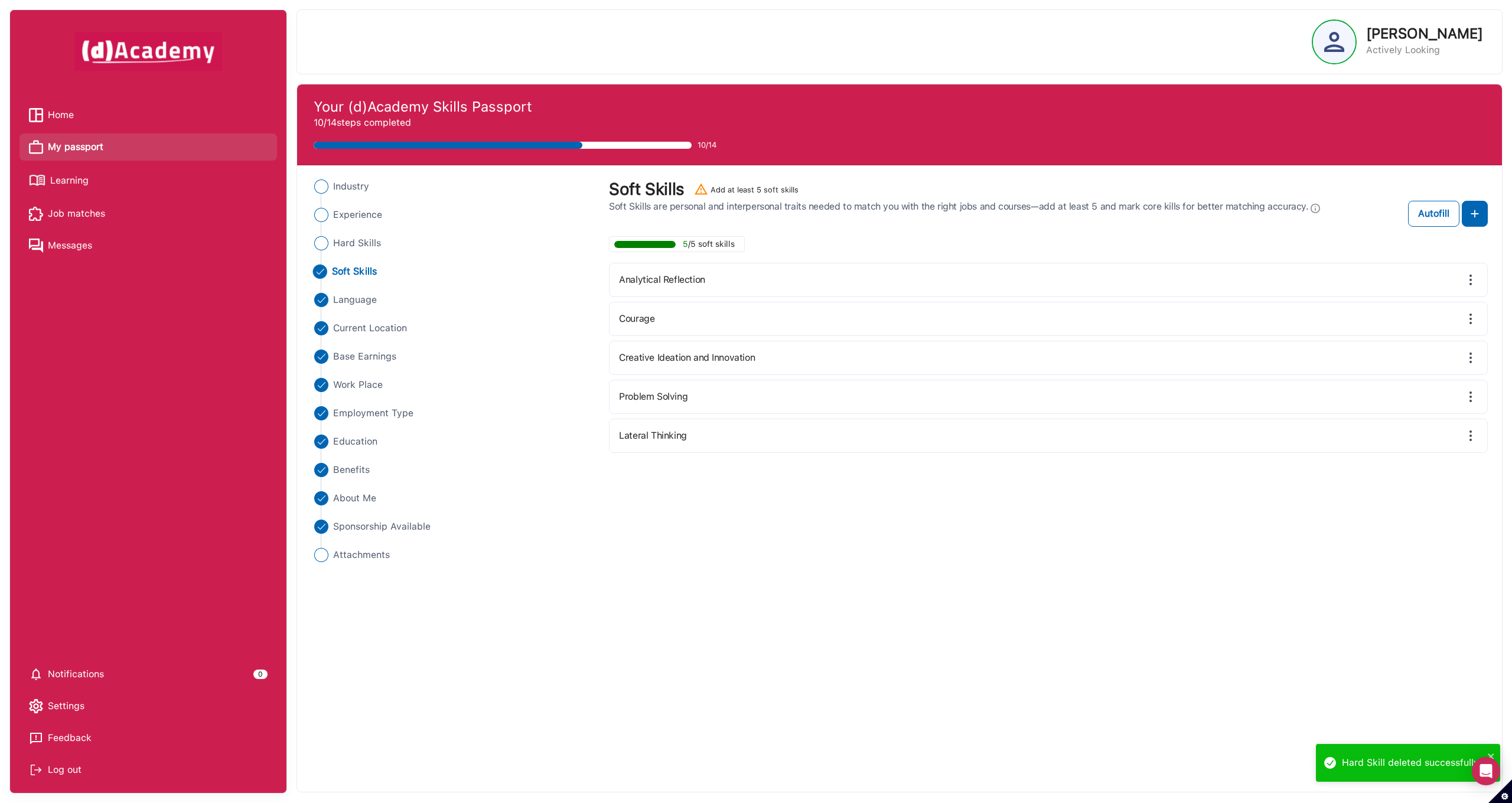
click at [1466, 279] on img at bounding box center [1471, 280] width 14 height 14
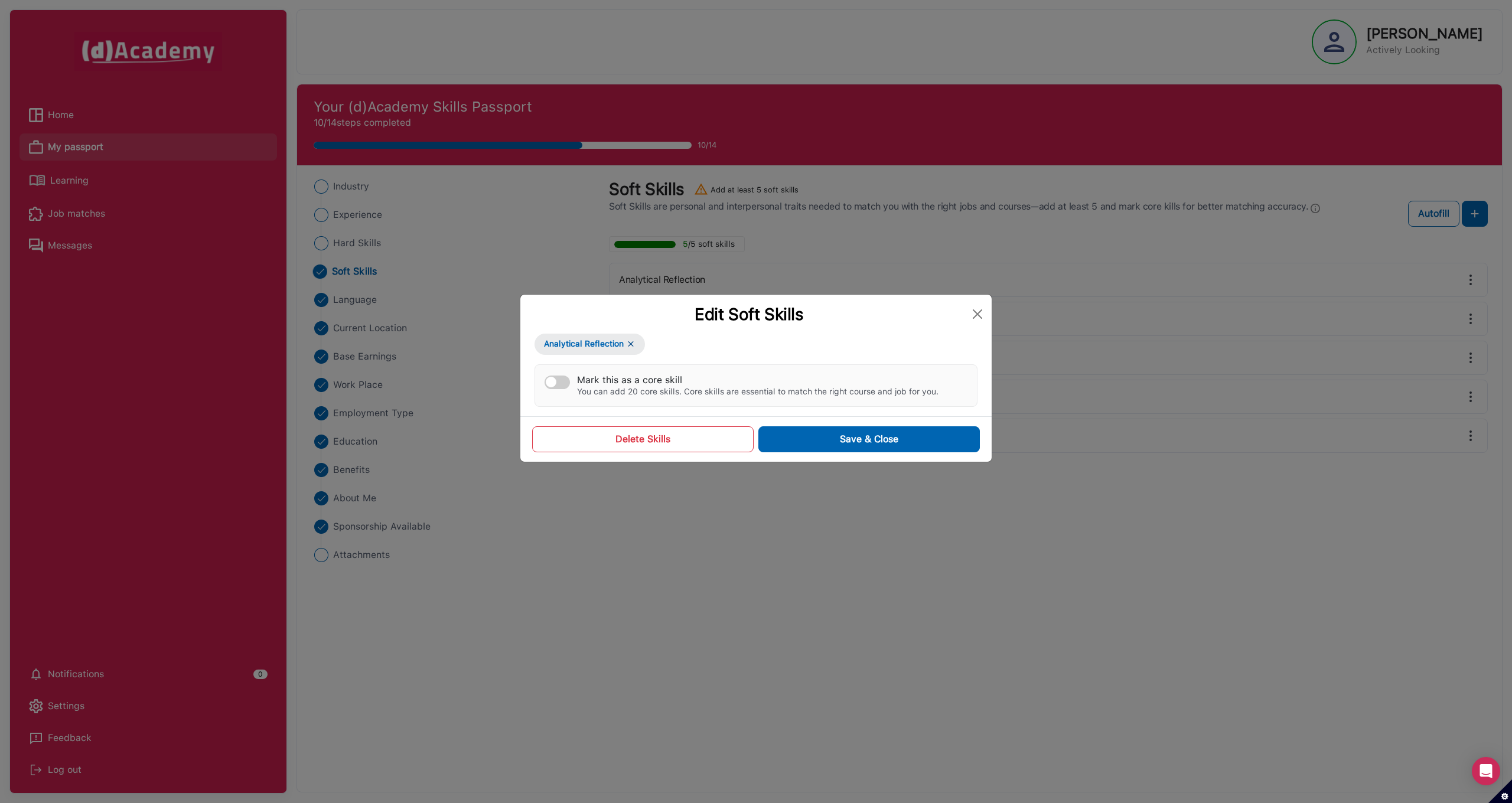
click at [705, 442] on button "Delete Skills" at bounding box center [642, 440] width 222 height 26
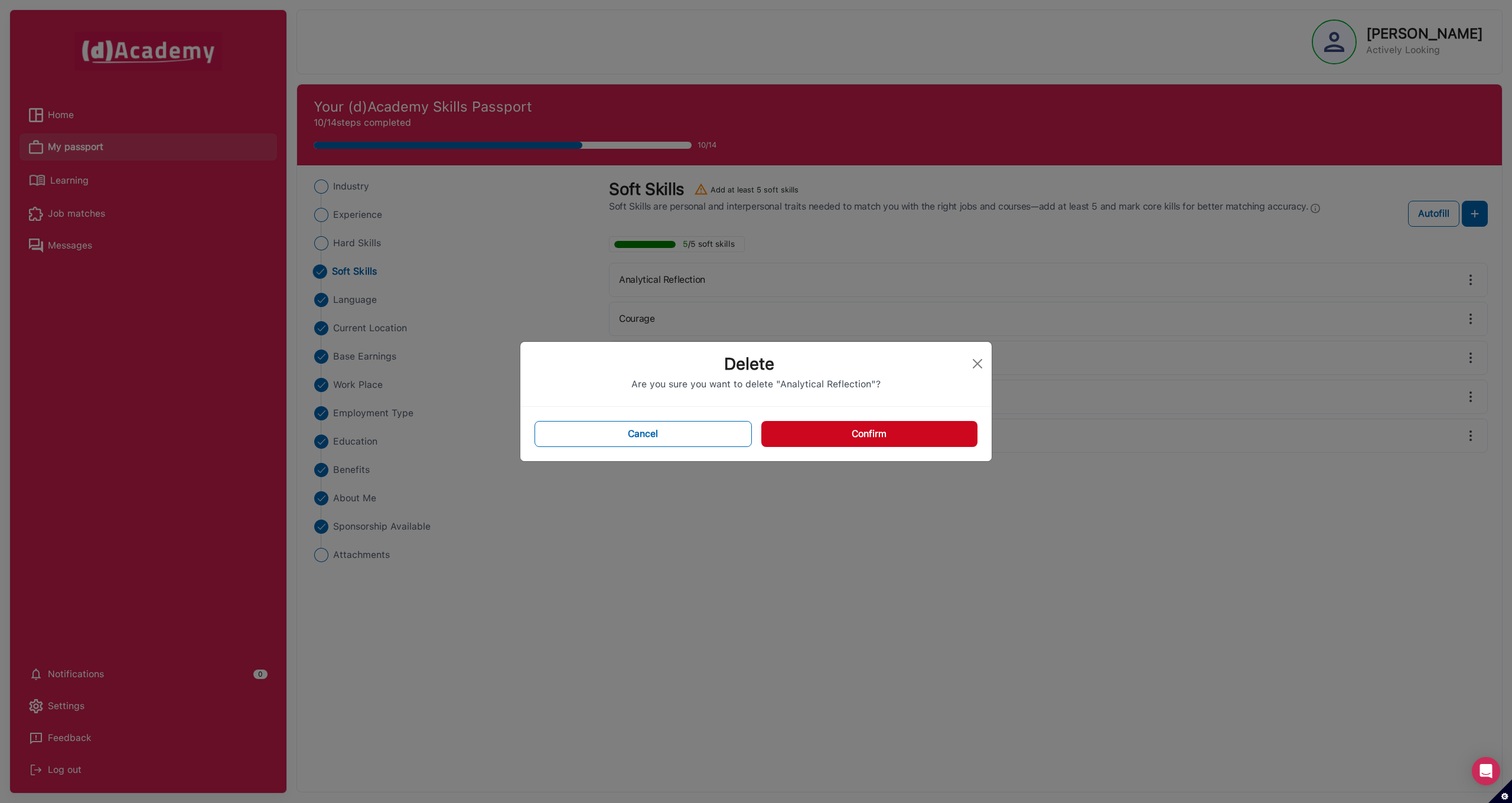
click at [834, 432] on button "Confirm" at bounding box center [869, 434] width 216 height 26
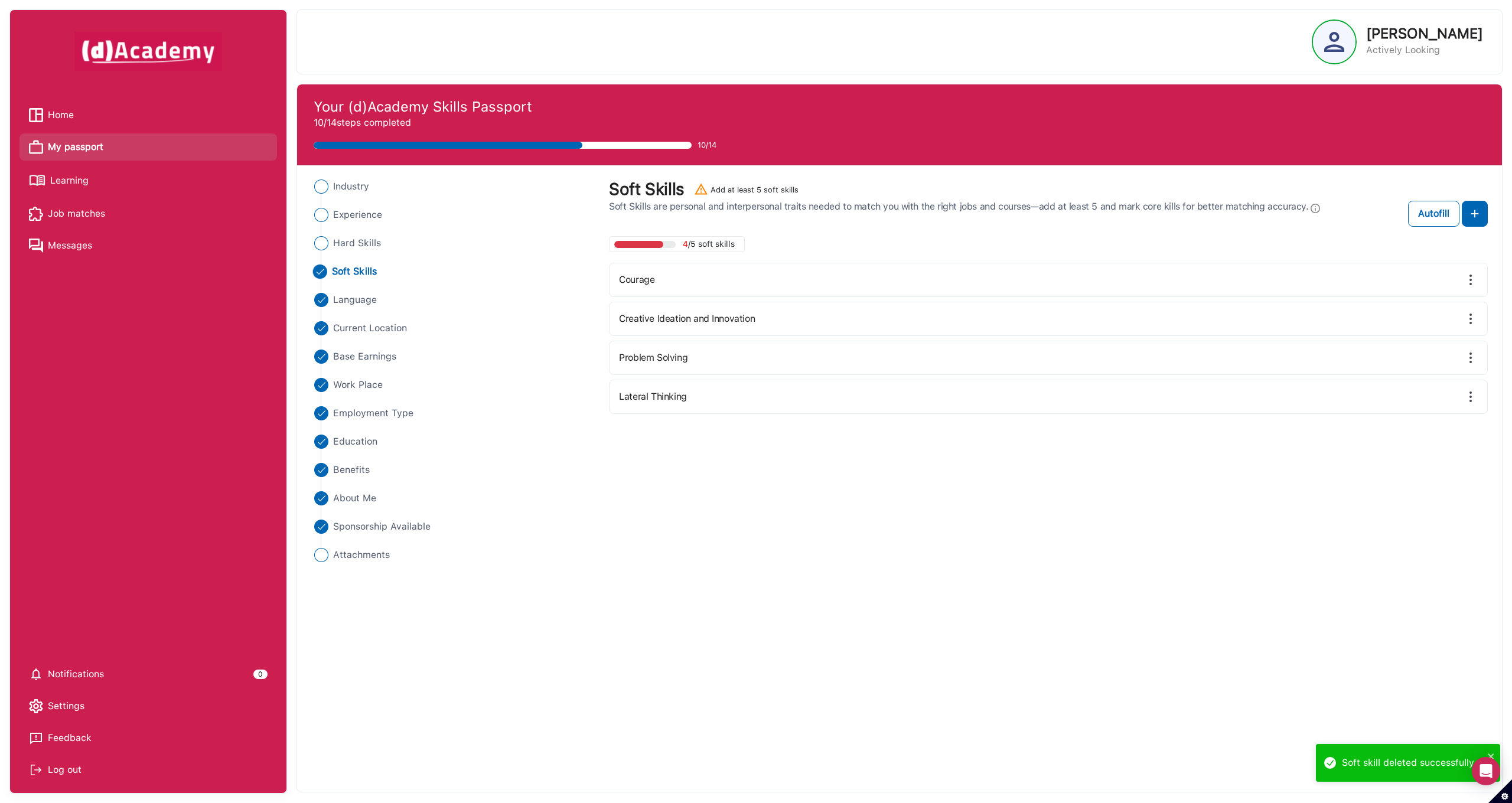
click at [1467, 276] on img at bounding box center [1471, 280] width 14 height 14
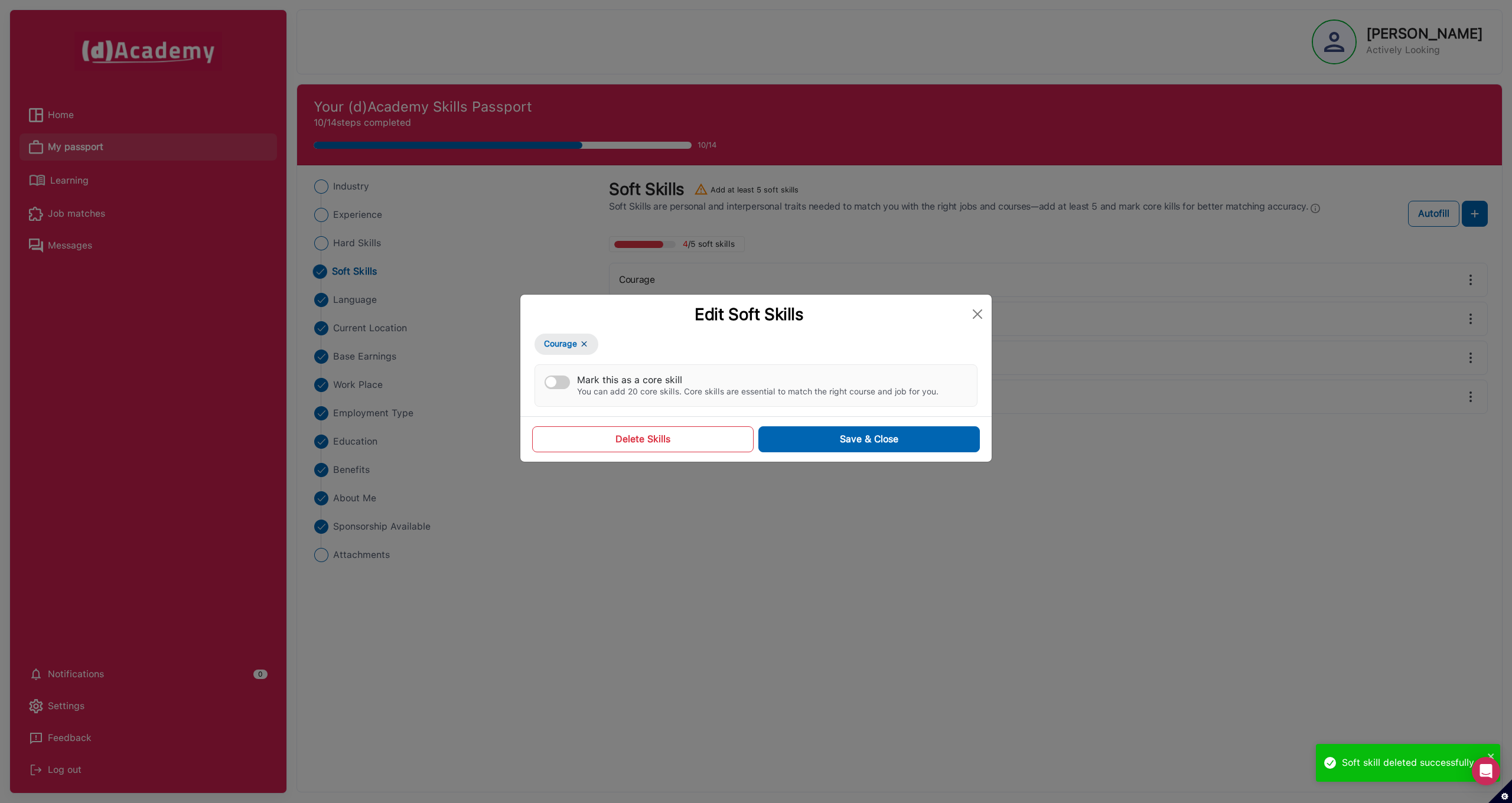
click at [695, 429] on button "Delete Skills" at bounding box center [642, 440] width 222 height 26
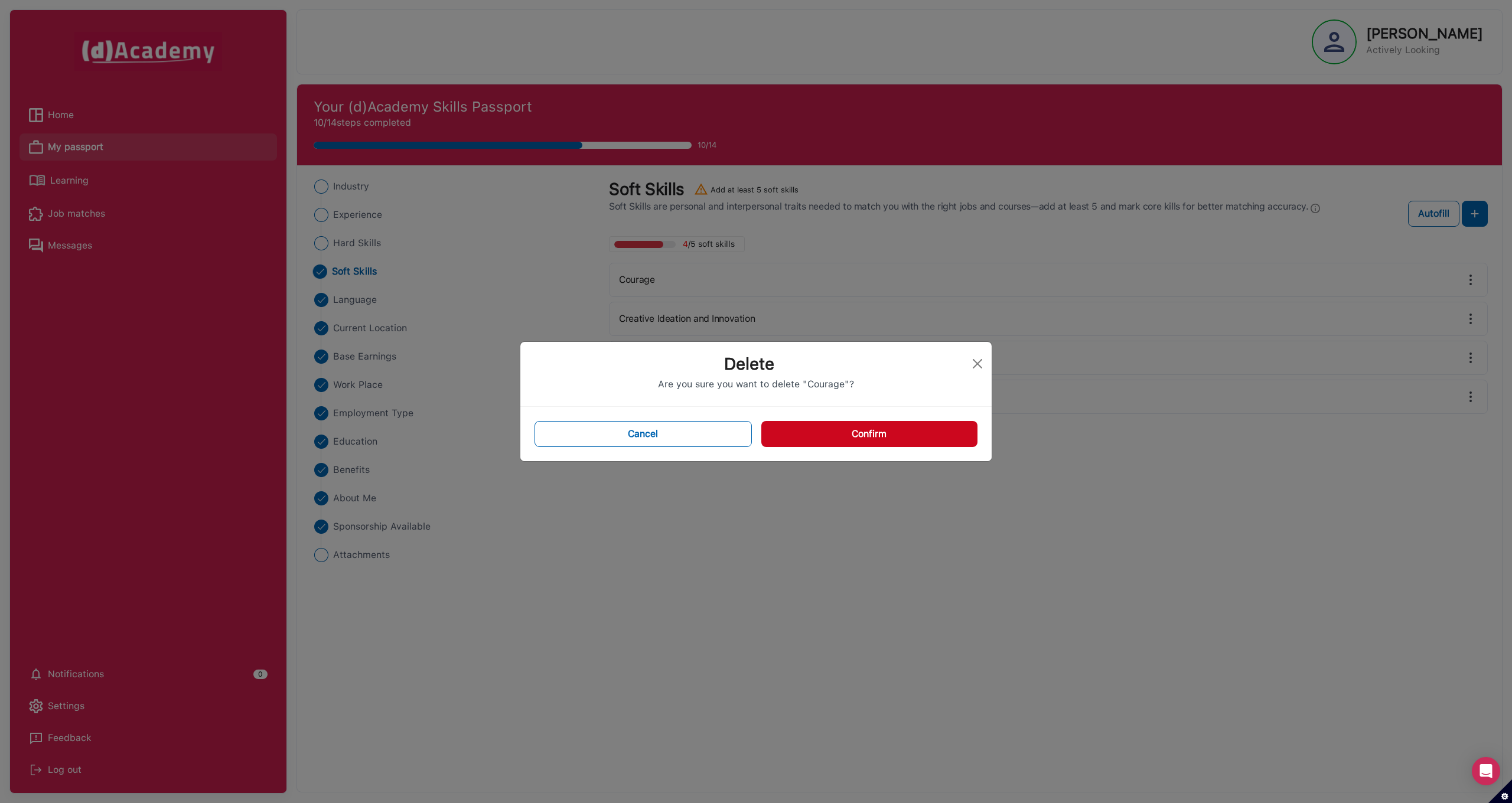
click at [895, 432] on button "Confirm" at bounding box center [869, 434] width 216 height 26
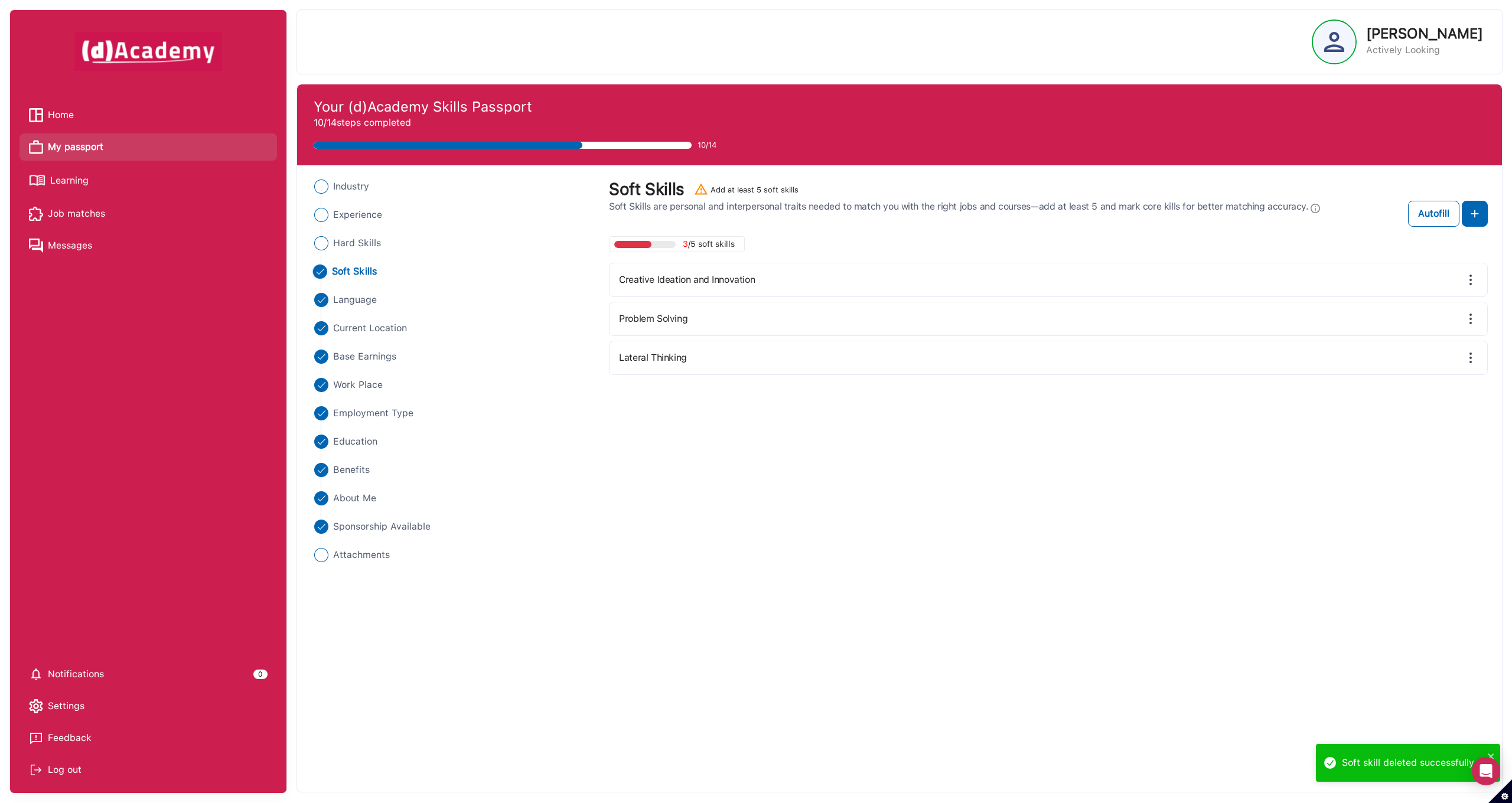
click at [1471, 281] on img at bounding box center [1471, 280] width 14 height 14
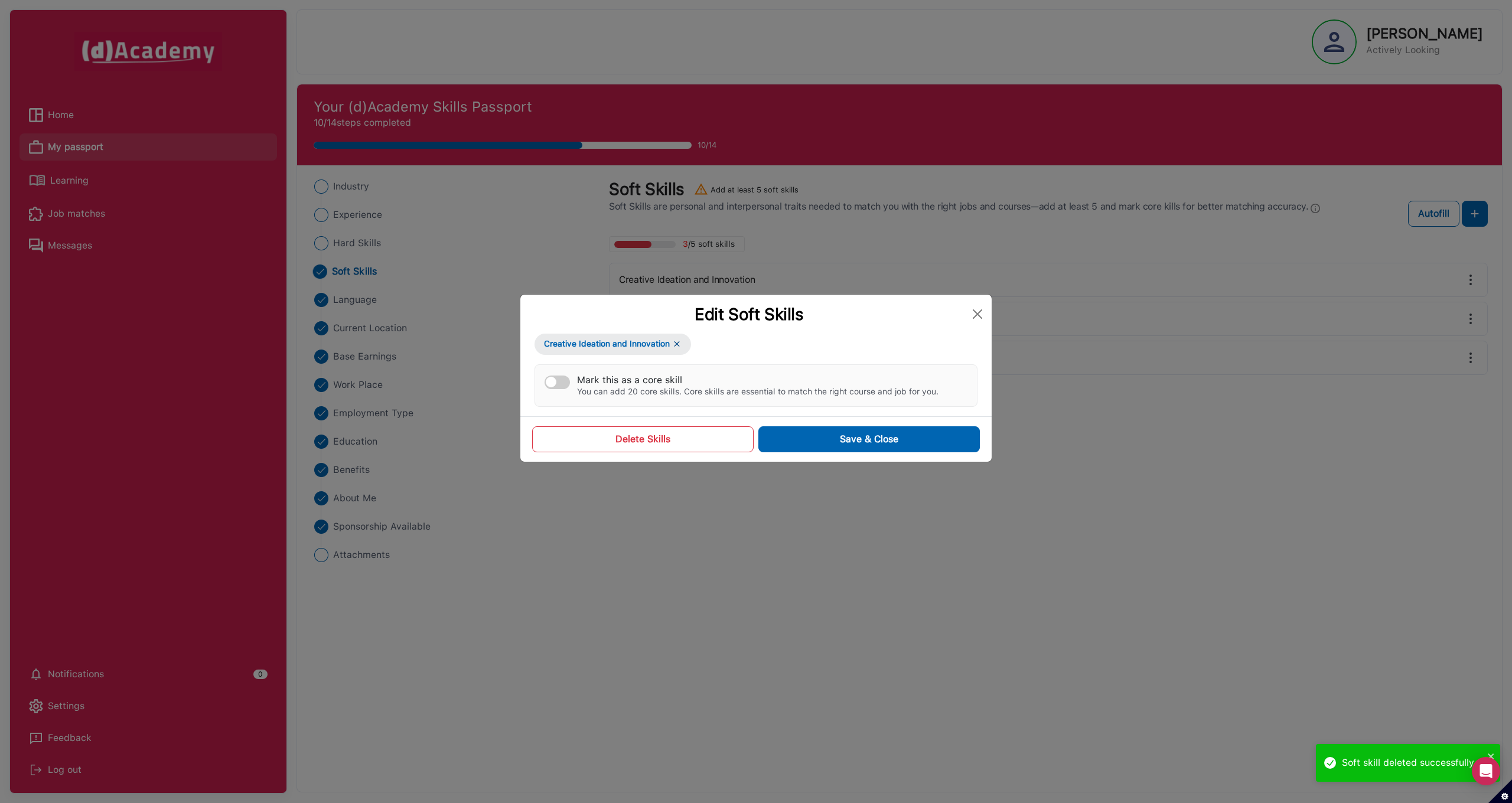
click at [609, 441] on button "Delete Skills" at bounding box center [642, 440] width 222 height 26
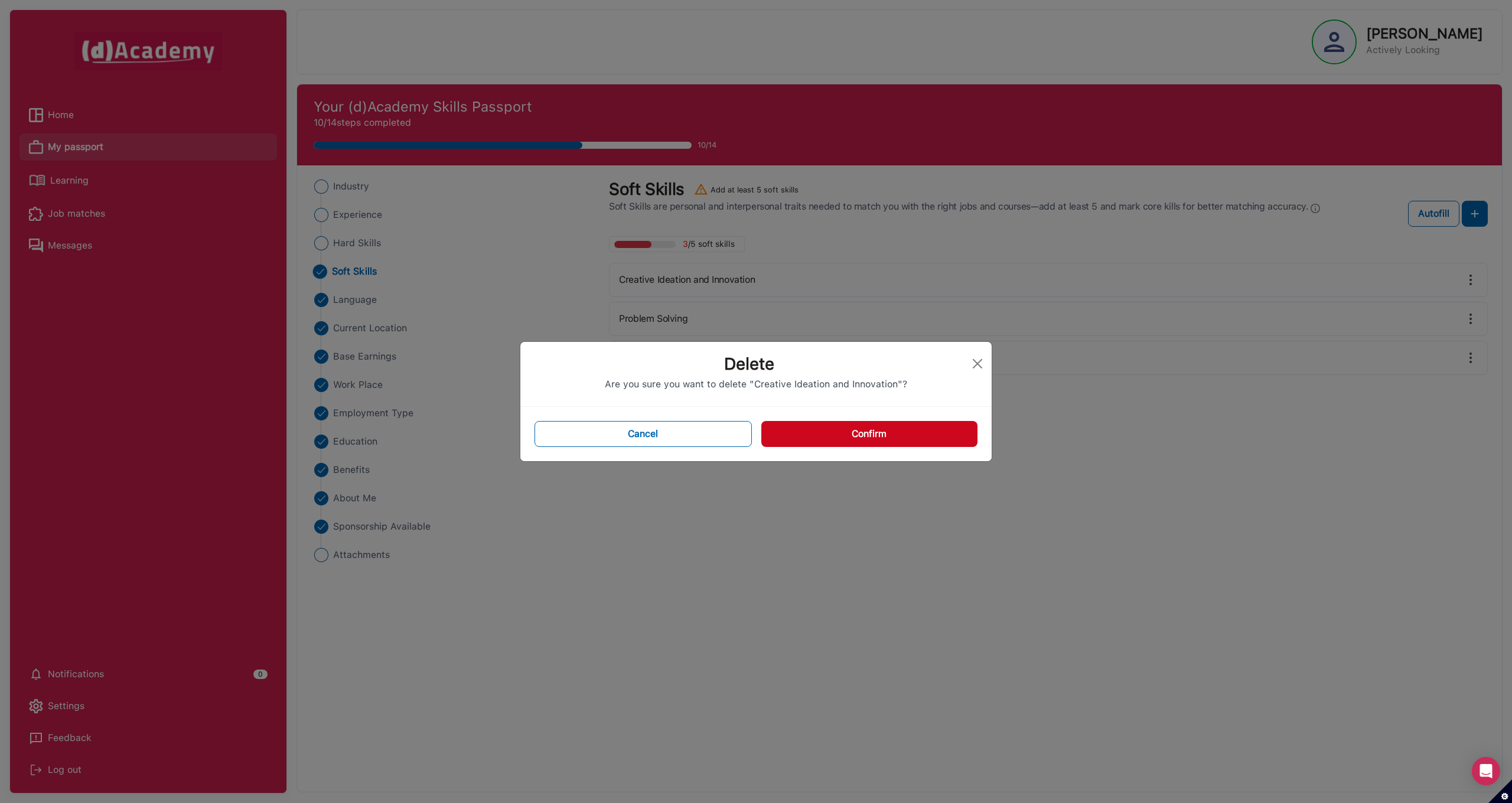
click at [889, 436] on button "Confirm" at bounding box center [869, 434] width 216 height 26
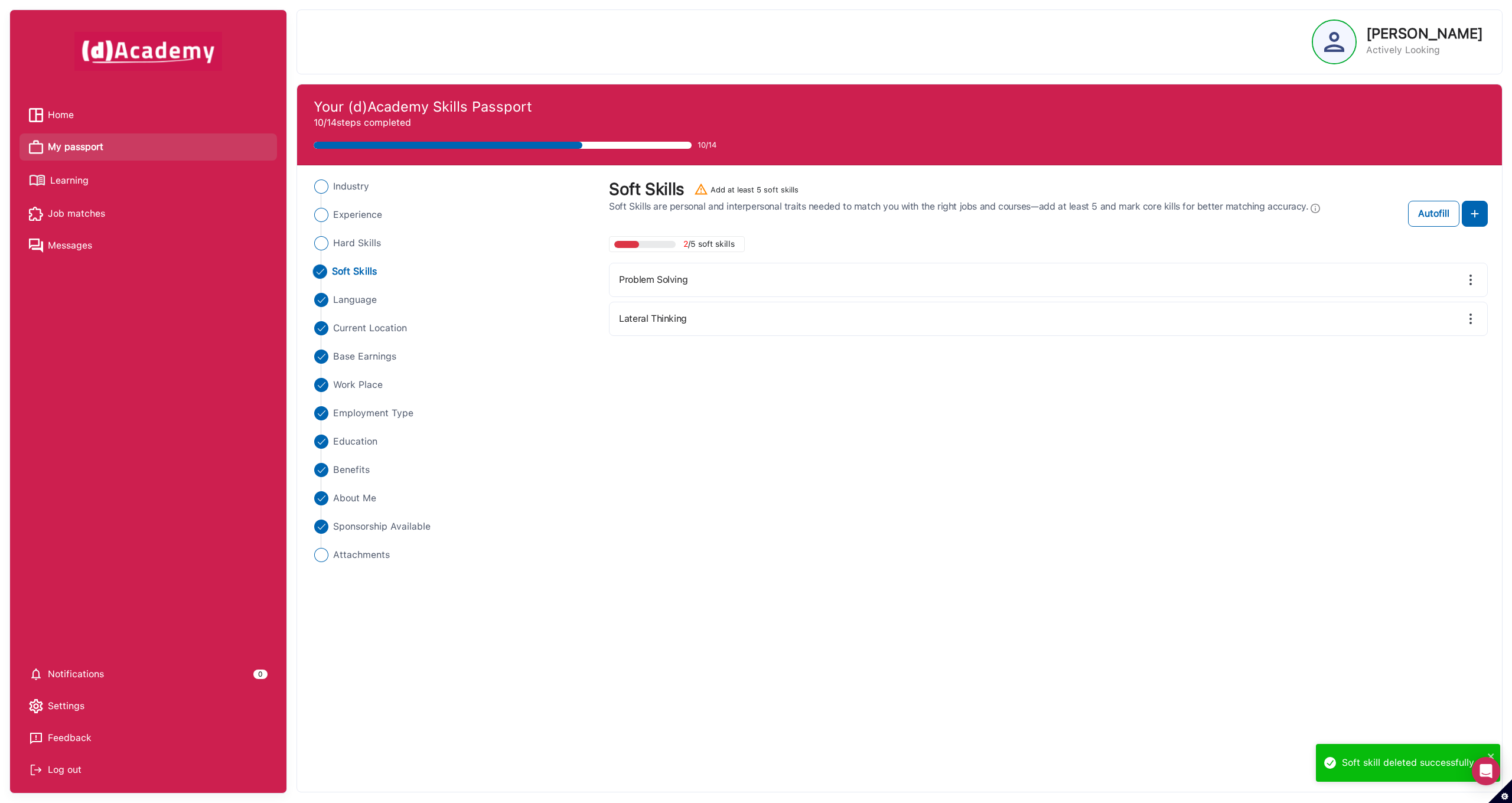
click at [1473, 276] on img at bounding box center [1471, 280] width 14 height 14
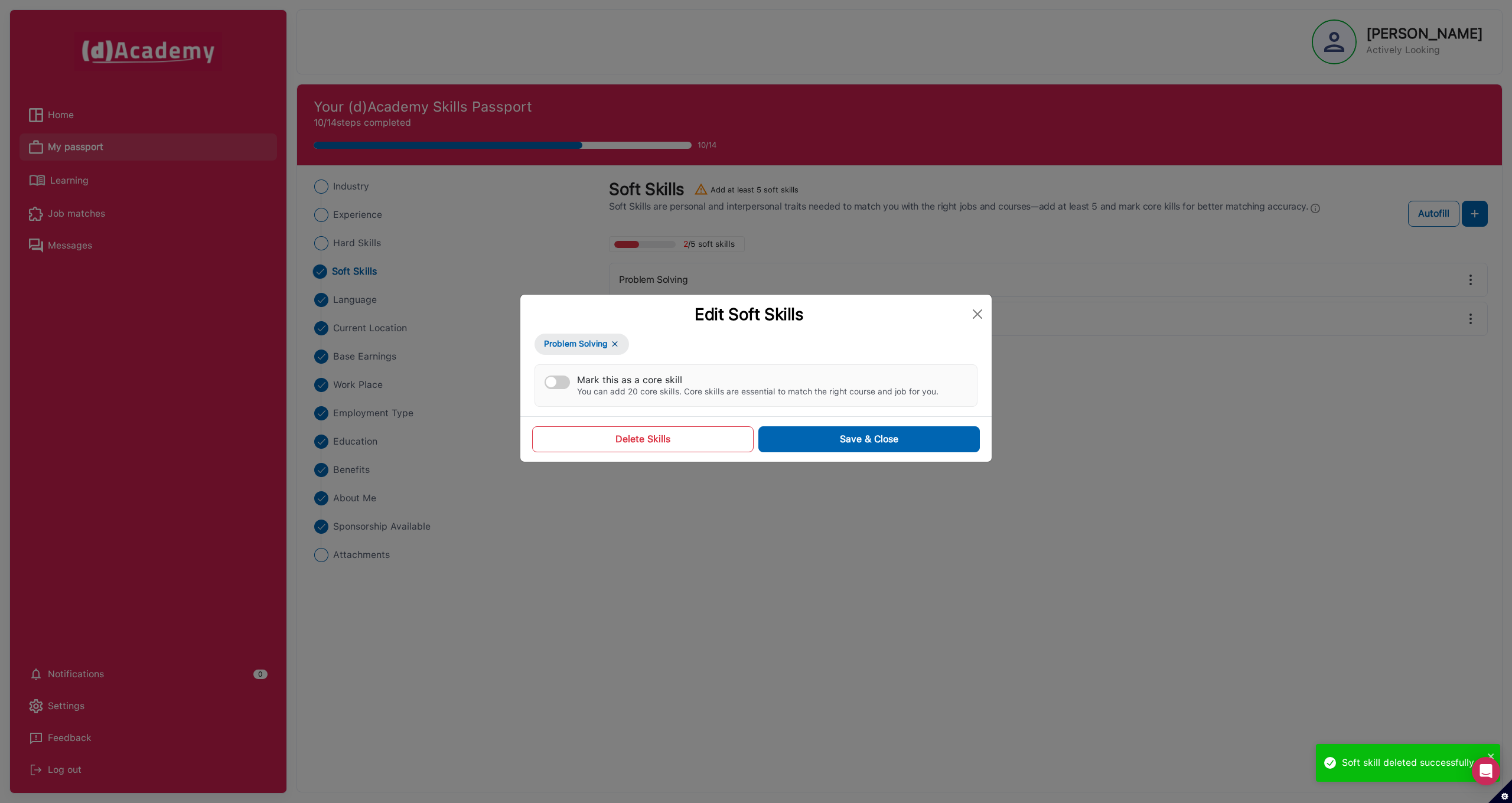
click at [696, 438] on button "Delete Skills" at bounding box center [642, 440] width 222 height 26
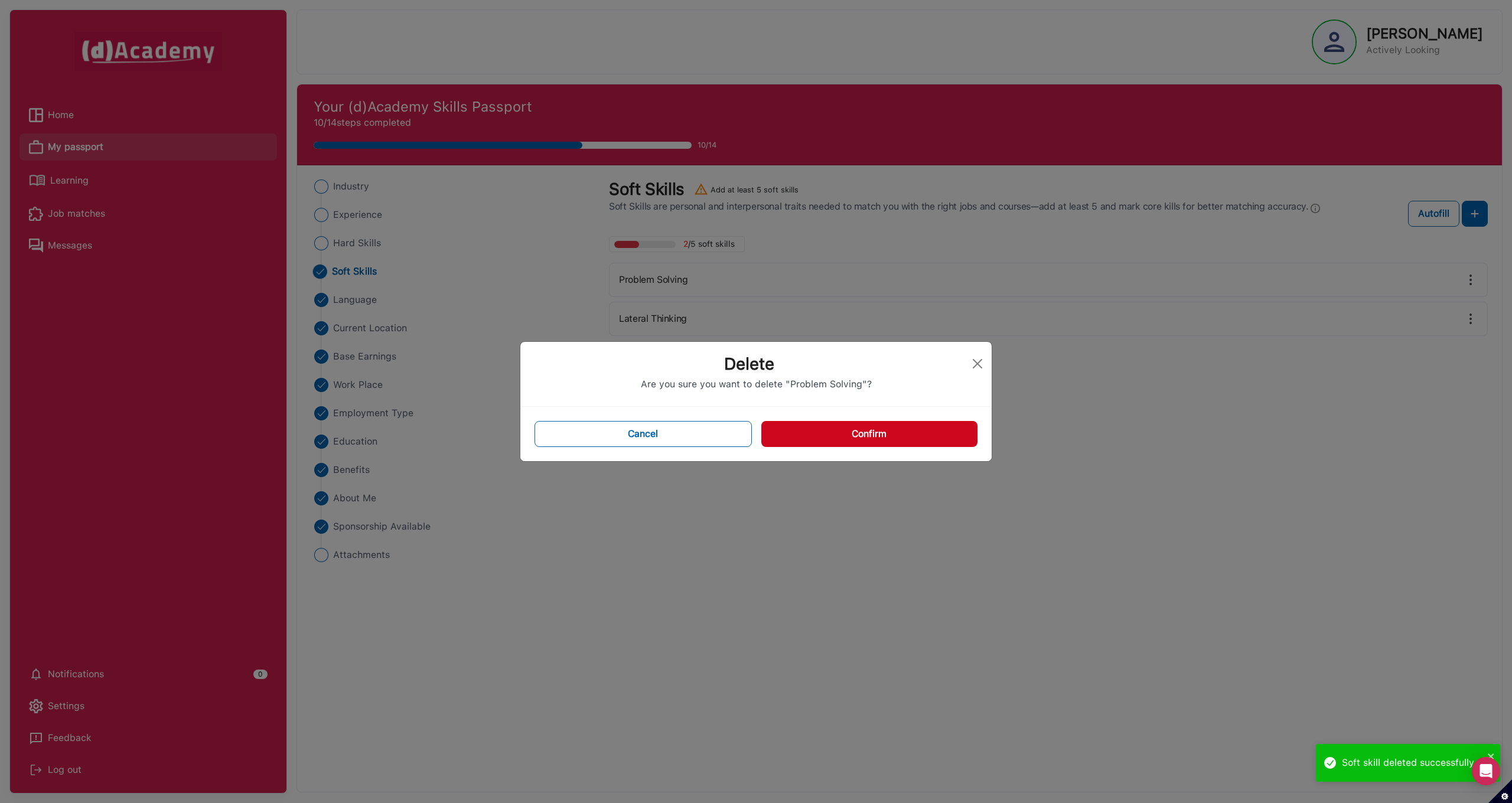
click at [808, 439] on button "Confirm" at bounding box center [869, 434] width 216 height 26
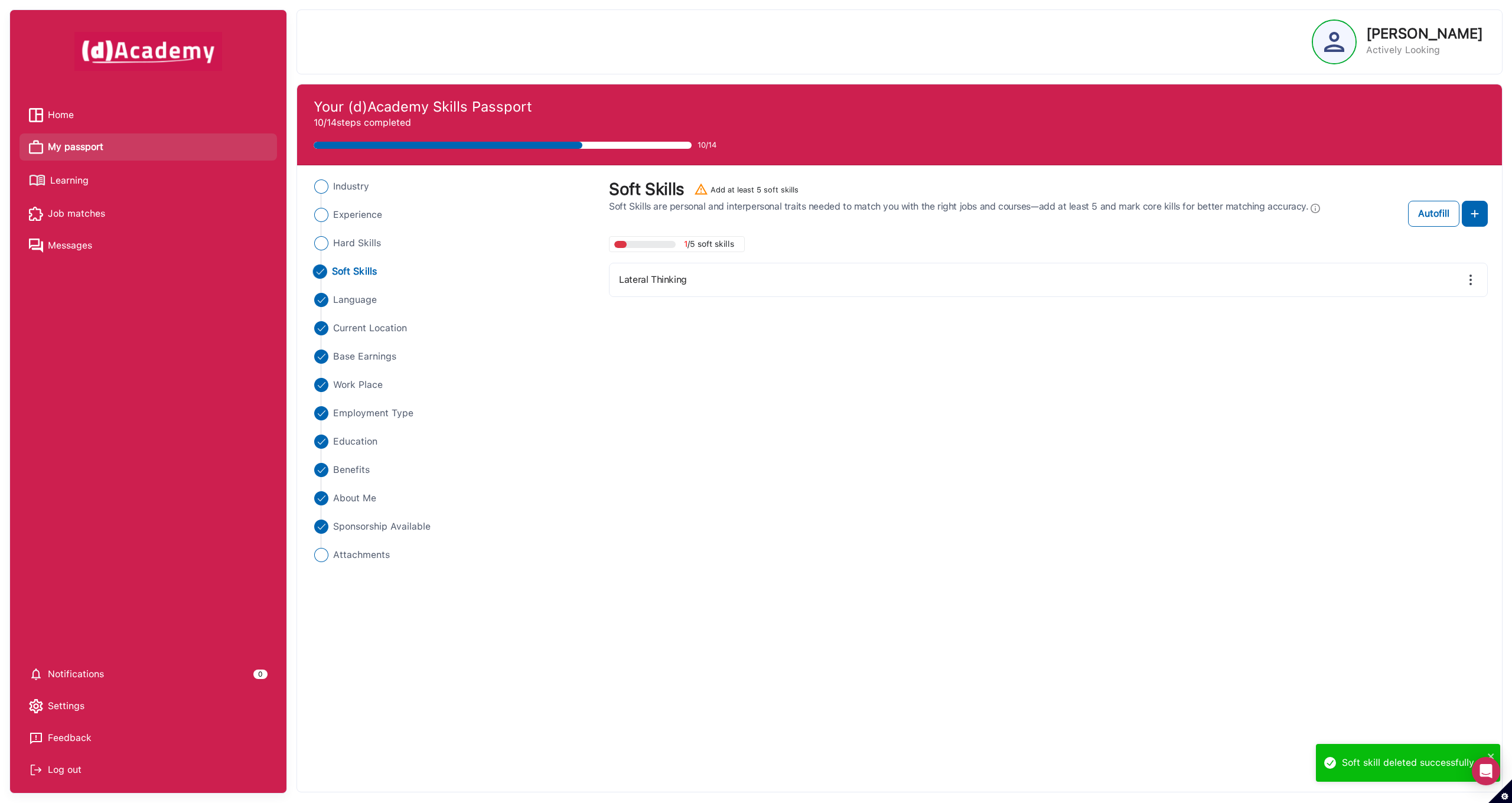
click at [1473, 276] on img at bounding box center [1471, 280] width 14 height 14
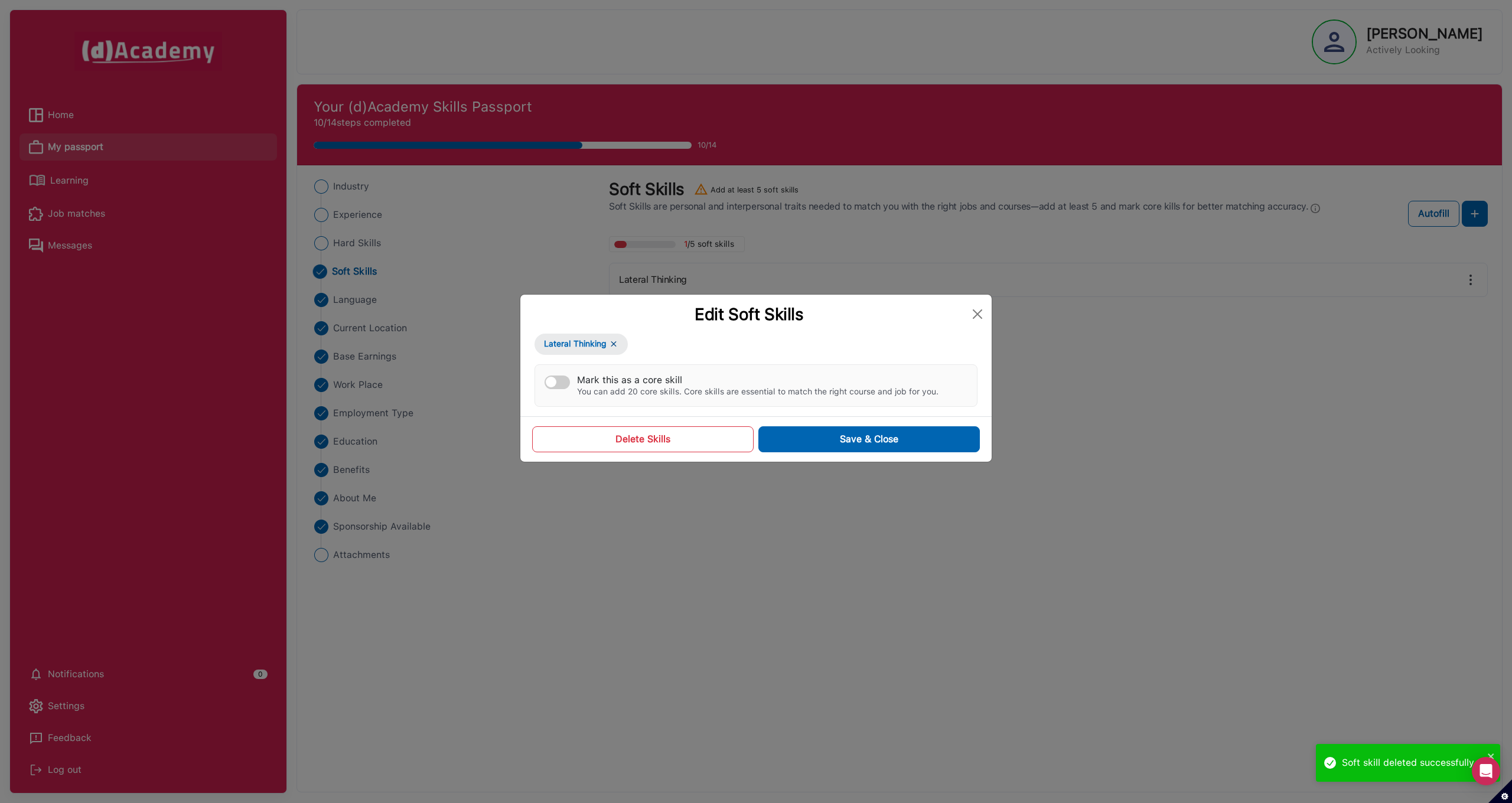
click at [711, 440] on button "Delete Skills" at bounding box center [642, 440] width 222 height 26
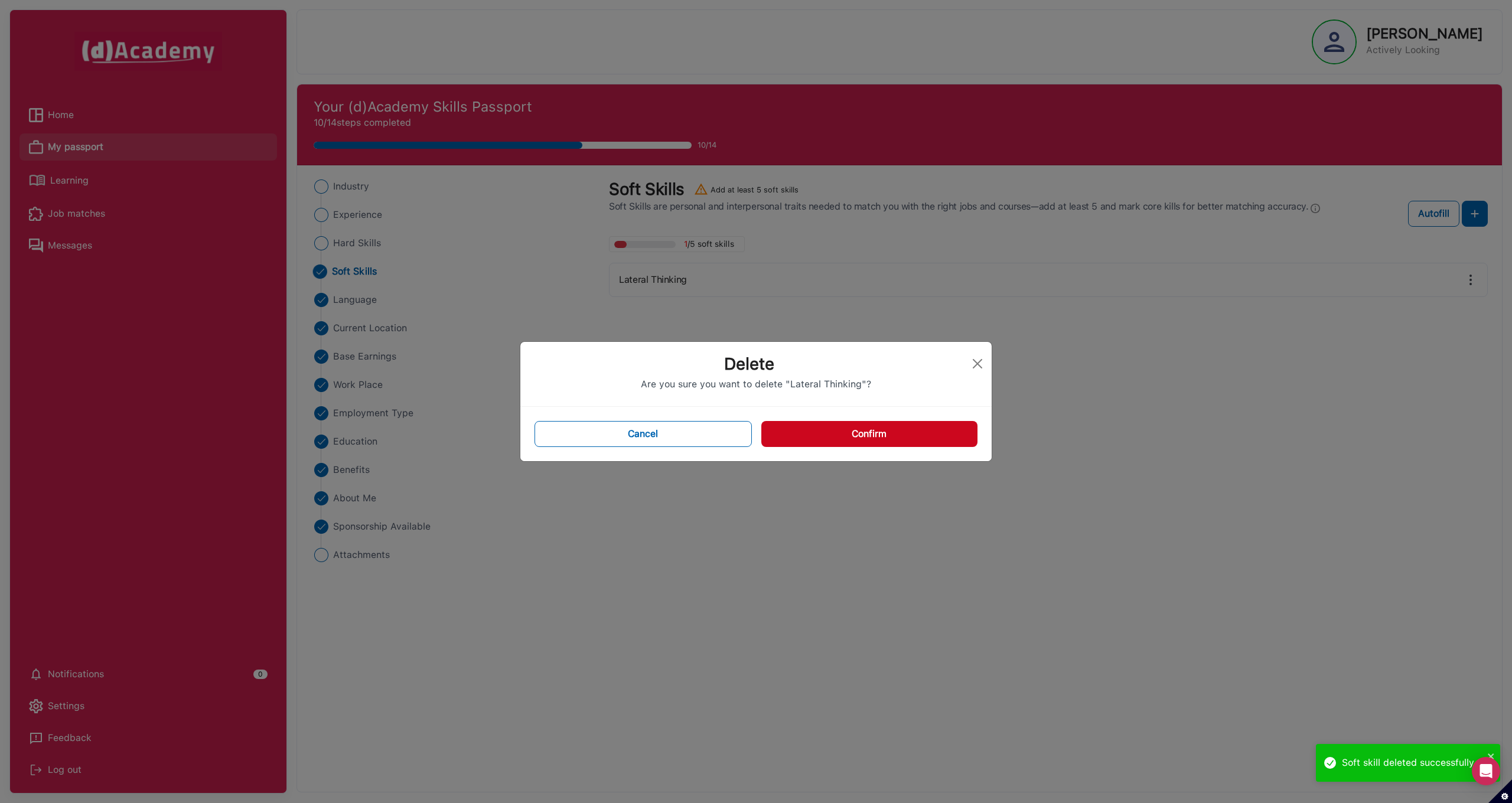
click at [866, 438] on button "Confirm" at bounding box center [869, 434] width 216 height 26
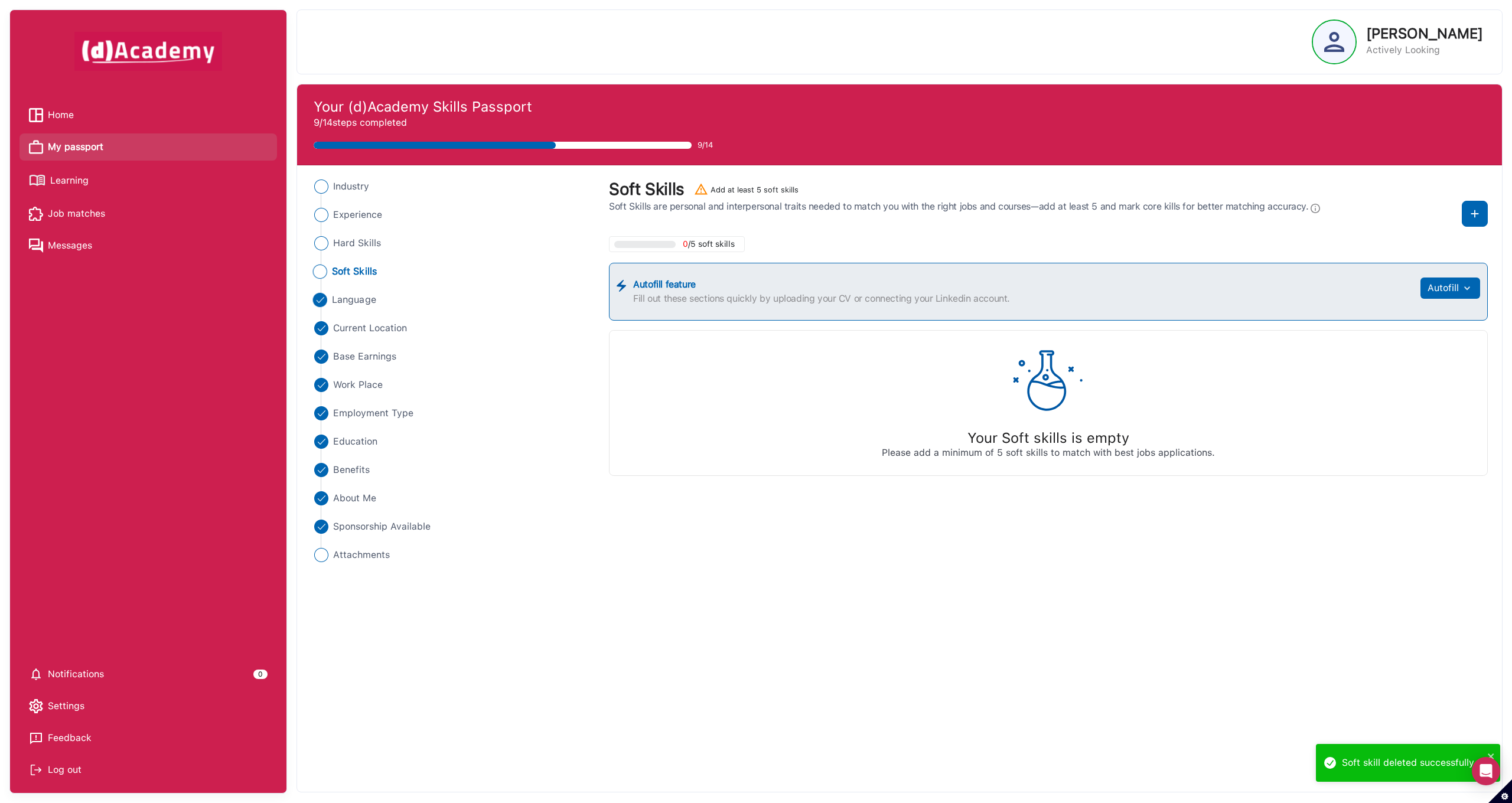
drag, startPoint x: 360, startPoint y: 297, endPoint x: 343, endPoint y: 300, distance: 17.3
click at [360, 297] on span "Language" at bounding box center [354, 300] width 44 height 14
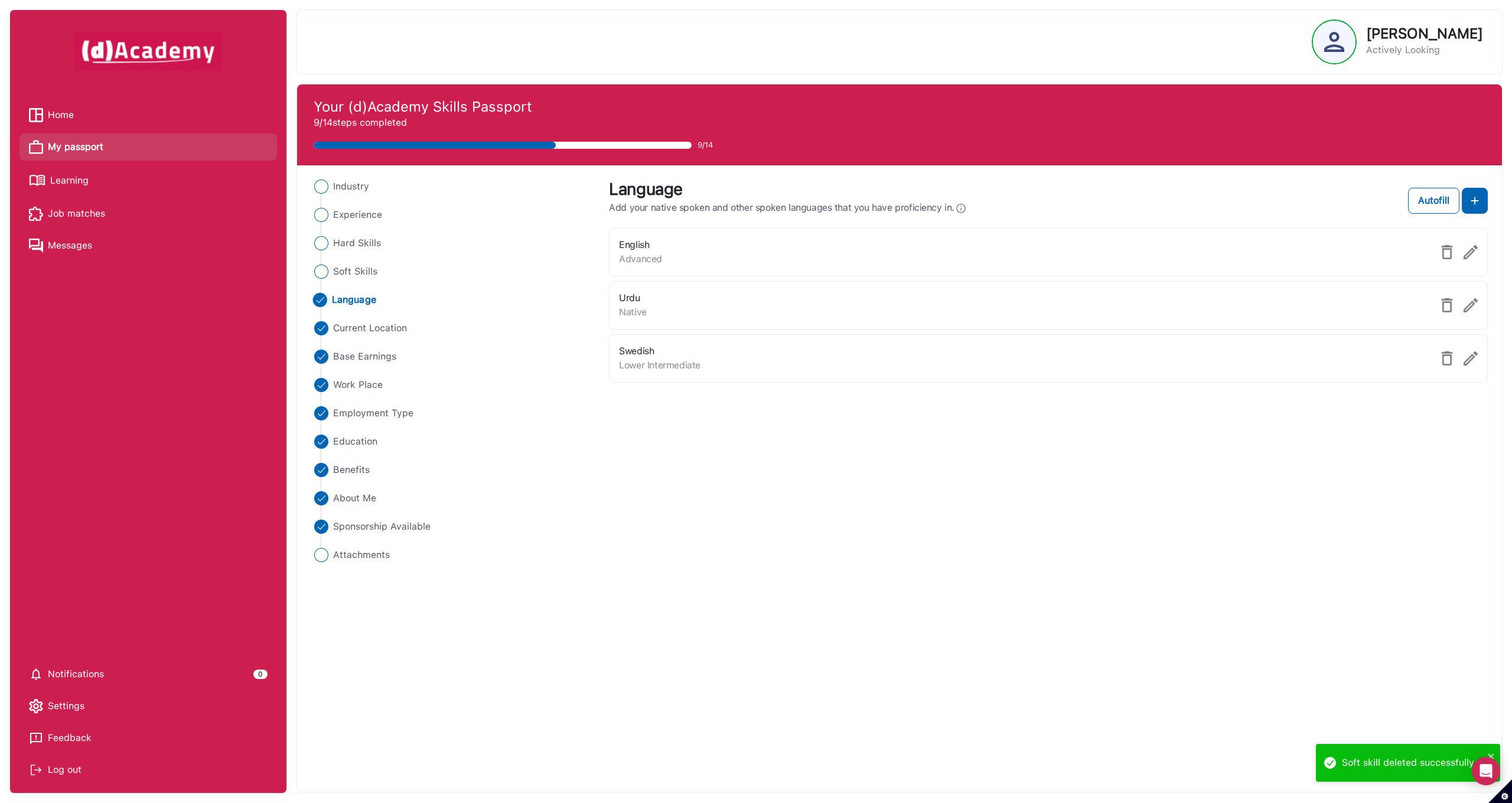
click at [1443, 252] on img at bounding box center [1447, 252] width 14 height 14
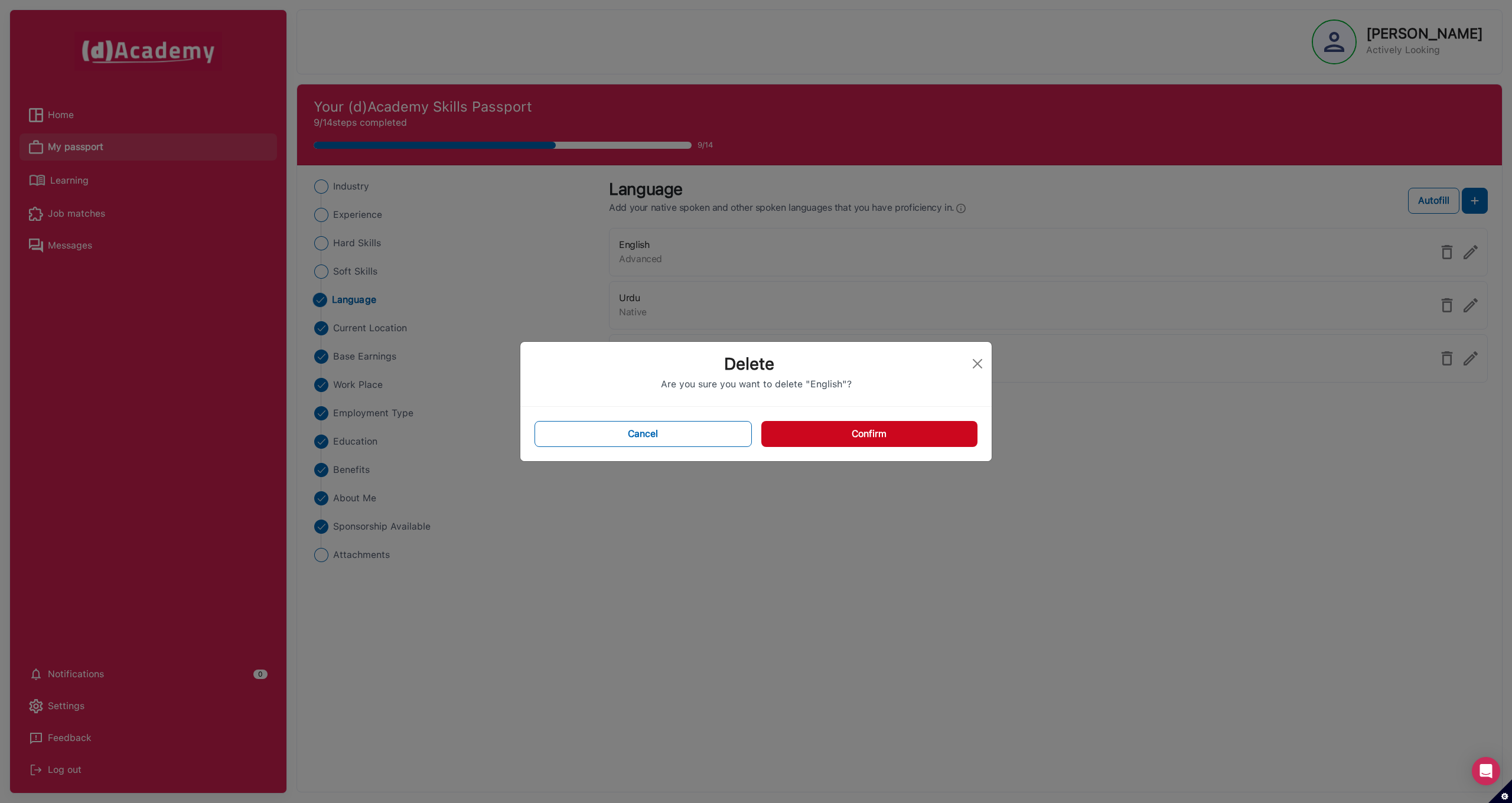
click at [923, 430] on button "Confirm" at bounding box center [869, 434] width 216 height 26
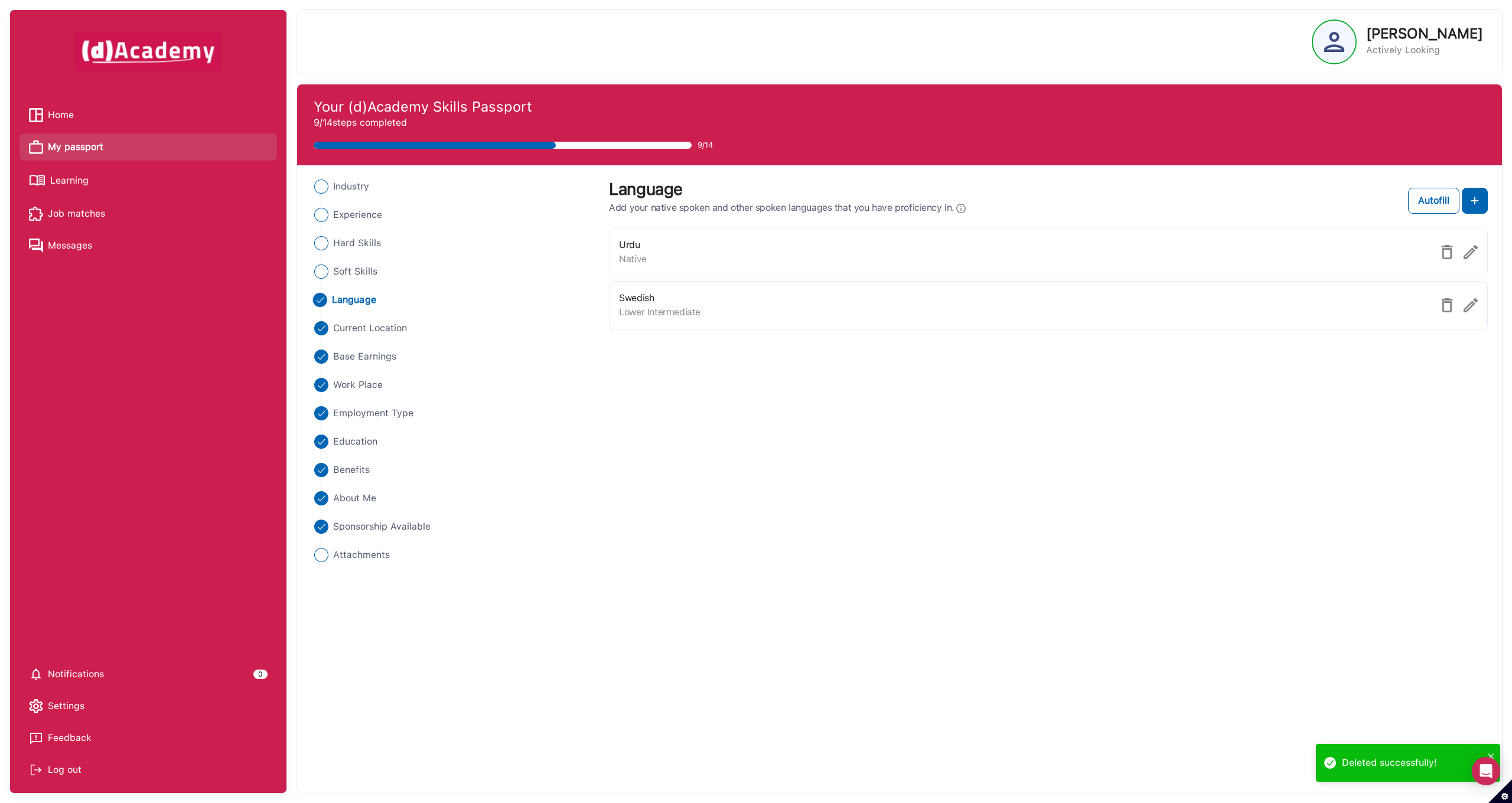
click at [1443, 250] on img at bounding box center [1447, 252] width 14 height 14
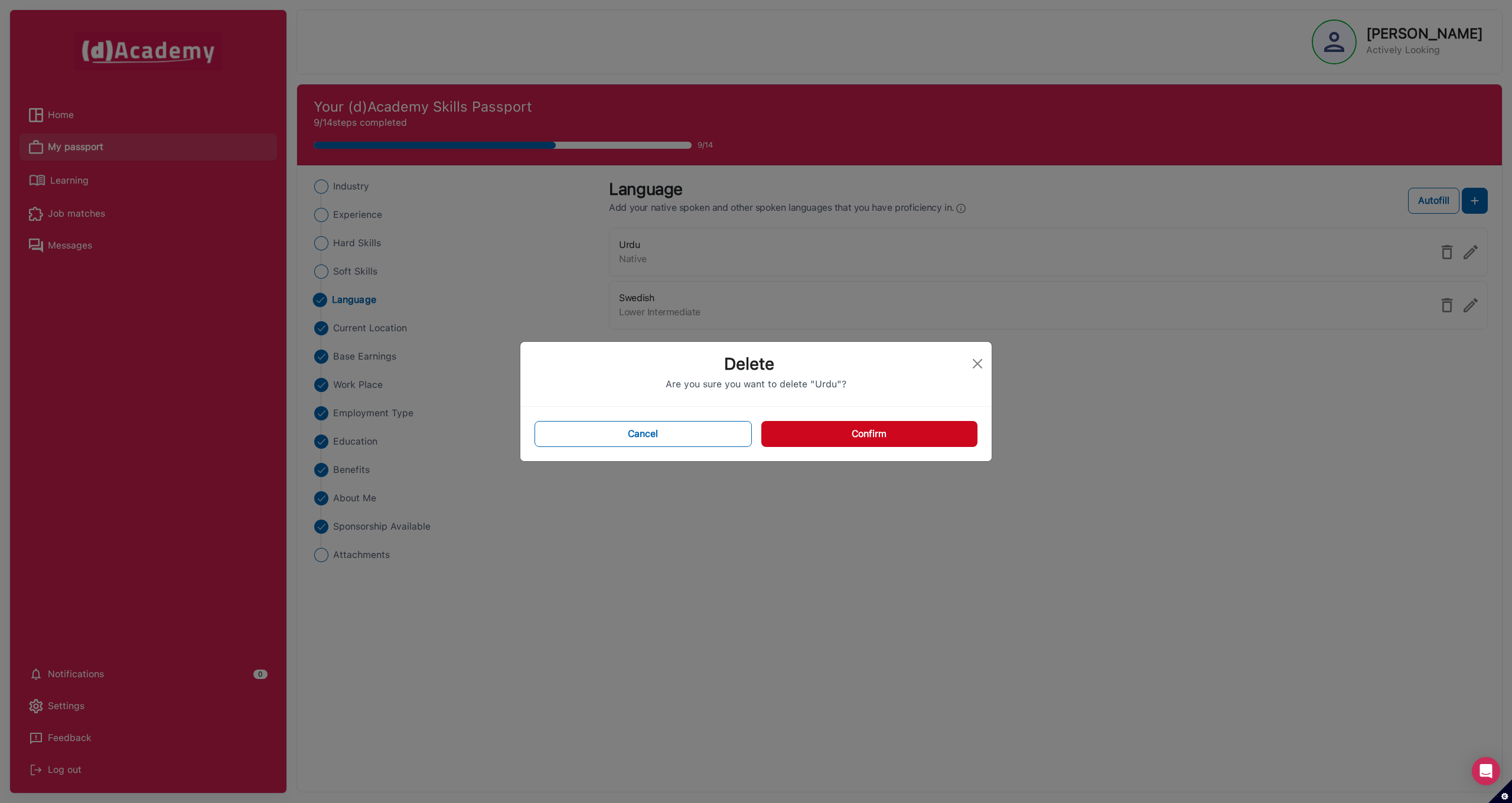
click at [948, 444] on button "Confirm" at bounding box center [869, 434] width 216 height 26
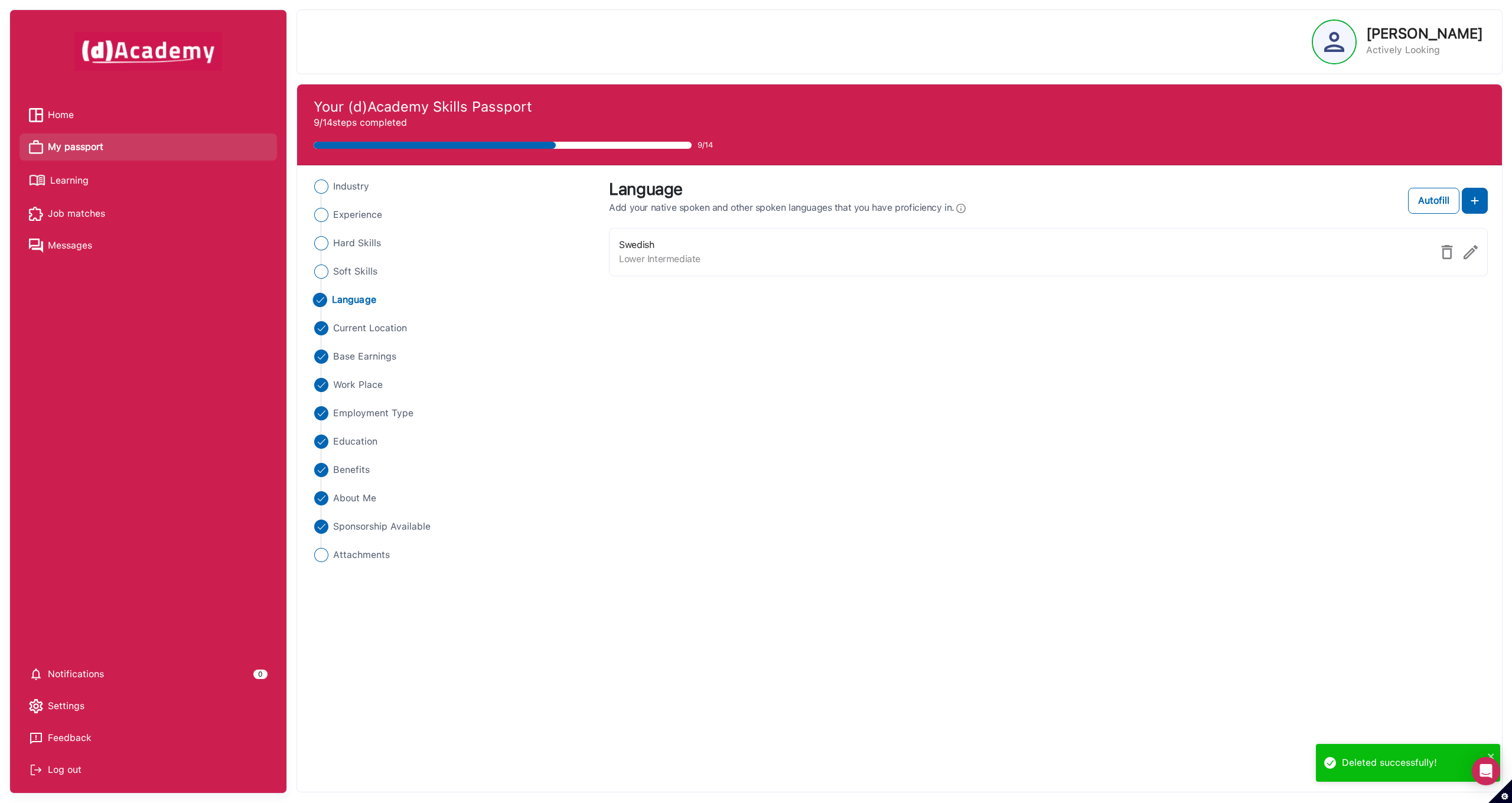
click at [1446, 254] on img at bounding box center [1447, 252] width 14 height 14
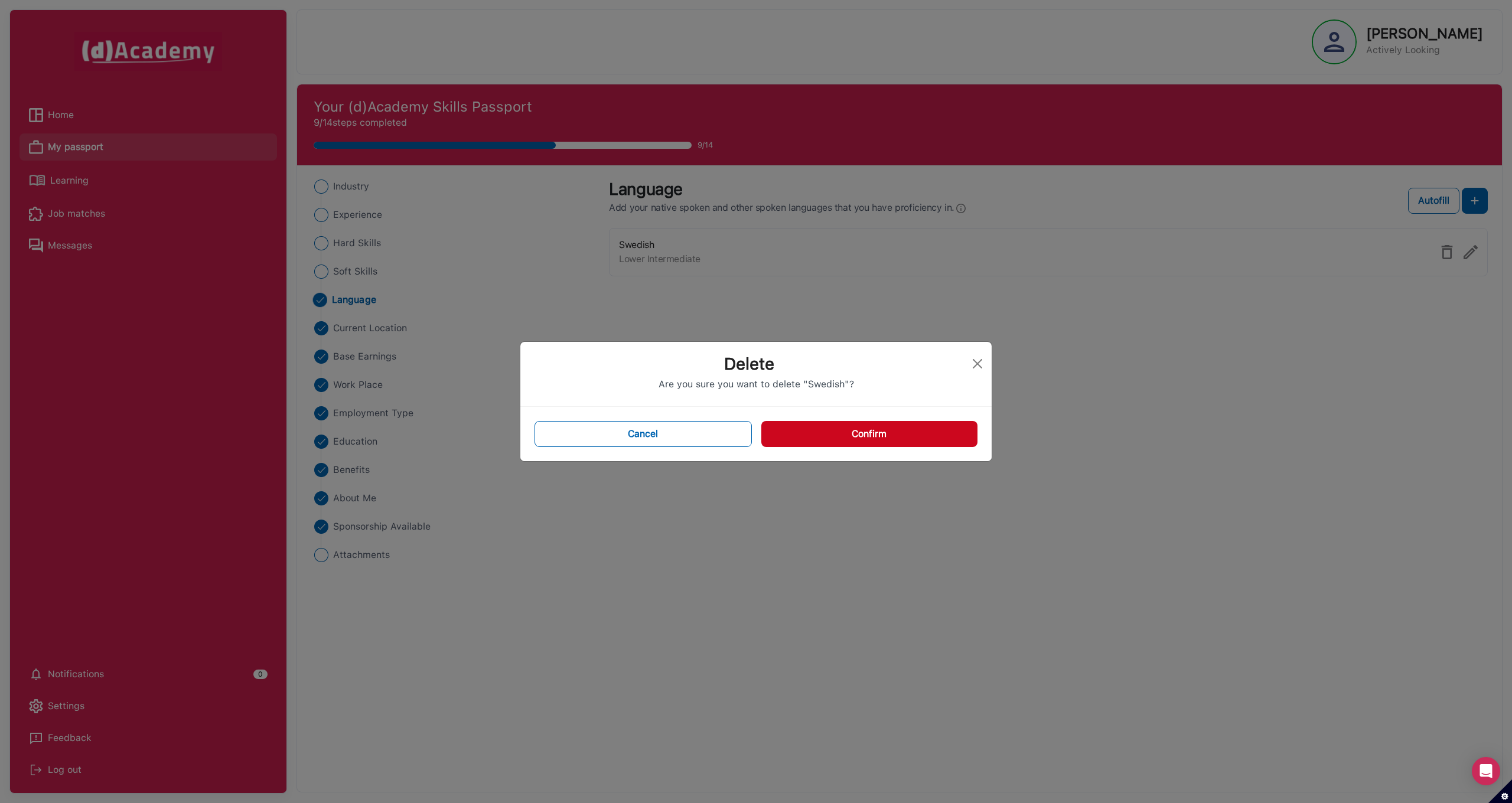
click at [878, 446] on button "Confirm" at bounding box center [869, 434] width 216 height 26
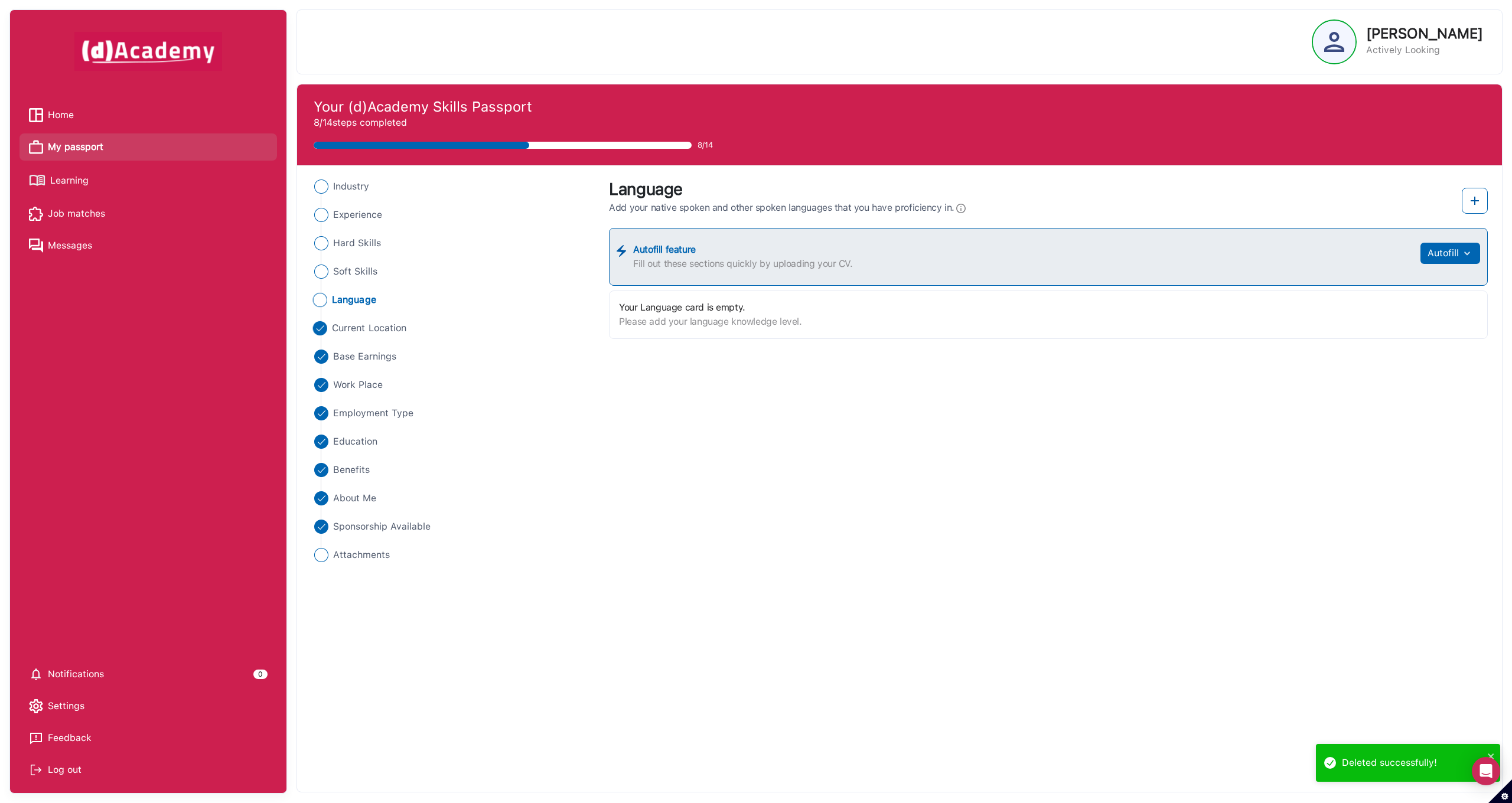
click at [375, 330] on span "Current Location" at bounding box center [369, 329] width 74 height 14
select select "******"
select select "**********"
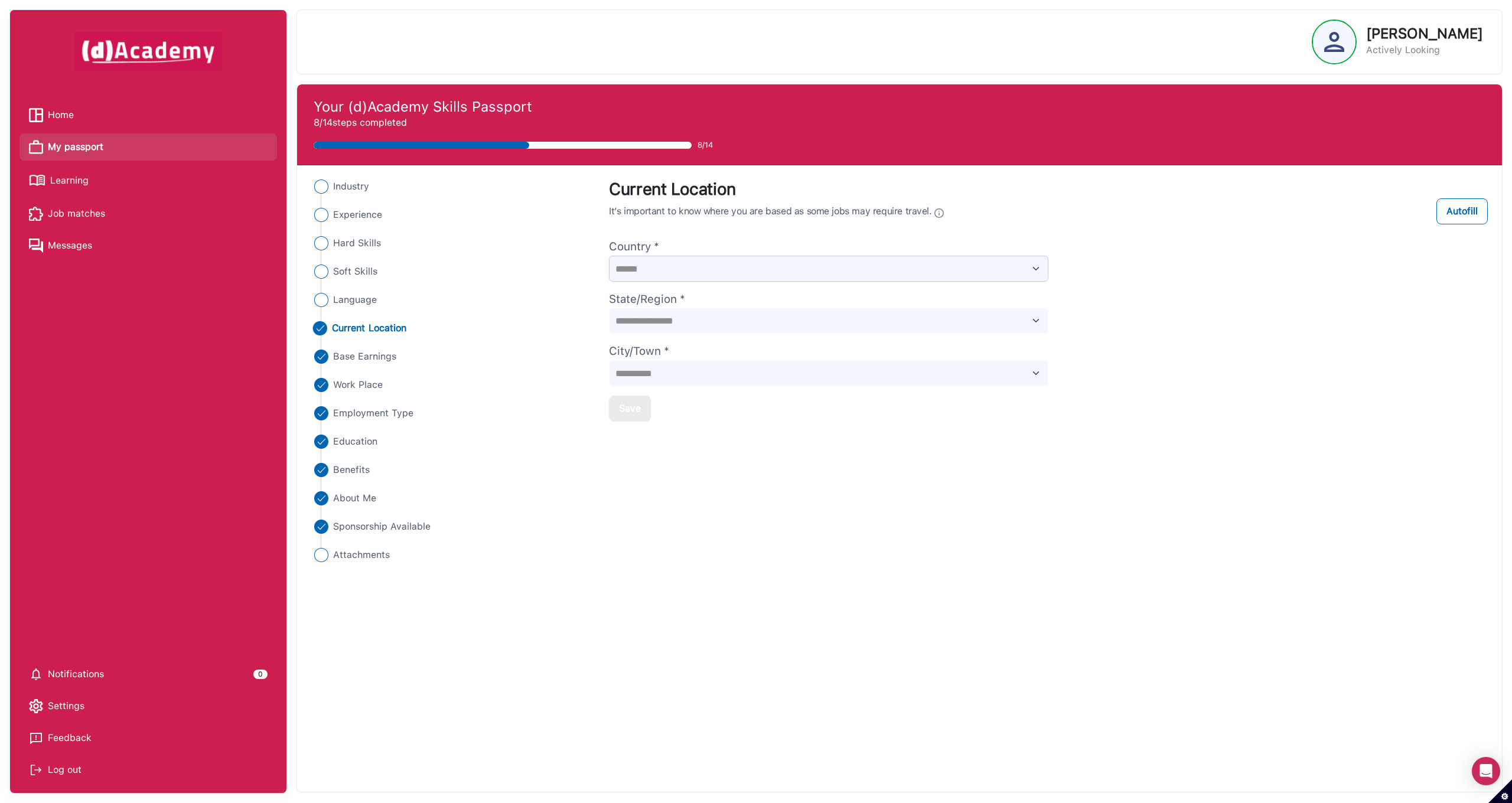
select select "Dropdown 1"
select select "Dropdown 3"
select select "Dropdown 2"
click at [390, 331] on span "Current Location" at bounding box center [369, 329] width 74 height 14
click at [384, 354] on span "Base Earnings" at bounding box center [364, 357] width 64 height 14
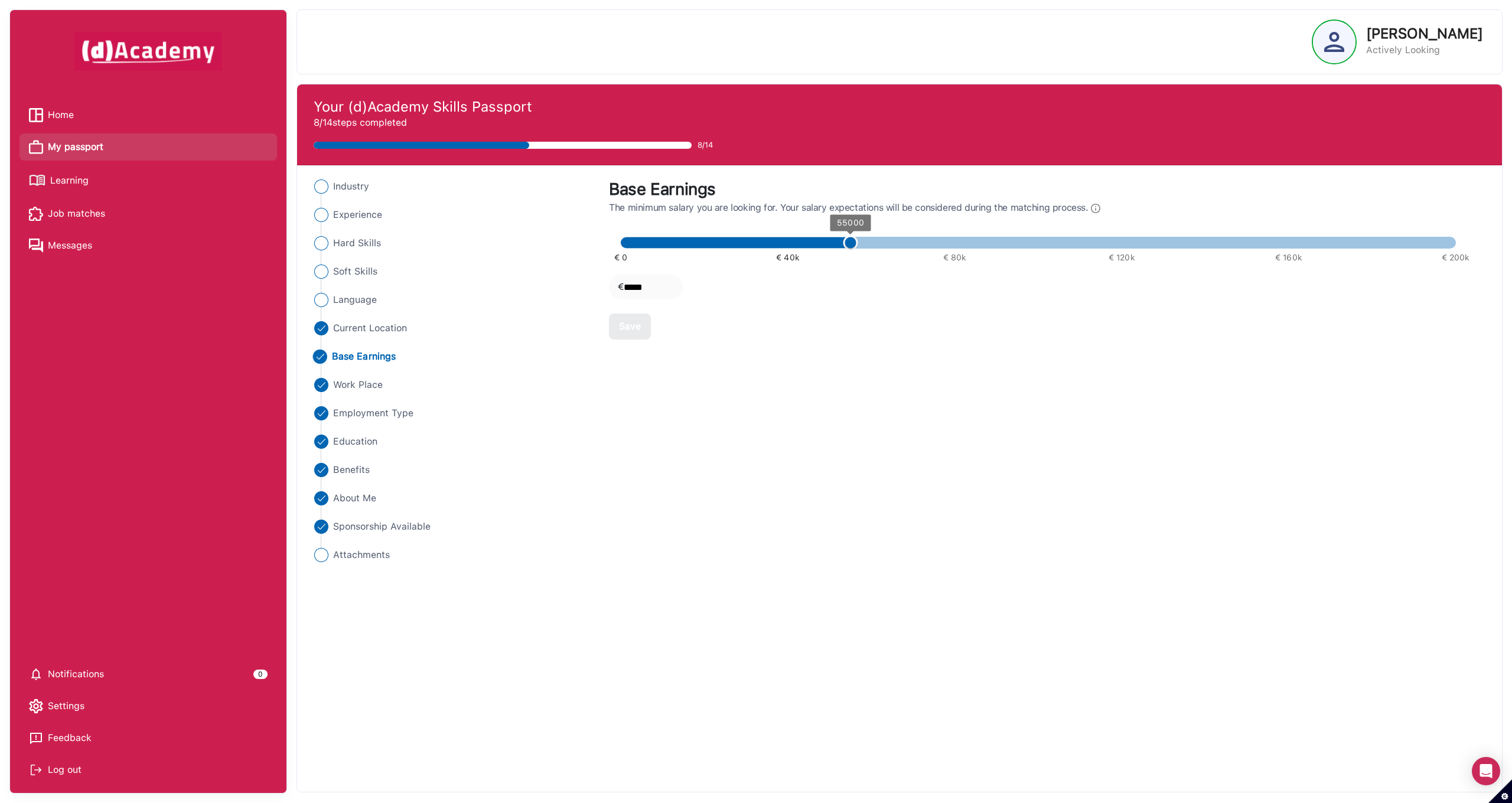
type input "*****"
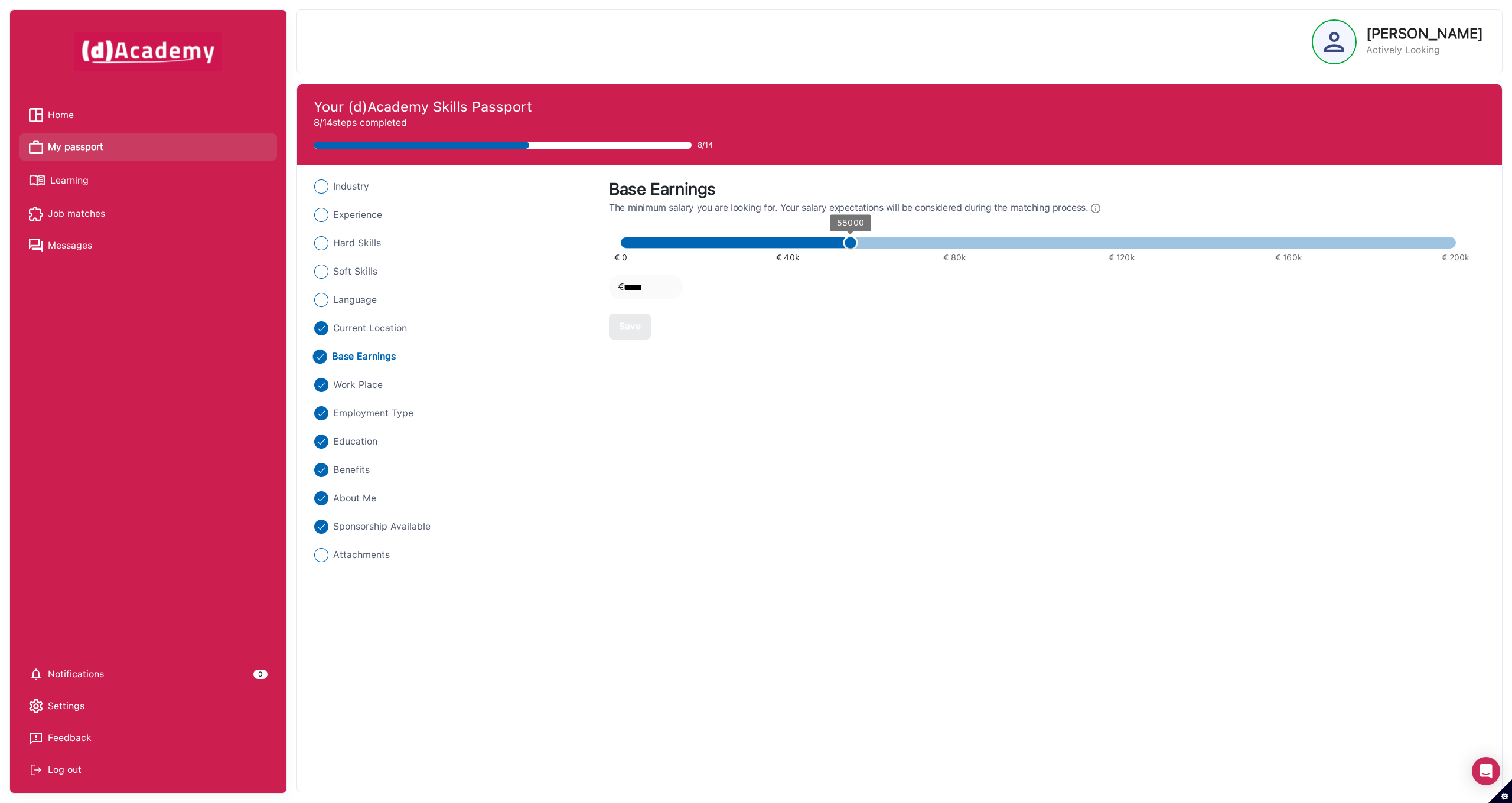
type input "*****"
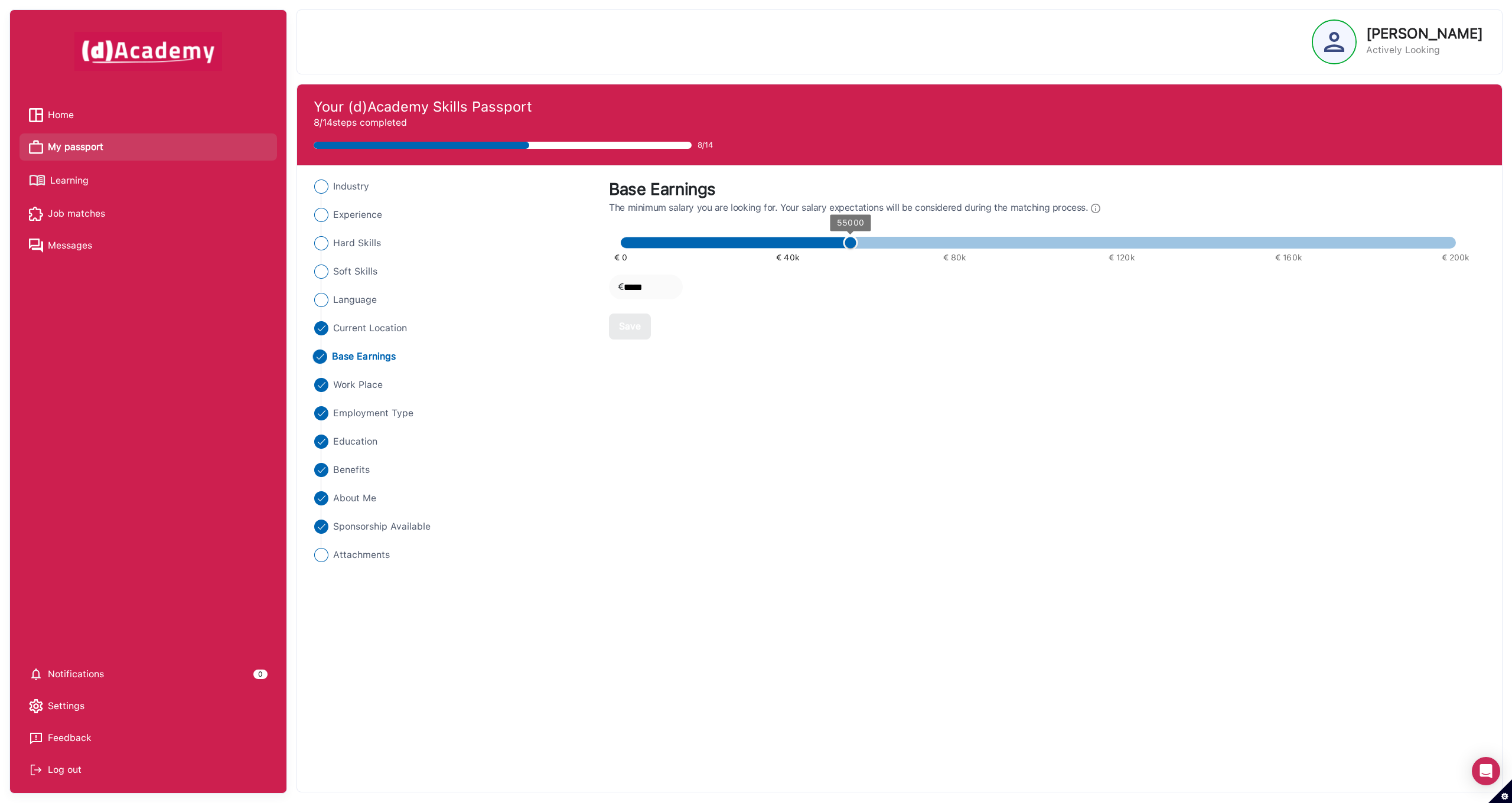
type input "*****"
type input "****"
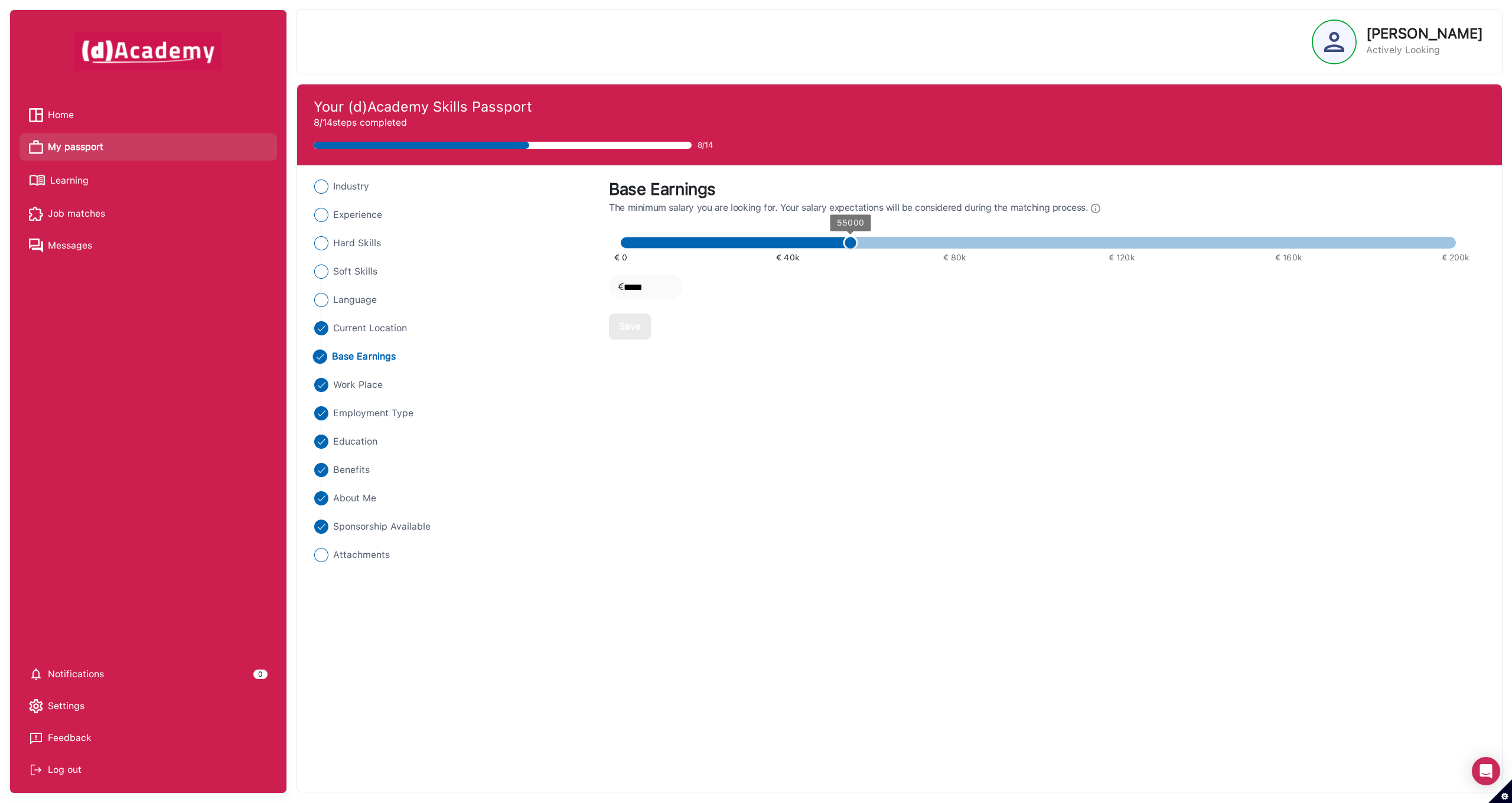
type input "****"
type input "*"
drag, startPoint x: 847, startPoint y: 242, endPoint x: 572, endPoint y: 235, distance: 275.1
click at [572, 235] on div "Industry Experience Hard Skills Soft Skills Language Current Location Base Earn…" at bounding box center [899, 371] width 1191 height 382
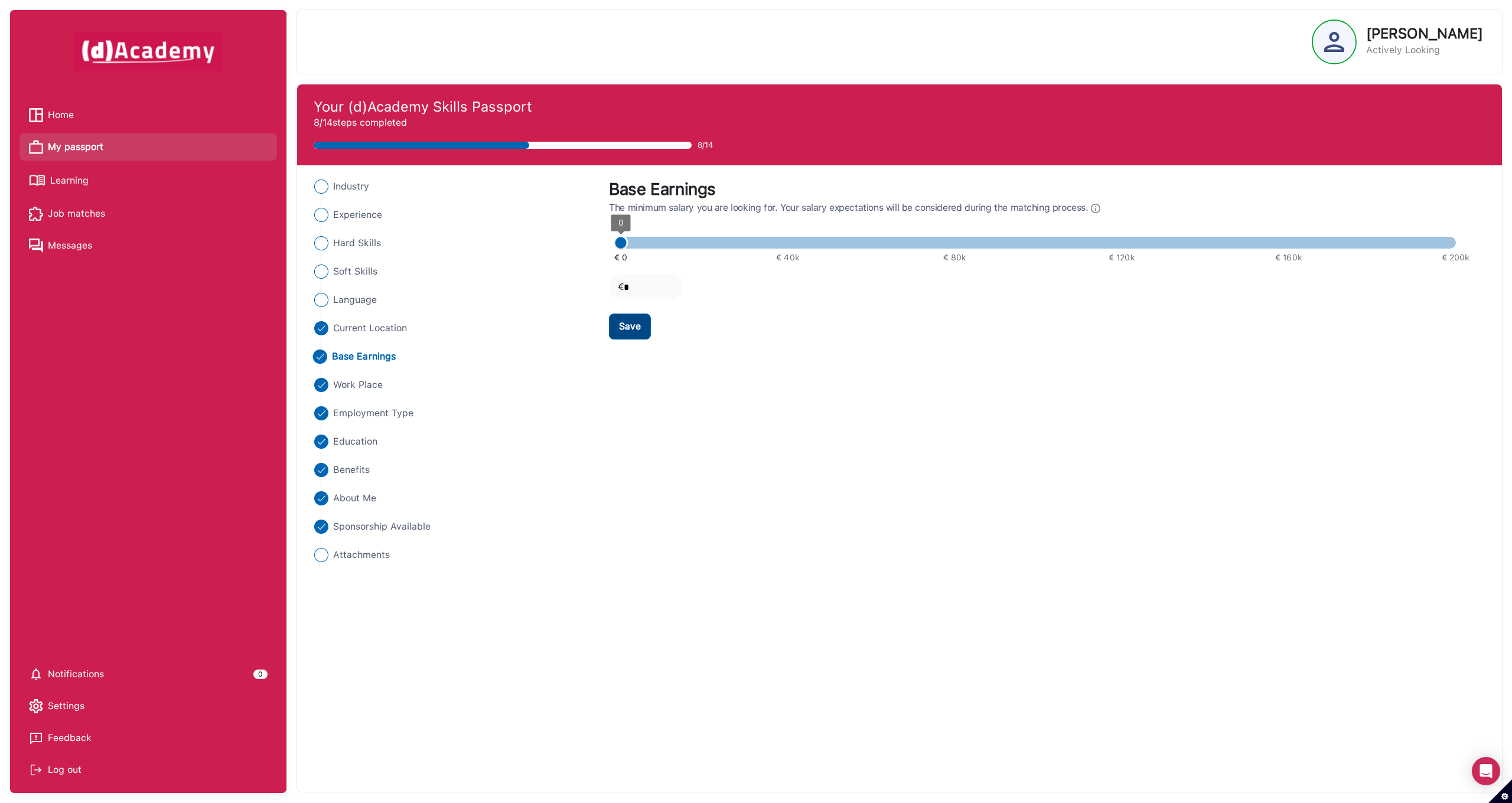
click at [630, 329] on div "Save" at bounding box center [629, 327] width 22 height 14
click at [344, 327] on span "Current Location" at bounding box center [369, 329] width 74 height 14
select select "******"
select select "**********"
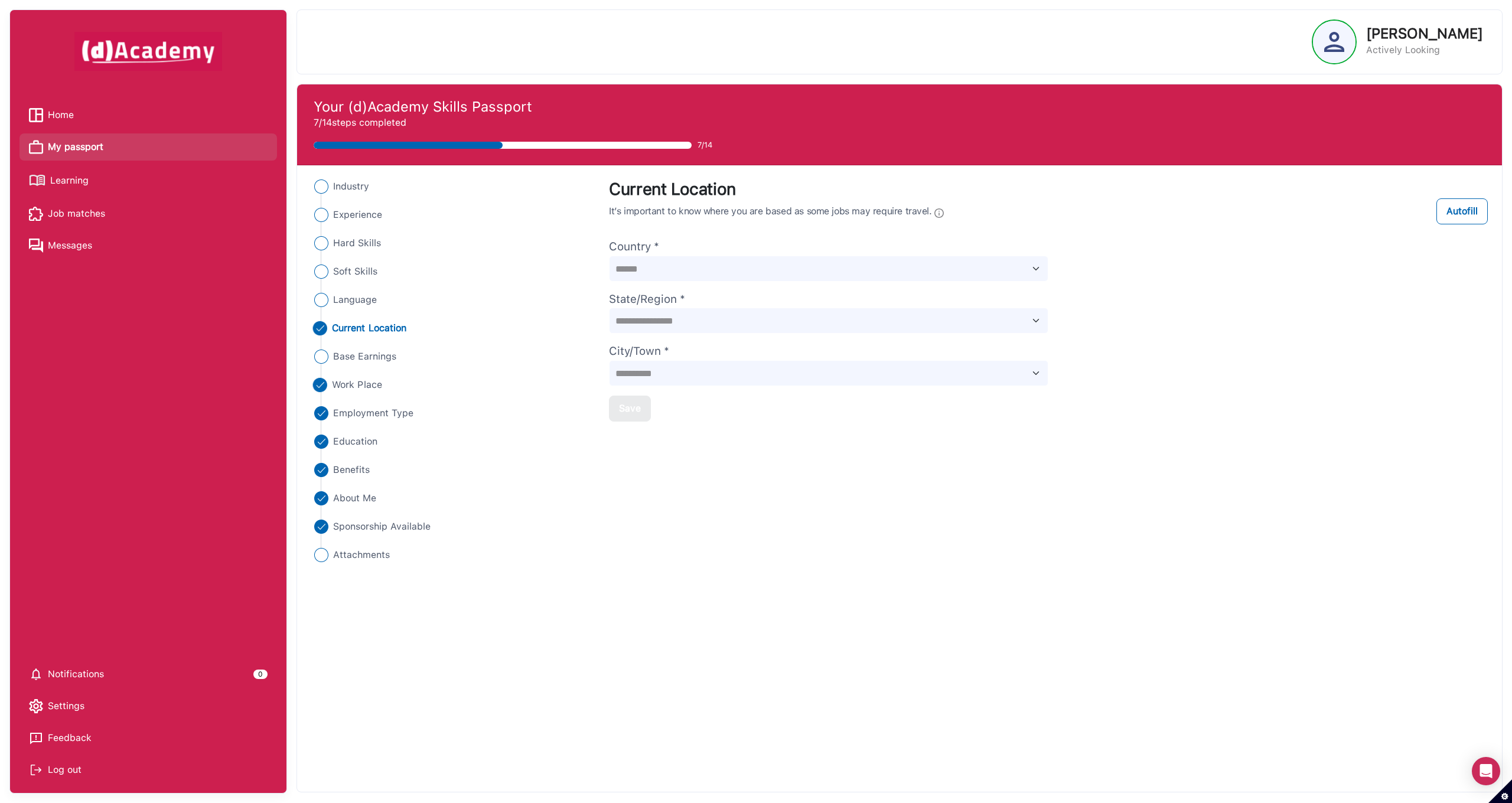
click at [374, 382] on span "Work Place" at bounding box center [357, 385] width 50 height 14
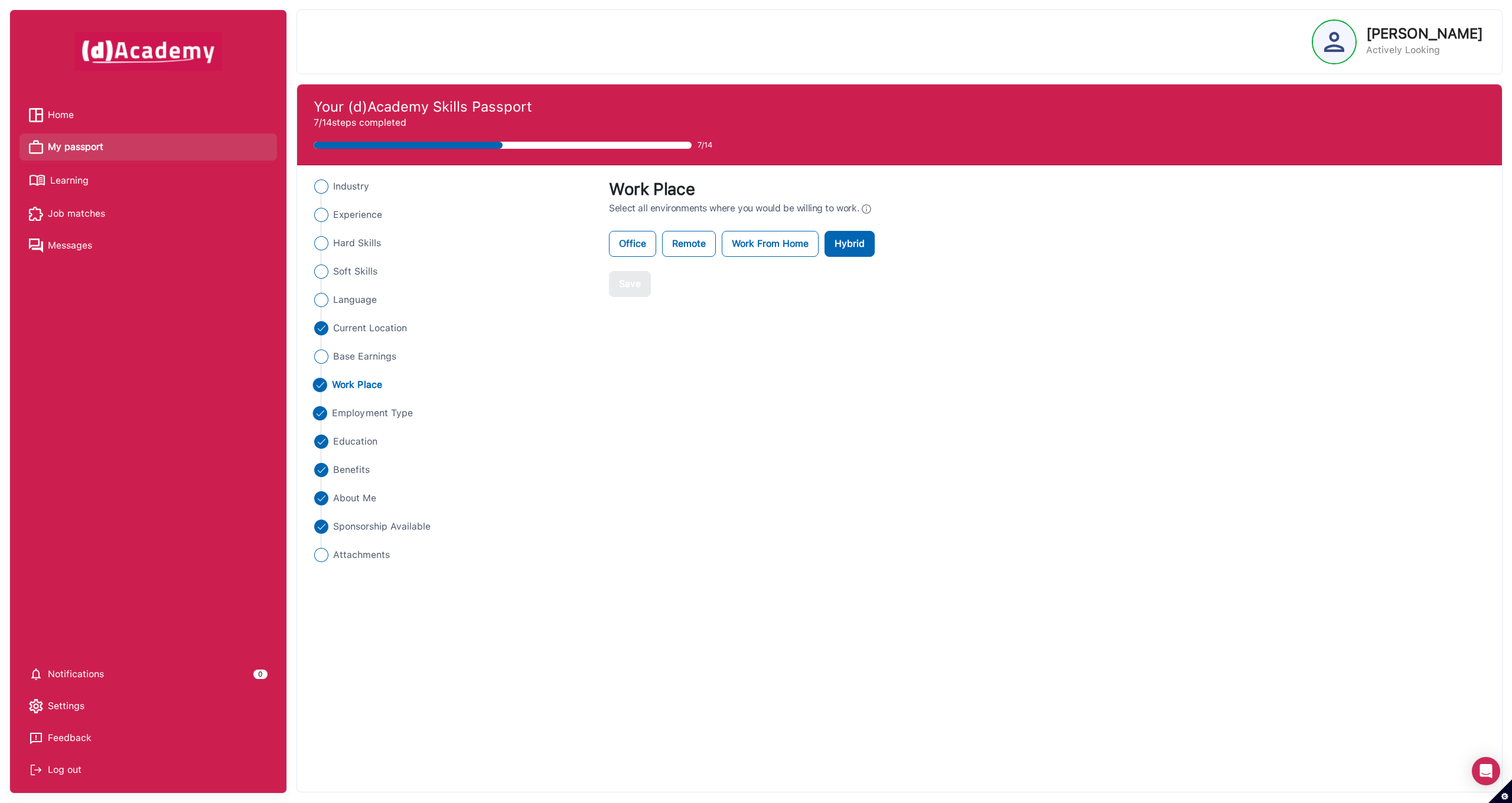
click at [361, 406] on span "Employment Type" at bounding box center [372, 413] width 81 height 14
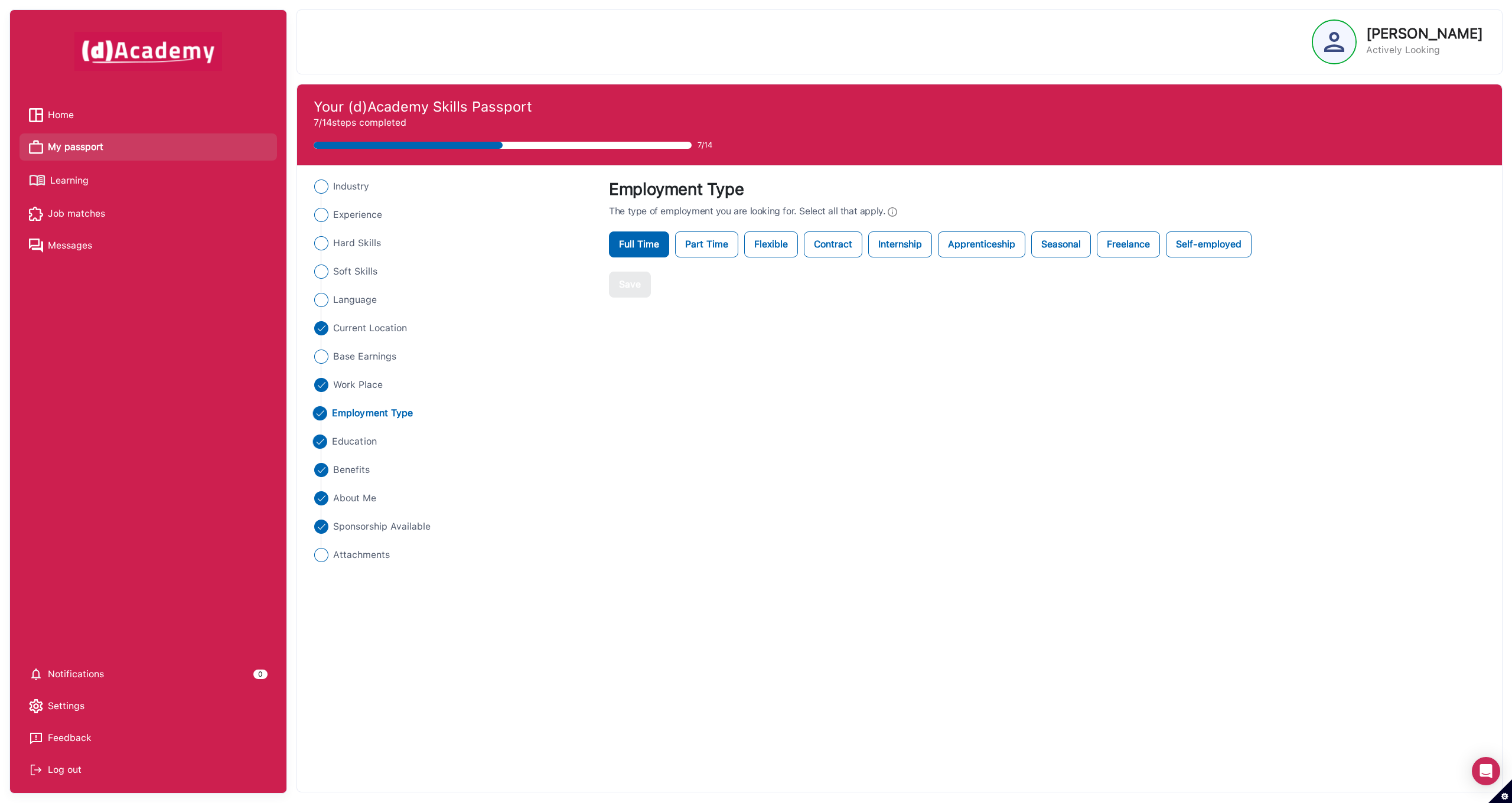
click at [366, 442] on span "Education" at bounding box center [354, 442] width 45 height 14
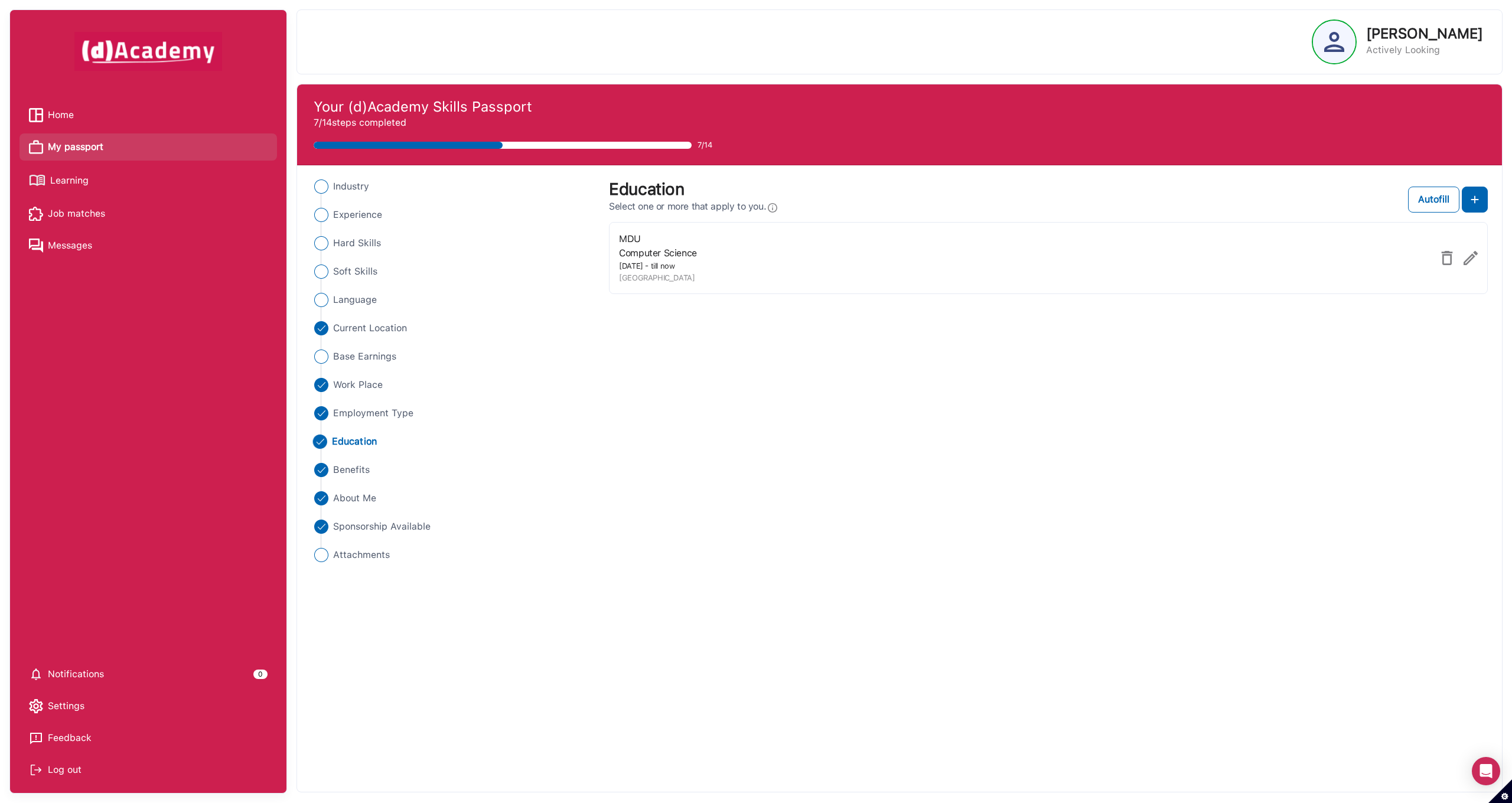
click at [1443, 253] on img at bounding box center [1447, 258] width 14 height 14
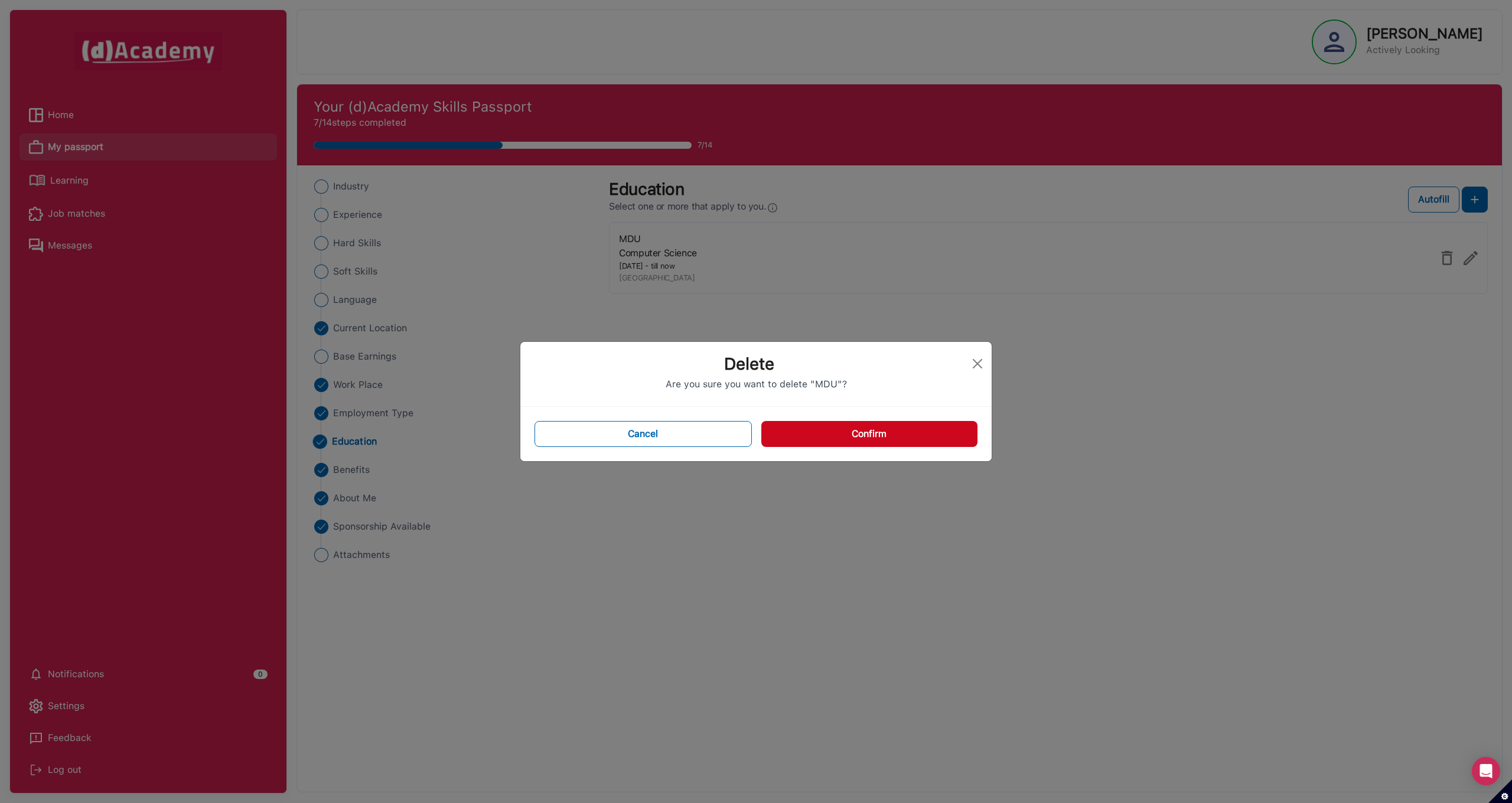
click at [886, 426] on button "Confirm" at bounding box center [869, 434] width 216 height 26
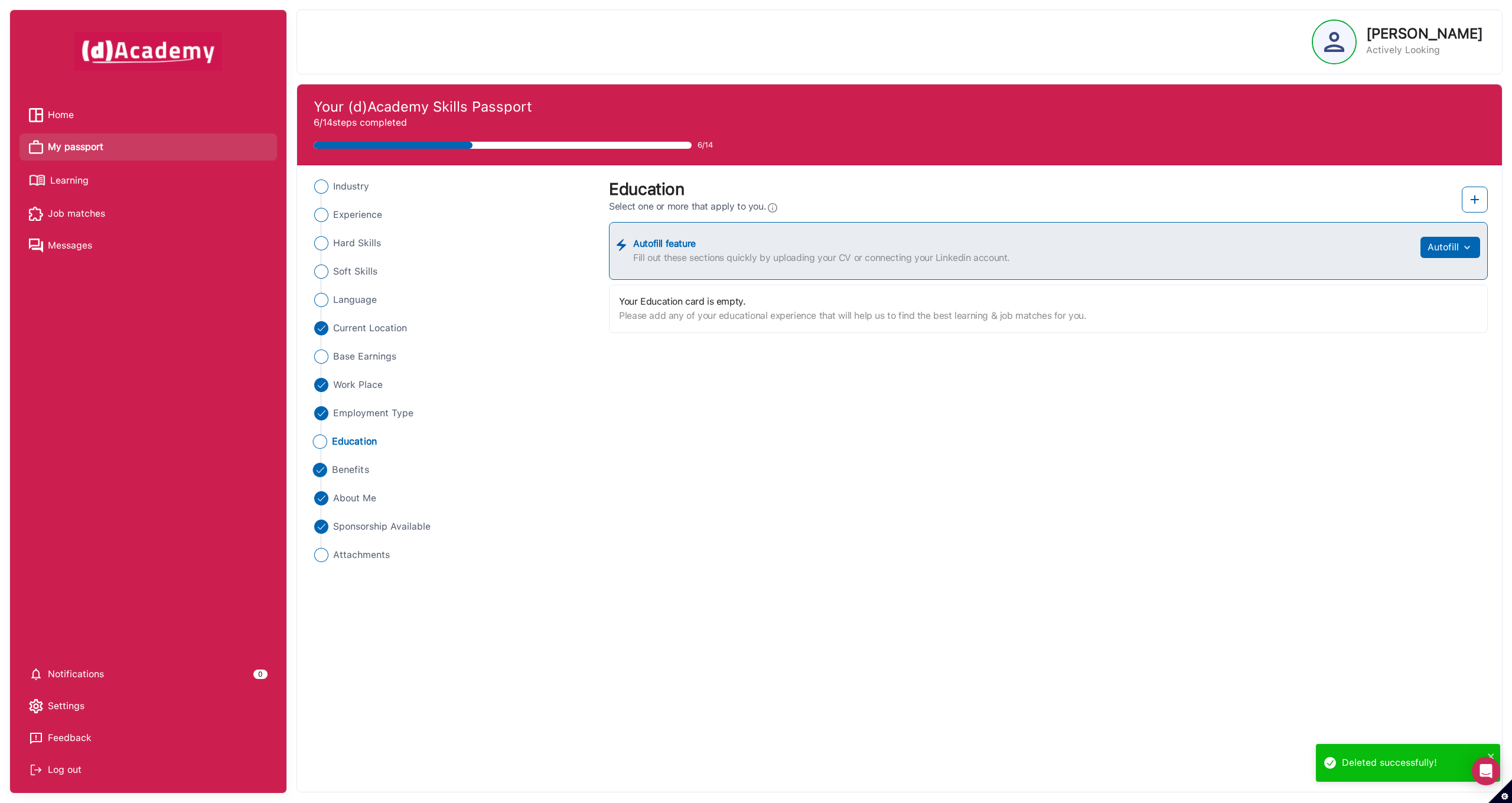
click at [356, 471] on span "Benefits" at bounding box center [350, 470] width 37 height 14
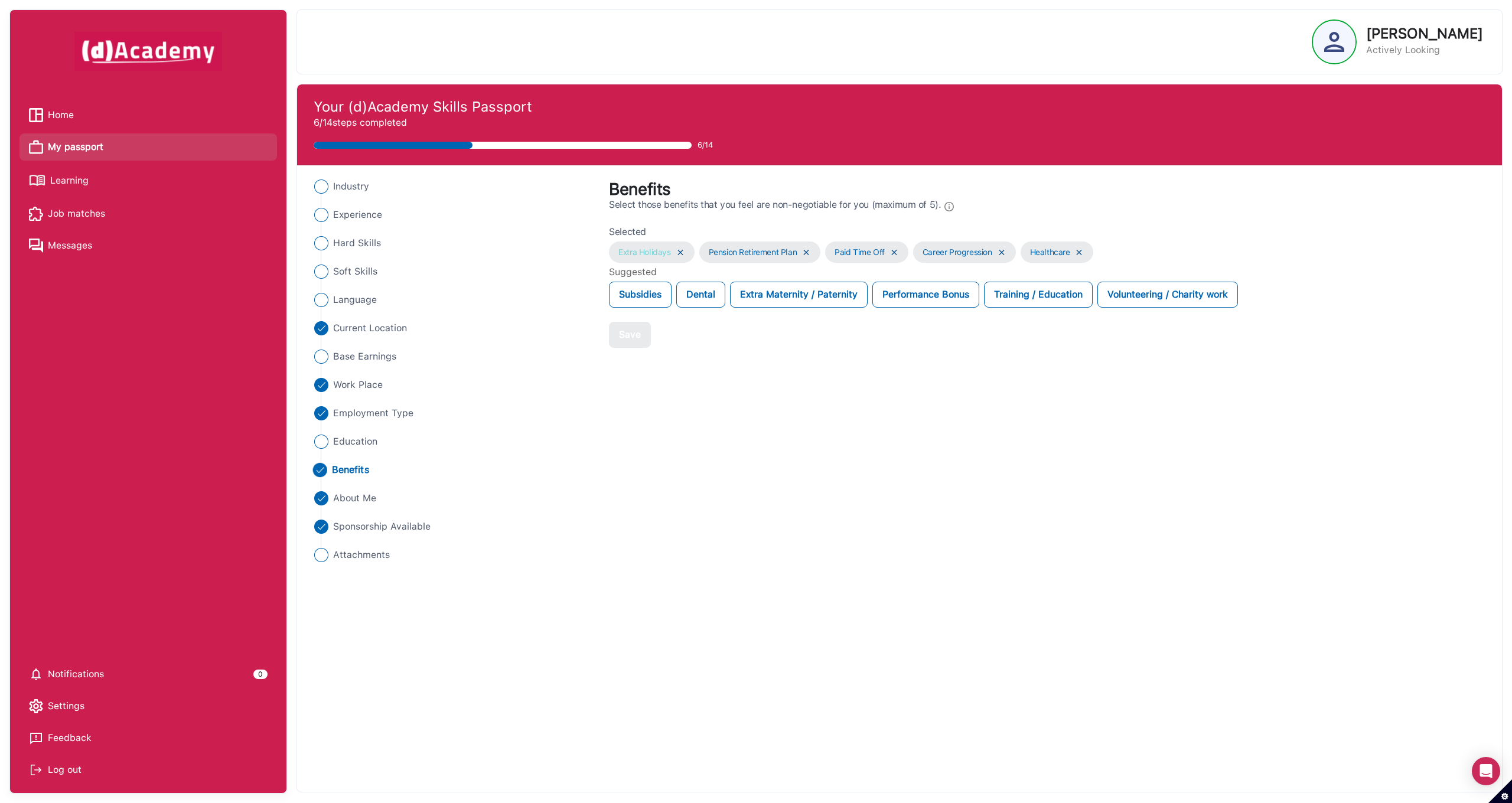
click at [678, 250] on img at bounding box center [680, 252] width 9 height 10
click at [718, 253] on img at bounding box center [716, 252] width 9 height 10
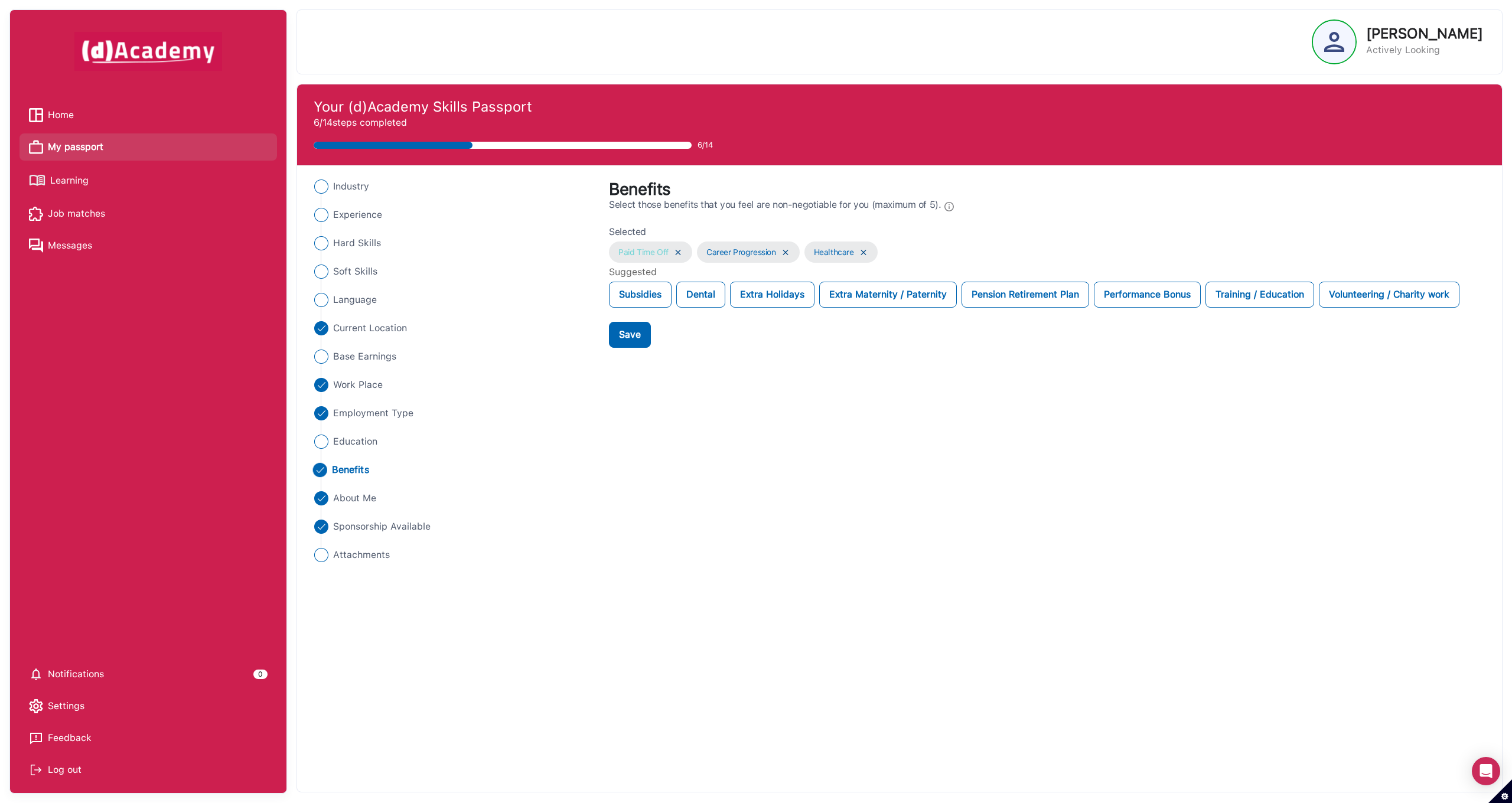
click at [676, 252] on img at bounding box center [678, 252] width 9 height 10
click at [697, 252] on img at bounding box center [697, 252] width 9 height 10
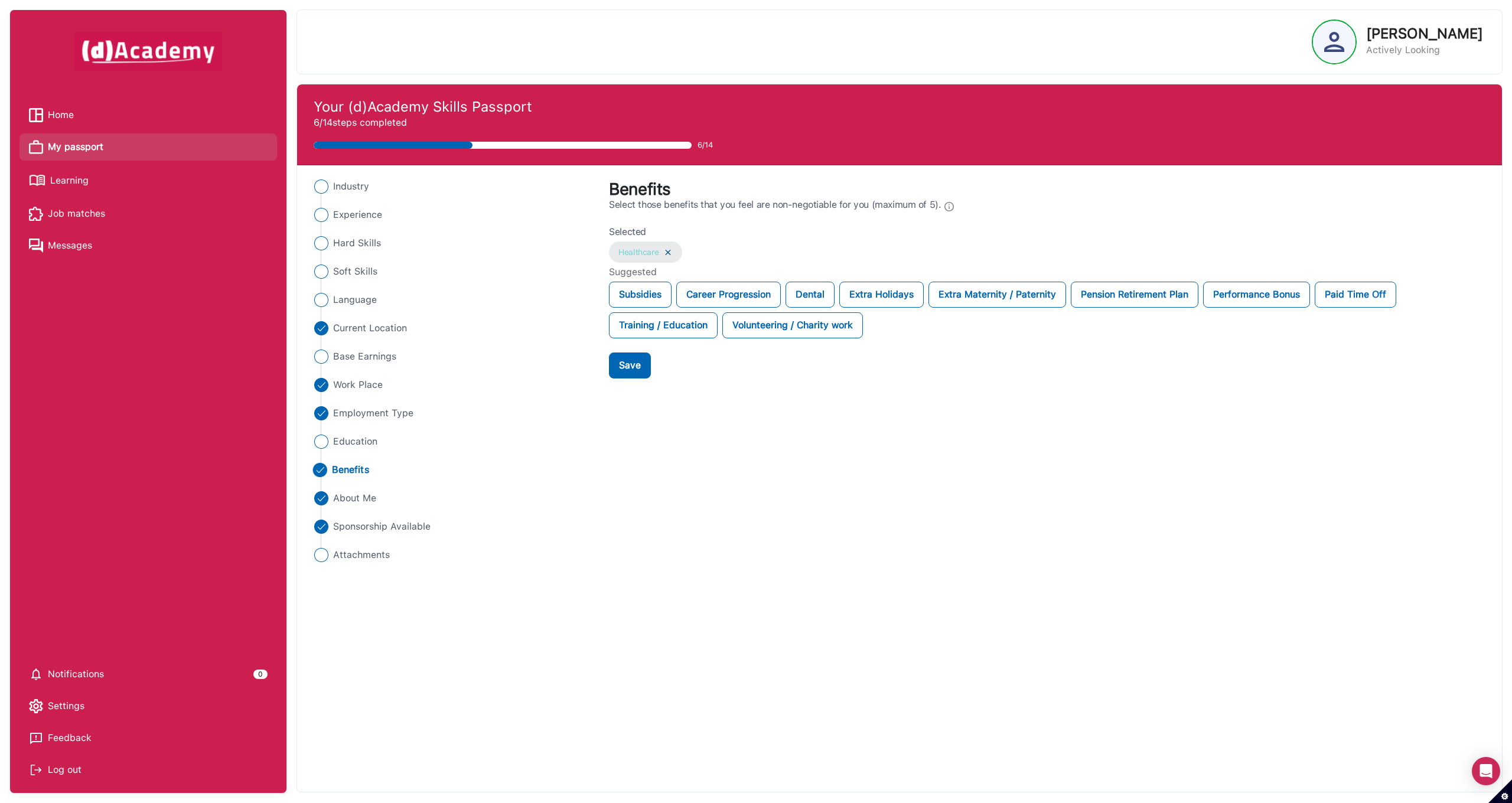
click at [671, 252] on img at bounding box center [668, 252] width 9 height 10
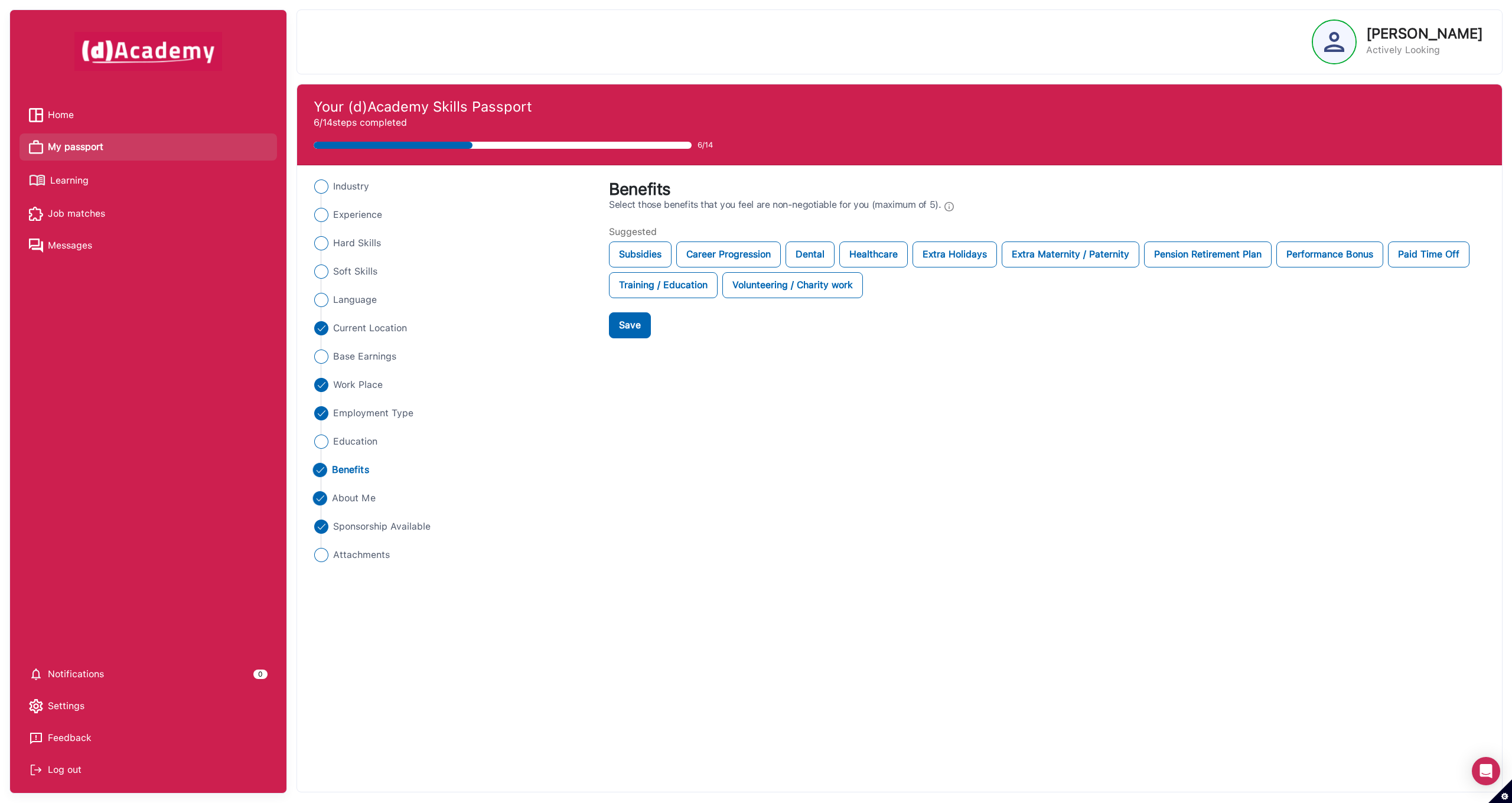
click at [348, 497] on span "About Me" at bounding box center [354, 498] width 43 height 14
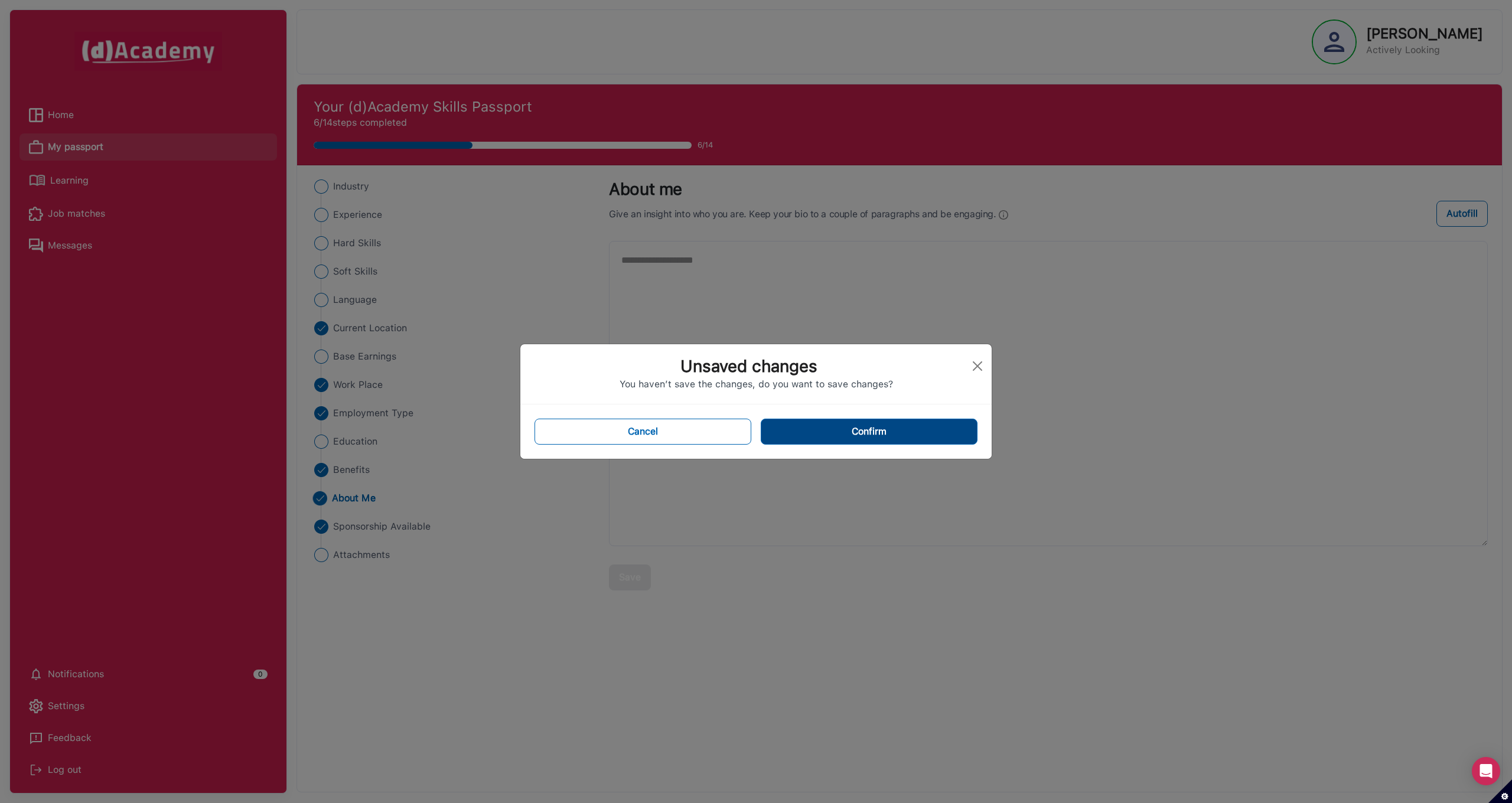
click at [826, 432] on button "Confirm" at bounding box center [869, 432] width 217 height 26
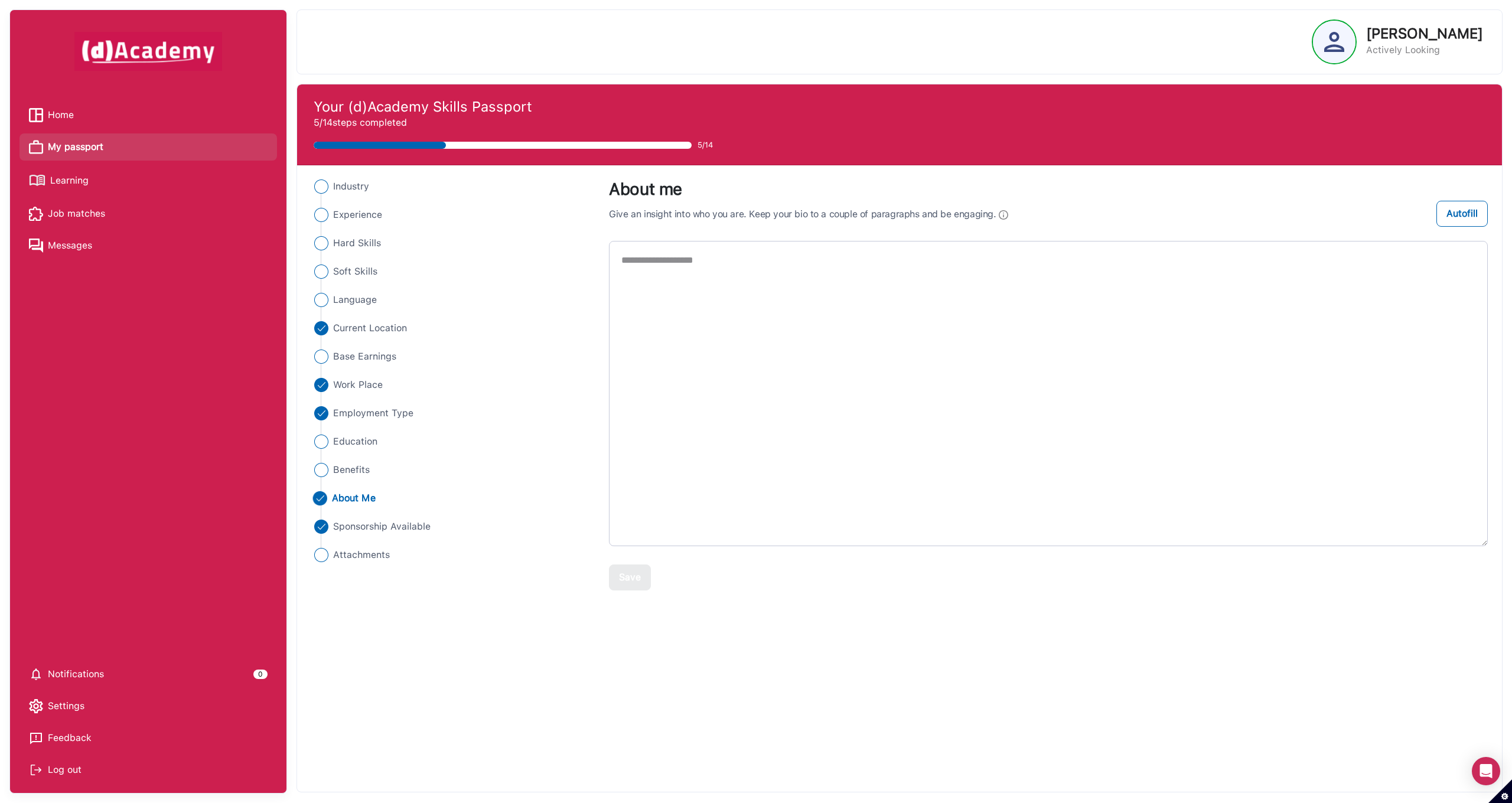
drag, startPoint x: 717, startPoint y: 267, endPoint x: 613, endPoint y: 264, distance: 104.0
click at [613, 264] on textarea "**********" at bounding box center [1048, 394] width 879 height 305
click at [636, 578] on div "Save" at bounding box center [629, 578] width 22 height 14
click at [379, 526] on span "Sponsorship Available" at bounding box center [381, 527] width 99 height 14
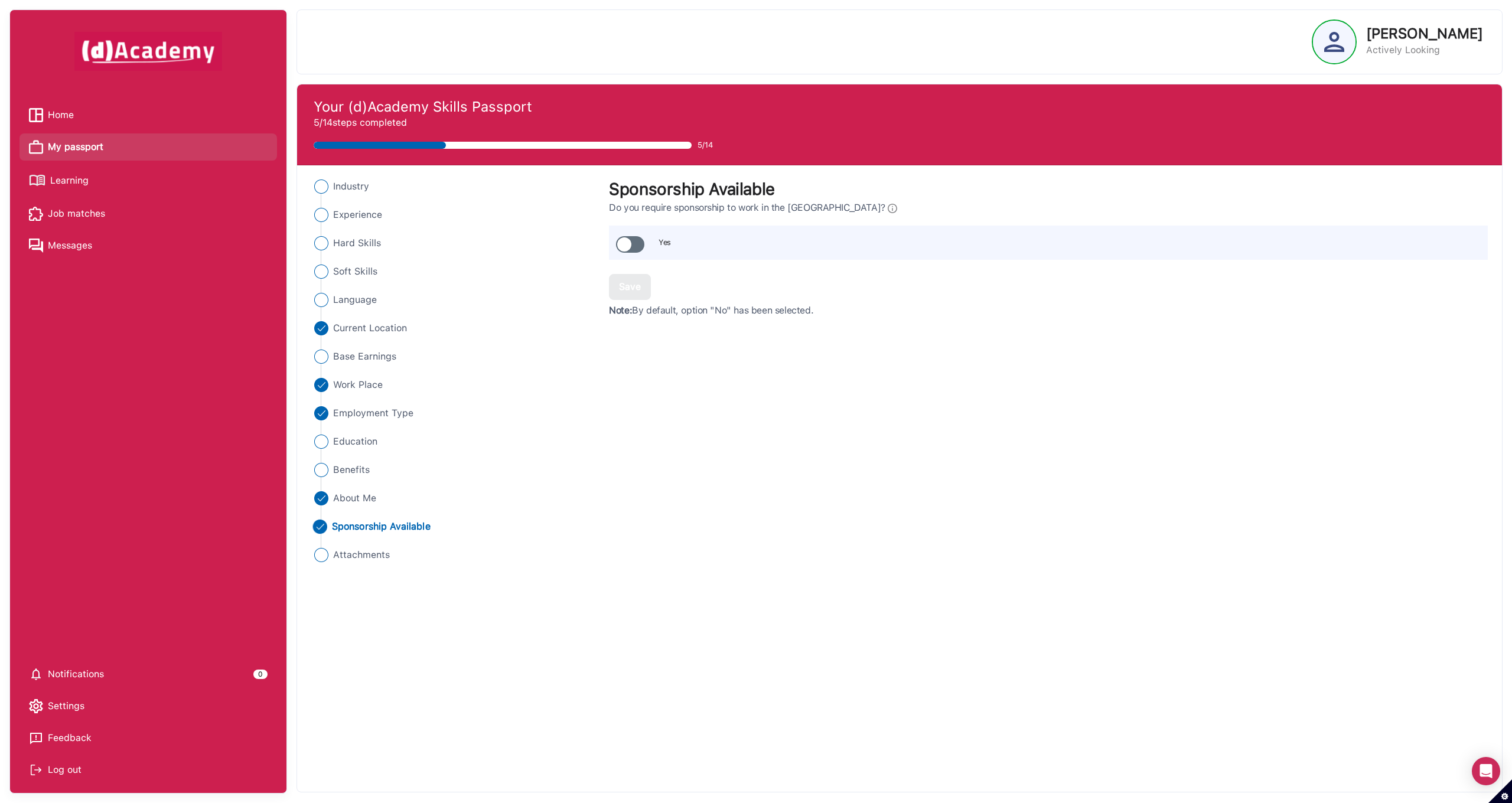
click at [640, 239] on span at bounding box center [630, 244] width 28 height 16
drag, startPoint x: 627, startPoint y: 294, endPoint x: 632, endPoint y: 342, distance: 48.3
click at [627, 295] on button "Save" at bounding box center [630, 287] width 42 height 26
click at [366, 557] on span "Attachments" at bounding box center [360, 555] width 57 height 14
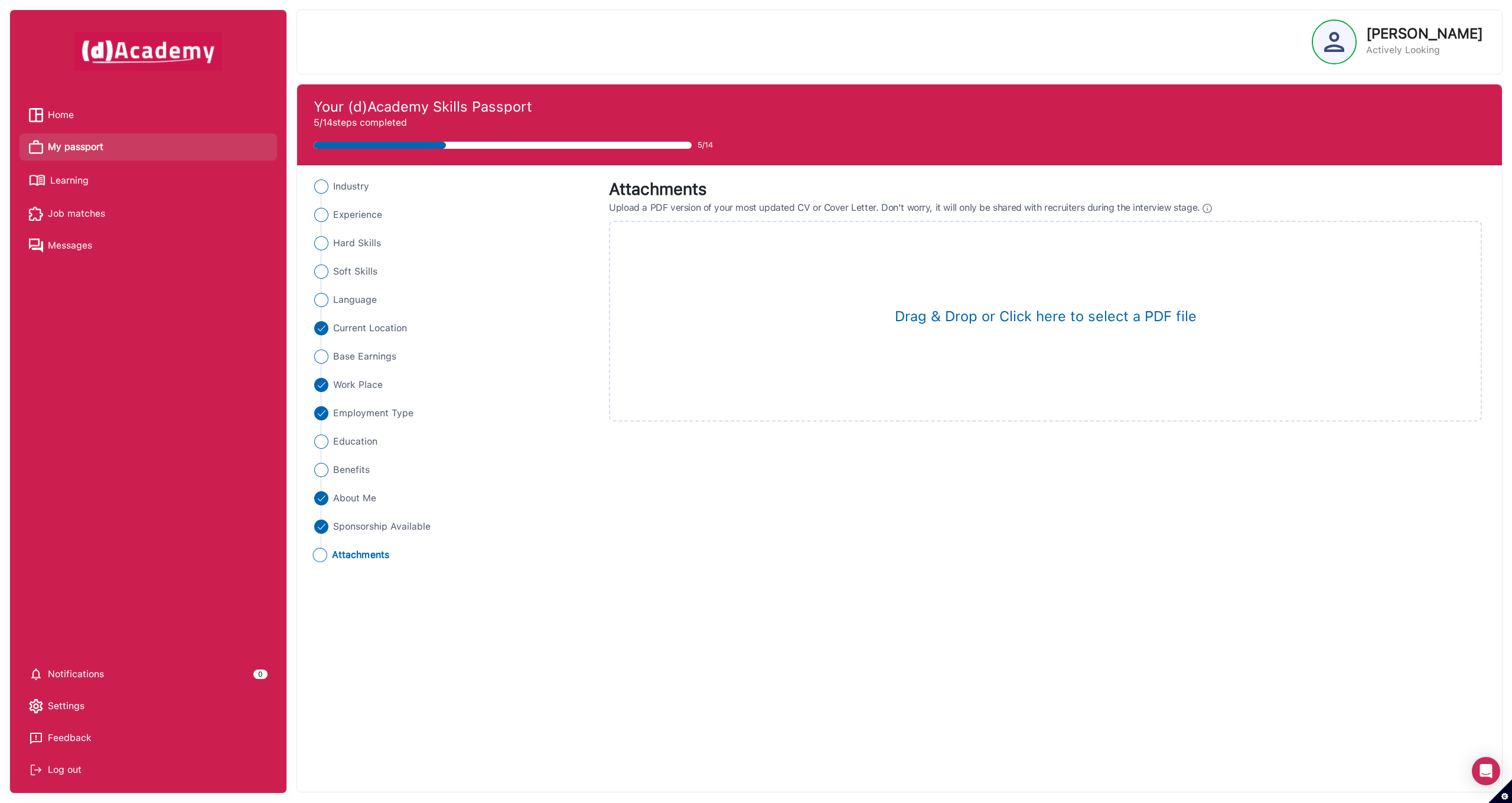
click at [64, 179] on span "Learning" at bounding box center [69, 180] width 38 height 18
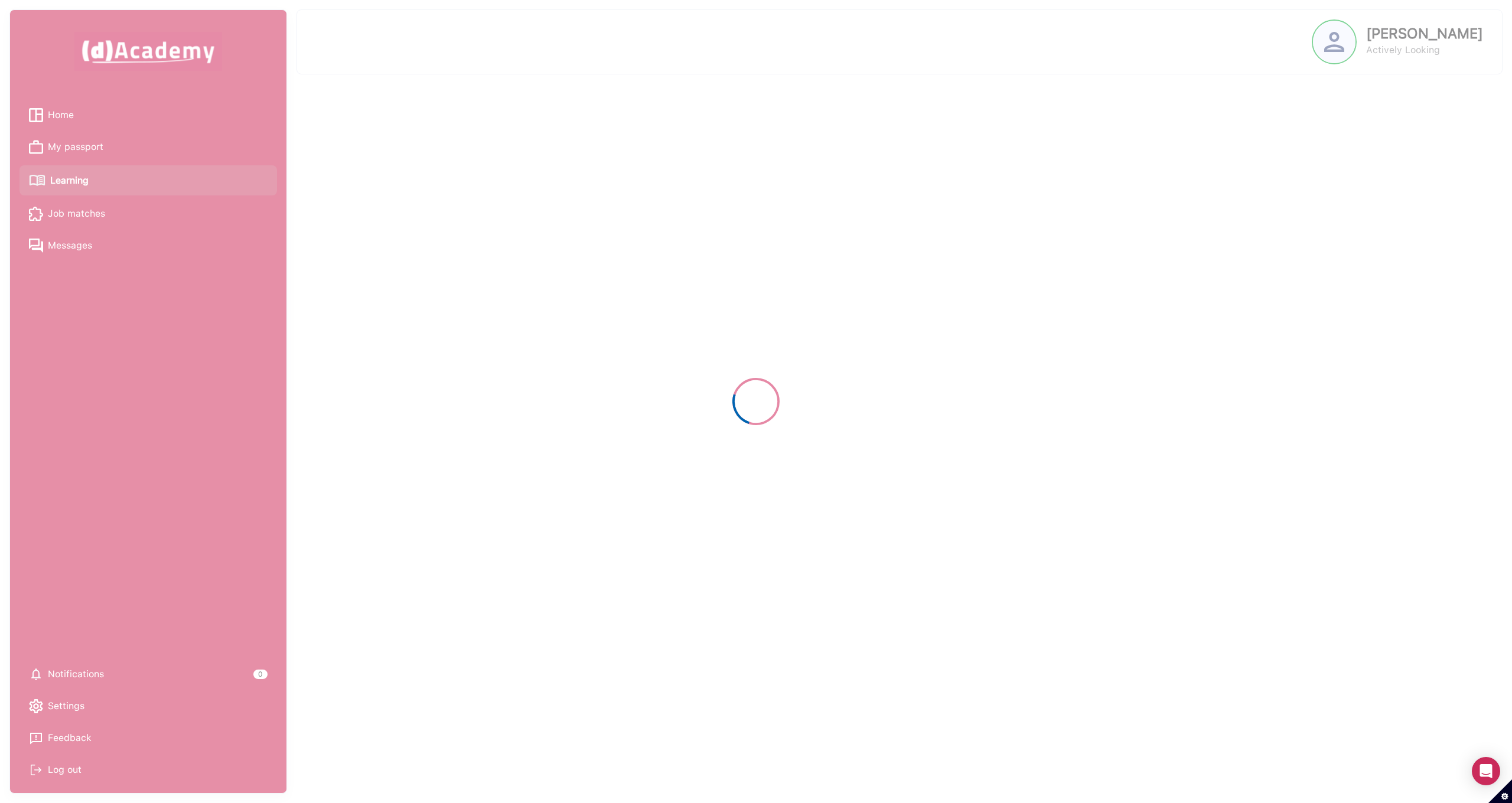
select select "******"
select select "****"
select select "******"
select select "****"
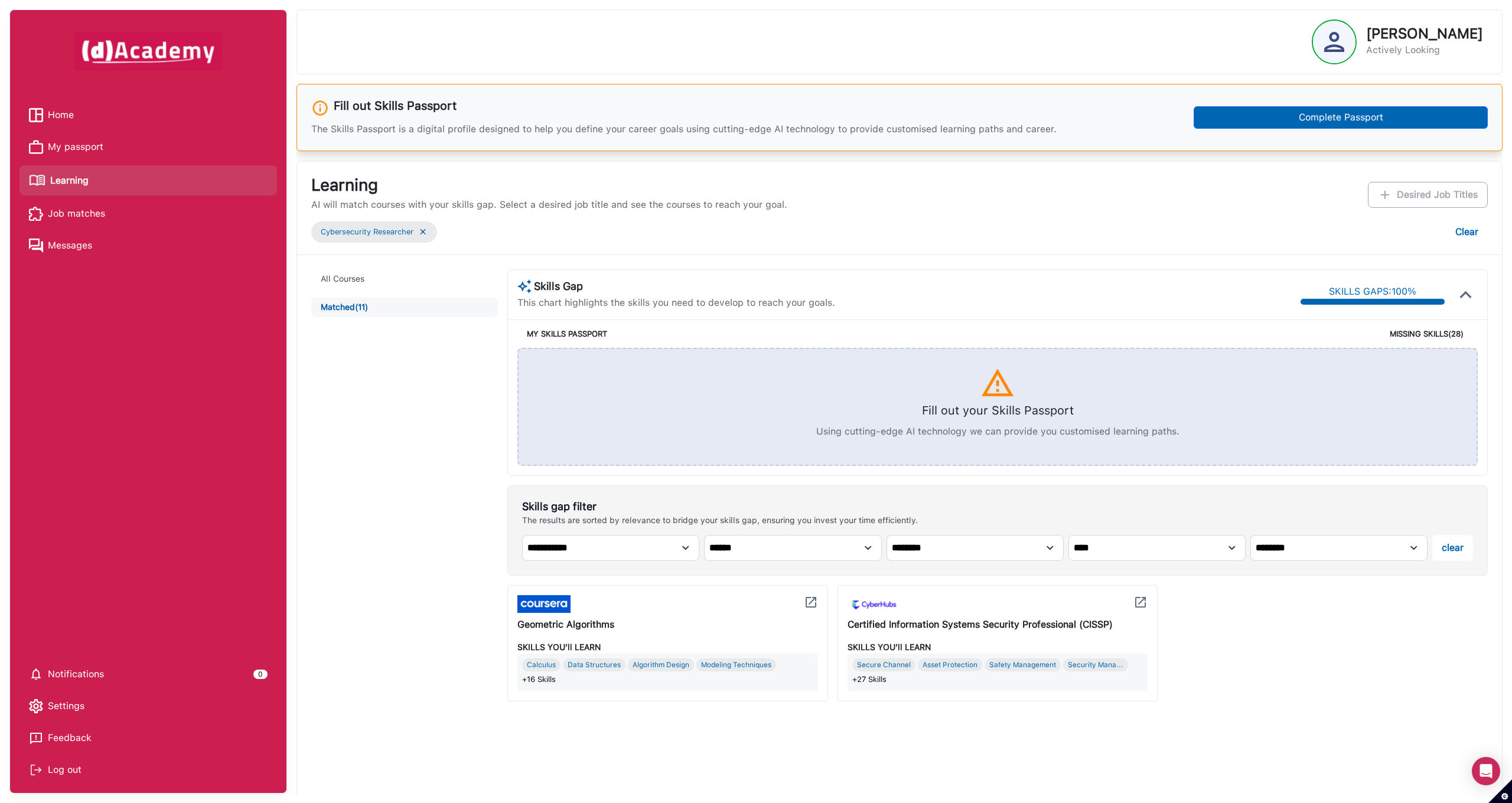
click at [348, 308] on button "Matched (11)" at bounding box center [404, 308] width 187 height 20
click at [573, 601] on div at bounding box center [667, 604] width 300 height 18
click at [584, 620] on div "Geometric Algorithms" at bounding box center [667, 625] width 300 height 14
click at [545, 623] on div "Geometric Algorithms" at bounding box center [667, 625] width 300 height 14
click at [538, 606] on img at bounding box center [544, 604] width 53 height 18
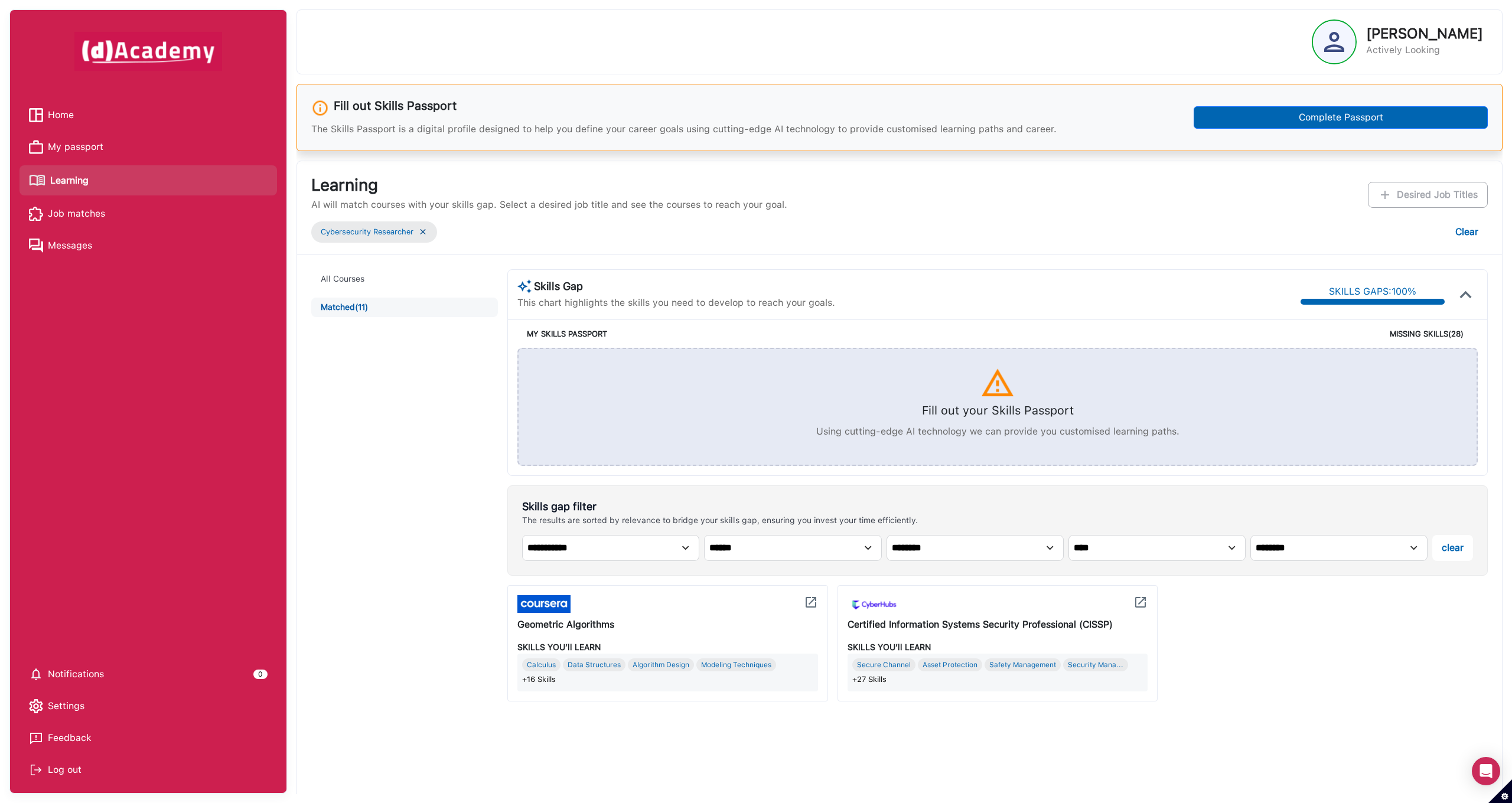
click at [806, 601] on img at bounding box center [811, 603] width 14 height 14
click at [813, 601] on img at bounding box center [811, 603] width 14 height 14
click at [961, 611] on div "Certified Information Systems Security Professional (CISSP)" at bounding box center [997, 614] width 300 height 37
click at [1143, 602] on img at bounding box center [1141, 603] width 14 height 14
click at [1329, 62] on div at bounding box center [1334, 41] width 43 height 43
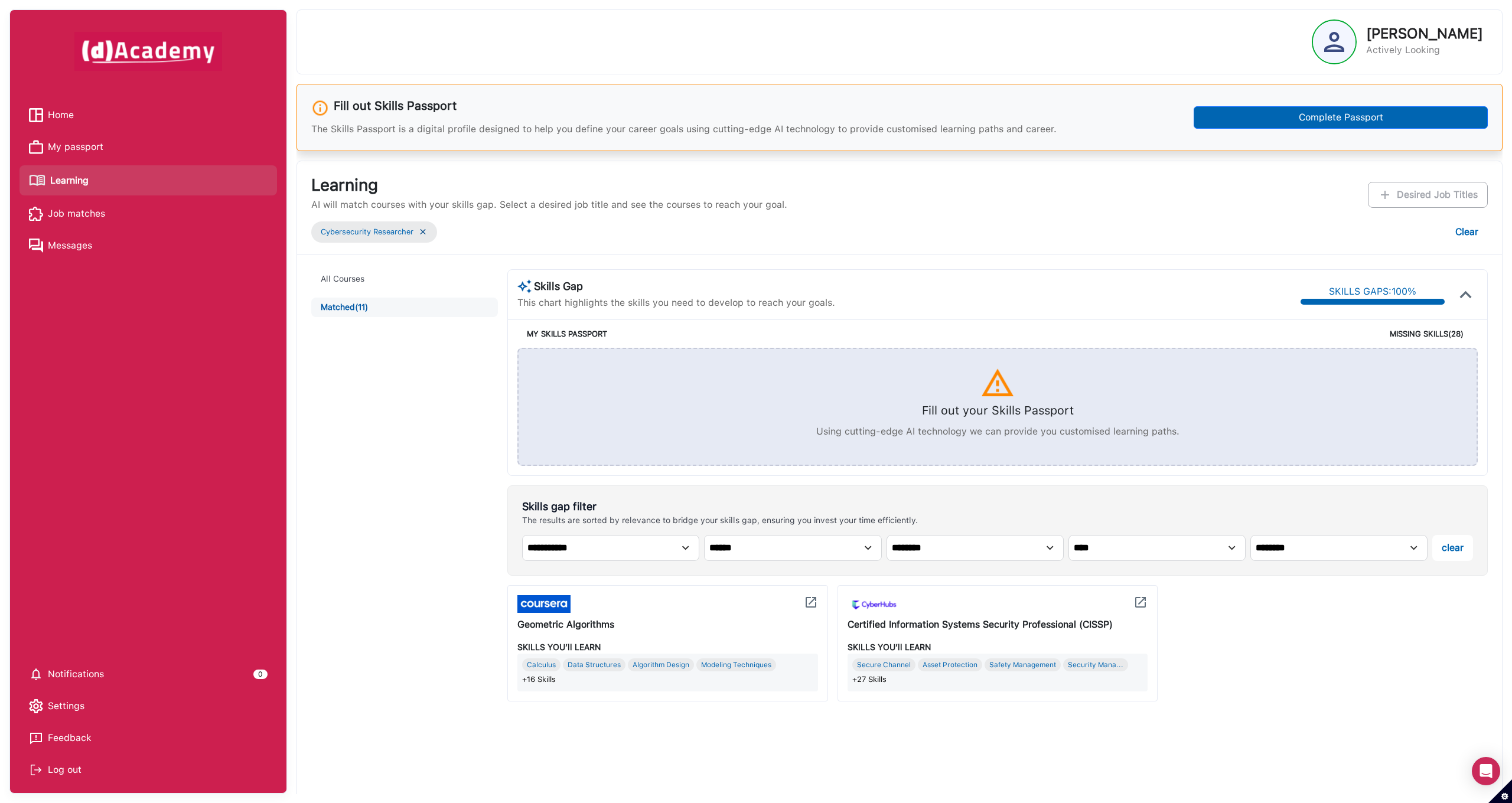
click at [1329, 46] on img at bounding box center [1334, 42] width 20 height 20
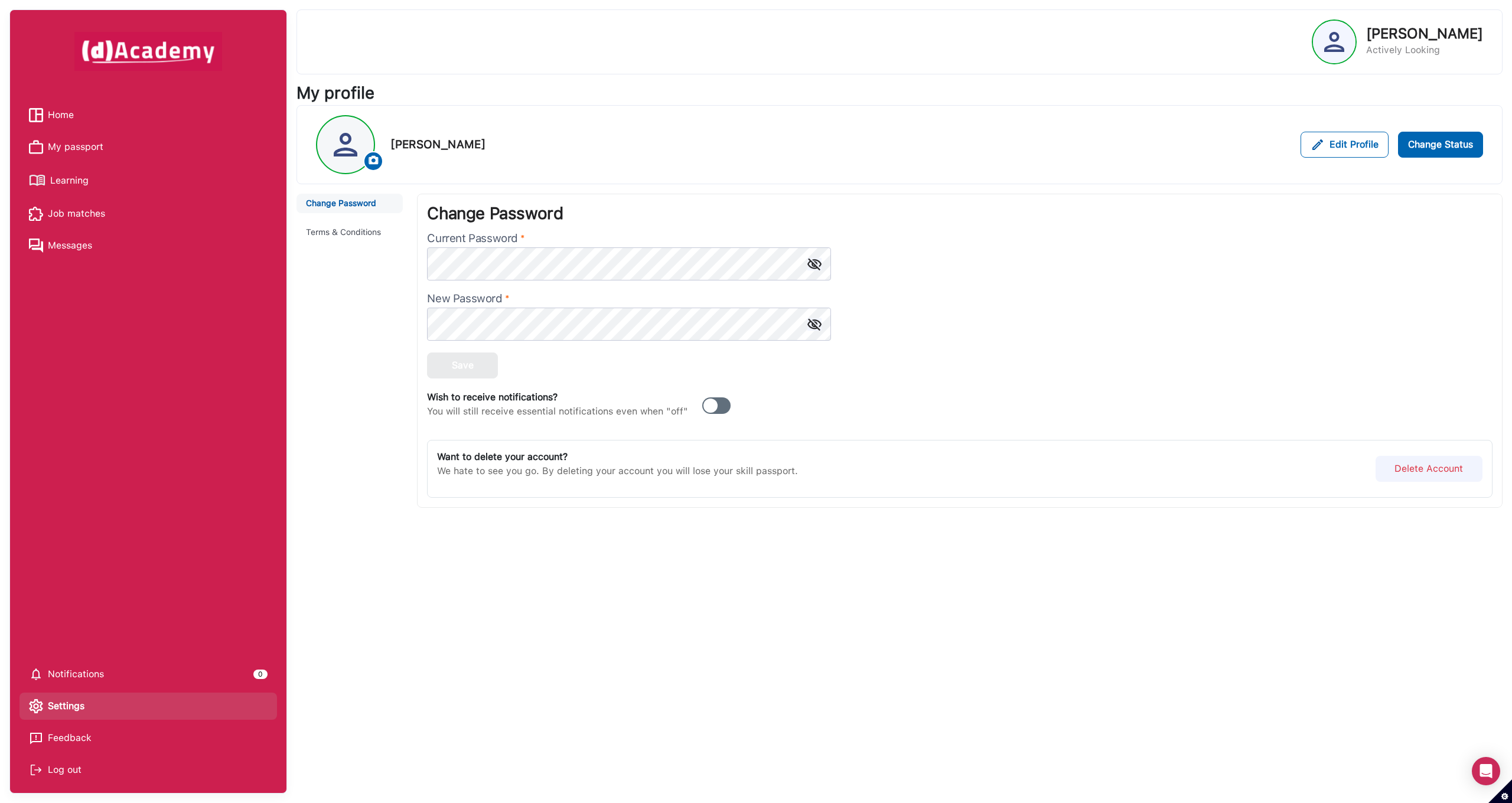
click at [718, 408] on span at bounding box center [716, 405] width 28 height 16
click at [304, 229] on button "Terms & Conditions" at bounding box center [350, 233] width 106 height 20
click at [1409, 473] on button "Delete Account" at bounding box center [1429, 469] width 107 height 26
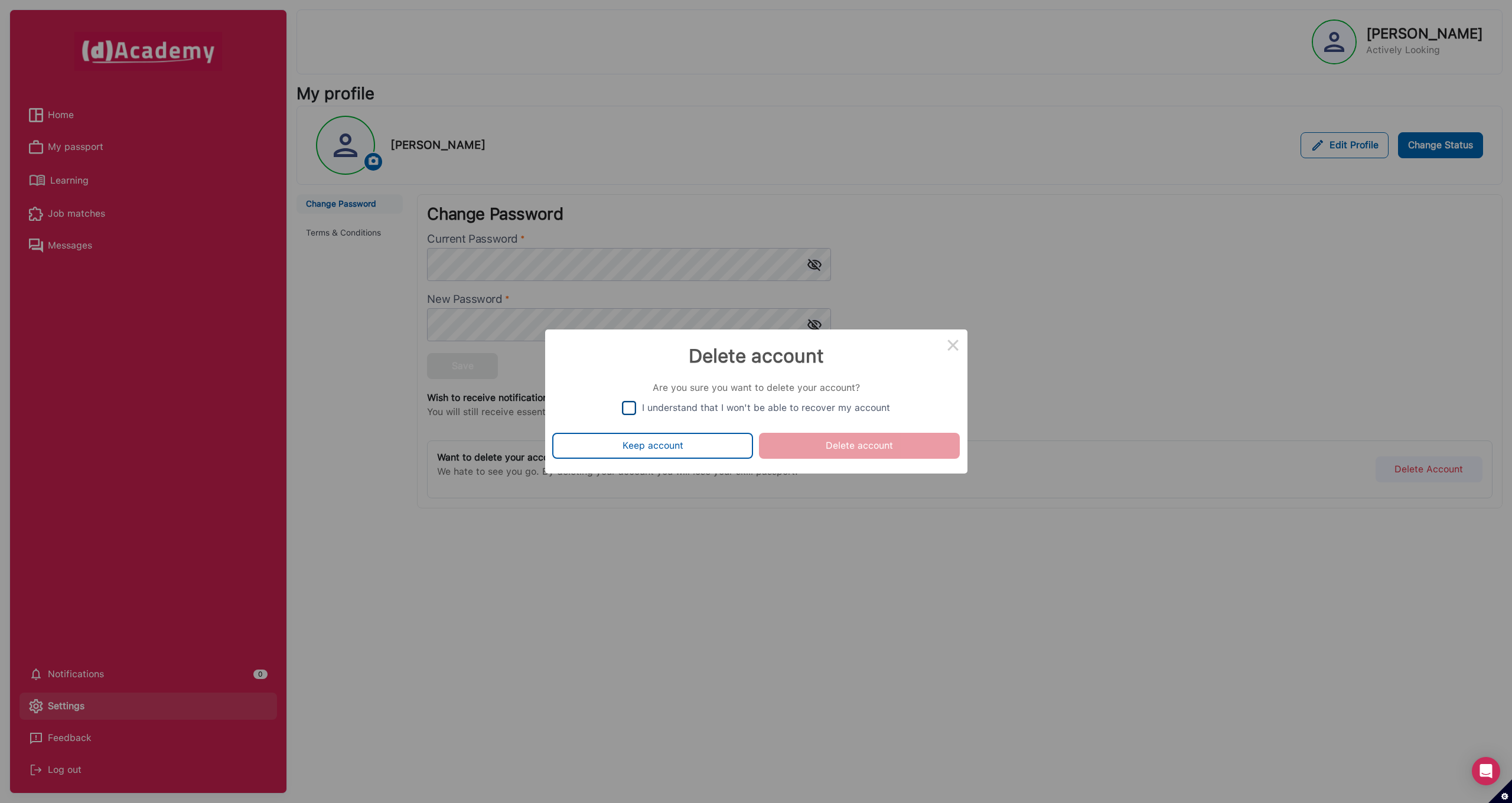
click at [636, 410] on img at bounding box center [629, 408] width 14 height 14
click at [862, 453] on button "Delete account" at bounding box center [859, 446] width 201 height 26
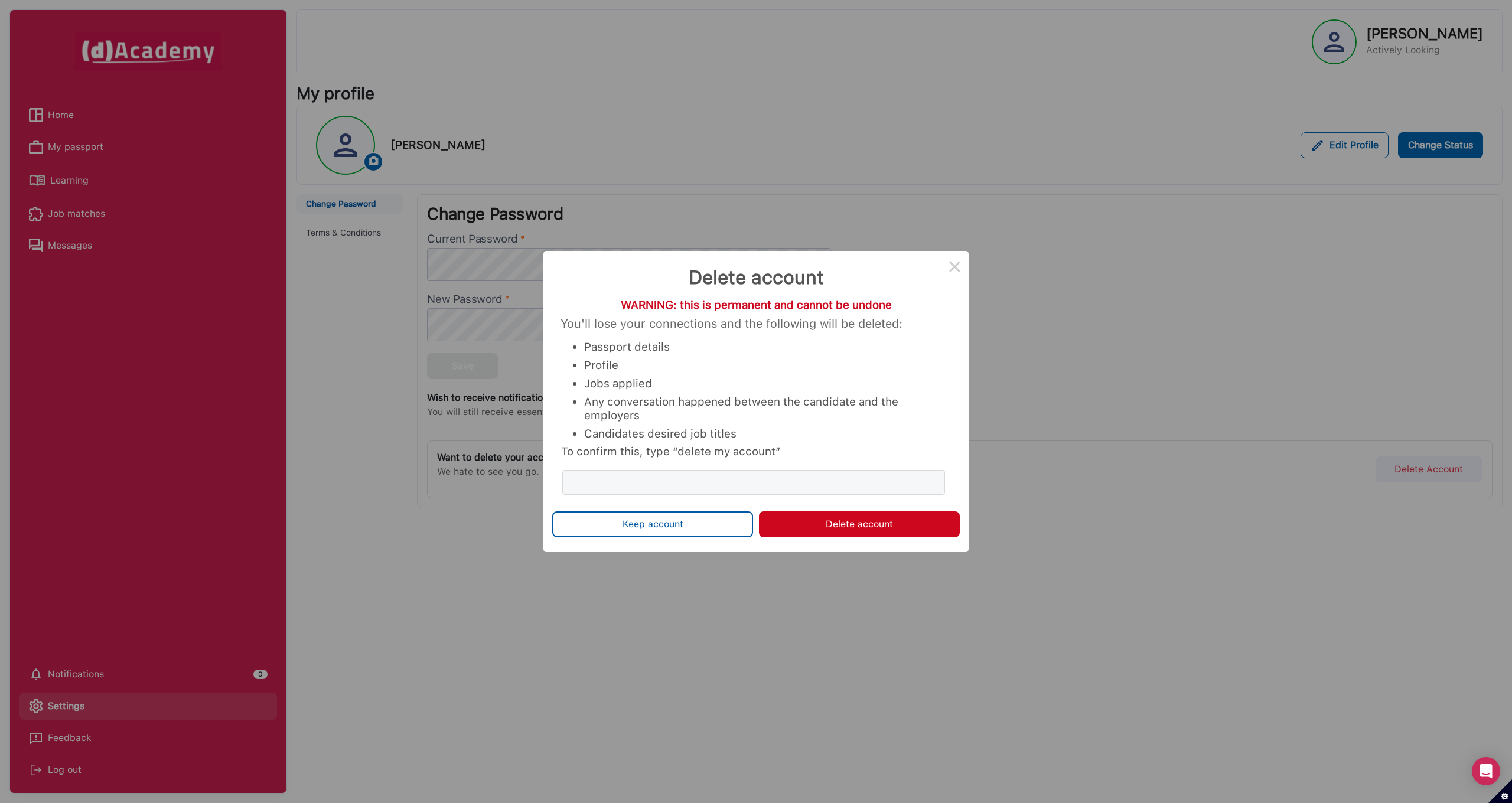
drag, startPoint x: 856, startPoint y: 543, endPoint x: 861, endPoint y: 442, distance: 101.1
click at [861, 442] on div "× Delete account WARNING: this is permanent and cannot be undone You'll lose yo…" at bounding box center [755, 401] width 425 height 301
click at [660, 491] on input "To confirm this, type “delete my account”" at bounding box center [753, 482] width 383 height 25
type input "*"
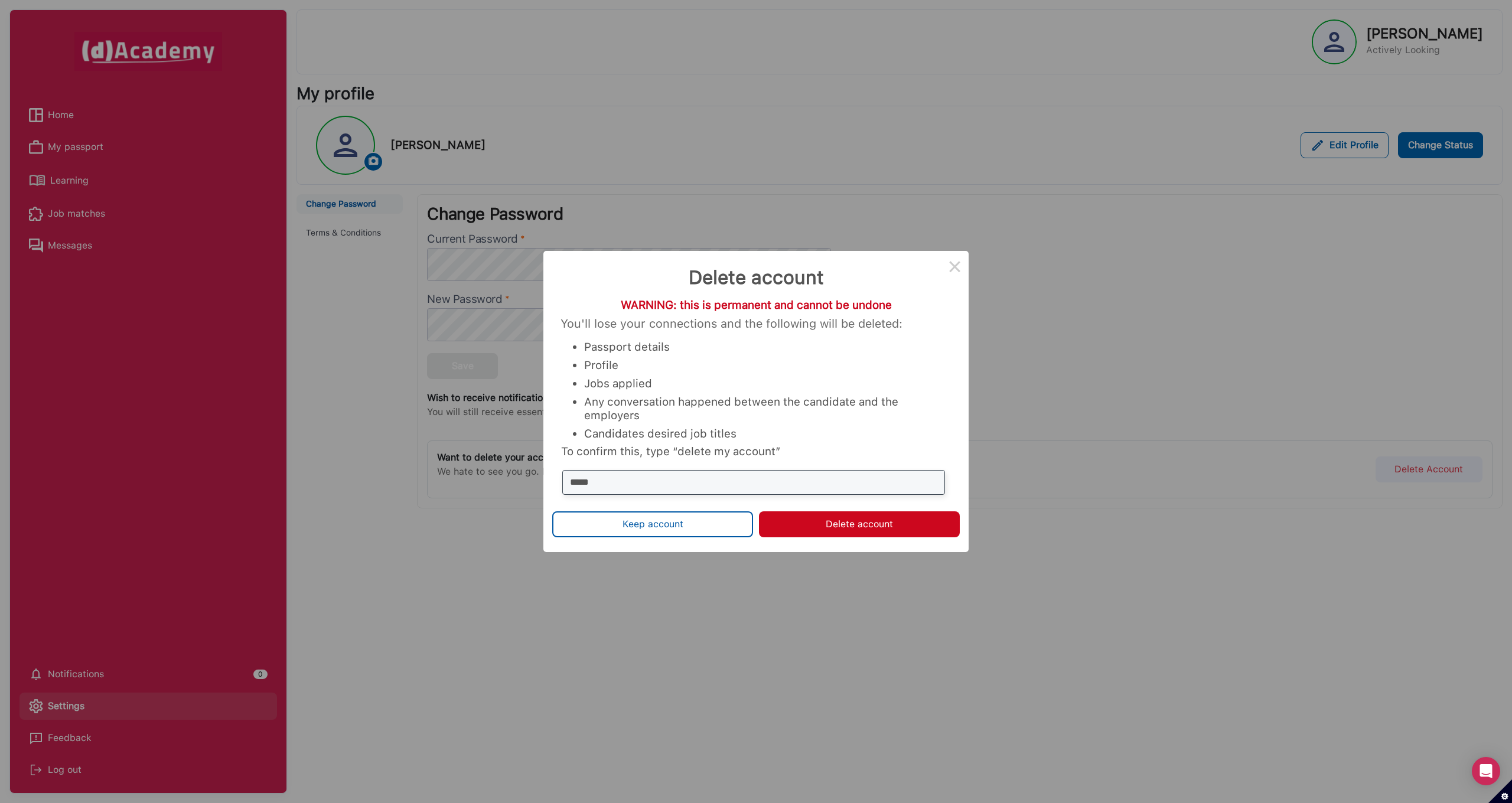
type input "******"
click at [886, 535] on button "Delete account" at bounding box center [859, 524] width 201 height 26
click at [742, 459] on input "To confirm this, type “delete my account”" at bounding box center [753, 447] width 383 height 25
click at [847, 537] on button "Delete account" at bounding box center [859, 524] width 201 height 26
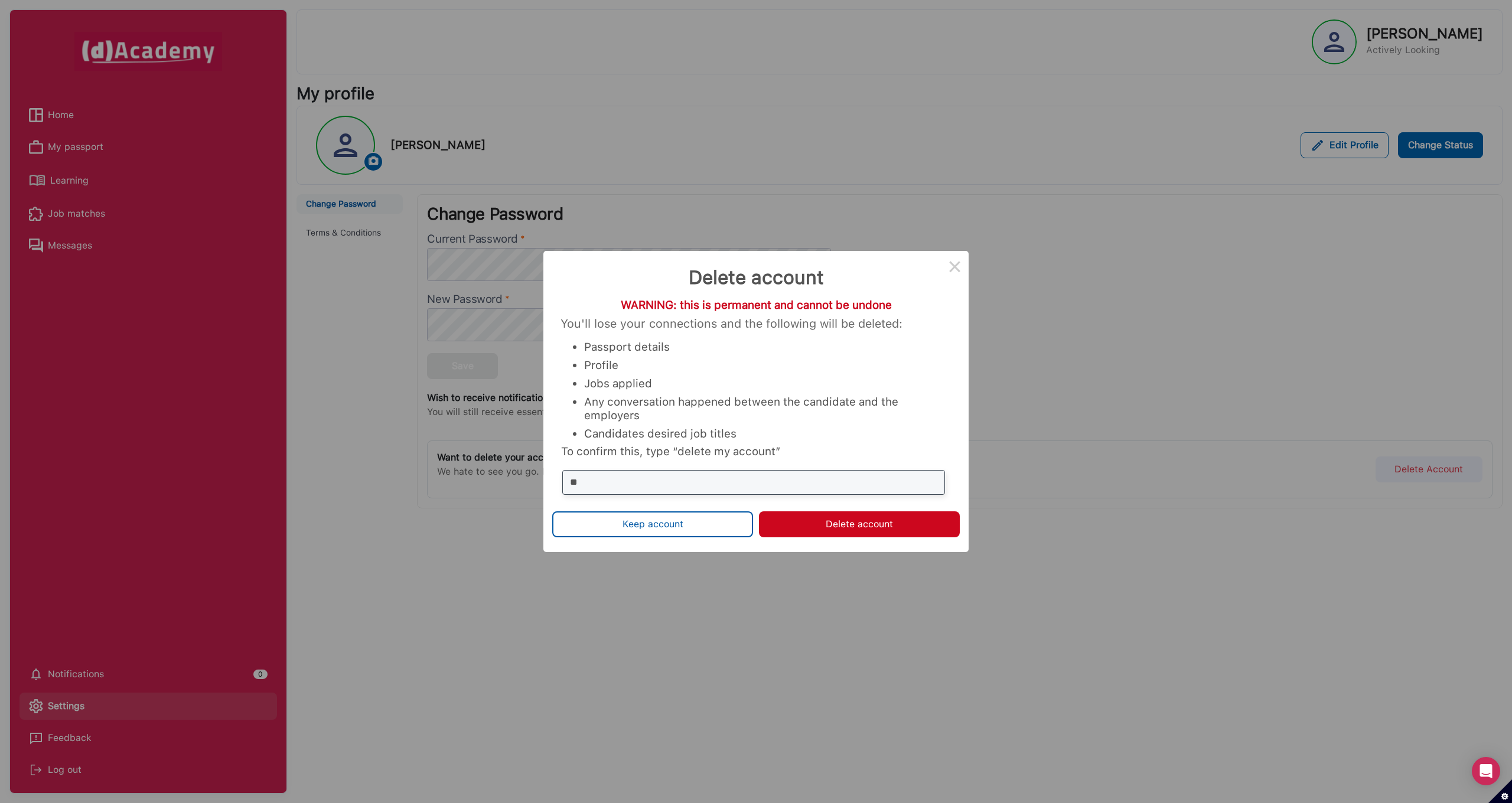
type input "**"
click at [699, 459] on input "**" at bounding box center [753, 447] width 383 height 25
type input "*"
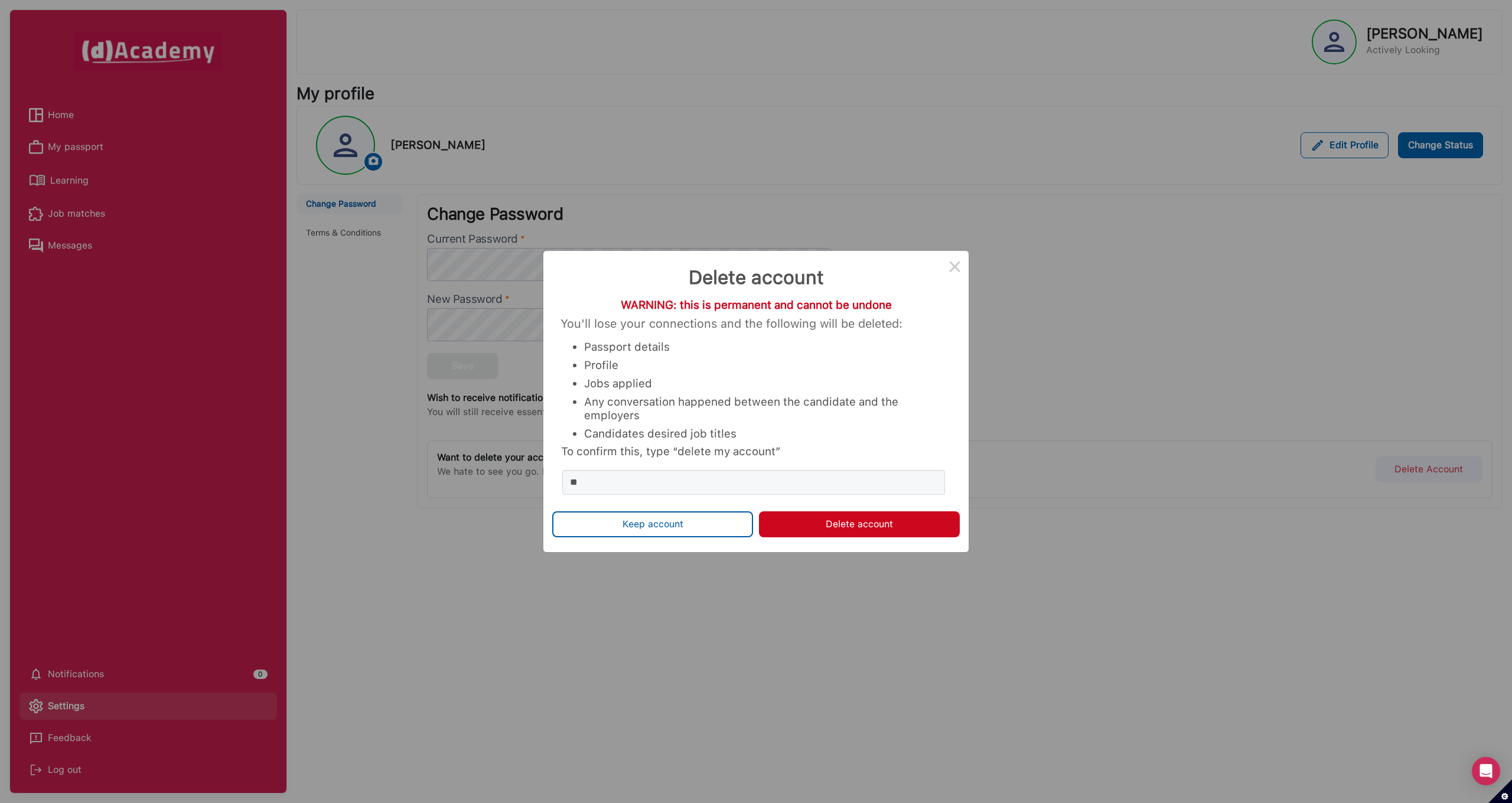
click at [846, 537] on button "Delete account" at bounding box center [859, 524] width 201 height 26
type input "**"
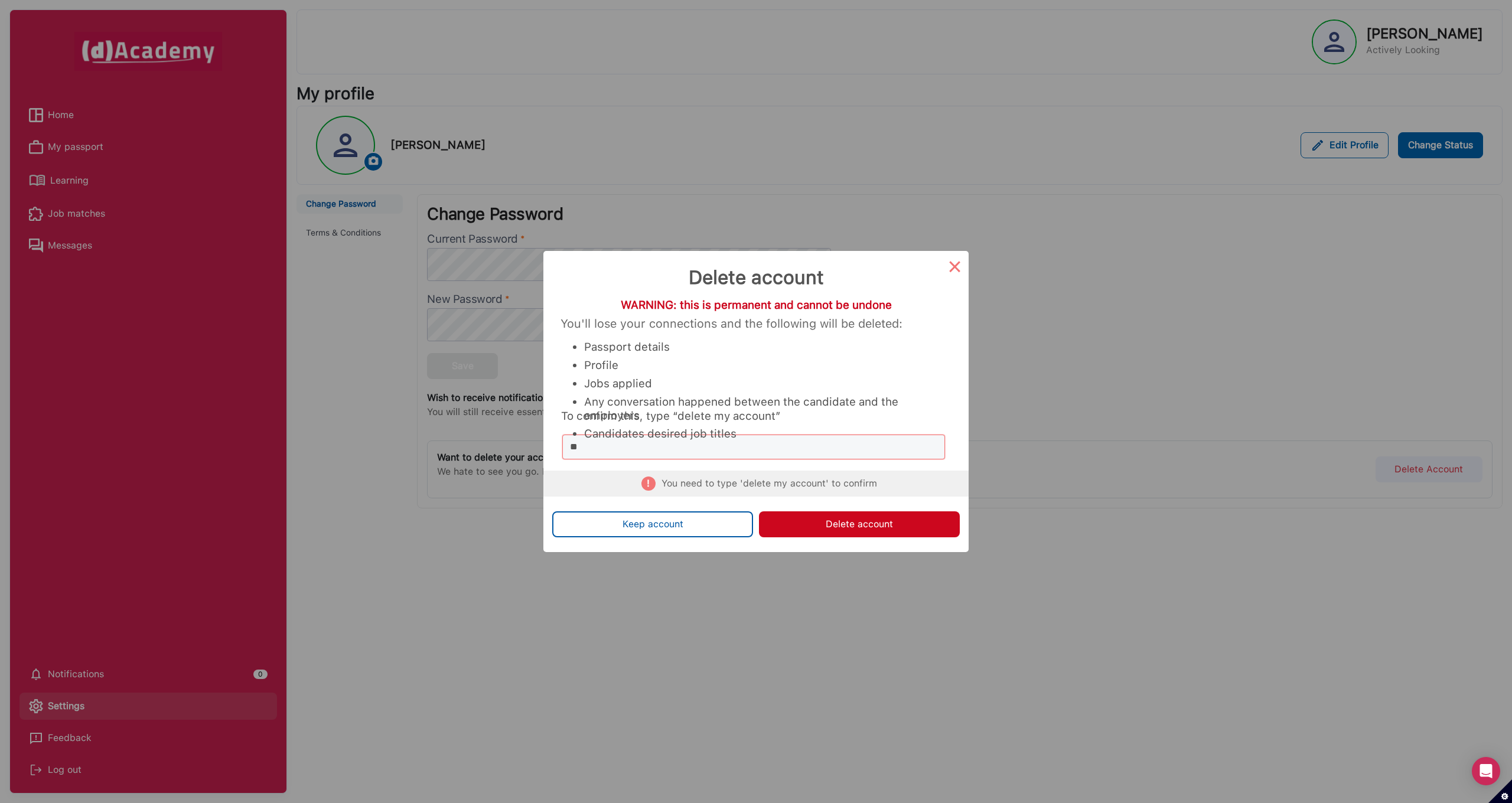
click at [950, 265] on button "×" at bounding box center [954, 265] width 28 height 28
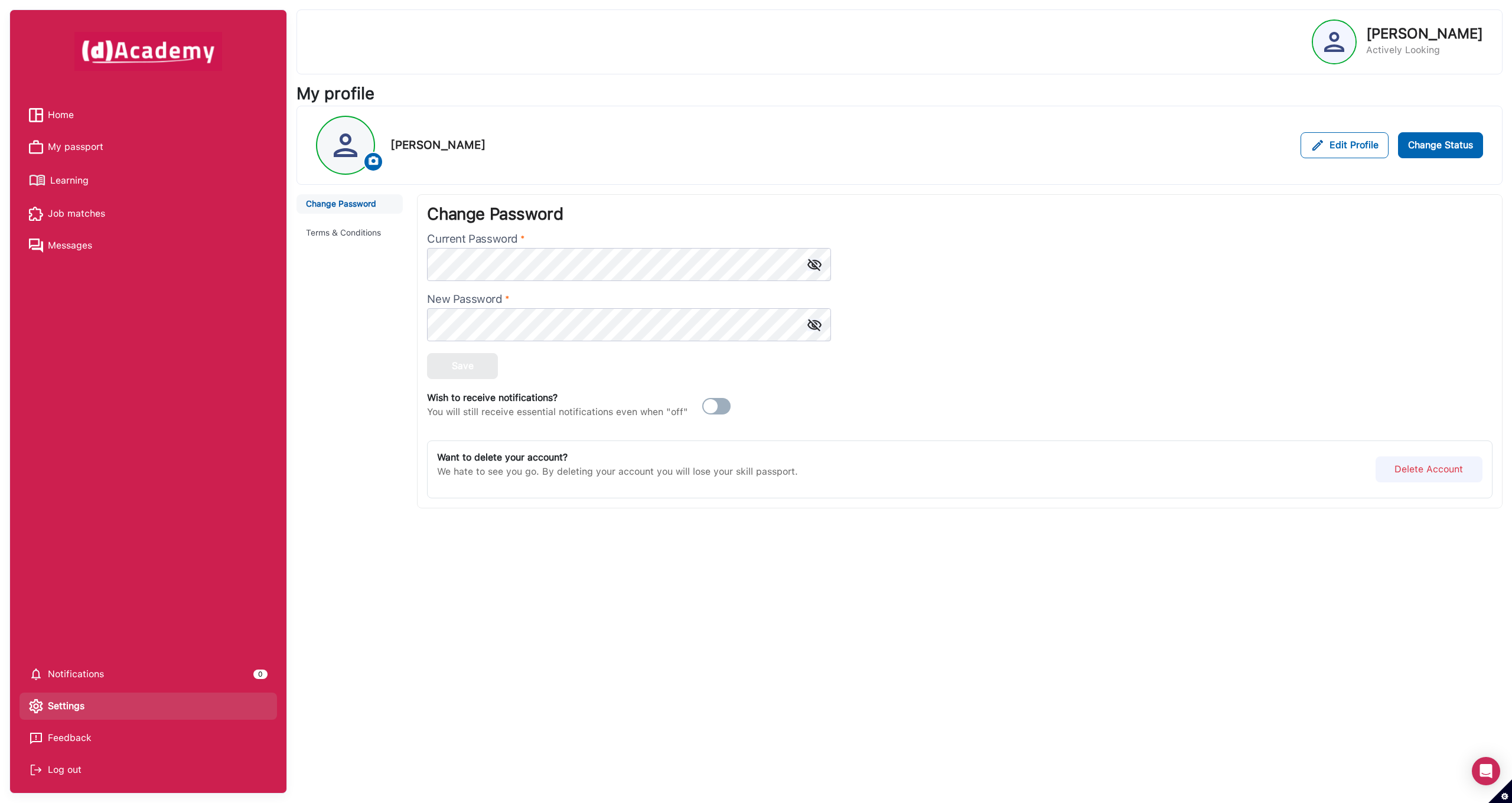
click at [1421, 464] on button "Delete Account" at bounding box center [1429, 469] width 107 height 26
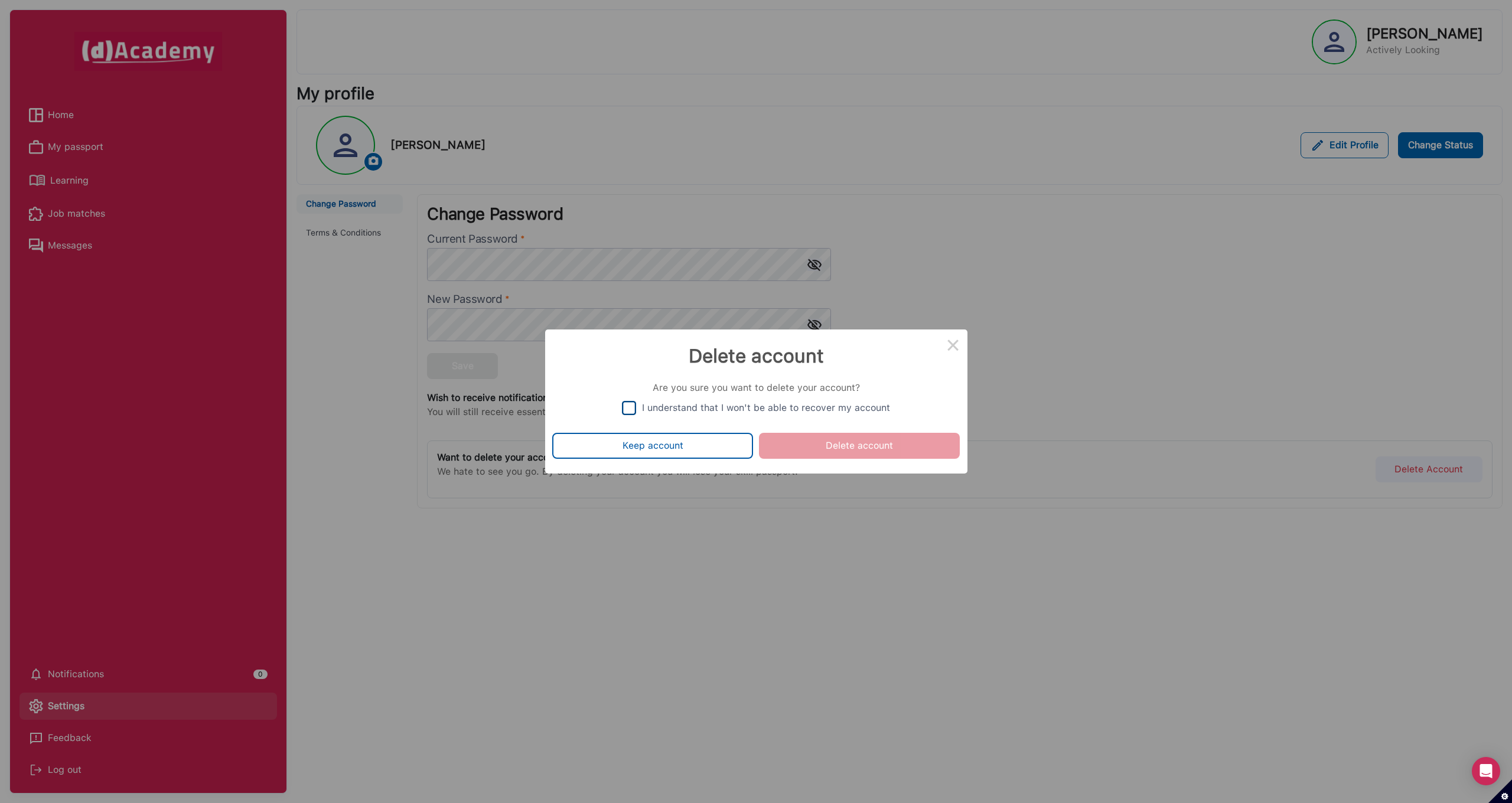
click at [643, 409] on div "I understand that I won't be able to recover my account" at bounding box center [765, 407] width 248 height 11
click at [841, 447] on button "Delete account" at bounding box center [859, 446] width 201 height 26
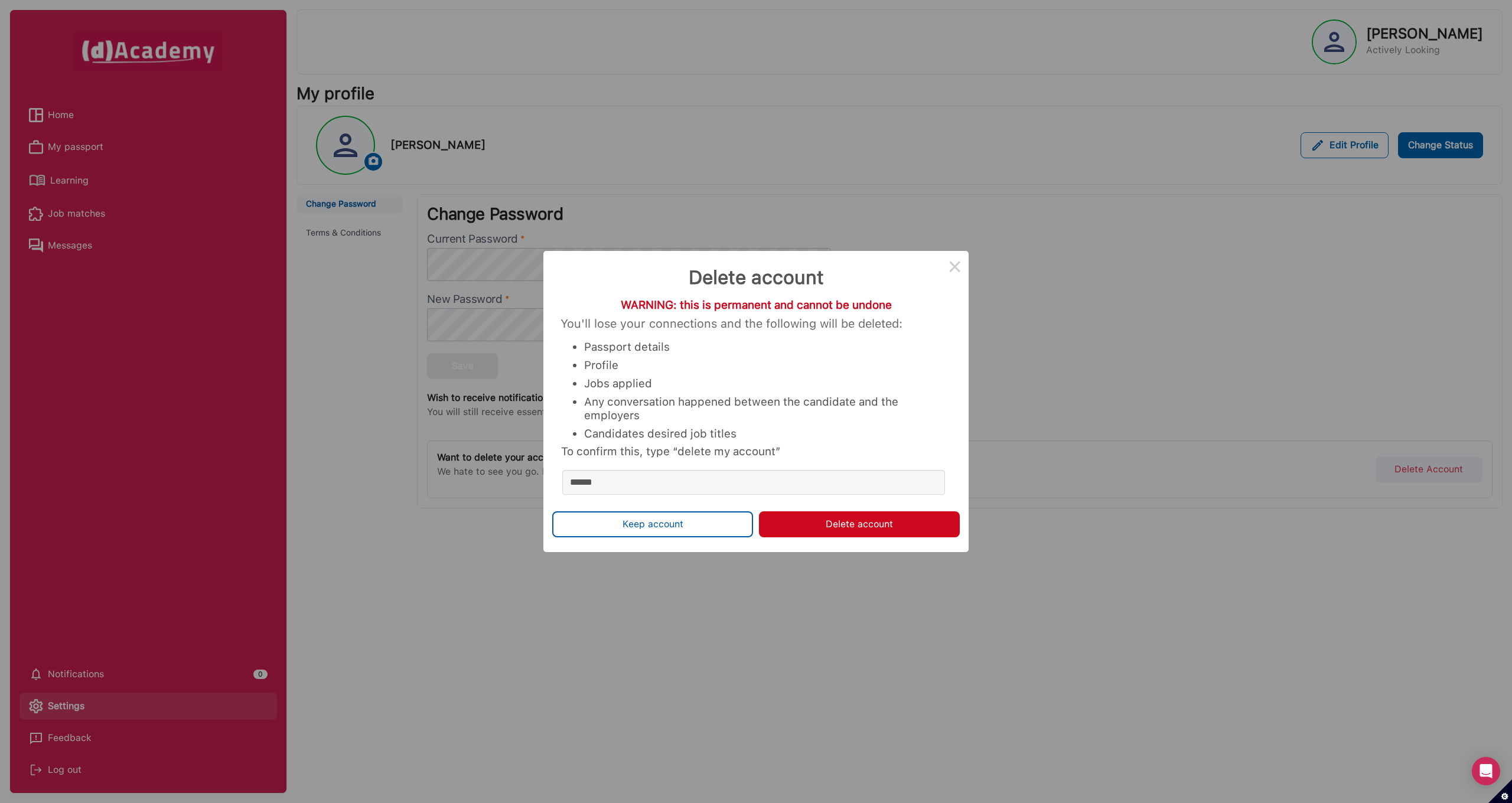
click at [838, 537] on button "Delete account" at bounding box center [859, 524] width 201 height 26
type input "*****"
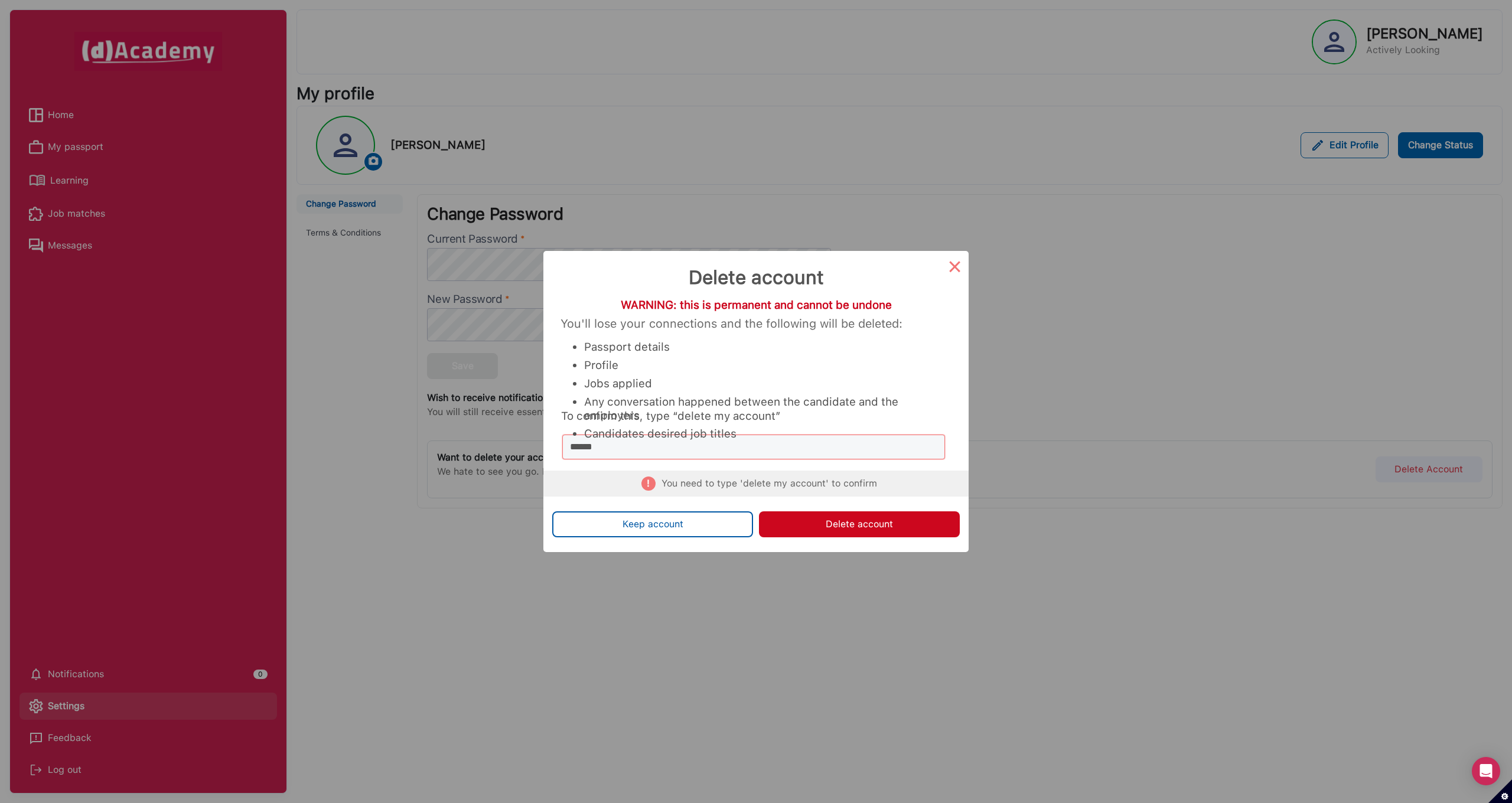
click at [956, 268] on button "×" at bounding box center [954, 265] width 28 height 28
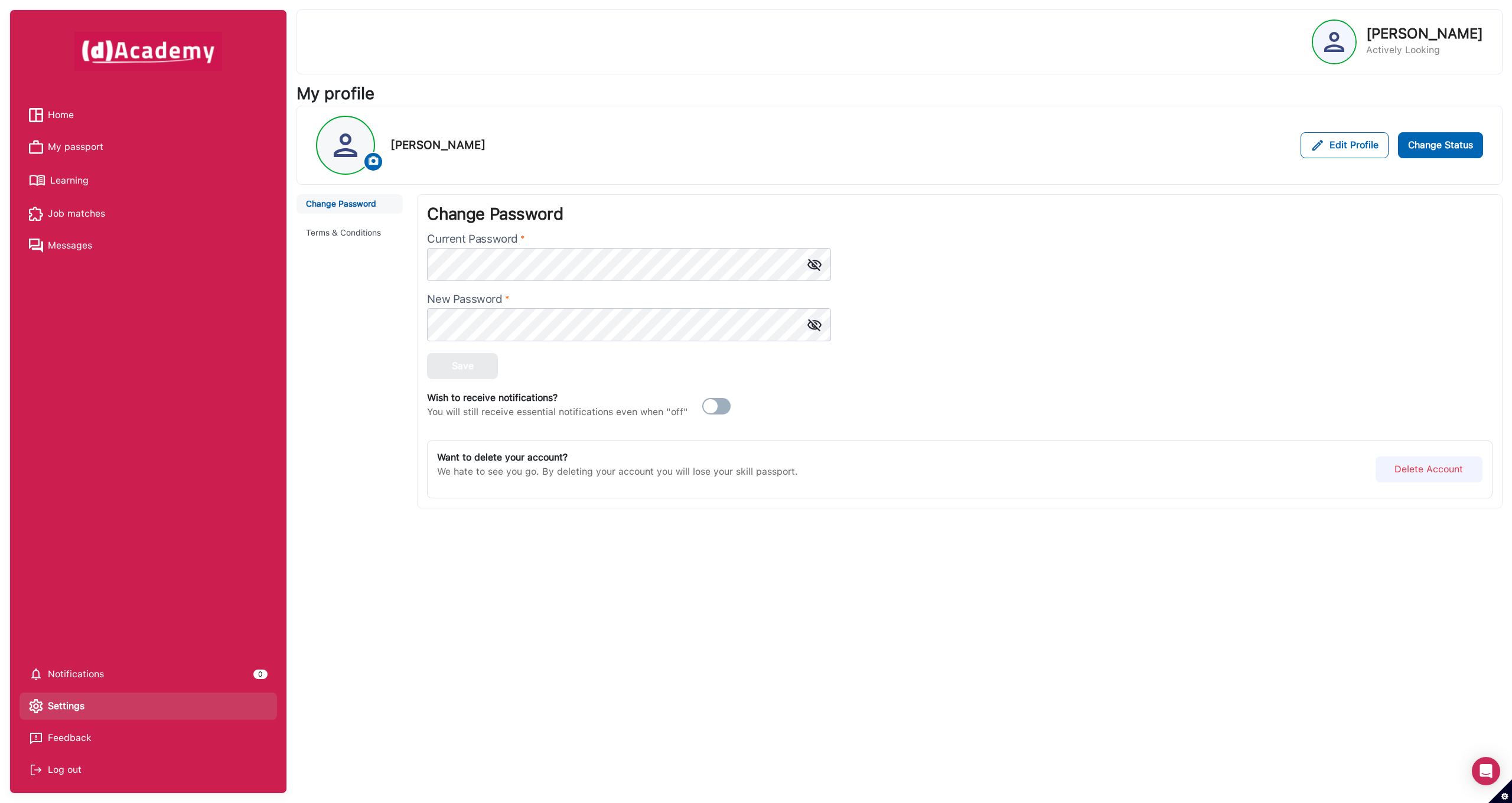
scroll to position [1, 0]
click at [1441, 470] on button "Delete Account" at bounding box center [1429, 469] width 107 height 26
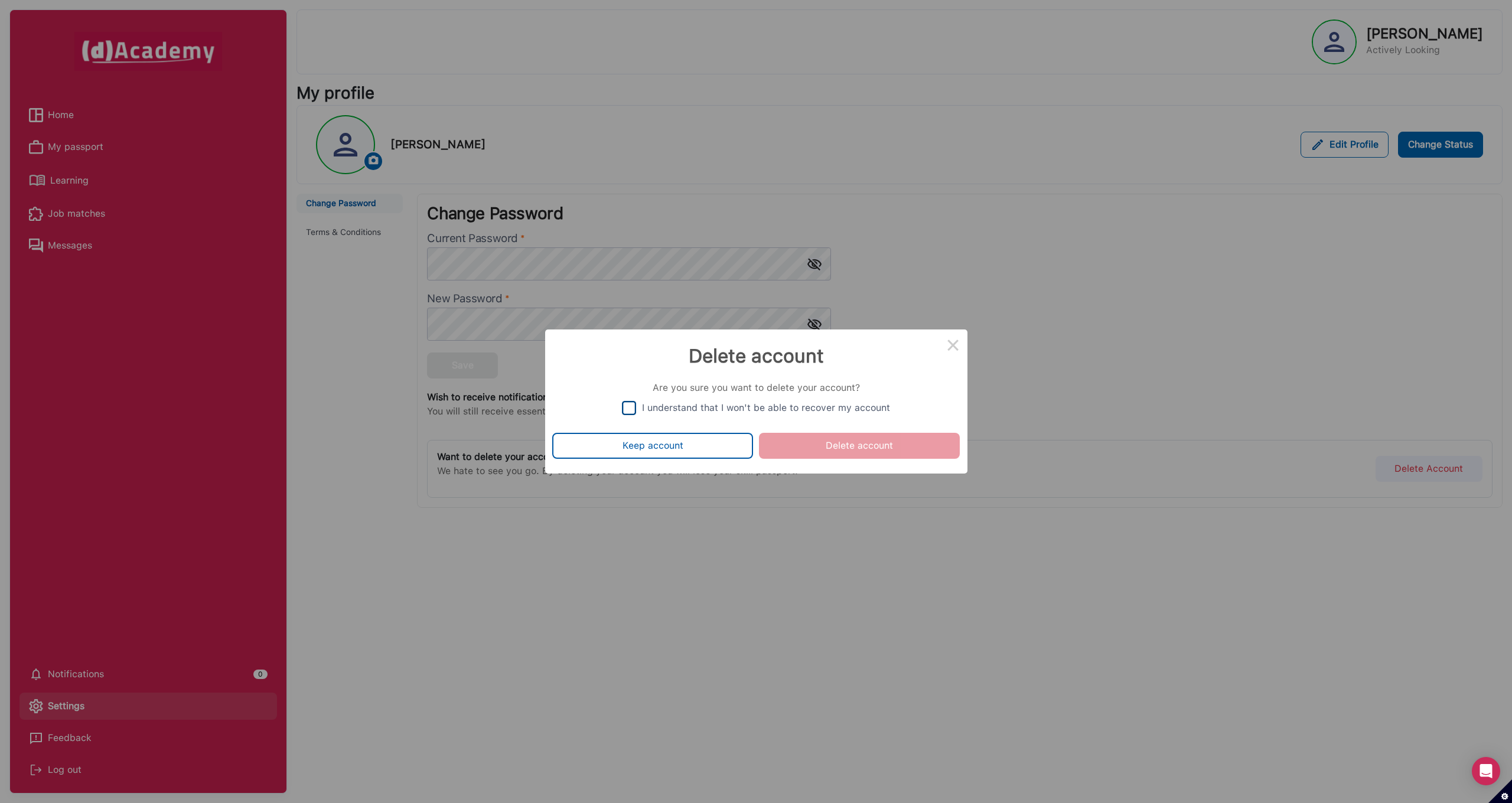
click at [699, 409] on div "I understand that I won't be able to recover my account" at bounding box center [765, 407] width 248 height 11
click at [834, 444] on button "Delete account" at bounding box center [859, 446] width 201 height 26
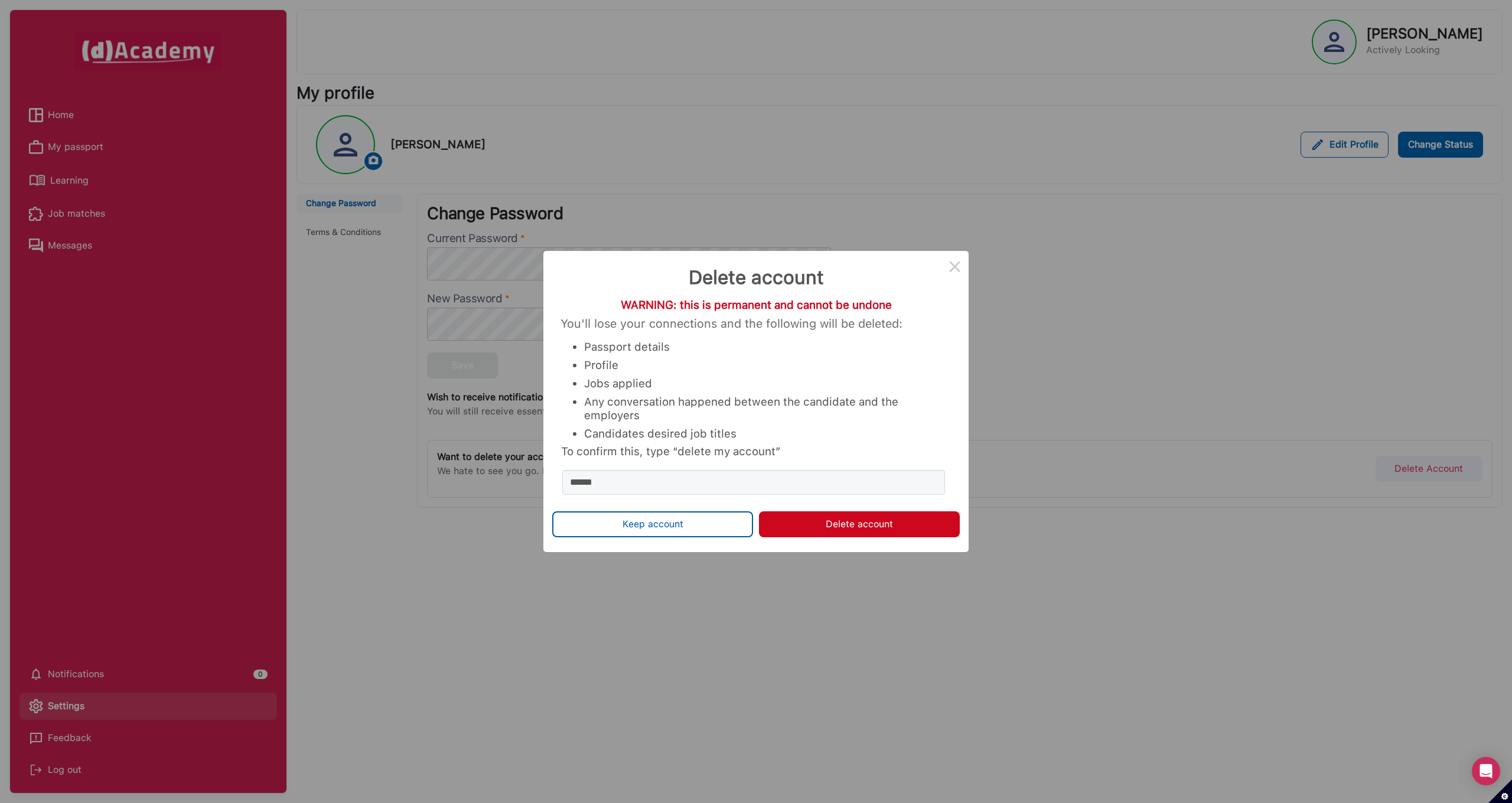
click at [868, 537] on button "Delete account" at bounding box center [859, 524] width 201 height 26
type input "******"
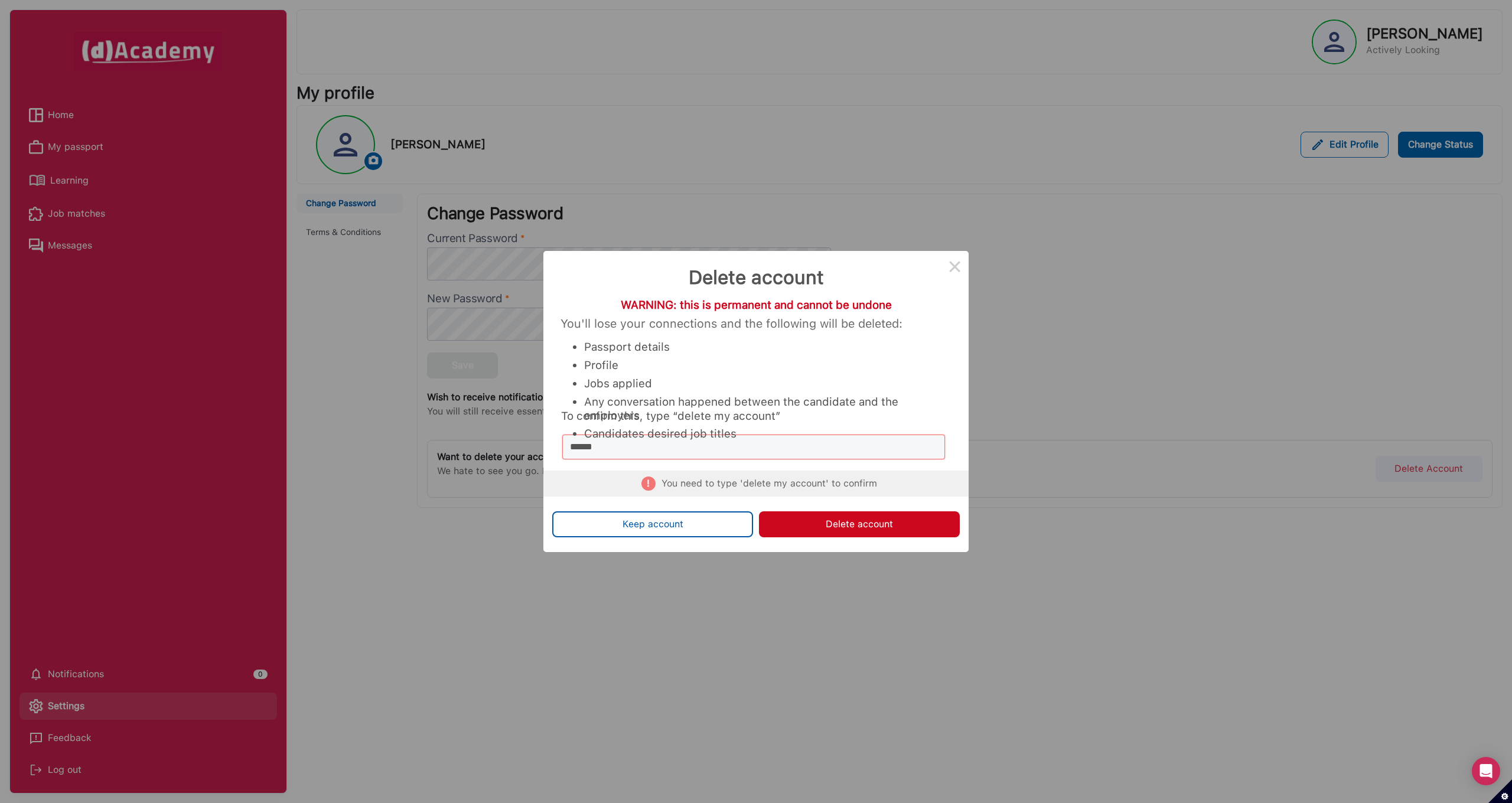
drag, startPoint x: 968, startPoint y: 553, endPoint x: 960, endPoint y: 467, distance: 86.4
click at [969, 557] on div "× Delete account WARNING: this is permanent and cannot be undone You'll lose yo…" at bounding box center [756, 401] width 1512 height 803
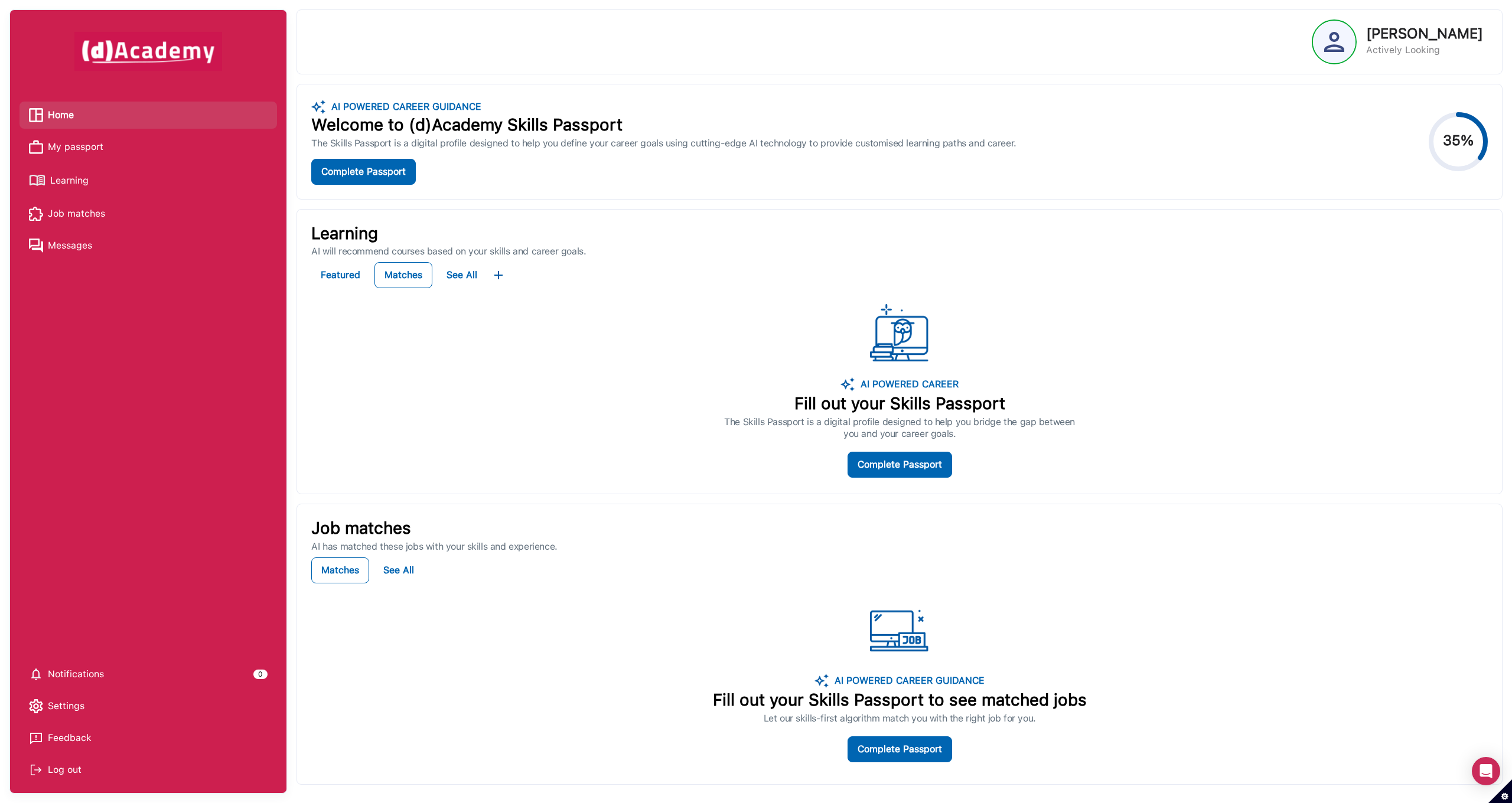
click at [1335, 45] on img at bounding box center [1334, 42] width 20 height 20
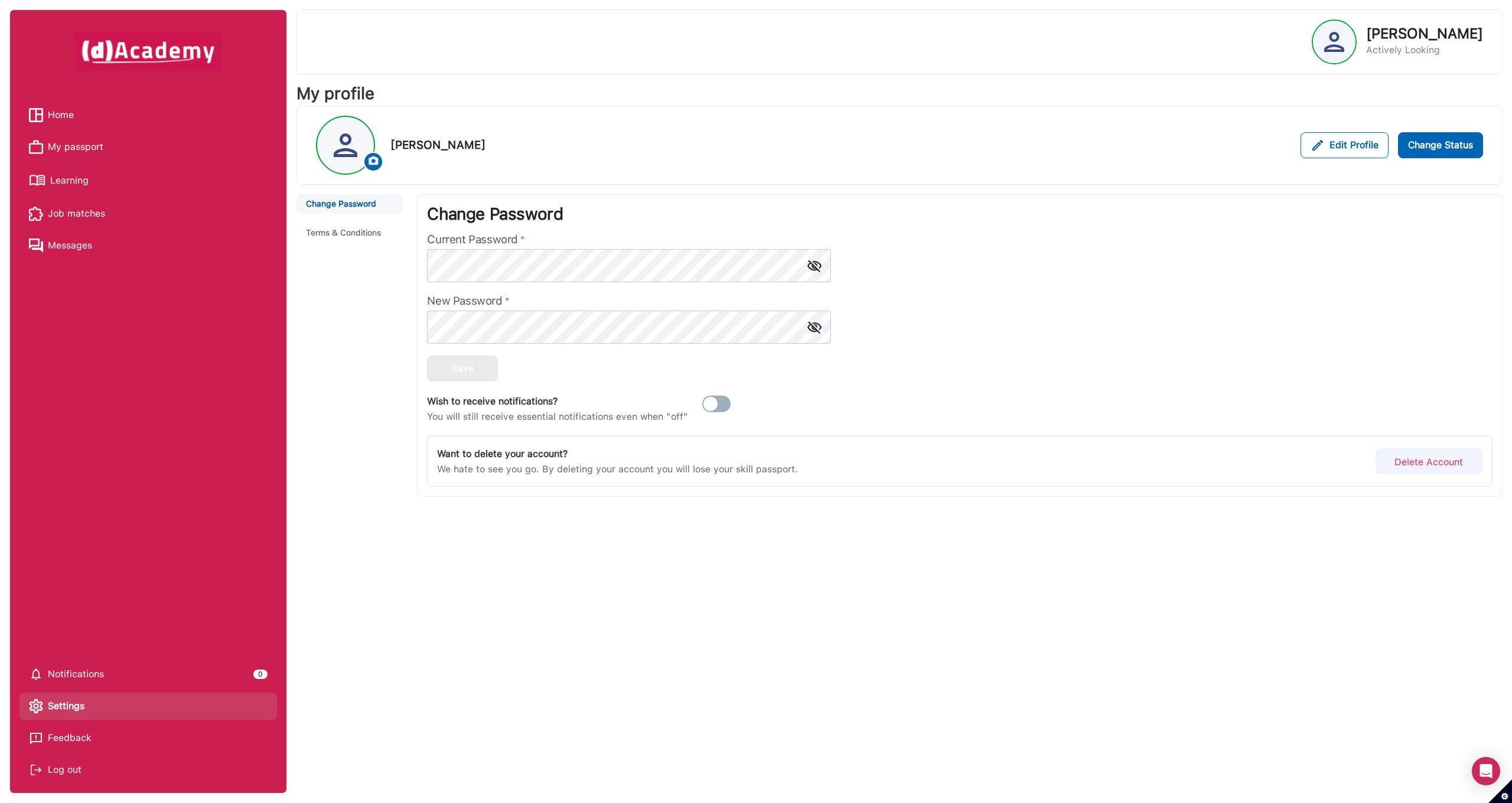
click at [1385, 456] on button "Delete Account" at bounding box center [1429, 461] width 107 height 26
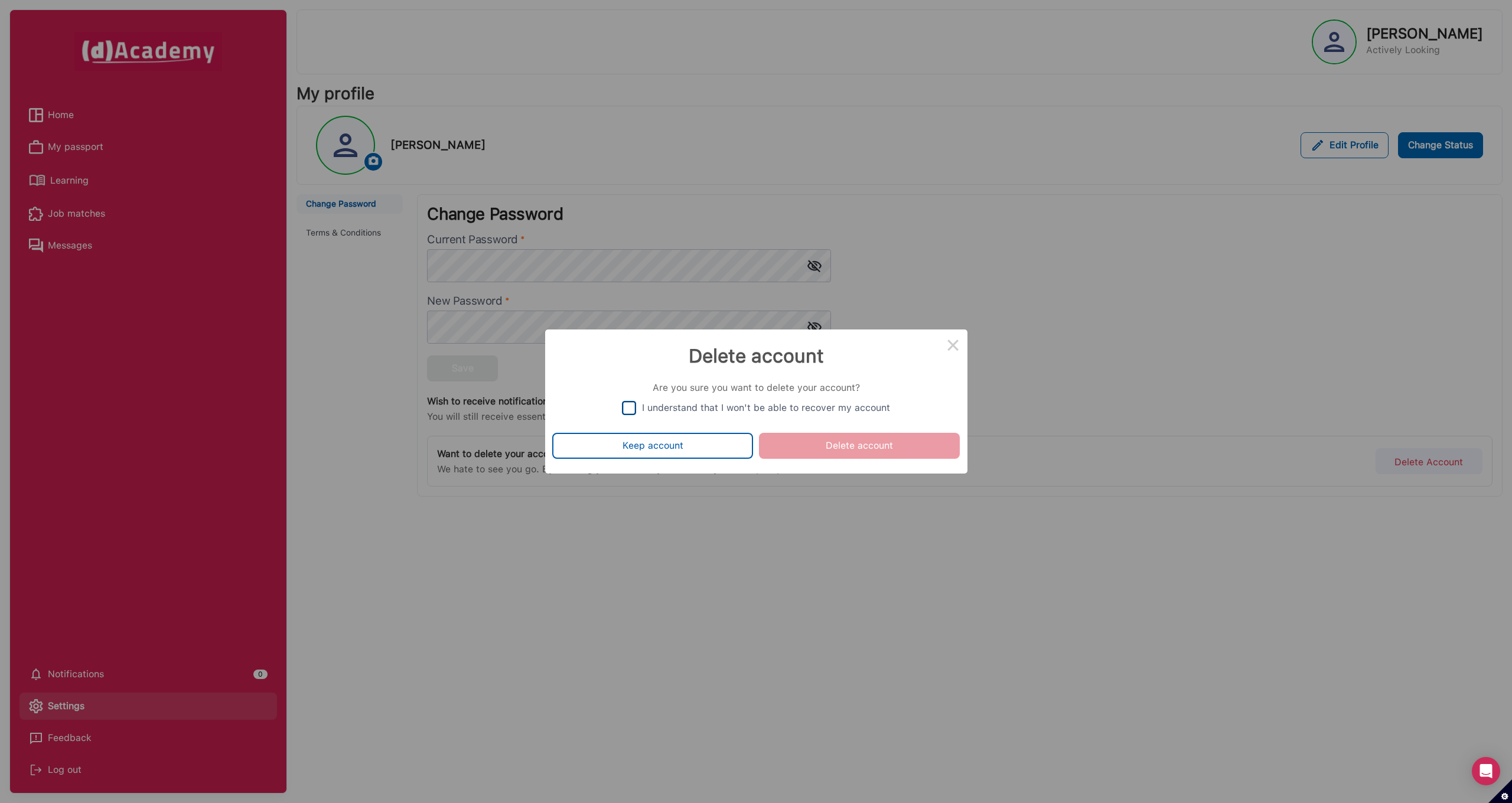
click at [697, 409] on div "I understand that I won't be able to recover my account" at bounding box center [765, 407] width 248 height 11
click at [814, 442] on button "Delete account" at bounding box center [859, 446] width 201 height 26
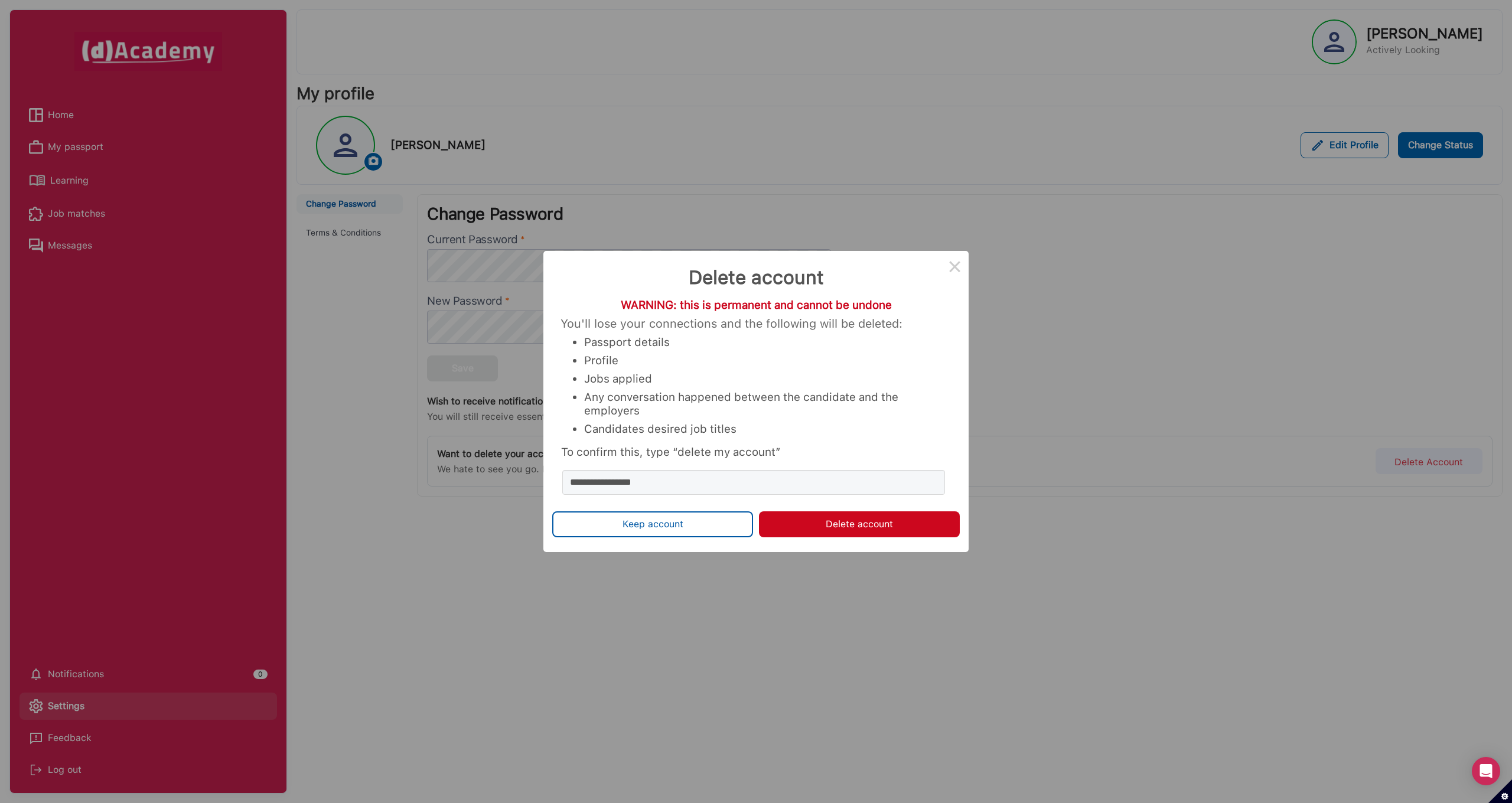
type input "**********"
click at [861, 536] on button "Delete account" at bounding box center [859, 524] width 201 height 26
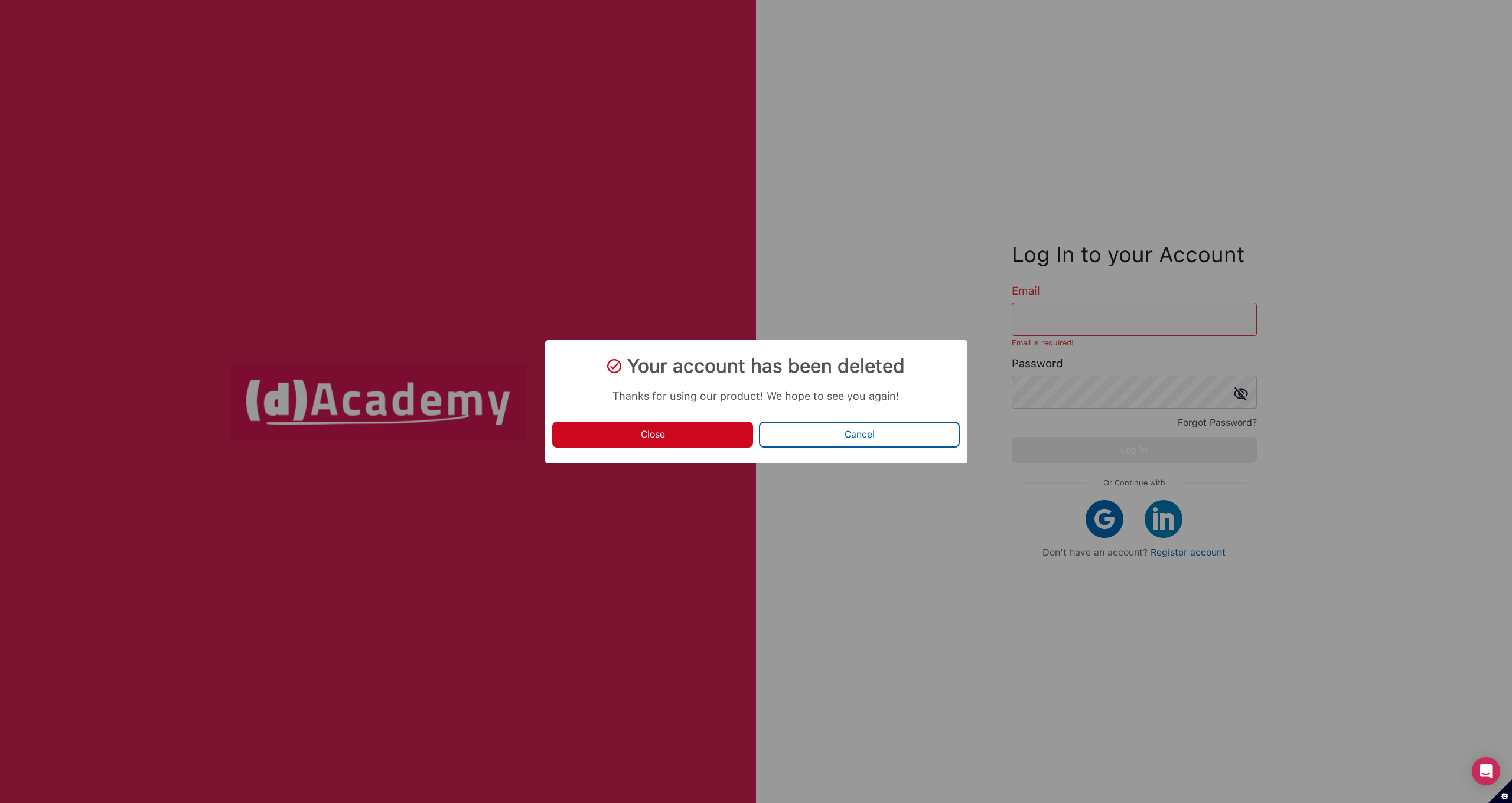
click at [682, 434] on button "Close" at bounding box center [652, 434] width 201 height 26
